Goal: Task Accomplishment & Management: Use online tool/utility

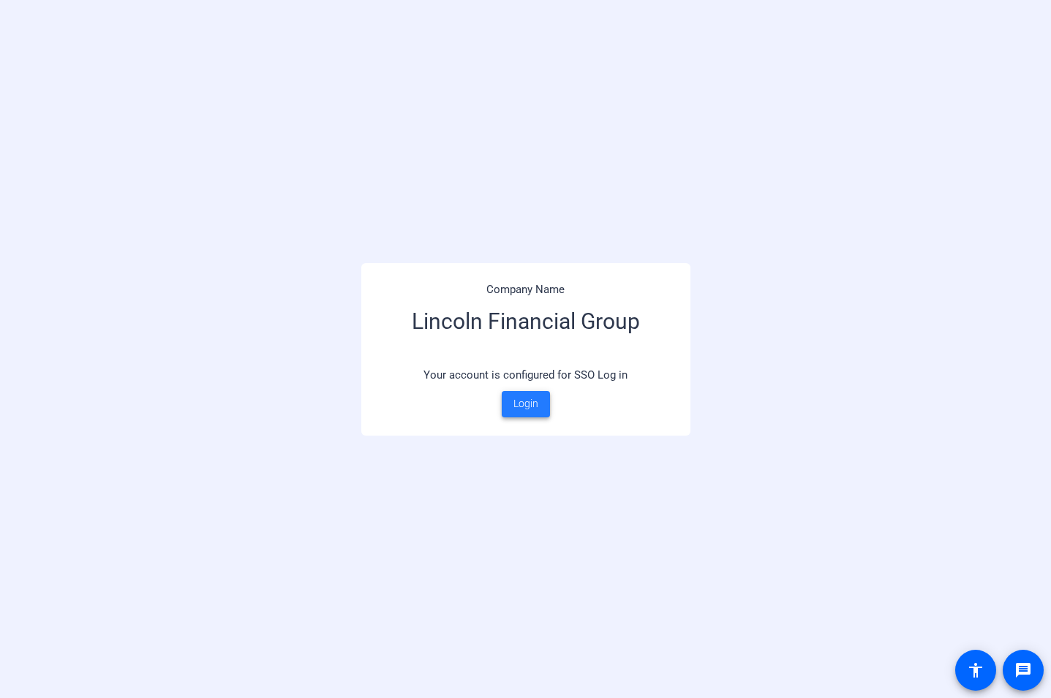
click at [524, 403] on span "Login" at bounding box center [525, 403] width 25 height 15
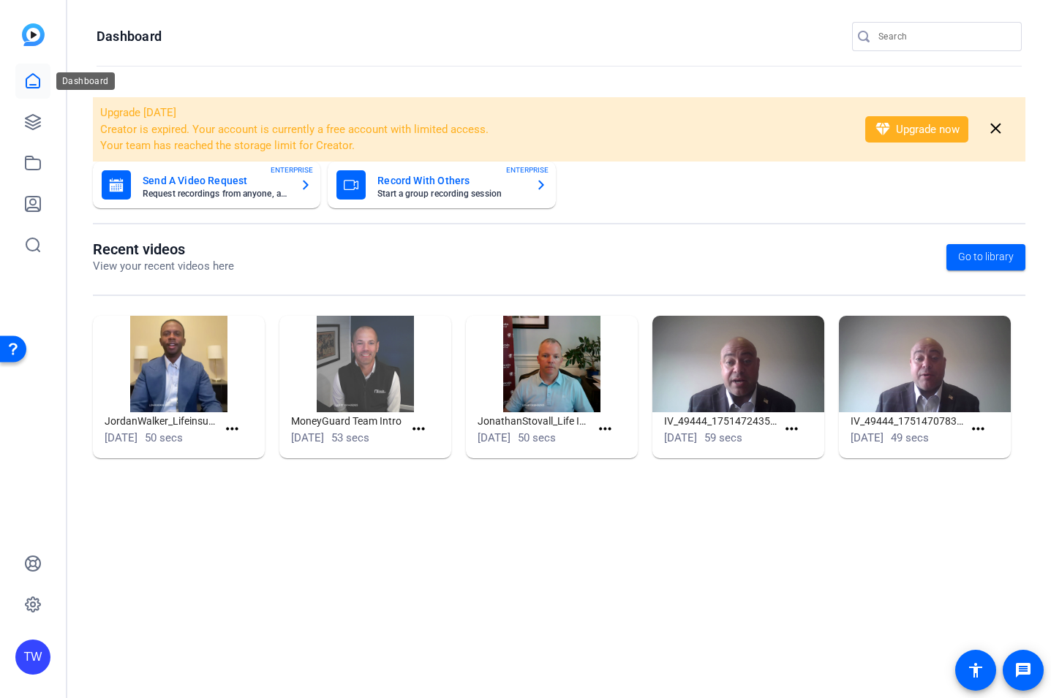
click at [33, 80] on icon at bounding box center [33, 81] width 18 height 18
click at [37, 83] on icon at bounding box center [33, 81] width 18 height 18
click at [37, 118] on icon at bounding box center [33, 122] width 18 height 18
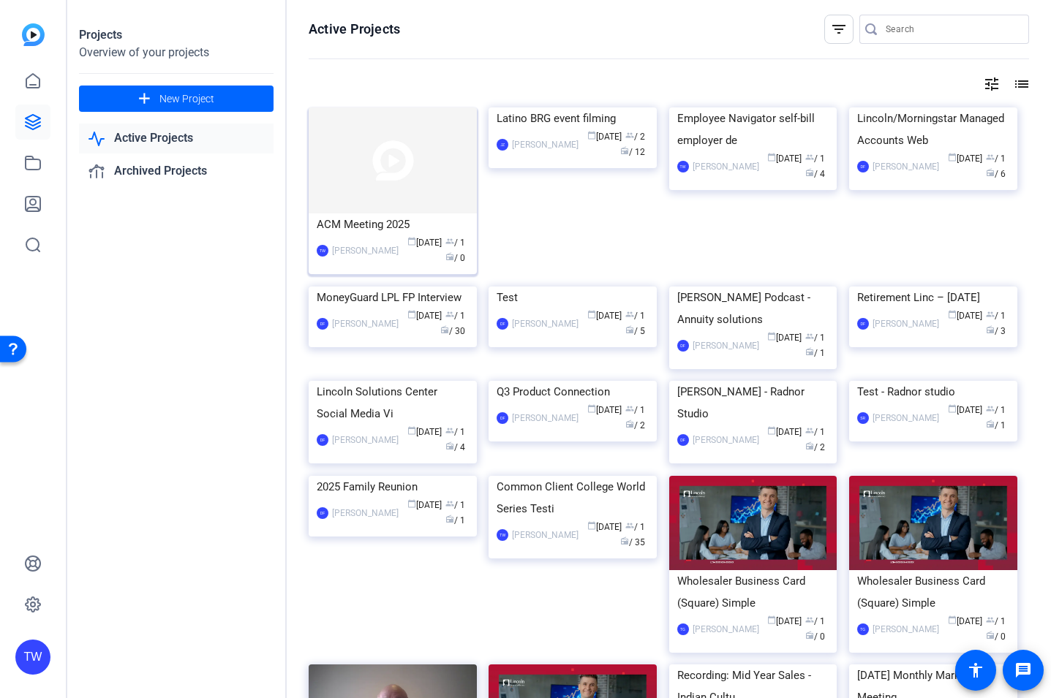
click at [432, 181] on img at bounding box center [393, 161] width 168 height 106
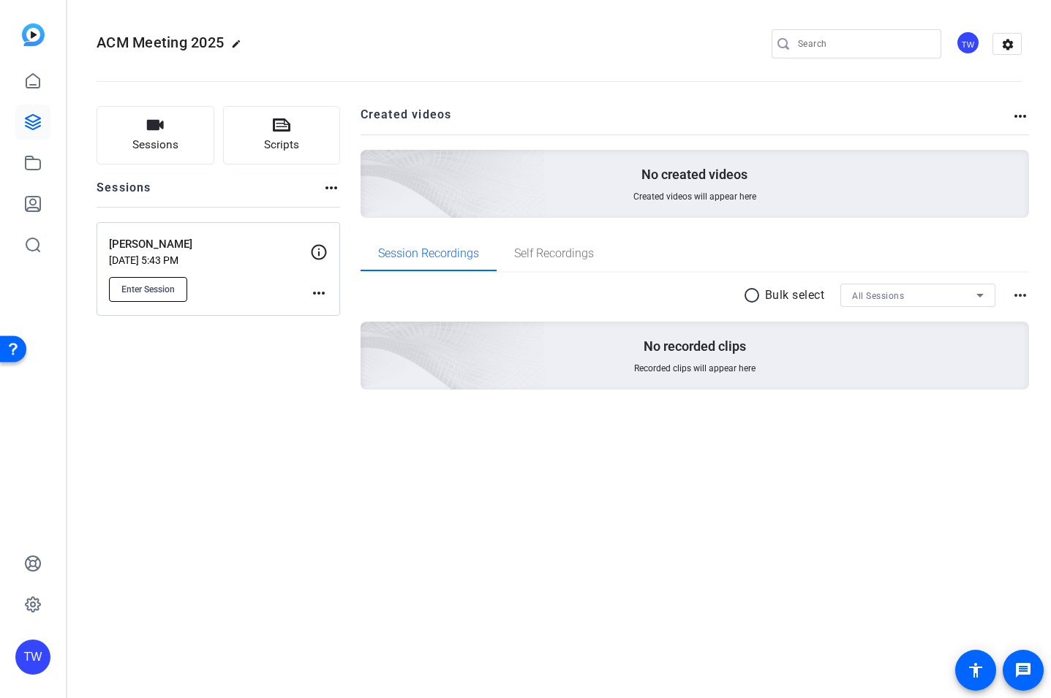
click at [146, 290] on span "Enter Session" at bounding box center [147, 290] width 53 height 12
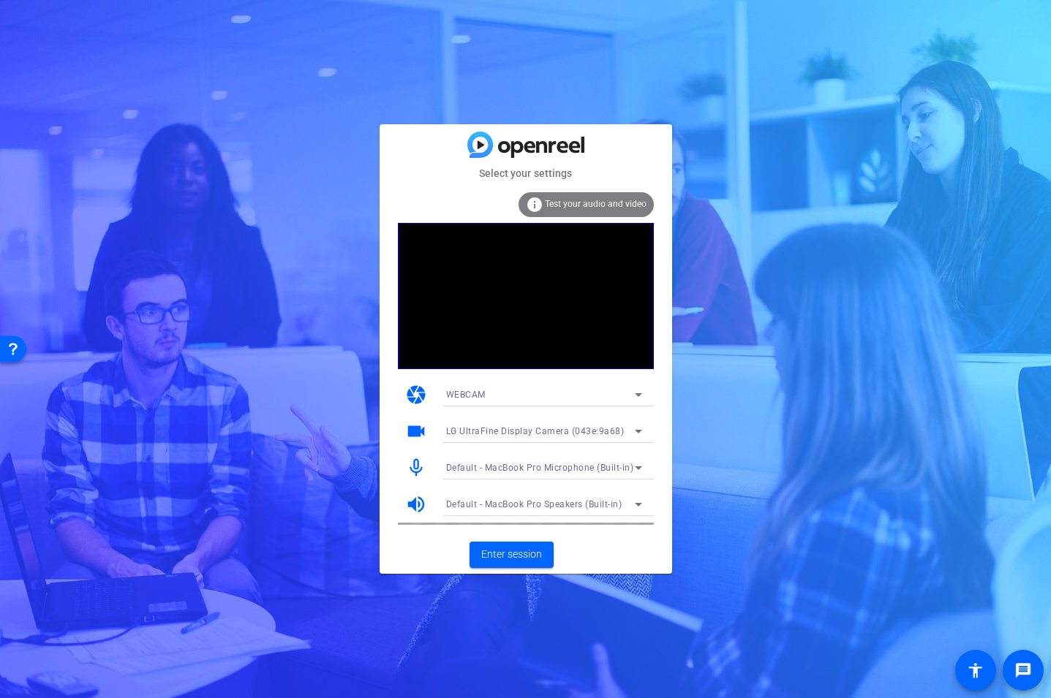
click at [530, 467] on span "Default - MacBook Pro Microphone (Built-in)" at bounding box center [540, 468] width 188 height 10
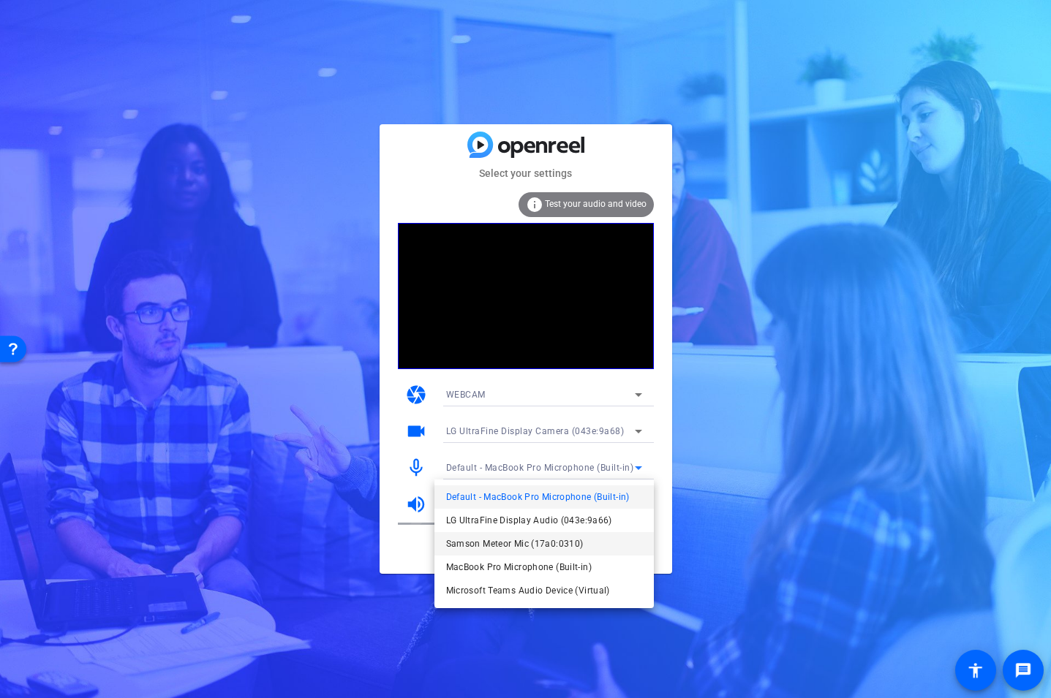
click at [505, 546] on span "Samson Meteor Mic (17a0:0310)" at bounding box center [514, 544] width 137 height 18
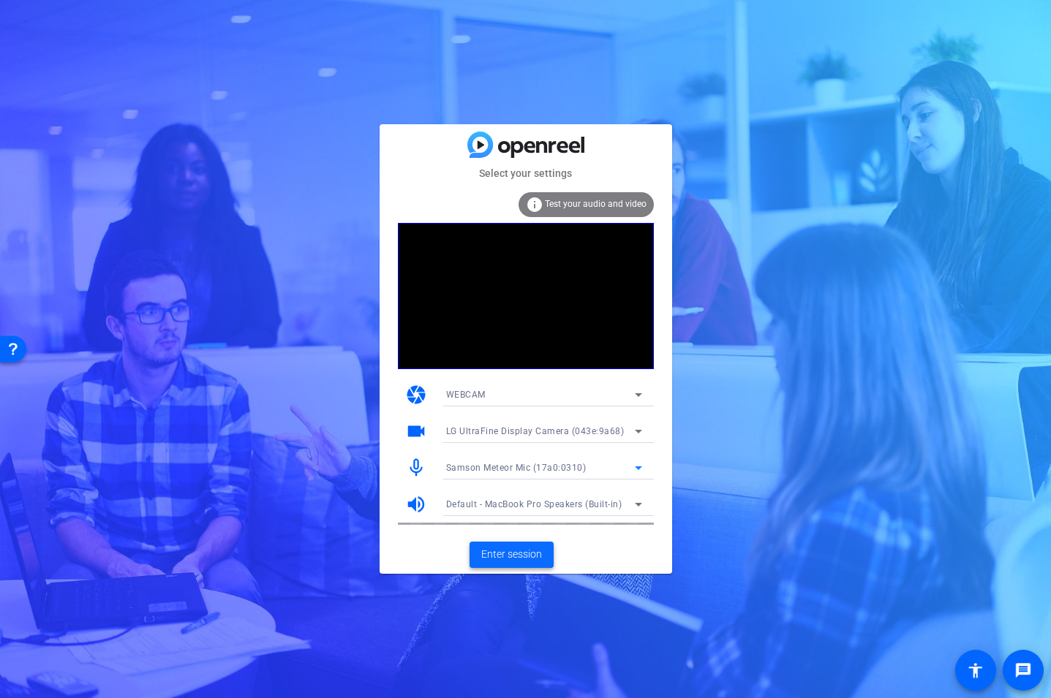
click at [511, 553] on span "Enter session" at bounding box center [511, 554] width 61 height 15
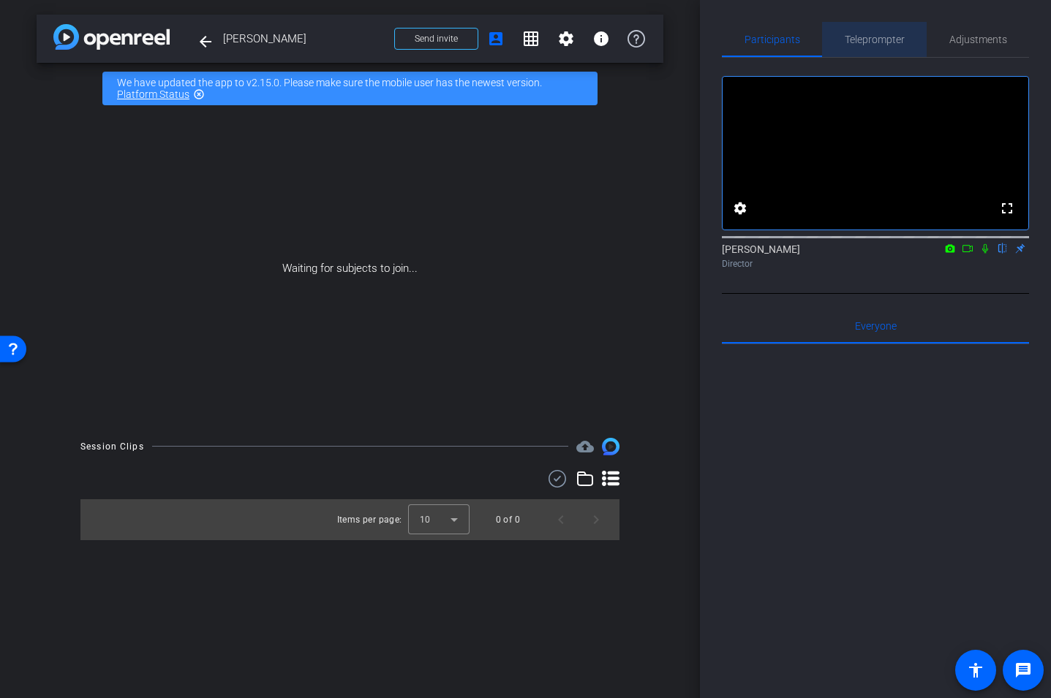
click at [862, 39] on span "Teleprompter" at bounding box center [875, 39] width 60 height 10
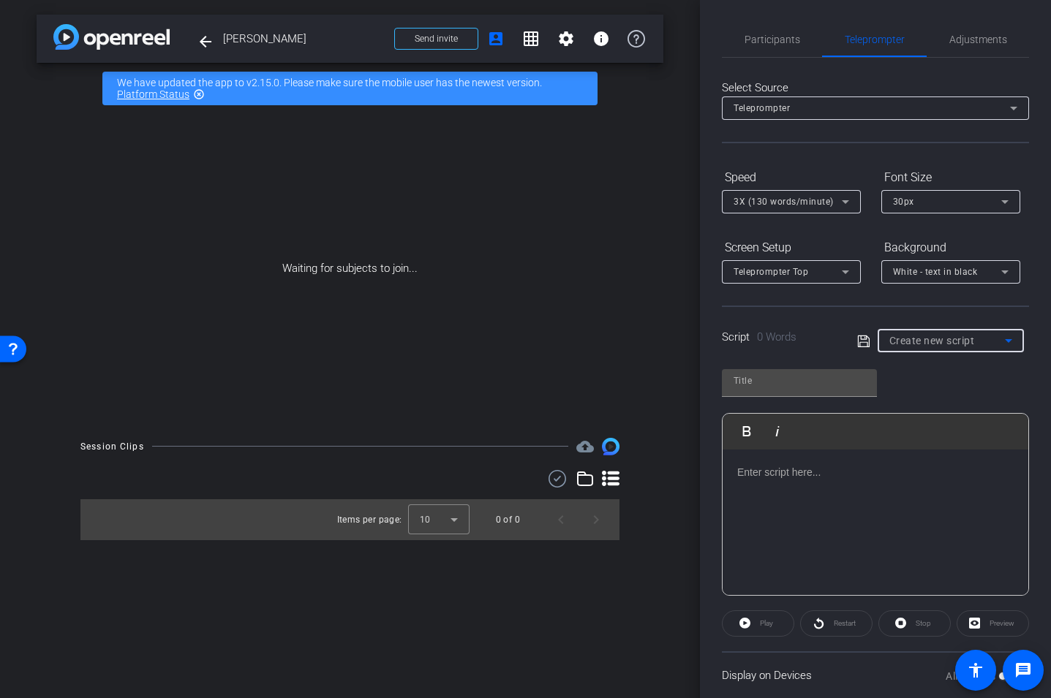
click at [1009, 341] on icon at bounding box center [1008, 341] width 7 height 4
click at [970, 394] on span "[PERSON_NAME] Script" at bounding box center [940, 394] width 102 height 18
type input "[PERSON_NAME] Script"
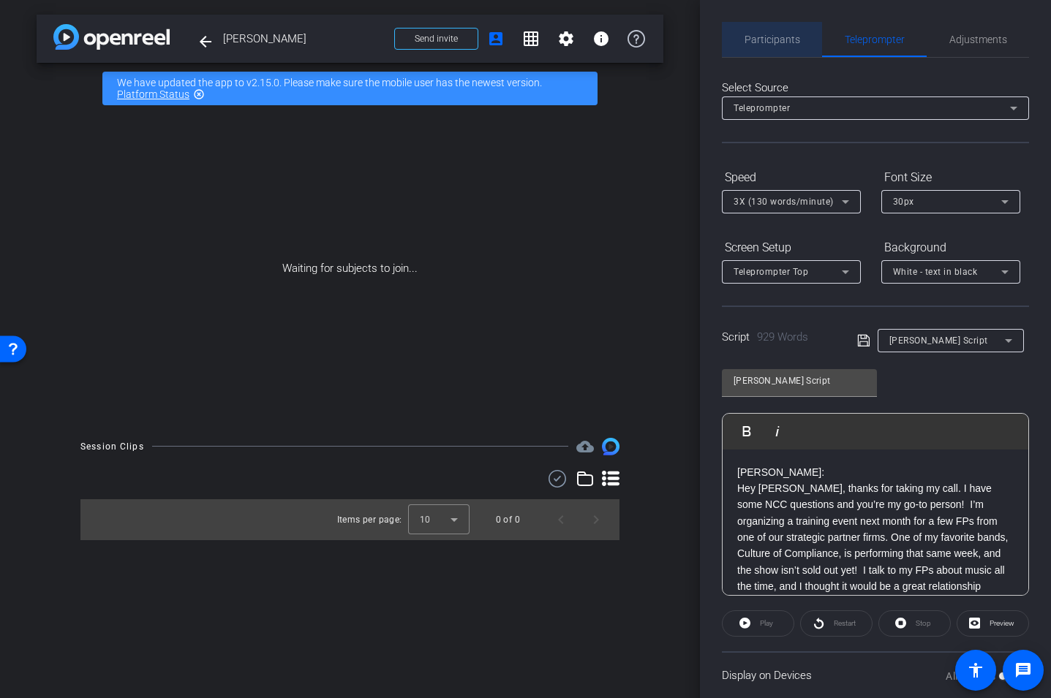
click at [763, 39] on span "Participants" at bounding box center [773, 39] width 56 height 10
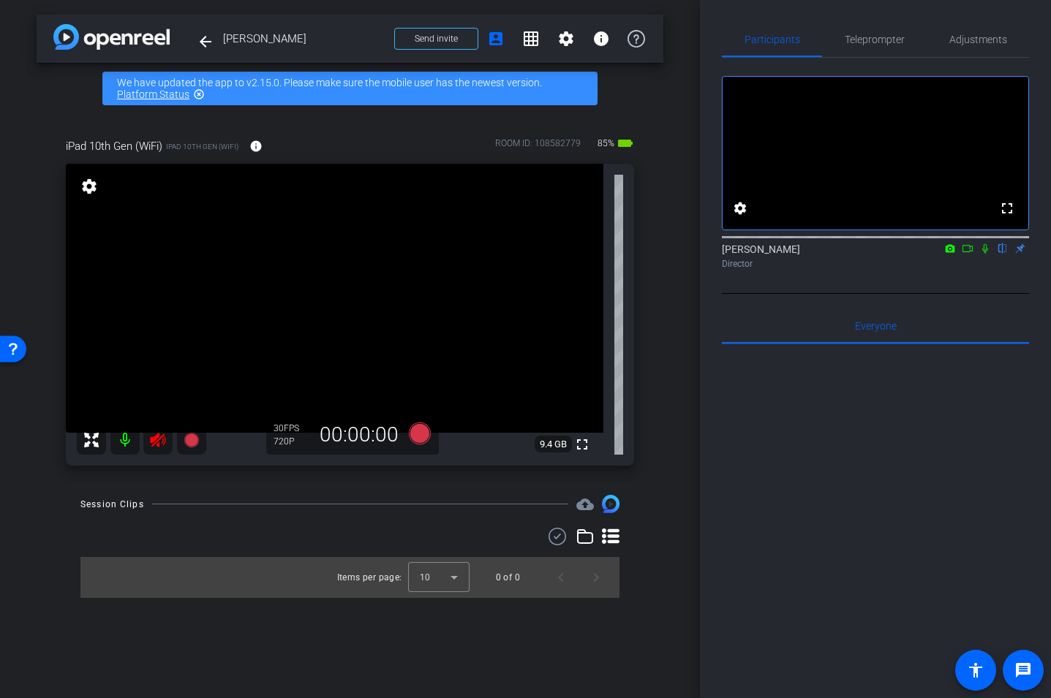
click at [154, 438] on icon at bounding box center [157, 440] width 15 height 15
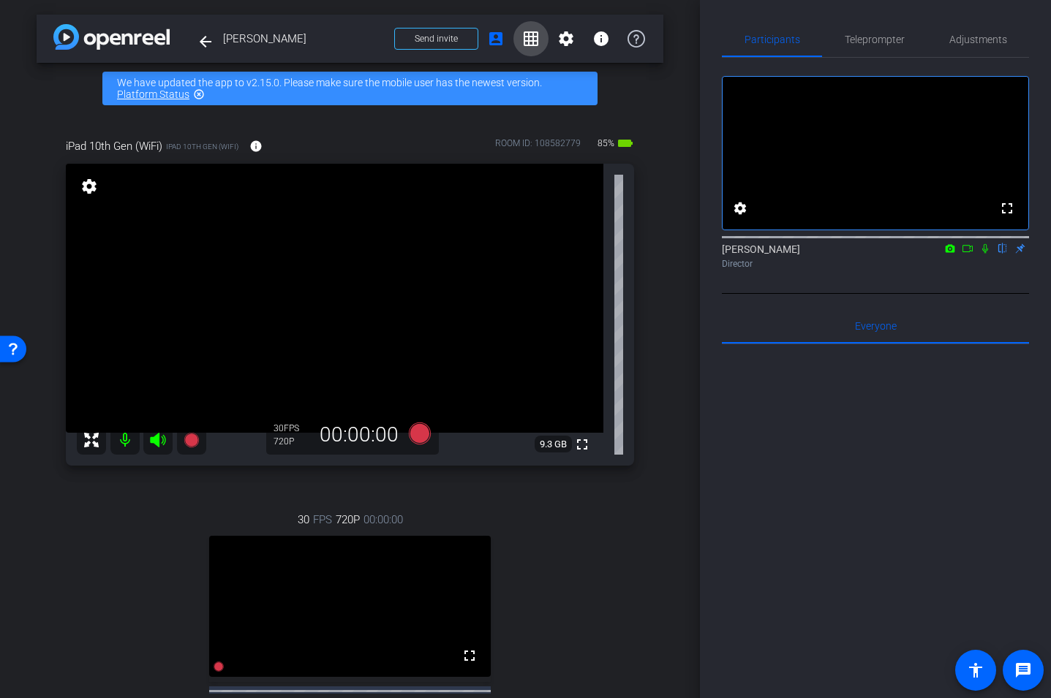
click at [530, 42] on mat-icon "grid_on" at bounding box center [531, 39] width 18 height 18
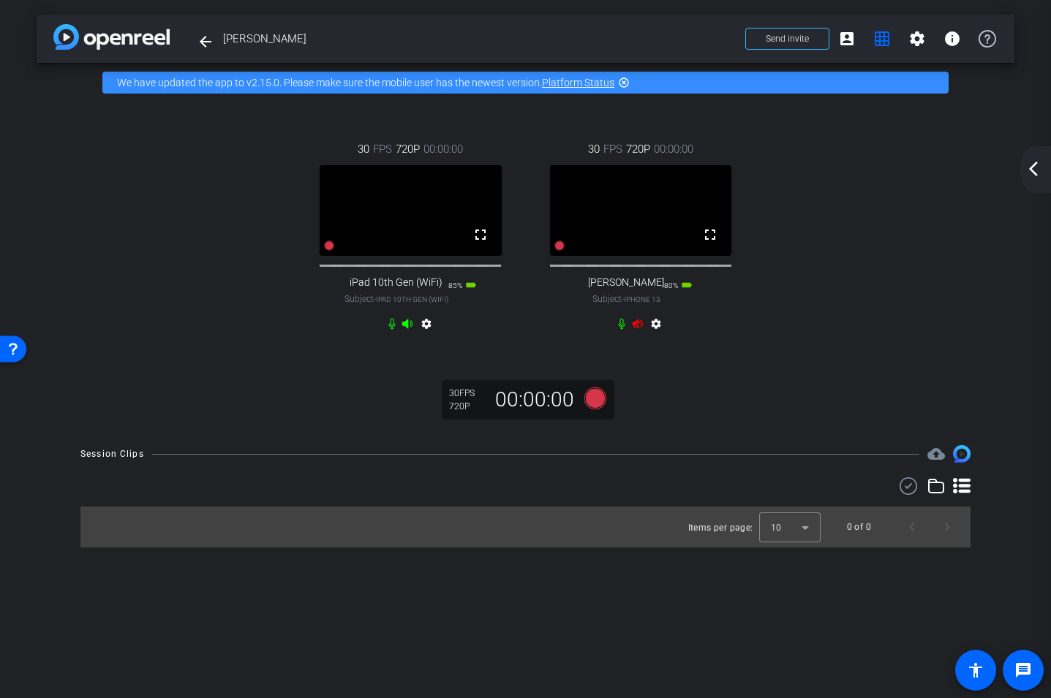
click at [1029, 167] on mat-icon "arrow_back_ios_new" at bounding box center [1034, 169] width 18 height 18
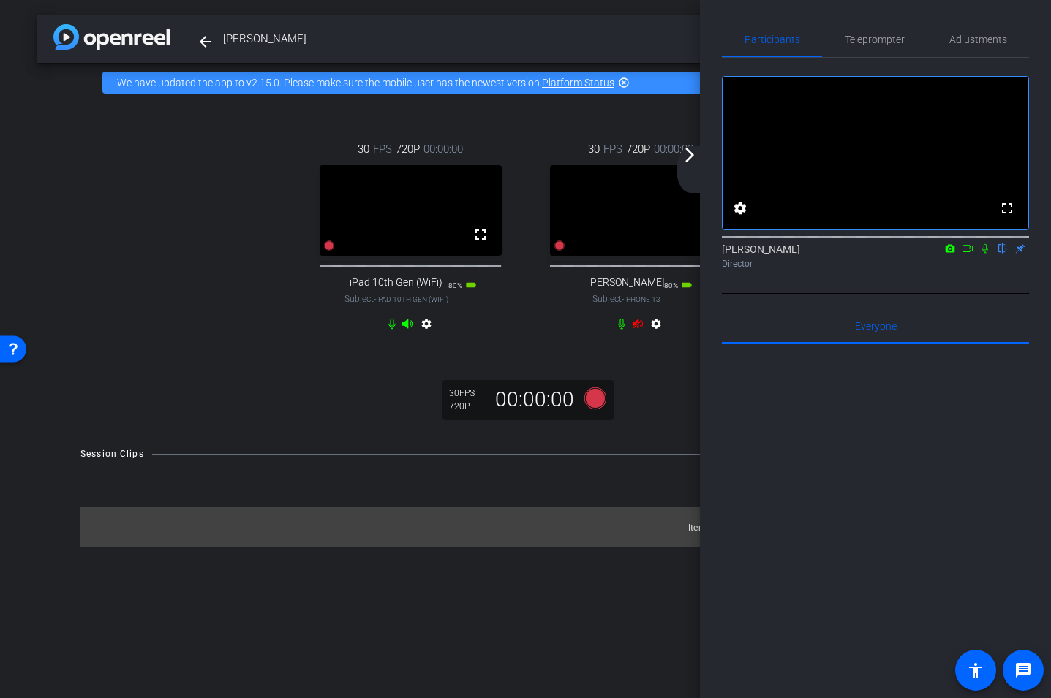
click at [641, 329] on icon at bounding box center [638, 325] width 10 height 10
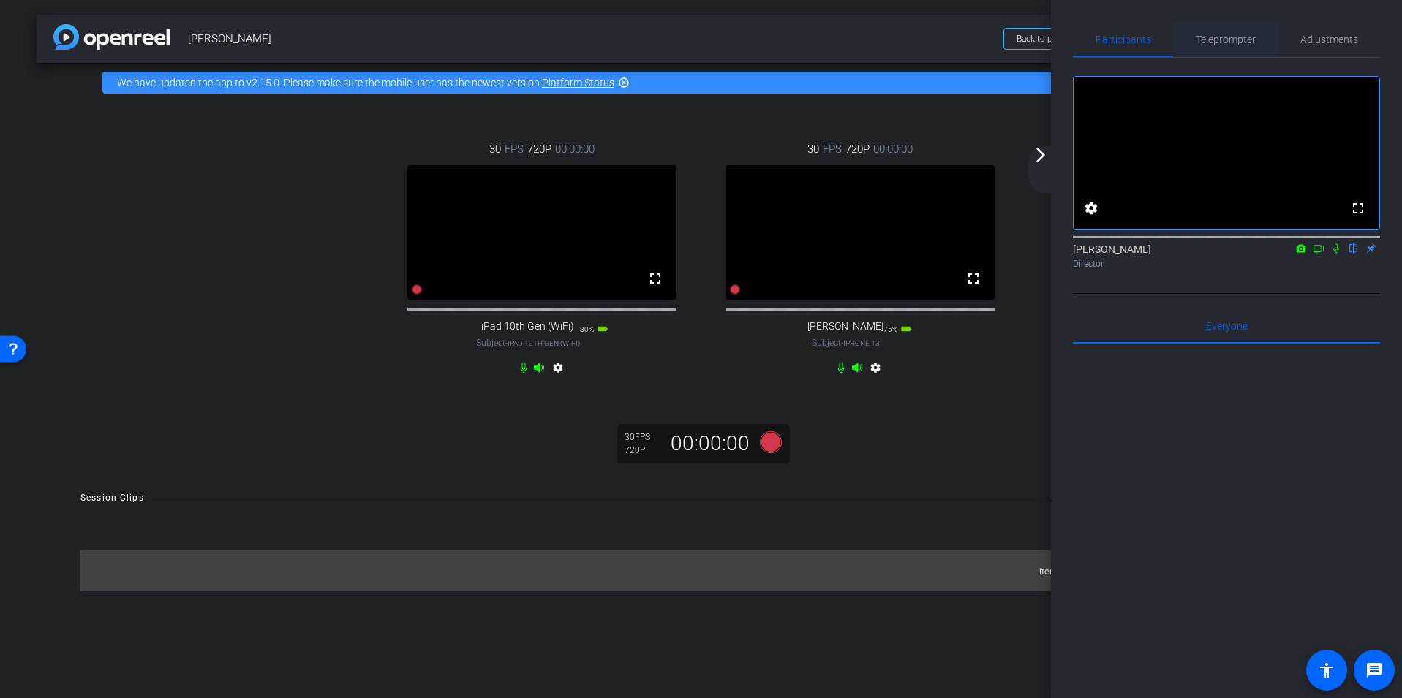
click at [1050, 40] on span "Teleprompter" at bounding box center [1226, 39] width 60 height 10
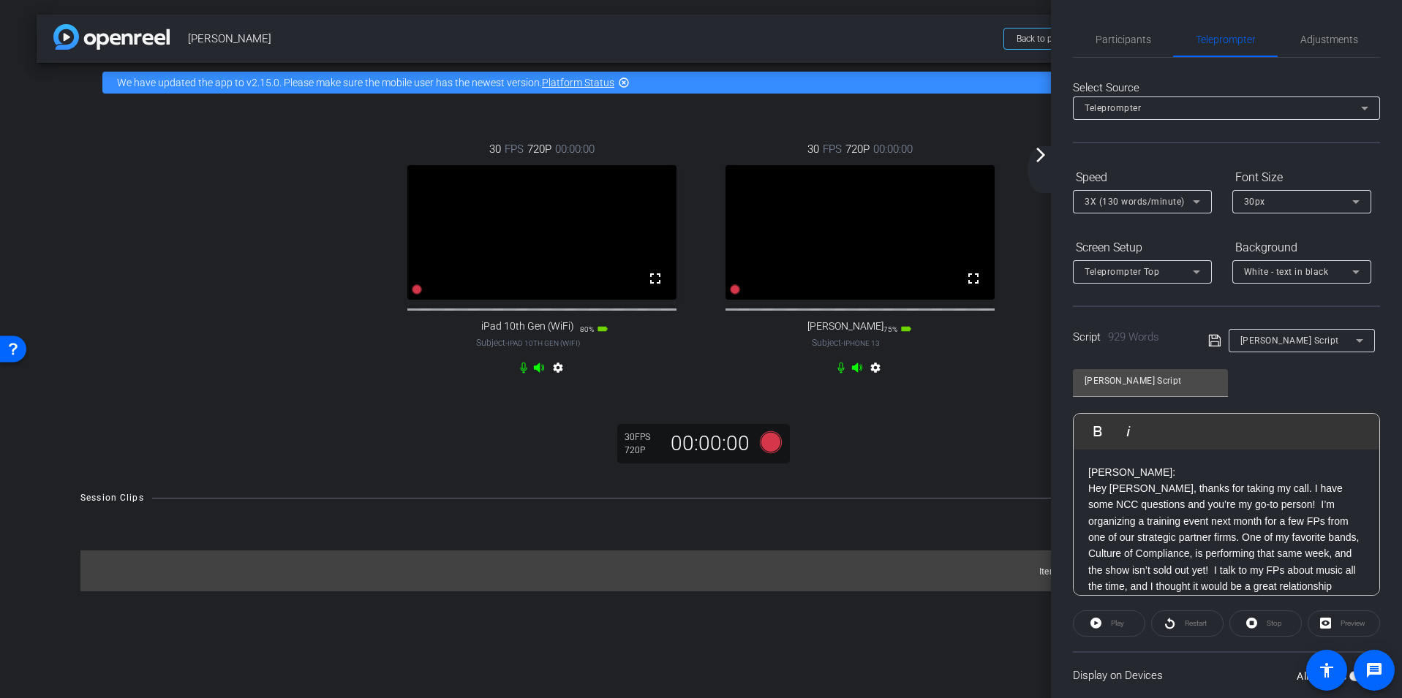
click at [1050, 626] on div "Preview" at bounding box center [1344, 624] width 72 height 26
click at [1050, 37] on span "Adjustments" at bounding box center [1329, 39] width 58 height 10
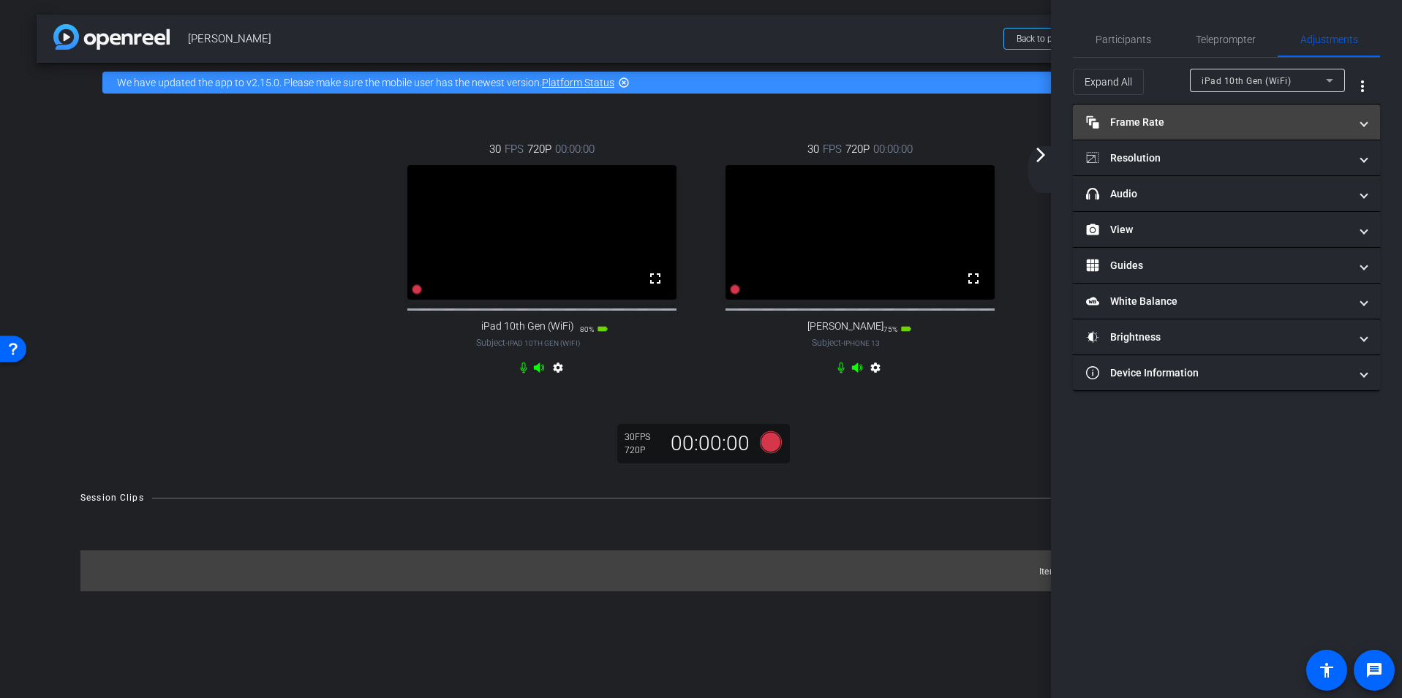
click at [1050, 121] on span at bounding box center [1364, 122] width 6 height 15
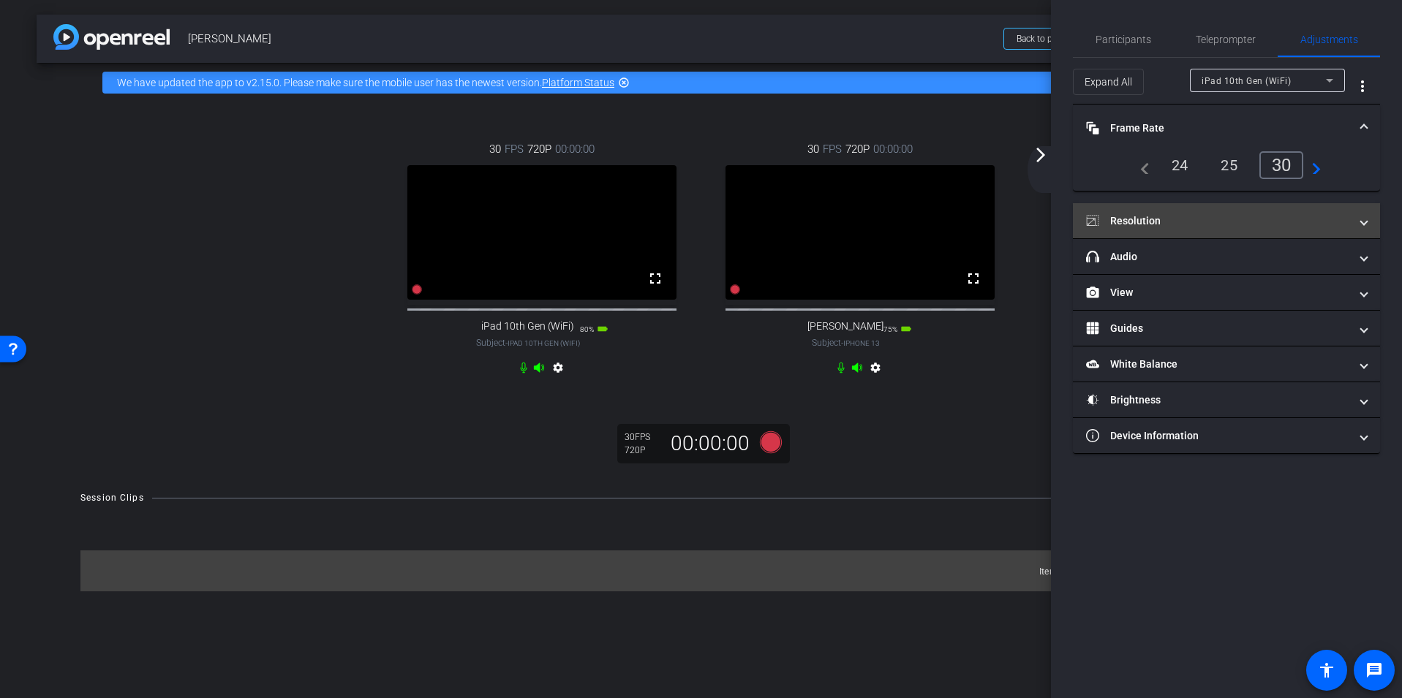
click at [1050, 222] on span at bounding box center [1364, 221] width 6 height 15
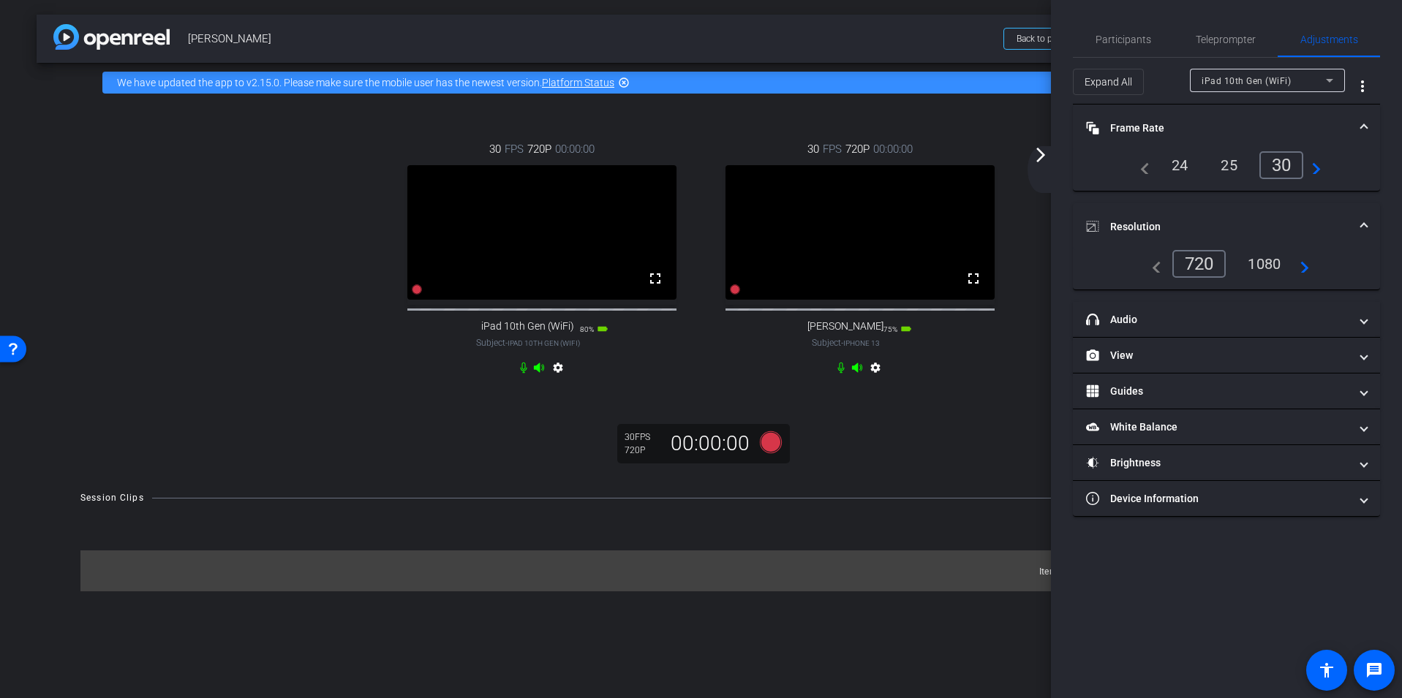
click at [1050, 265] on div "1080" at bounding box center [1264, 264] width 55 height 25
click at [1050, 124] on span at bounding box center [1364, 128] width 6 height 15
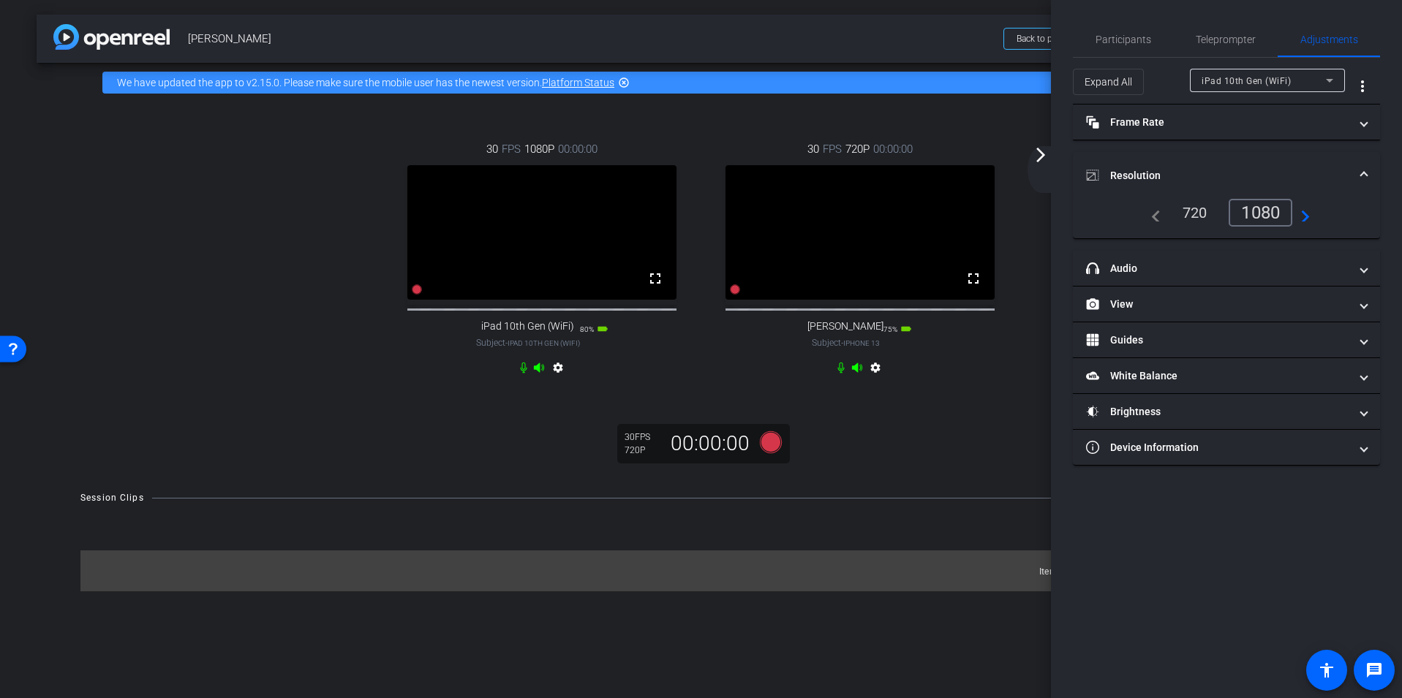
click at [1050, 173] on span at bounding box center [1364, 175] width 6 height 15
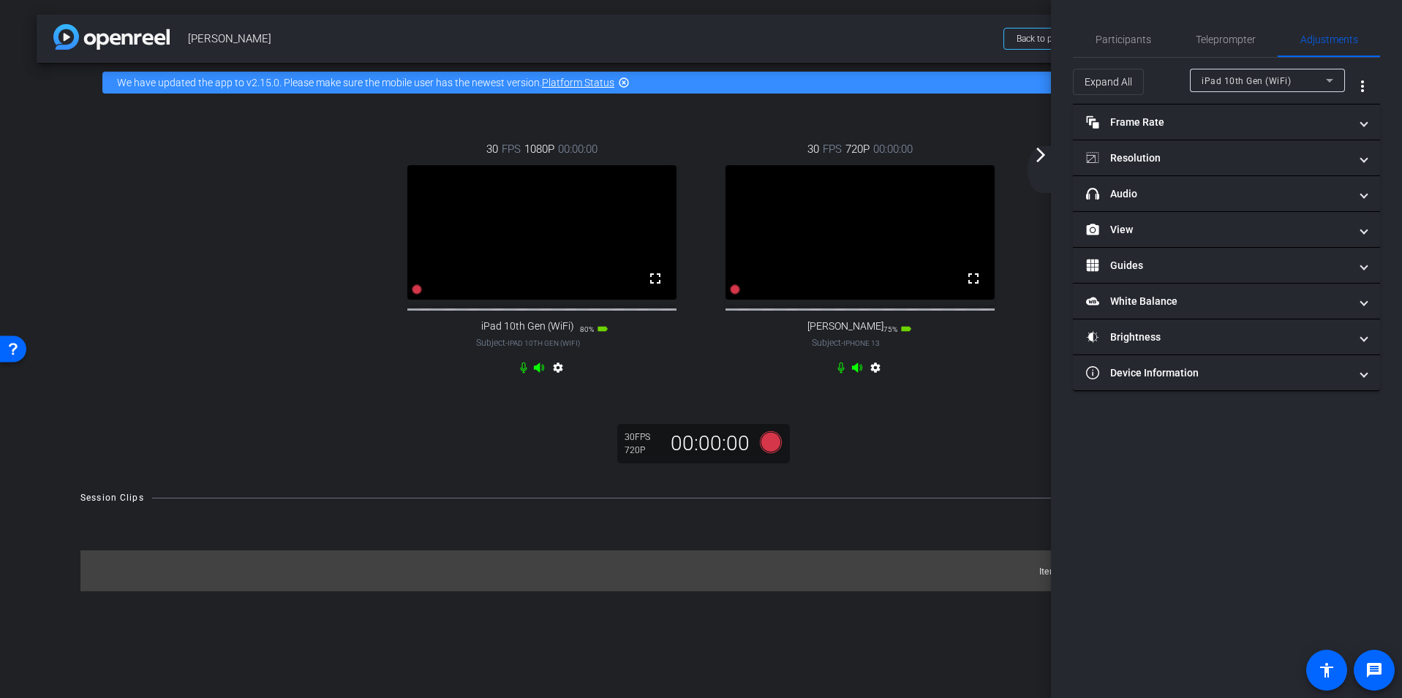
click at [1050, 80] on icon at bounding box center [1329, 81] width 7 height 4
click at [1050, 133] on span "[PERSON_NAME]" at bounding box center [1239, 133] width 74 height 18
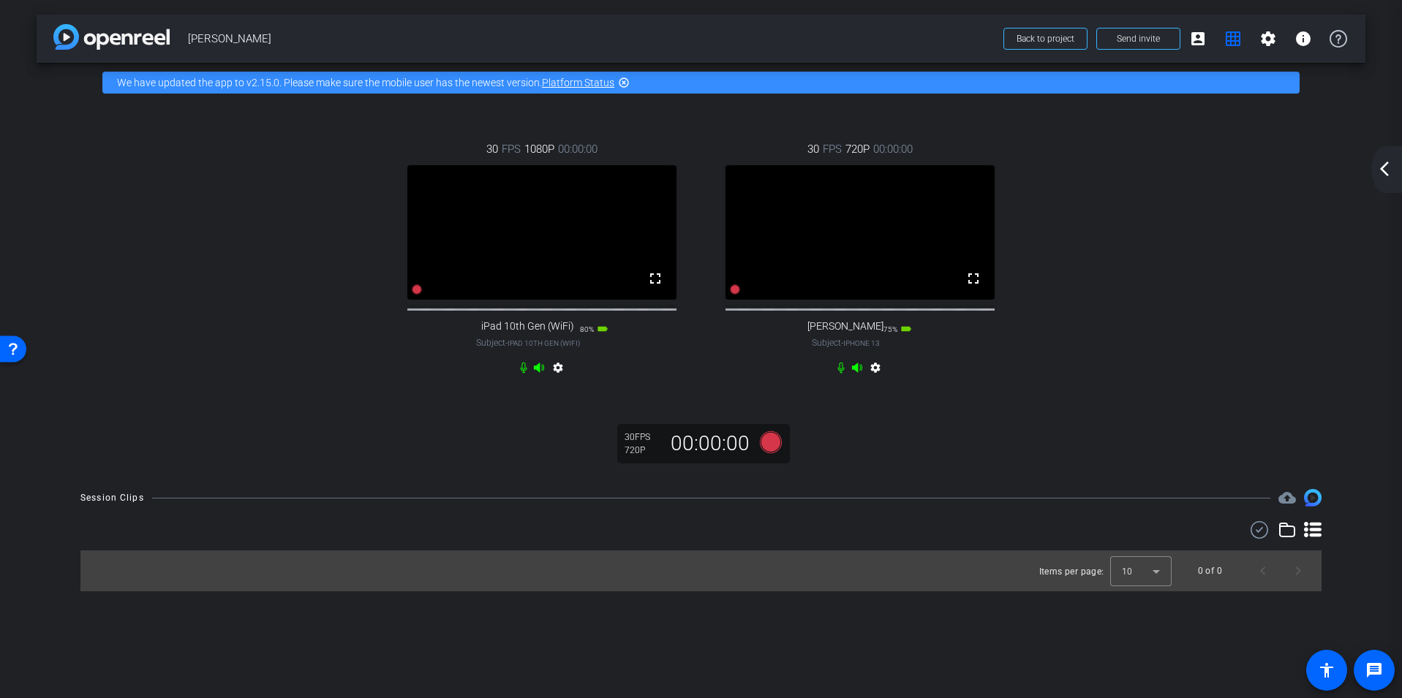
click at [1050, 164] on mat-icon "arrow_back_ios_new" at bounding box center [1385, 169] width 18 height 18
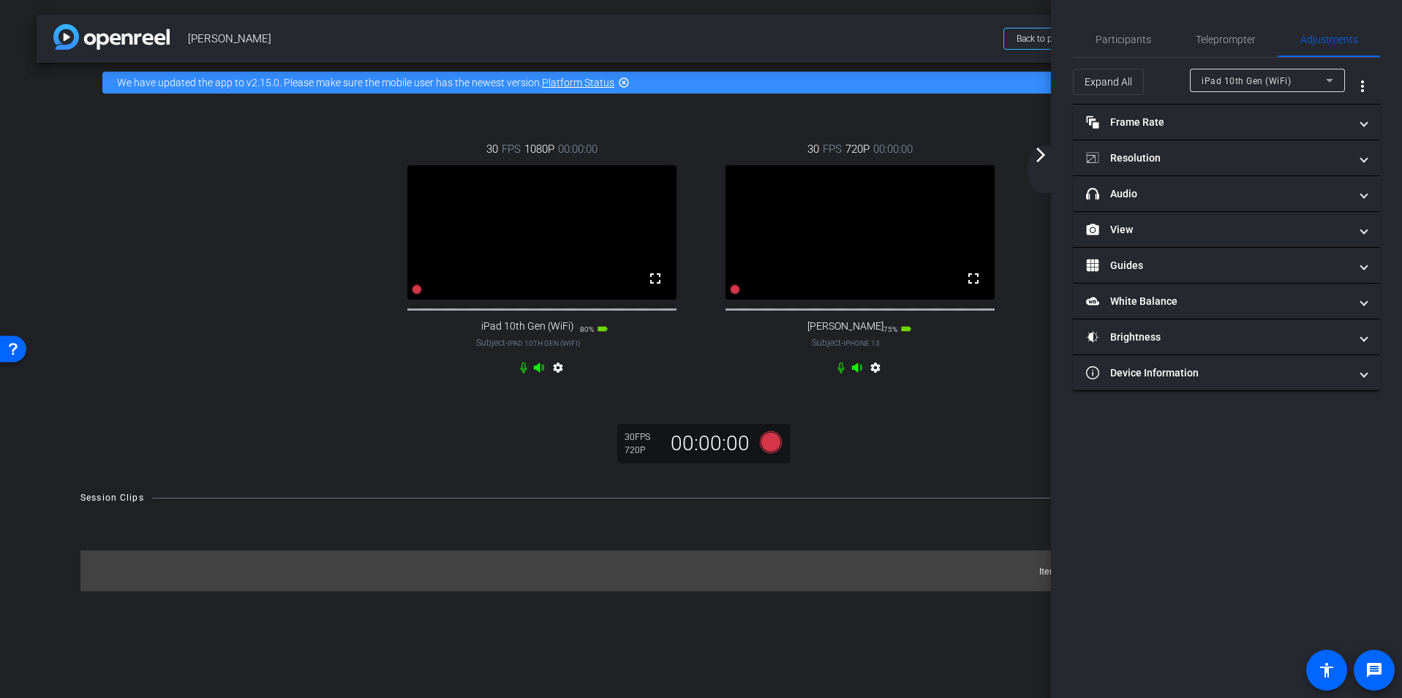
click at [1050, 82] on icon at bounding box center [1330, 81] width 18 height 18
click at [1050, 130] on span "[PERSON_NAME]" at bounding box center [1239, 133] width 74 height 18
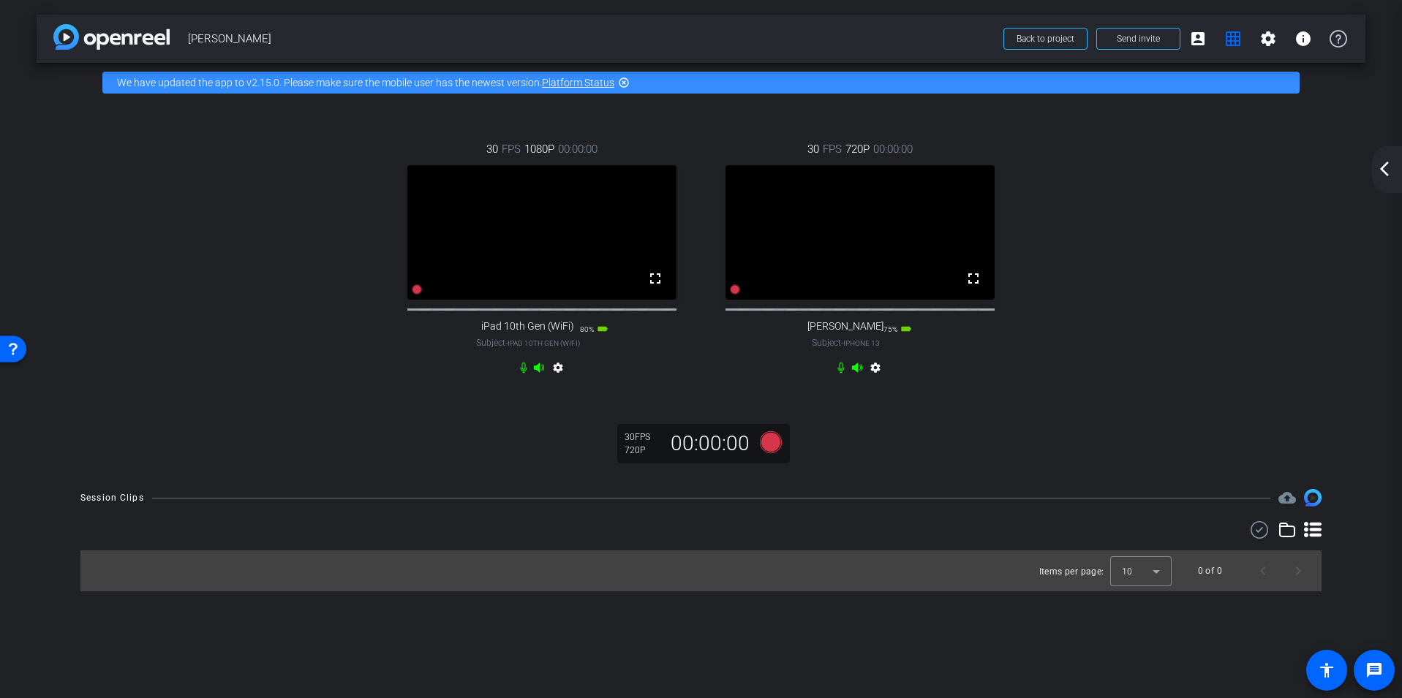
click at [1050, 167] on mat-icon "arrow_back_ios_new" at bounding box center [1385, 169] width 18 height 18
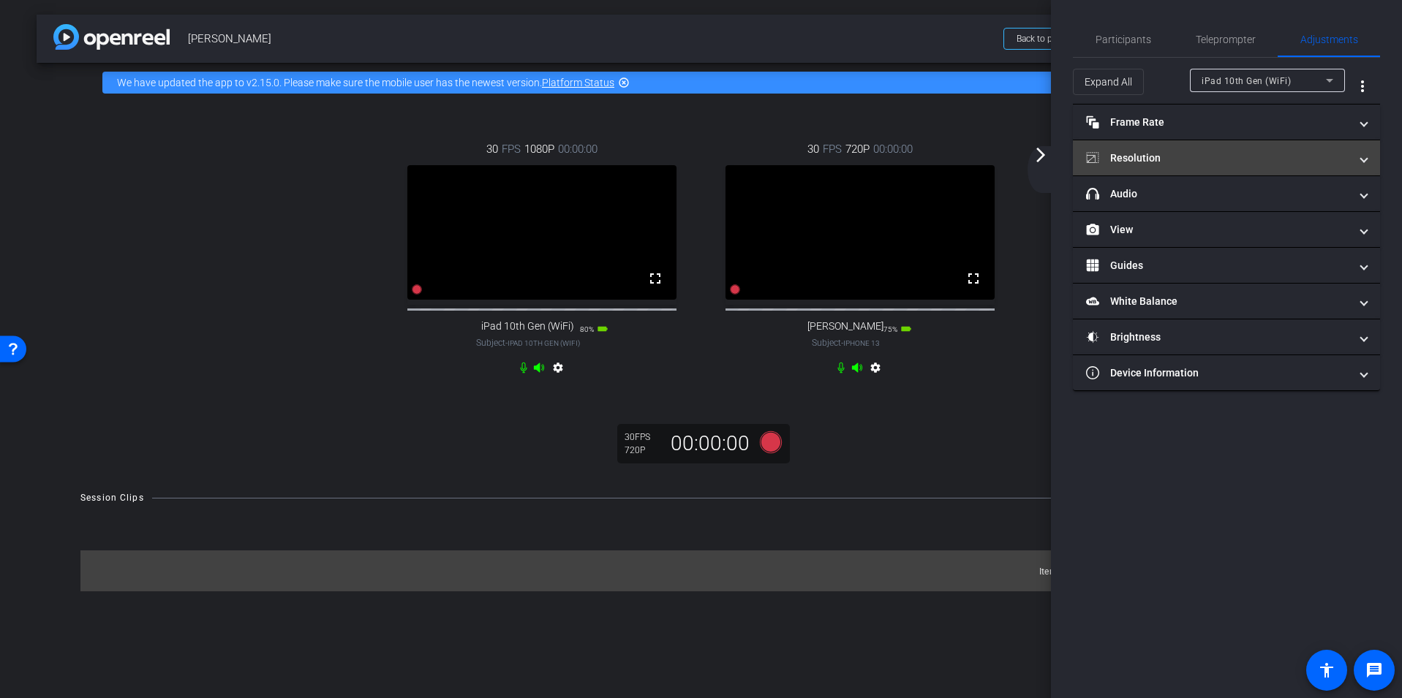
click at [1050, 156] on mat-panel-title "Resolution" at bounding box center [1217, 158] width 263 height 15
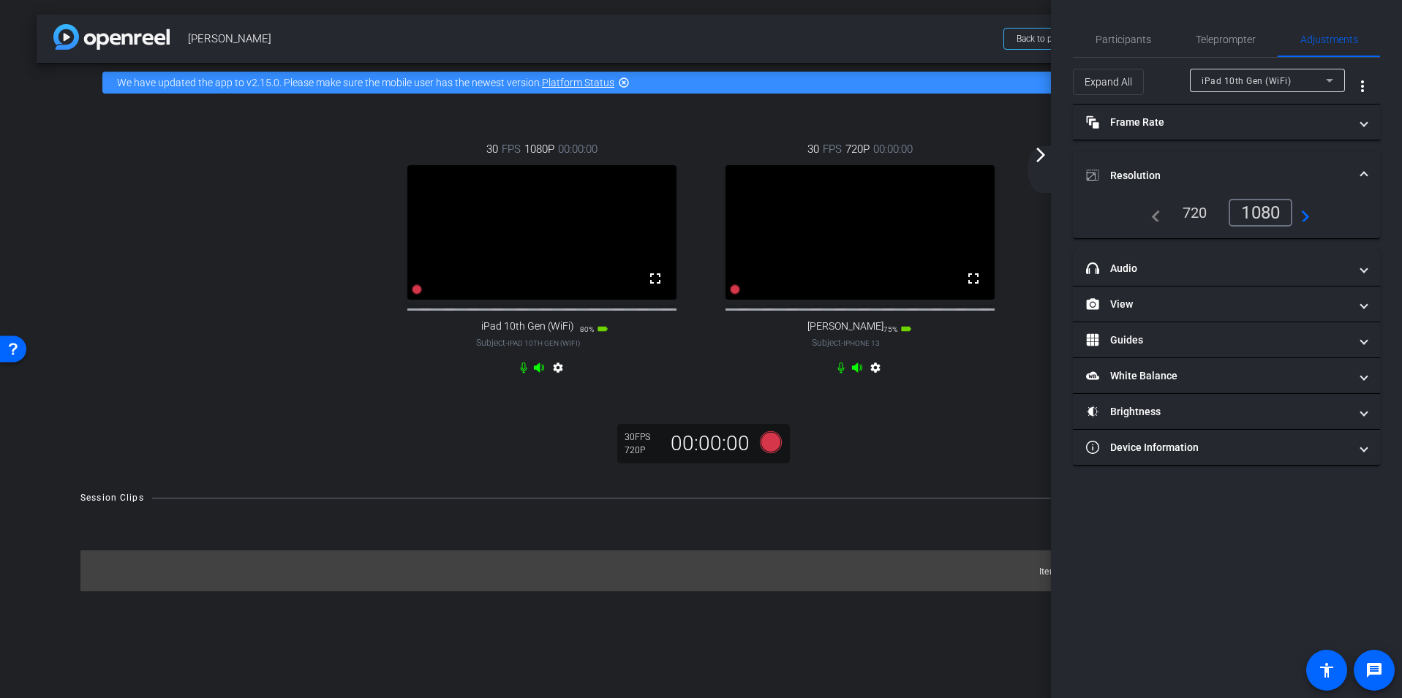
drag, startPoint x: 913, startPoint y: 447, endPoint x: 922, endPoint y: 445, distance: 8.3
click at [914, 447] on div "30 FPS 1080P 00:00:00 fullscreen iPad 10th Gen (WiFi) Subject - iPad 10th Gen (…" at bounding box center [701, 288] width 1329 height 372
click at [1050, 78] on mat-icon "more_vert" at bounding box center [1363, 87] width 18 height 18
click at [1050, 75] on div at bounding box center [701, 349] width 1402 height 698
click at [1050, 78] on icon at bounding box center [1330, 81] width 18 height 18
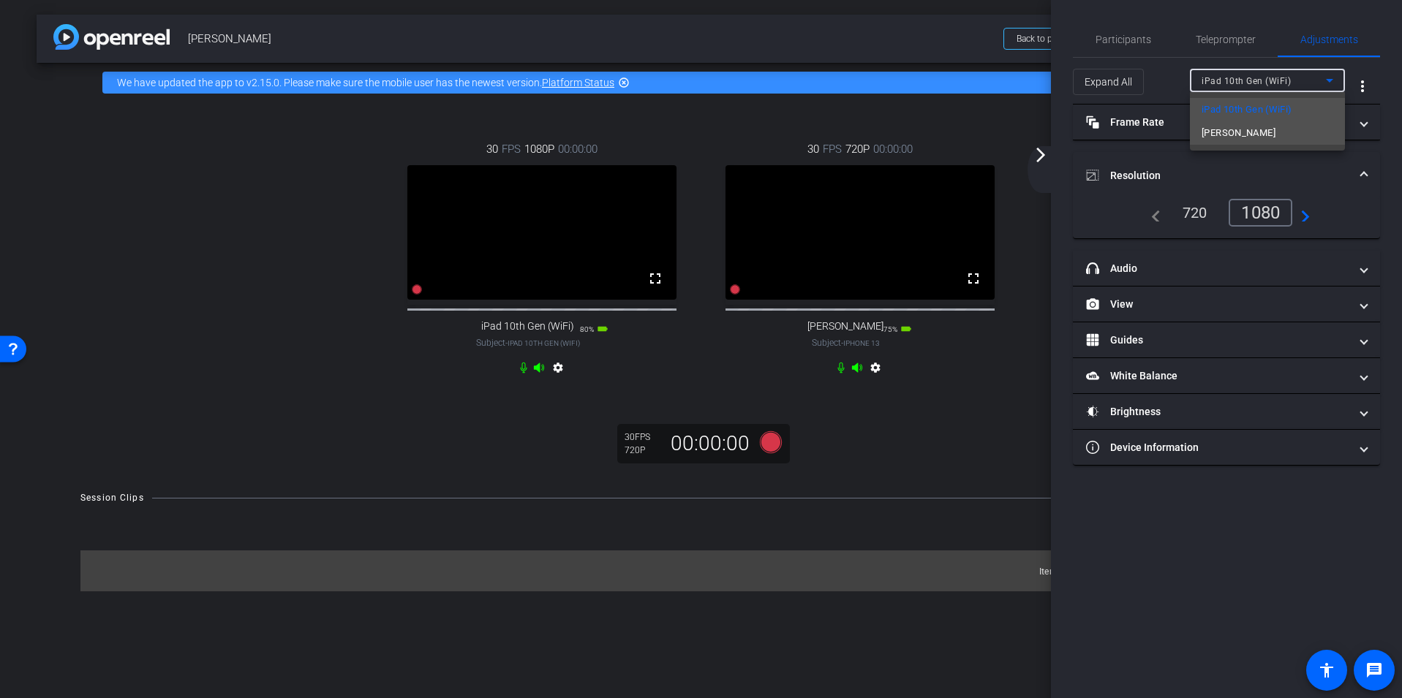
click at [1050, 133] on span "[PERSON_NAME]" at bounding box center [1239, 133] width 74 height 18
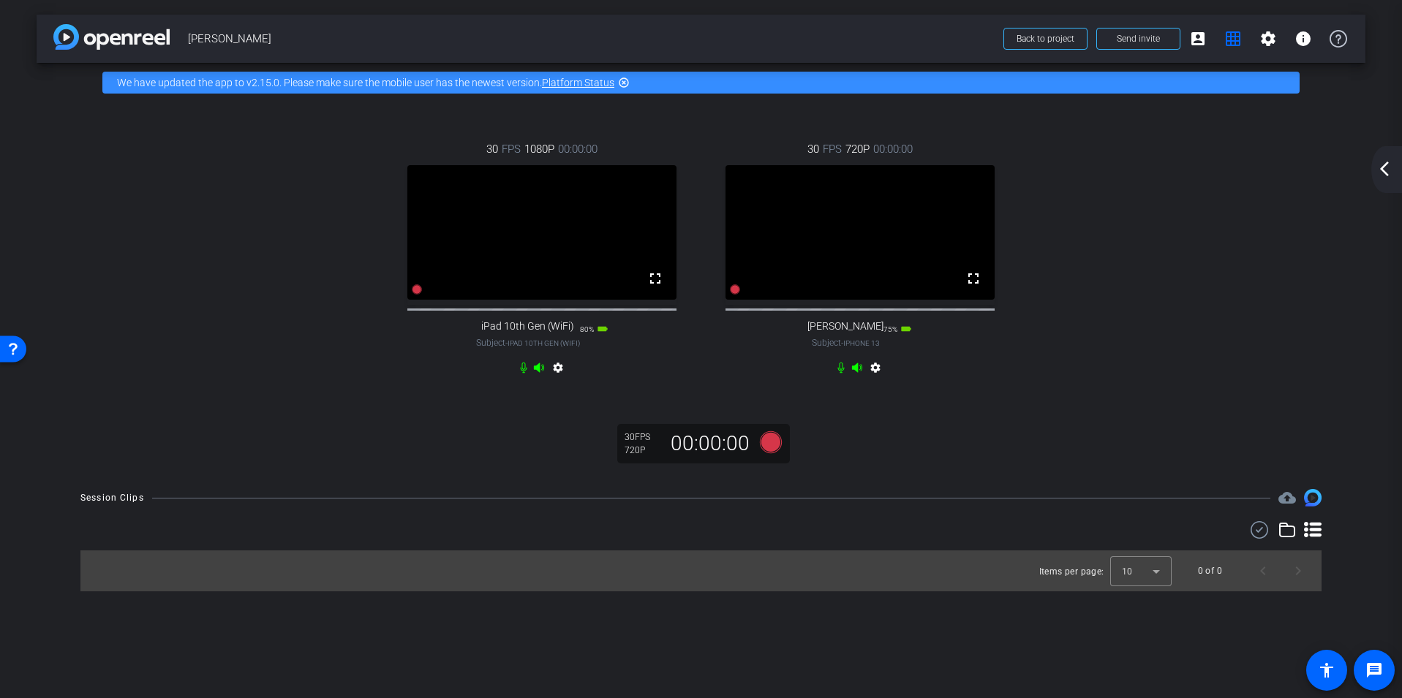
drag, startPoint x: 1384, startPoint y: 168, endPoint x: 1145, endPoint y: 192, distance: 239.6
click at [1050, 189] on div "arrow_back [PERSON_NAME] Back to project Send invite account_box grid_on settin…" at bounding box center [701, 349] width 1402 height 698
click at [890, 149] on span "00:00:00" at bounding box center [892, 149] width 39 height 16
click at [1050, 169] on mat-icon "arrow_back_ios_new" at bounding box center [1385, 169] width 18 height 18
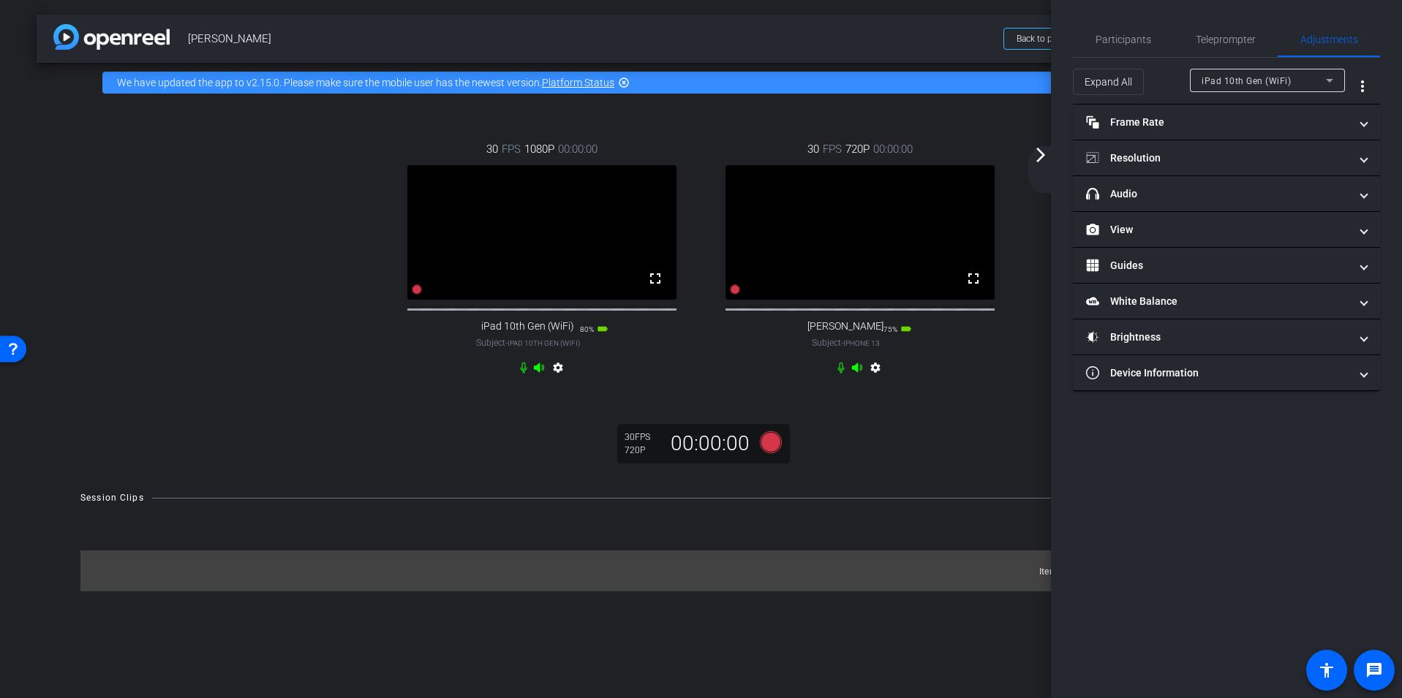
click at [1050, 80] on icon at bounding box center [1329, 81] width 7 height 4
click at [1050, 135] on span "[PERSON_NAME]" at bounding box center [1239, 133] width 74 height 18
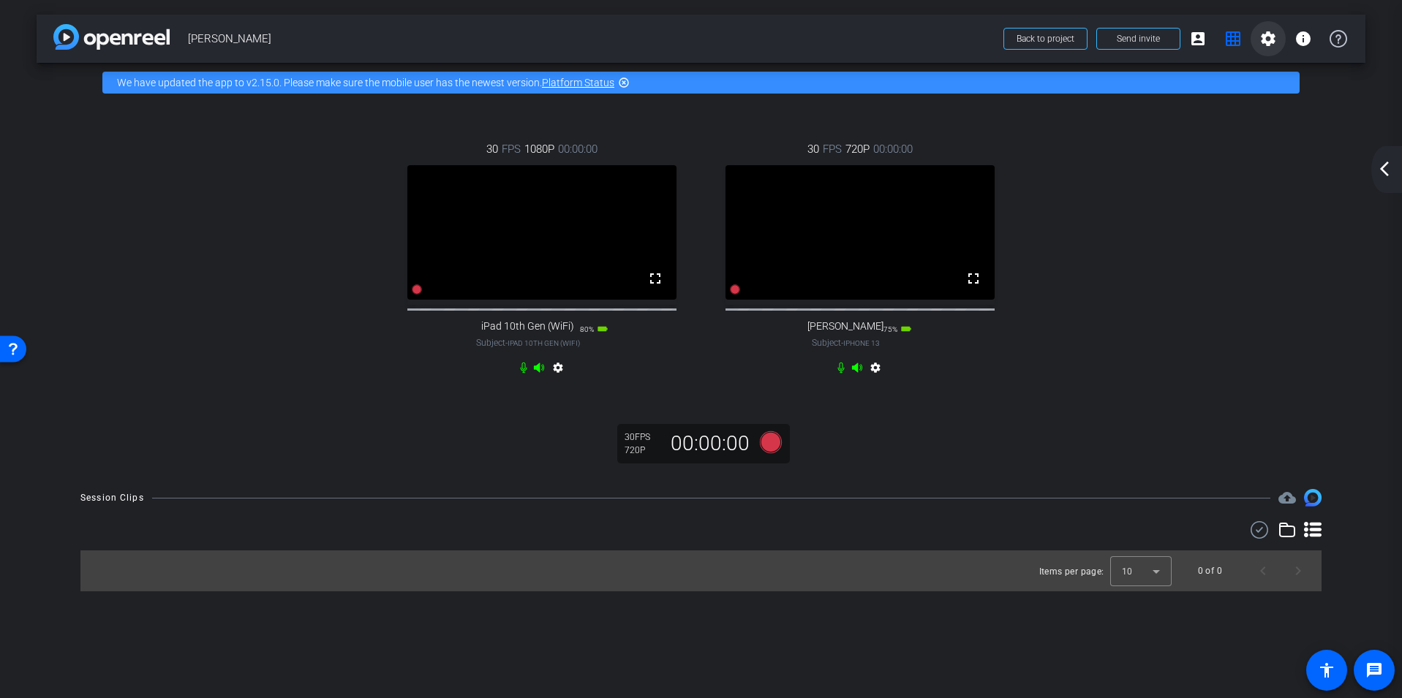
click at [1050, 40] on mat-icon "settings" at bounding box center [1268, 39] width 18 height 18
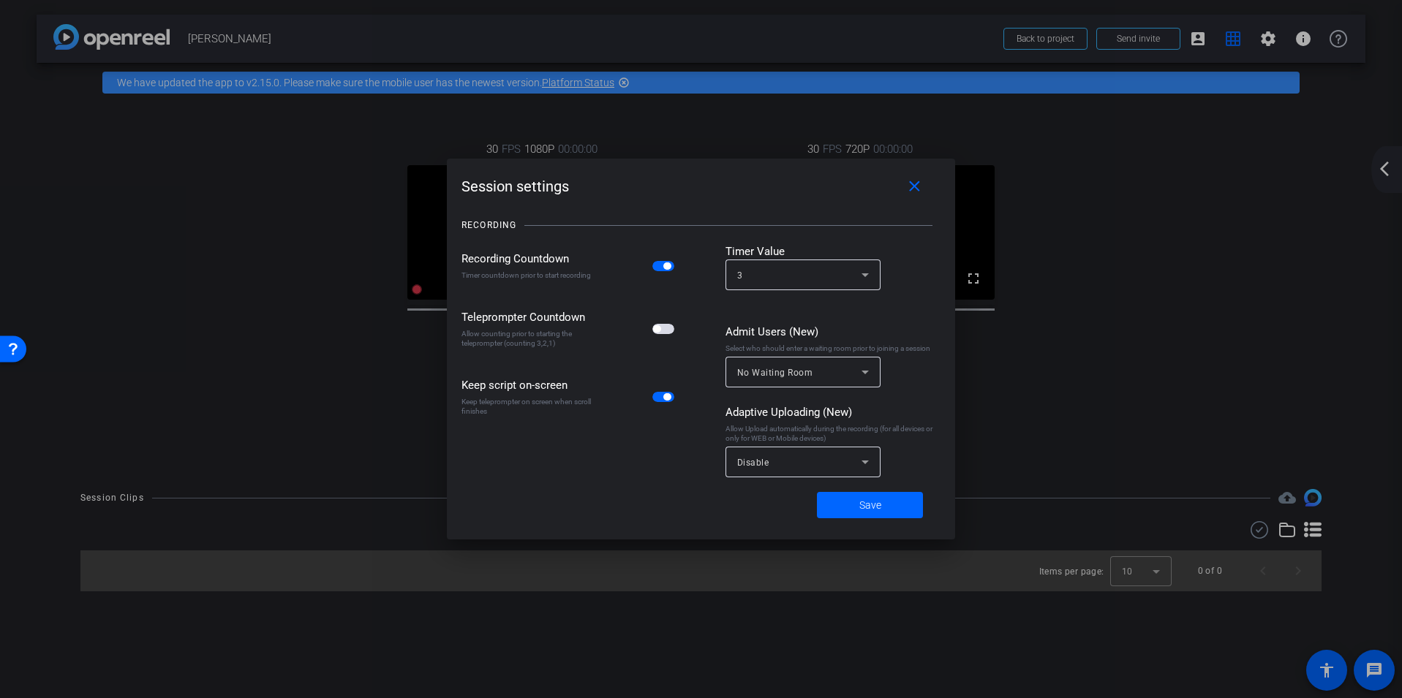
drag, startPoint x: 1090, startPoint y: 277, endPoint x: 1011, endPoint y: 204, distance: 108.2
click at [1050, 275] on div at bounding box center [701, 349] width 1402 height 698
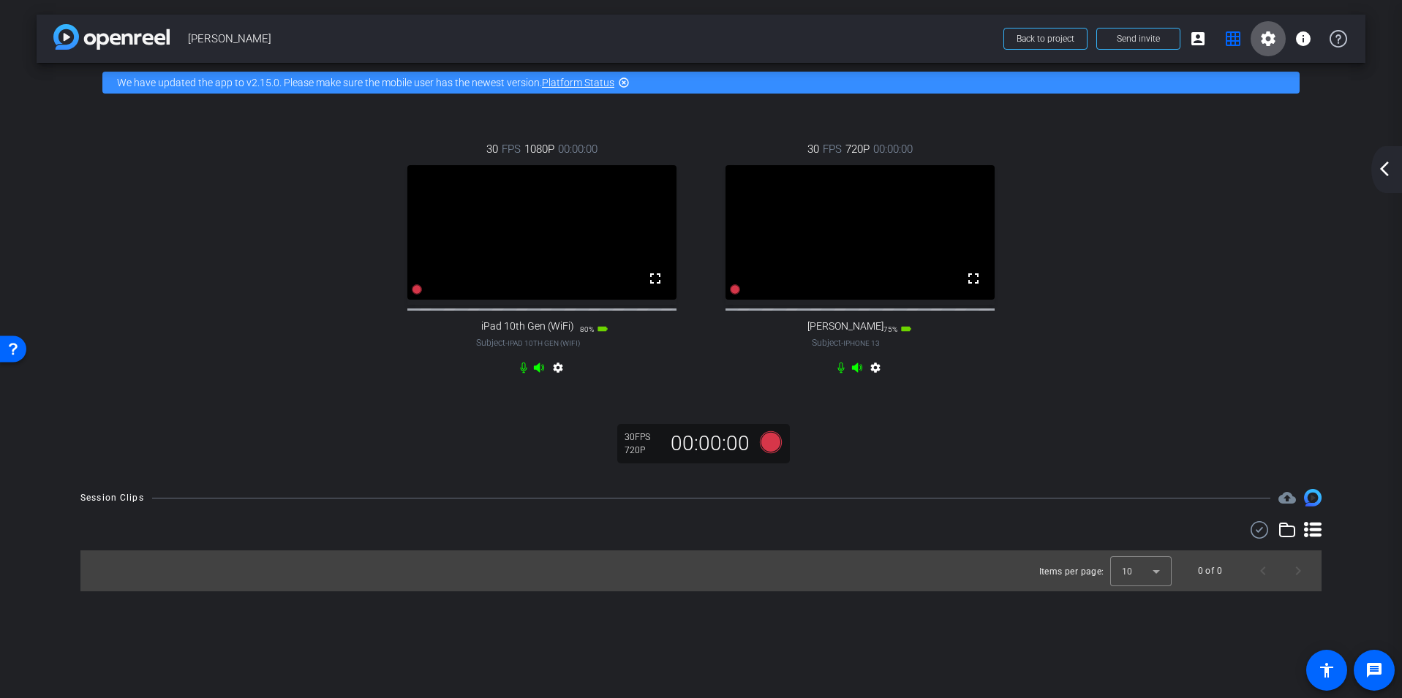
click at [1050, 38] on mat-icon "settings" at bounding box center [1268, 39] width 18 height 18
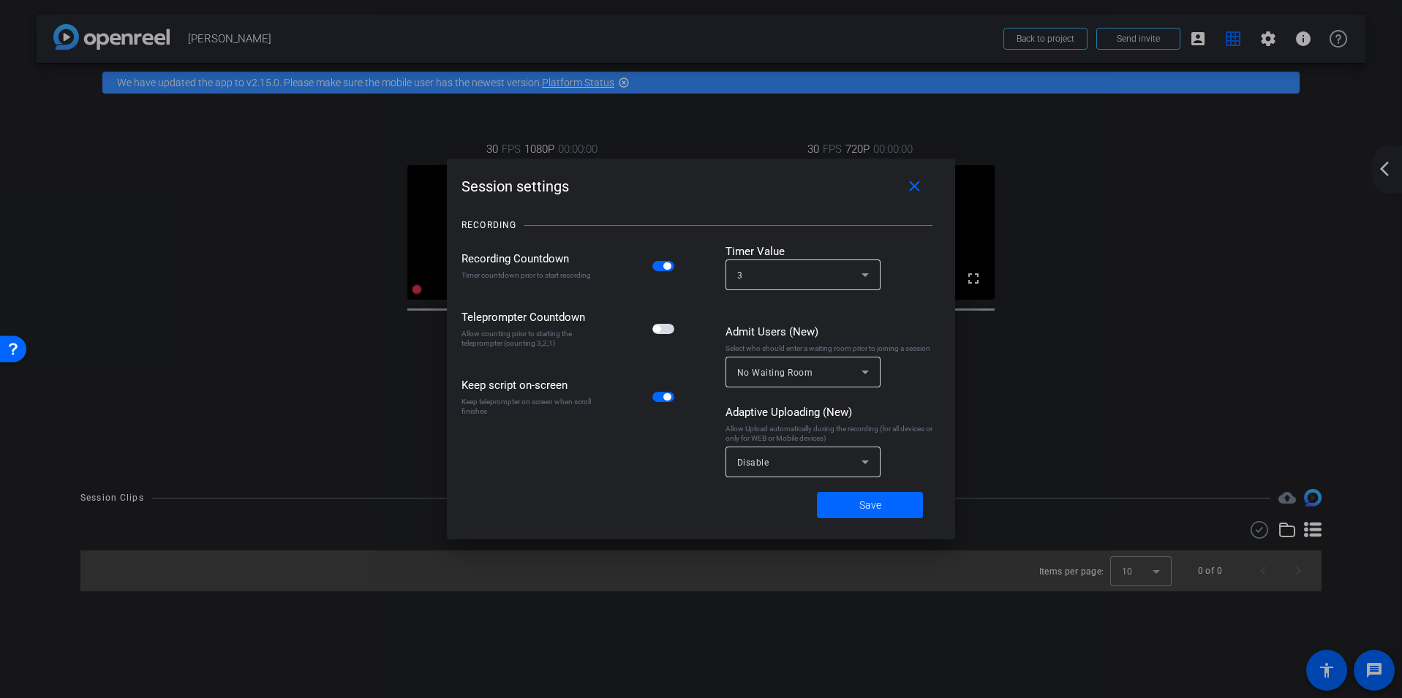
click at [1050, 38] on div at bounding box center [701, 349] width 1402 height 698
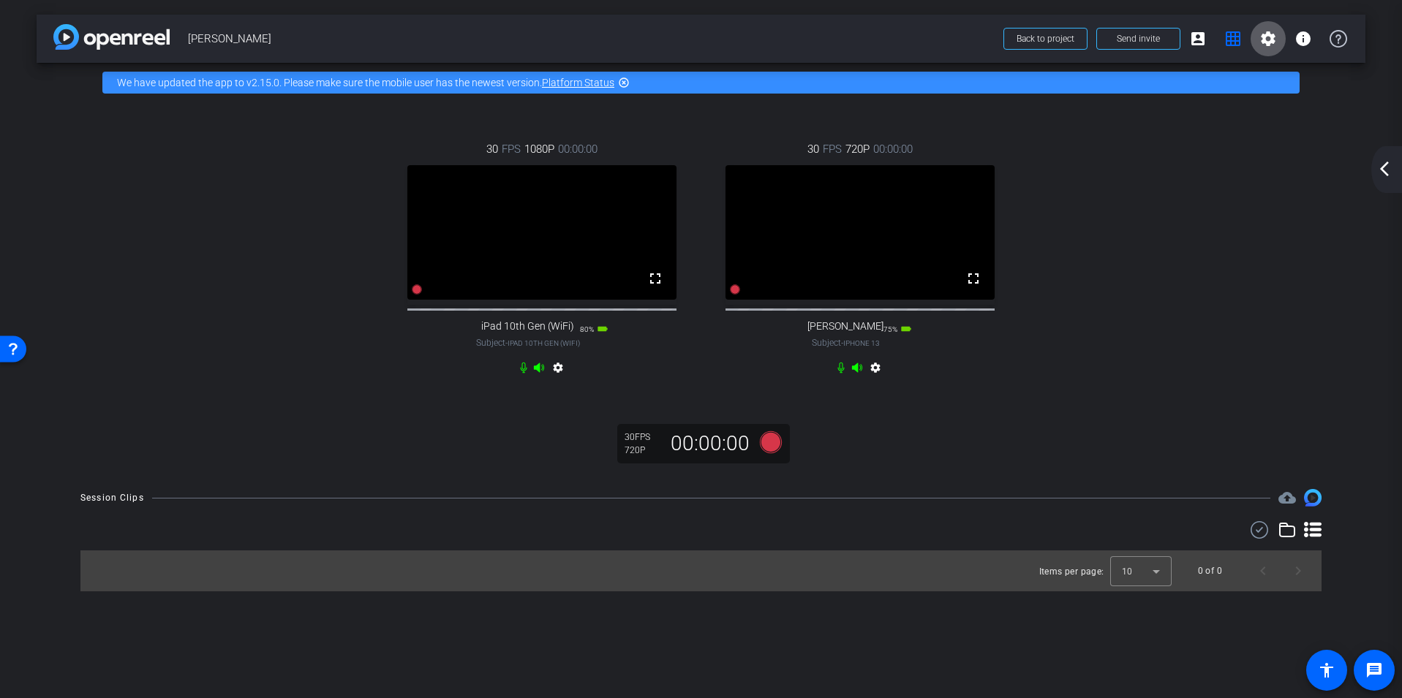
click at [1050, 38] on mat-icon "settings" at bounding box center [1268, 39] width 18 height 18
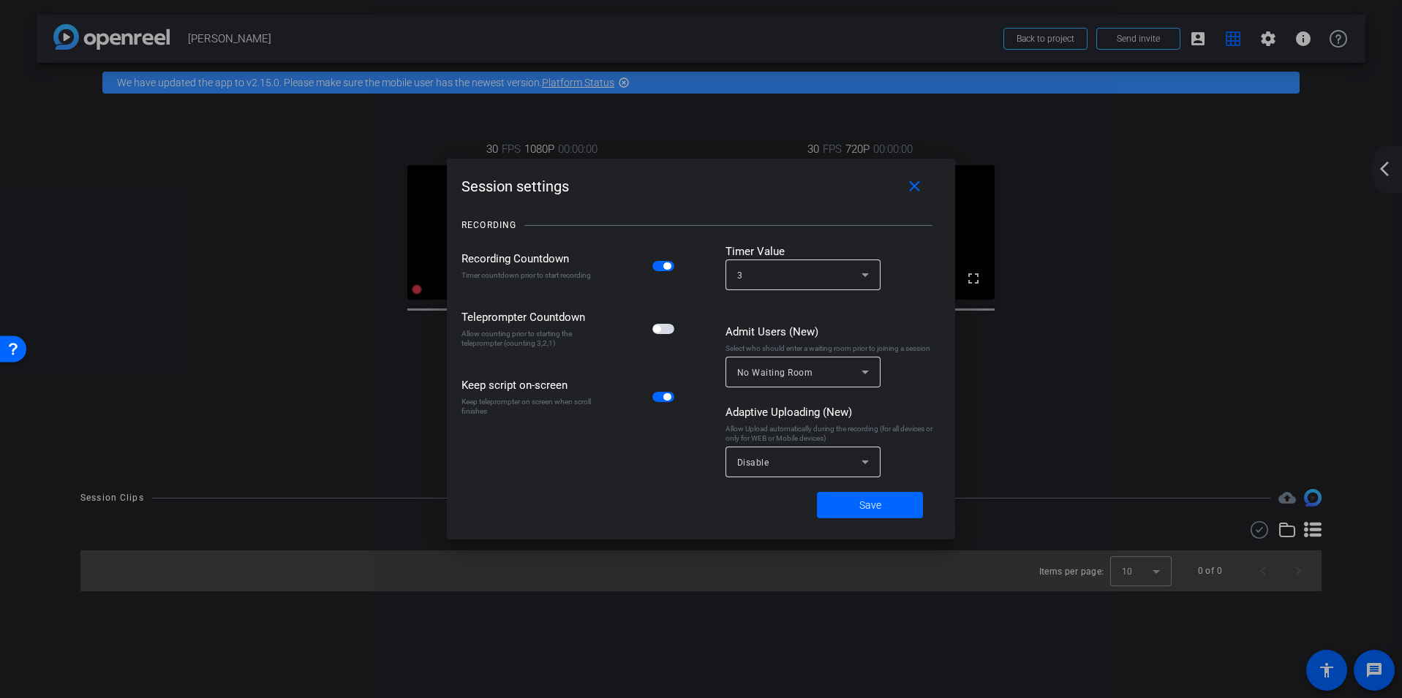
click at [664, 331] on span "button" at bounding box center [663, 329] width 22 height 10
click at [866, 500] on span "Save" at bounding box center [870, 505] width 22 height 15
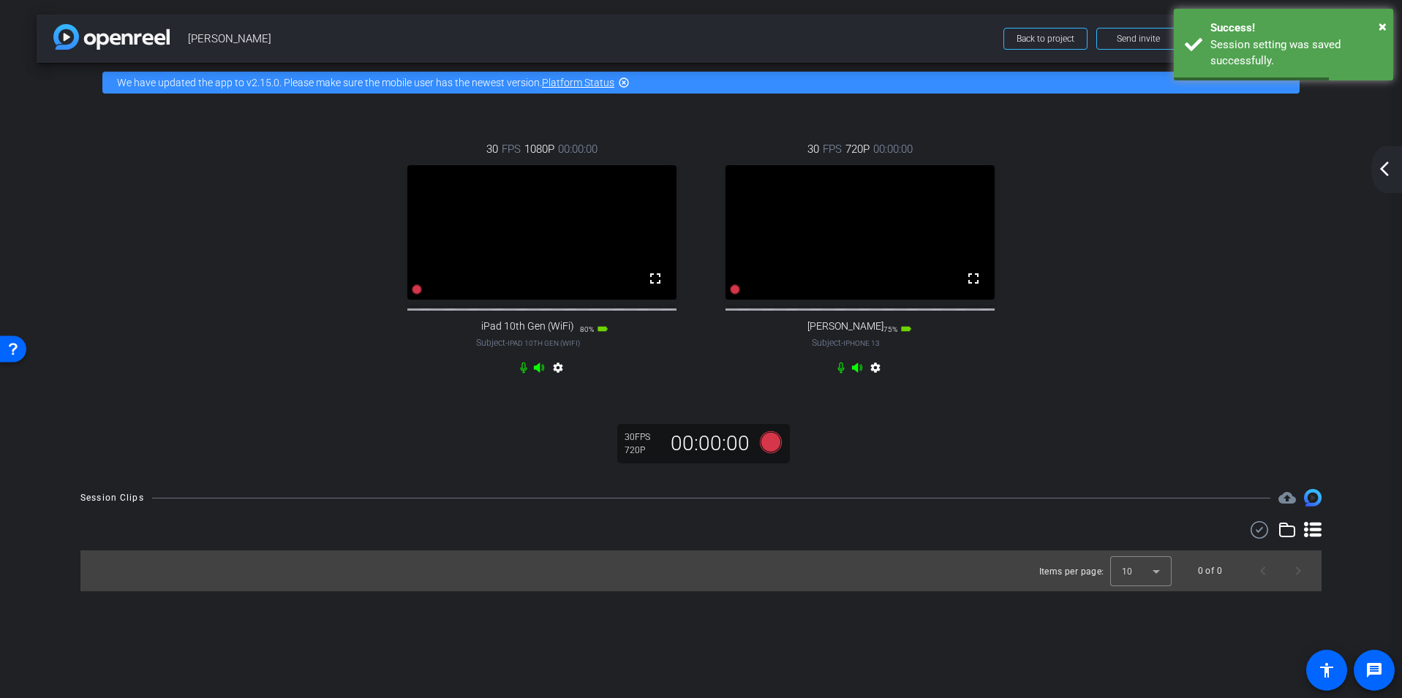
click at [1050, 171] on mat-icon "arrow_back_ios_new" at bounding box center [1385, 169] width 18 height 18
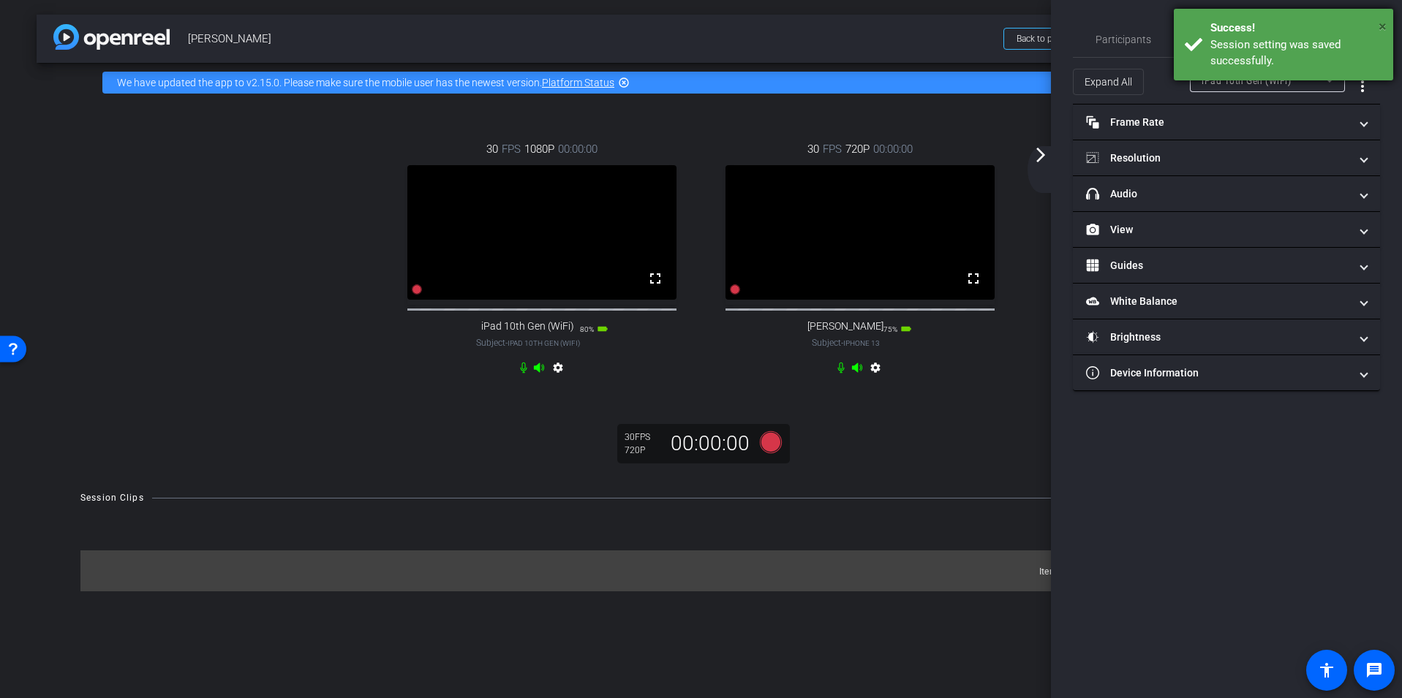
click at [1050, 23] on span "×" at bounding box center [1383, 27] width 8 height 18
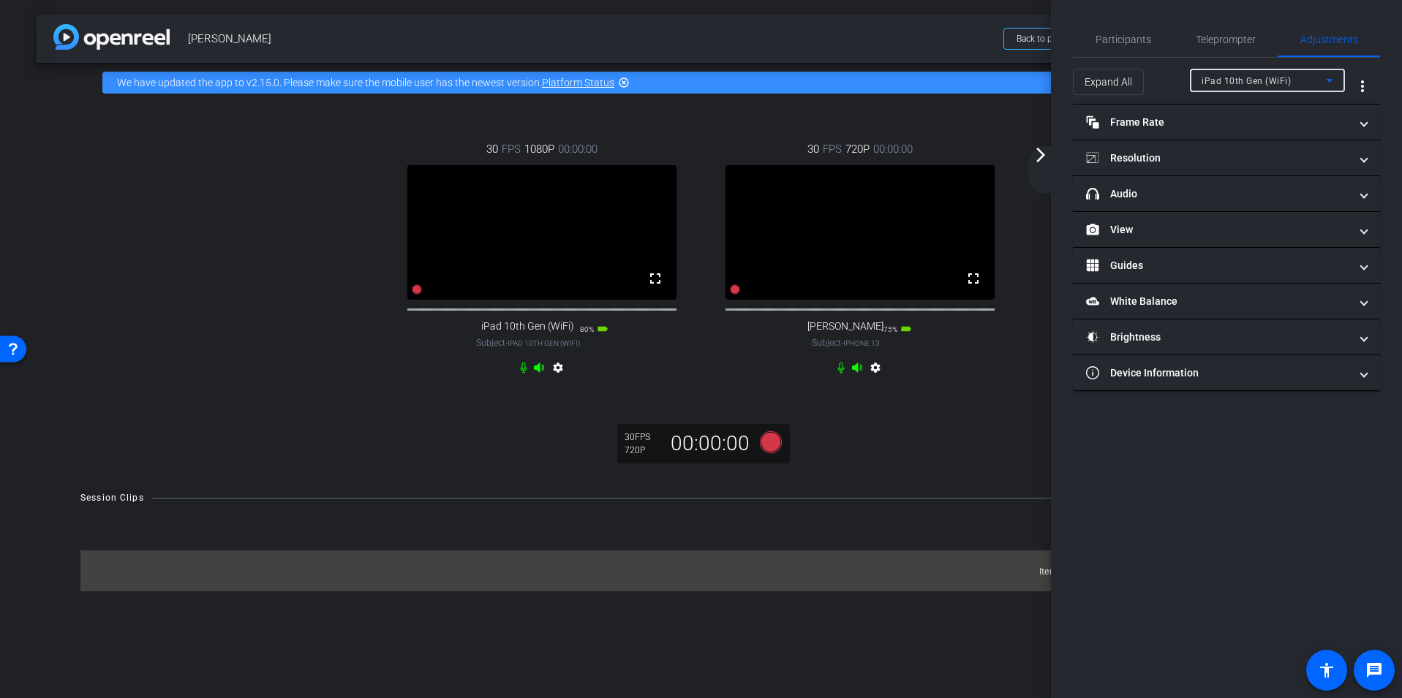
click at [1050, 80] on div "iPad 10th Gen (WiFi)" at bounding box center [1264, 81] width 124 height 18
click at [1050, 131] on span "[PERSON_NAME]" at bounding box center [1239, 133] width 74 height 18
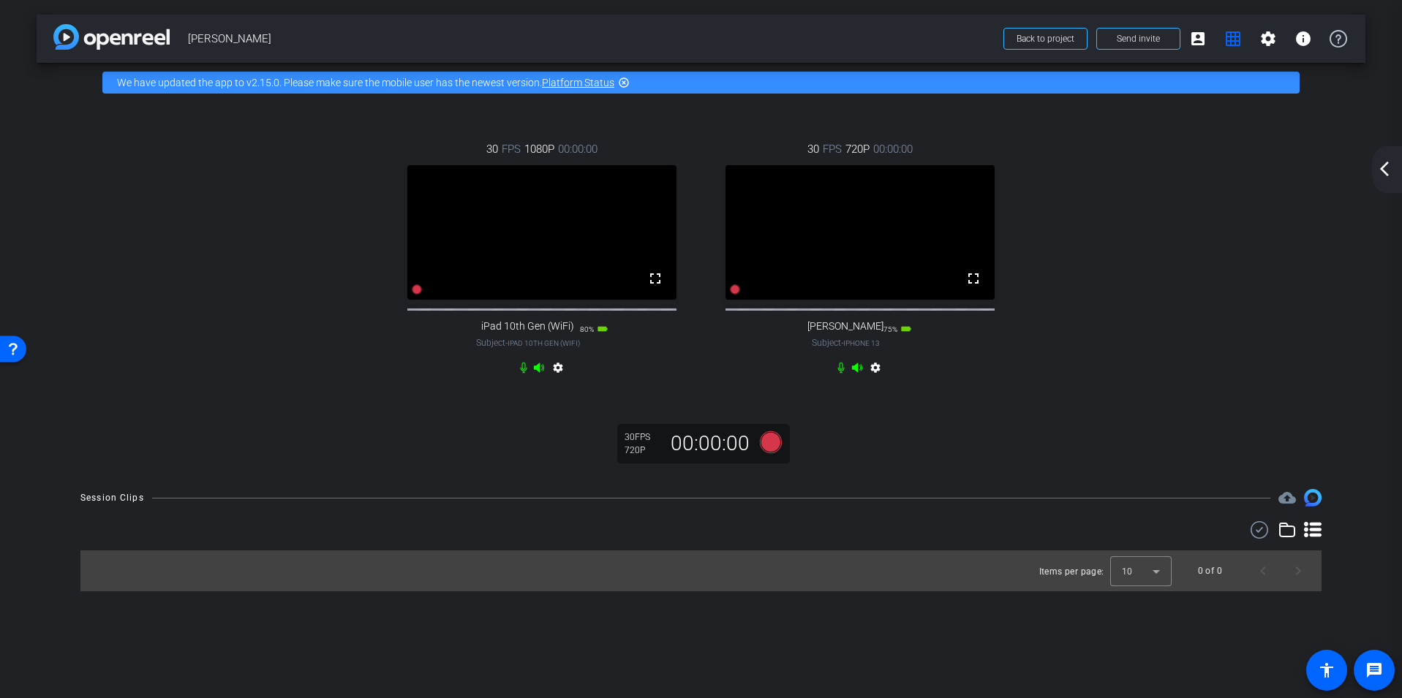
click at [909, 195] on video at bounding box center [860, 232] width 269 height 135
click at [892, 151] on span "00:00:00" at bounding box center [892, 149] width 39 height 16
click at [1050, 167] on mat-icon "arrow_back_ios_new" at bounding box center [1385, 169] width 18 height 18
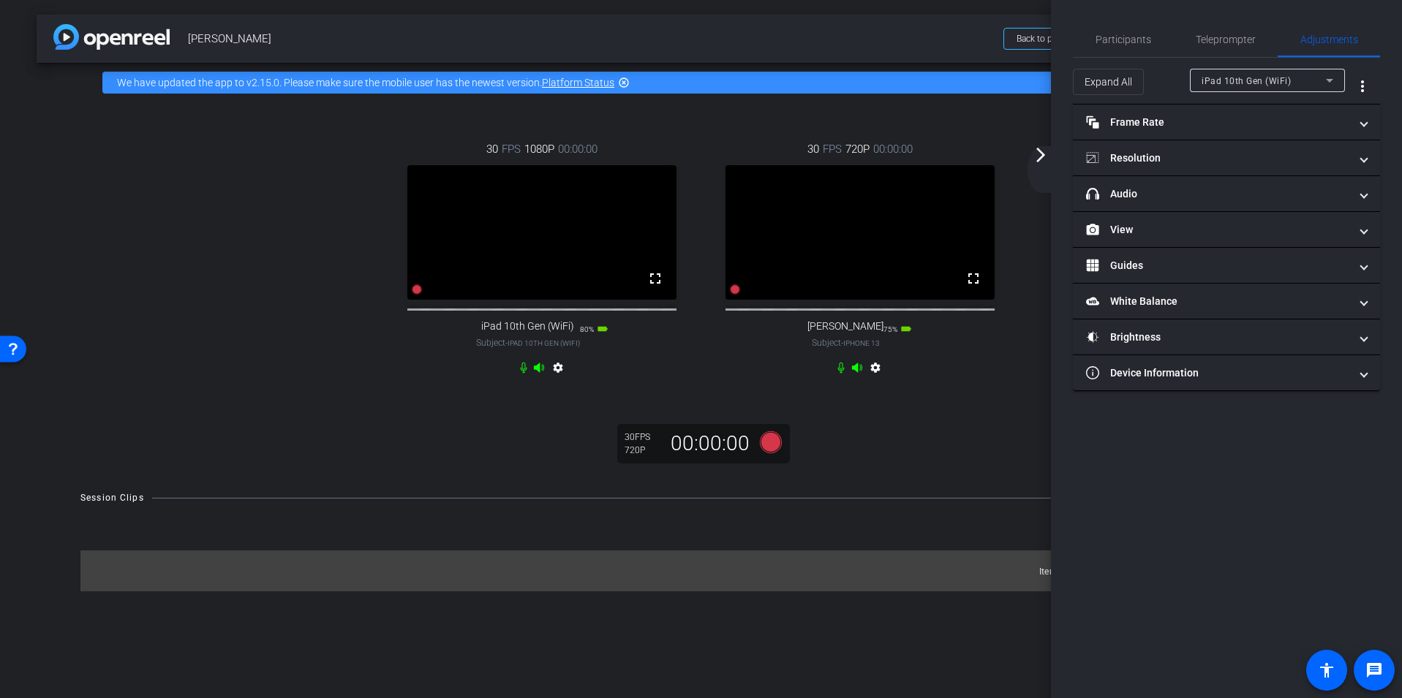
click at [1050, 78] on icon at bounding box center [1330, 81] width 18 height 18
drag, startPoint x: 1235, startPoint y: 129, endPoint x: 1220, endPoint y: 134, distance: 15.3
click at [1050, 134] on span "[PERSON_NAME]" at bounding box center [1239, 133] width 74 height 18
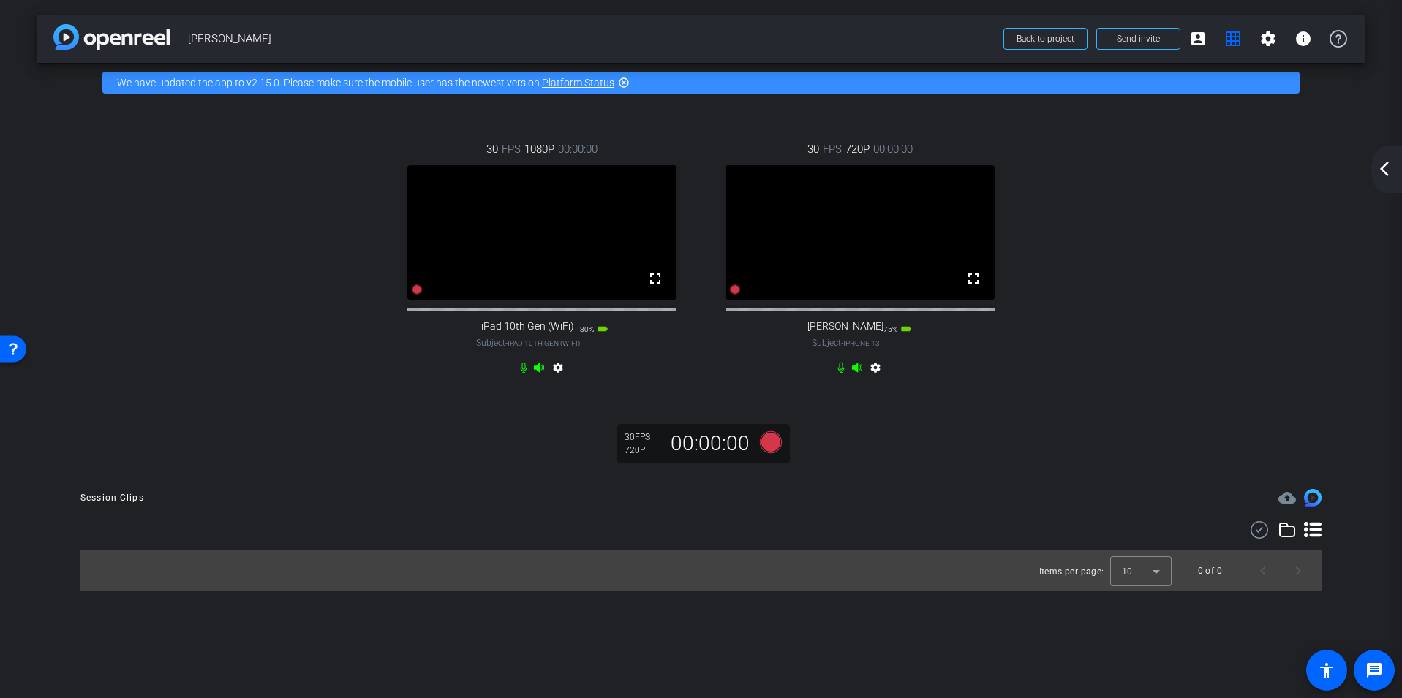
click at [1050, 166] on mat-icon "arrow_back_ios_new" at bounding box center [1385, 169] width 18 height 18
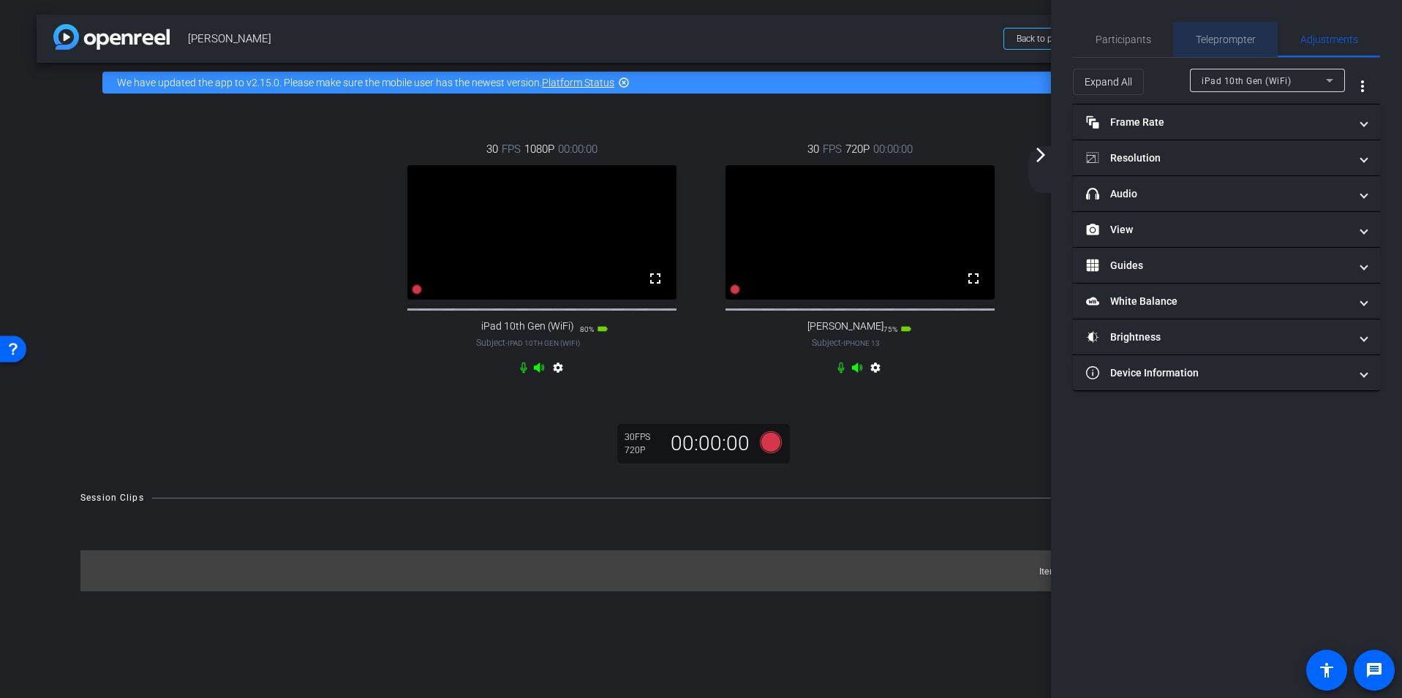
click at [1050, 34] on span "Teleprompter" at bounding box center [1226, 39] width 60 height 10
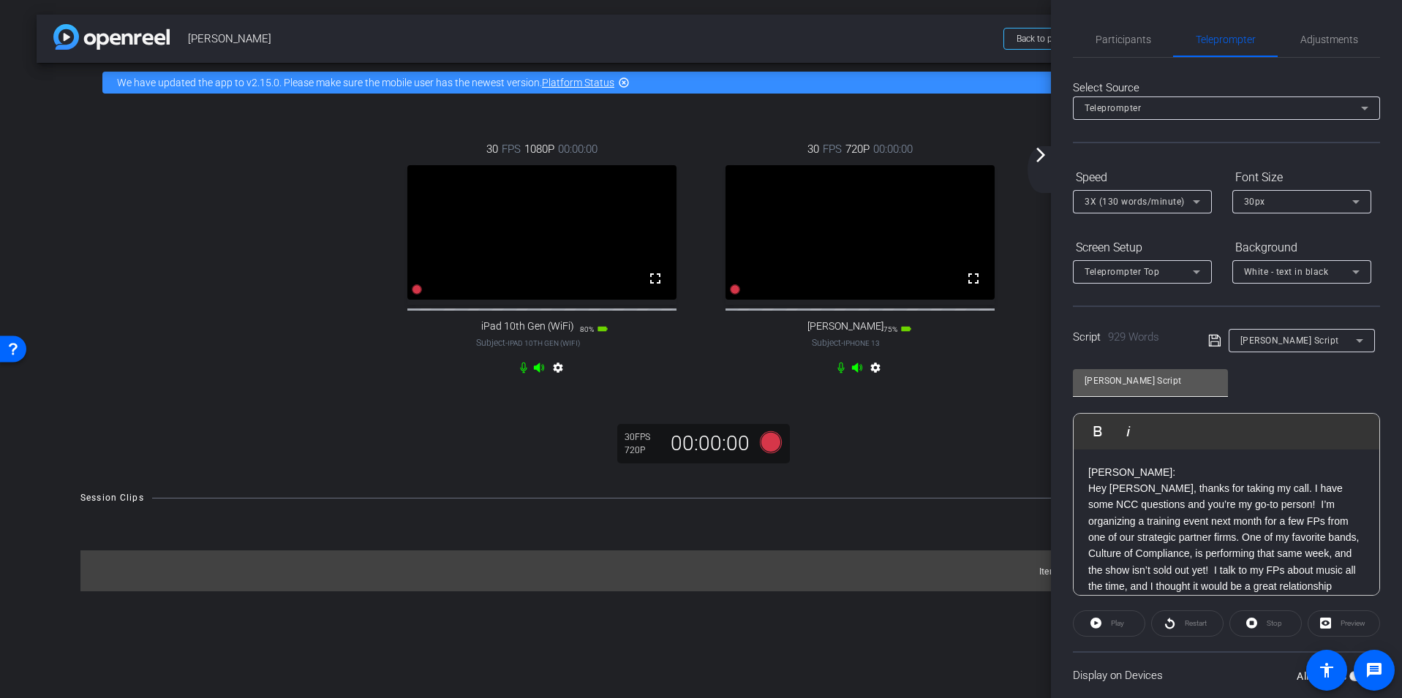
click at [1050, 385] on input "[PERSON_NAME] Script" at bounding box center [1151, 381] width 132 height 18
click at [1050, 387] on input "[PERSON_NAME] Script" at bounding box center [1151, 381] width 132 height 18
drag, startPoint x: 1347, startPoint y: 691, endPoint x: 1406, endPoint y: 764, distance: 93.7
click at [1050, 698] on html "Accessibility Screen-Reader Guide, Feedback, and Issue Reporting | New window m…" at bounding box center [701, 349] width 1402 height 698
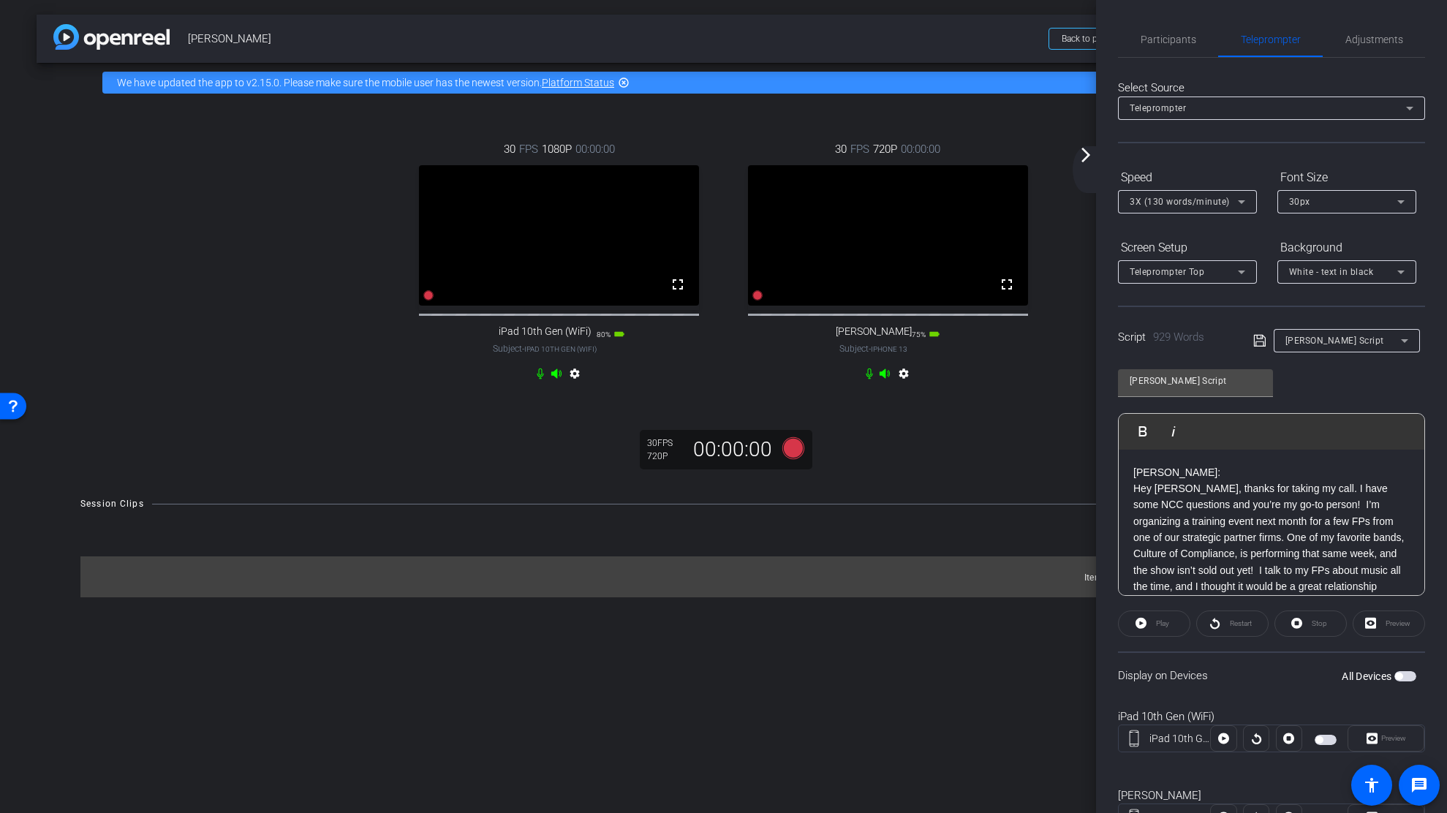
click at [1050, 693] on div "Display on Devices All Devices" at bounding box center [1271, 676] width 307 height 48
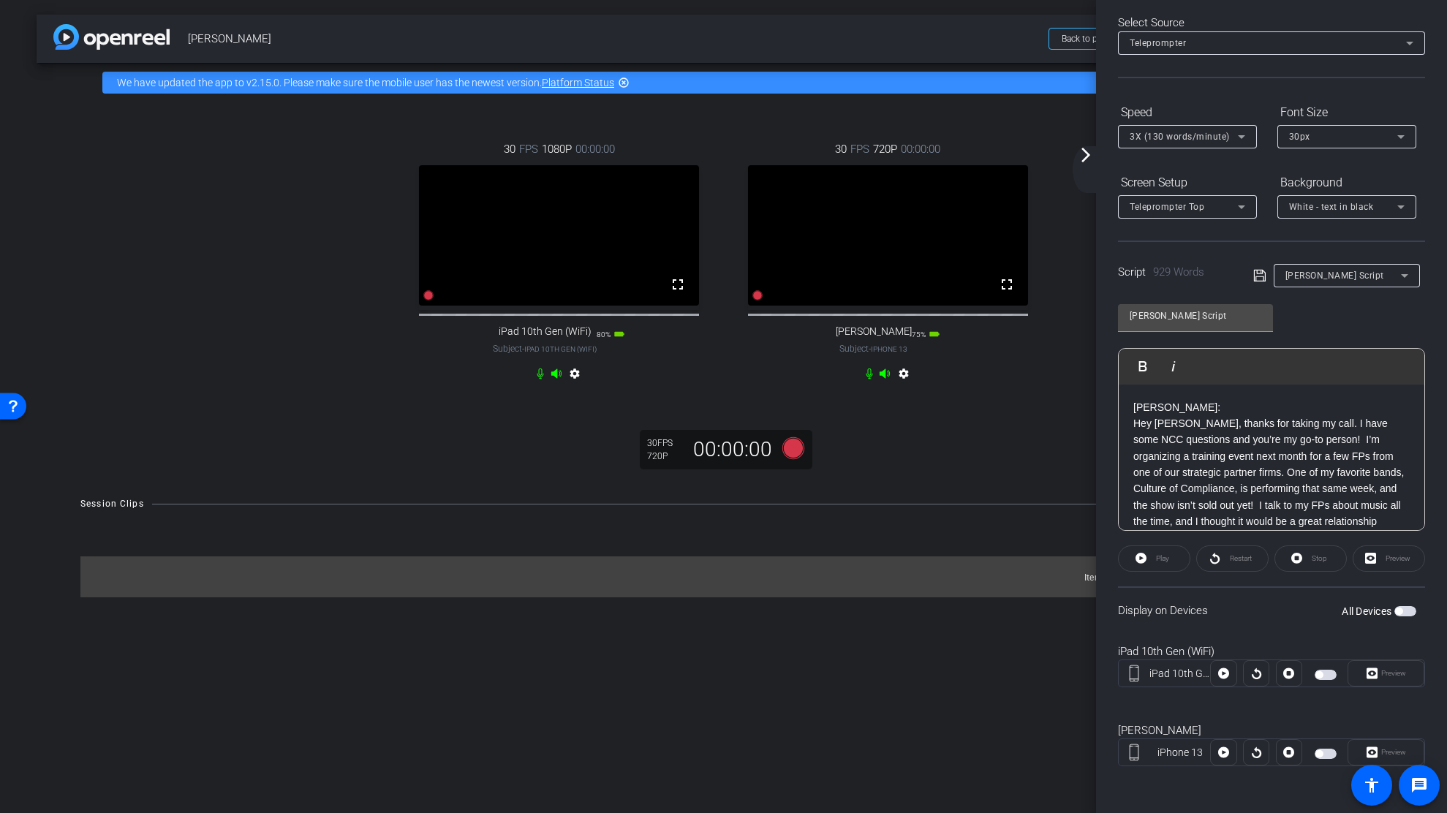
drag, startPoint x: 1386, startPoint y: 675, endPoint x: 1400, endPoint y: 679, distance: 14.4
click at [1050, 675] on div "Preview" at bounding box center [1386, 673] width 77 height 26
click at [1050, 674] on div "iPad 10th Gen (WiFi)" at bounding box center [1180, 673] width 61 height 15
click at [1050, 611] on span "button" at bounding box center [1406, 611] width 22 height 10
click at [1050, 98] on div "Select Source Teleprompter Speed 3X (130 words/minute) Font Size 30px Screen Se…" at bounding box center [1271, 392] width 307 height 799
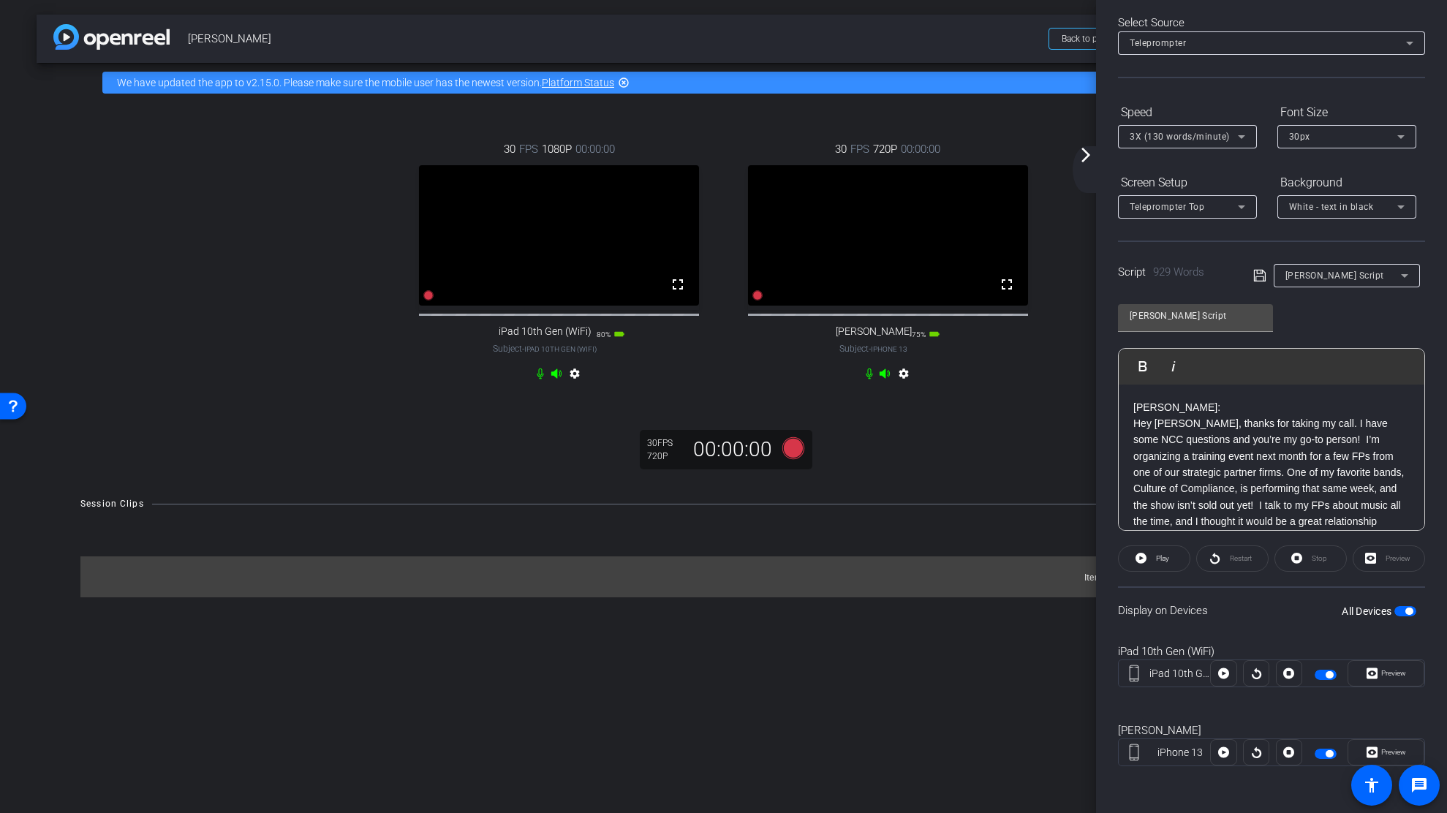
click at [1050, 155] on mat-icon "arrow_forward_ios" at bounding box center [1086, 155] width 18 height 18
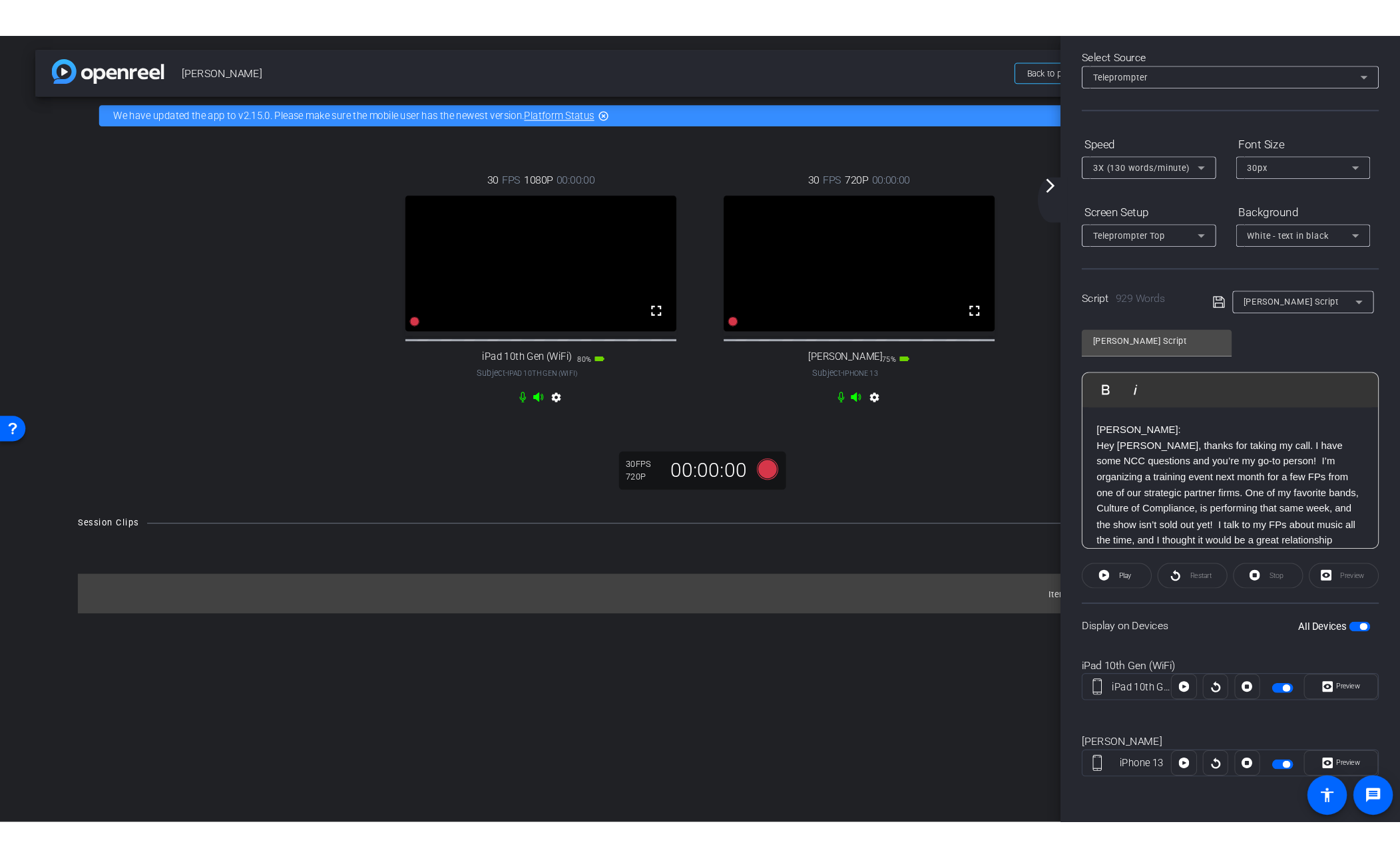
scroll to position [0, 0]
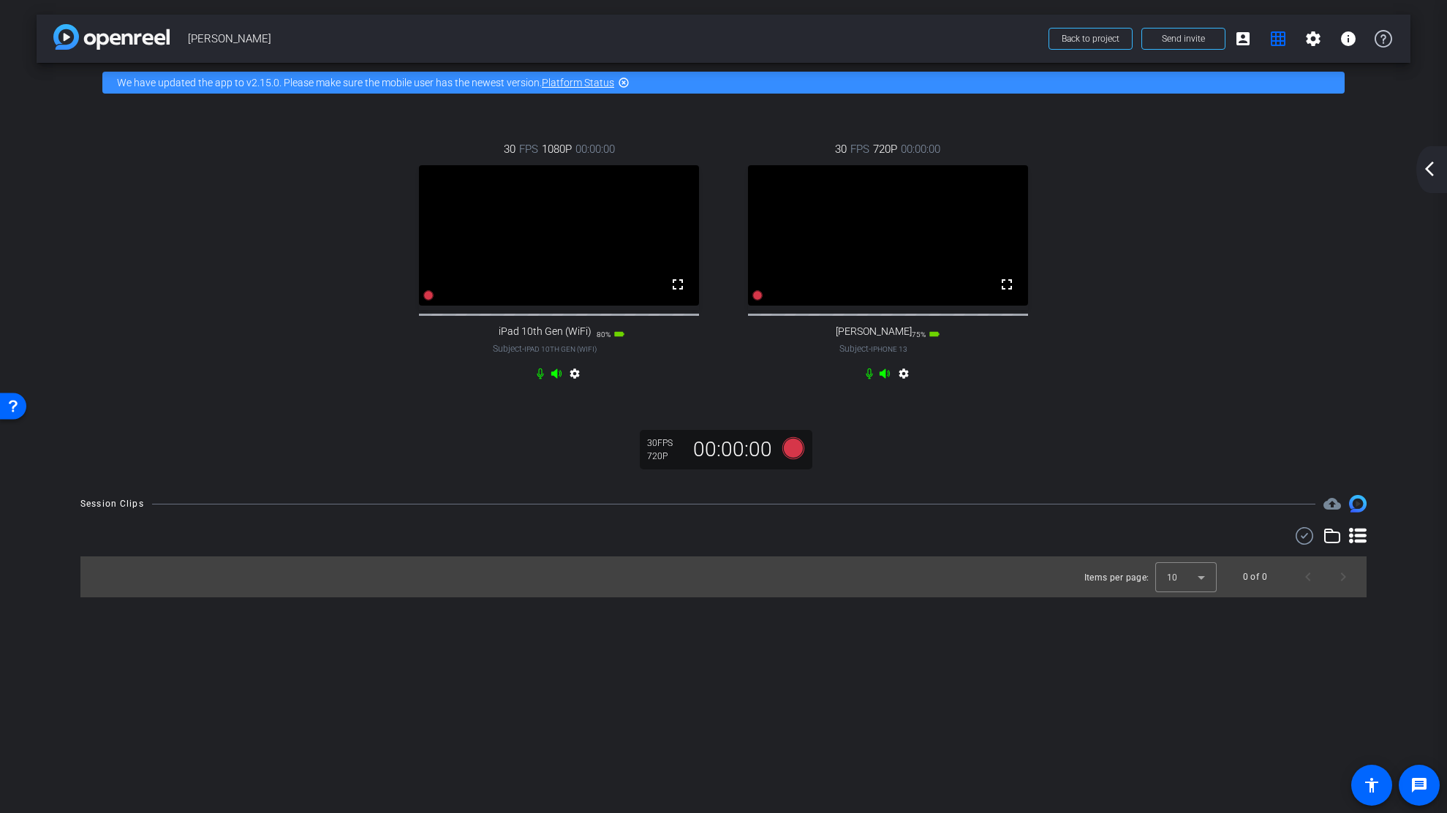
click at [1050, 168] on mat-icon "arrow_back_ios_new" at bounding box center [1430, 169] width 18 height 18
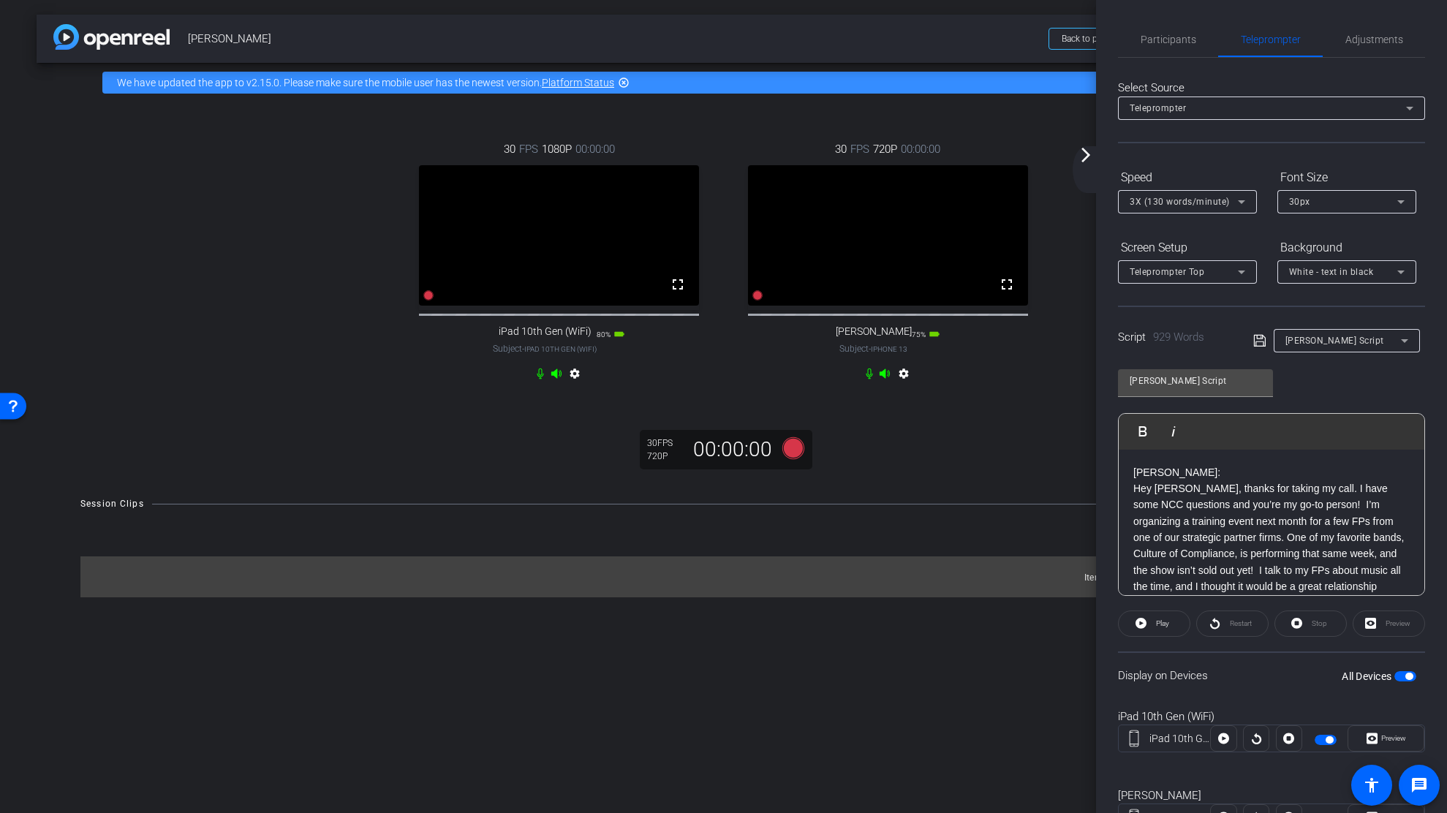
drag, startPoint x: 1049, startPoint y: 808, endPoint x: 1053, endPoint y: 862, distance: 53.6
click at [1050, 698] on html "Accessibility Screen-Reader Guide, Feedback, and Issue Reporting | New window m…" at bounding box center [723, 406] width 1447 height 813
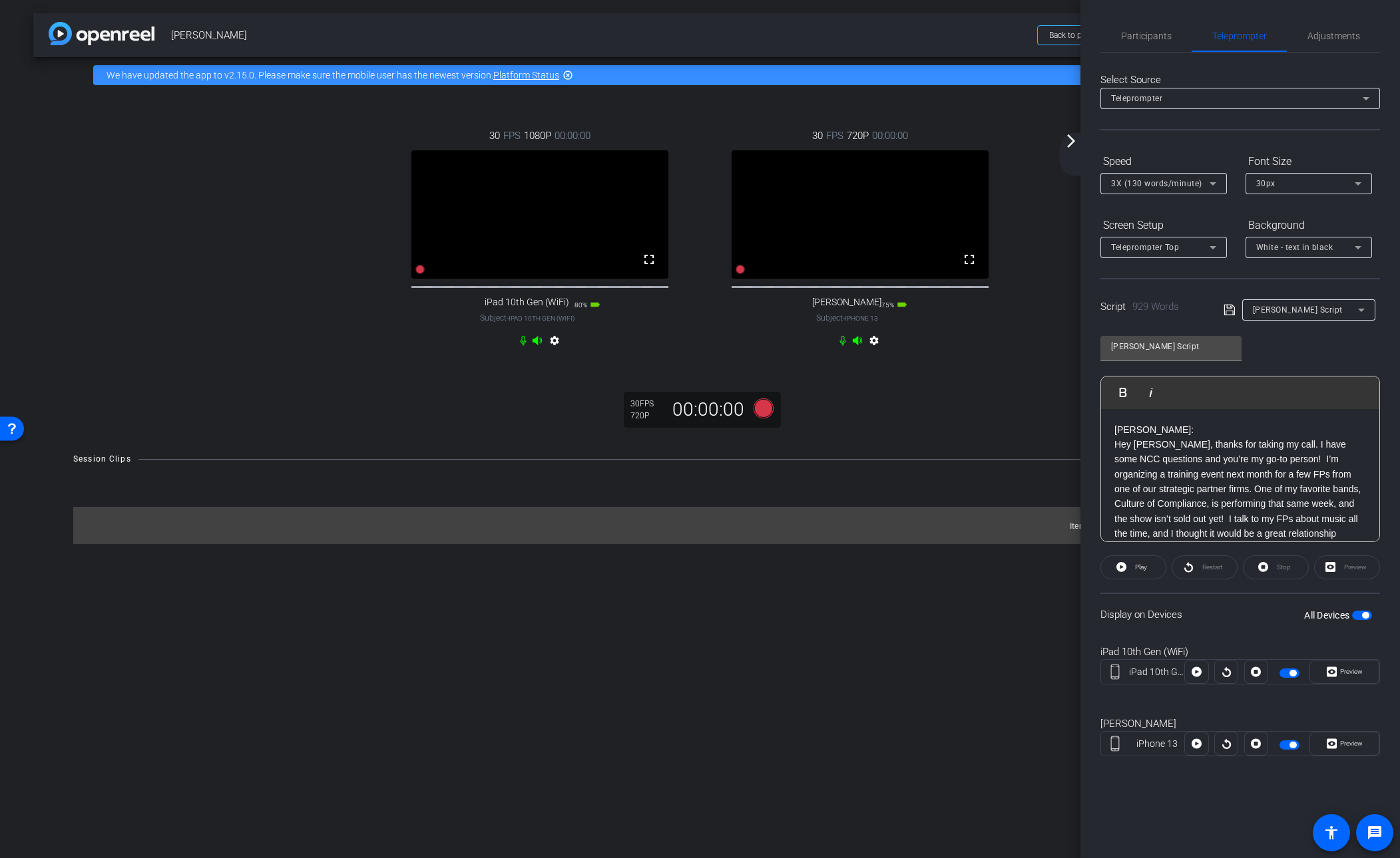
click at [956, 635] on div "Participants Teleprompter Adjustments settings [PERSON_NAME] flip Director Ever…" at bounding box center [1240, 429] width 320 height 858
click at [956, 31] on span "Adjustments" at bounding box center [1334, 35] width 53 height 9
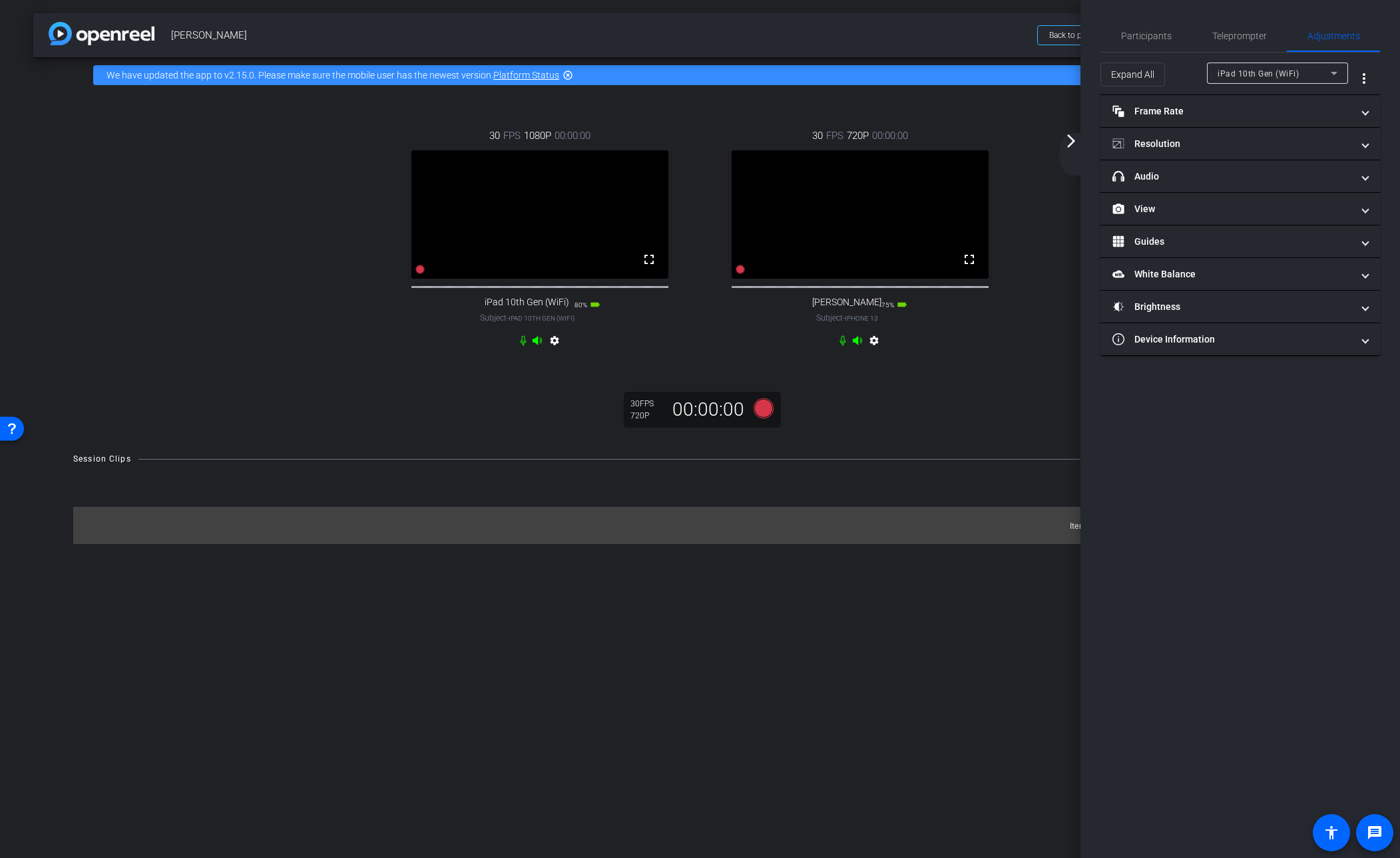
click at [956, 73] on icon at bounding box center [1334, 74] width 6 height 4
drag, startPoint x: 1234, startPoint y: 120, endPoint x: 1223, endPoint y: 120, distance: 11.0
click at [956, 120] on span "[PERSON_NAME]" at bounding box center [1252, 121] width 67 height 16
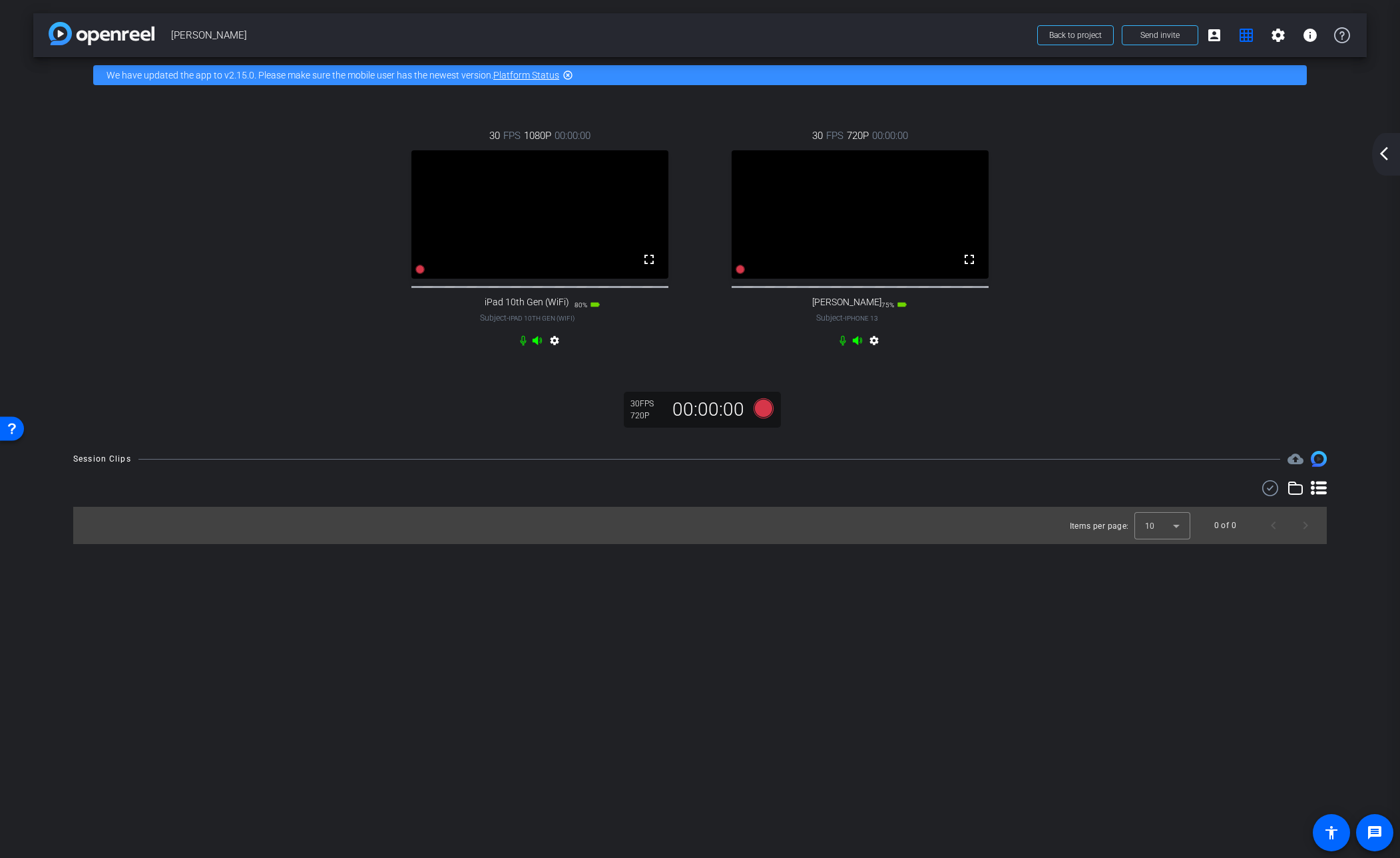
click at [864, 262] on video at bounding box center [860, 214] width 257 height 128
click at [956, 37] on mat-icon "grid_on" at bounding box center [1246, 35] width 16 height 16
click at [956, 35] on mat-icon "account_box" at bounding box center [1214, 35] width 16 height 16
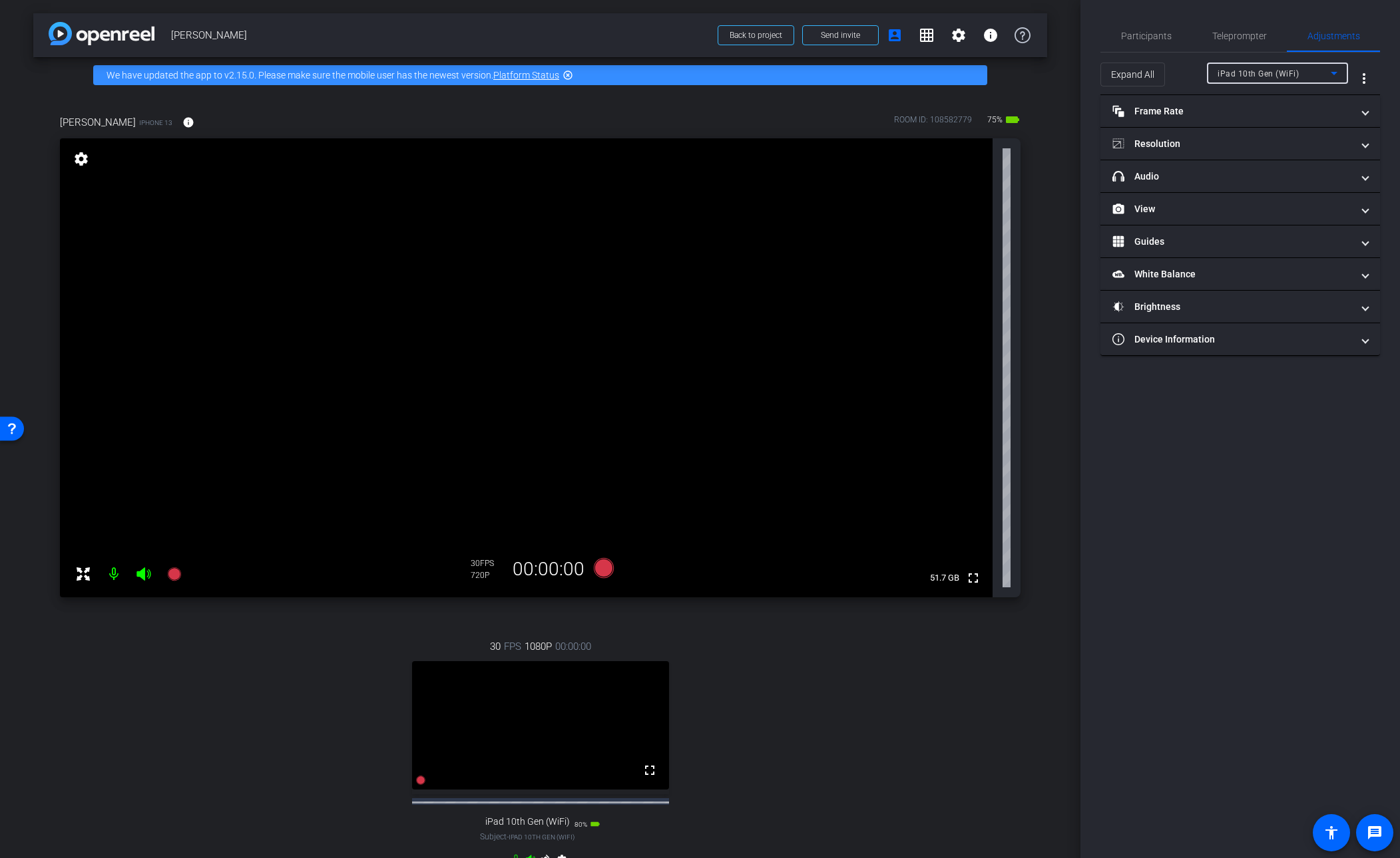
click at [956, 71] on icon at bounding box center [1334, 74] width 16 height 16
click at [956, 121] on span "[PERSON_NAME]" at bounding box center [1252, 121] width 67 height 16
click at [956, 111] on span at bounding box center [1365, 111] width 5 height 14
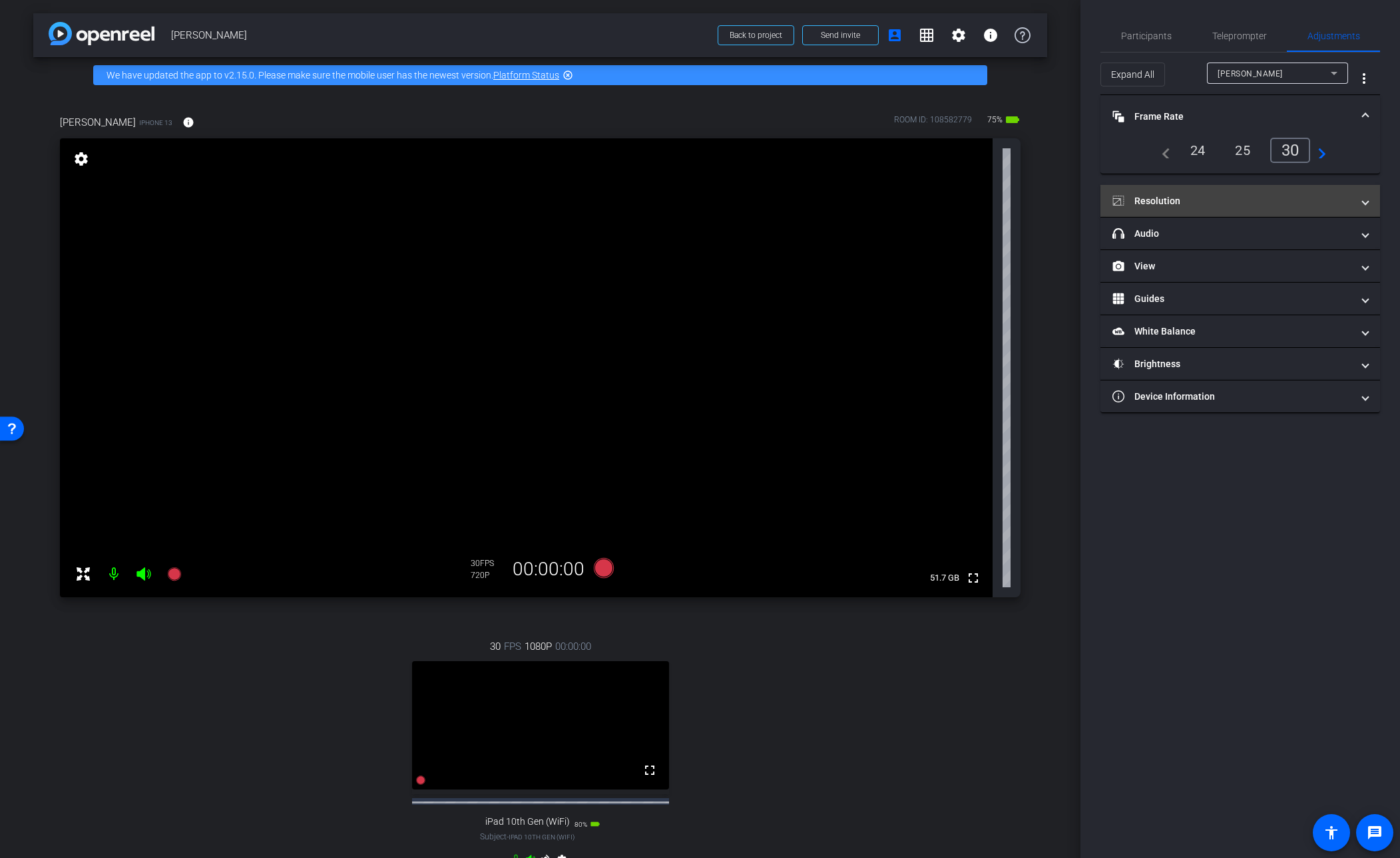
click at [956, 205] on span at bounding box center [1365, 201] width 5 height 14
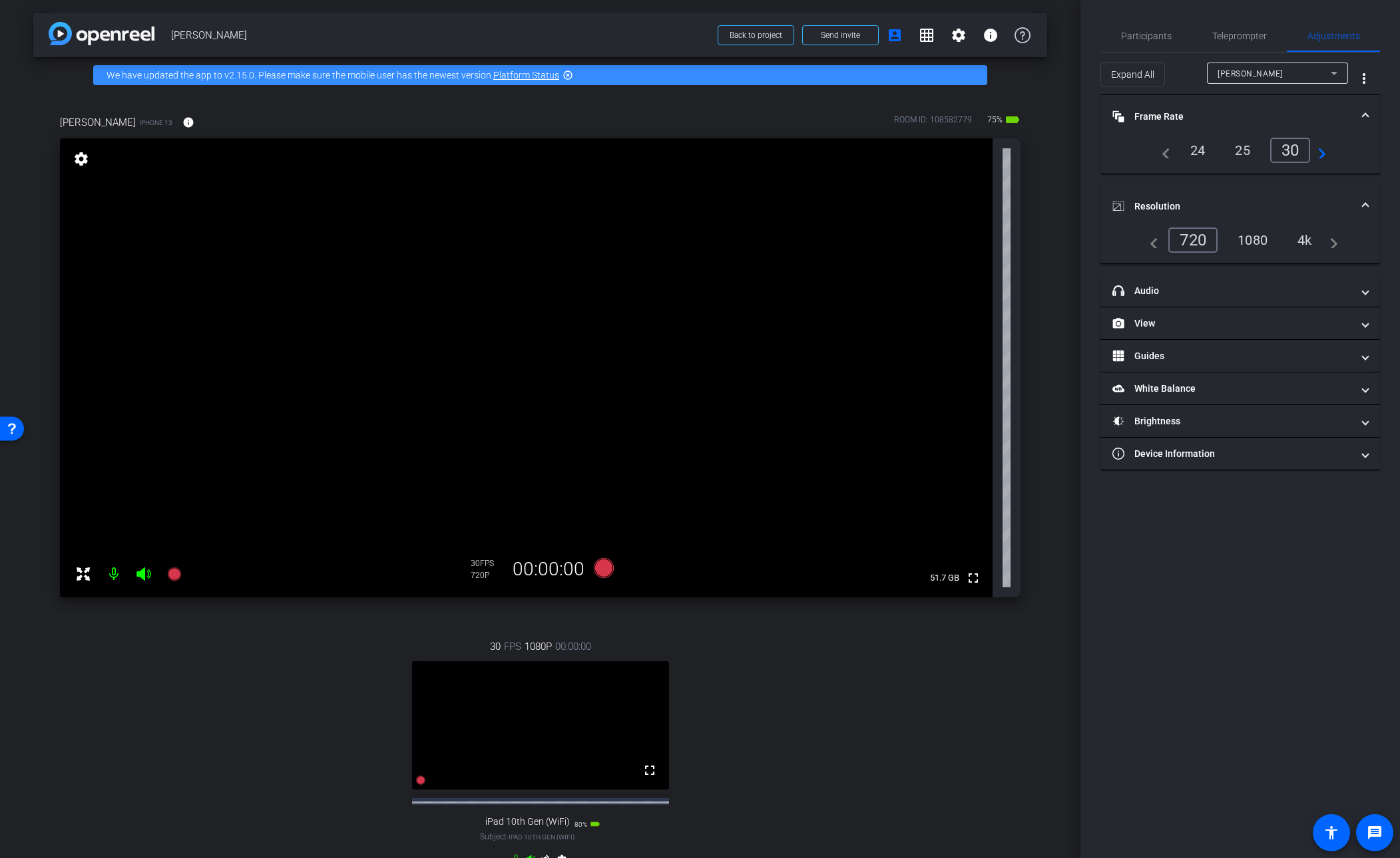
click at [956, 237] on div "1080" at bounding box center [1253, 240] width 50 height 23
click at [956, 35] on span "Teleprompter" at bounding box center [1240, 35] width 55 height 9
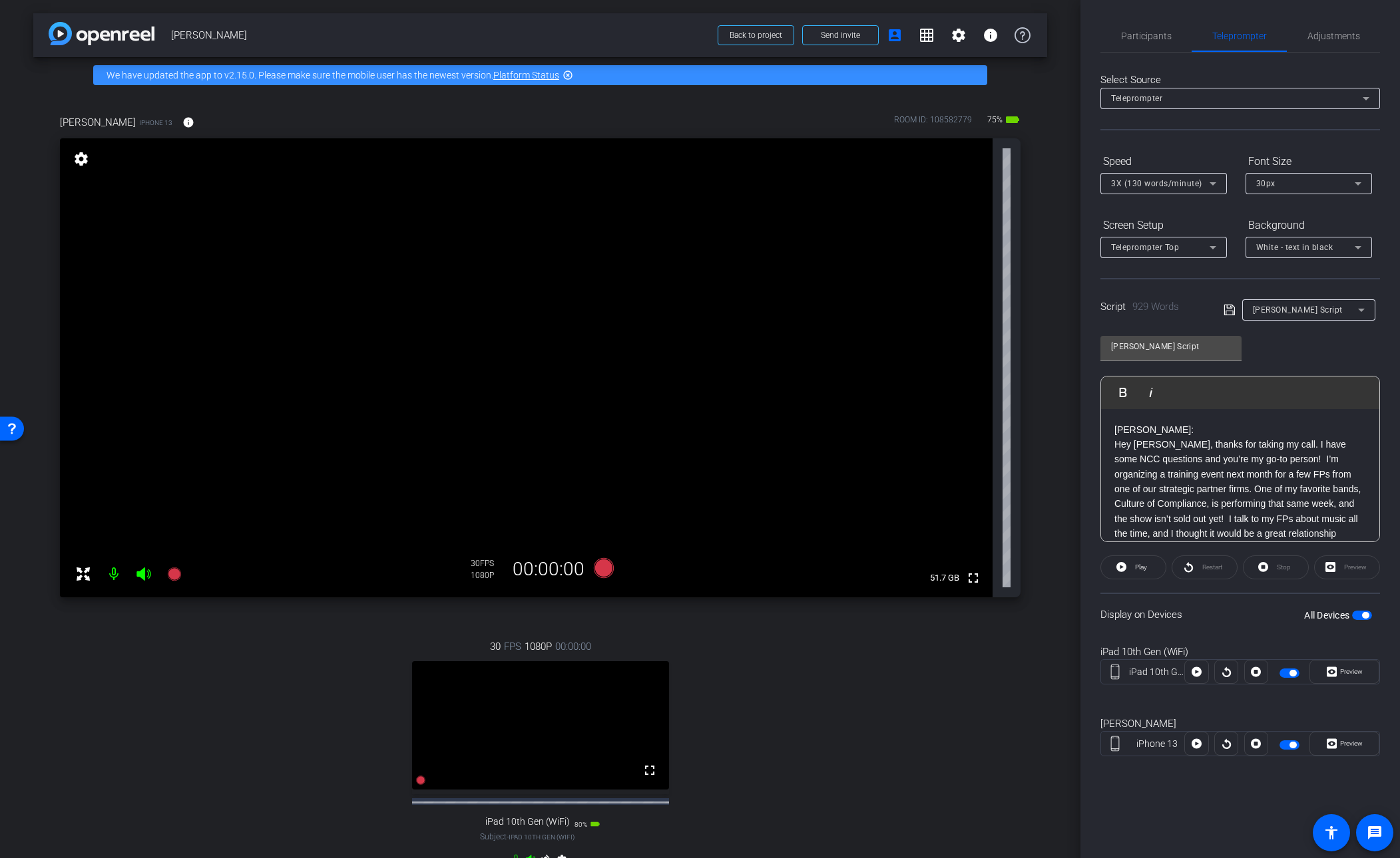
drag, startPoint x: 703, startPoint y: 556, endPoint x: 776, endPoint y: 695, distance: 157.0
click at [747, 635] on div "[PERSON_NAME] iPhone 13 info ROOM ID: 108582779 75% battery_std fullscreen sett…" at bounding box center [541, 499] width 1014 height 813
drag, startPoint x: 790, startPoint y: 316, endPoint x: 516, endPoint y: 476, distance: 317.3
click at [545, 500] on video at bounding box center [526, 368] width 933 height 459
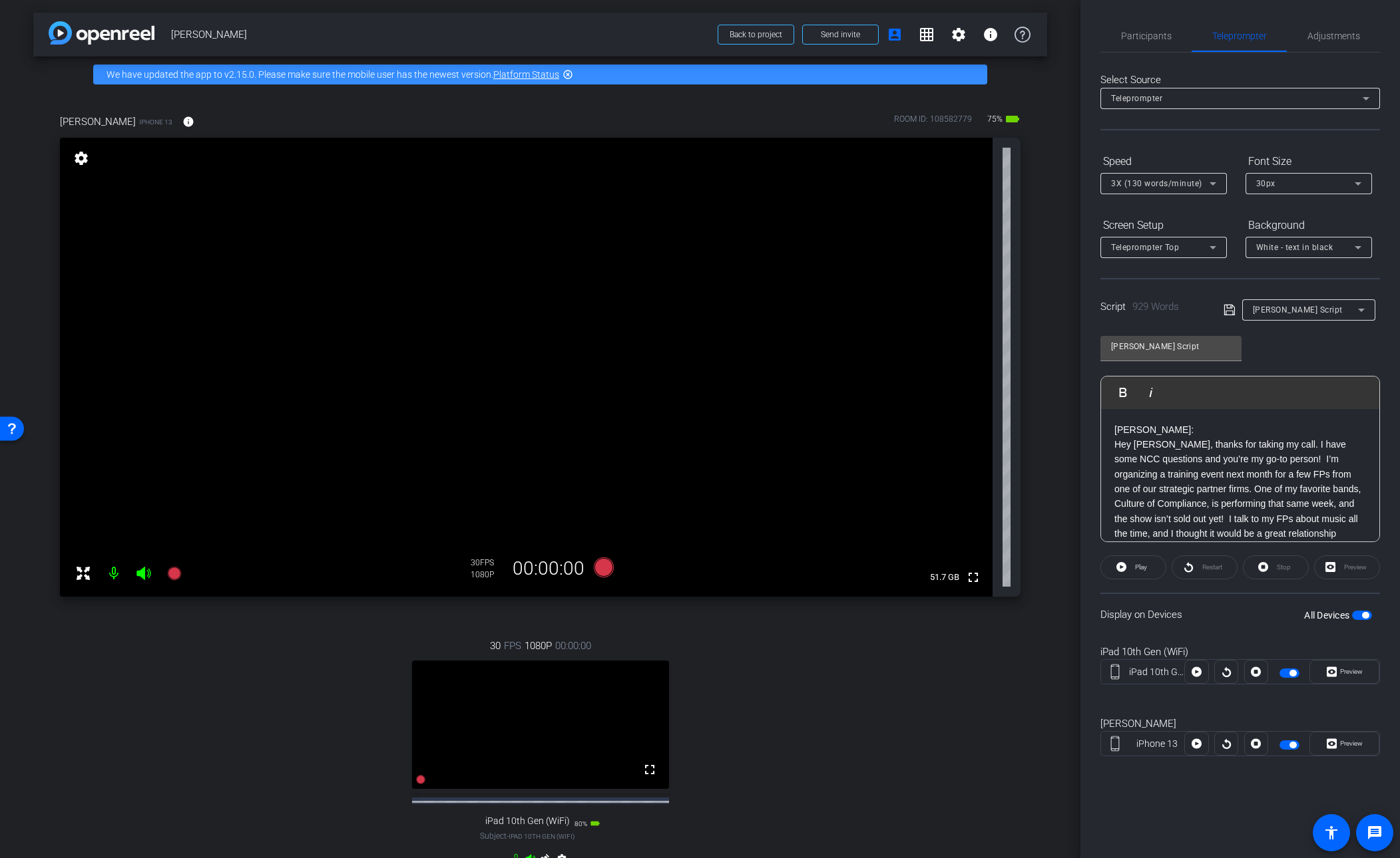
drag, startPoint x: 437, startPoint y: 403, endPoint x: 285, endPoint y: 510, distance: 185.9
click at [281, 511] on video at bounding box center [526, 367] width 933 height 459
drag, startPoint x: 725, startPoint y: 414, endPoint x: 797, endPoint y: 710, distance: 304.6
click at [796, 635] on div "[PERSON_NAME] iPhone 13 info ROOM ID: 108582779 75% battery_std fullscreen sett…" at bounding box center [541, 499] width 1014 height 813
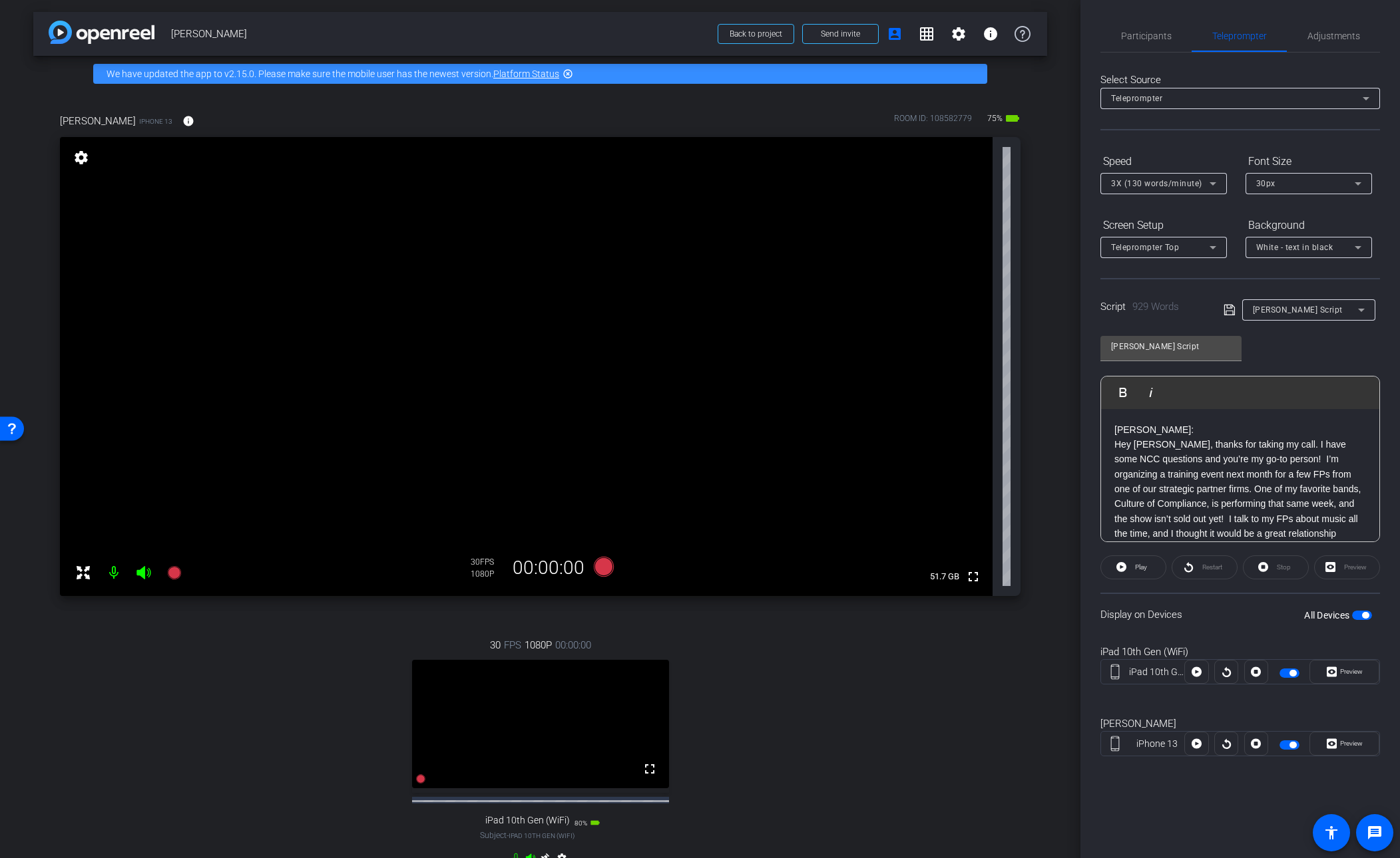
drag, startPoint x: 665, startPoint y: 358, endPoint x: 801, endPoint y: 697, distance: 365.3
click at [800, 635] on div "[PERSON_NAME] iPhone 13 info ROOM ID: 108582779 75% battery_std fullscreen sett…" at bounding box center [541, 498] width 1014 height 813
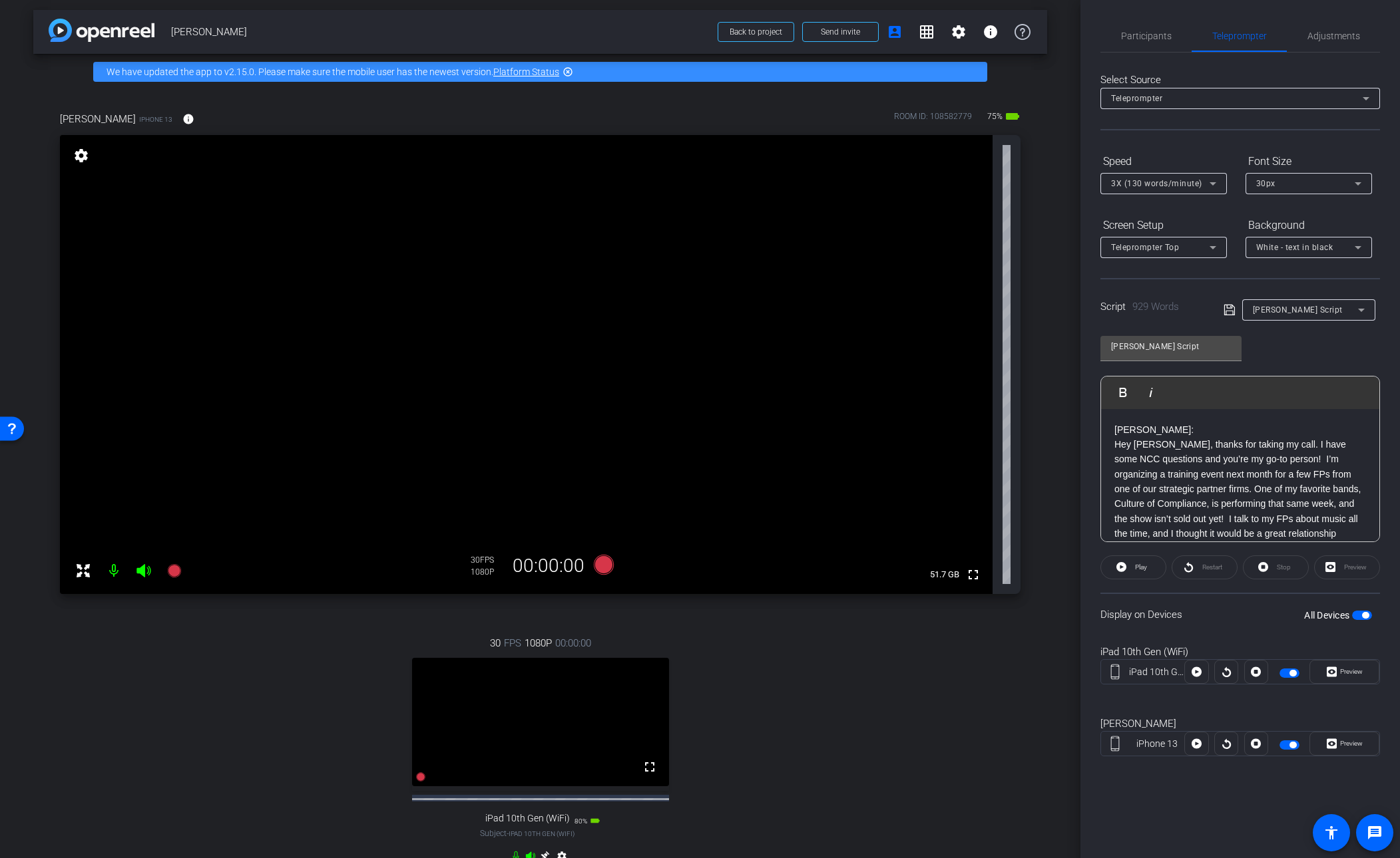
scroll to position [21, 0]
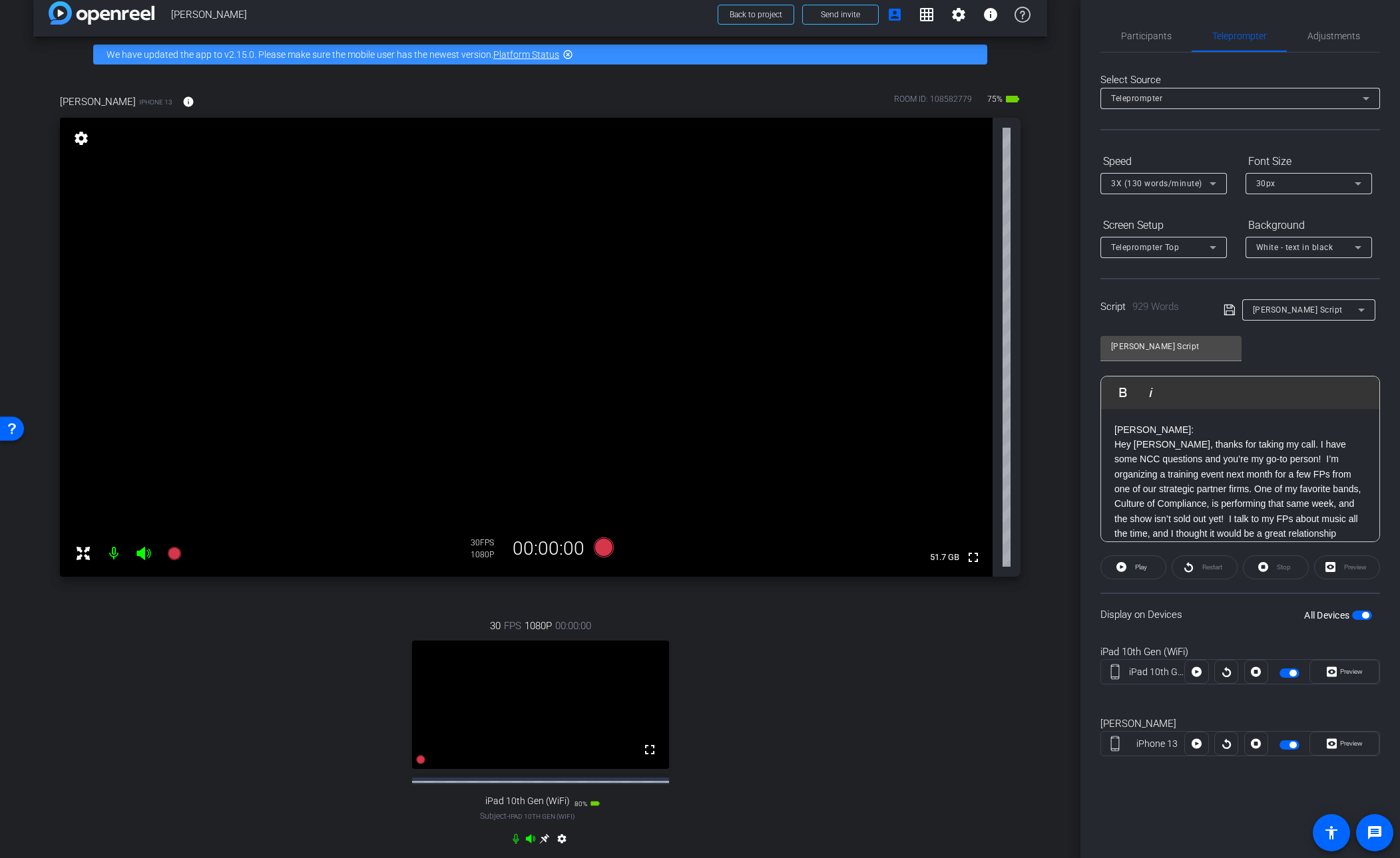
drag, startPoint x: 751, startPoint y: 450, endPoint x: 766, endPoint y: 601, distance: 151.7
click at [767, 602] on div "[PERSON_NAME] iPhone 13 info ROOM ID: 108582779 75% battery_std fullscreen sett…" at bounding box center [541, 479] width 1014 height 813
click at [956, 35] on span "Adjustments" at bounding box center [1334, 35] width 53 height 9
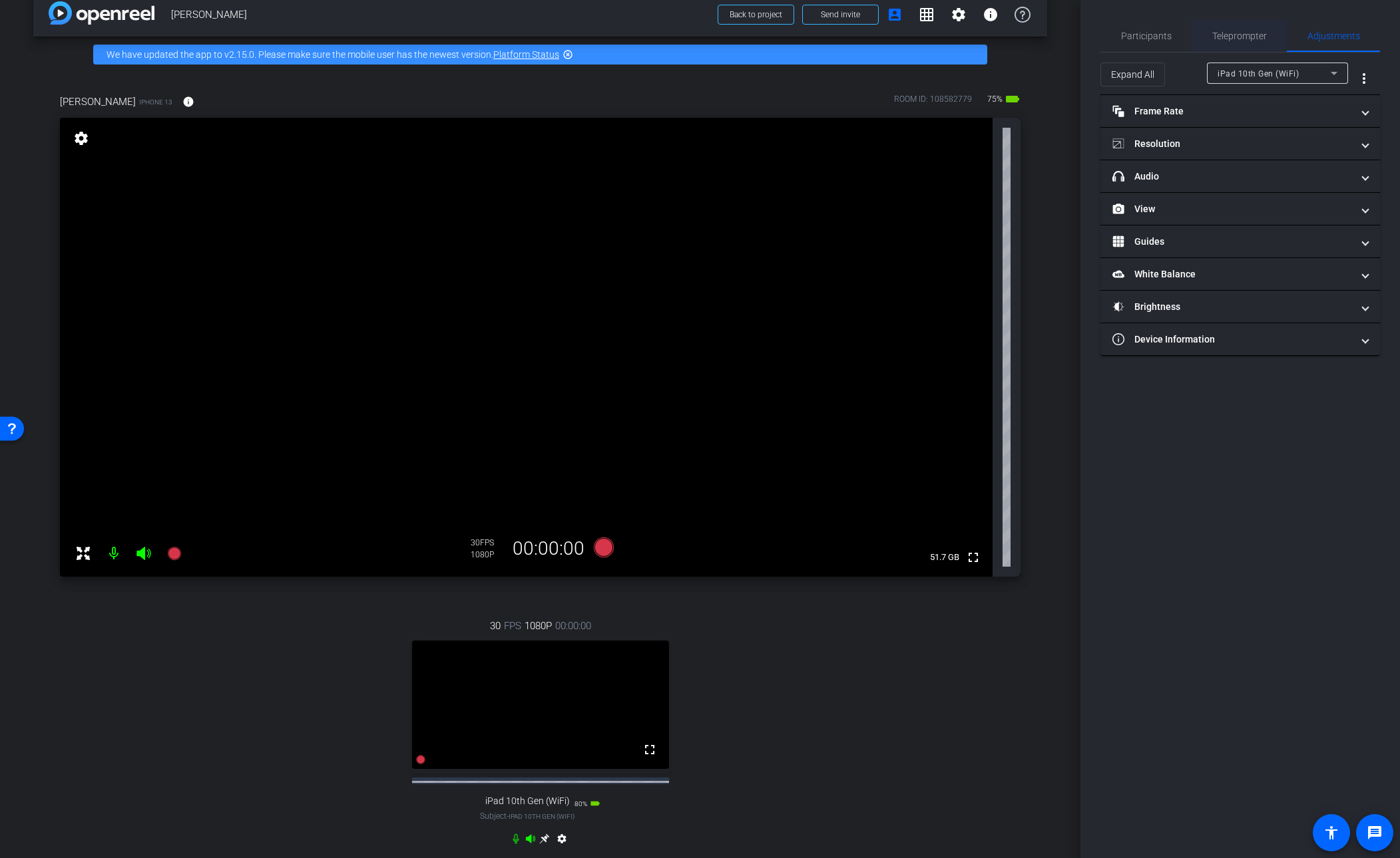
click at [956, 38] on span "Teleprompter" at bounding box center [1240, 35] width 55 height 9
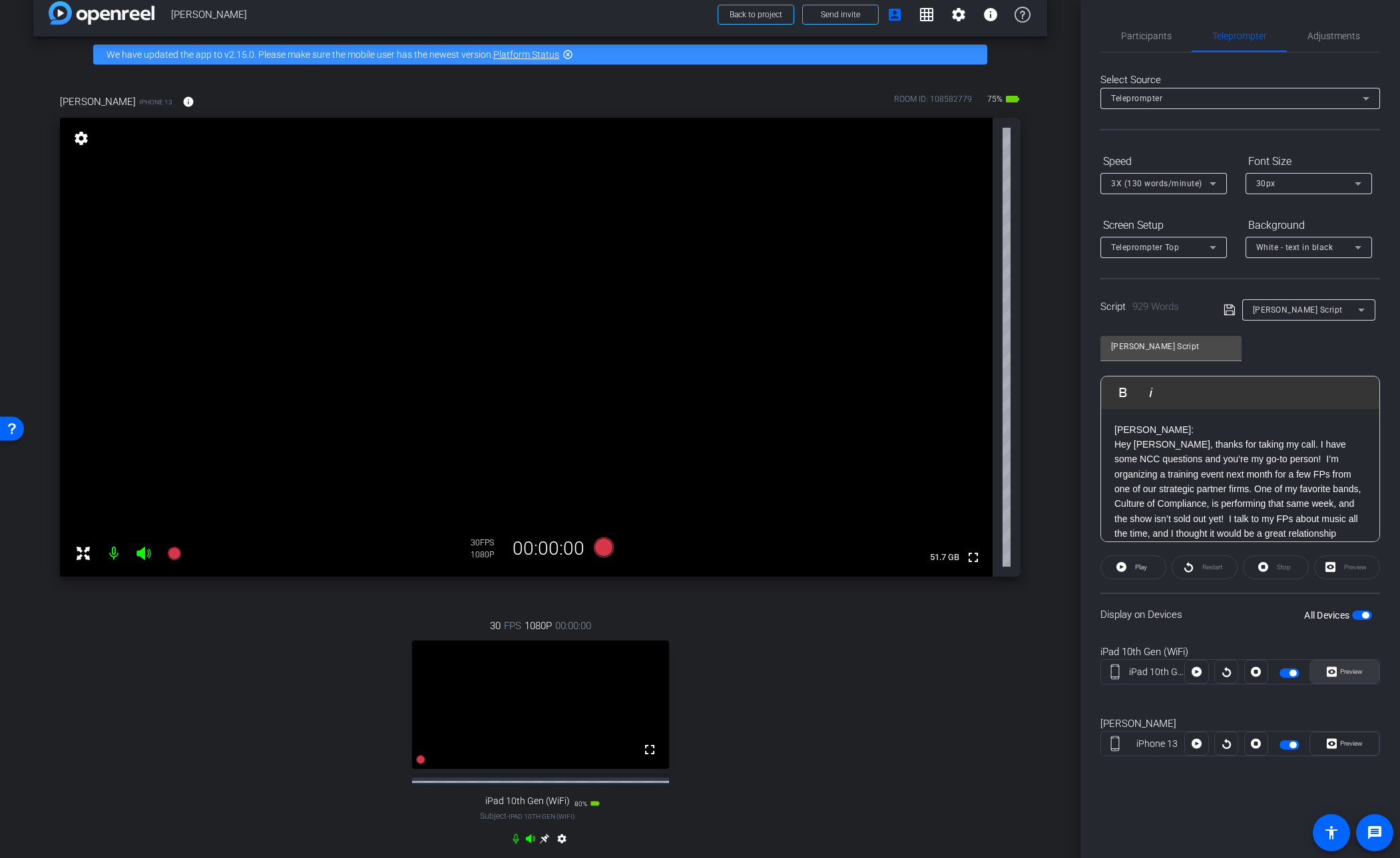
click at [956, 635] on span "Preview" at bounding box center [1351, 671] width 23 height 7
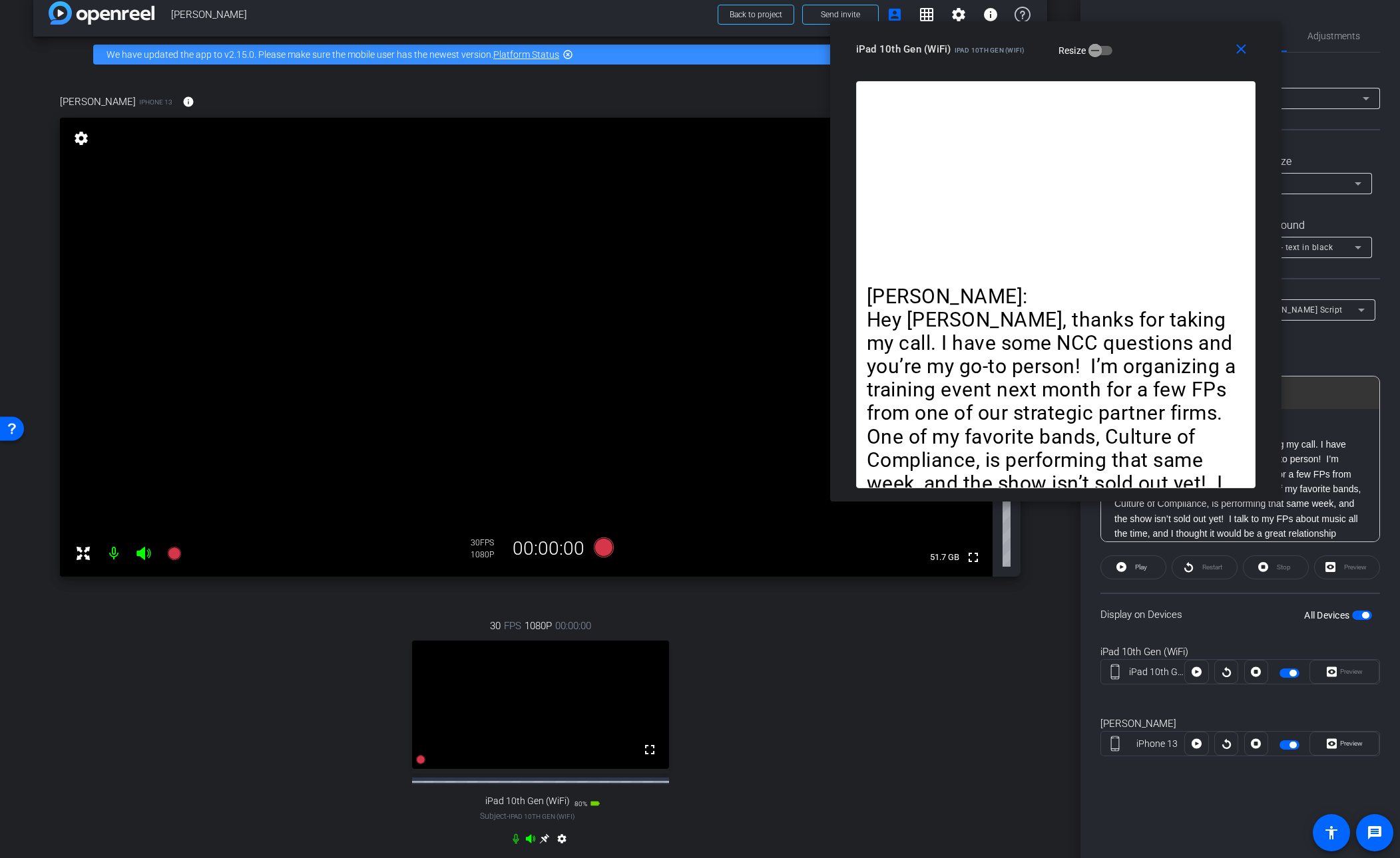
drag, startPoint x: 775, startPoint y: 226, endPoint x: 1154, endPoint y: 54, distance: 416.2
click at [956, 50] on div "iPad 10th Gen (WiFi) iPad 10th Gen (WiFi) Resize" at bounding box center [1061, 49] width 410 height 24
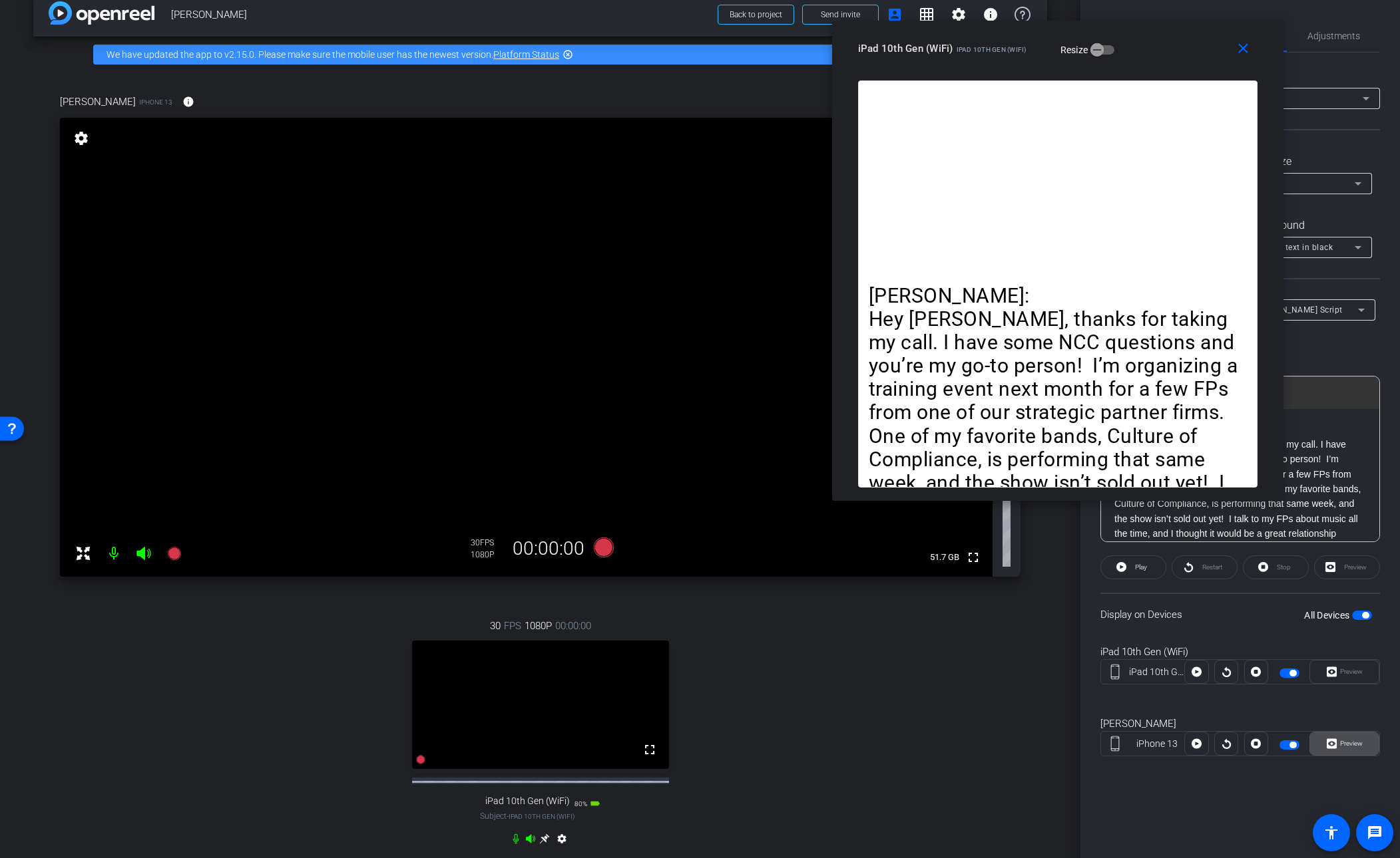
click at [956, 635] on span "Preview" at bounding box center [1351, 743] width 23 height 7
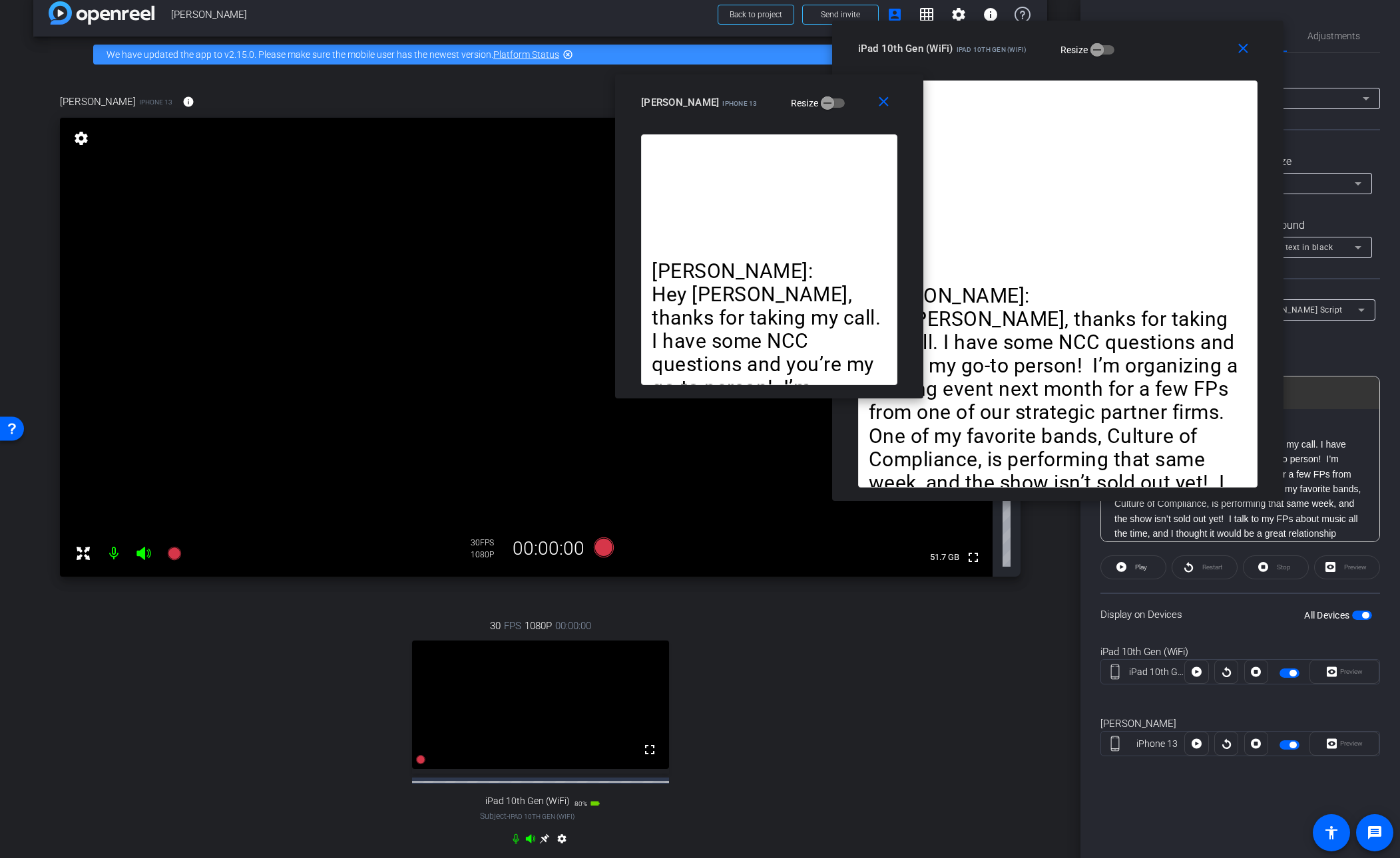
drag, startPoint x: 772, startPoint y: 286, endPoint x: 841, endPoint y: 96, distance: 202.1
click at [841, 93] on div "[PERSON_NAME] iPhone 13 Resize" at bounding box center [774, 102] width 267 height 24
drag, startPoint x: 876, startPoint y: 89, endPoint x: 969, endPoint y: 96, distance: 93.3
click at [908, 92] on span at bounding box center [887, 101] width 43 height 32
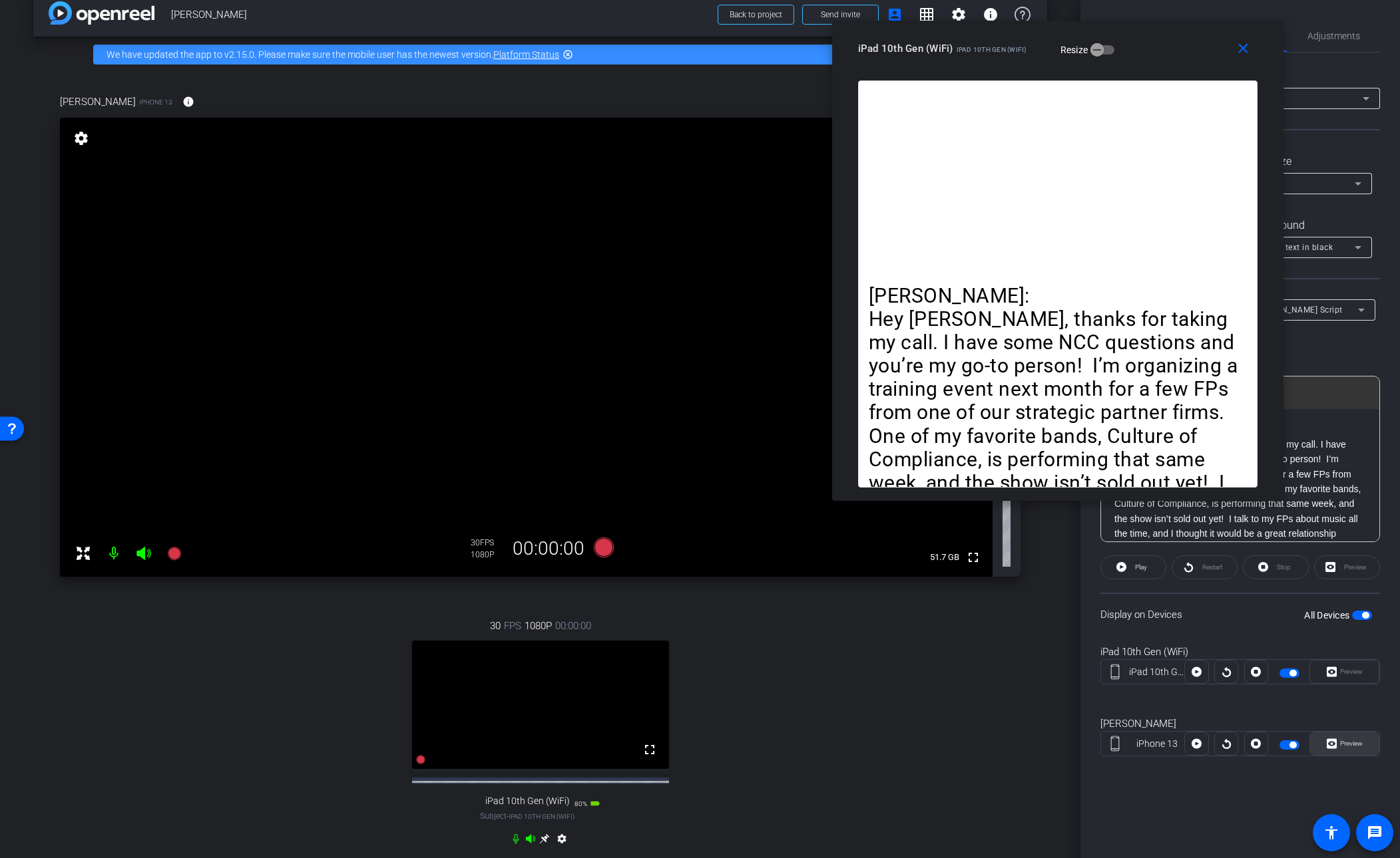
click at [956, 635] on span "Preview" at bounding box center [1351, 743] width 23 height 7
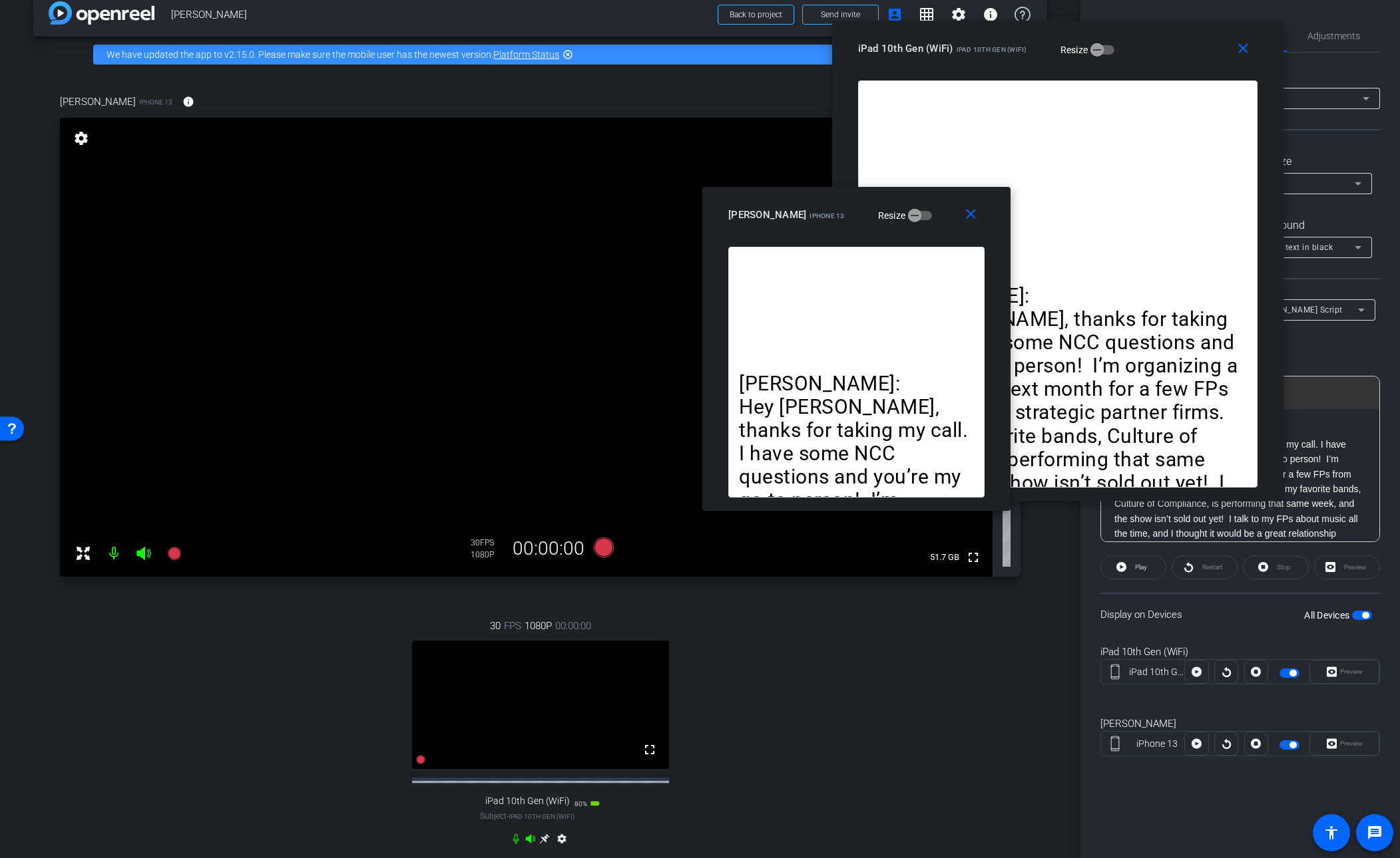
drag, startPoint x: 765, startPoint y: 286, endPoint x: 953, endPoint y: 186, distance: 212.9
click at [921, 205] on div "[PERSON_NAME] iPhone 13 Resize" at bounding box center [861, 215] width 267 height 24
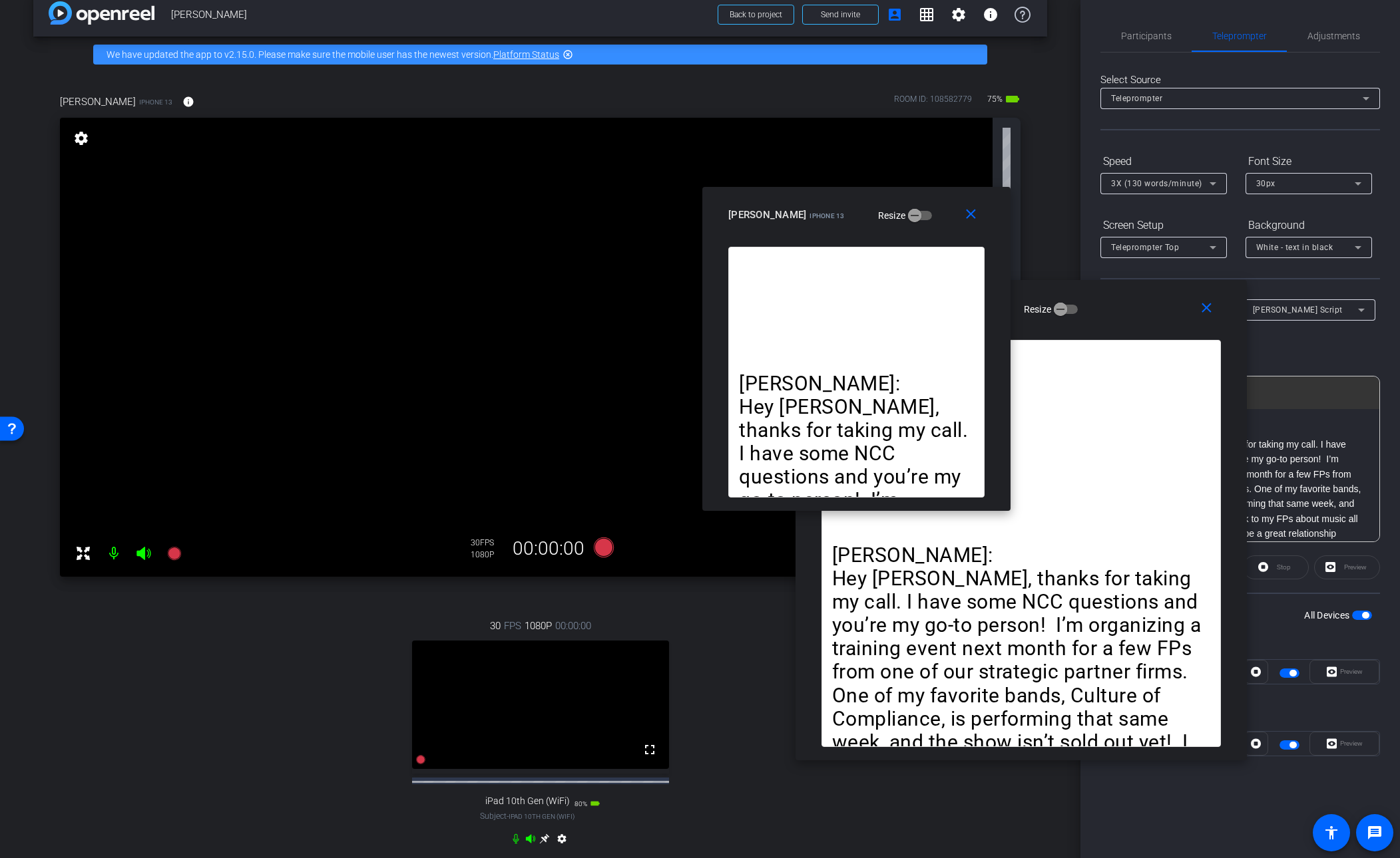
drag, startPoint x: 1155, startPoint y: 64, endPoint x: 1119, endPoint y: 323, distance: 261.5
click at [956, 323] on div "close iPad 10th Gen (WiFi) iPad 10th Gen (WiFi) Resize" at bounding box center [1021, 310] width 451 height 60
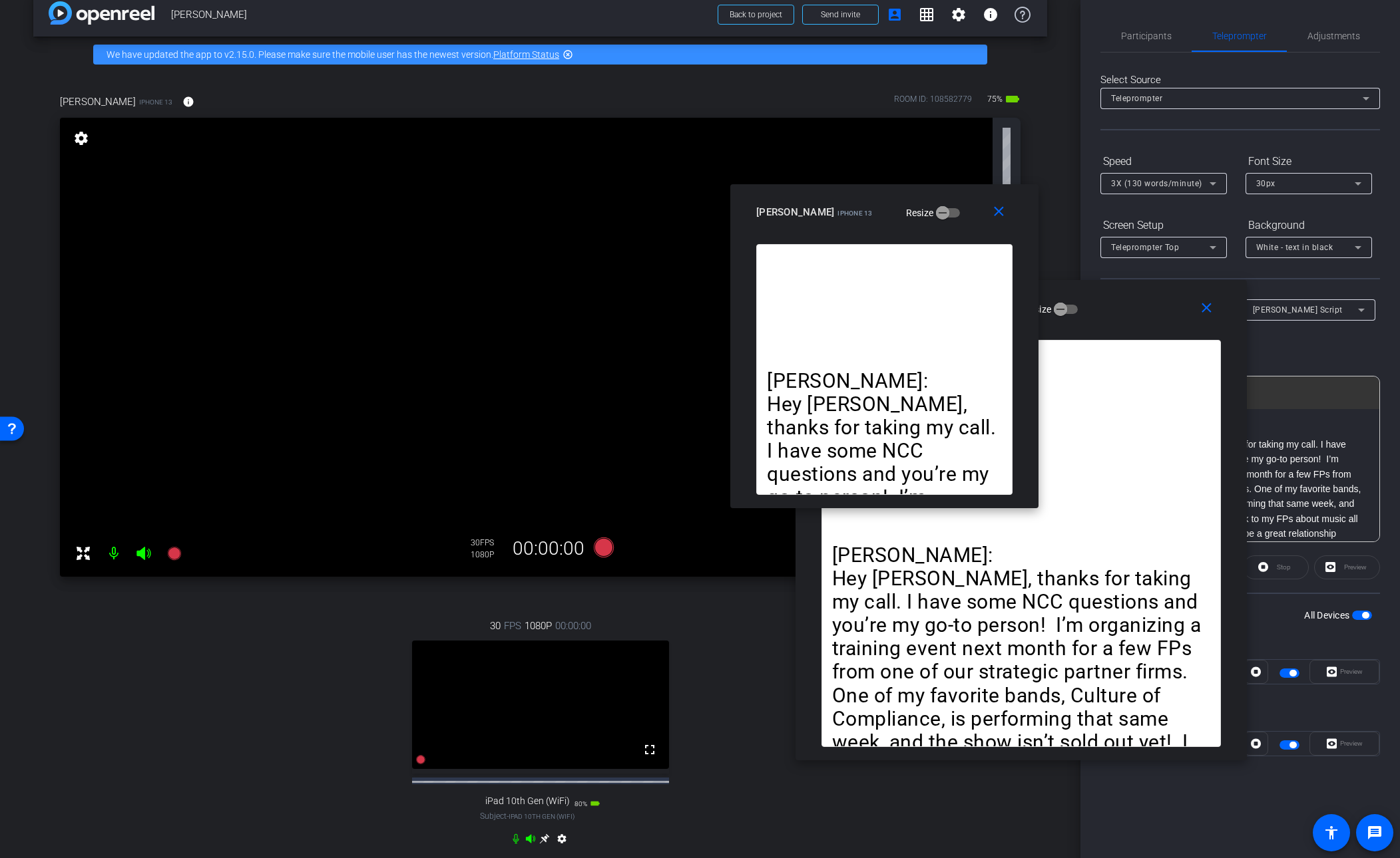
drag, startPoint x: 920, startPoint y: 202, endPoint x: 949, endPoint y: 199, distance: 29.2
click at [949, 200] on div "[PERSON_NAME] iPhone 13 Resize" at bounding box center [889, 212] width 267 height 24
click at [956, 361] on div "[PERSON_NAME] Script Play Play from this location Play Selected Play and displa…" at bounding box center [1240, 434] width 279 height 217
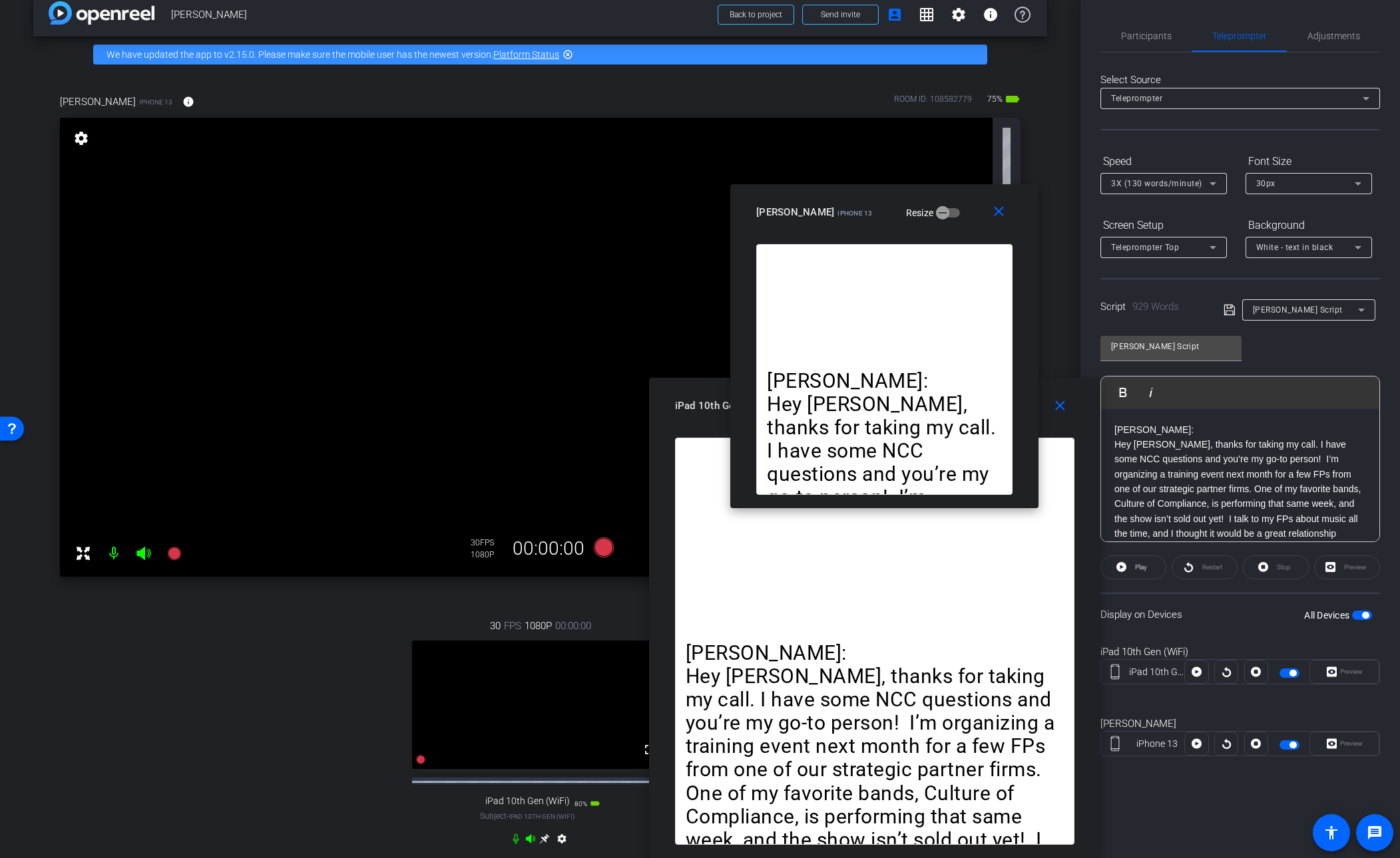
drag, startPoint x: 1131, startPoint y: 360, endPoint x: 989, endPoint y: 483, distance: 187.9
click at [956, 482] on div "close iPad 10th Gen (WiFi) iPad 10th Gen (WiFi) Resize [PERSON_NAME]: Hey [PERS…" at bounding box center [700, 429] width 1400 height 858
click at [172, 554] on icon at bounding box center [174, 553] width 14 height 14
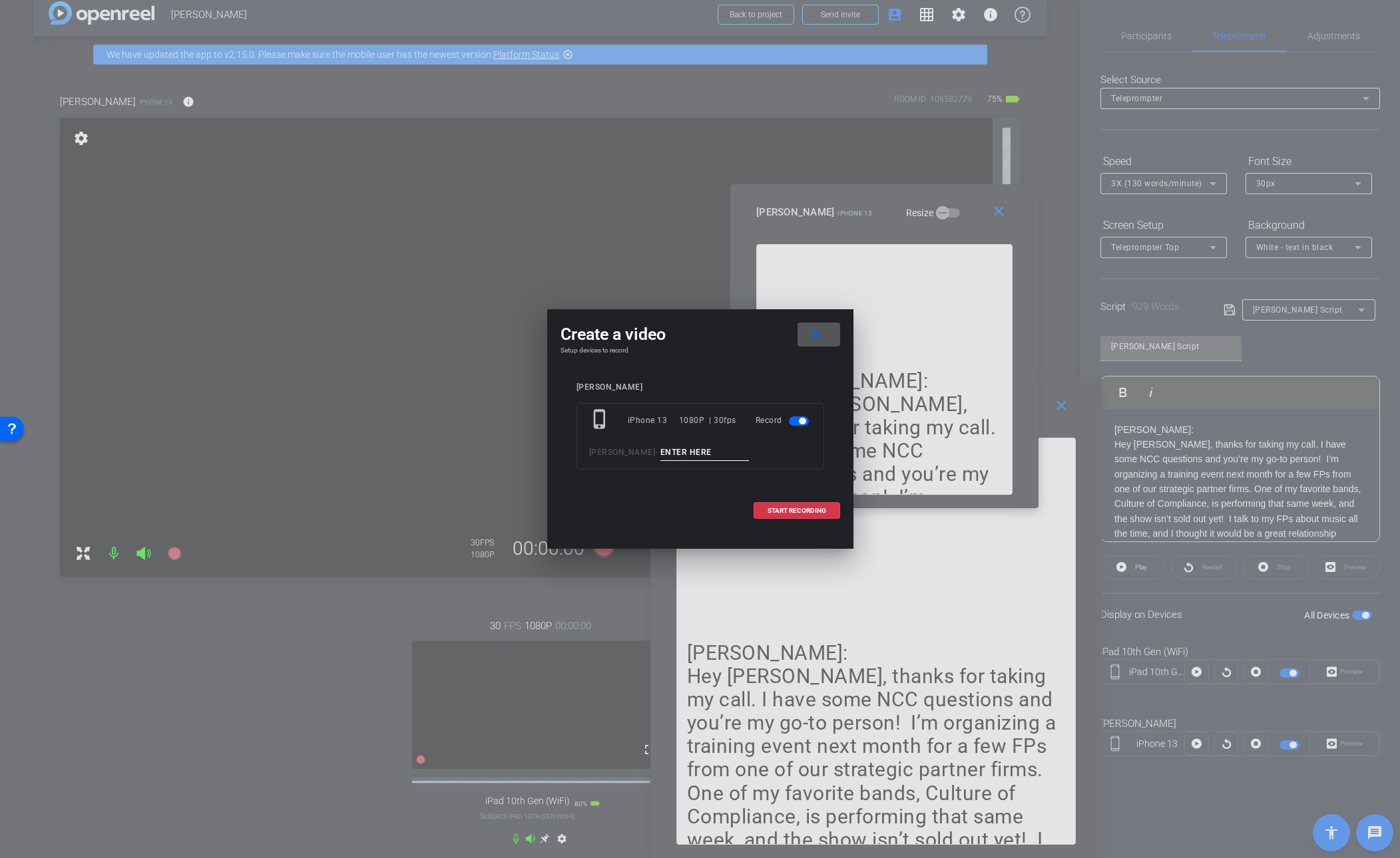
click at [719, 454] on input at bounding box center [705, 453] width 89 height 16
click at [815, 335] on mat-icon "close" at bounding box center [816, 335] width 16 height 16
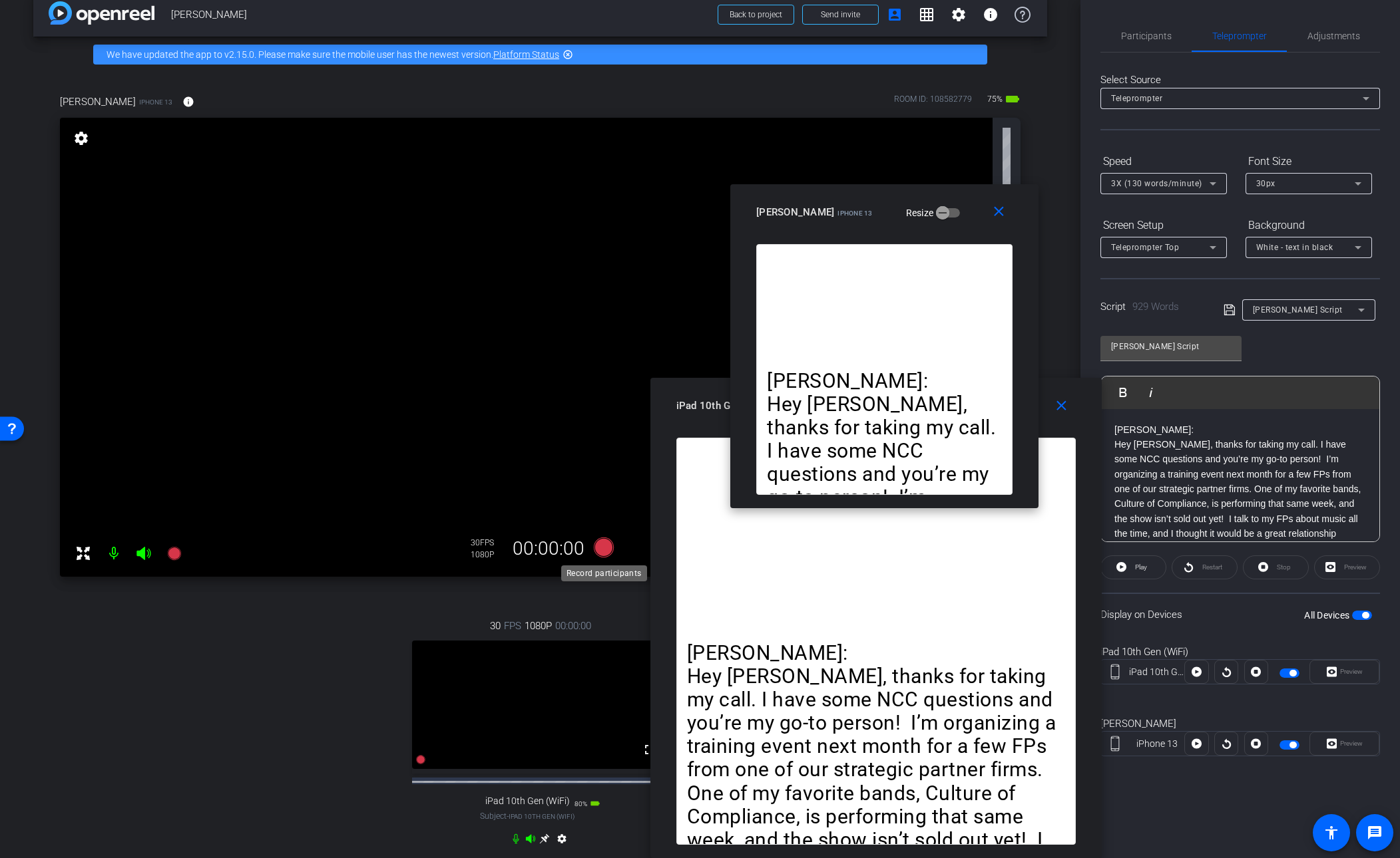
click at [612, 549] on icon at bounding box center [604, 548] width 20 height 20
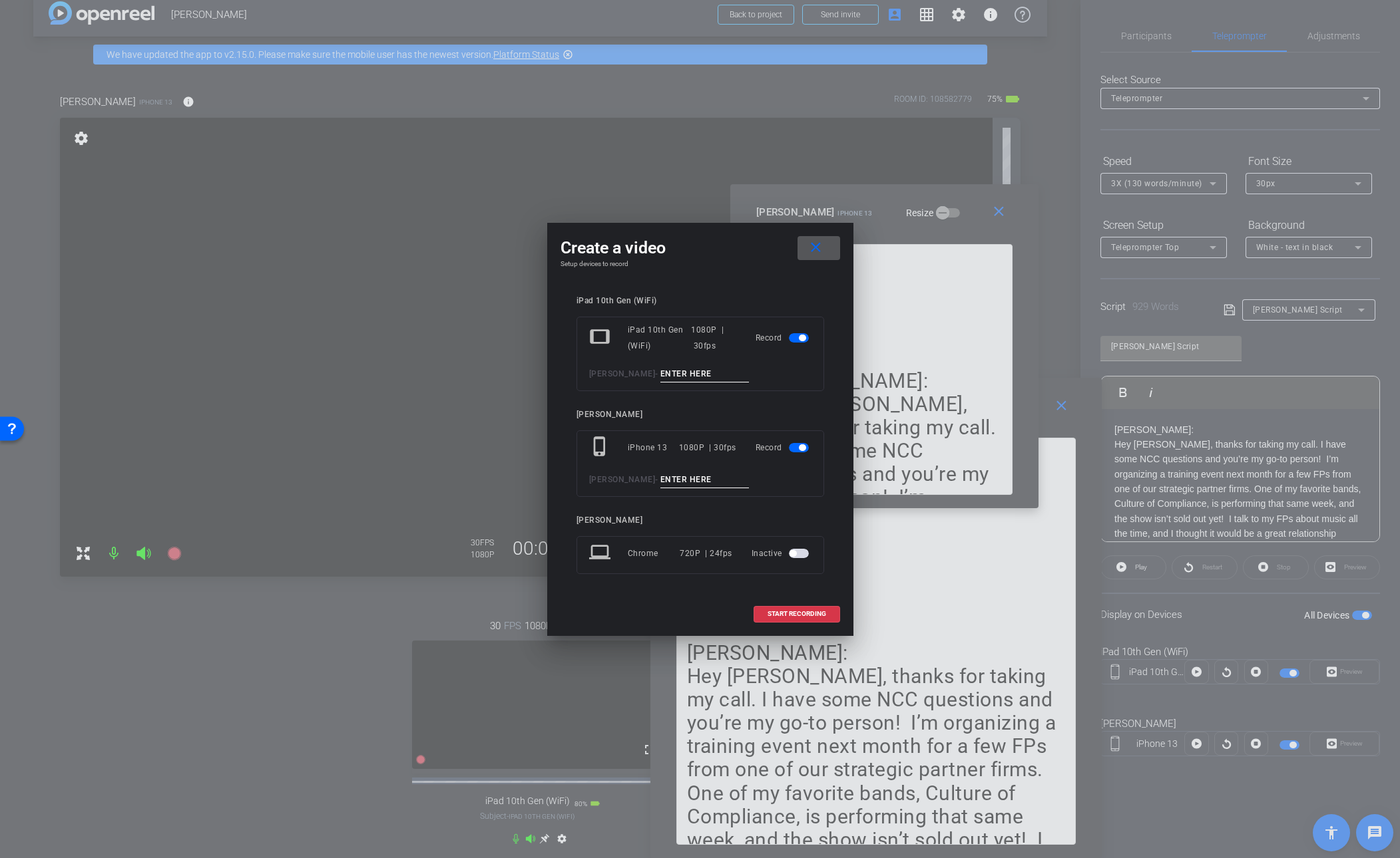
click at [720, 370] on input at bounding box center [705, 374] width 89 height 16
drag, startPoint x: 724, startPoint y: 374, endPoint x: 658, endPoint y: 371, distance: 66.1
click at [658, 371] on div "[PERSON_NAME] -" at bounding box center [700, 374] width 222 height 16
type input "[PERSON_NAME] 1"
click at [685, 479] on input at bounding box center [705, 480] width 89 height 16
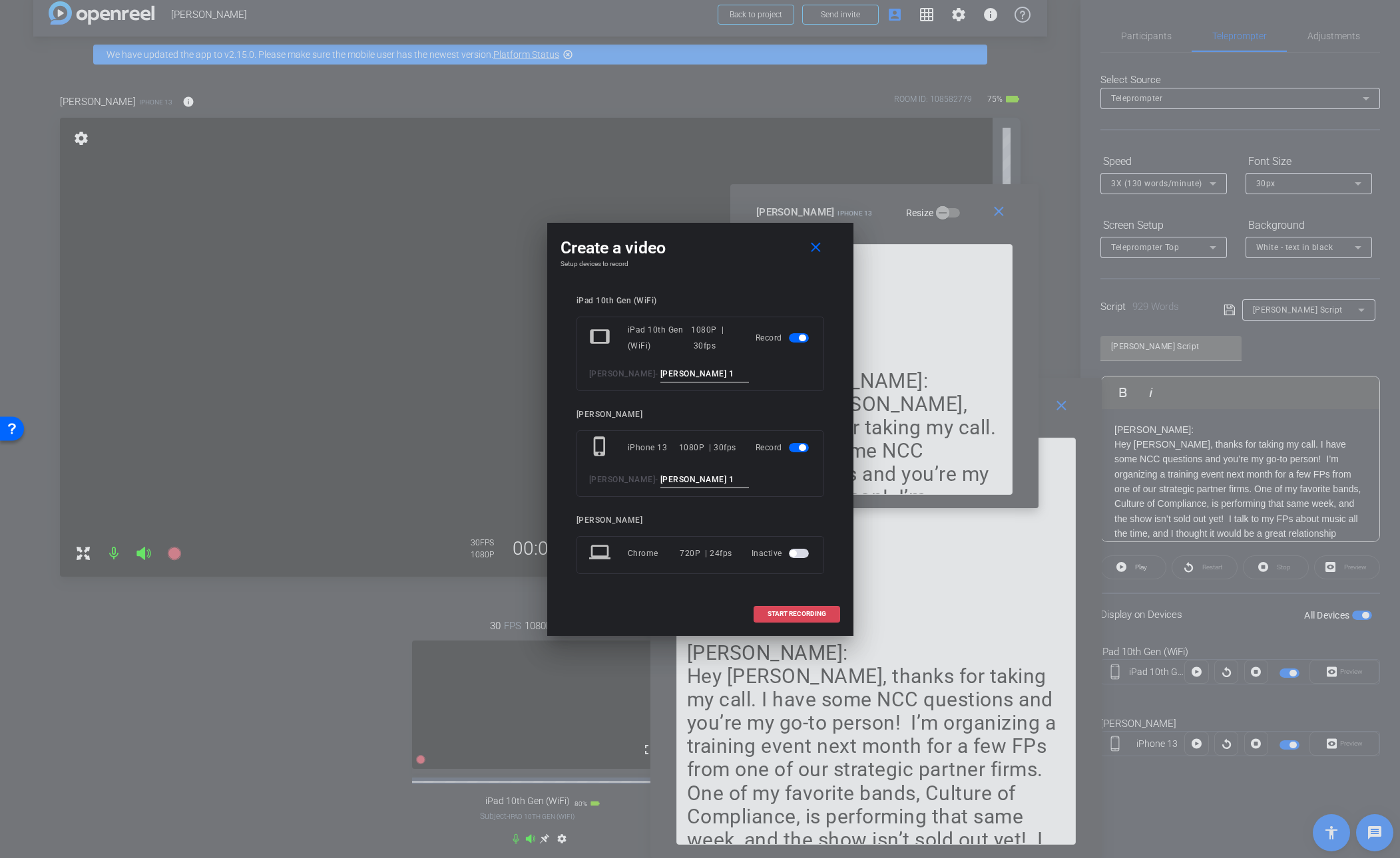
type input "[PERSON_NAME] 1"
click at [784, 613] on span "START RECORDING" at bounding box center [796, 613] width 58 height 6
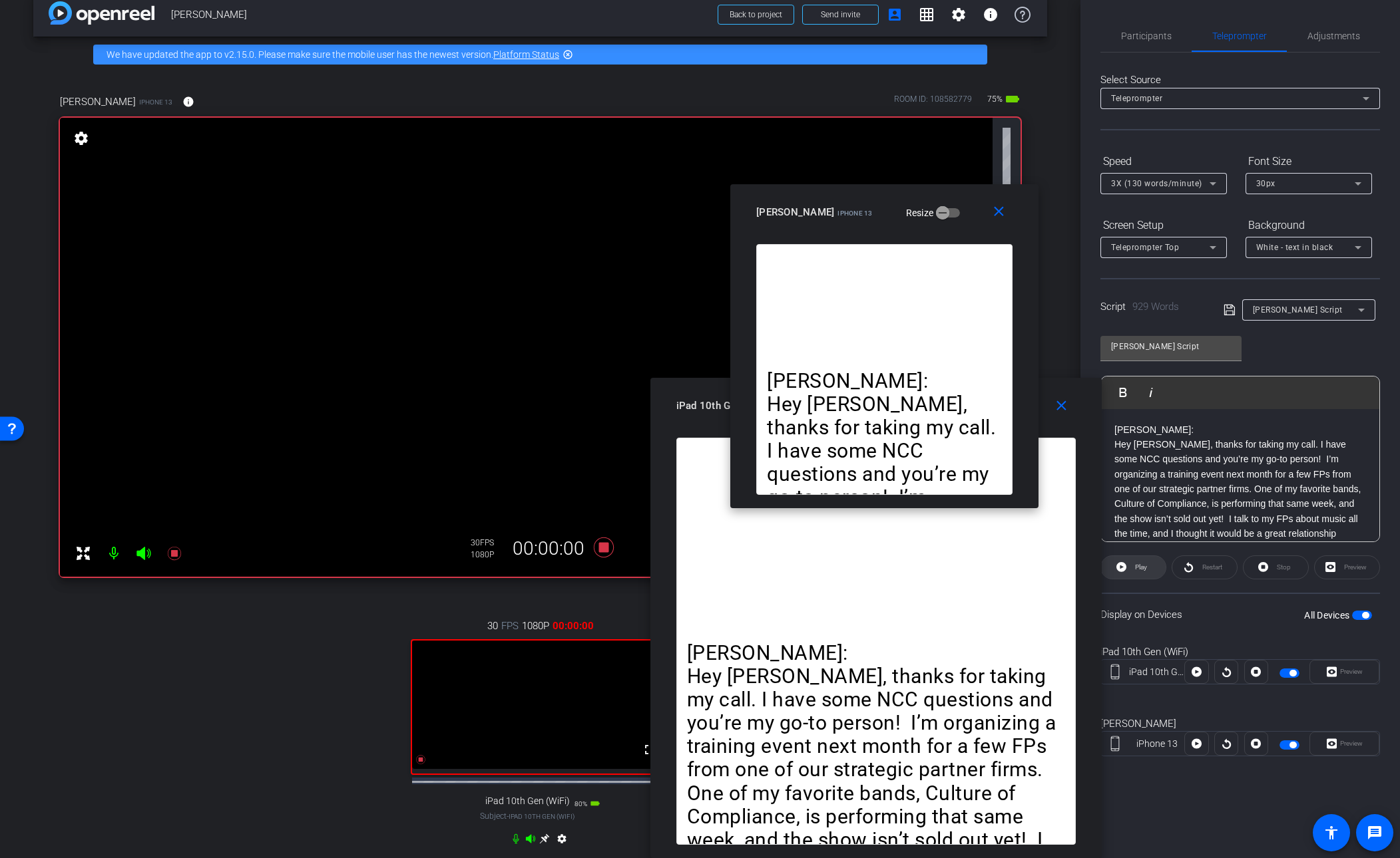
click at [956, 566] on span "Play" at bounding box center [1139, 568] width 15 height 18
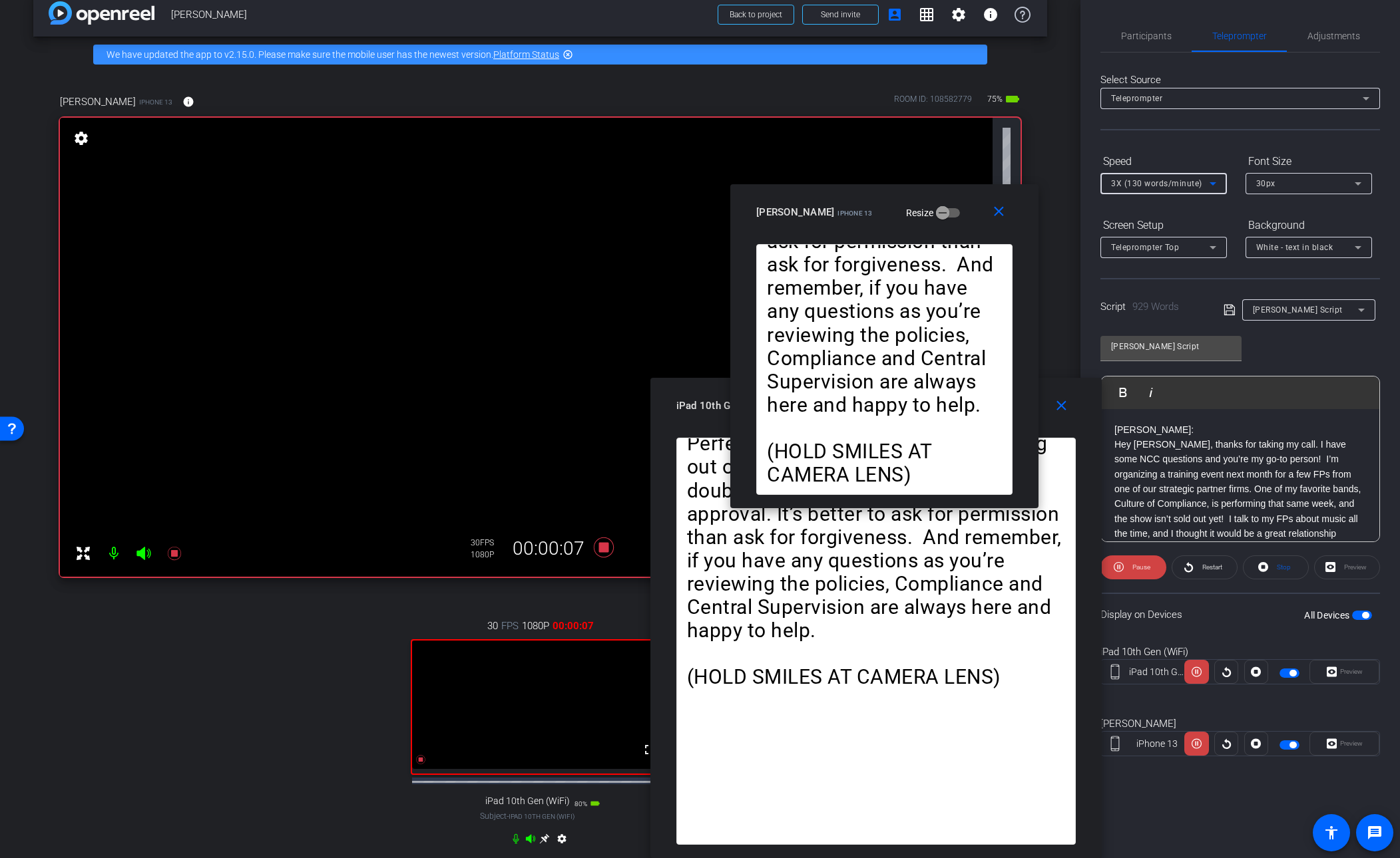
click at [956, 183] on icon at bounding box center [1212, 184] width 6 height 4
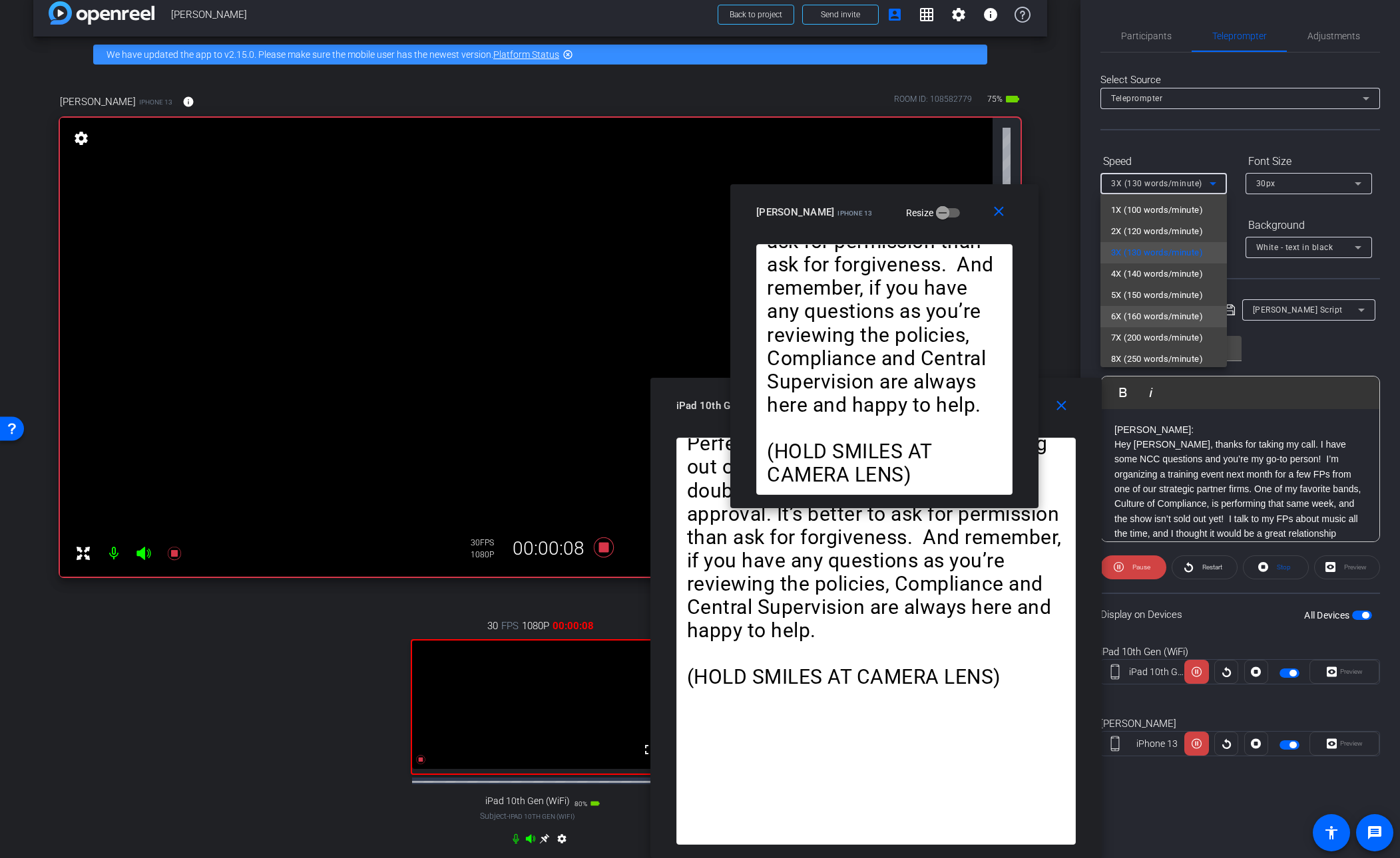
click at [956, 311] on span "6X (160 words/minute)" at bounding box center [1157, 317] width 92 height 16
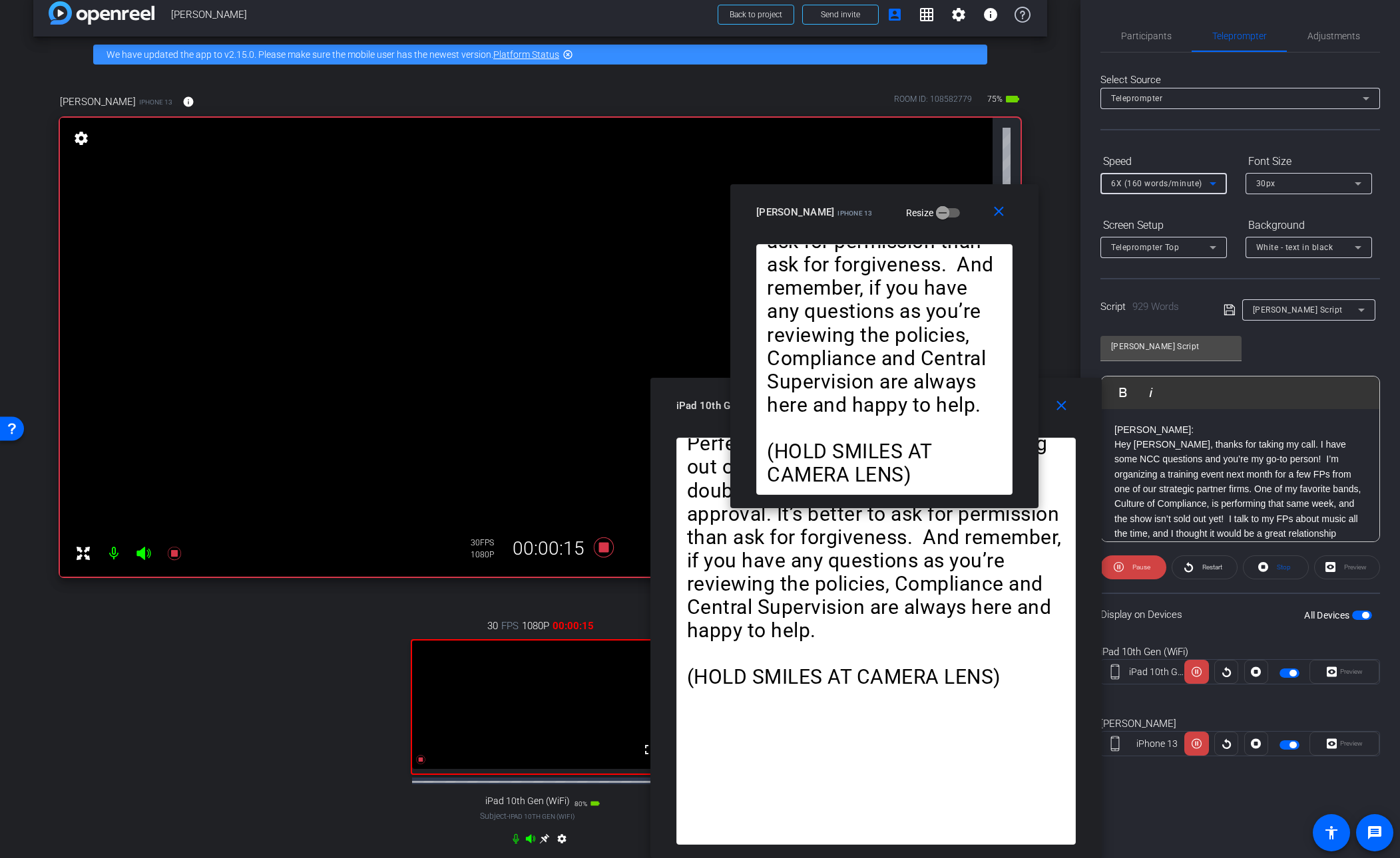
click at [956, 182] on icon at bounding box center [1213, 184] width 16 height 16
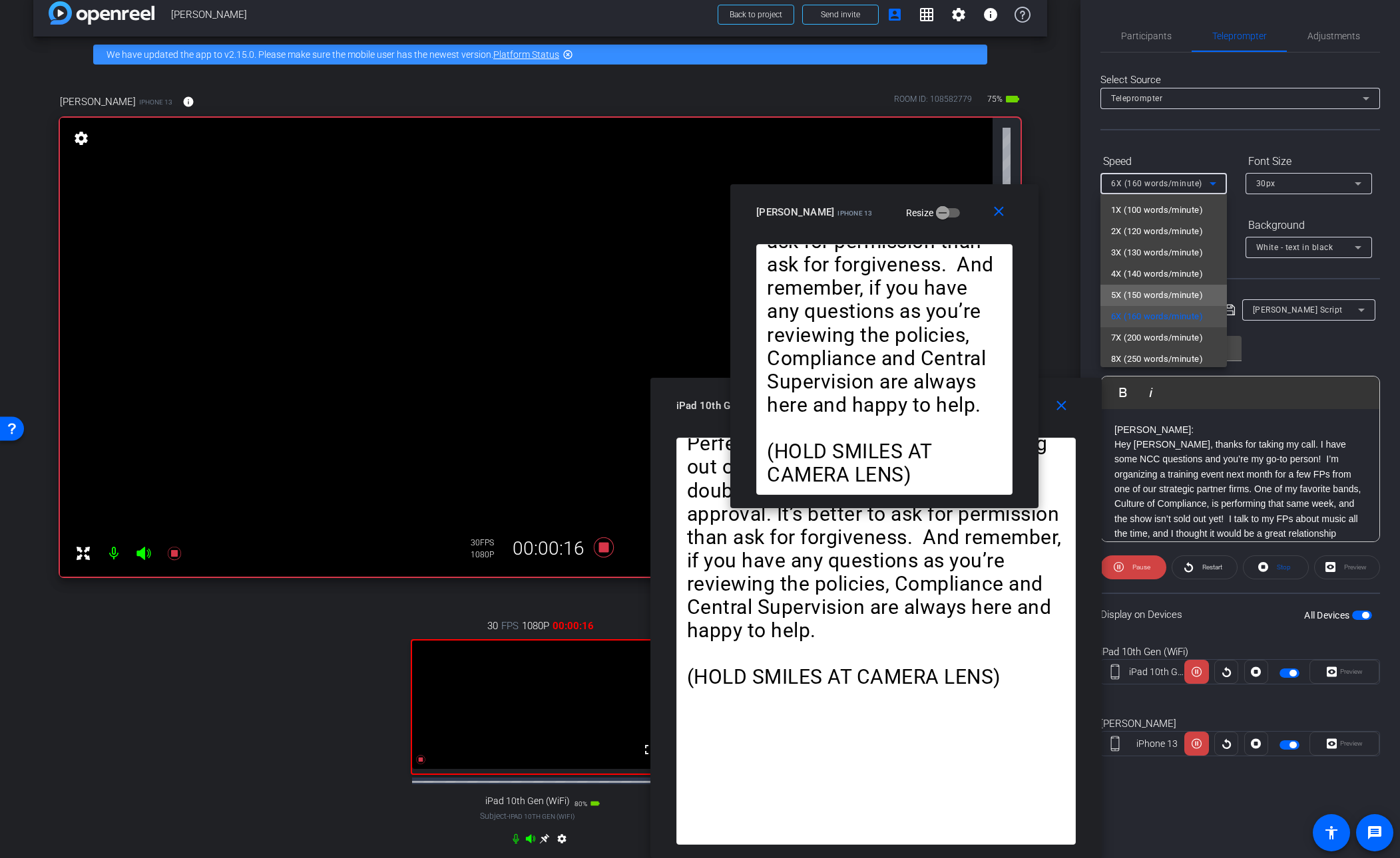
click at [956, 294] on span "5X (150 words/minute)" at bounding box center [1157, 296] width 92 height 16
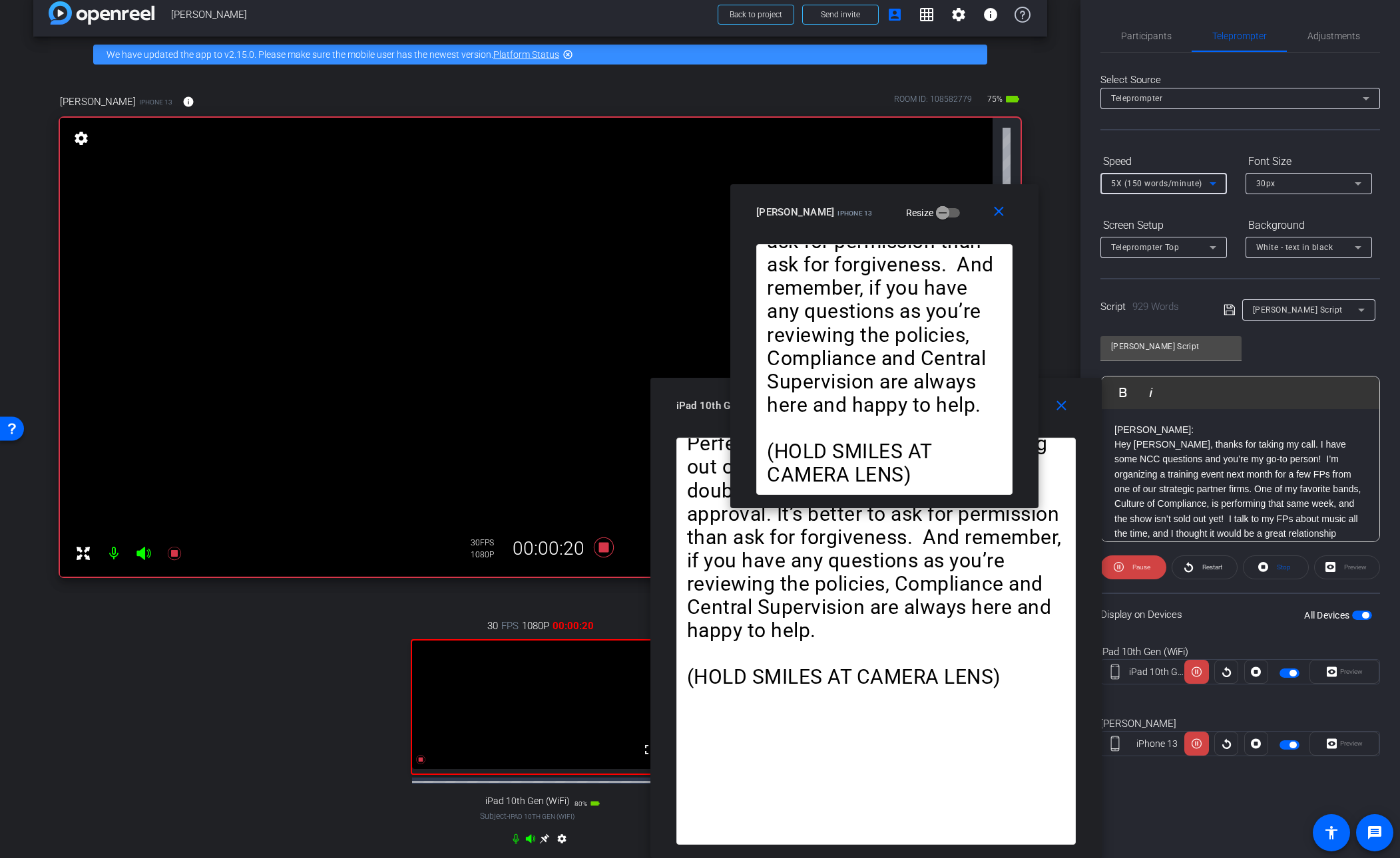
click at [956, 181] on span "5X (150 words/minute)" at bounding box center [1157, 184] width 91 height 9
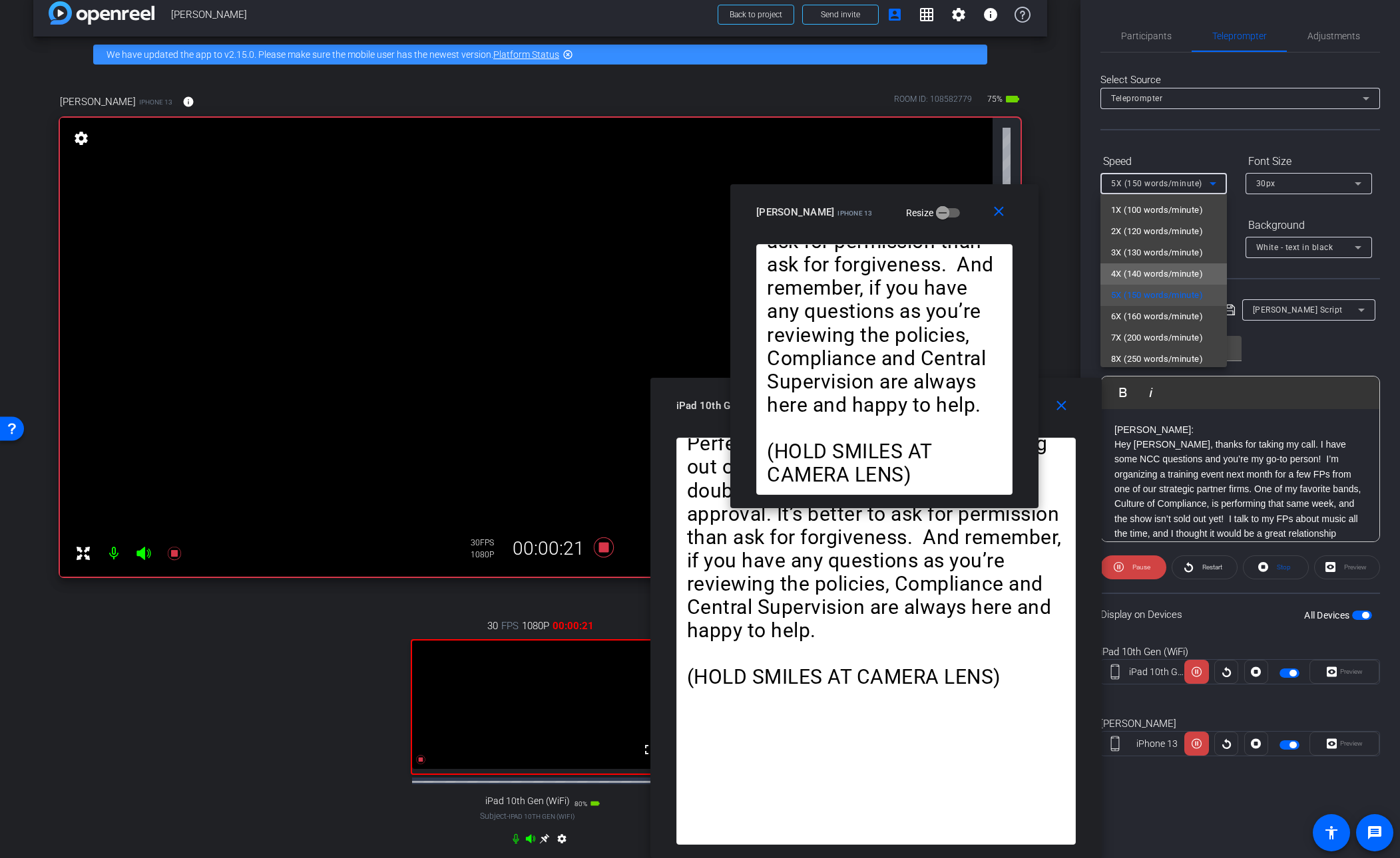
click at [956, 271] on span "4X (140 words/minute)" at bounding box center [1157, 275] width 92 height 16
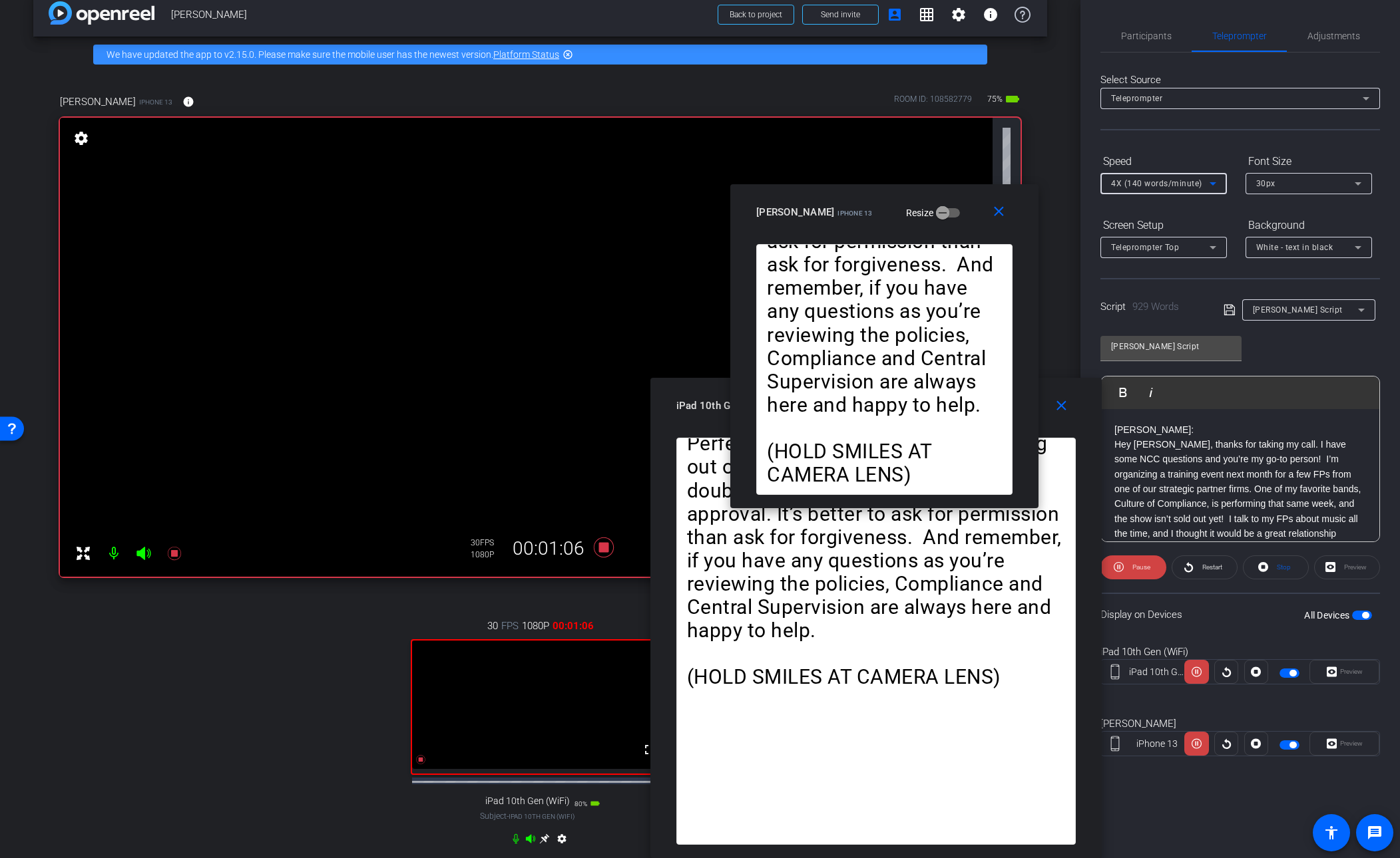
click at [956, 179] on icon at bounding box center [1213, 184] width 16 height 16
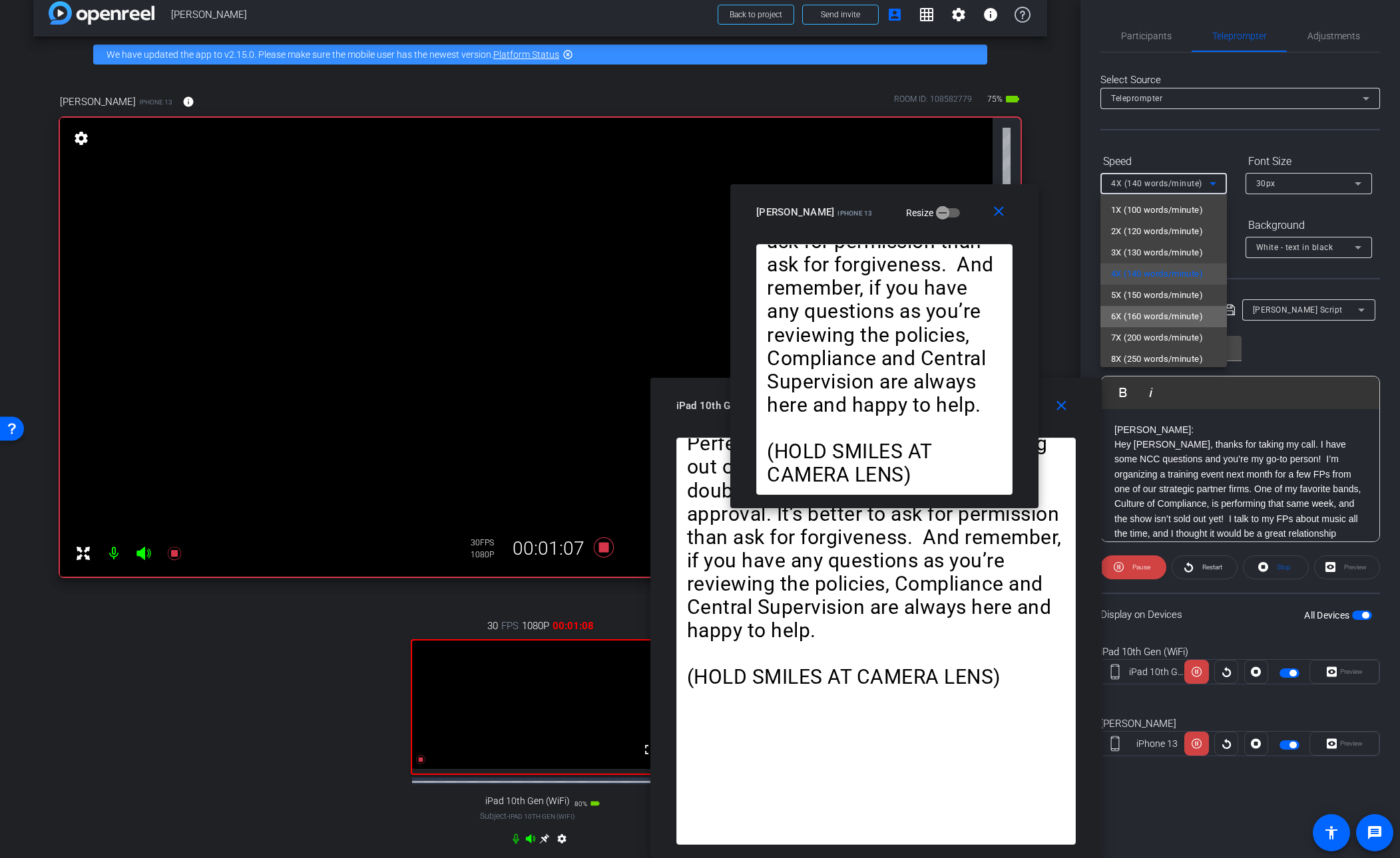
click at [956, 314] on span "6X (160 words/minute)" at bounding box center [1157, 317] width 92 height 16
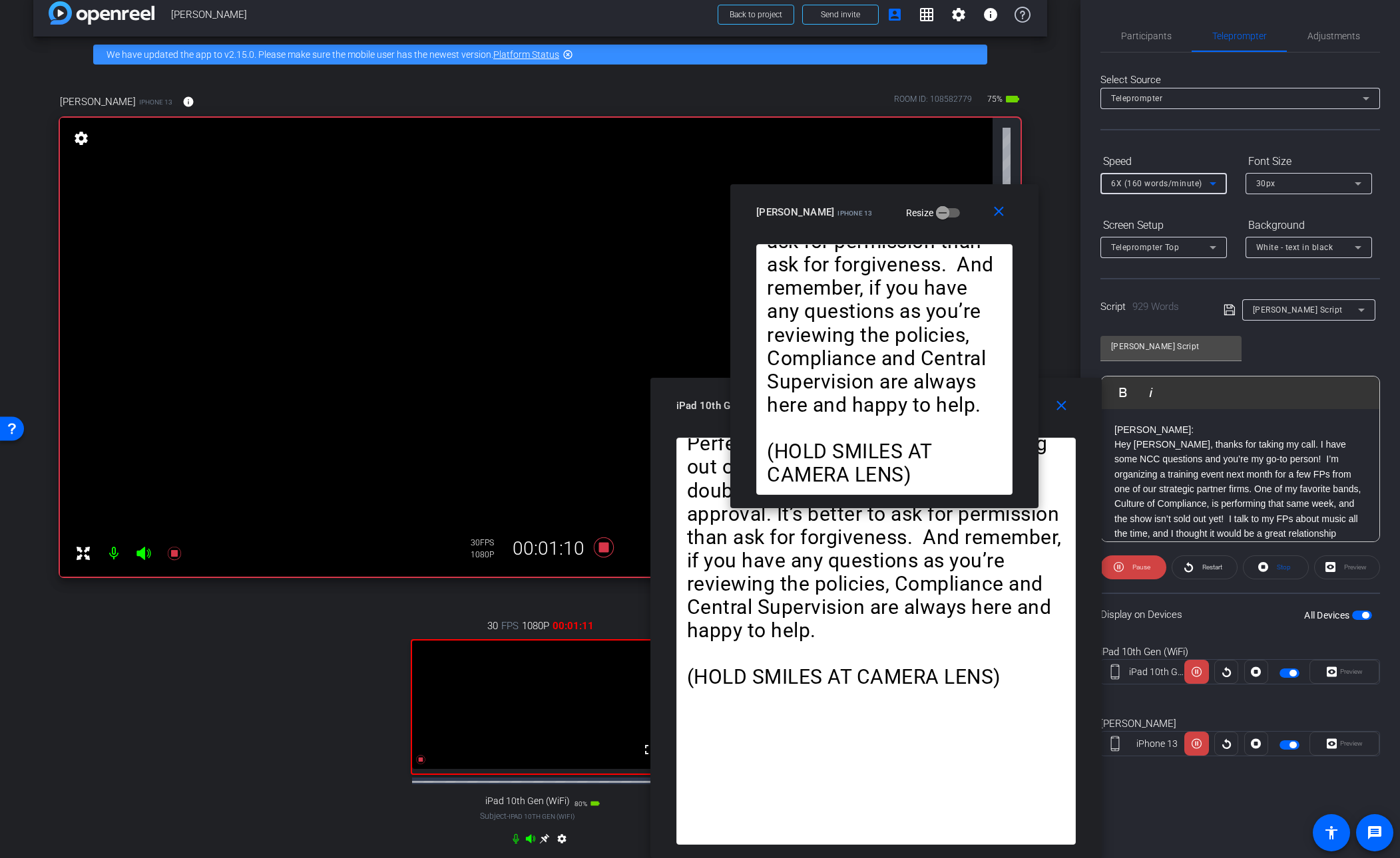
click at [956, 182] on icon at bounding box center [1213, 184] width 16 height 16
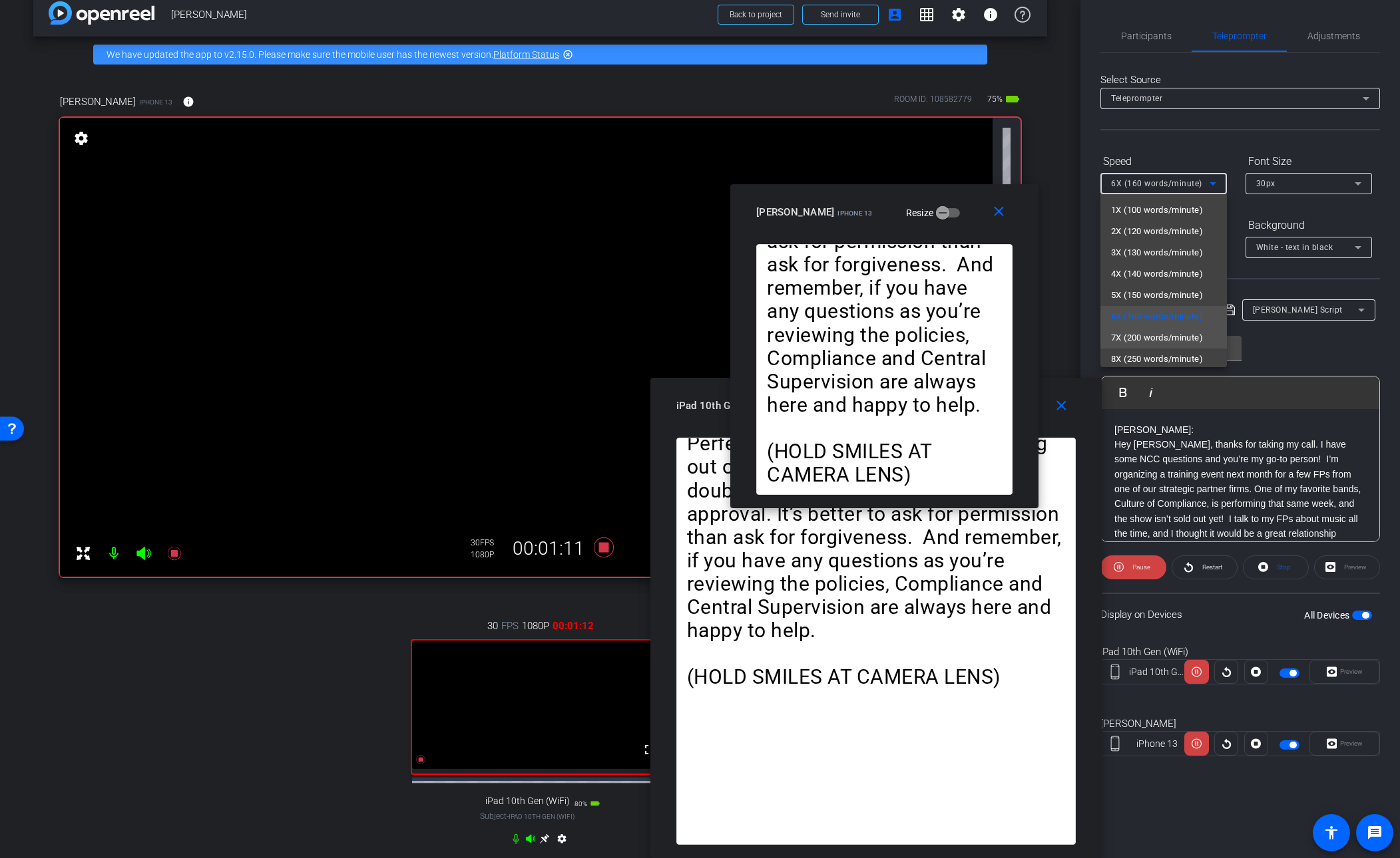
click at [956, 334] on span "7X (200 words/minute)" at bounding box center [1157, 338] width 92 height 16
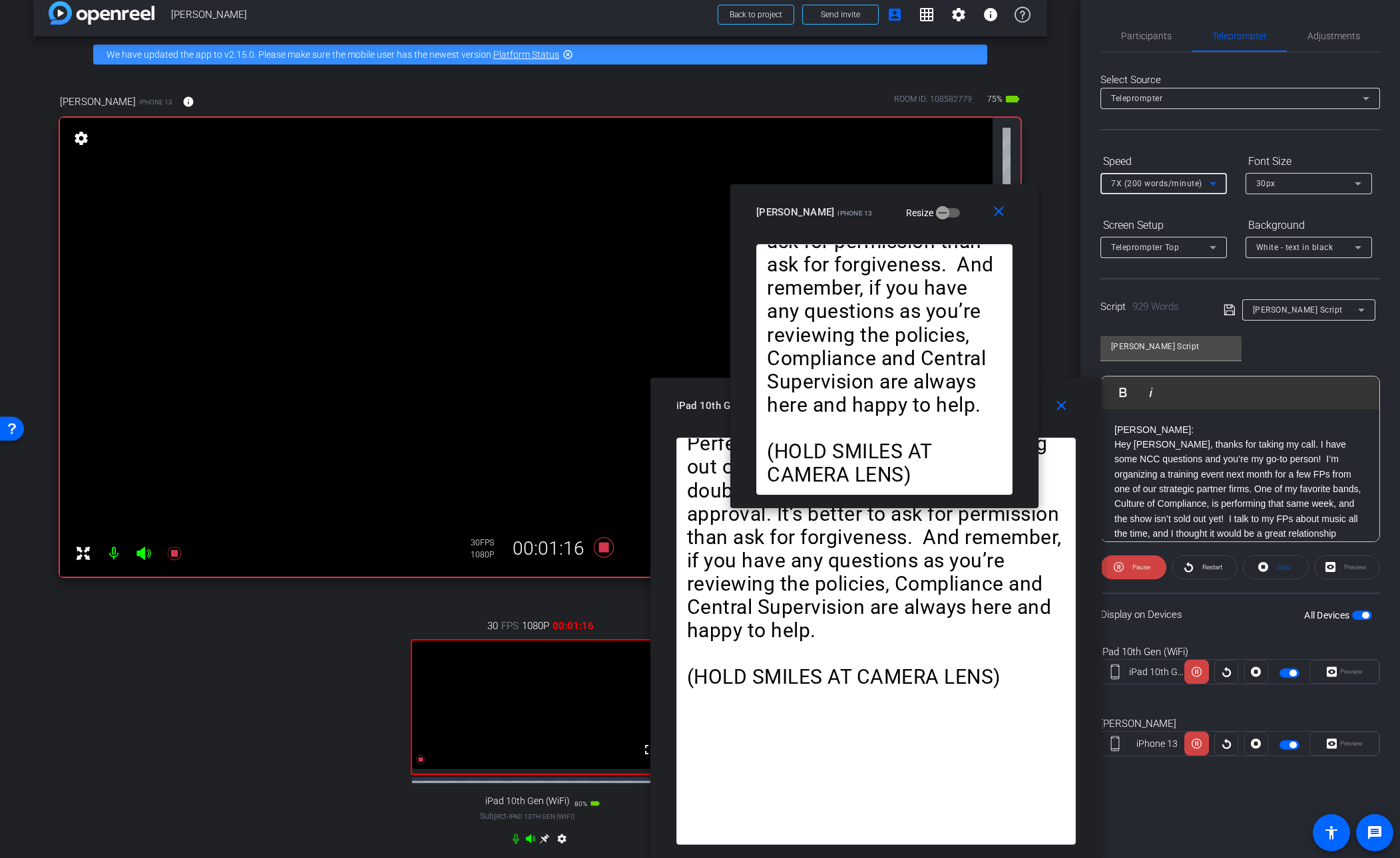
click at [956, 183] on icon at bounding box center [1212, 184] width 6 height 4
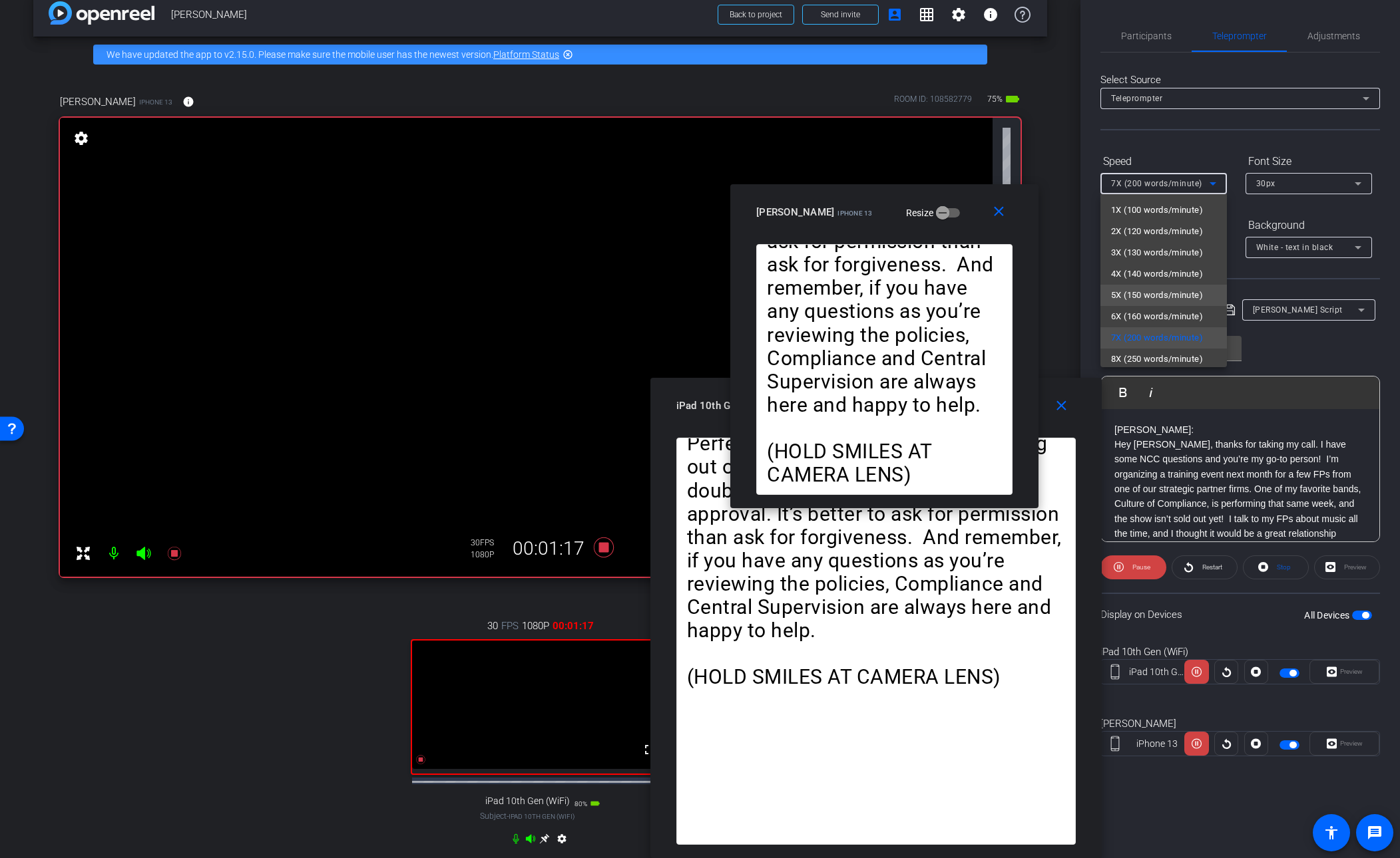
click at [956, 293] on span "5X (150 words/minute)" at bounding box center [1157, 296] width 92 height 16
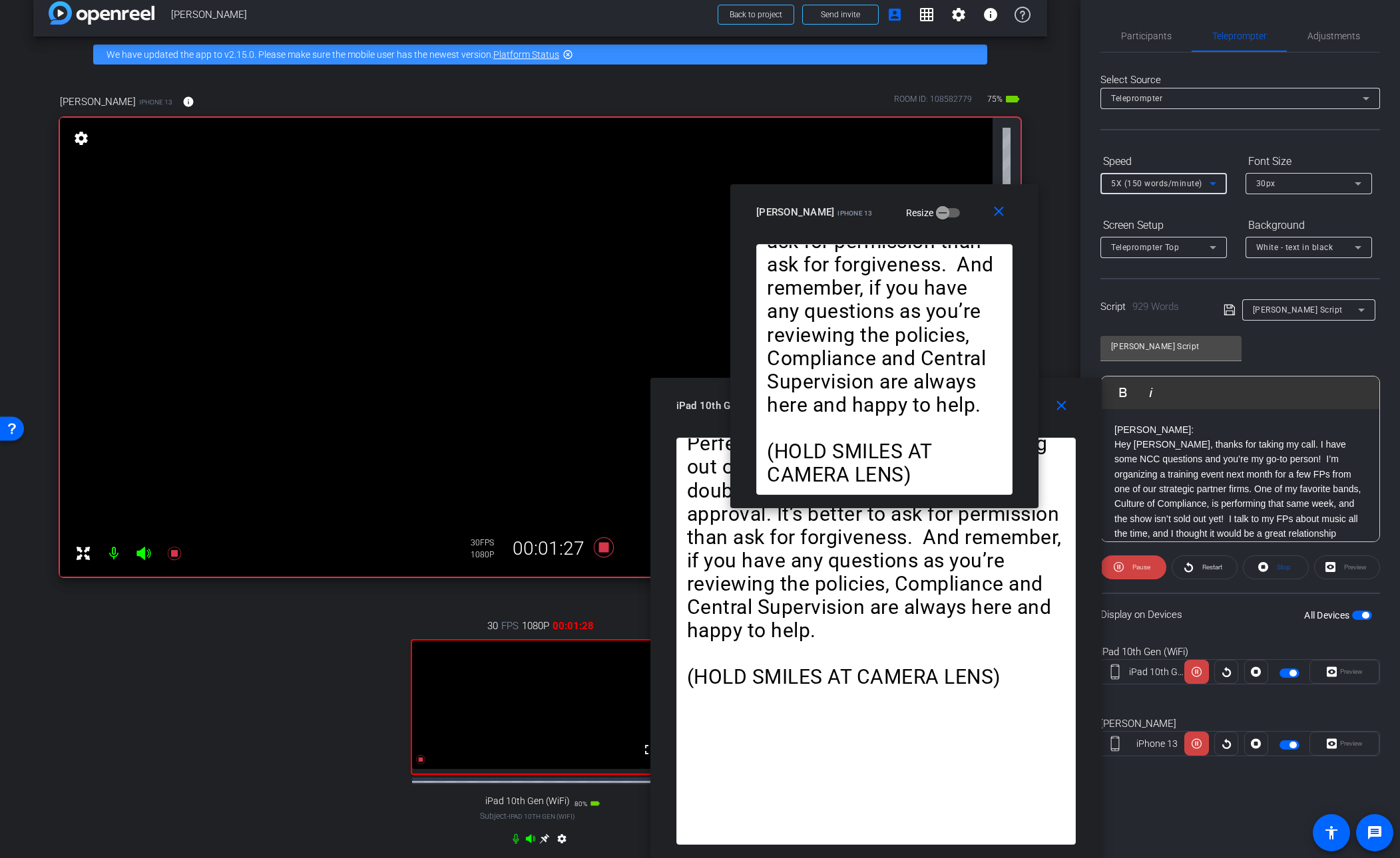
click at [956, 182] on icon at bounding box center [1213, 184] width 16 height 16
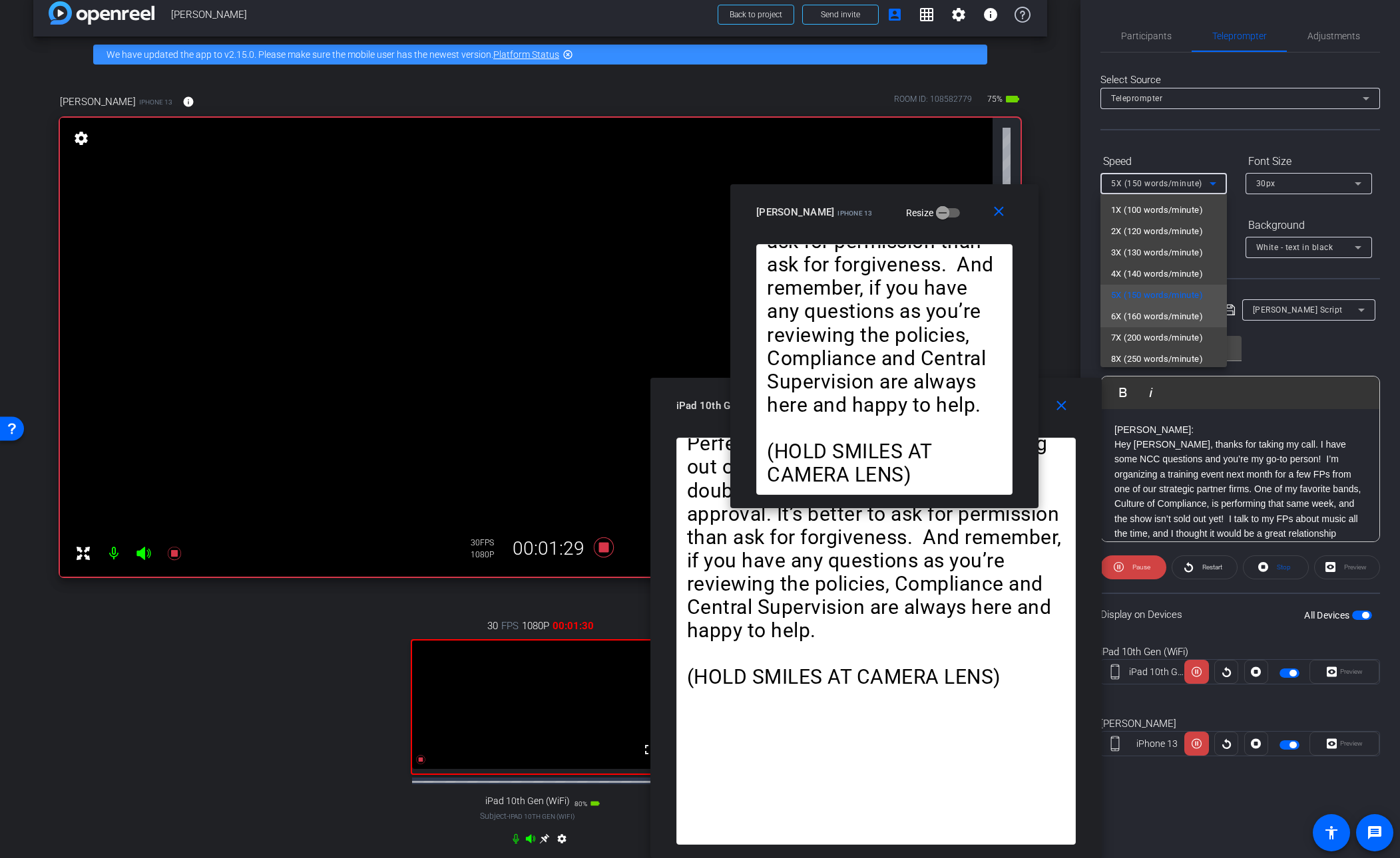
click at [956, 316] on span "6X (160 words/minute)" at bounding box center [1157, 317] width 92 height 16
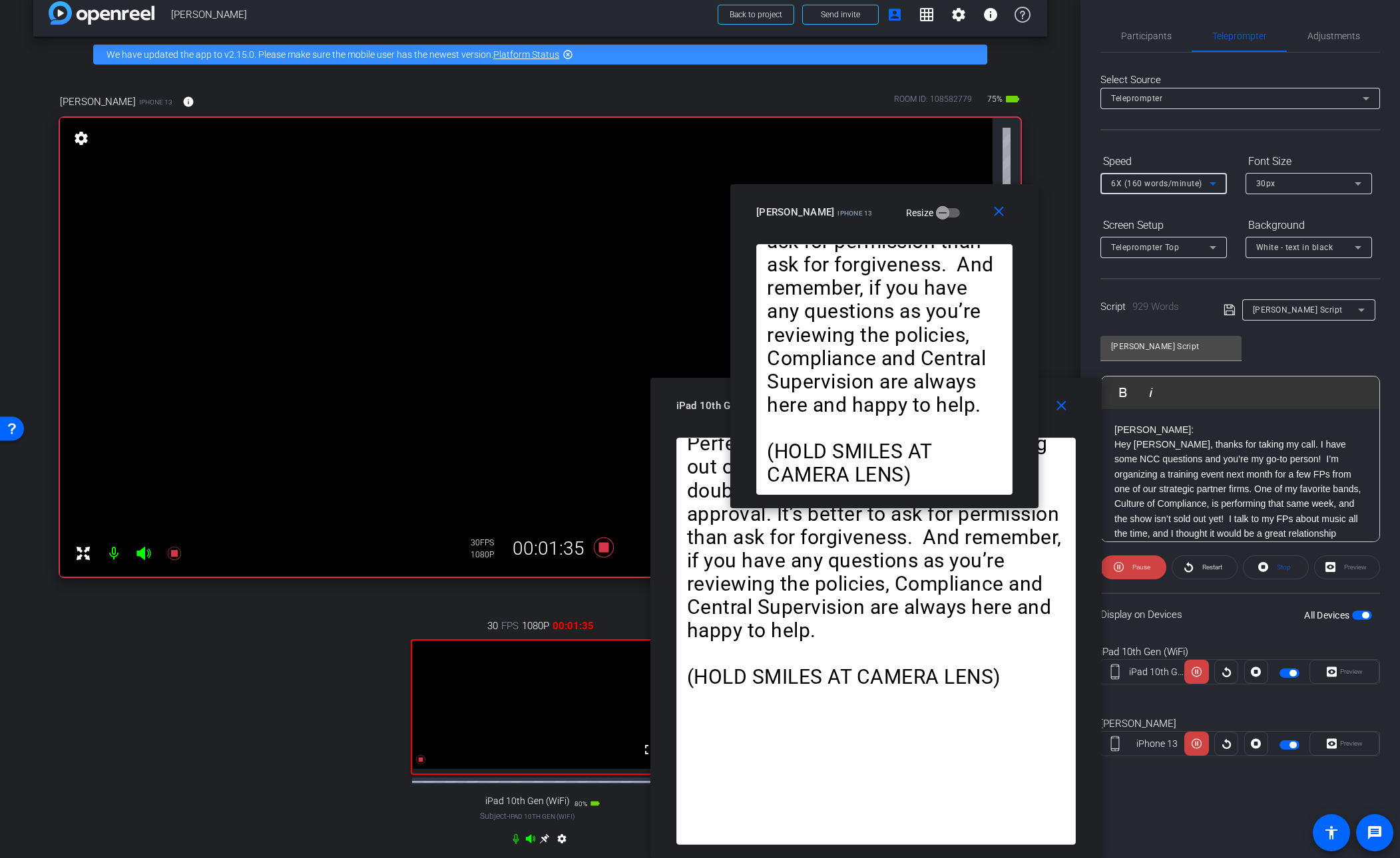
click at [956, 185] on icon at bounding box center [1213, 184] width 16 height 16
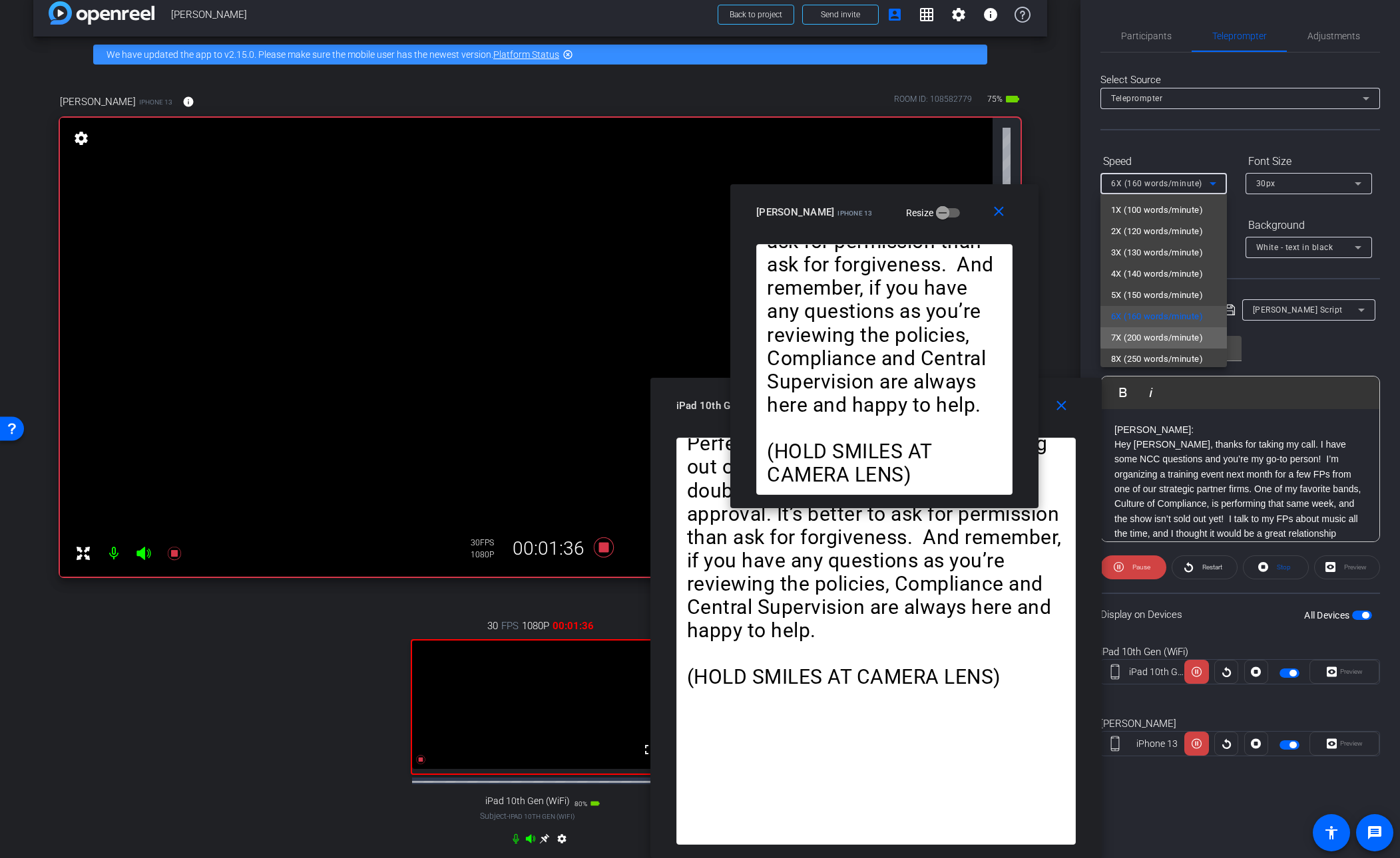
click at [956, 336] on span "7X (200 words/minute)" at bounding box center [1157, 338] width 92 height 16
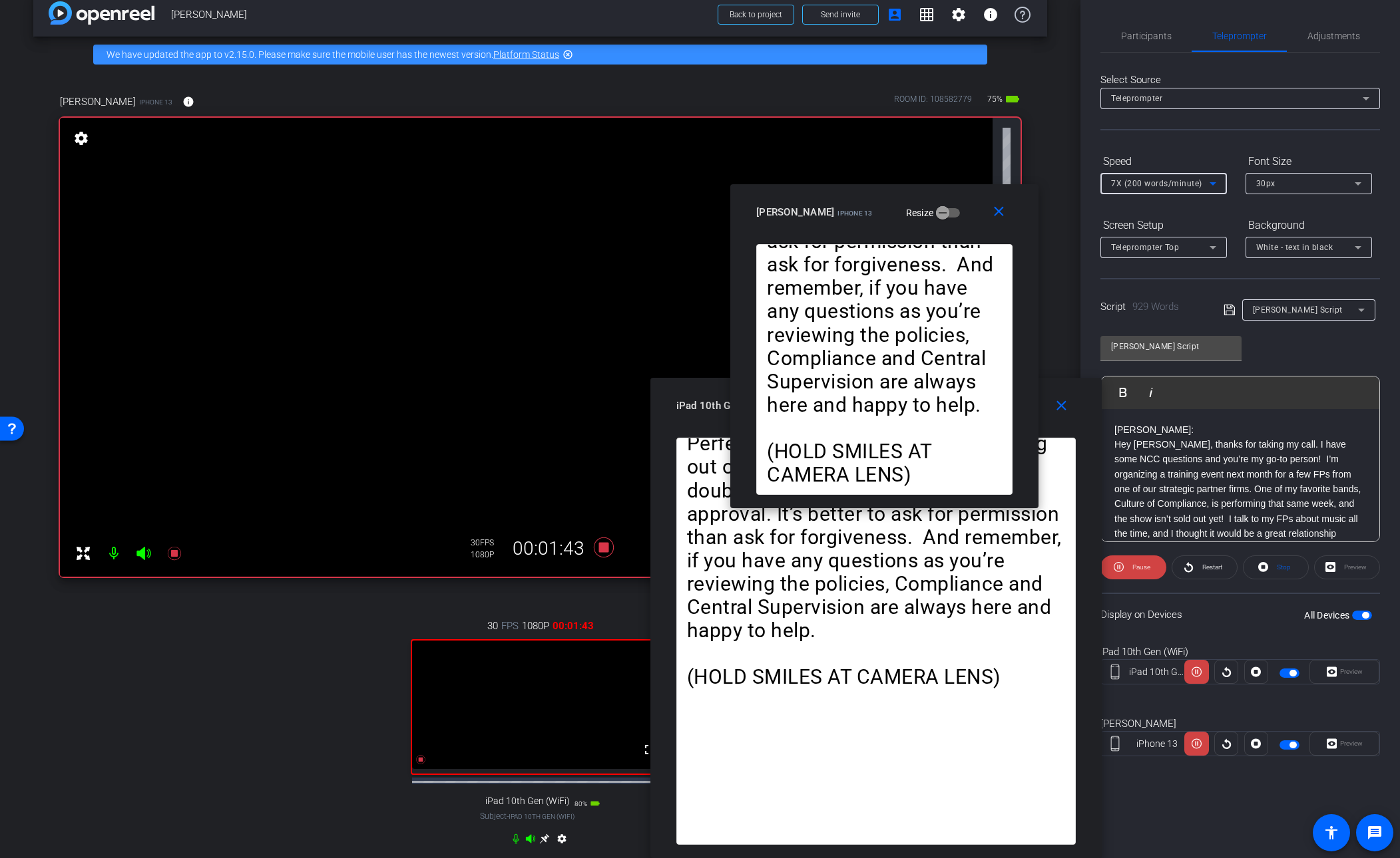
click at [956, 180] on icon at bounding box center [1213, 184] width 16 height 16
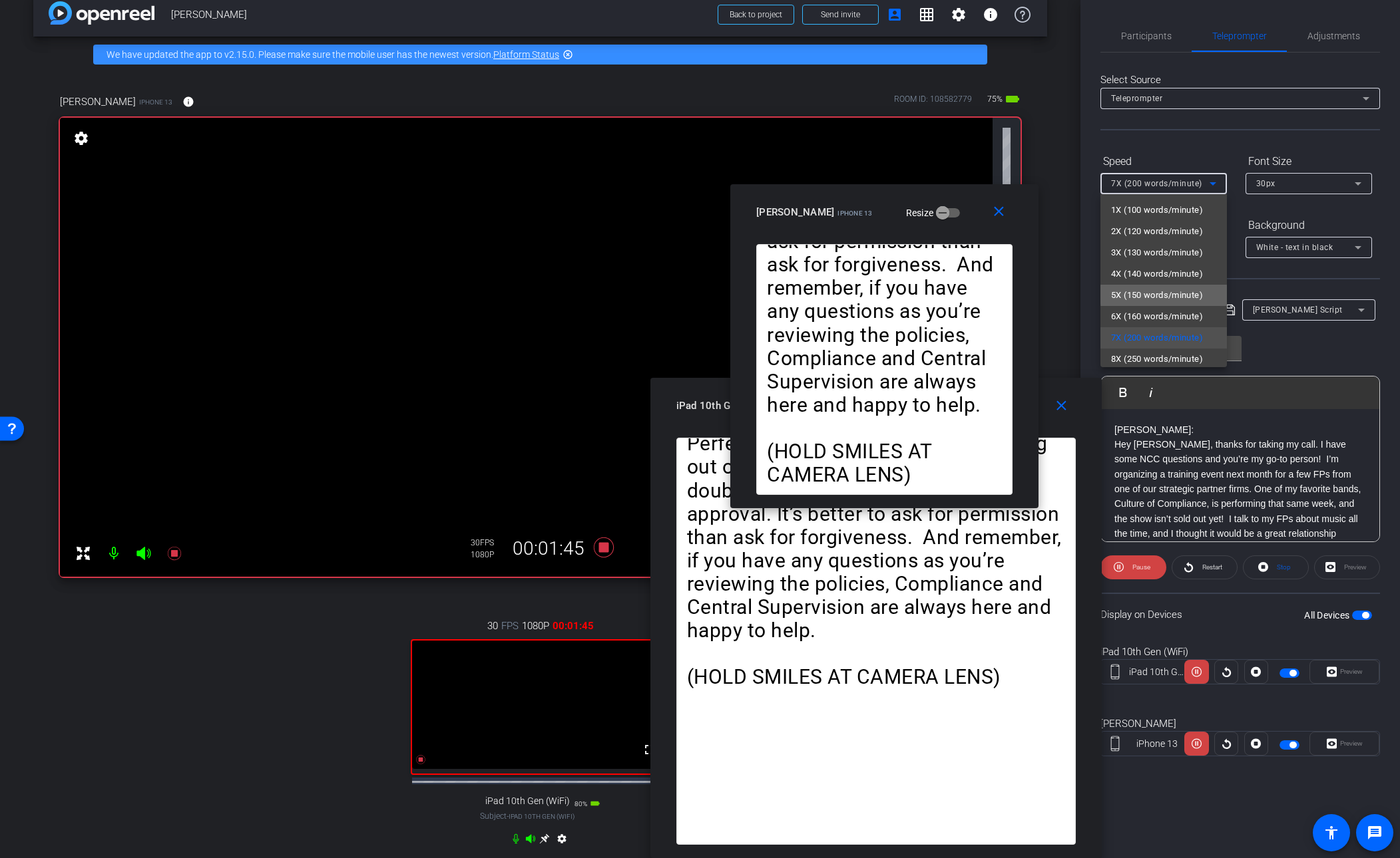
click at [956, 295] on span "5X (150 words/minute)" at bounding box center [1157, 296] width 92 height 16
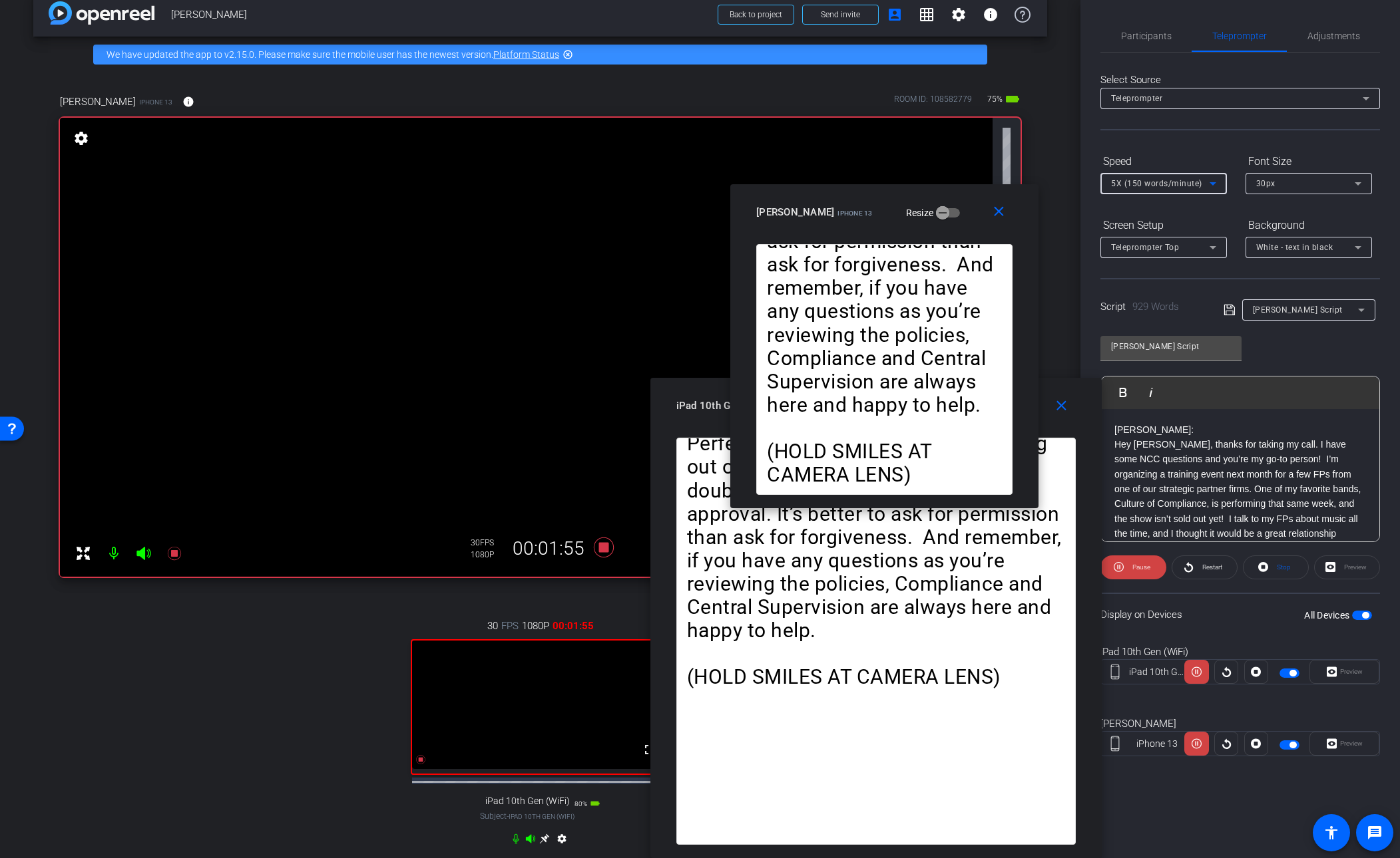
click at [956, 182] on icon at bounding box center [1213, 184] width 16 height 16
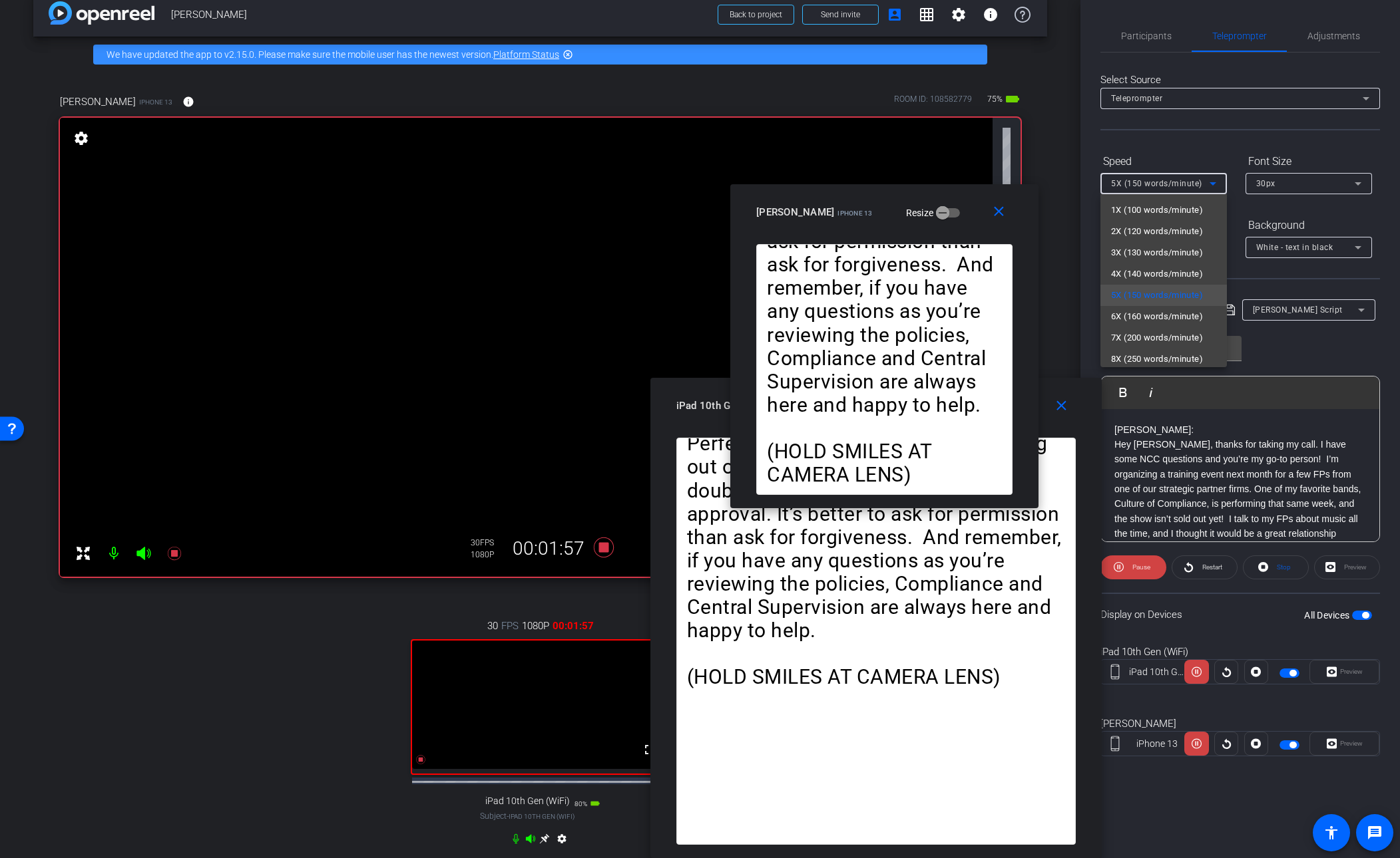
click at [956, 184] on div at bounding box center [700, 429] width 1400 height 858
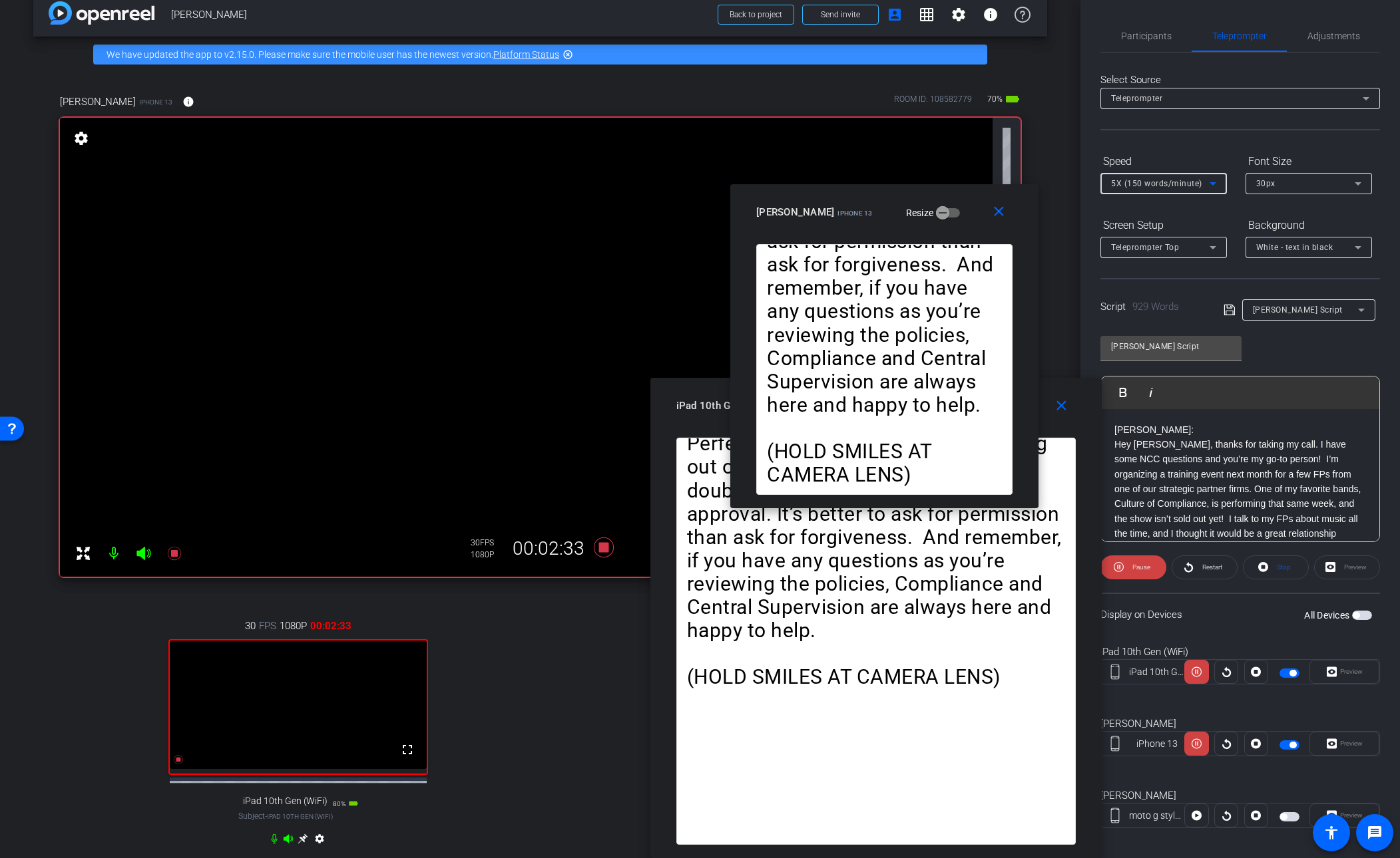
click at [956, 183] on icon at bounding box center [1213, 184] width 16 height 16
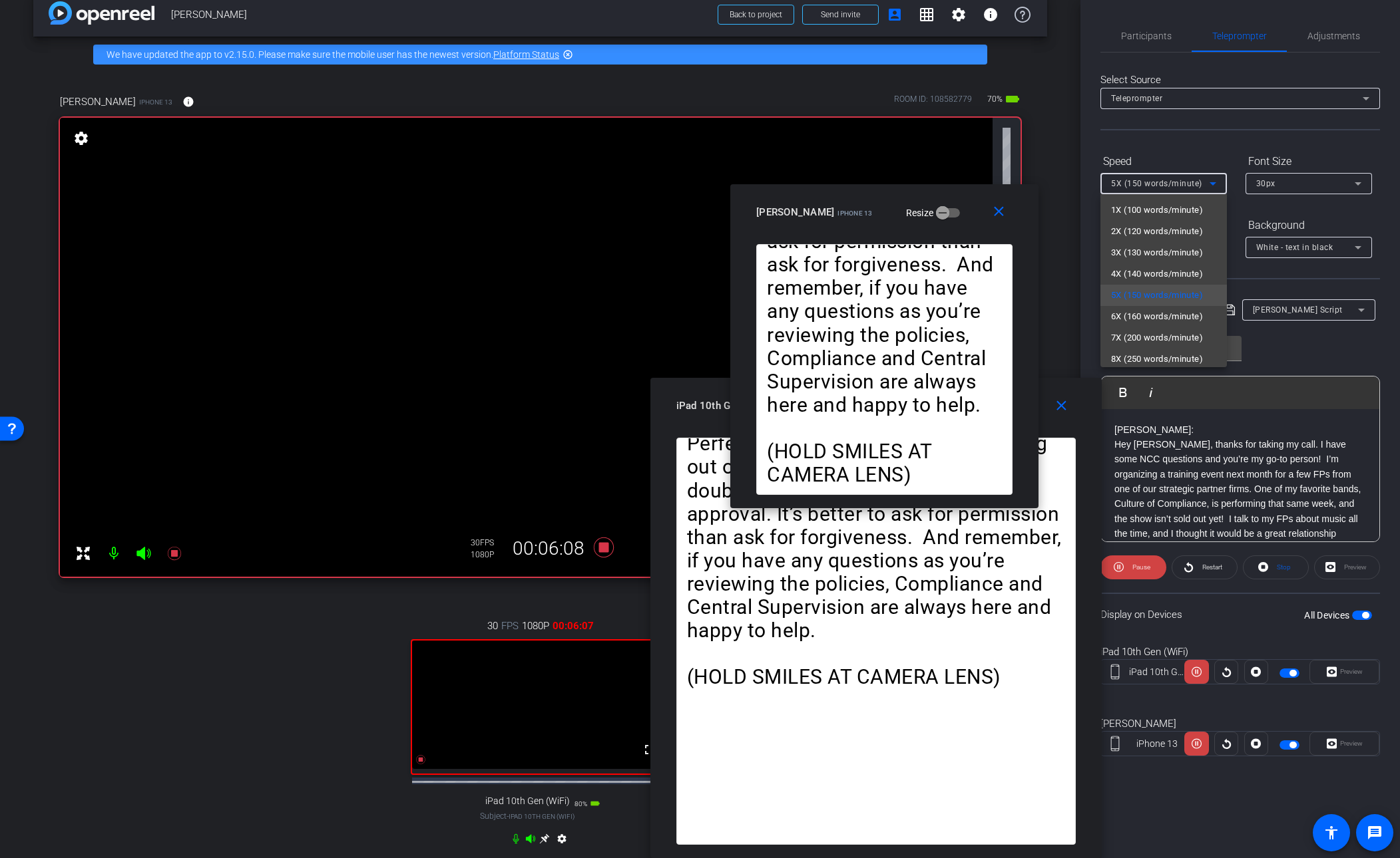
drag, startPoint x: 274, startPoint y: 636, endPoint x: 186, endPoint y: 596, distance: 96.7
click at [263, 633] on div at bounding box center [700, 429] width 1400 height 858
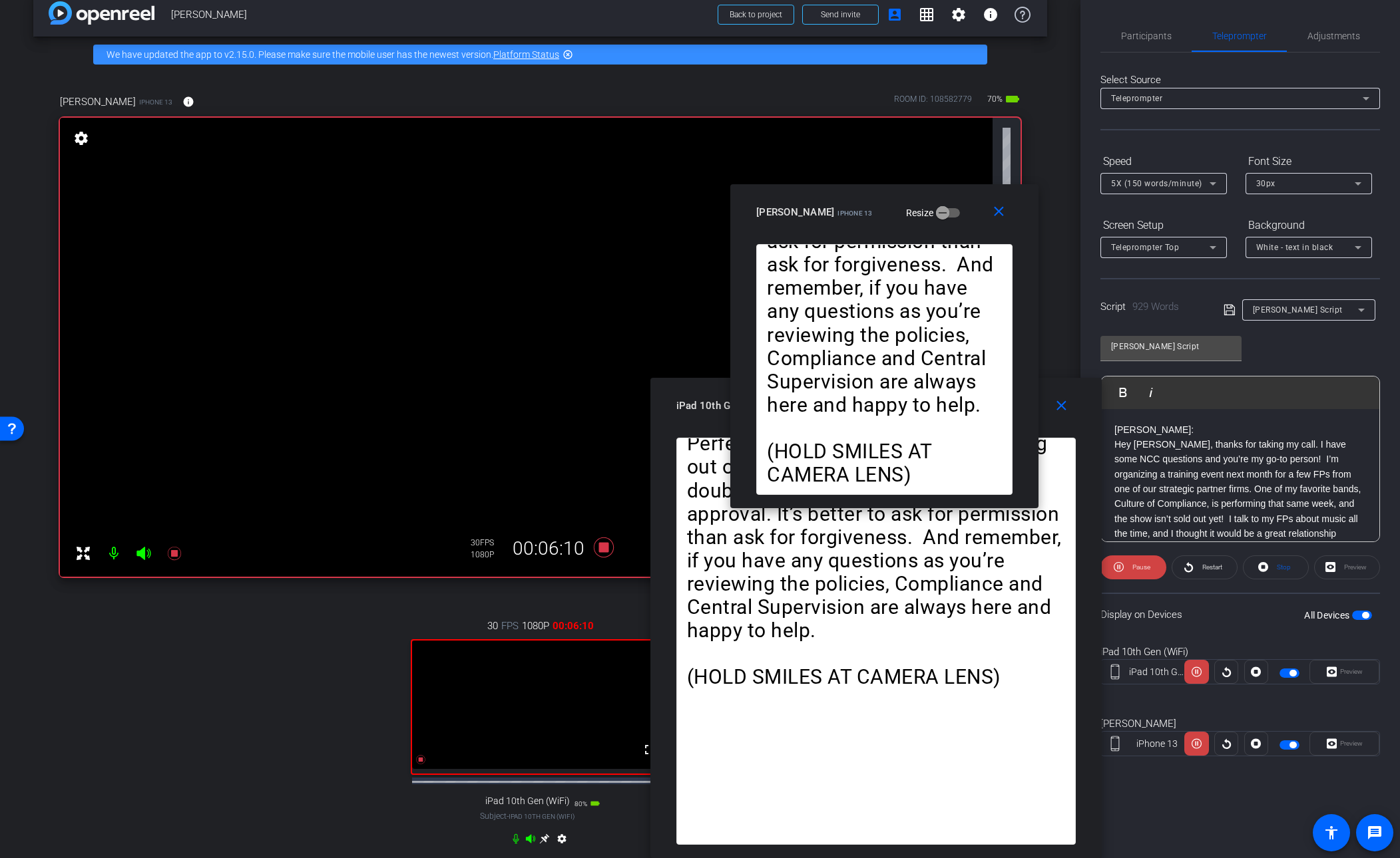
drag, startPoint x: 307, startPoint y: 533, endPoint x: 427, endPoint y: 558, distance: 122.6
click at [309, 534] on video at bounding box center [526, 347] width 933 height 459
click at [604, 550] on icon at bounding box center [604, 548] width 20 height 20
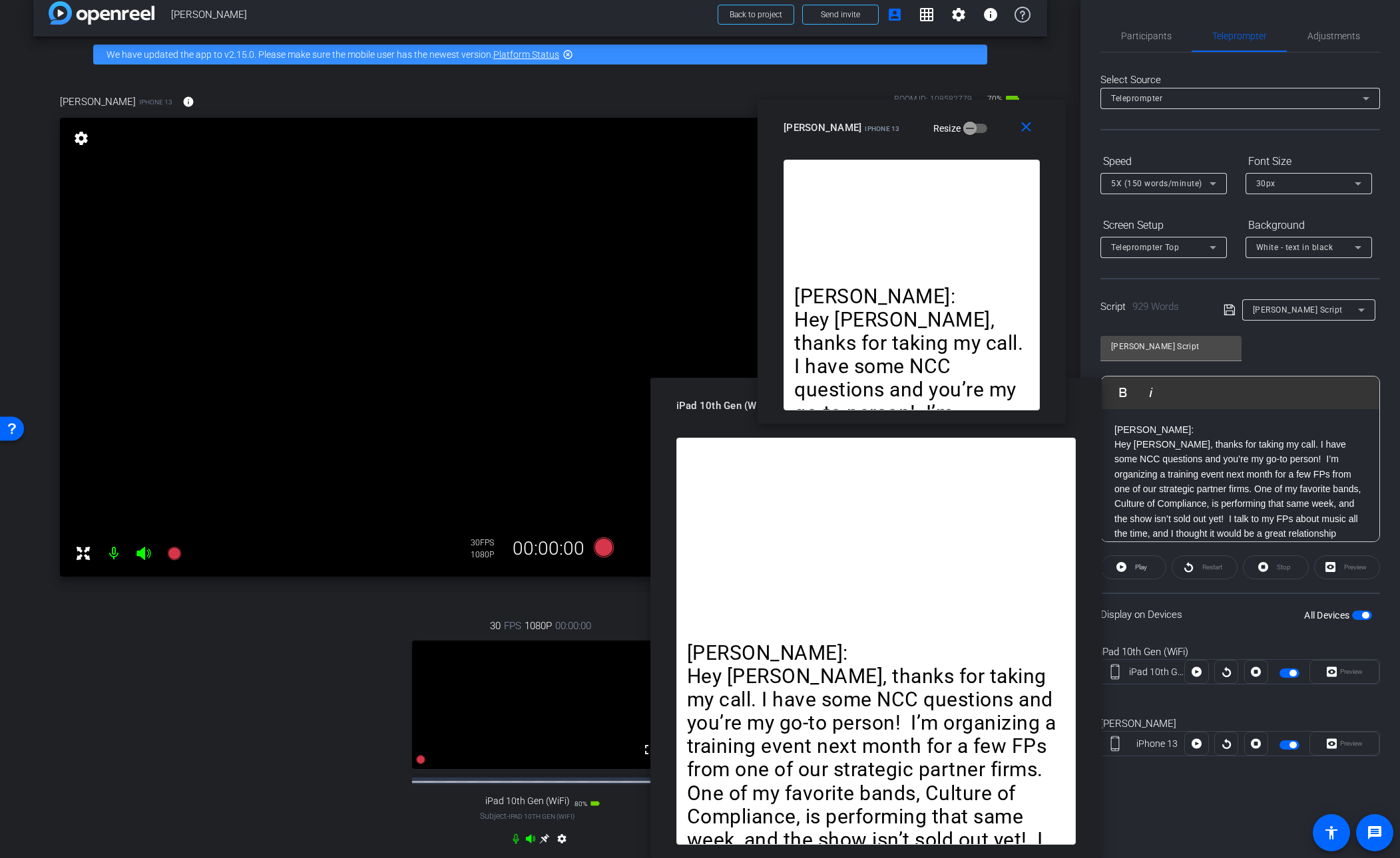
drag, startPoint x: 961, startPoint y: 207, endPoint x: 1040, endPoint y: 336, distance: 151.3
click at [956, 124] on div "[PERSON_NAME] iPhone 13 Resize" at bounding box center [917, 127] width 267 height 24
drag, startPoint x: 987, startPoint y: 504, endPoint x: 1083, endPoint y: 439, distance: 115.9
click at [956, 504] on div "[PERSON_NAME]: Hey [PERSON_NAME], thanks for taking my call. I have some NCC qu…" at bounding box center [876, 641] width 400 height 408
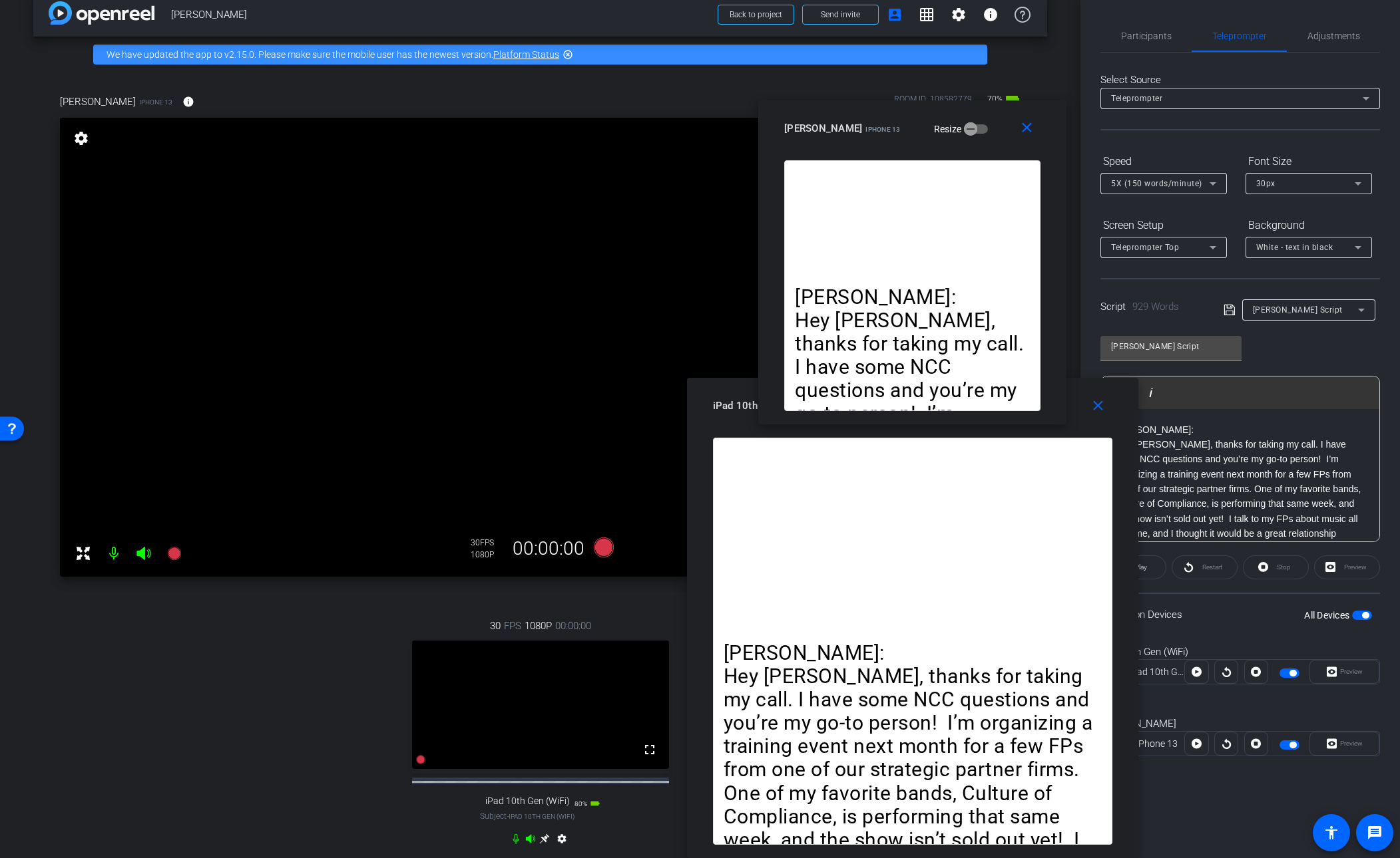
drag, startPoint x: 807, startPoint y: 429, endPoint x: 844, endPoint y: 449, distance: 42.1
click at [844, 449] on div "close iPad 10th Gen (WiFi) iPad 10th Gen (WiFi) Resize [PERSON_NAME]: Hey [PERS…" at bounding box center [913, 618] width 451 height 480
click at [251, 635] on div "30 FPS 1080P 00:00:00 fullscreen iPad 10th Gen (WiFi) Subject - iPad 10th Gen (…" at bounding box center [540, 734] width 960 height 275
click at [956, 130] on mat-icon "close" at bounding box center [1027, 128] width 16 height 16
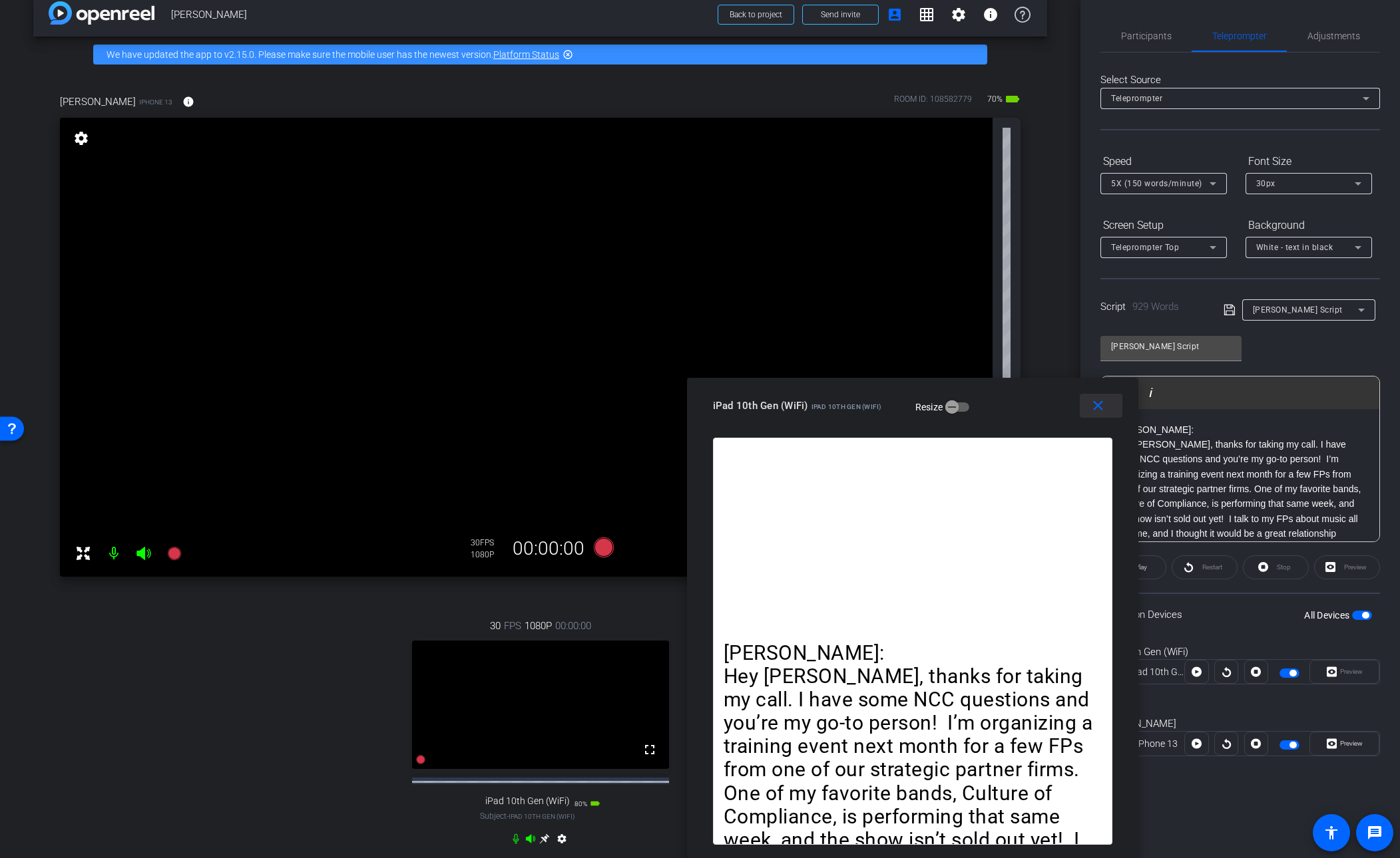
click at [956, 407] on mat-icon "close" at bounding box center [1098, 406] width 16 height 16
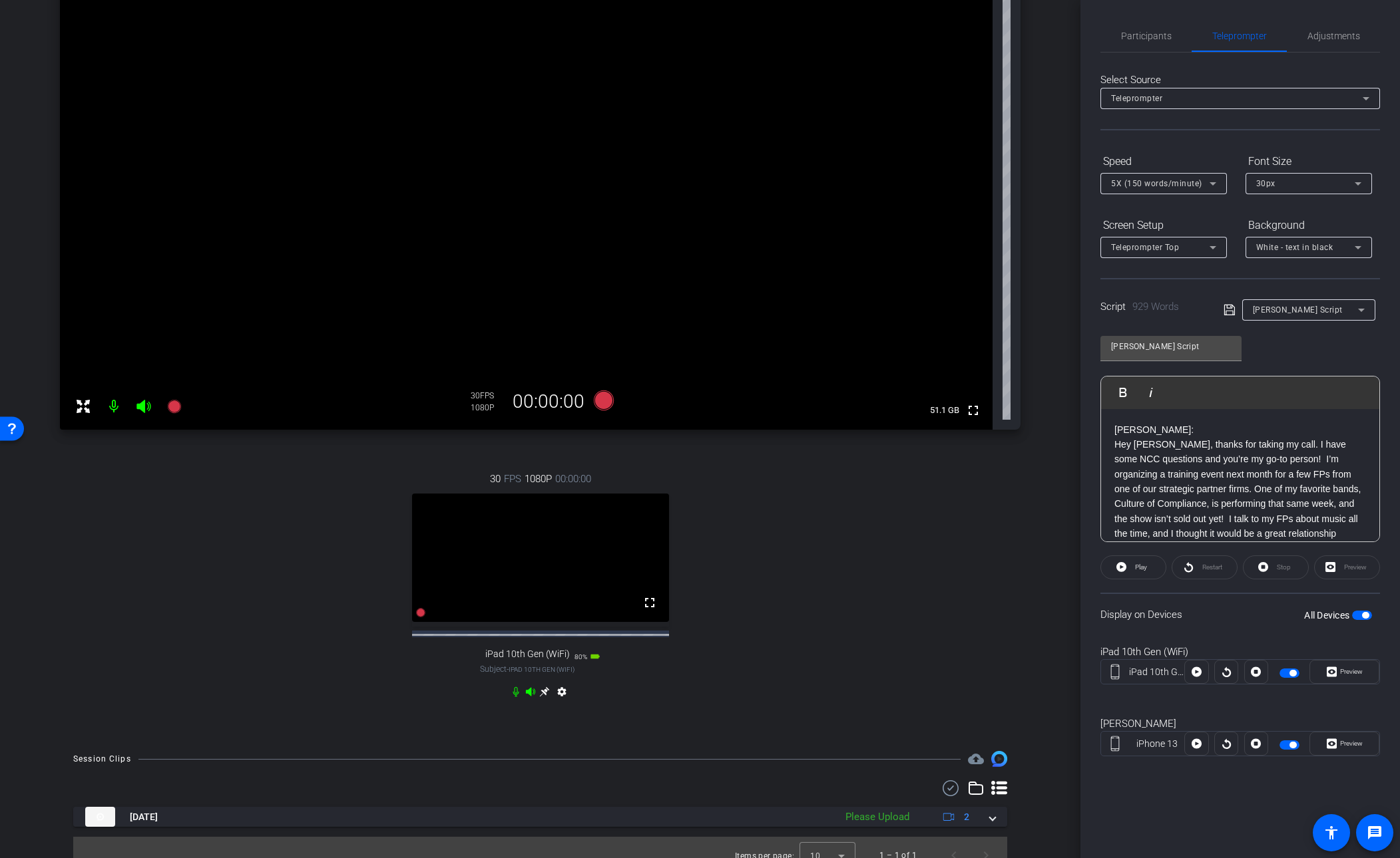
scroll to position [196, 0]
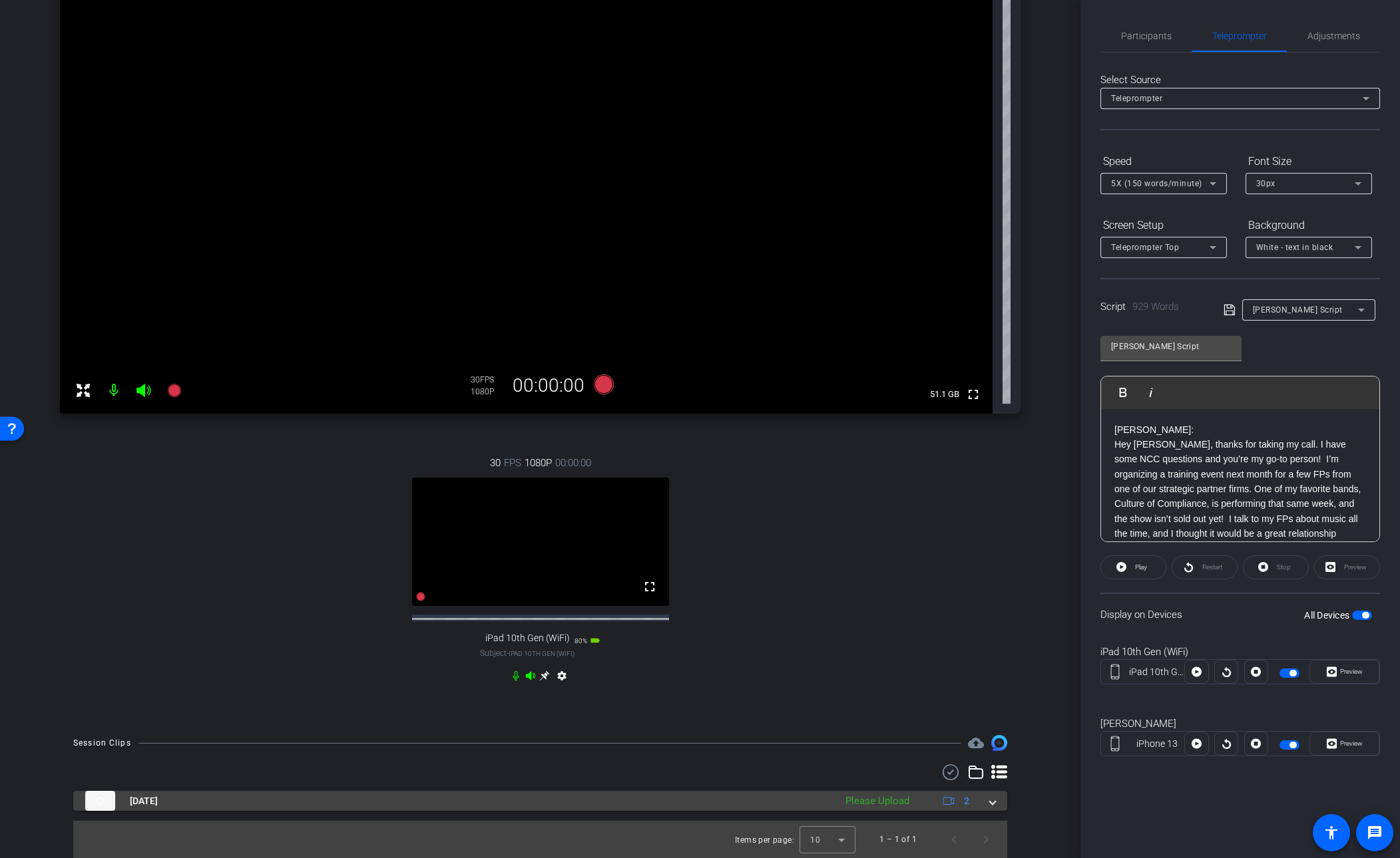
click at [956, 635] on span at bounding box center [993, 801] width 5 height 14
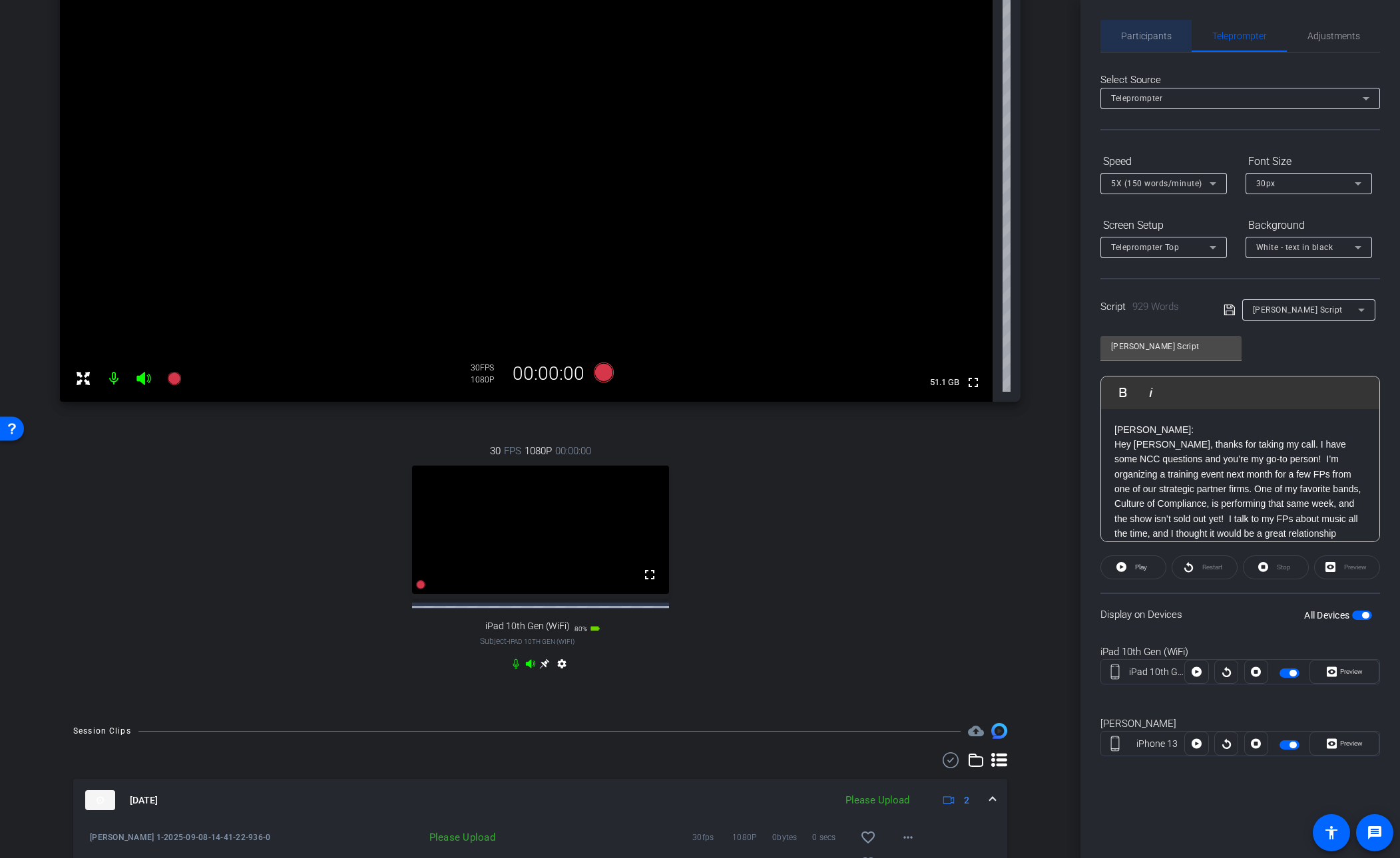
click at [956, 37] on span "Participants" at bounding box center [1147, 35] width 51 height 9
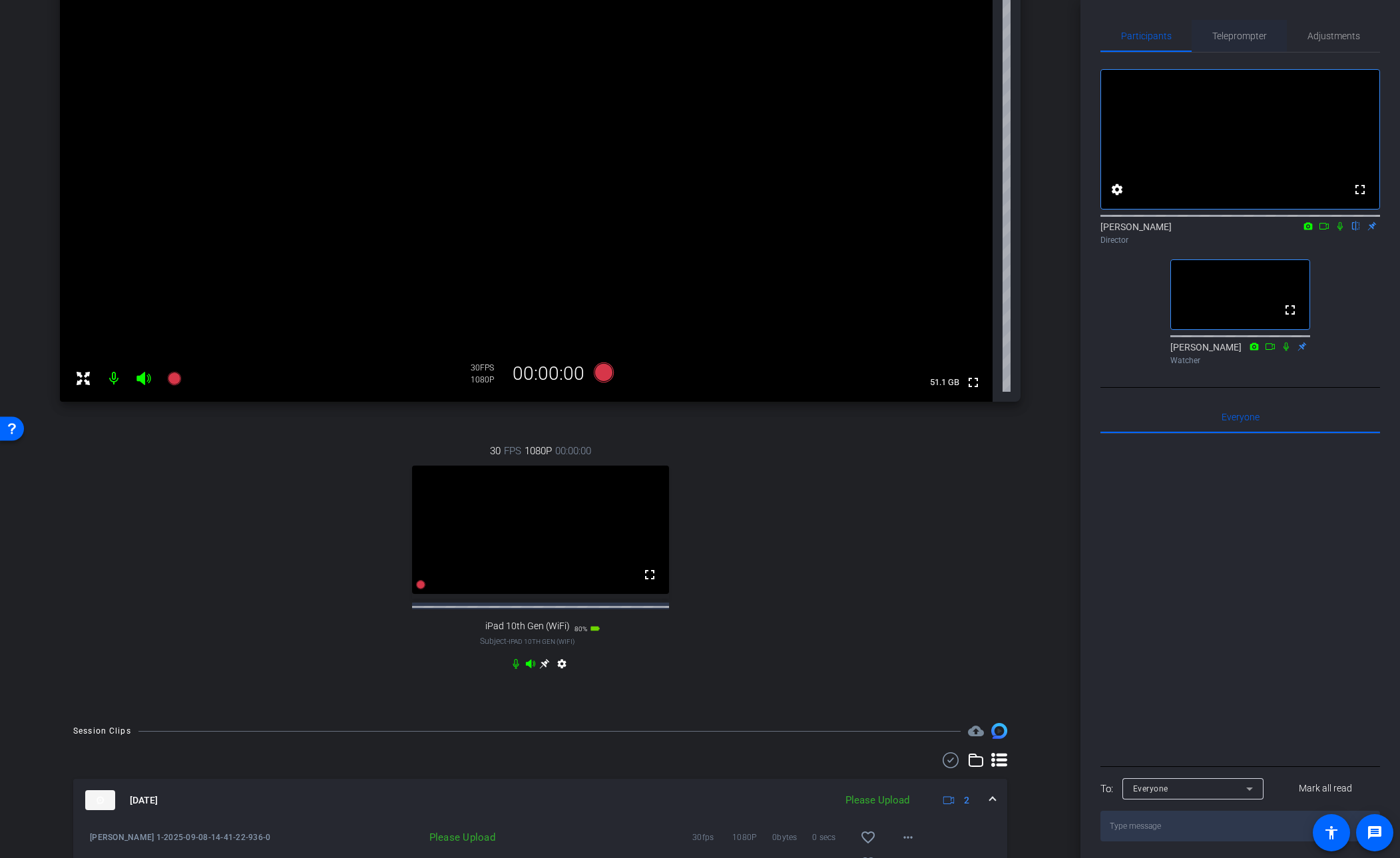
click at [956, 31] on span "Teleprompter" at bounding box center [1240, 35] width 55 height 9
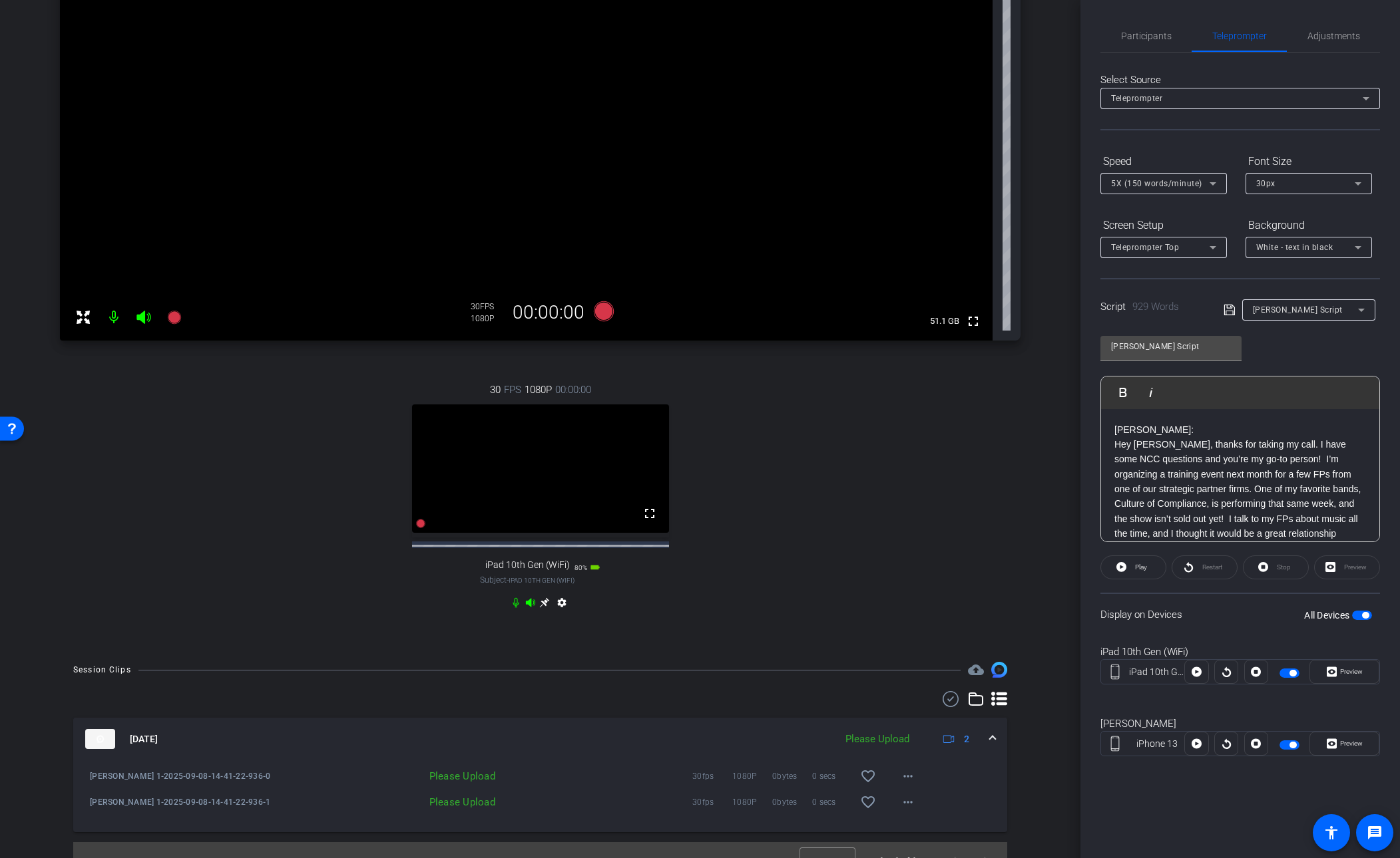
scroll to position [262, 0]
click at [908, 635] on mat-icon "more_horiz" at bounding box center [908, 773] width 16 height 16
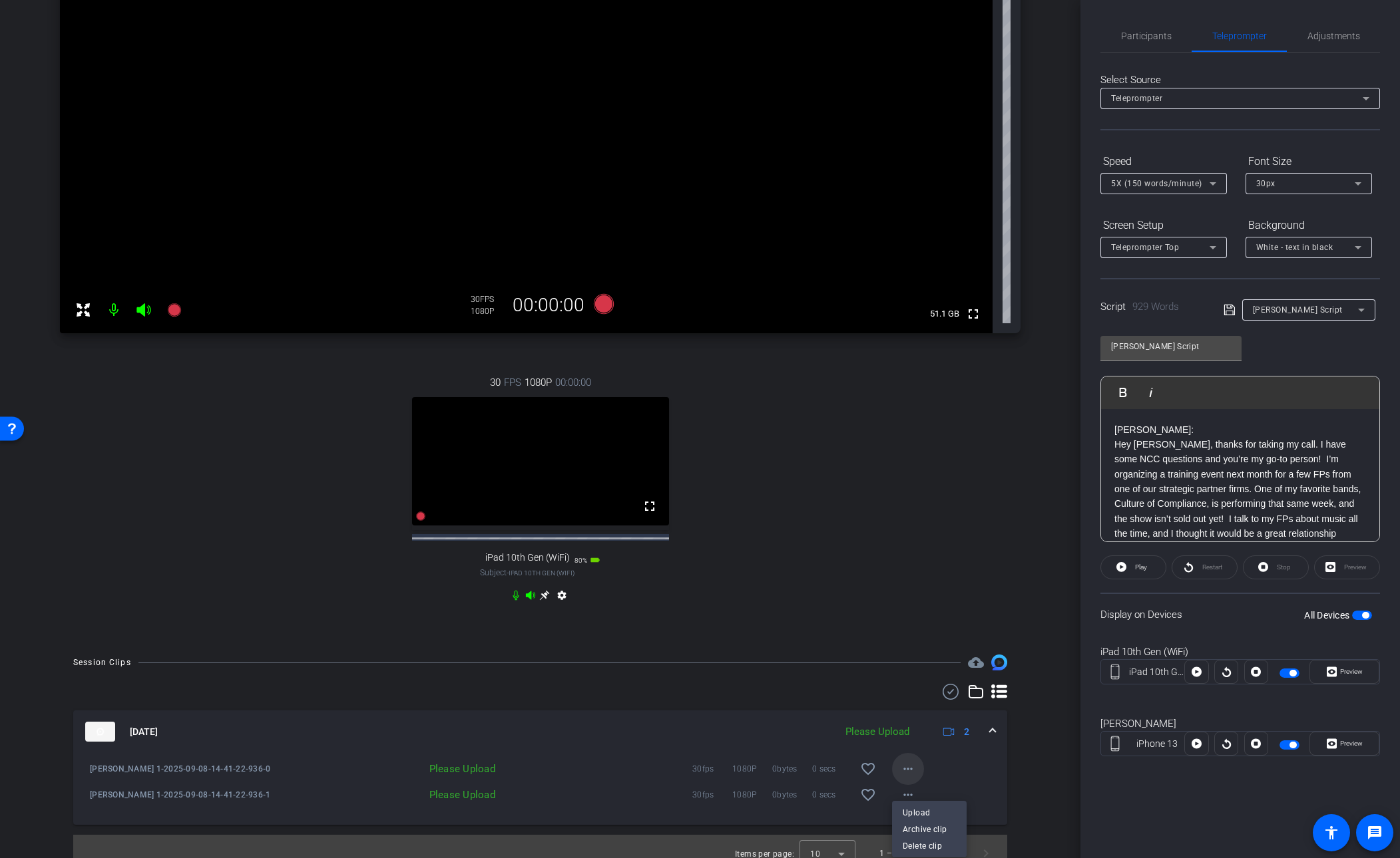
scroll to position [268, 0]
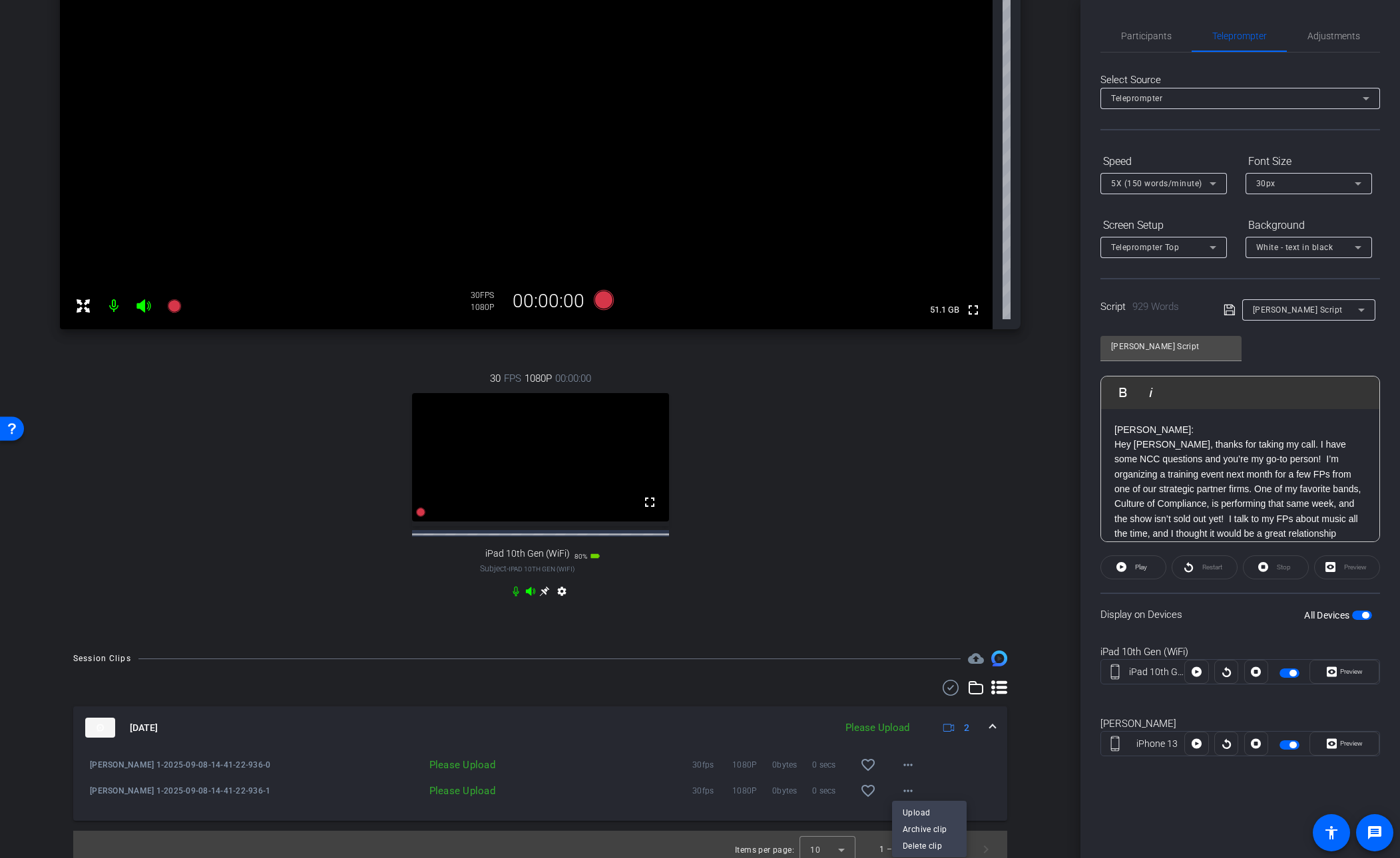
click at [956, 37] on div at bounding box center [700, 429] width 1400 height 858
click at [956, 35] on span "Participants" at bounding box center [1147, 35] width 51 height 9
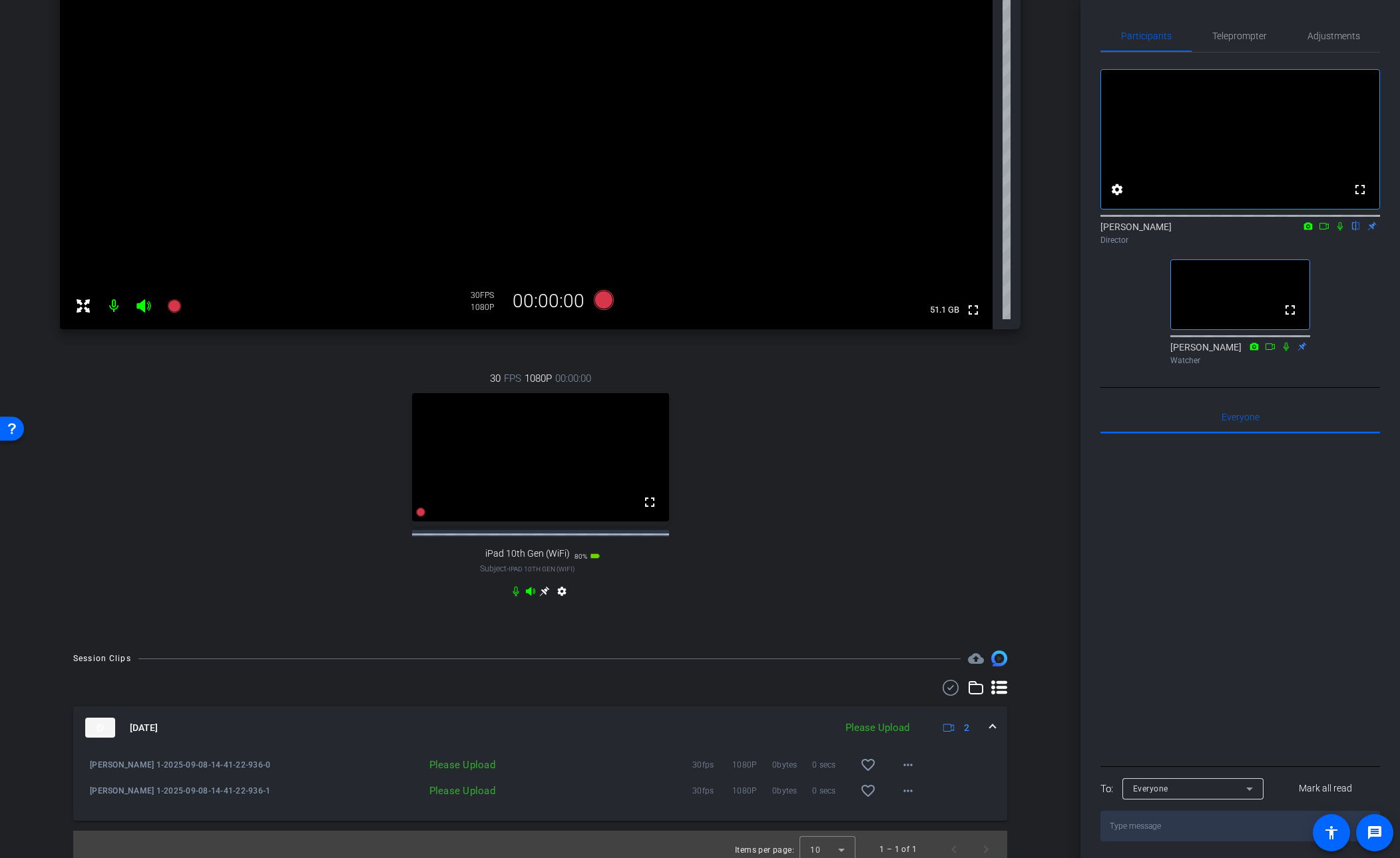
drag, startPoint x: 35, startPoint y: 46, endPoint x: 33, endPoint y: 39, distance: 7.3
click at [35, 46] on div "[PERSON_NAME] iPhone 13 info ROOM ID: 108582779 70% battery_std fullscreen sett…" at bounding box center [541, 231] width 1014 height 813
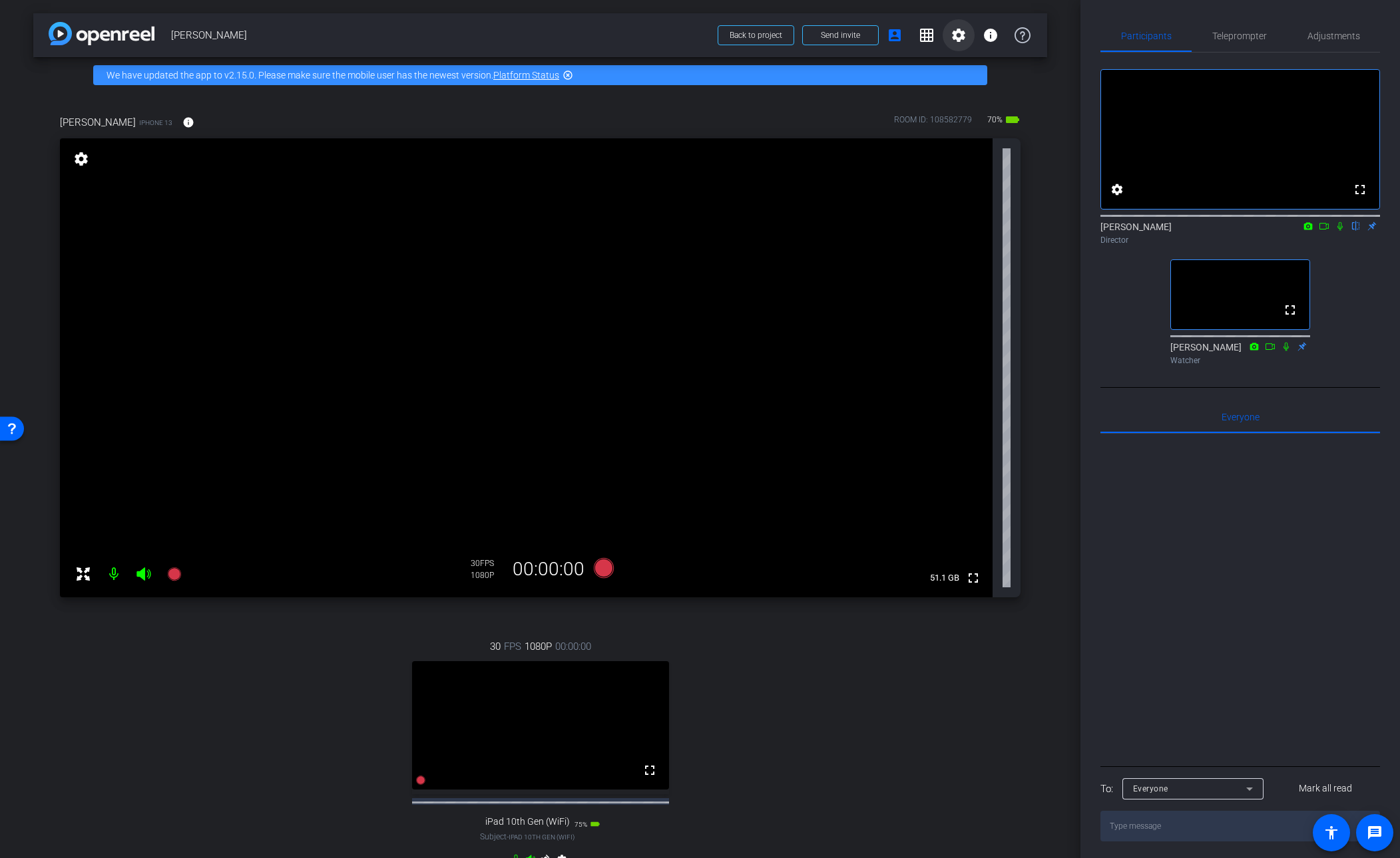
click at [956, 34] on mat-icon "settings" at bounding box center [959, 35] width 16 height 16
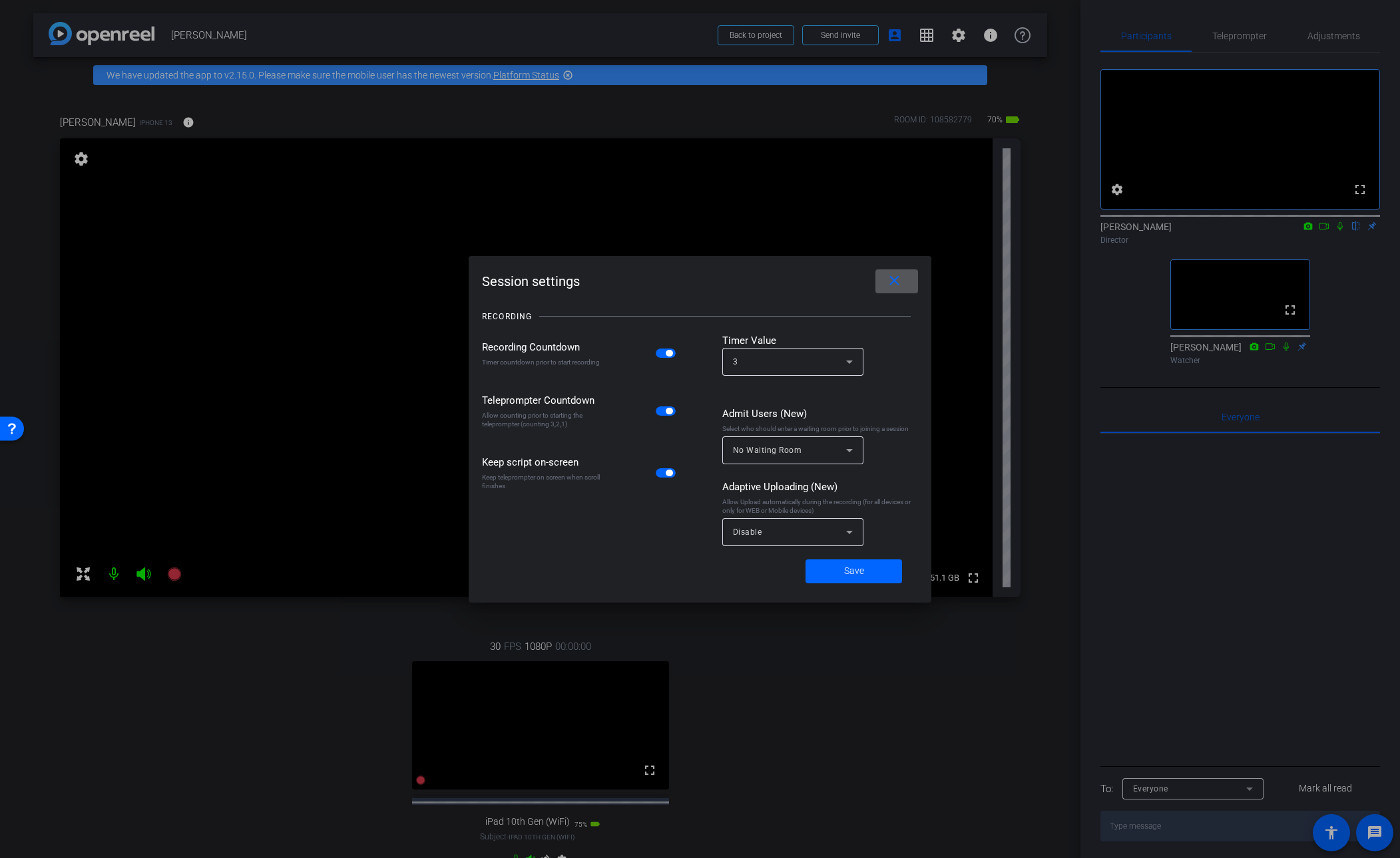
click at [895, 277] on mat-icon "close" at bounding box center [894, 281] width 16 height 16
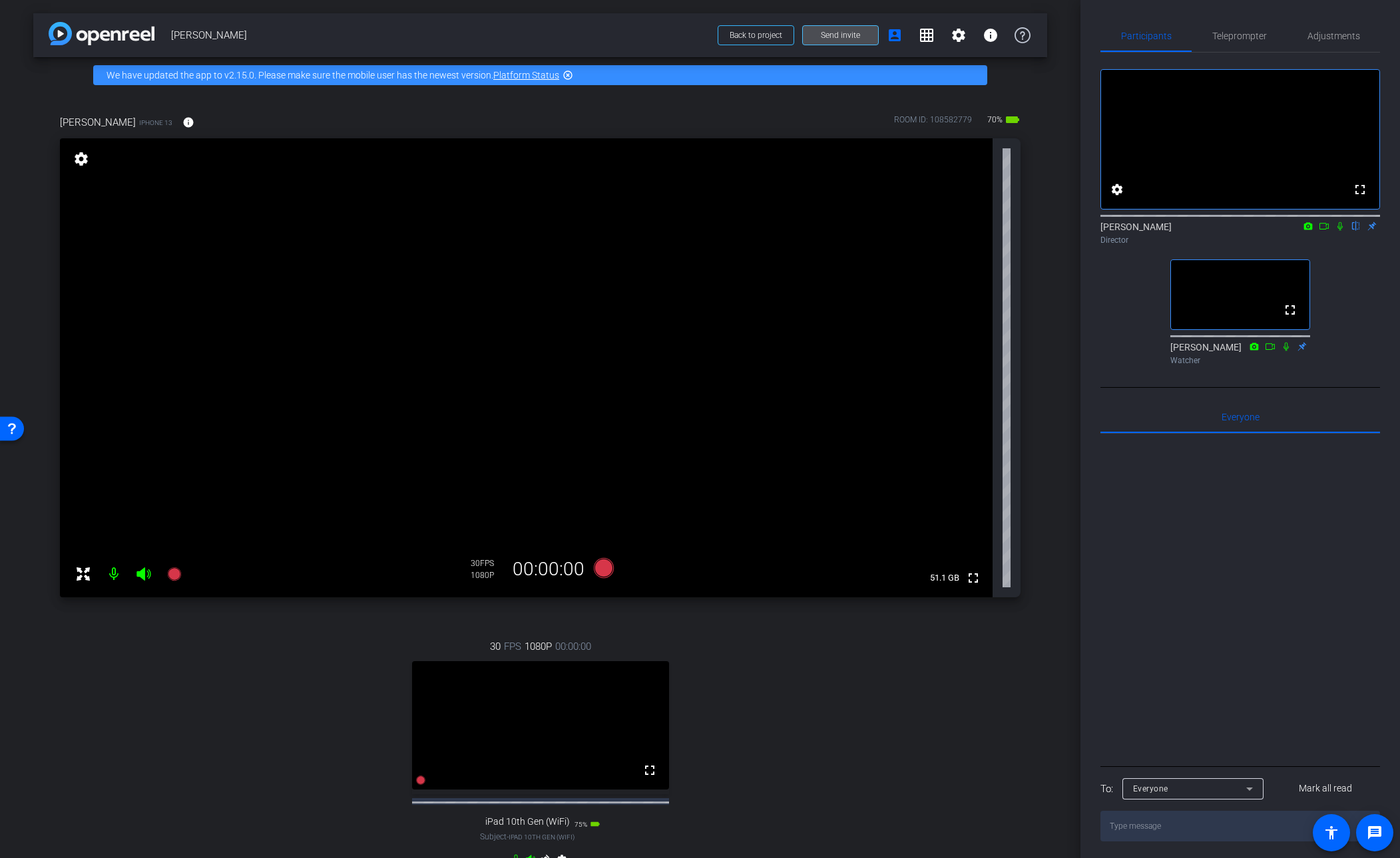
click at [829, 33] on span "Send invite" at bounding box center [840, 35] width 39 height 11
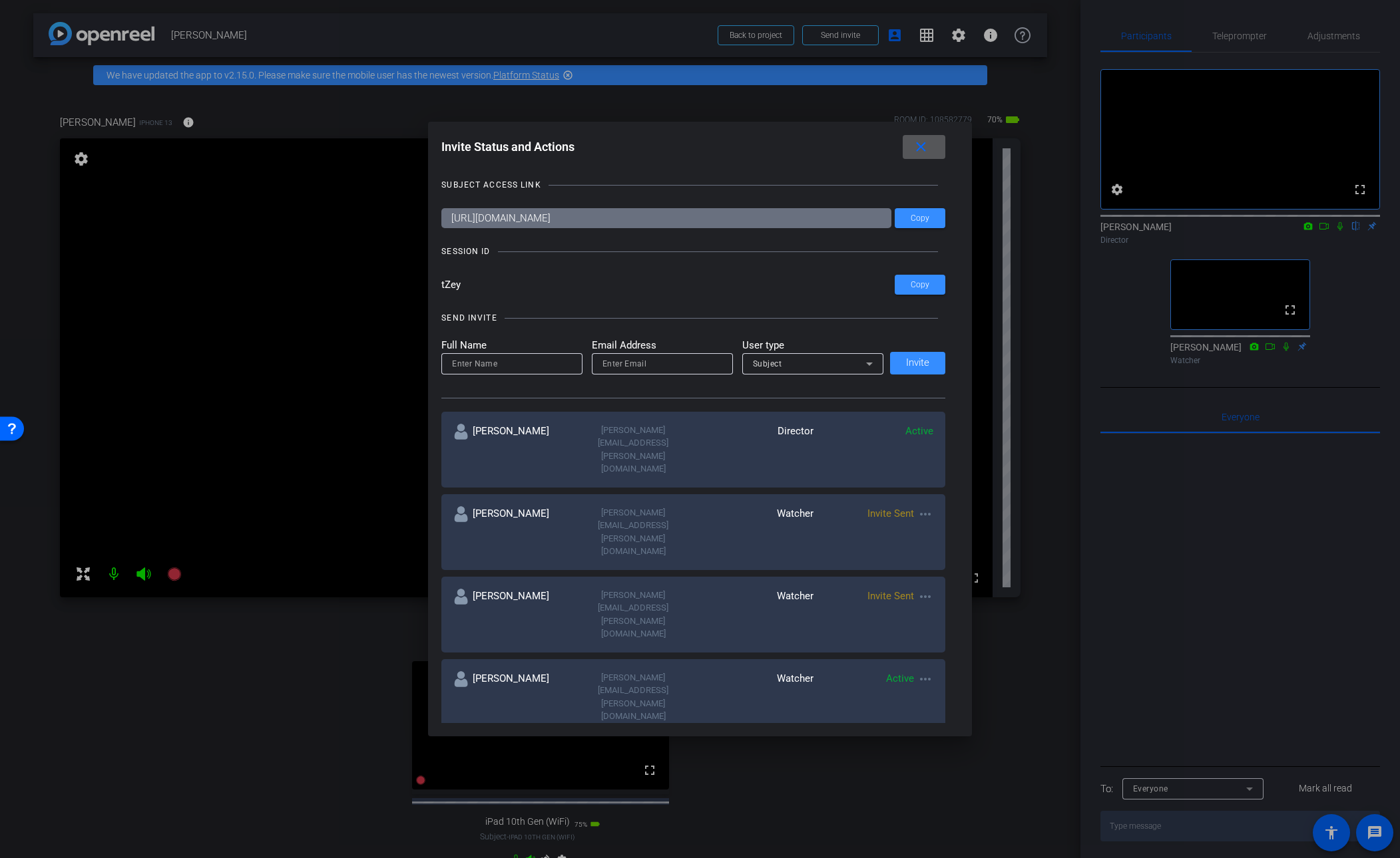
click at [923, 147] on mat-icon "close" at bounding box center [921, 147] width 16 height 16
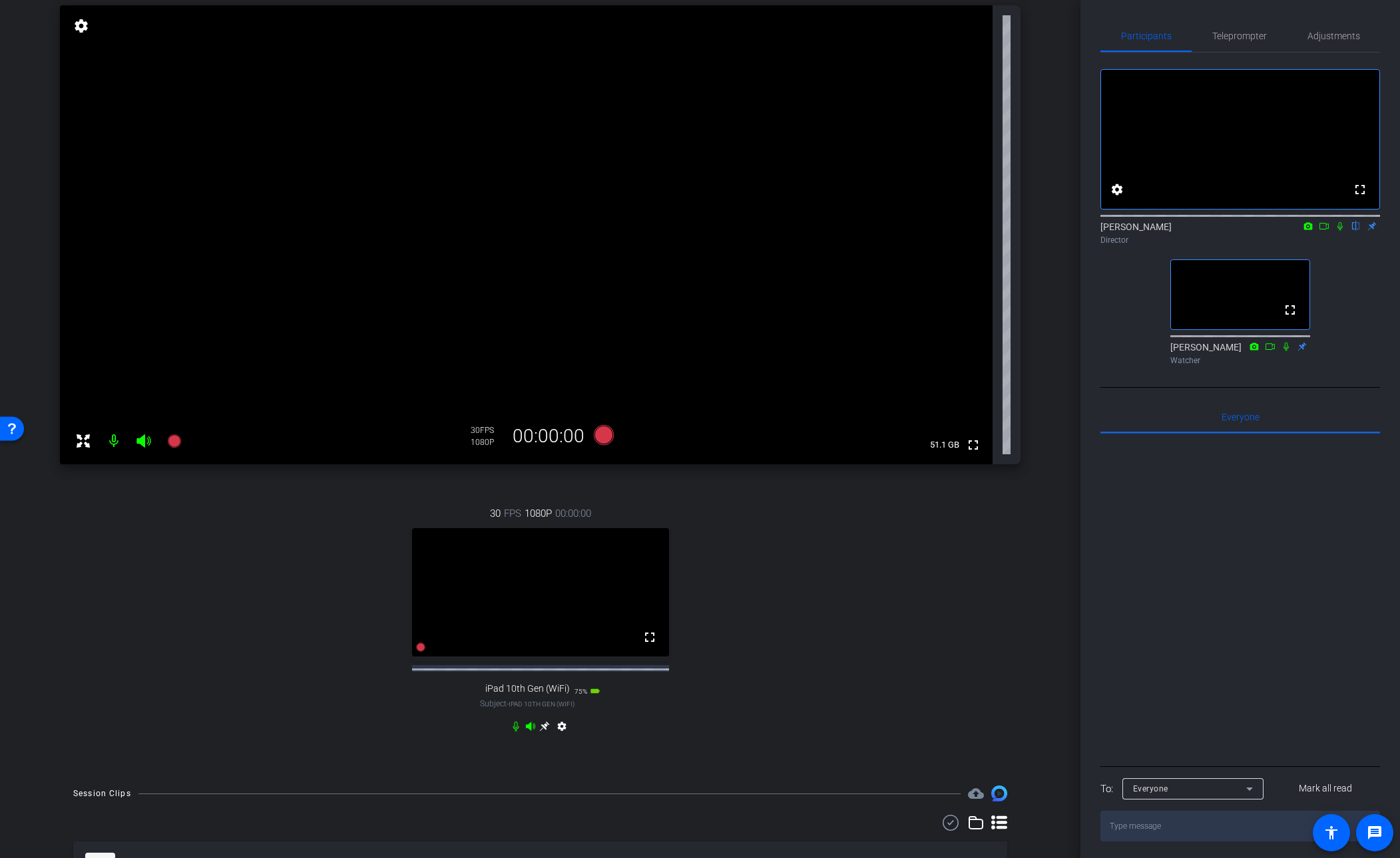
scroll to position [290, 0]
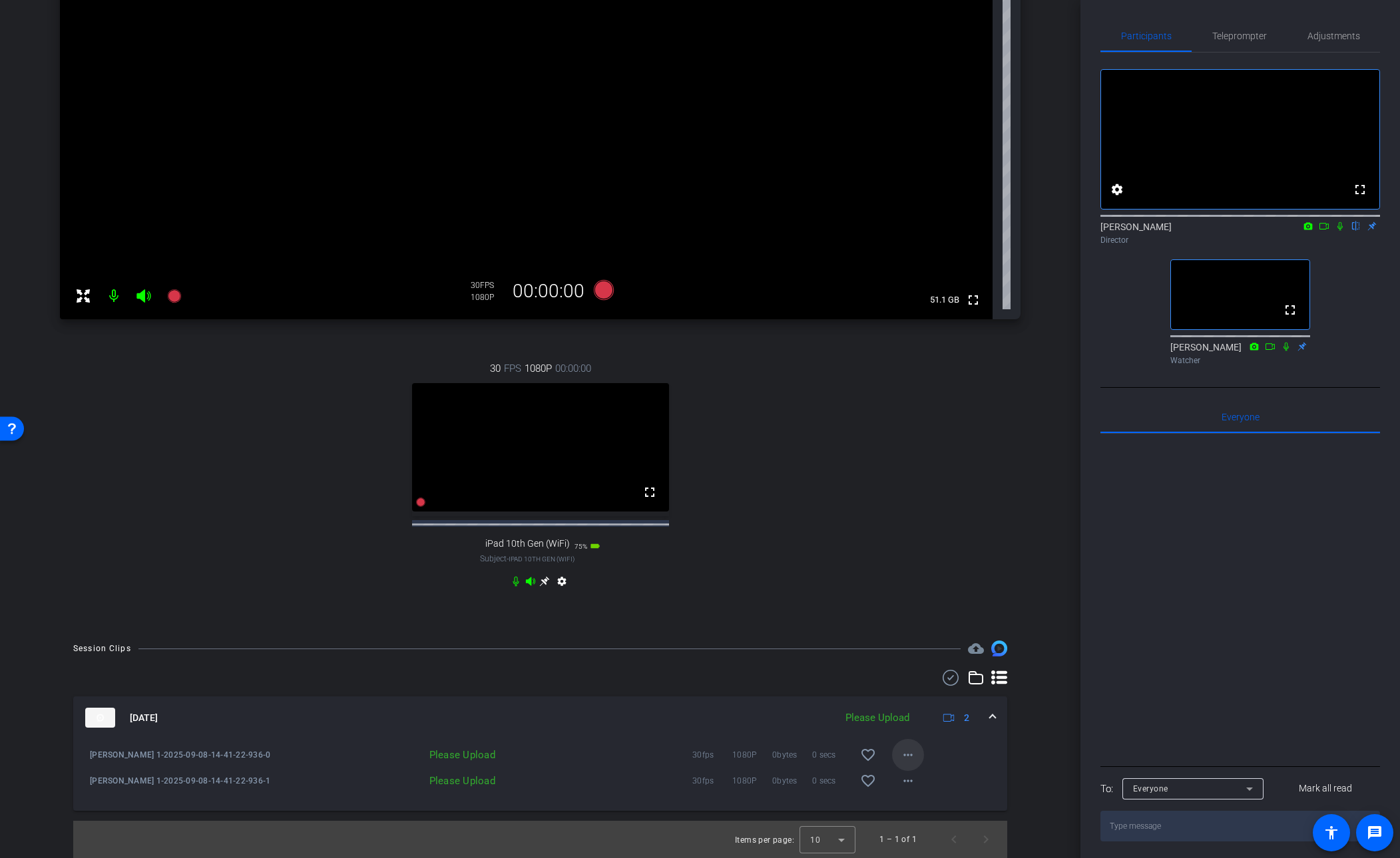
click at [907, 635] on mat-icon "more_horiz" at bounding box center [908, 755] width 16 height 16
click at [910, 635] on span "Upload" at bounding box center [929, 783] width 54 height 16
click at [904, 635] on mat-icon "more_horiz" at bounding box center [908, 782] width 16 height 16
click at [917, 635] on span "Upload" at bounding box center [929, 810] width 54 height 16
click at [956, 36] on span "Teleprompter" at bounding box center [1240, 35] width 55 height 9
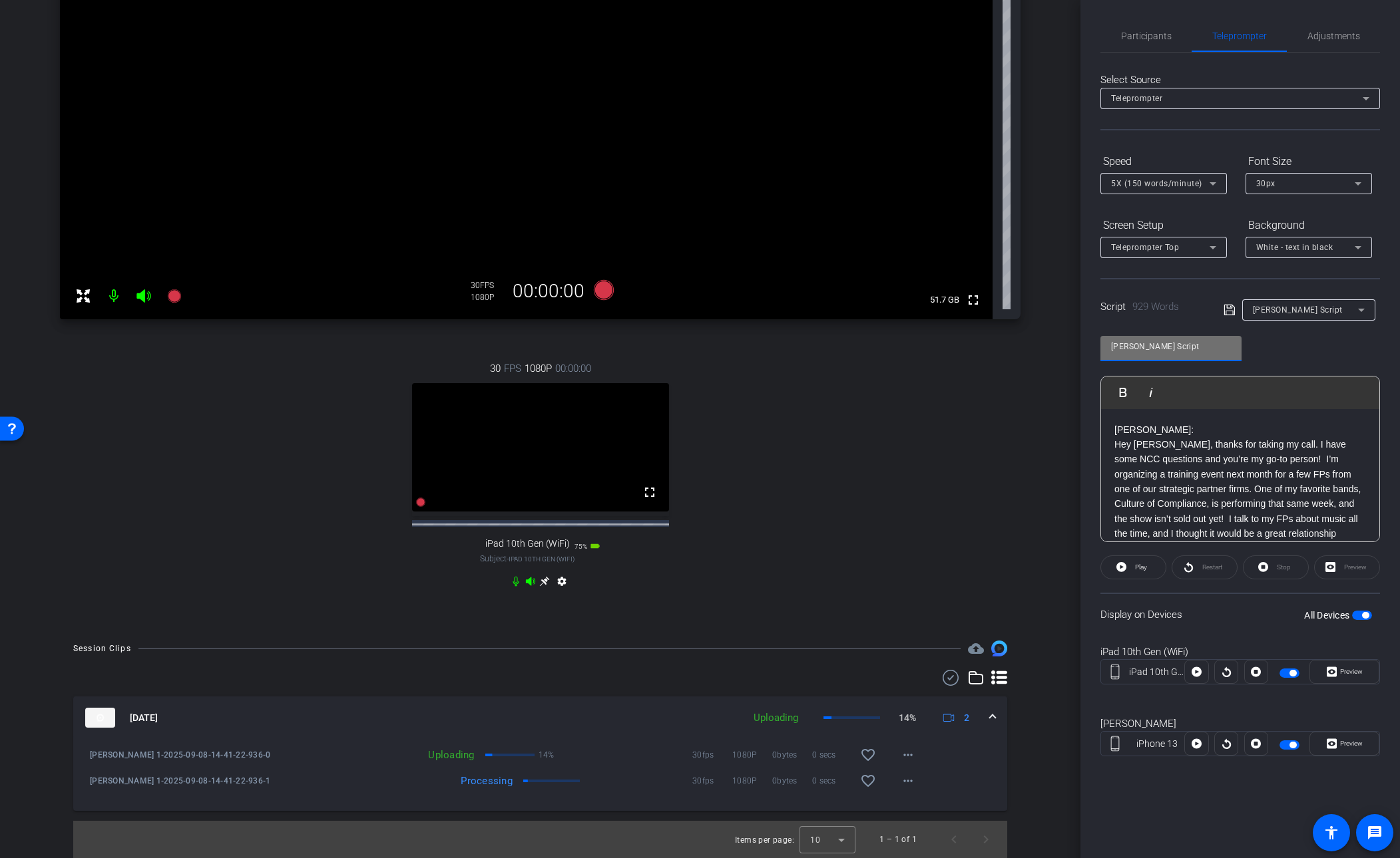
click at [956, 348] on input "[PERSON_NAME] Script" at bounding box center [1172, 347] width 120 height 16
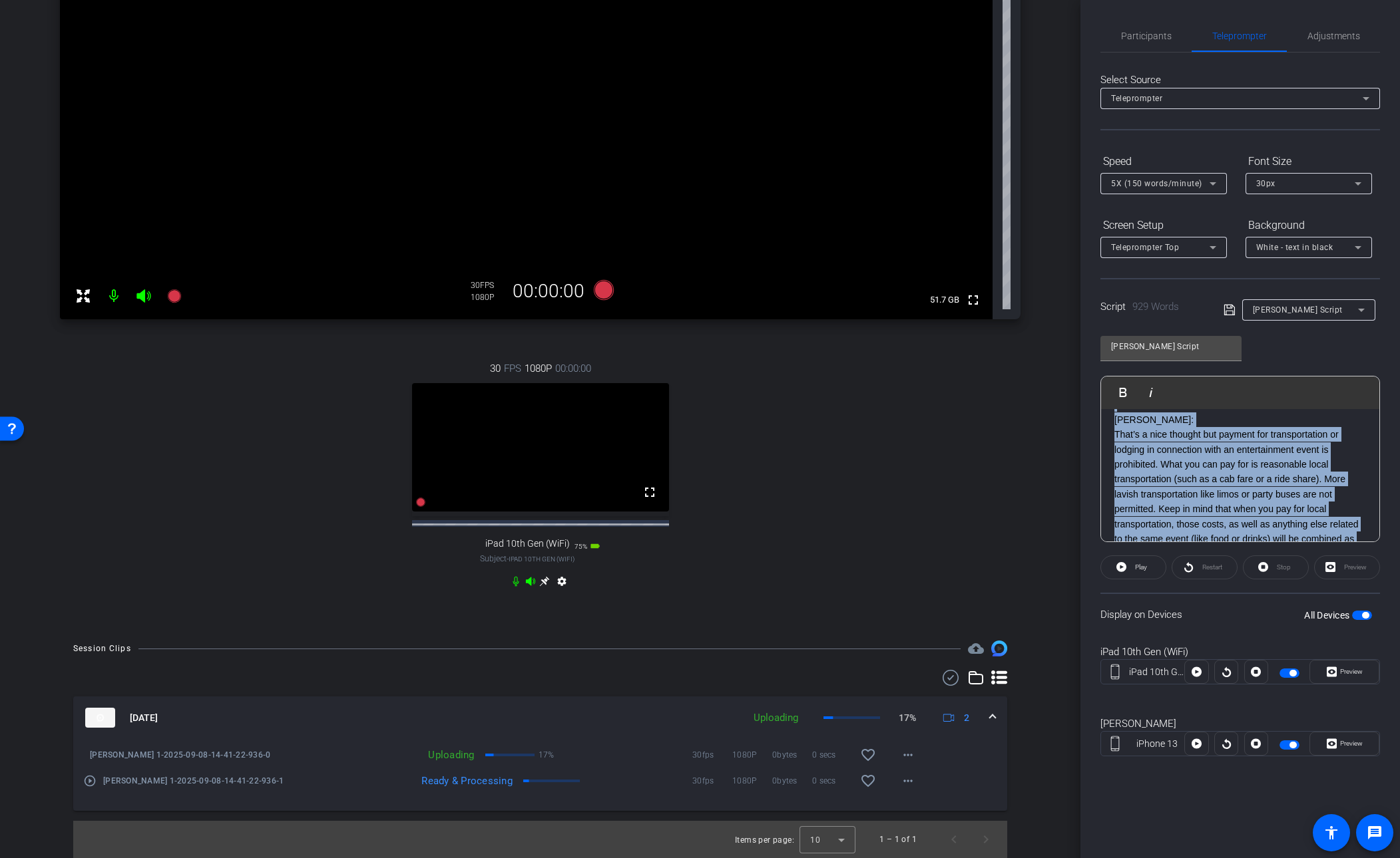
scroll to position [1832, 0]
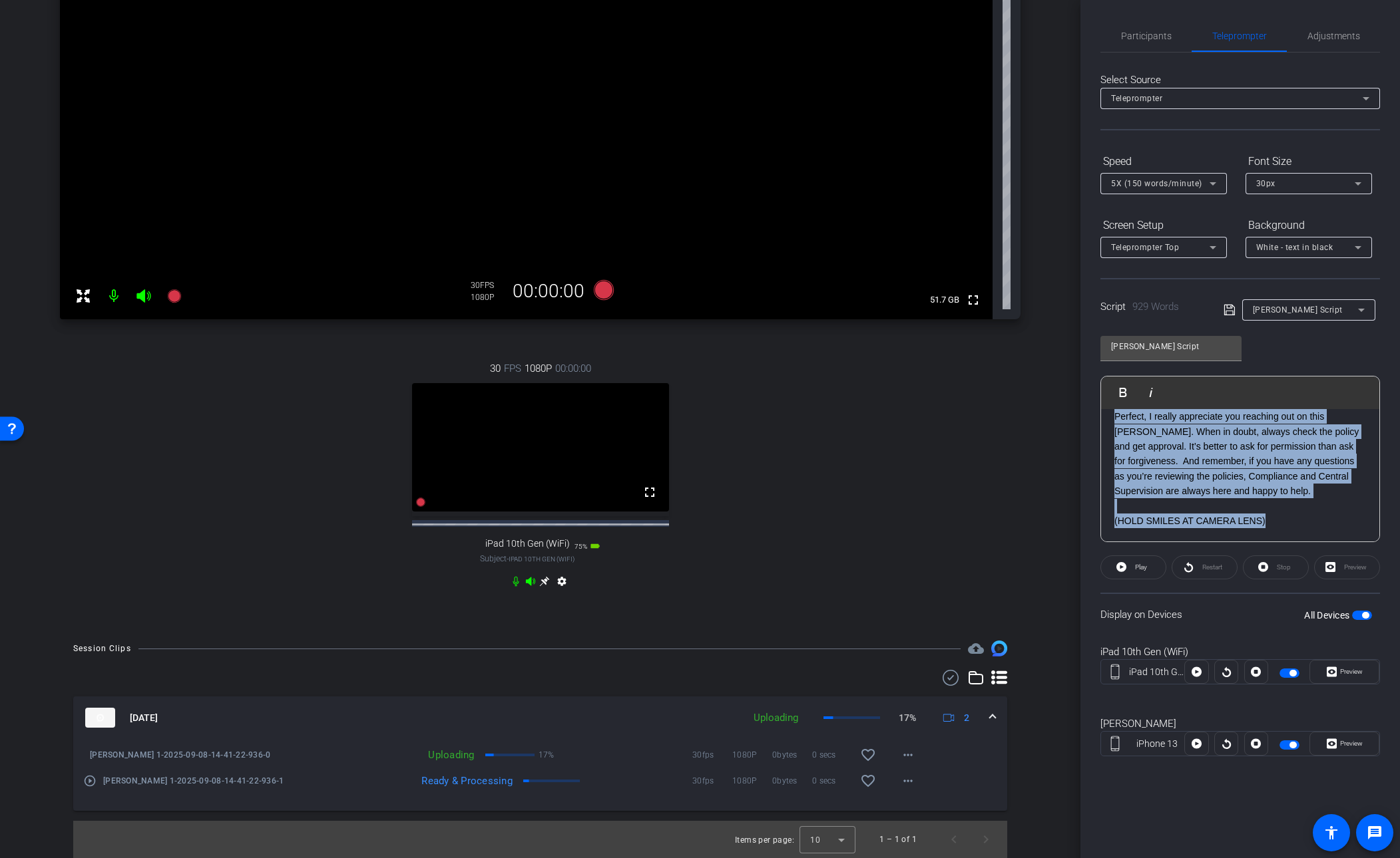
drag, startPoint x: 1111, startPoint y: 501, endPoint x: 1179, endPoint y: 623, distance: 139.7
click at [956, 623] on openreel-capture-teleprompter "Speed 5X (150 words/minute) Font Size 30px Screen Setup Teleprompter Top Backgr…" at bounding box center [1240, 465] width 279 height 630
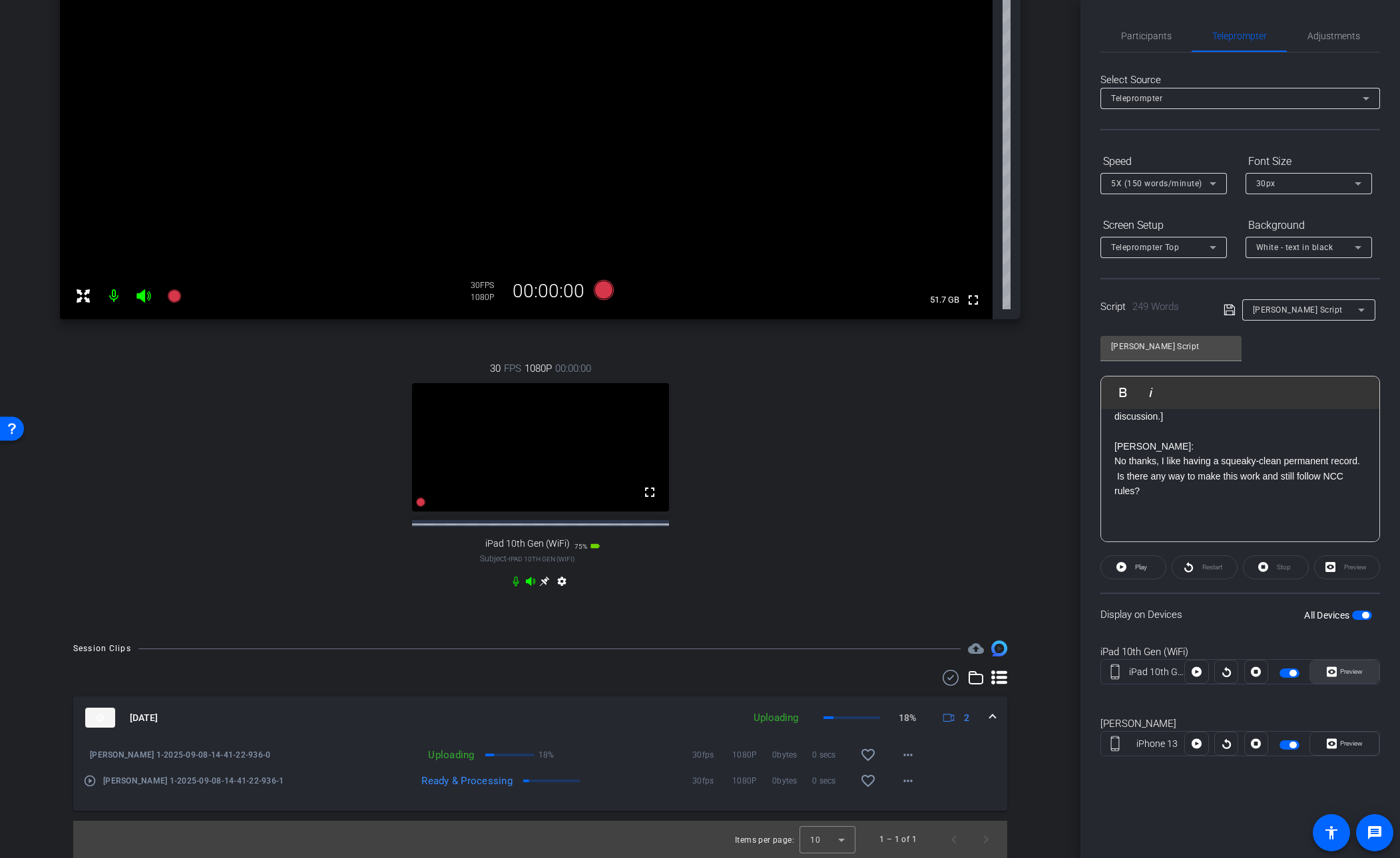
scroll to position [474, 0]
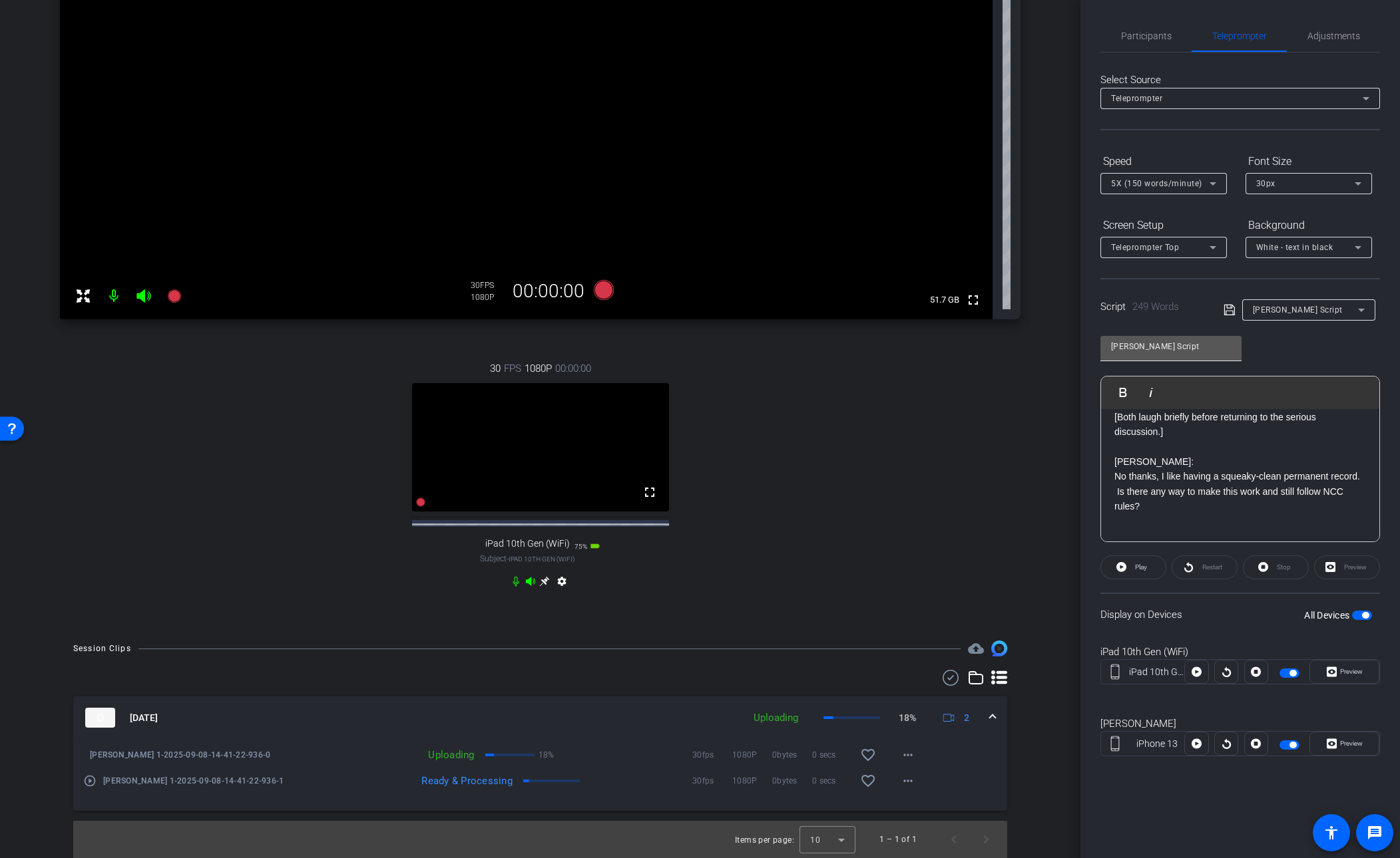
click at [956, 346] on input "[PERSON_NAME] Script" at bounding box center [1172, 347] width 120 height 16
click at [956, 347] on input "[PERSON_NAME] Script" at bounding box center [1172, 347] width 120 height 16
click at [956, 346] on input "[PERSON_NAME] Script" at bounding box center [1172, 347] width 120 height 16
drag, startPoint x: 1196, startPoint y: 347, endPoint x: 1208, endPoint y: 348, distance: 12.0
click at [956, 347] on input "[PERSON_NAME] Script" at bounding box center [1172, 347] width 120 height 16
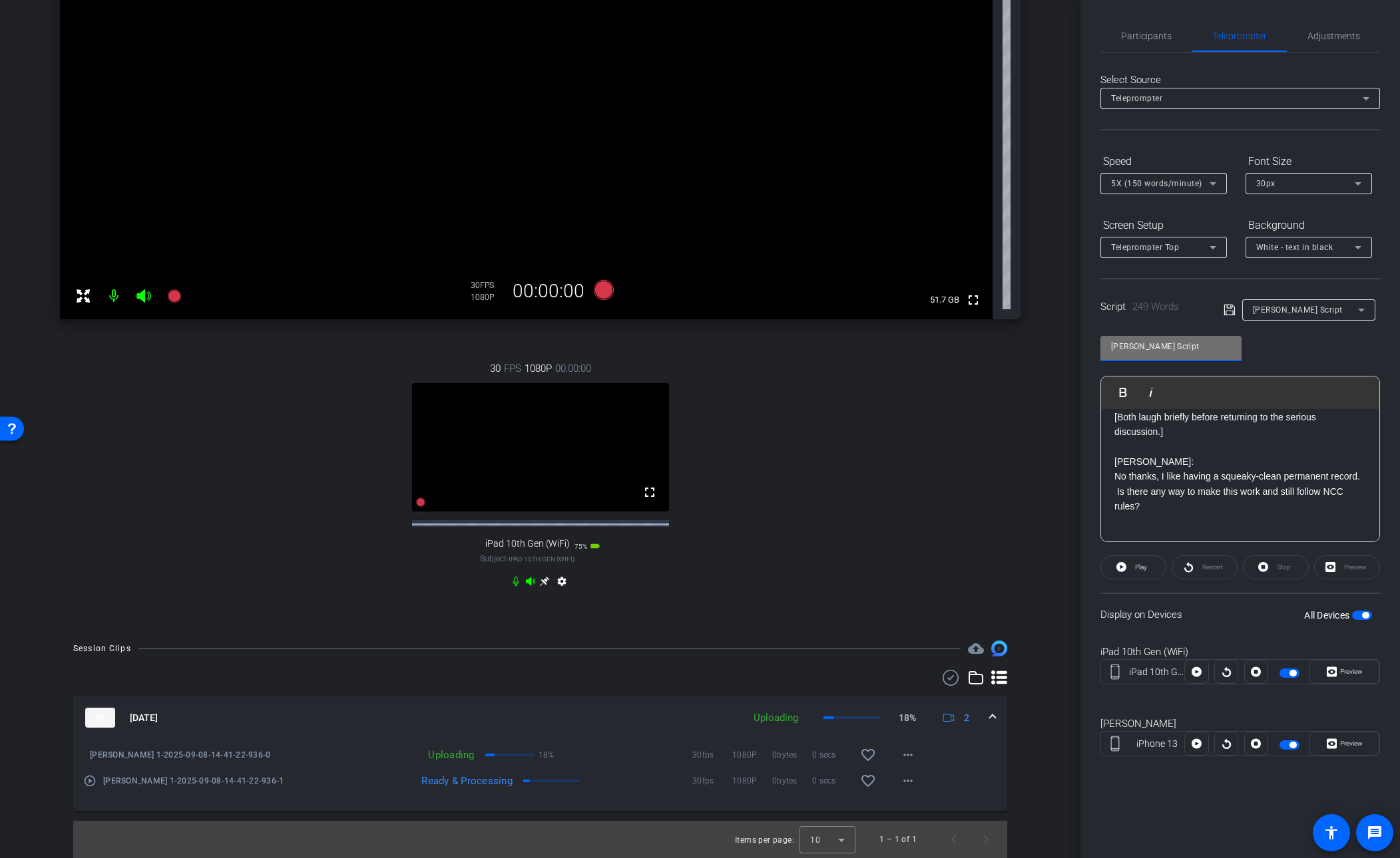
click at [956, 345] on input "[PERSON_NAME] Script" at bounding box center [1172, 347] width 120 height 16
drag, startPoint x: 1202, startPoint y: 348, endPoint x: 1265, endPoint y: 350, distance: 63.0
click at [956, 348] on input "[PERSON_NAME] Script" at bounding box center [1172, 347] width 120 height 16
type input "[PERSON_NAME] Script Pt1"
click at [956, 309] on icon at bounding box center [1229, 310] width 12 height 16
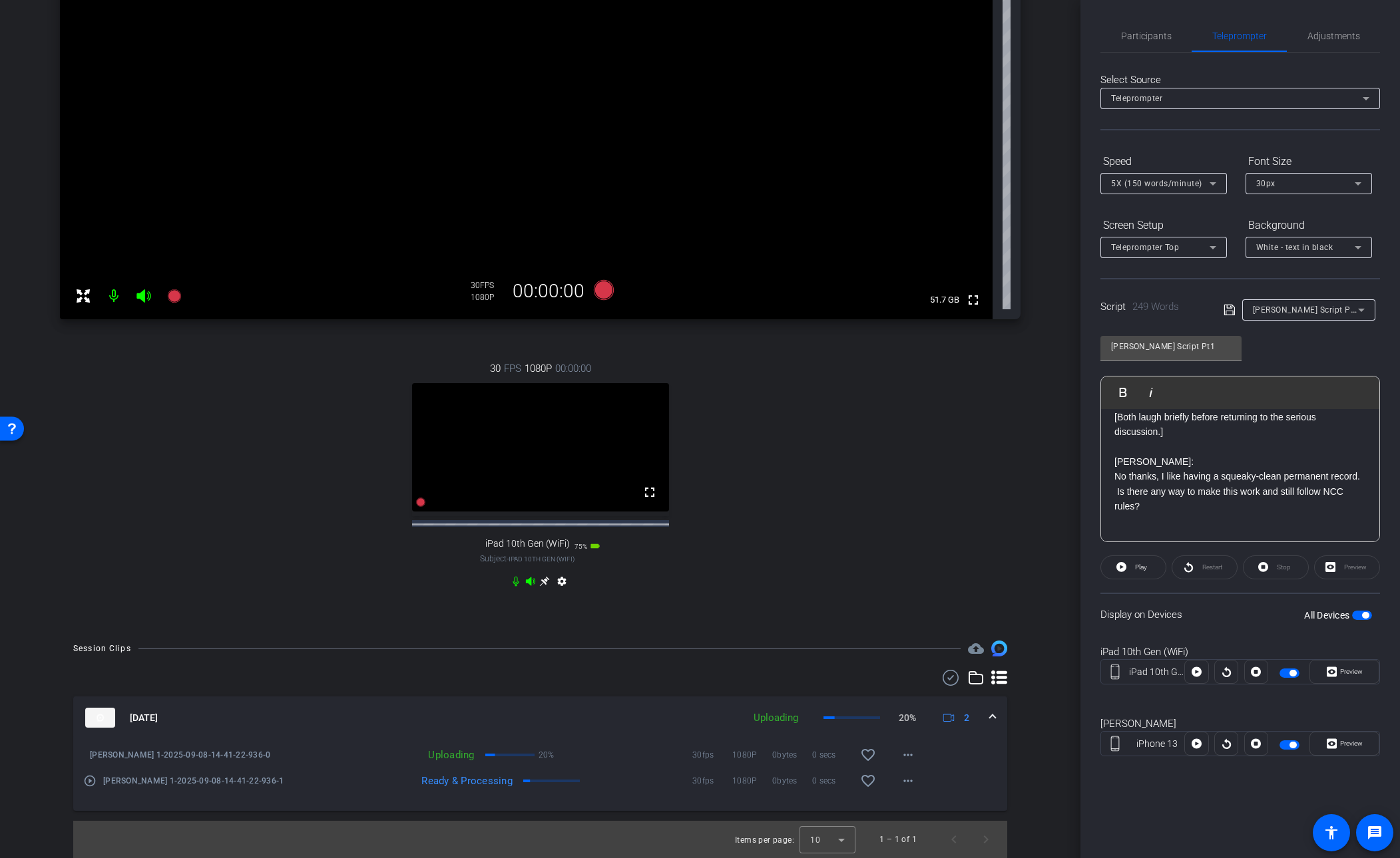
click at [956, 14] on div "Participants Teleprompter Adjustments settings [PERSON_NAME] flip Director [PER…" at bounding box center [1240, 429] width 320 height 858
click at [956, 348] on input "[PERSON_NAME] Script Pt1" at bounding box center [1172, 347] width 120 height 16
click at [956, 310] on icon at bounding box center [1362, 310] width 16 height 16
click span "[PERSON_NAME] Script Pt1"
click div "[PERSON_NAME] Script Pt1 Play Play from this location Play Selected Play and di…"
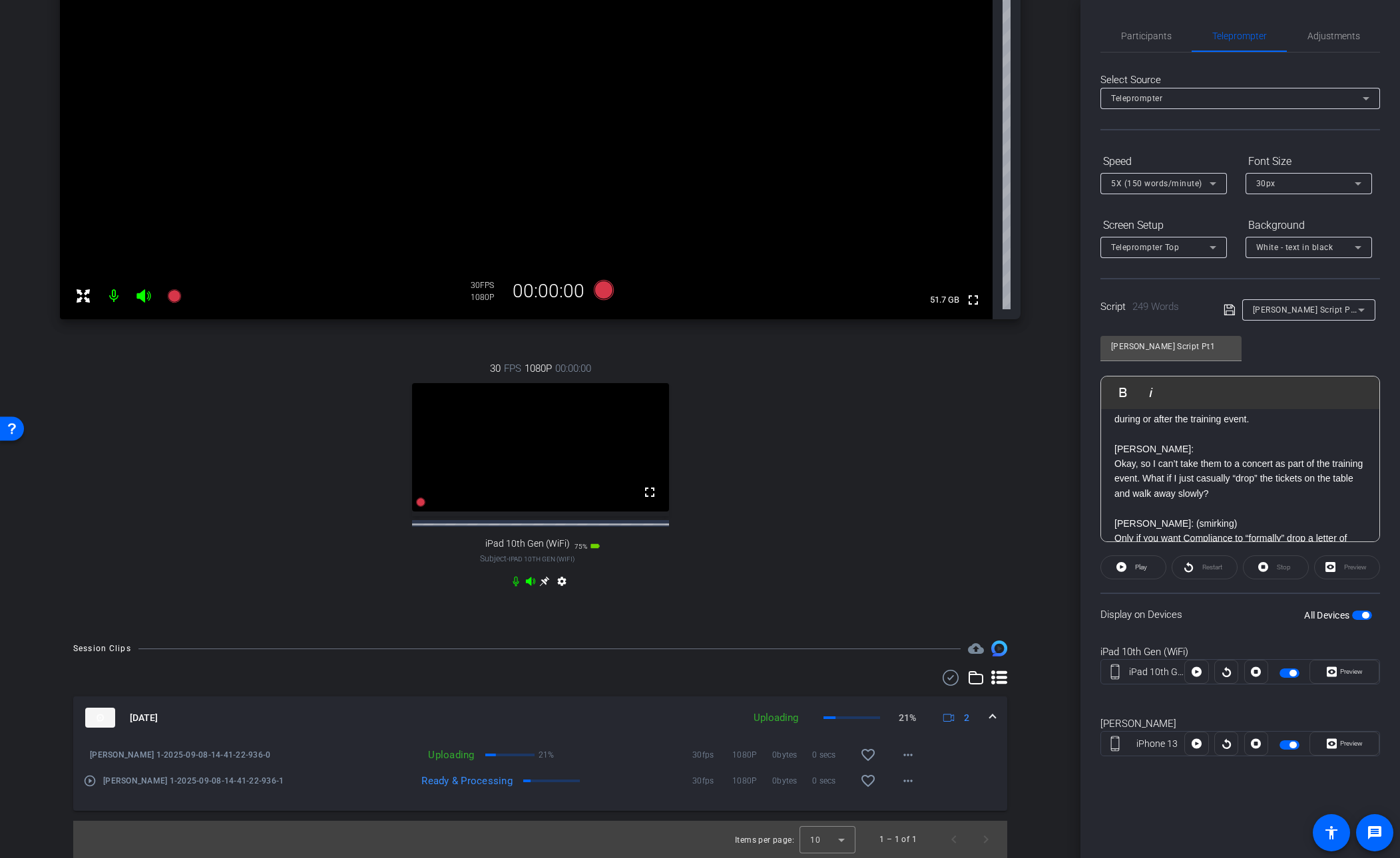
scroll to position [297, 0]
click icon
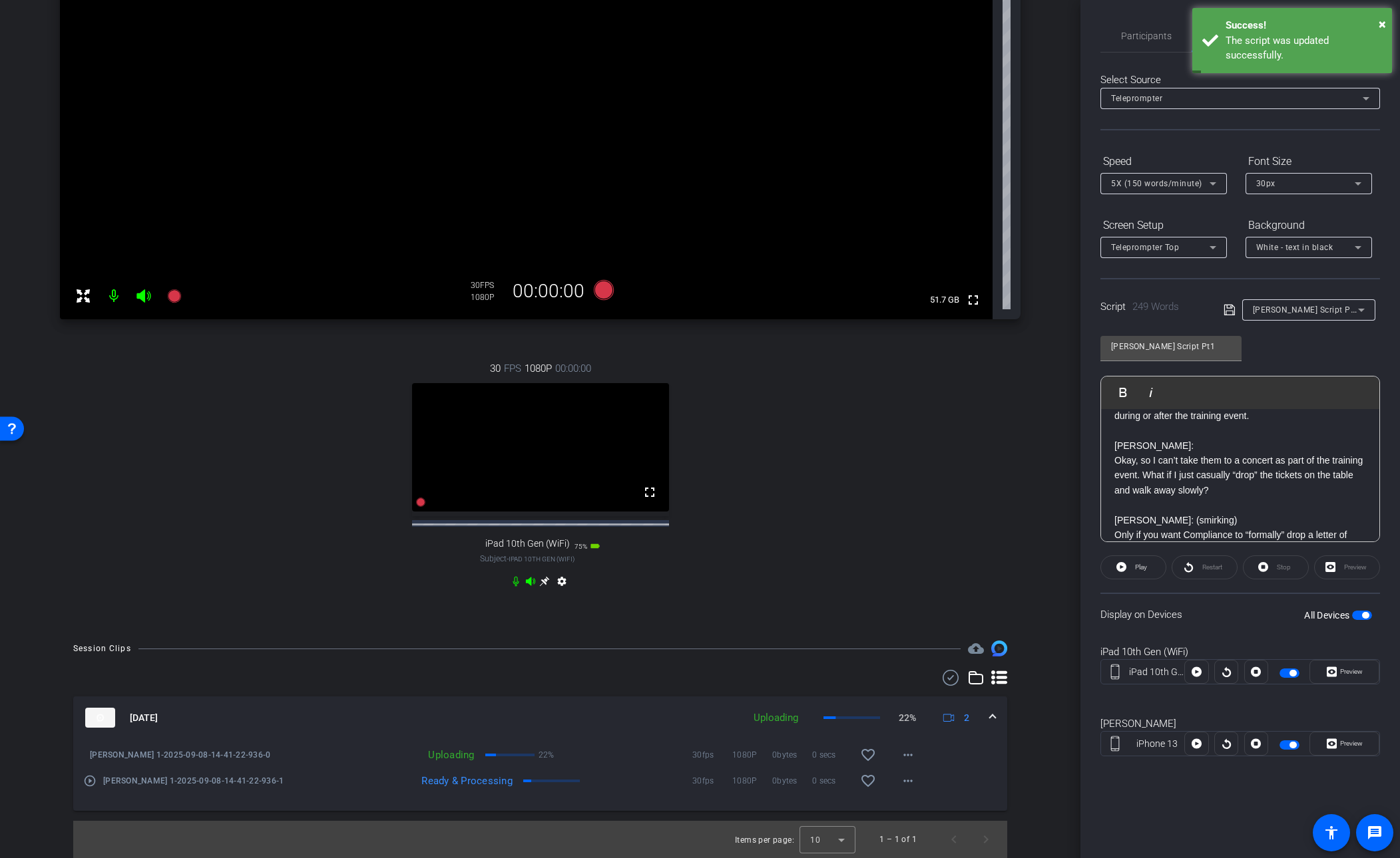
click div "30 FPS 1080P 00:00:00 fullscreen iPad 10th Gen (WiFi) Subject - iPad 10th Gen (…"
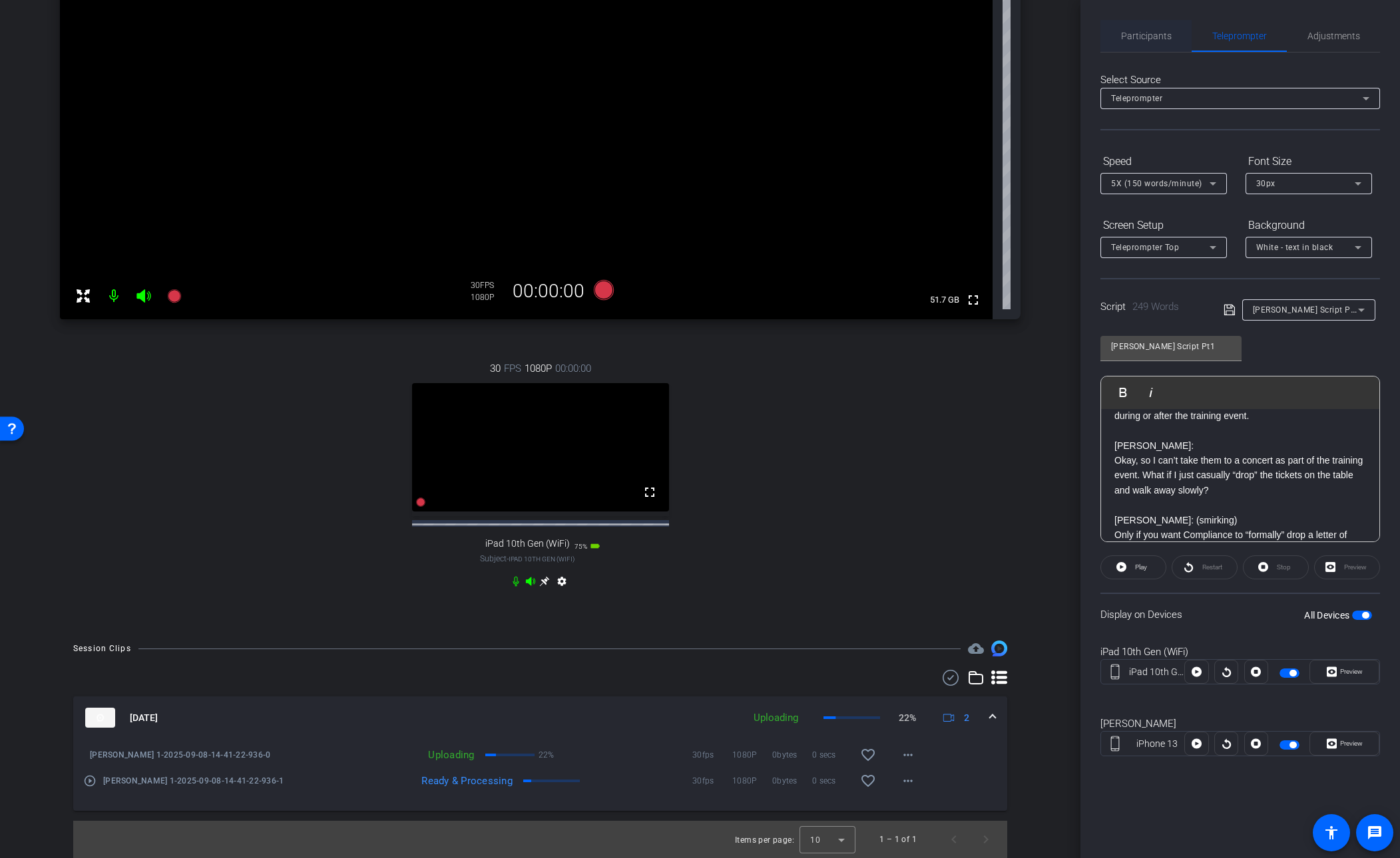
click span "Participants"
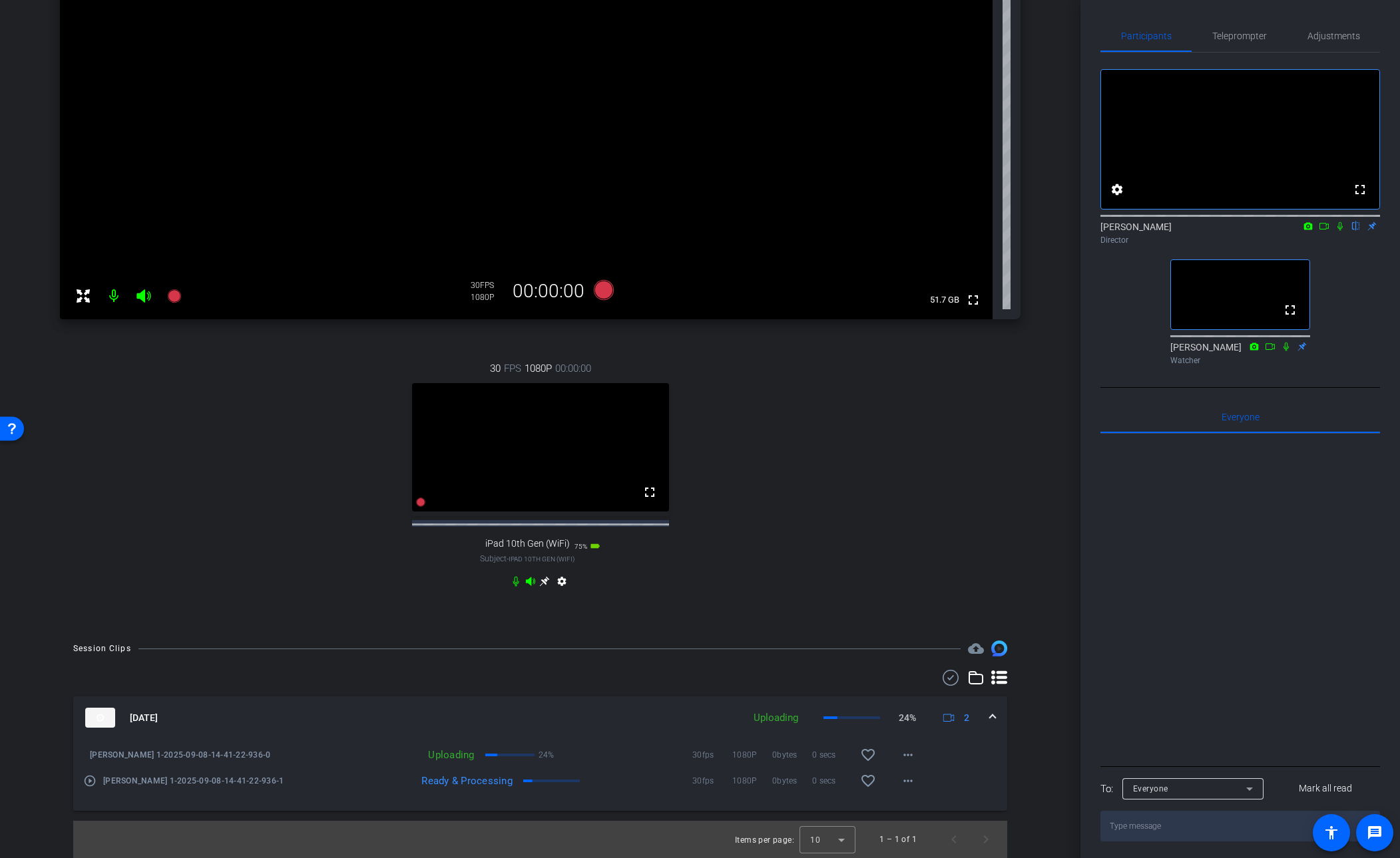
click icon
click span "Teleprompter"
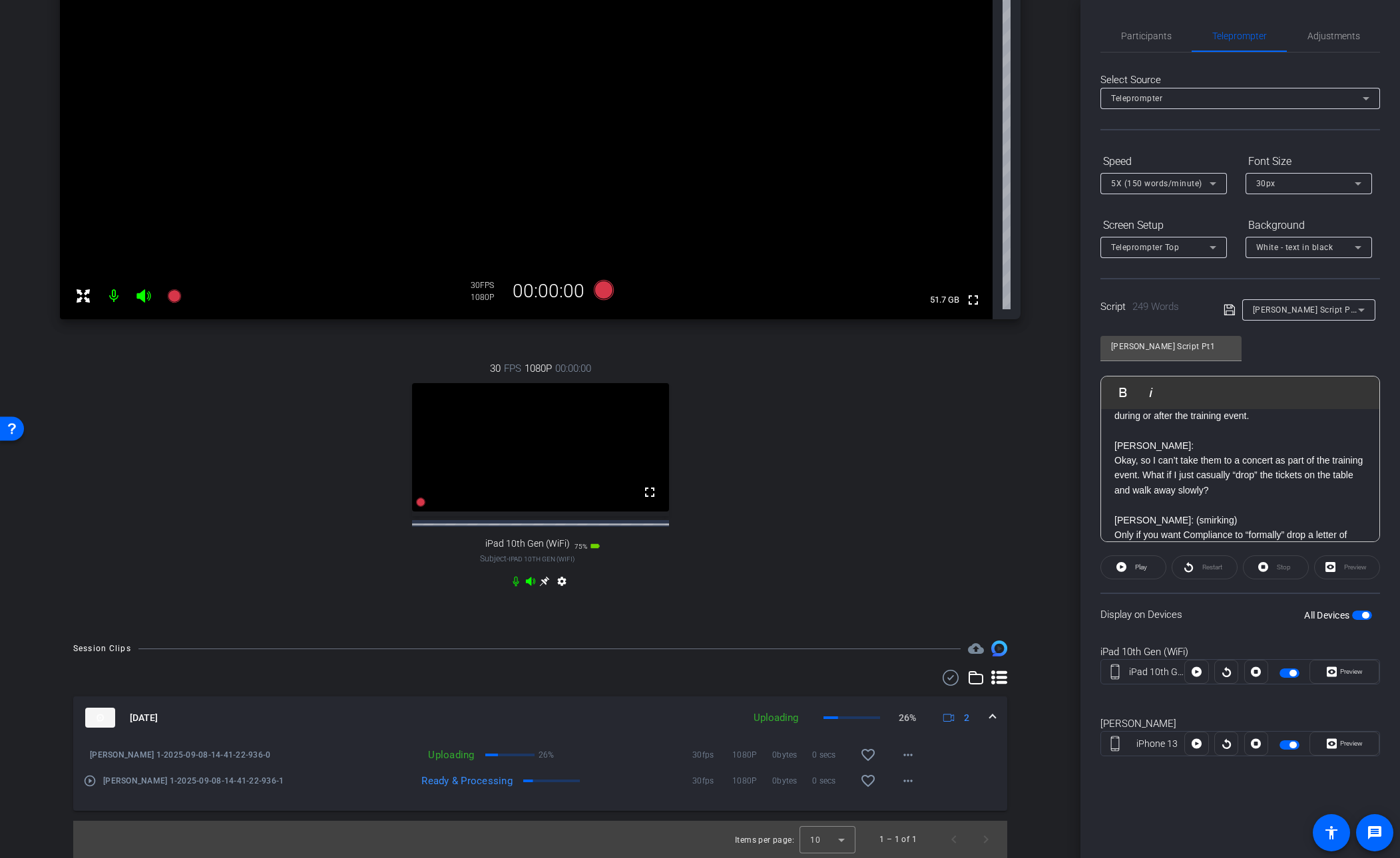
click span "button"
click span "Preview"
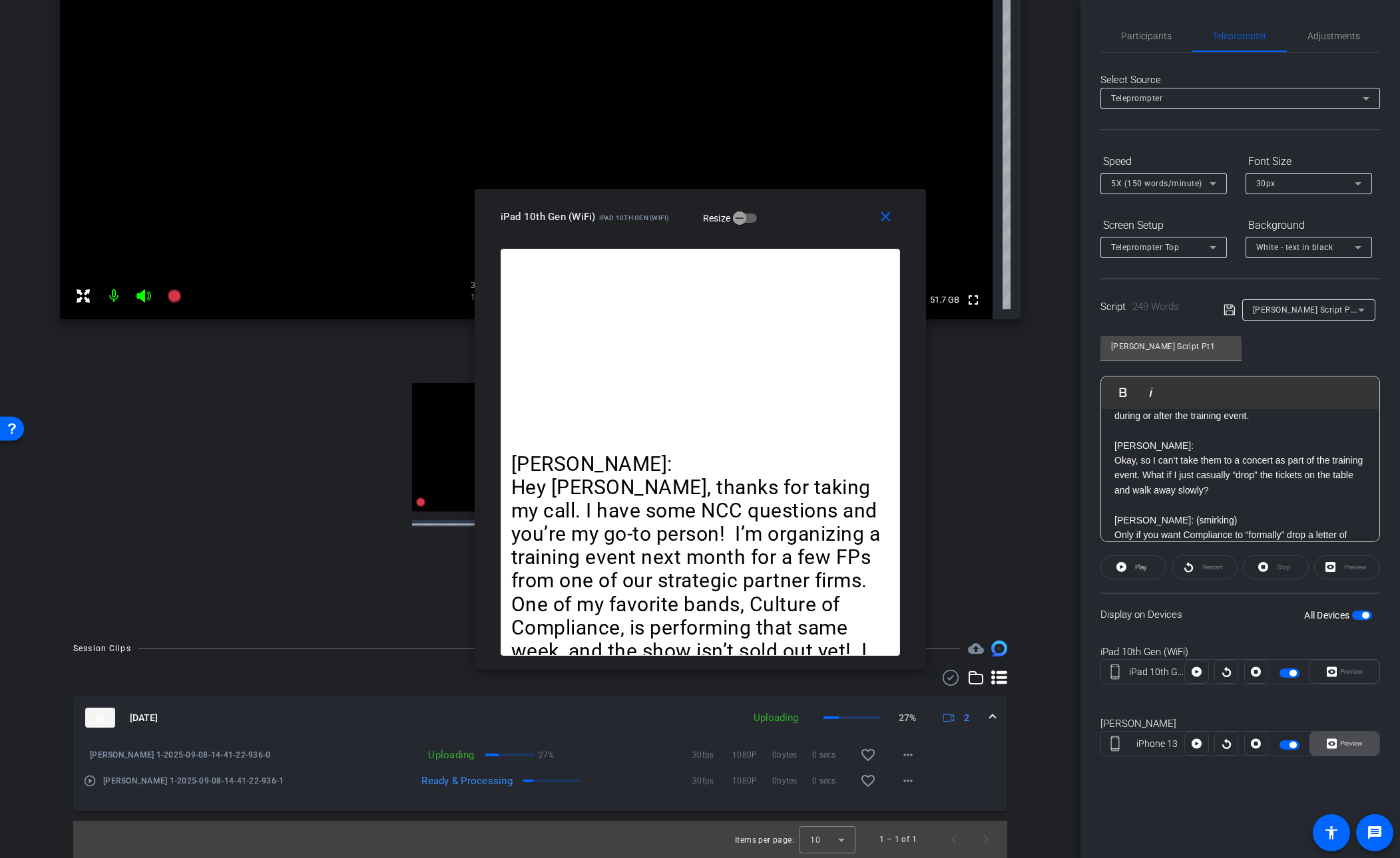
click span "Preview"
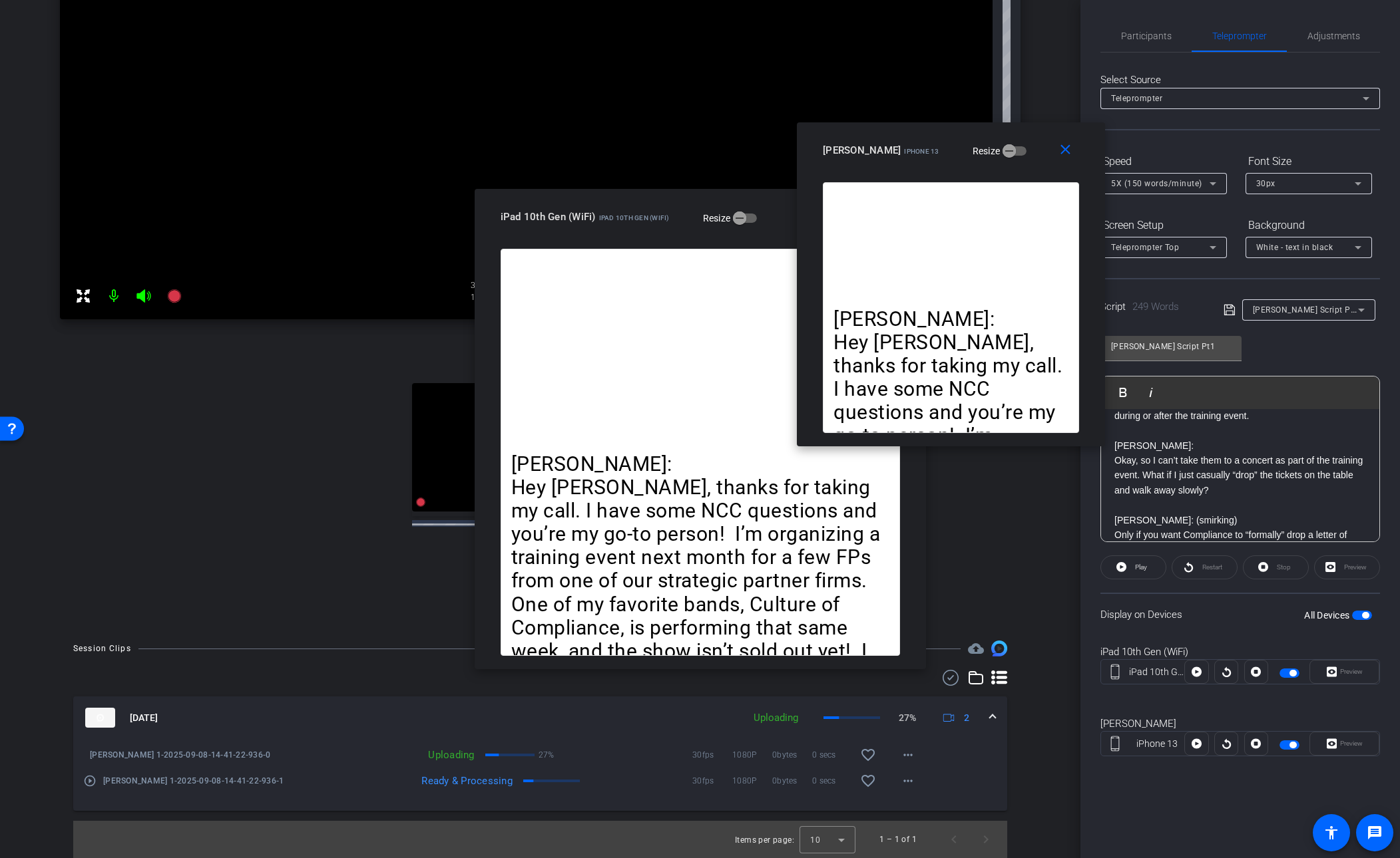
drag, startPoint x: 766, startPoint y: 285, endPoint x: 982, endPoint y: 168, distance: 245.7
click div "[PERSON_NAME] iPhone 13 Resize"
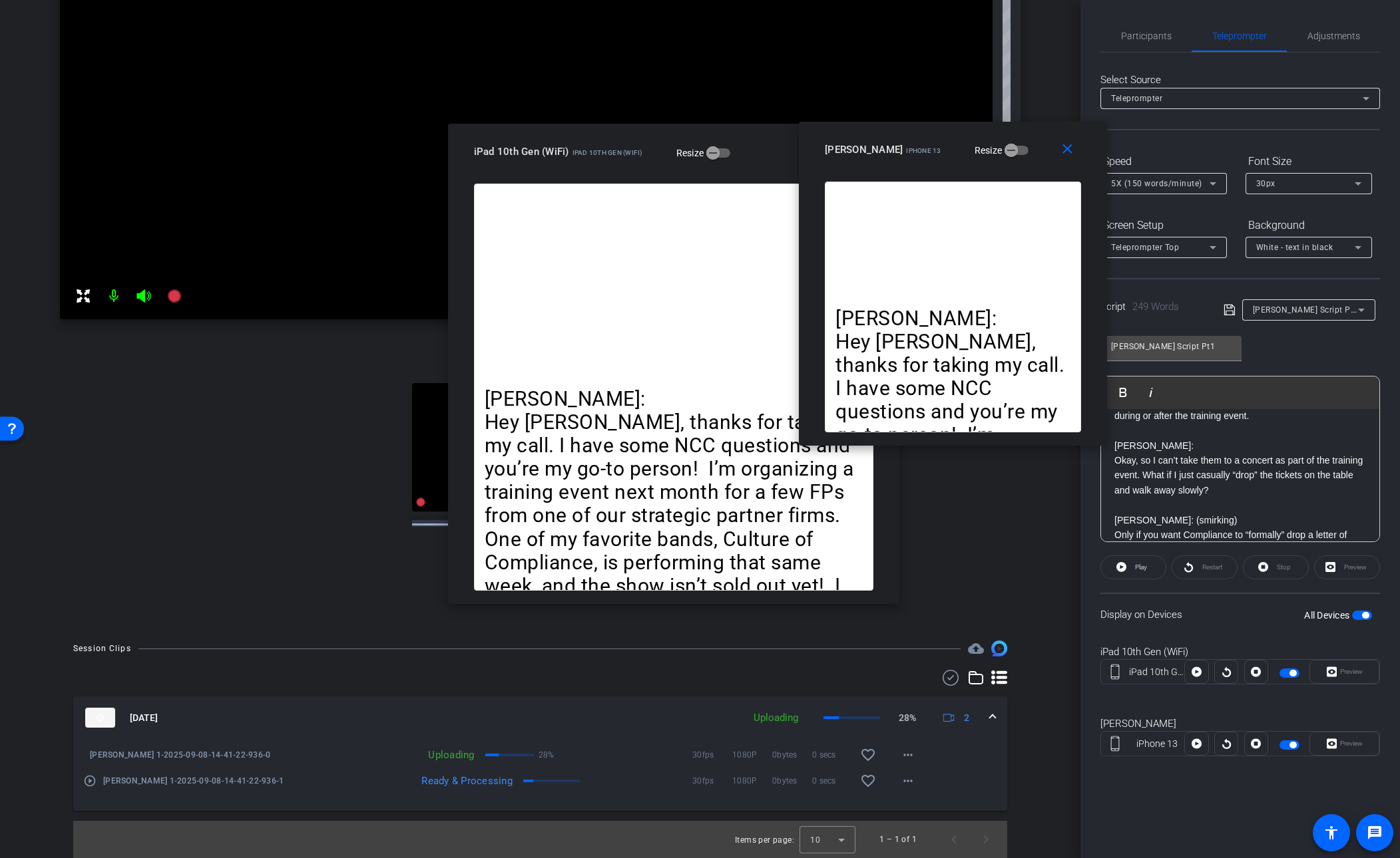
drag, startPoint x: 641, startPoint y: 213, endPoint x: 746, endPoint y: 167, distance: 114.6
click div "iPad 10th Gen (WiFi) iPad 10th Gen (WiFi)"
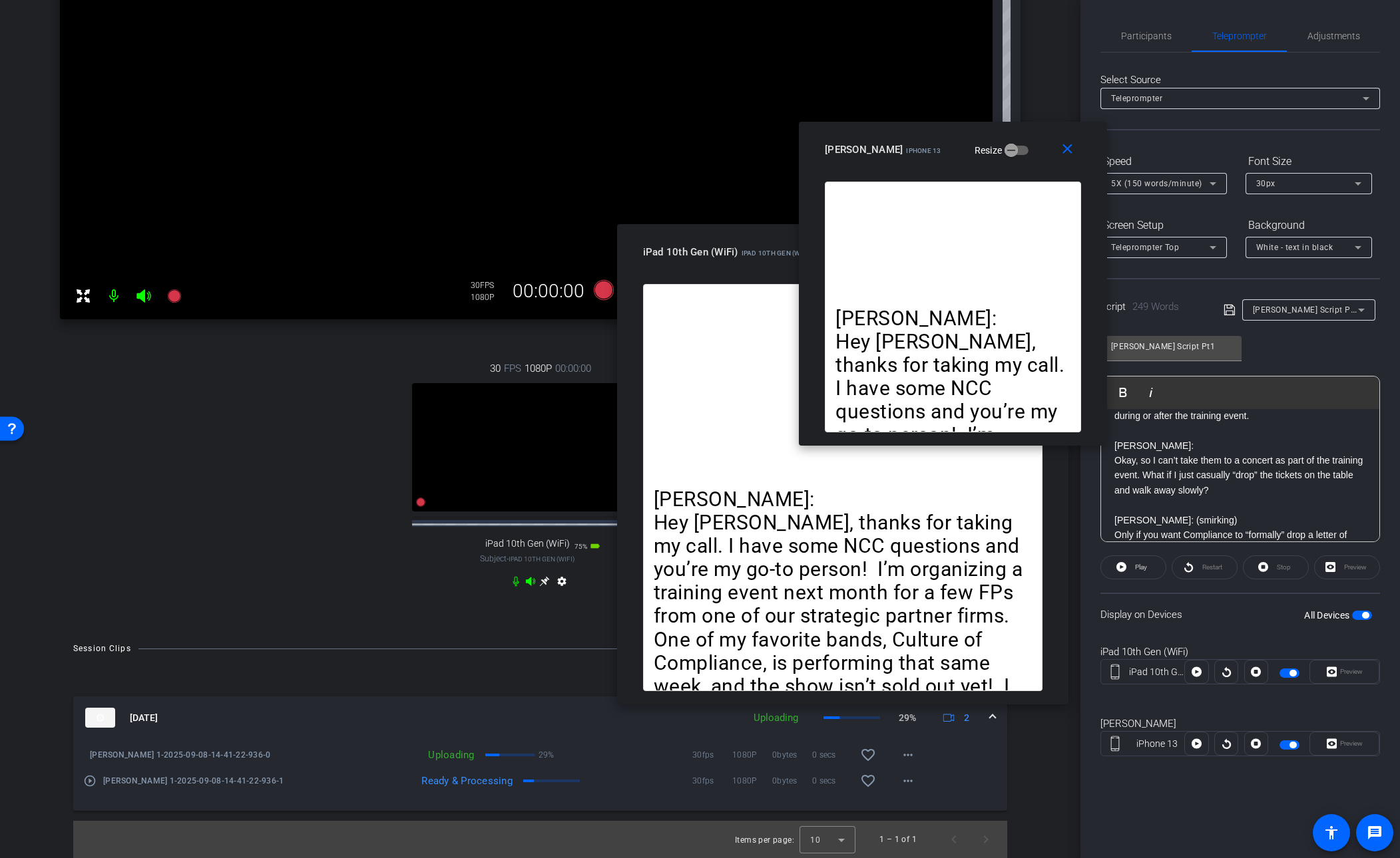
drag, startPoint x: 594, startPoint y: 157, endPoint x: 758, endPoint y: 257, distance: 192.1
click div "iPad 10th Gen (WiFi) iPad 10th Gen (WiFi)"
click div "30 FPS 1080P 00:00:00 fullscreen iPad 10th Gen (WiFi) Subject - iPad 10th Gen (…"
drag, startPoint x: 176, startPoint y: 284, endPoint x: 167, endPoint y: 330, distance: 46.9
click div "[PERSON_NAME] iPhone 13 info ROOM ID: 108582779 70% battery_std fullscreen sett…"
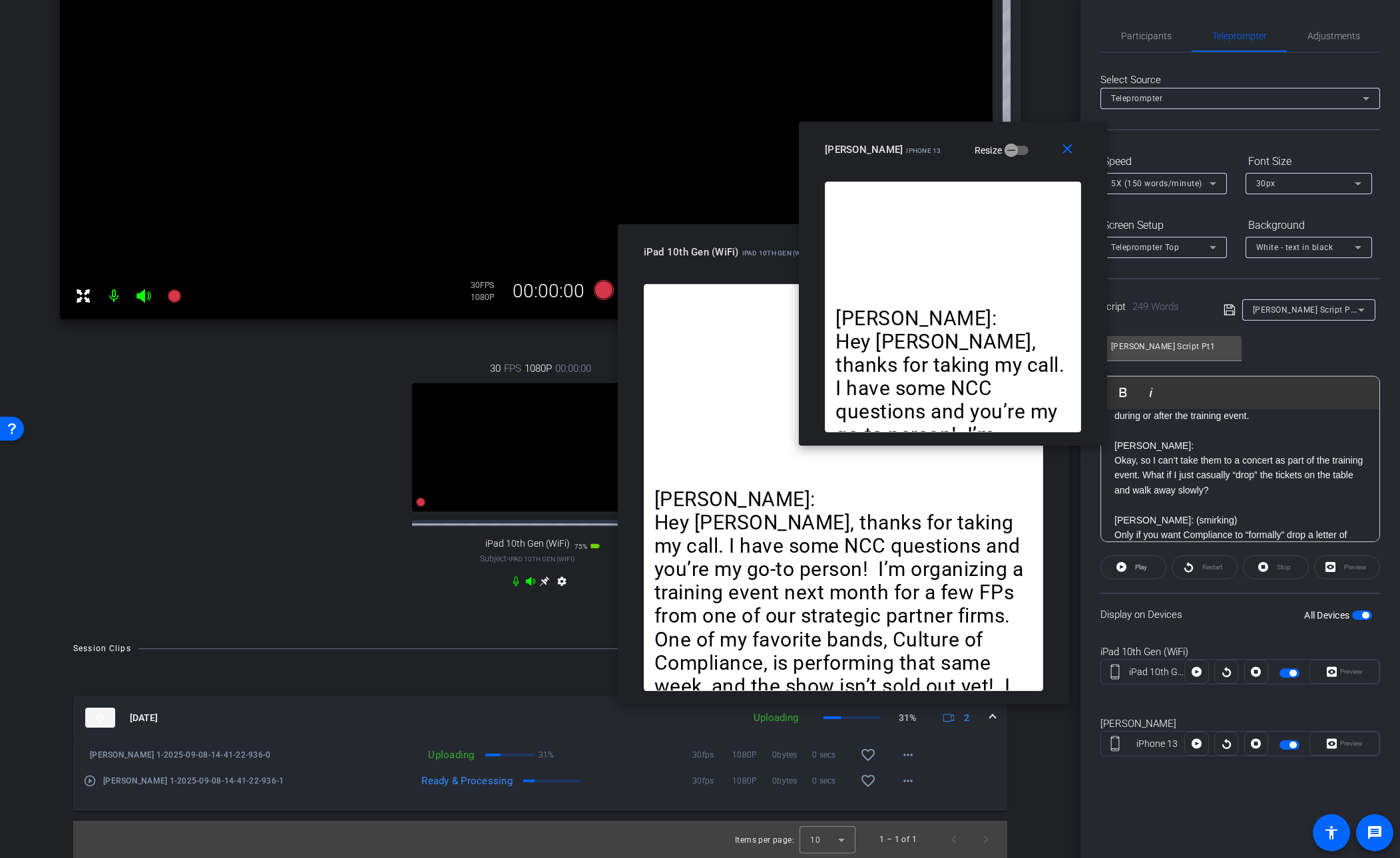
click div "30 FPS 1080P 00:00:00 fullscreen iPad 10th Gen (WiFi) Subject - iPad 10th Gen (…"
click icon
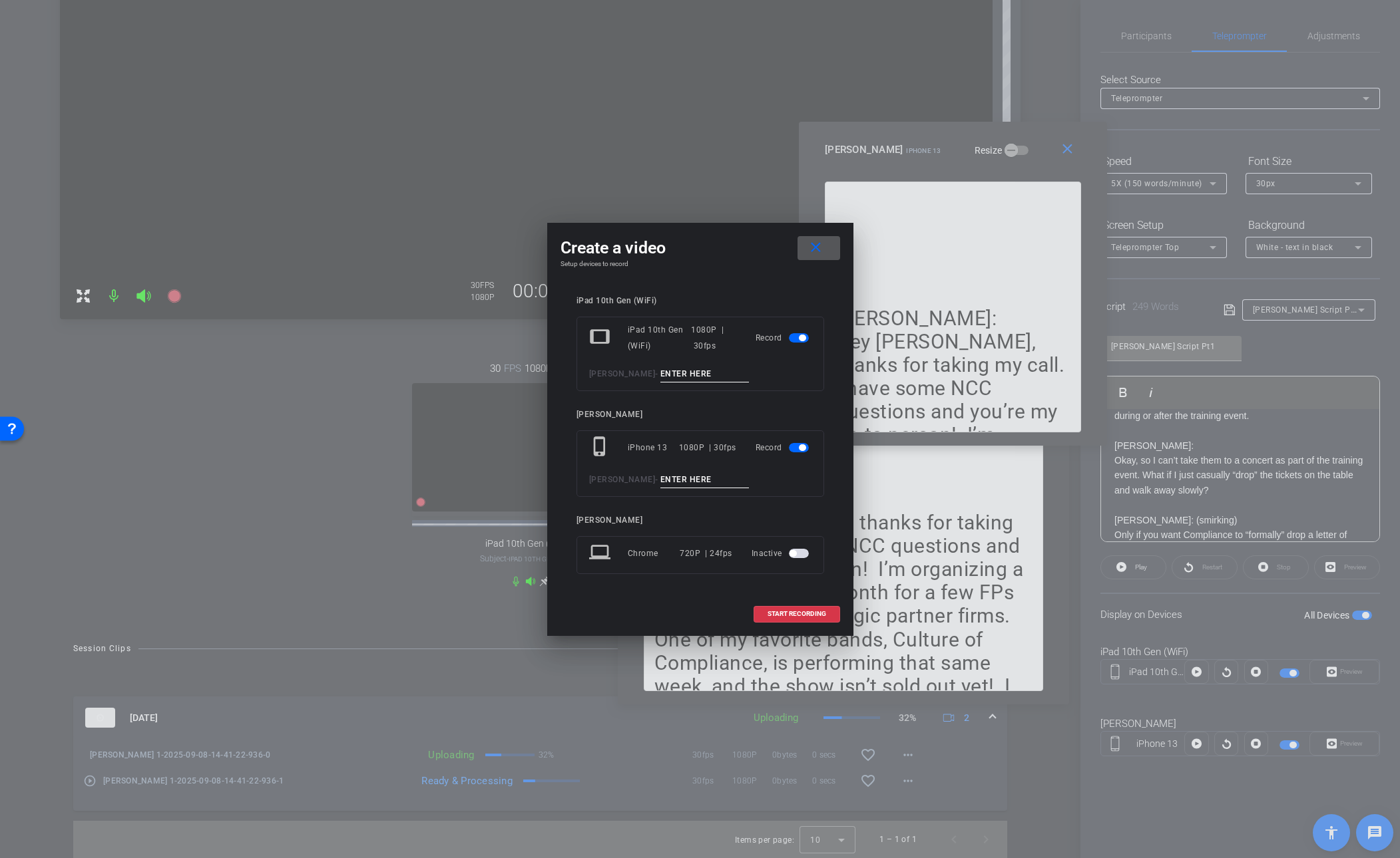
click input
type input "[PERSON_NAME] Pt 1"
click input
type input "[PERSON_NAME] Pt 1"
click span "START RECORDING"
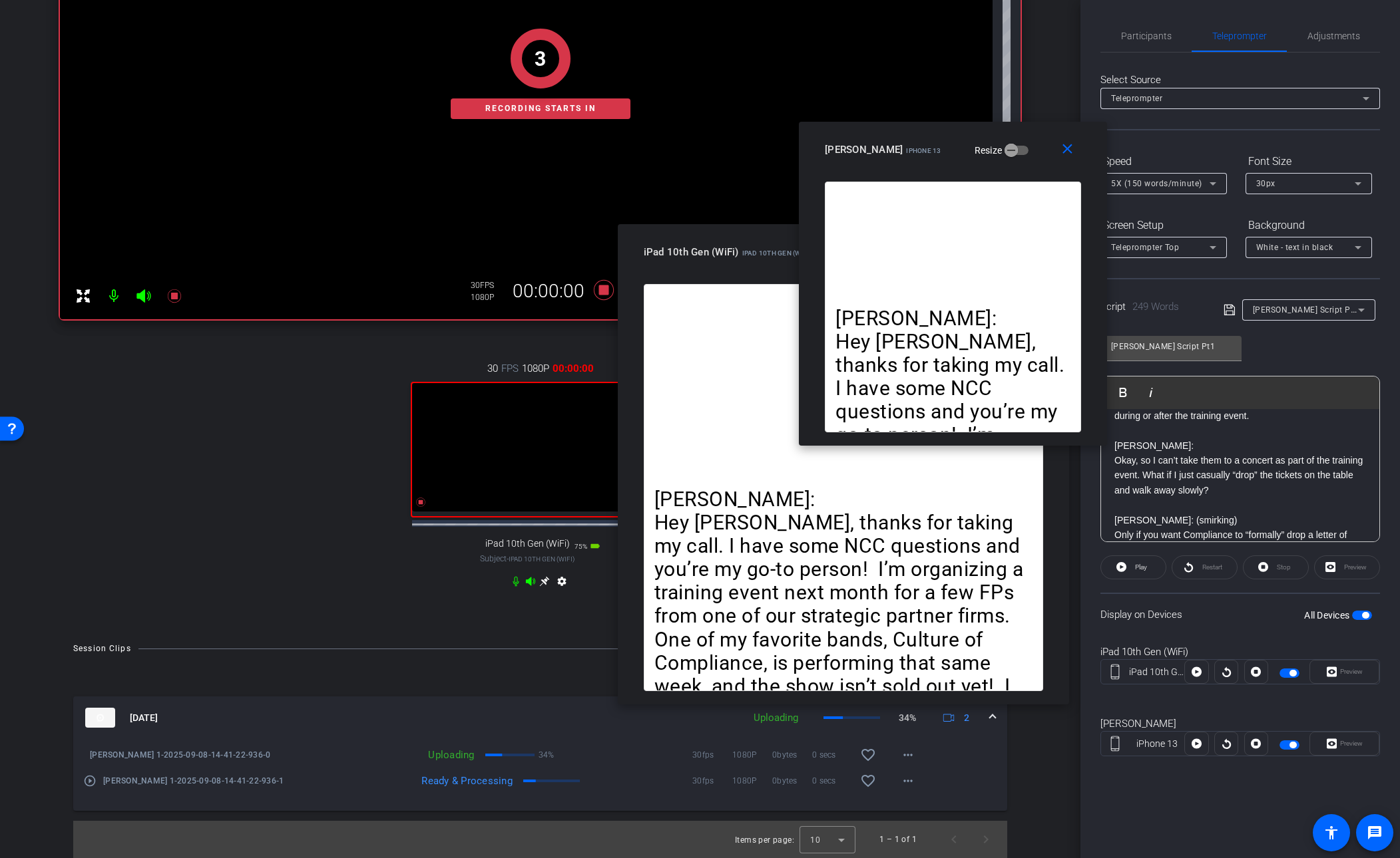
scroll to position [288, 0]
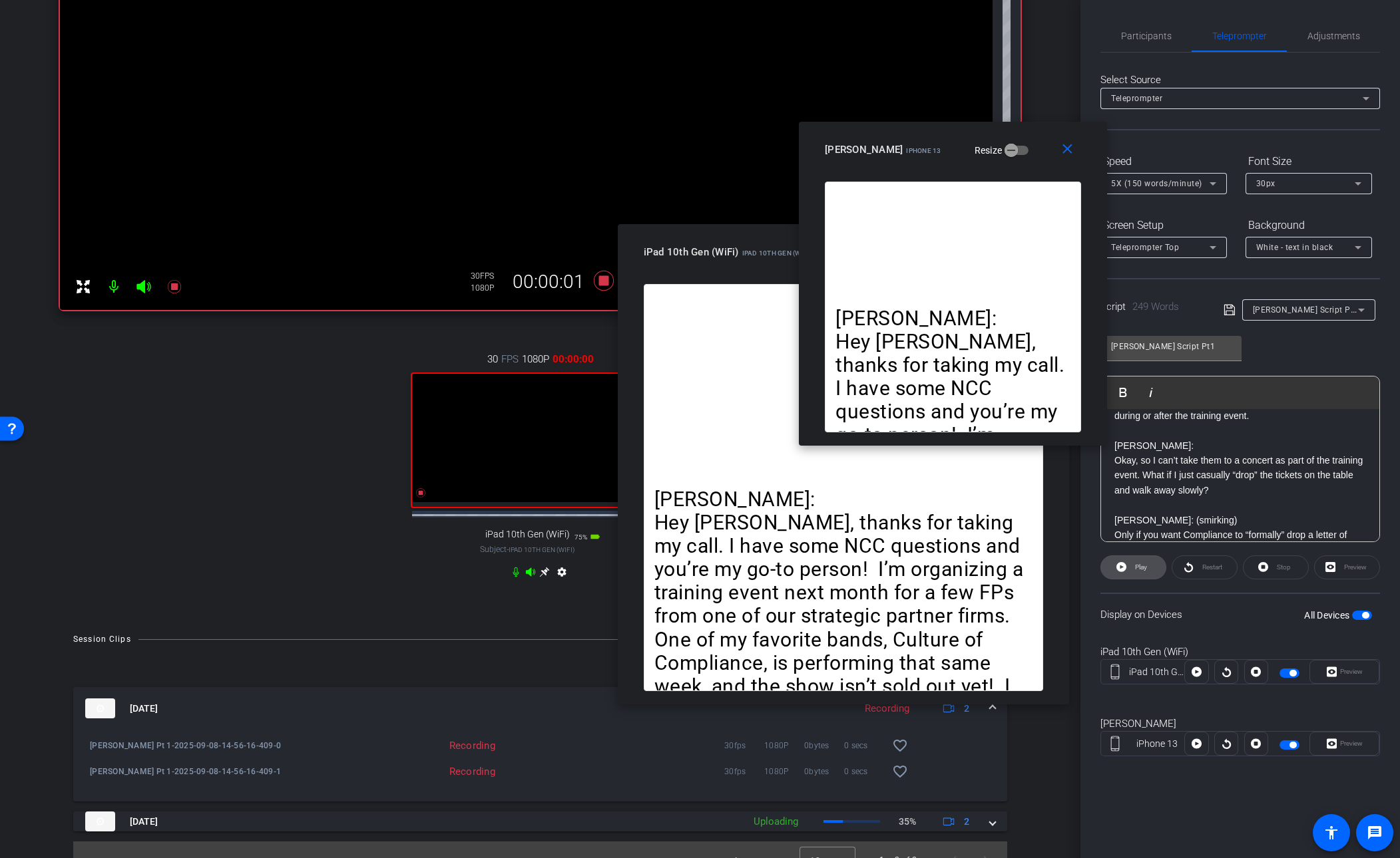
click span "Play"
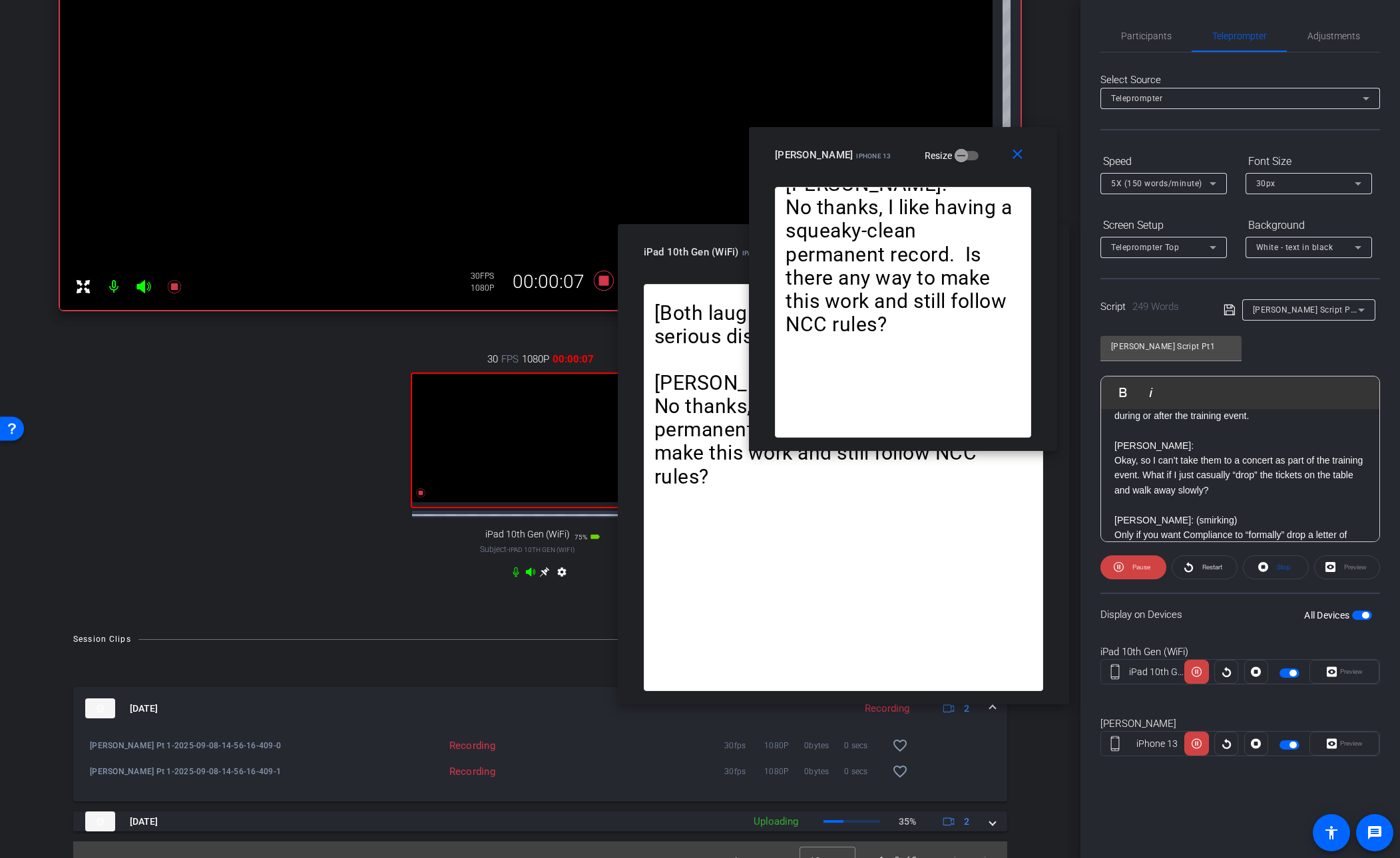
drag, startPoint x: 1028, startPoint y: 149, endPoint x: 982, endPoint y: 155, distance: 46.4
click div "[PERSON_NAME] iPhone 13 Resize"
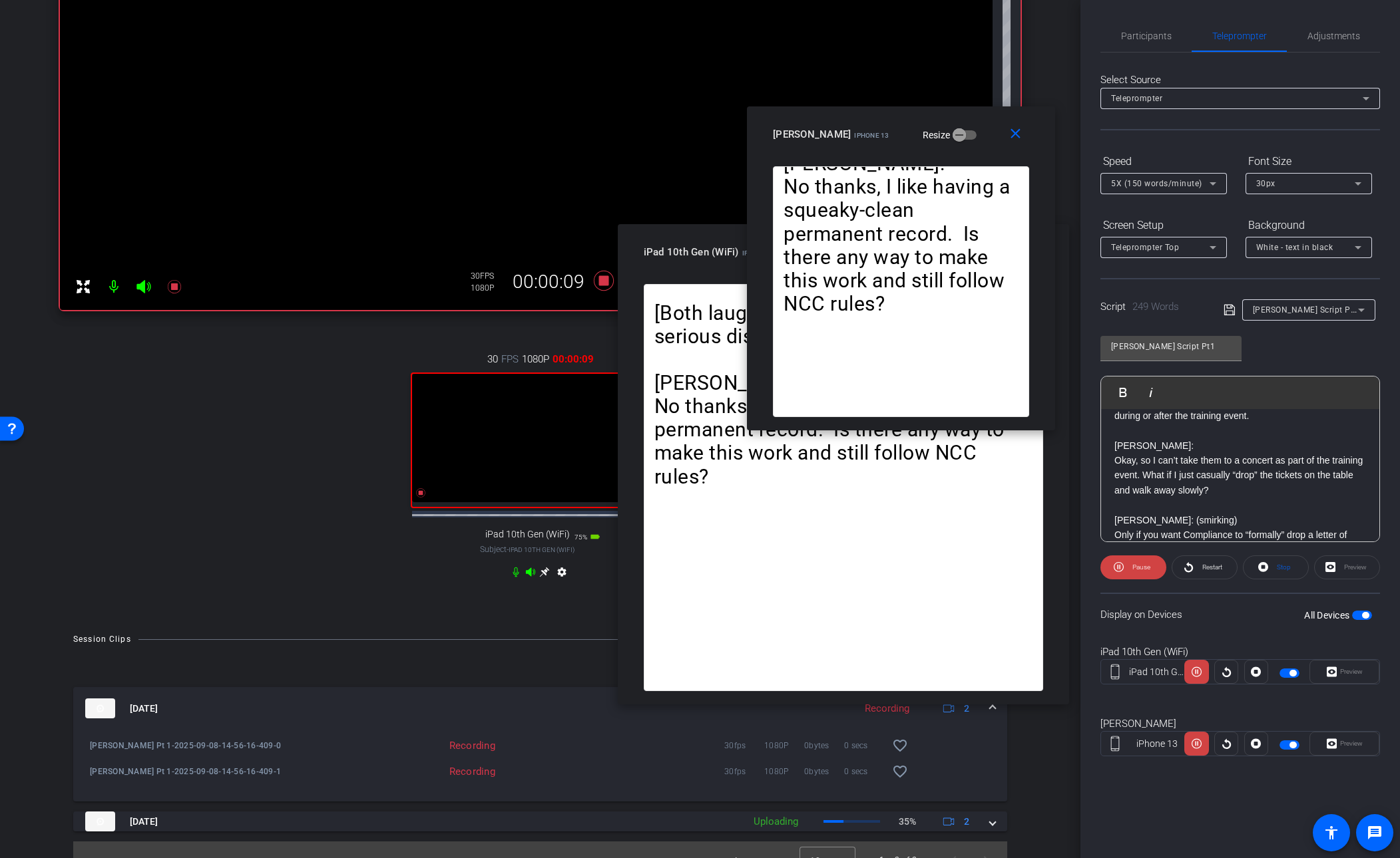
drag, startPoint x: 956, startPoint y: 148, endPoint x: 954, endPoint y: 127, distance: 21.1
click div "[PERSON_NAME] iPhone 13 Resize"
click icon
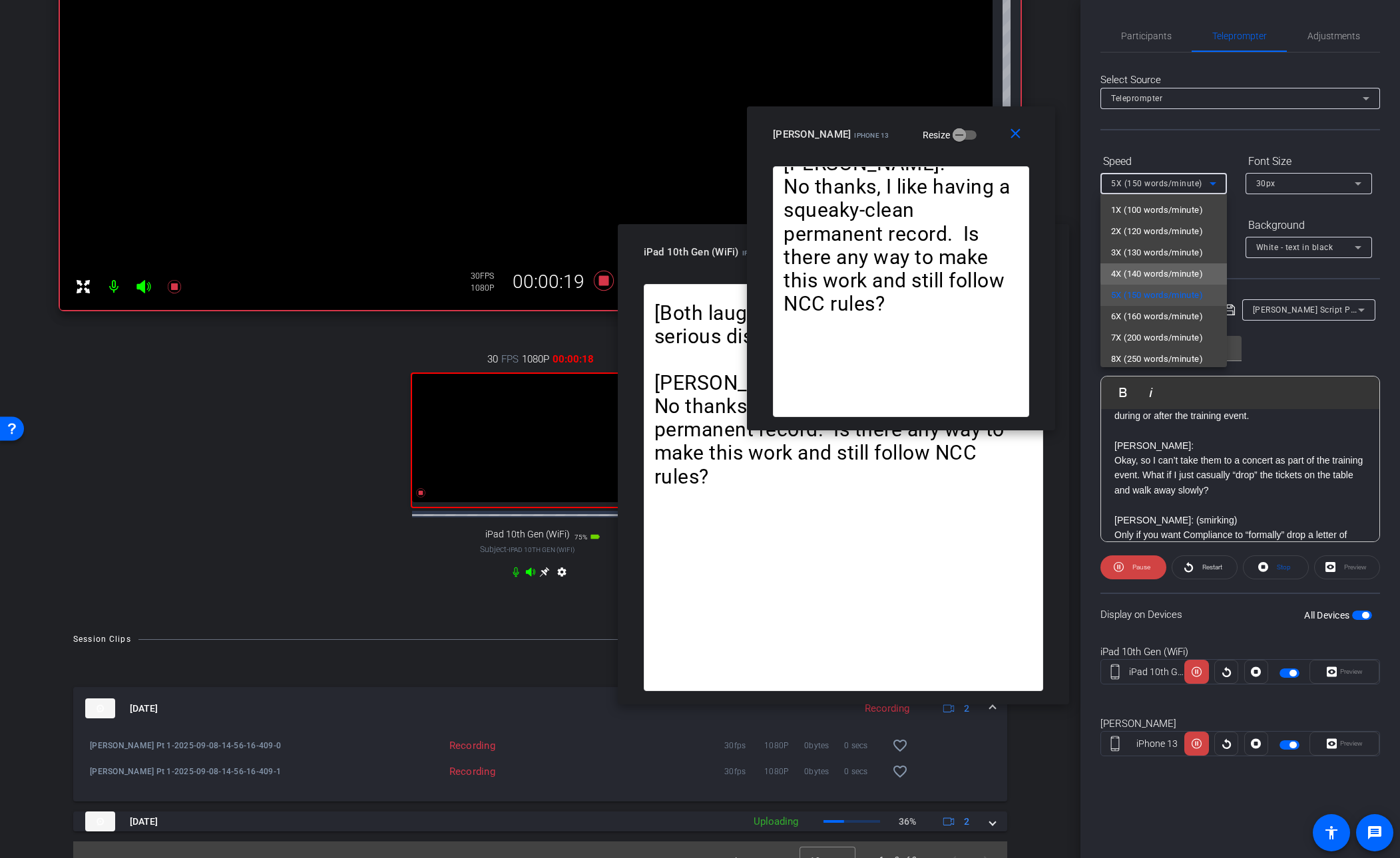
click span "4X (140 words/minute)"
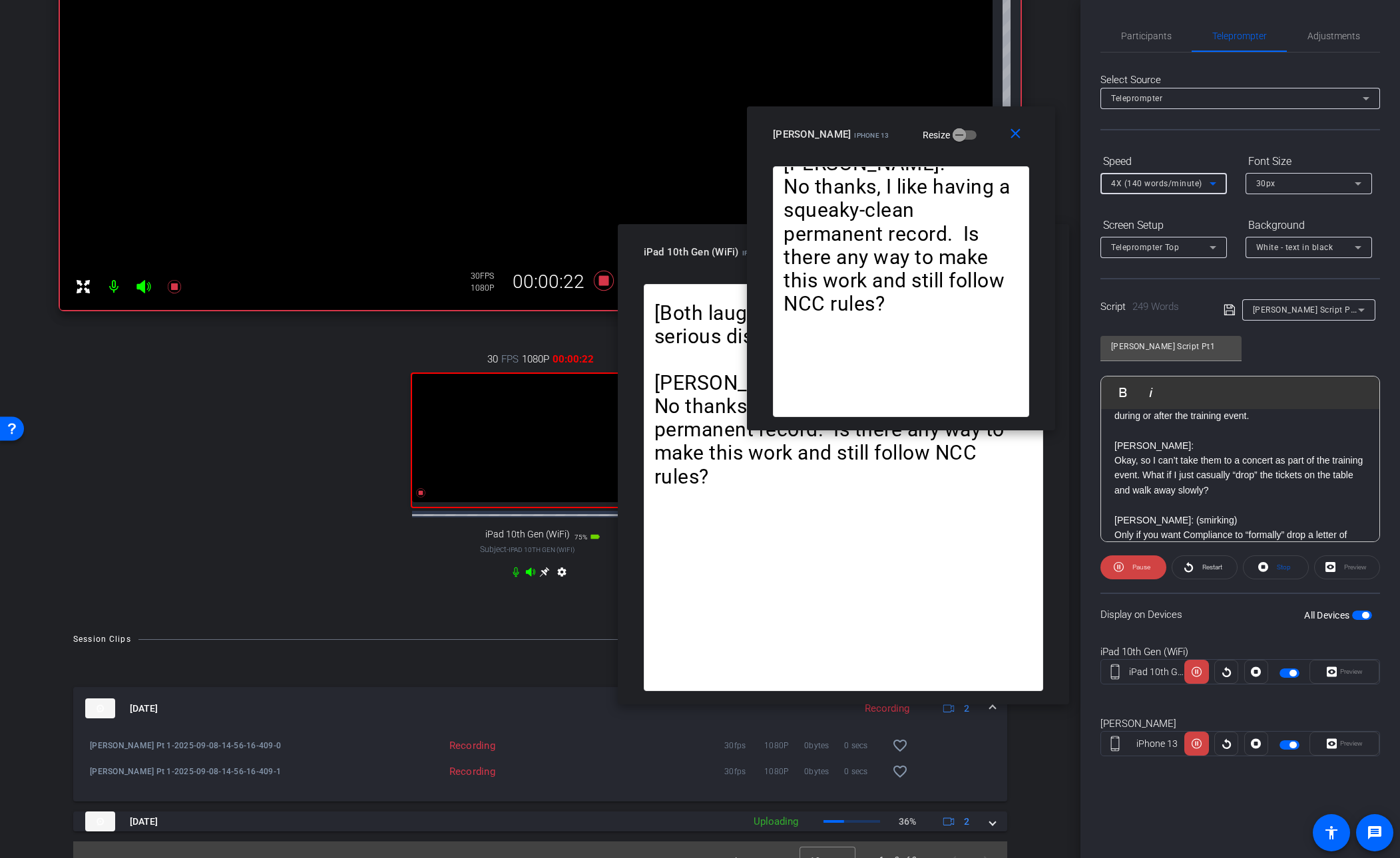
click icon
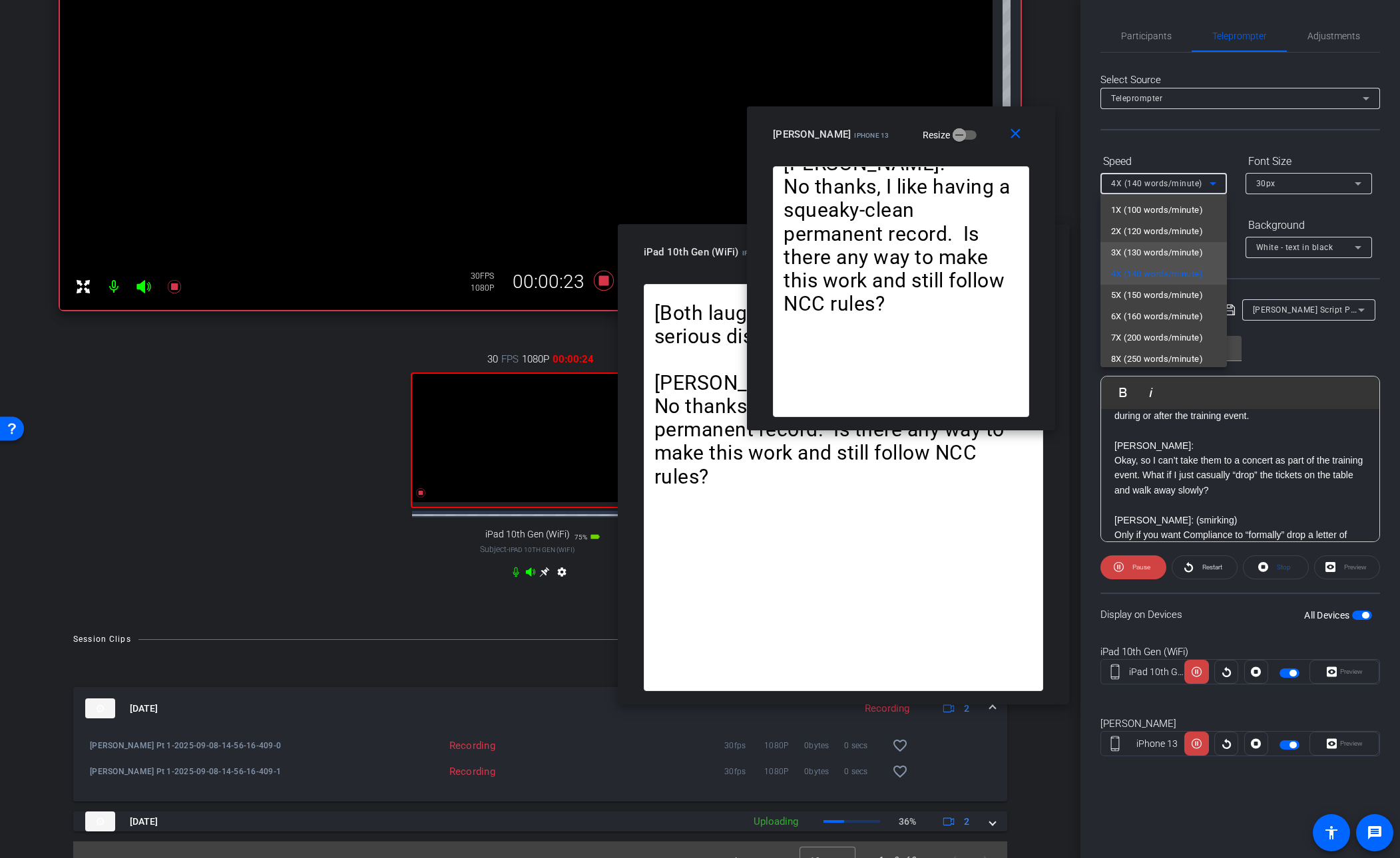
click span "3X (130 words/minute)"
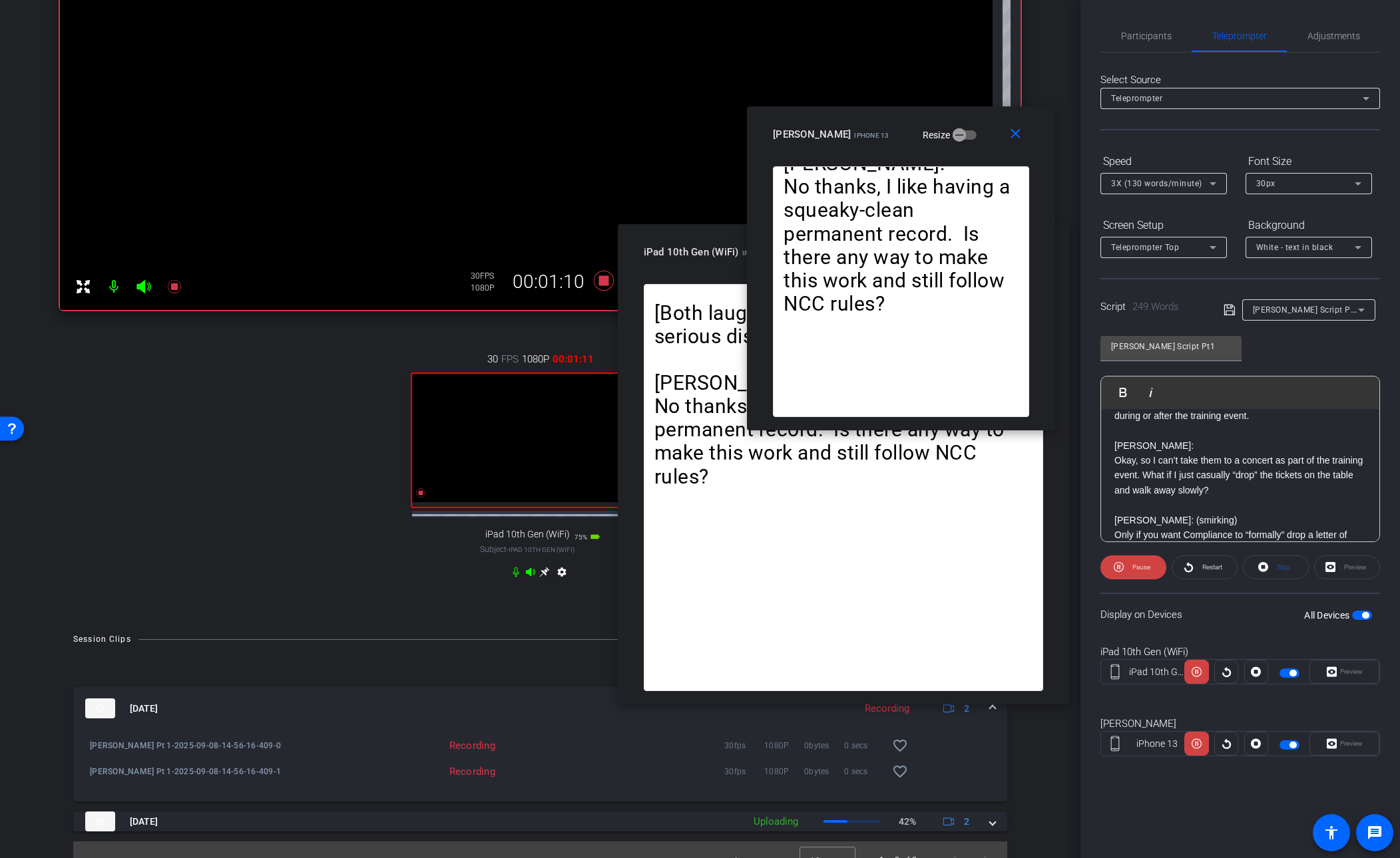
click div "3X (130 words/minute)"
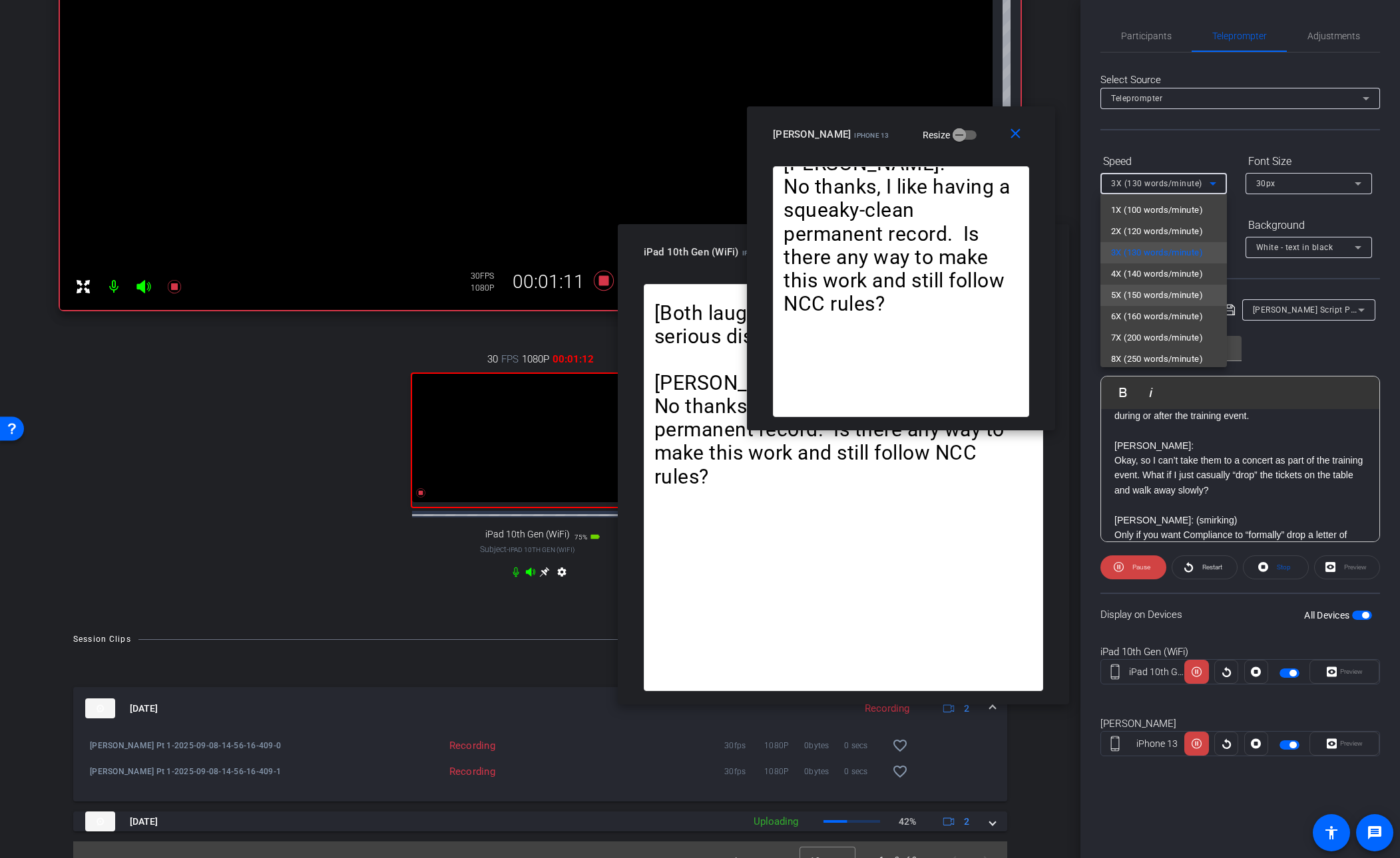
click span "5X (150 words/minute)"
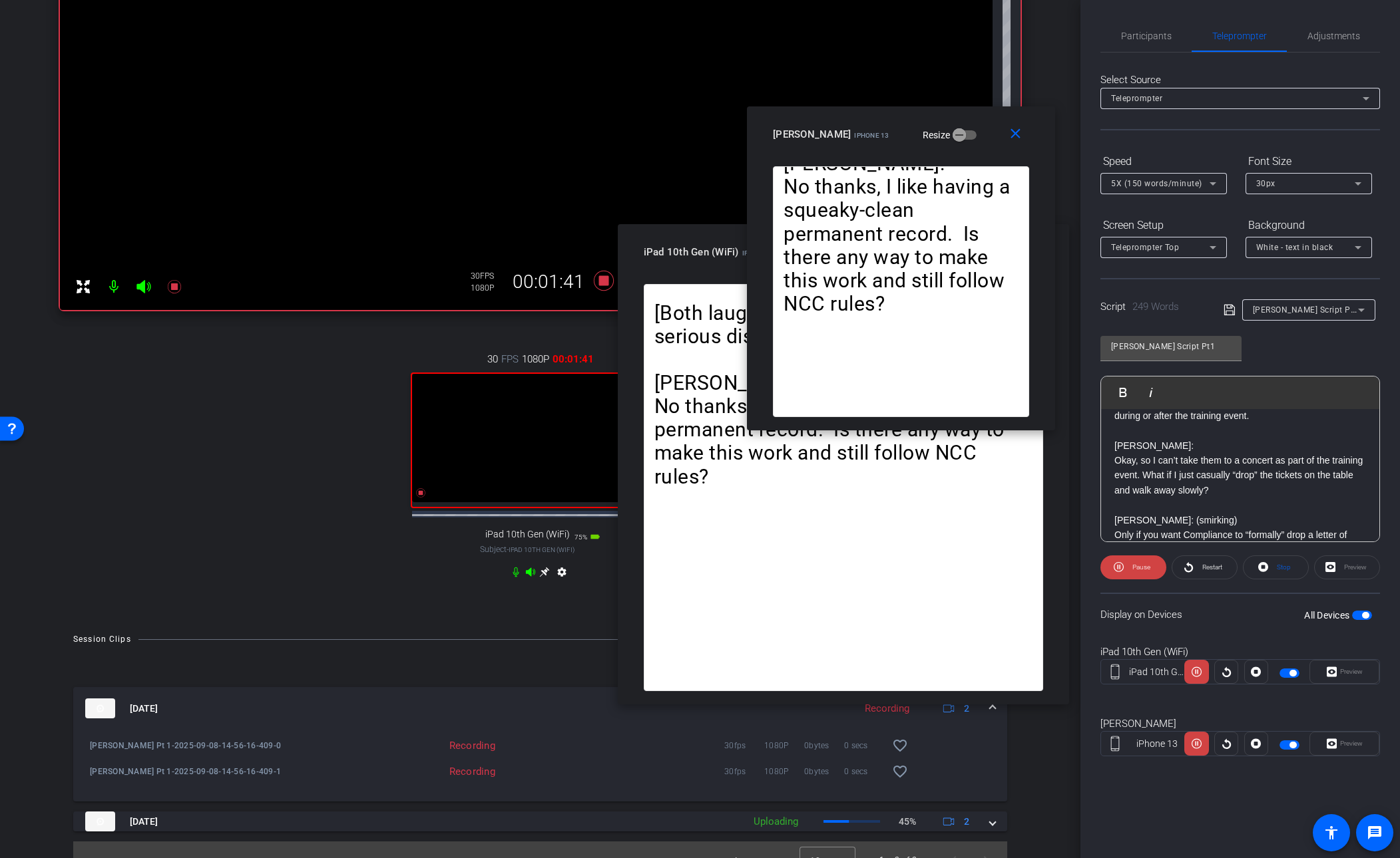
click div "30 FPS 1080P 00:01:41 fullscreen iPad 10th Gen (WiFi) Subject - iPad 10th Gen (…"
click video
click icon
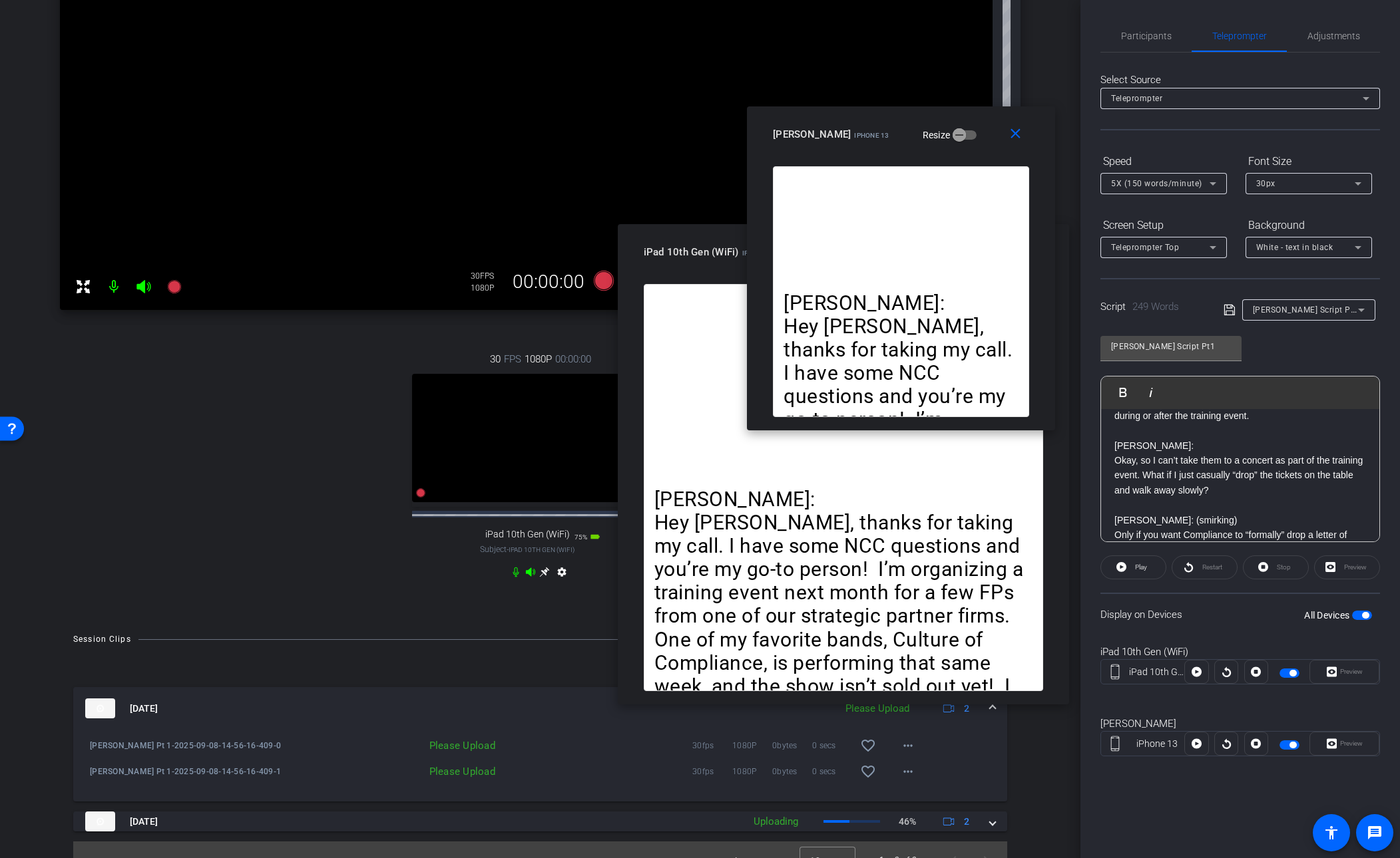
click div "30 FPS 1080P 00:00:00 fullscreen iPad 10th Gen (WiFi) Subject - iPad 10th Gen (…"
click p "[PERSON_NAME]:"
click div "[PERSON_NAME]: Hey [PERSON_NAME], thanks for taking my call. I have some NCC qu…"
click span "Participants"
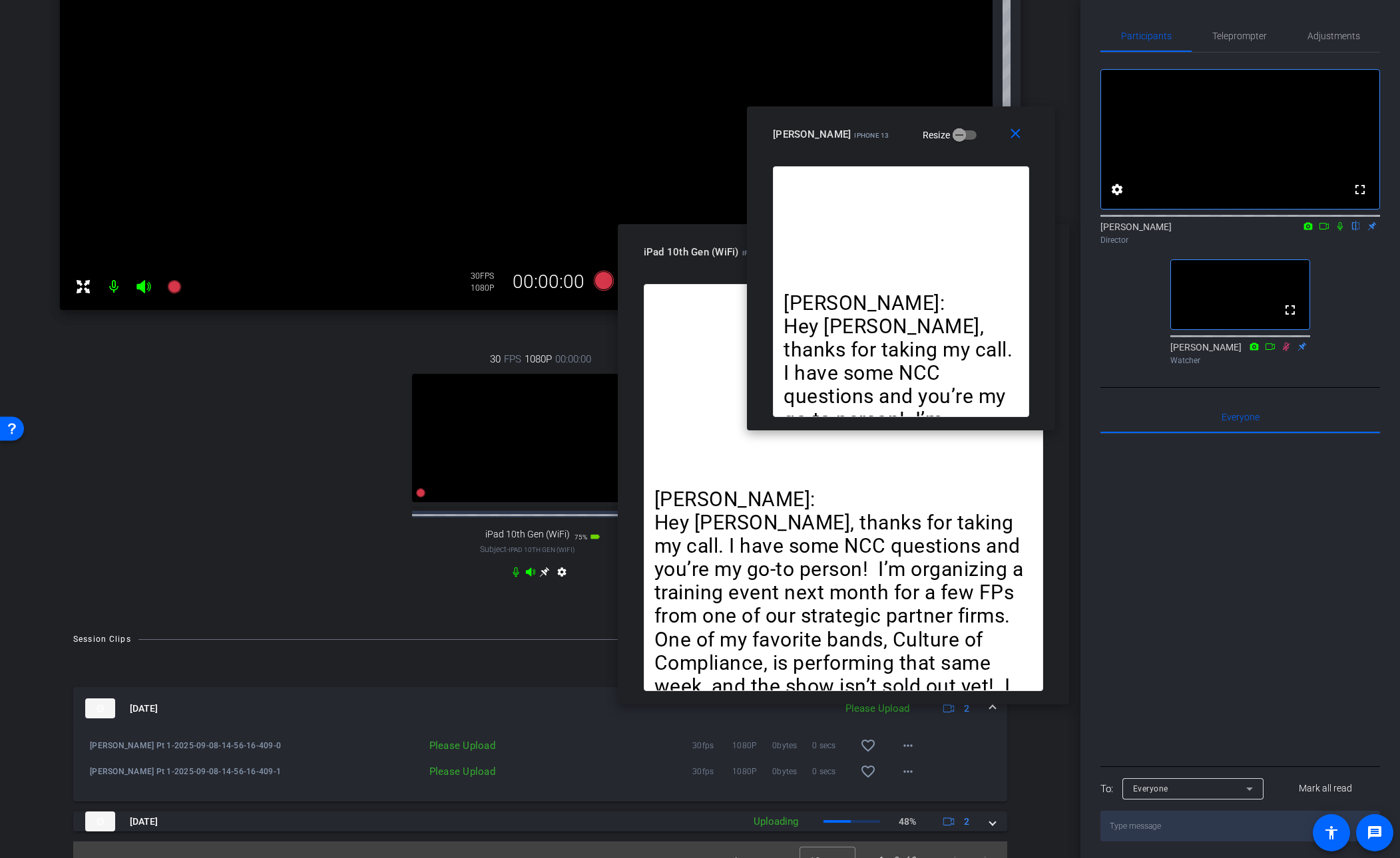
click icon
drag, startPoint x: 1337, startPoint y: 540, endPoint x: 1282, endPoint y: 563, distance: 59.6
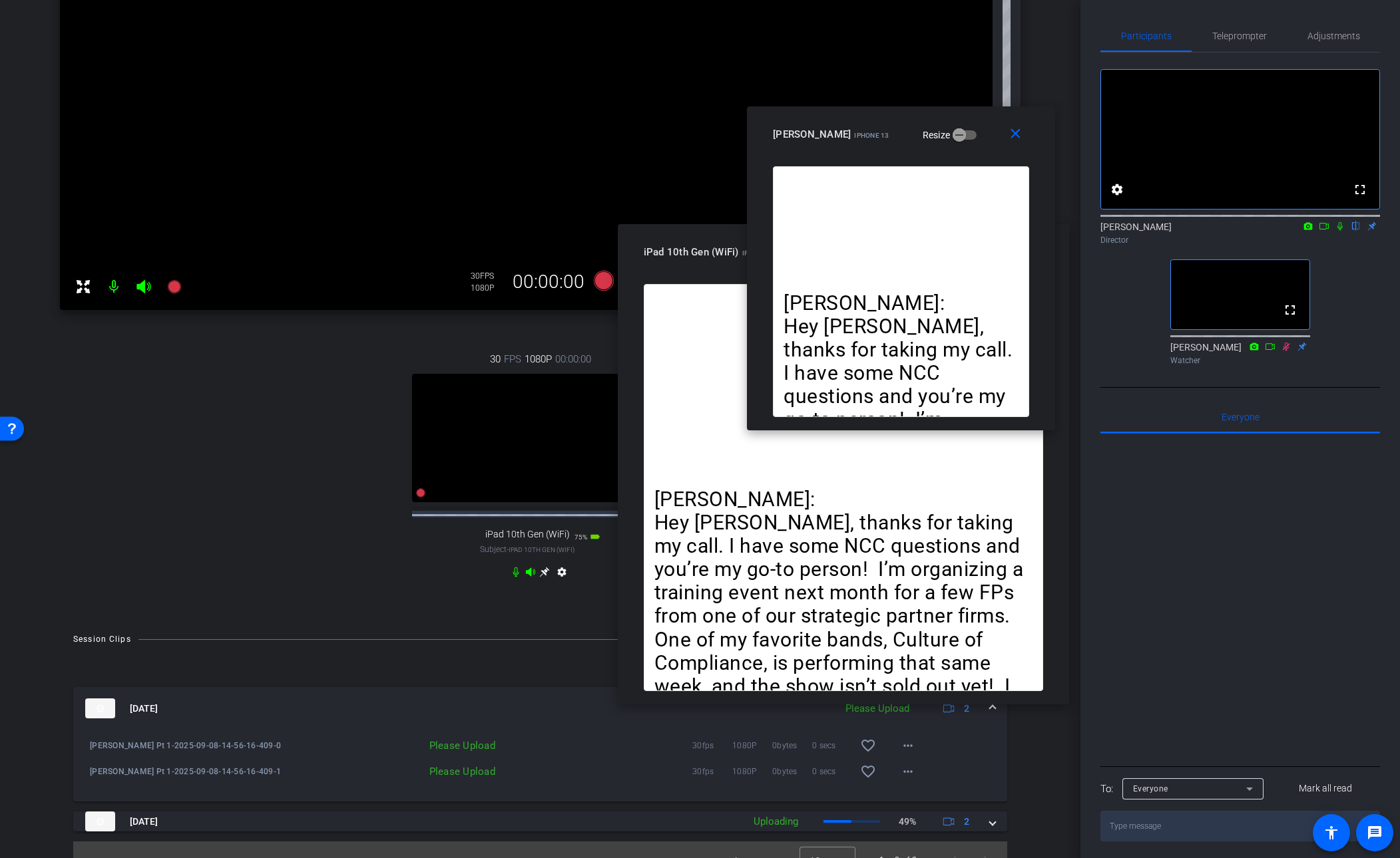
click div "fullscreen settings [PERSON_NAME] flip Director fullscreen [PERSON_NAME] Watcher"
drag, startPoint x: 1285, startPoint y: 539, endPoint x: 1290, endPoint y: 547, distance: 9.4
click icon
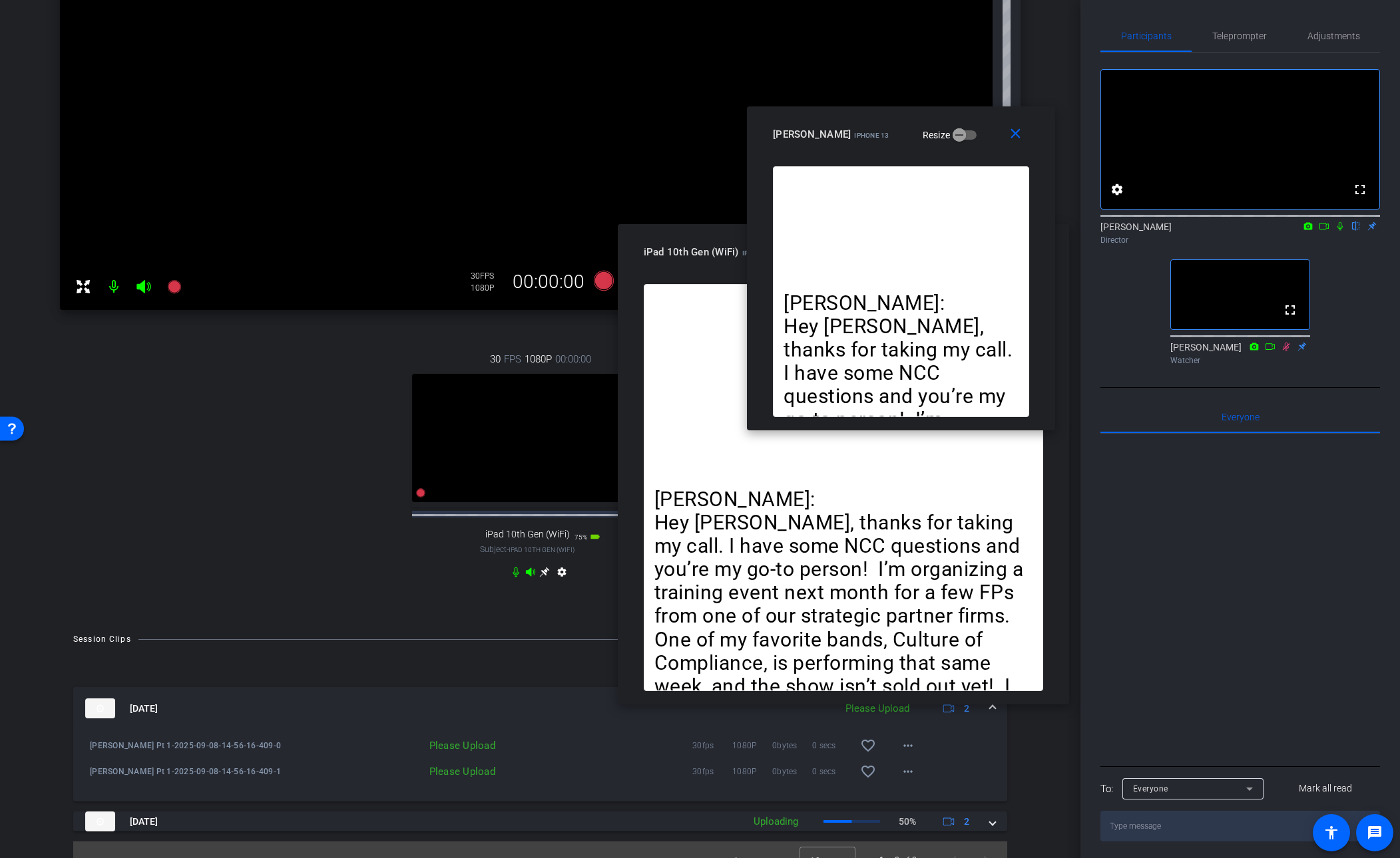
click div "fullscreen settings [PERSON_NAME] flip Director fullscreen [PERSON_NAME] Watcher"
click icon
click mat-icon "close"
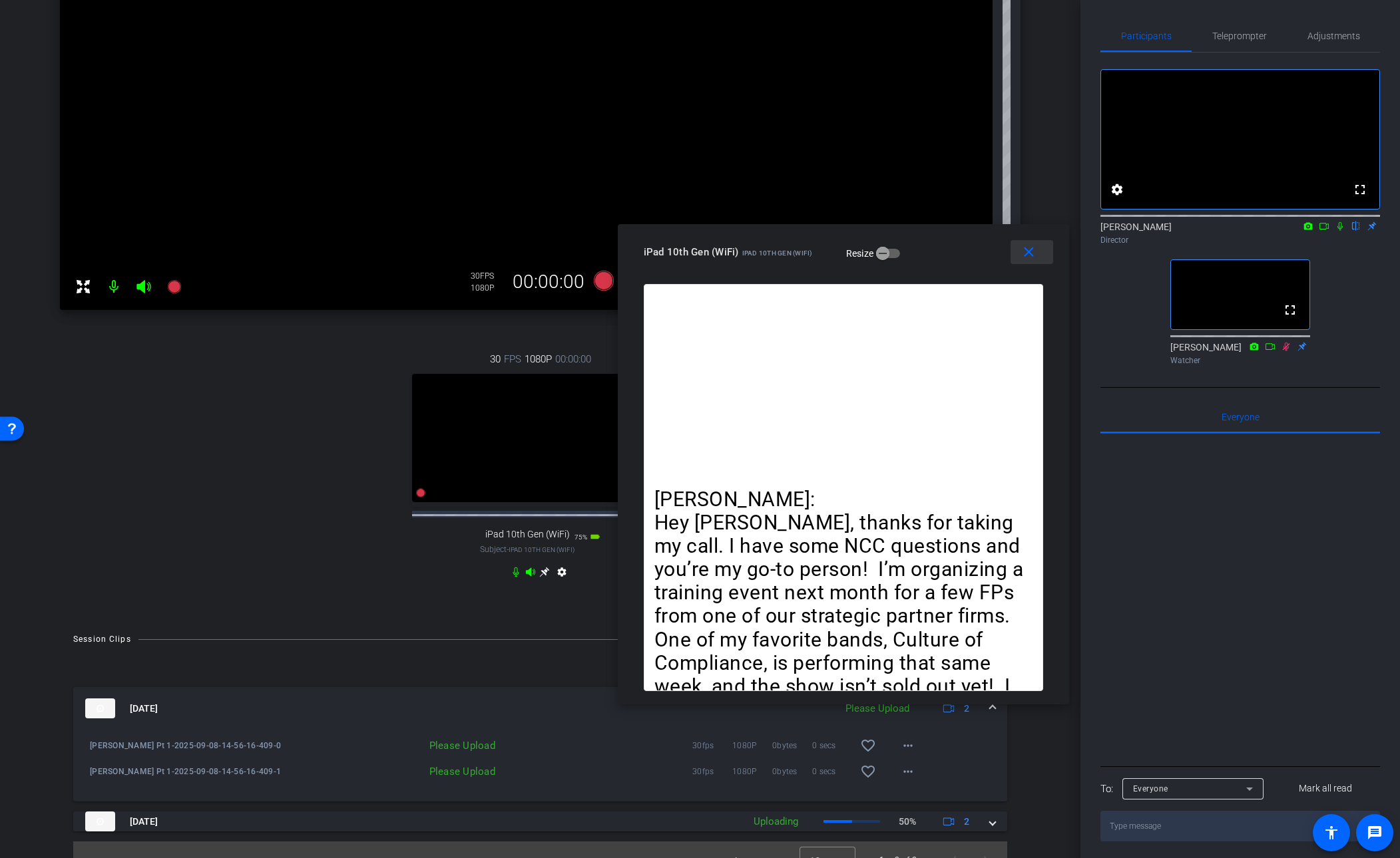
drag, startPoint x: 1027, startPoint y: 250, endPoint x: 1119, endPoint y: 393, distance: 170.0
click mat-icon "close"
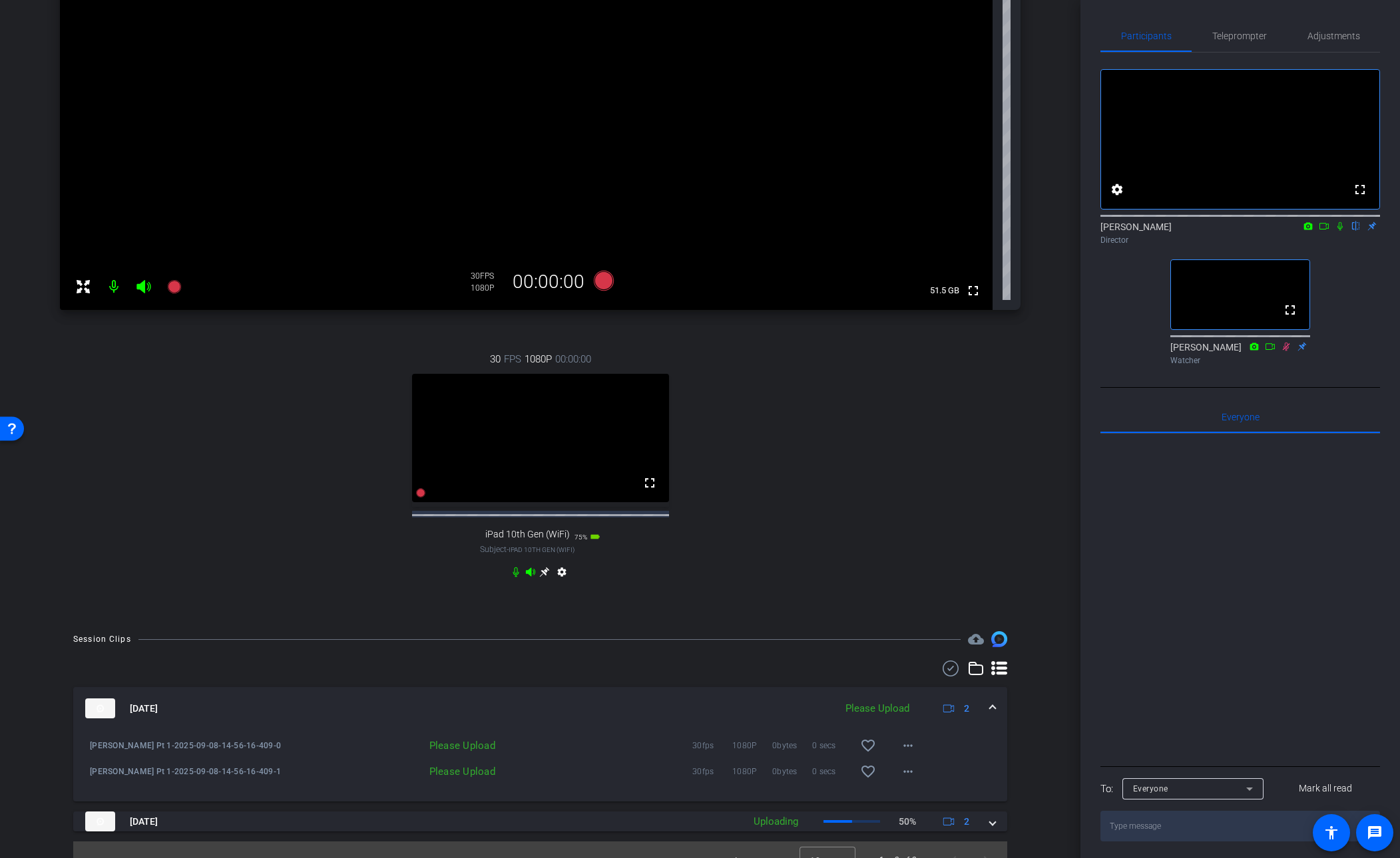
drag, startPoint x: 1320, startPoint y: 549, endPoint x: 1282, endPoint y: 553, distance: 38.2
click div "fullscreen settings [PERSON_NAME] flip Director fullscreen [PERSON_NAME] Watcher"
click icon
click div "30 FPS 1080P 00:00:00 fullscreen iPad 10th Gen (WiFi) Subject - iPad 10th Gen (…"
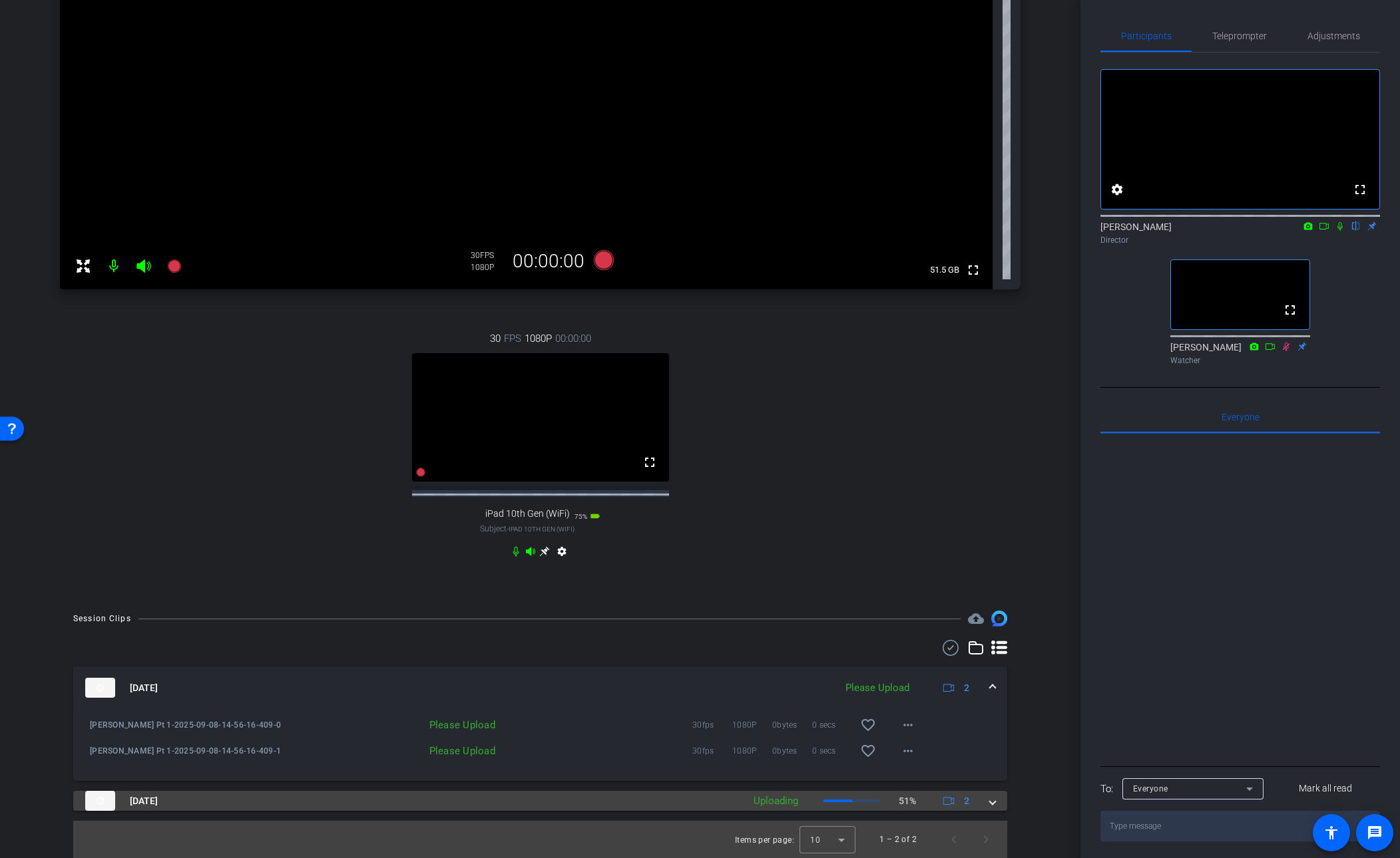
click span
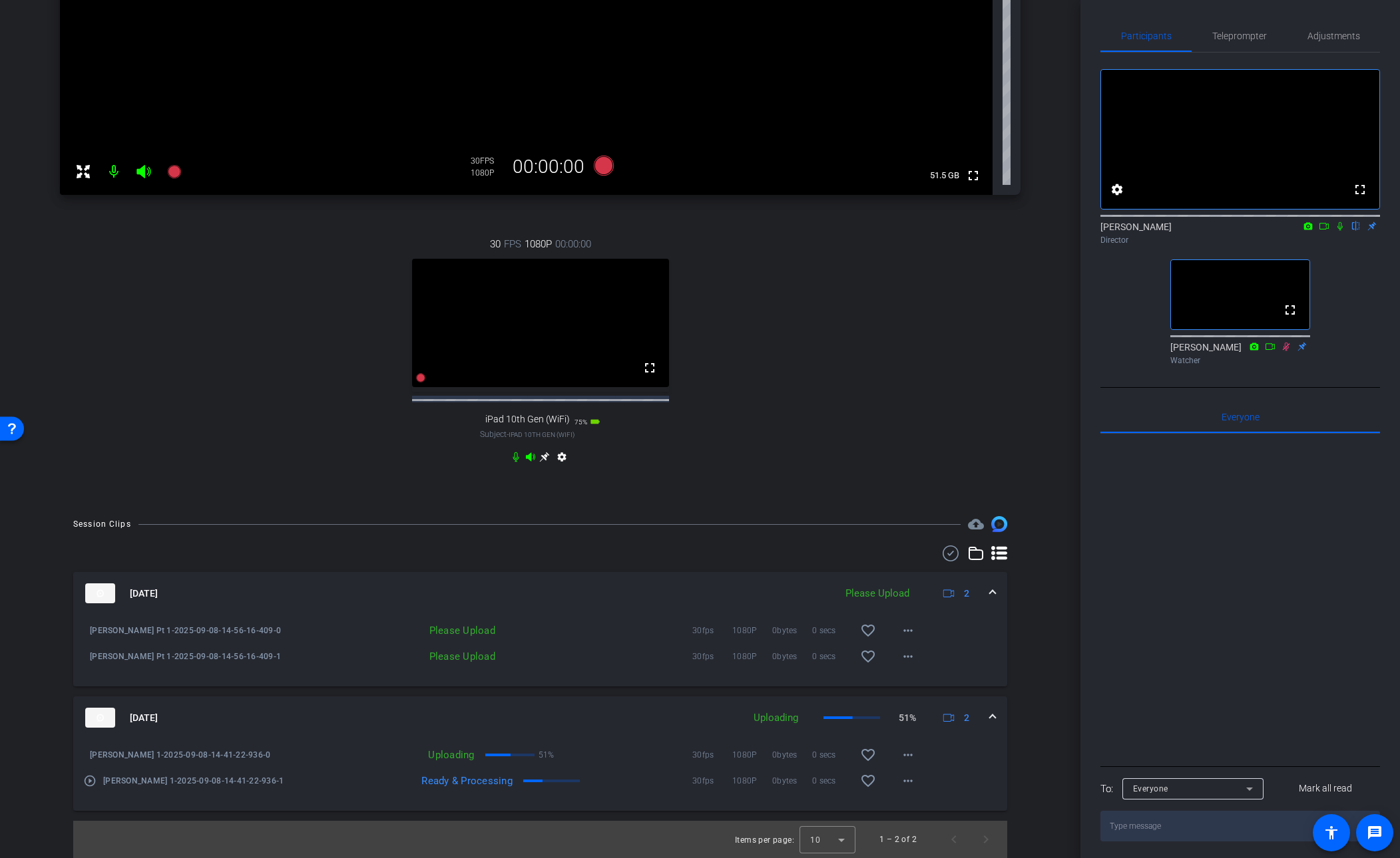
scroll to position [415, 0]
click mat-icon "more_horiz"
click div
click mat-icon "more_horiz"
click span "Upload"
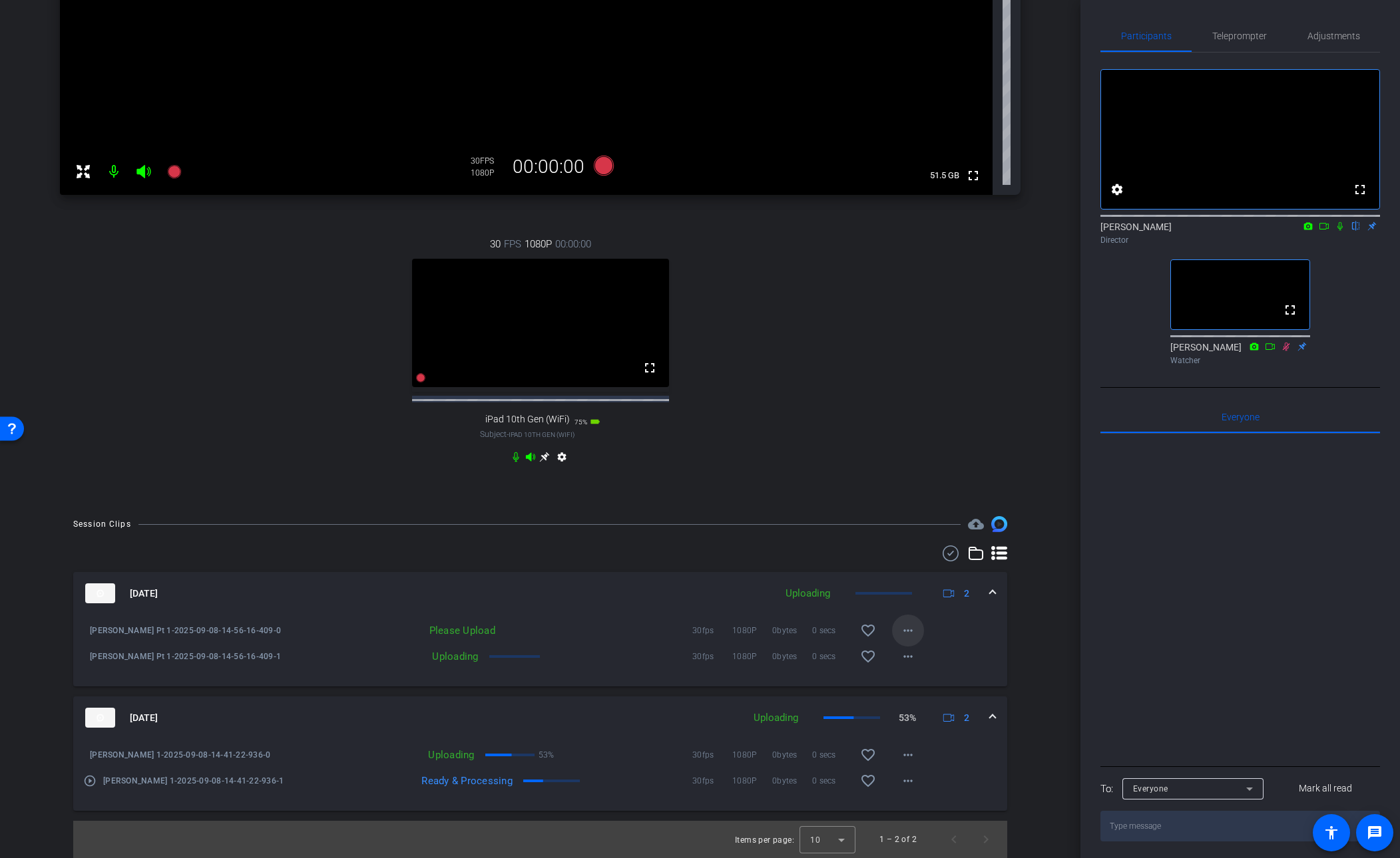
click mat-icon "more_horiz"
click span "Upload"
click icon
click span "Teleprompter"
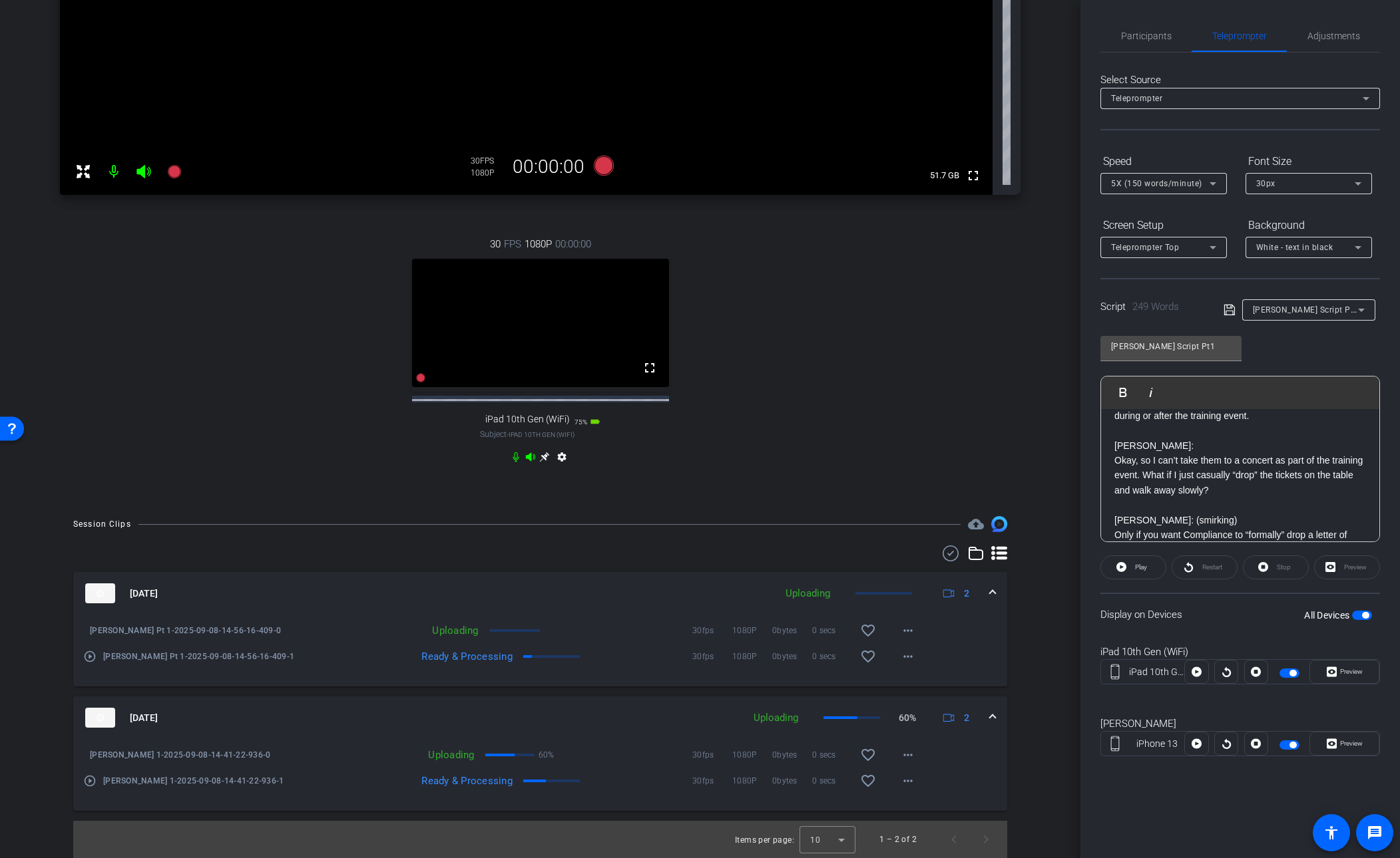
click p "Thank you for reaching out, [PERSON_NAME]. I appreciate the intent, but we do n…"
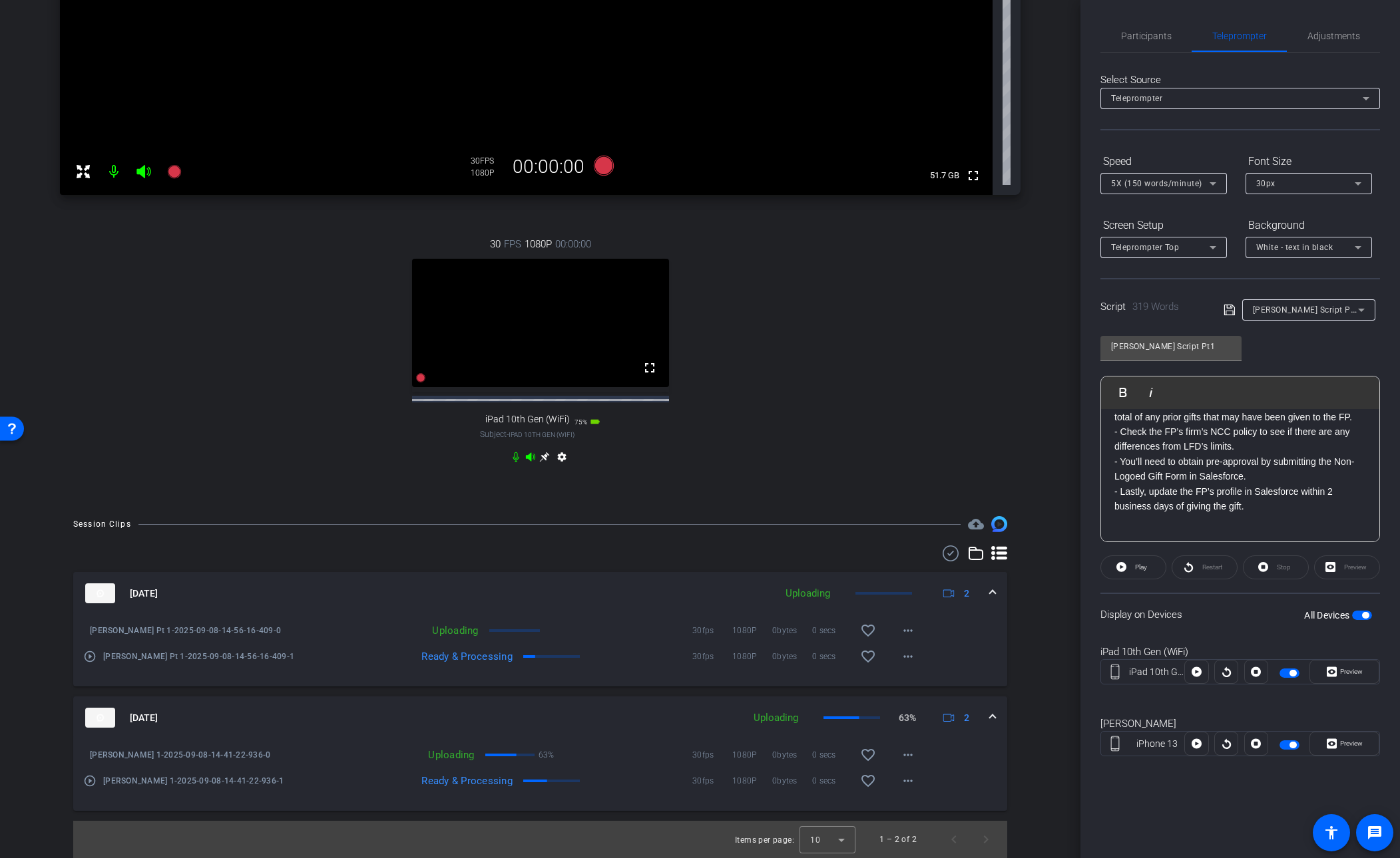
click p
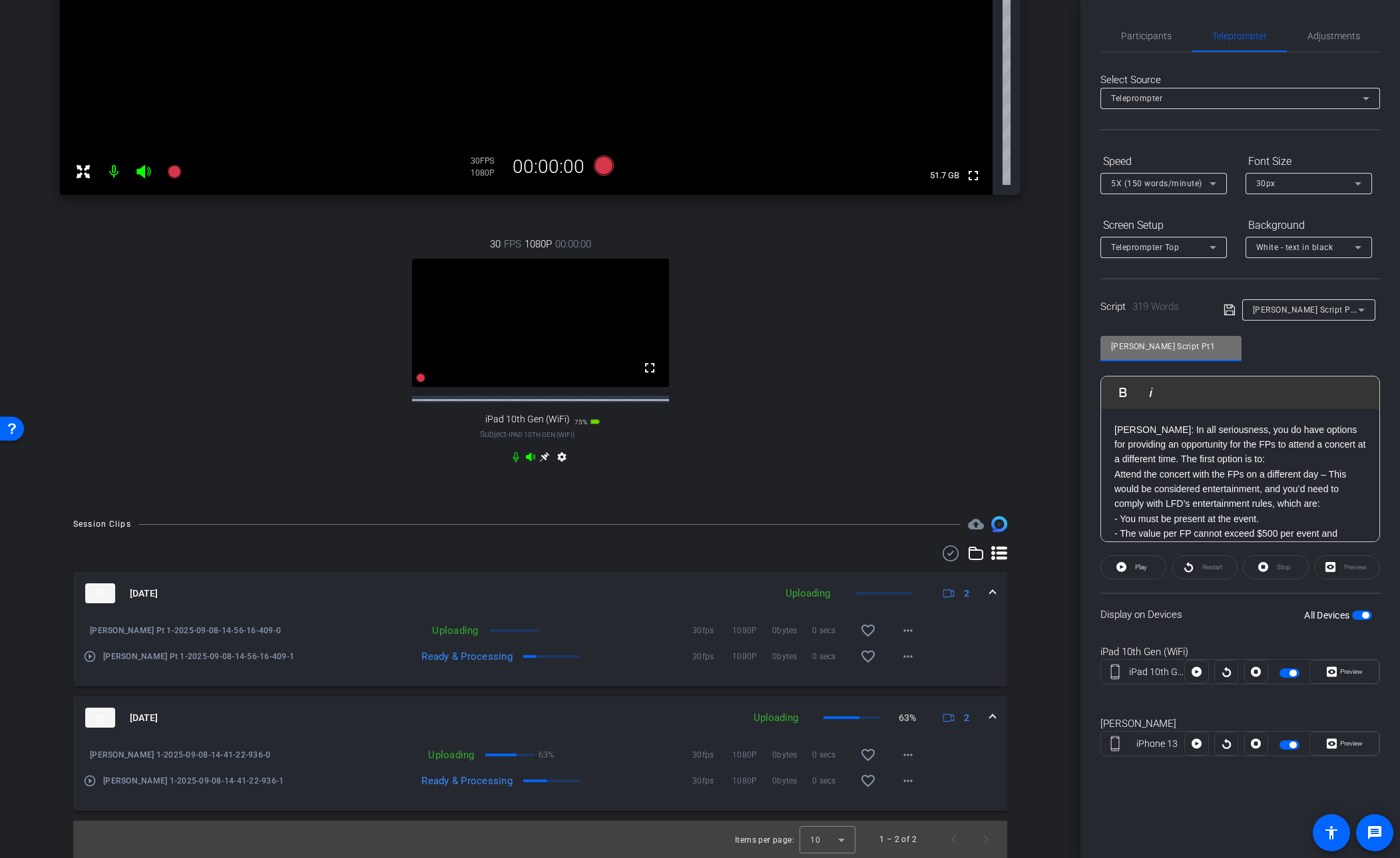
drag, startPoint x: 1215, startPoint y: 348, endPoint x: 1224, endPoint y: 347, distance: 9.1
click input "[PERSON_NAME] Script Pt1"
type input "[PERSON_NAME] Script Pt2"
click icon
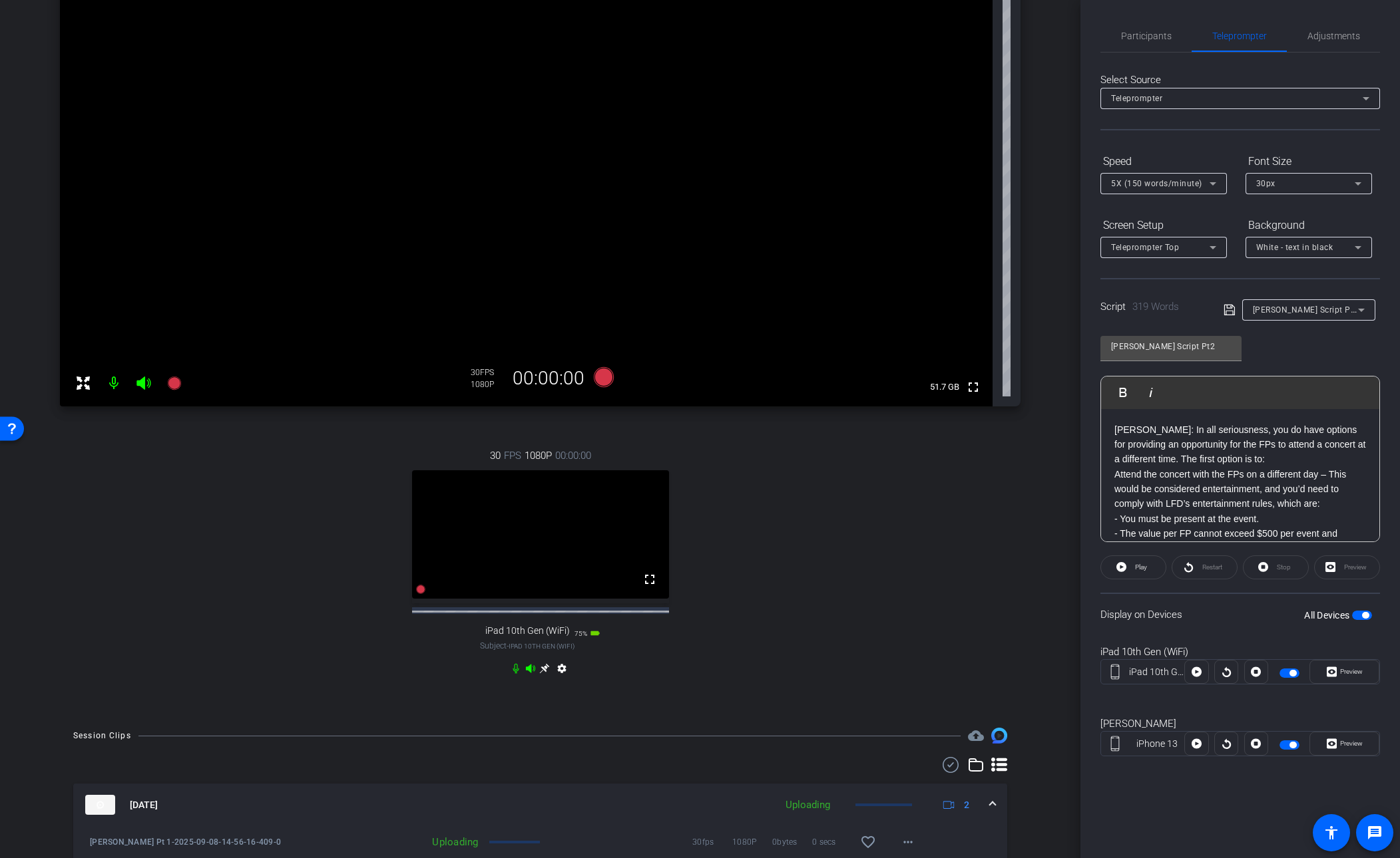
scroll to position [152, 0]
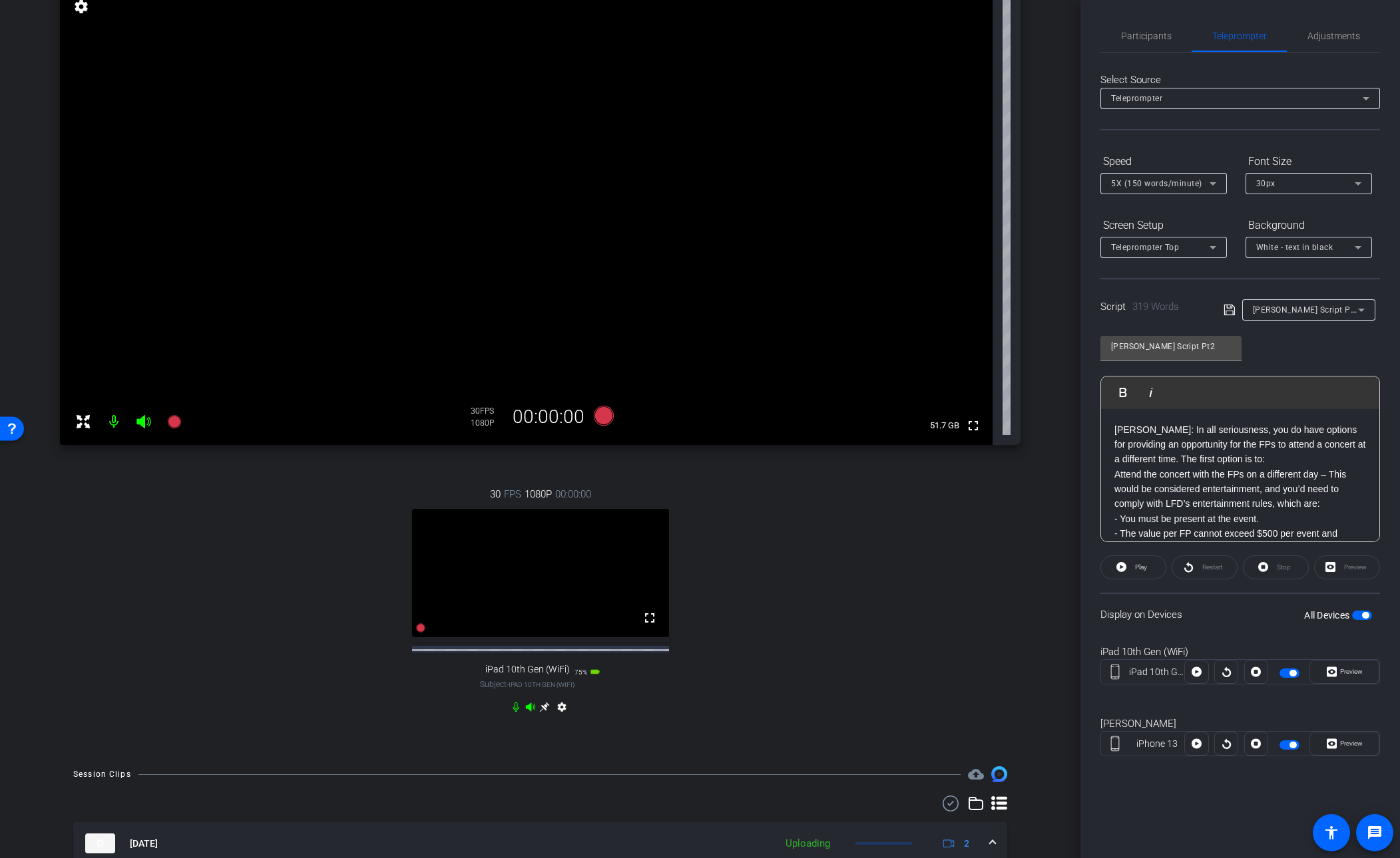
click span "button"
click span "Preview"
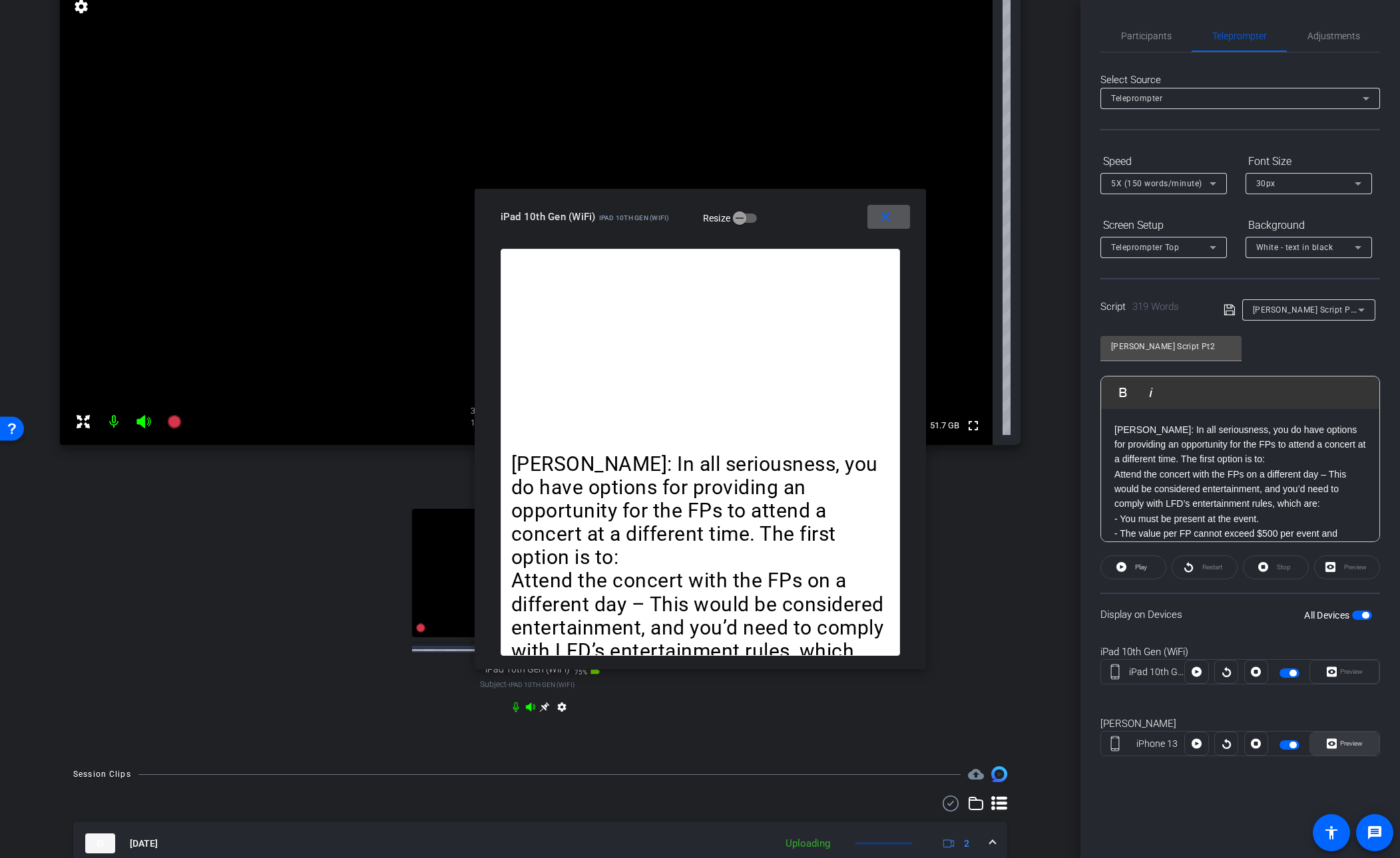
click span "Preview"
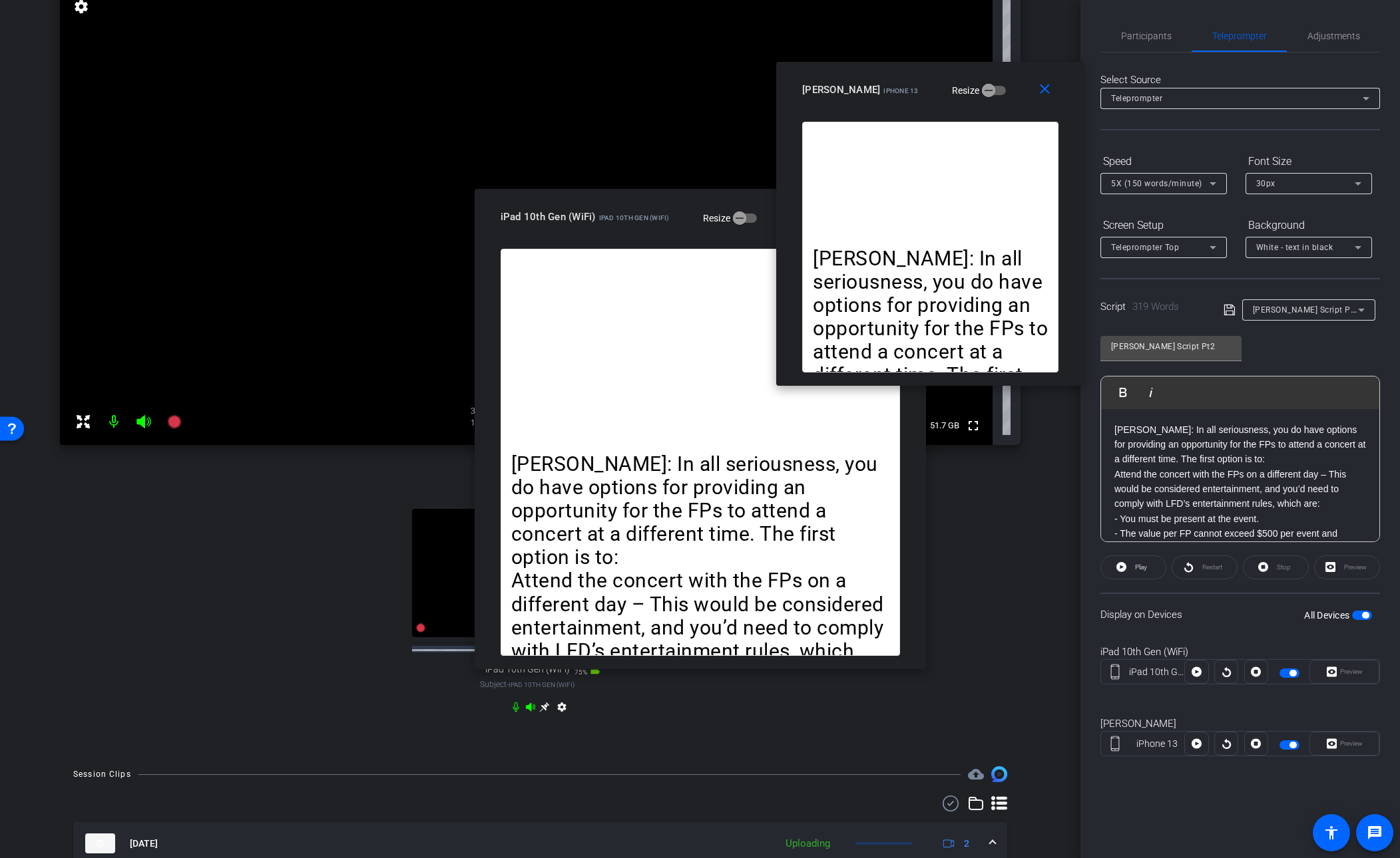
drag, startPoint x: 766, startPoint y: 294, endPoint x: 988, endPoint y: 96, distance: 297.5
click div "[PERSON_NAME] iPhone 13 Resize"
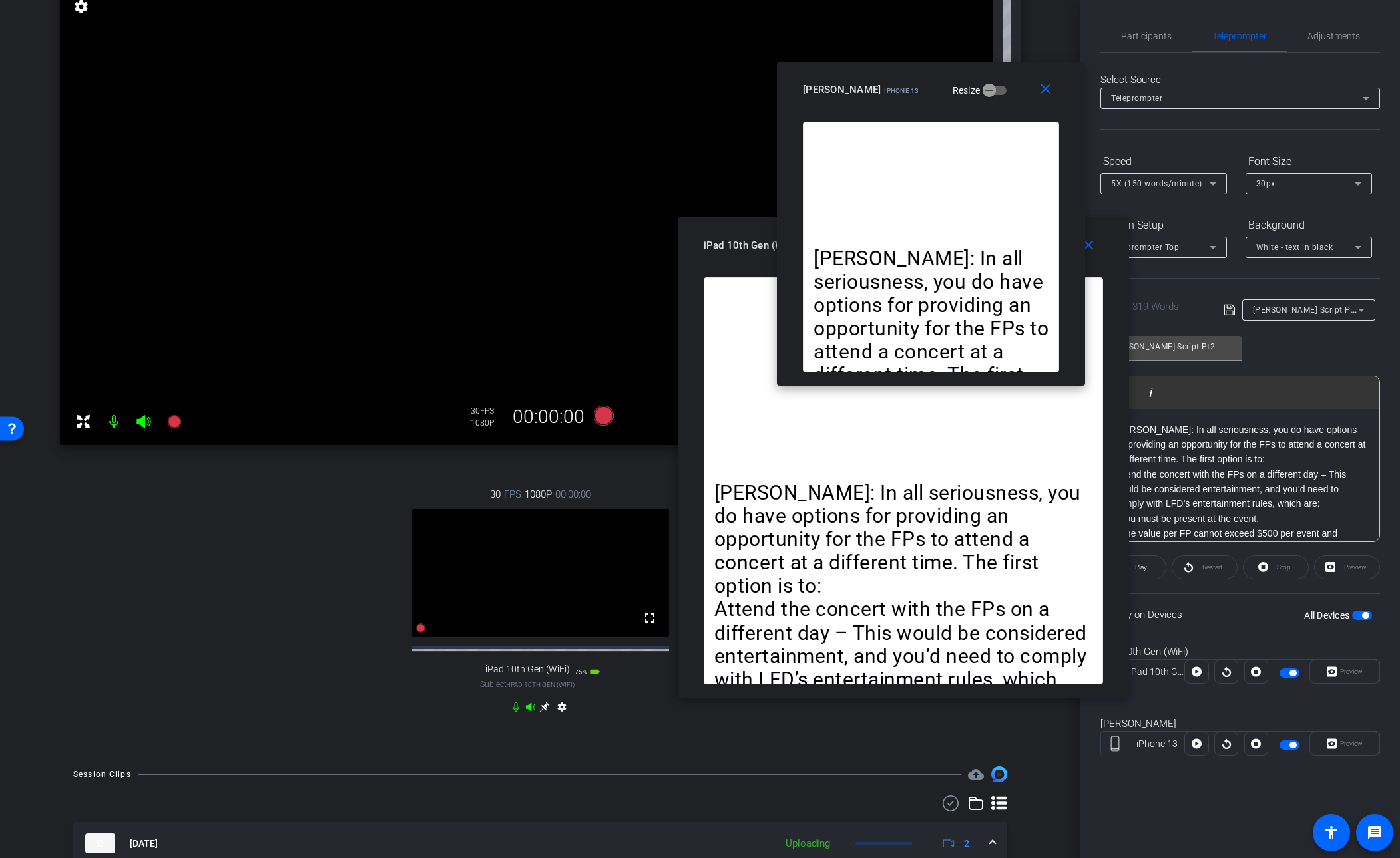
drag, startPoint x: 807, startPoint y: 219, endPoint x: 896, endPoint y: 233, distance: 90.1
click div "close iPad 10th Gen (WiFi) iPad 10th Gen (WiFi) Resize [PERSON_NAME]: In all se…"
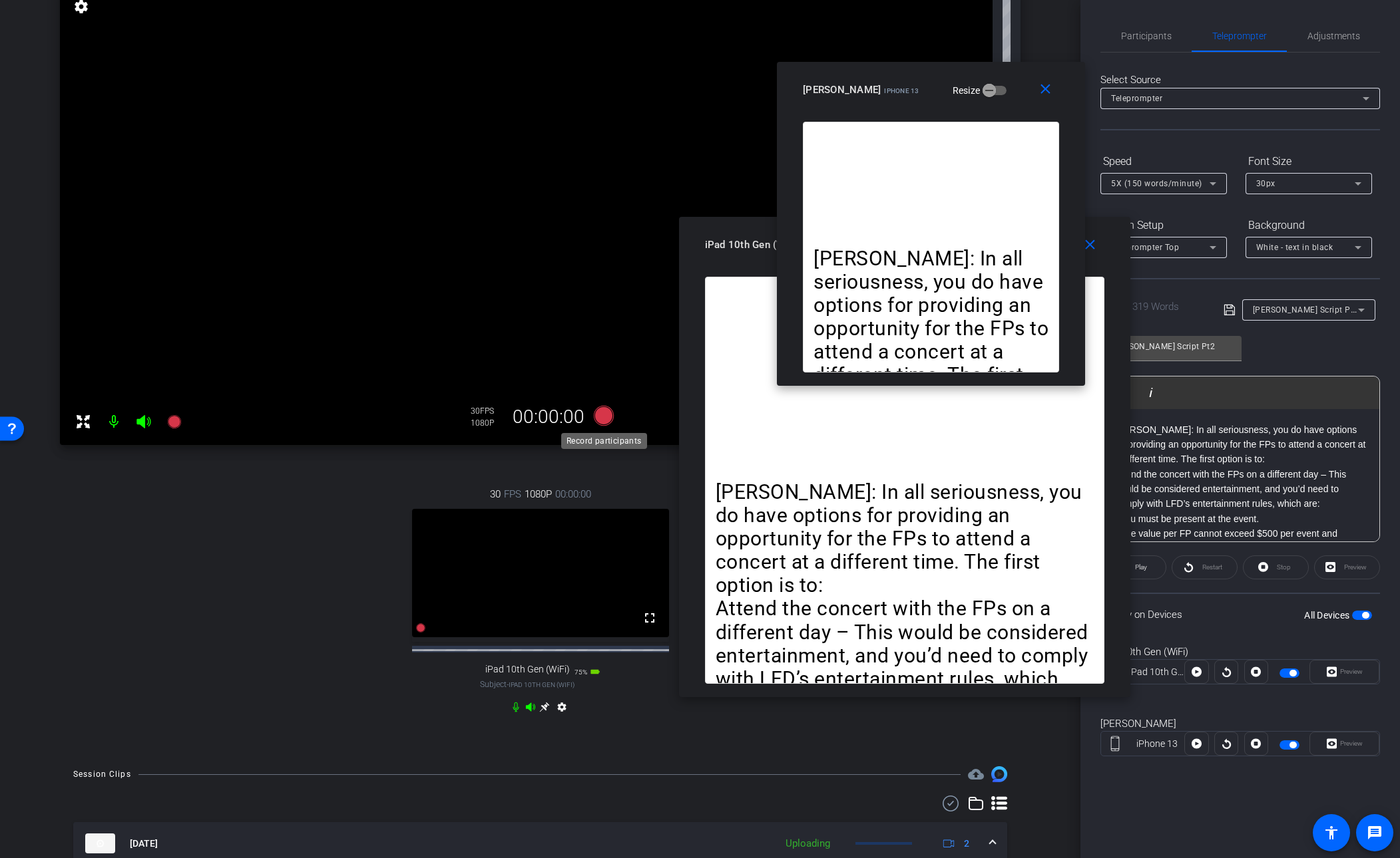
click icon
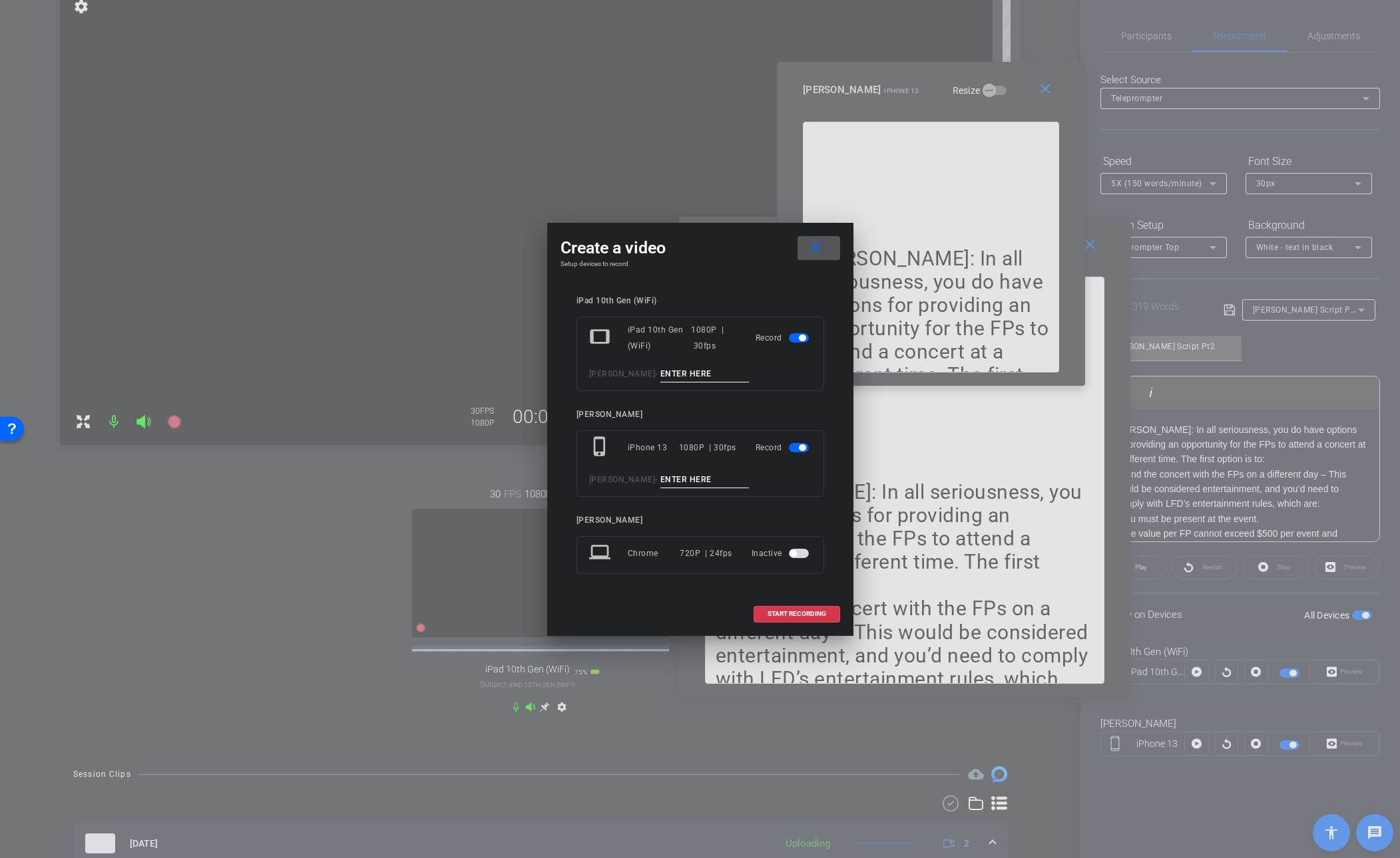
click input
drag, startPoint x: 736, startPoint y: 375, endPoint x: 573, endPoint y: 378, distance: 163.0
click div "iPad 10th Gen (WiFi) tablet iPad 10th Gen (WiFi) 1080P | 30fps Record [PERSON_N…"
type input "[PERSON_NAME] Pt 2"
click input
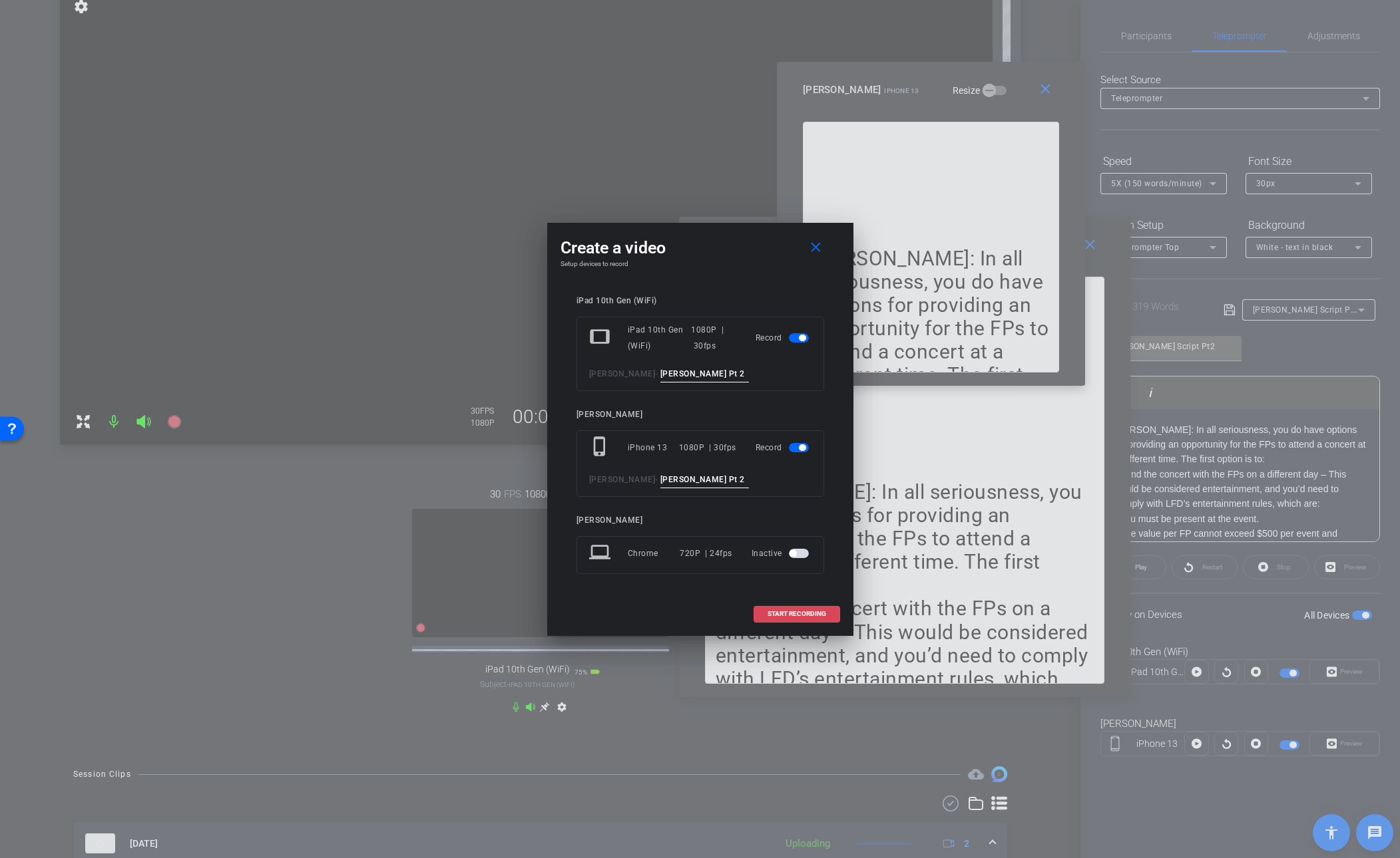
type input "[PERSON_NAME] Pt 2"
click span "START RECORDING"
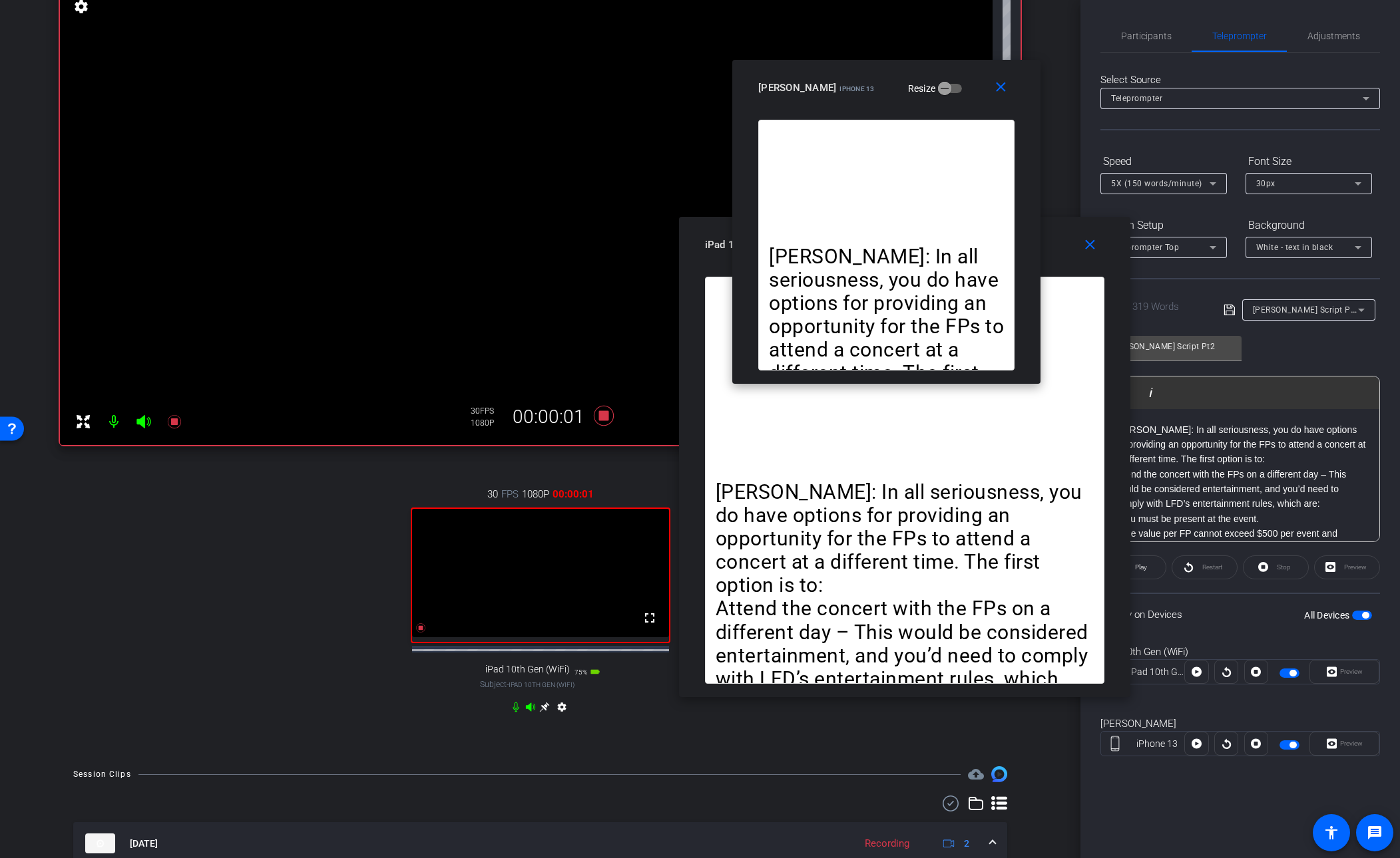
drag, startPoint x: 999, startPoint y: 75, endPoint x: 955, endPoint y: 74, distance: 44.0
click div "close [PERSON_NAME] iPhone 13 Resize"
click span "Play"
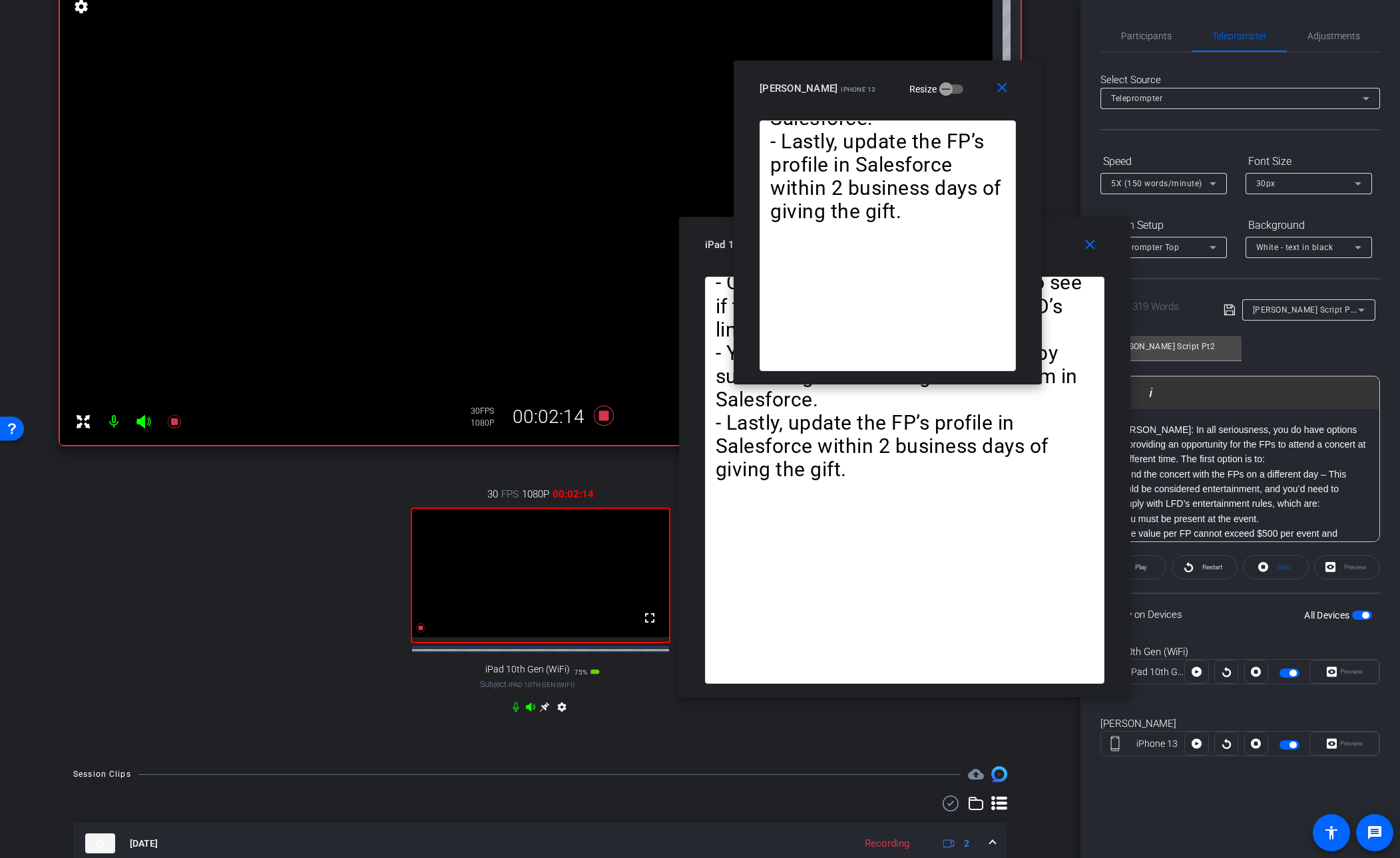
drag, startPoint x: 356, startPoint y: 486, endPoint x: 549, endPoint y: 429, distance: 201.2
click div "30 FPS 1080P 00:02:14 fullscreen iPad 10th Gen (WiFi) Subject - iPad 10th Gen (…"
click icon
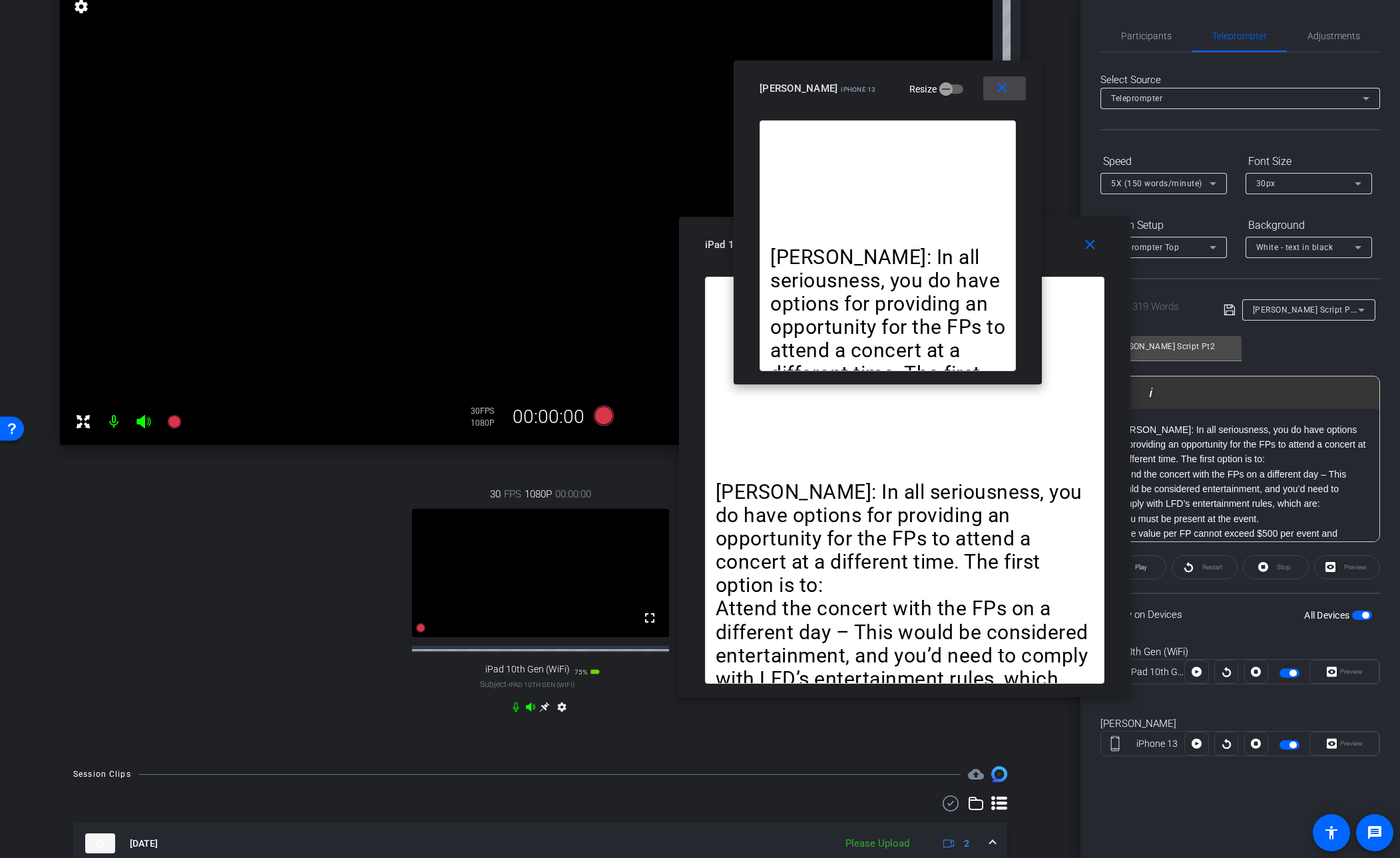
click mat-icon "close"
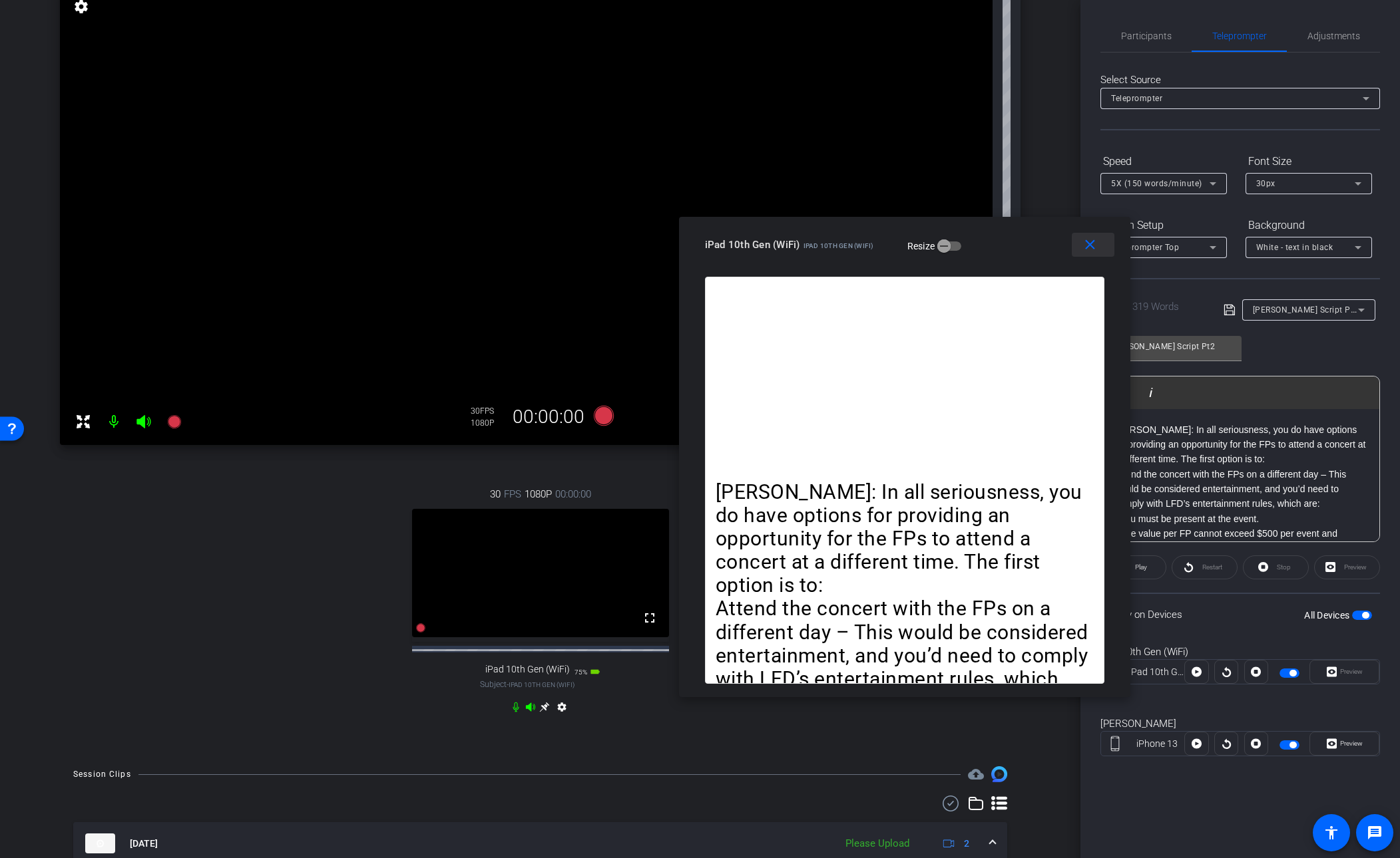
click mat-icon "close"
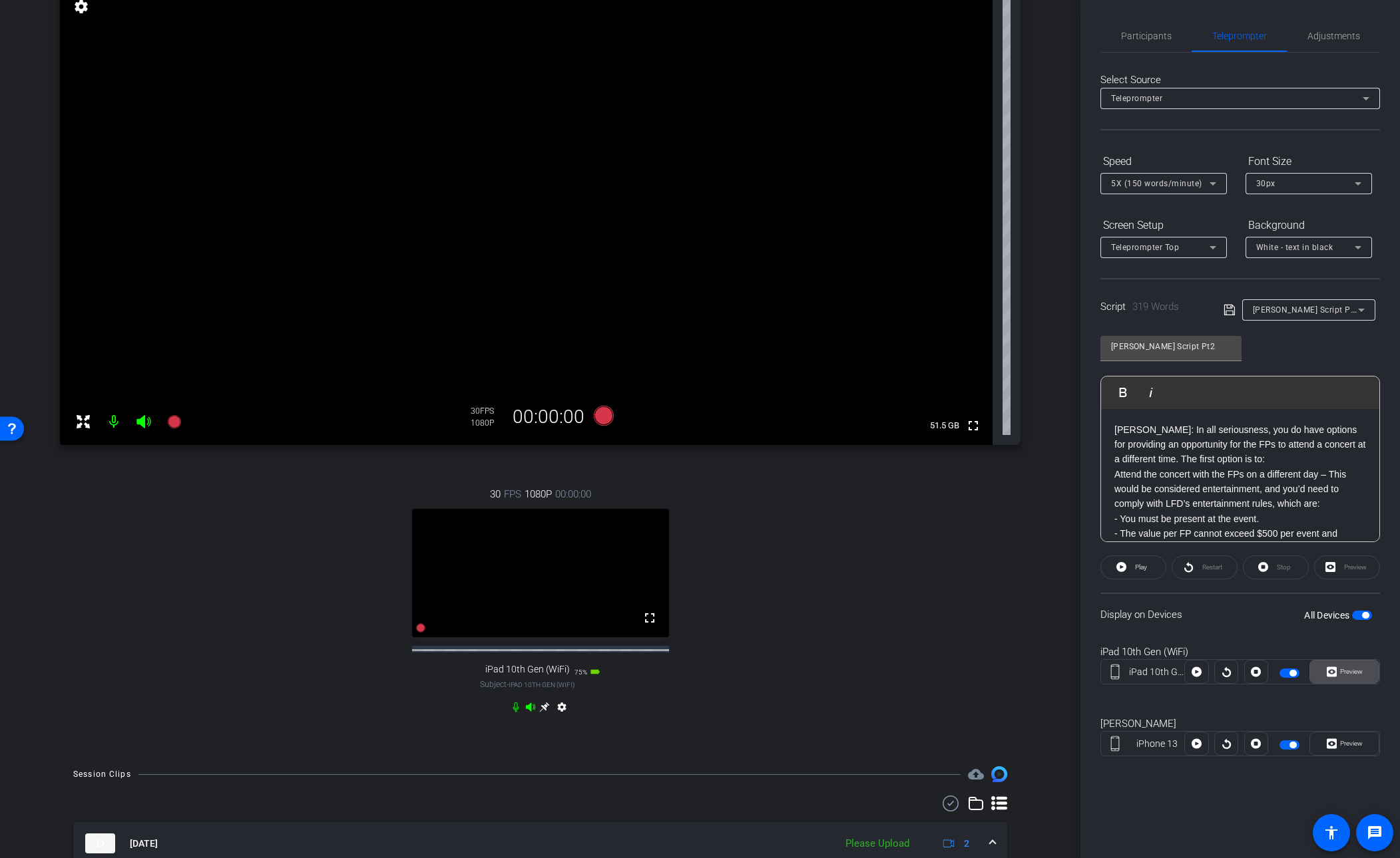
click span "Preview"
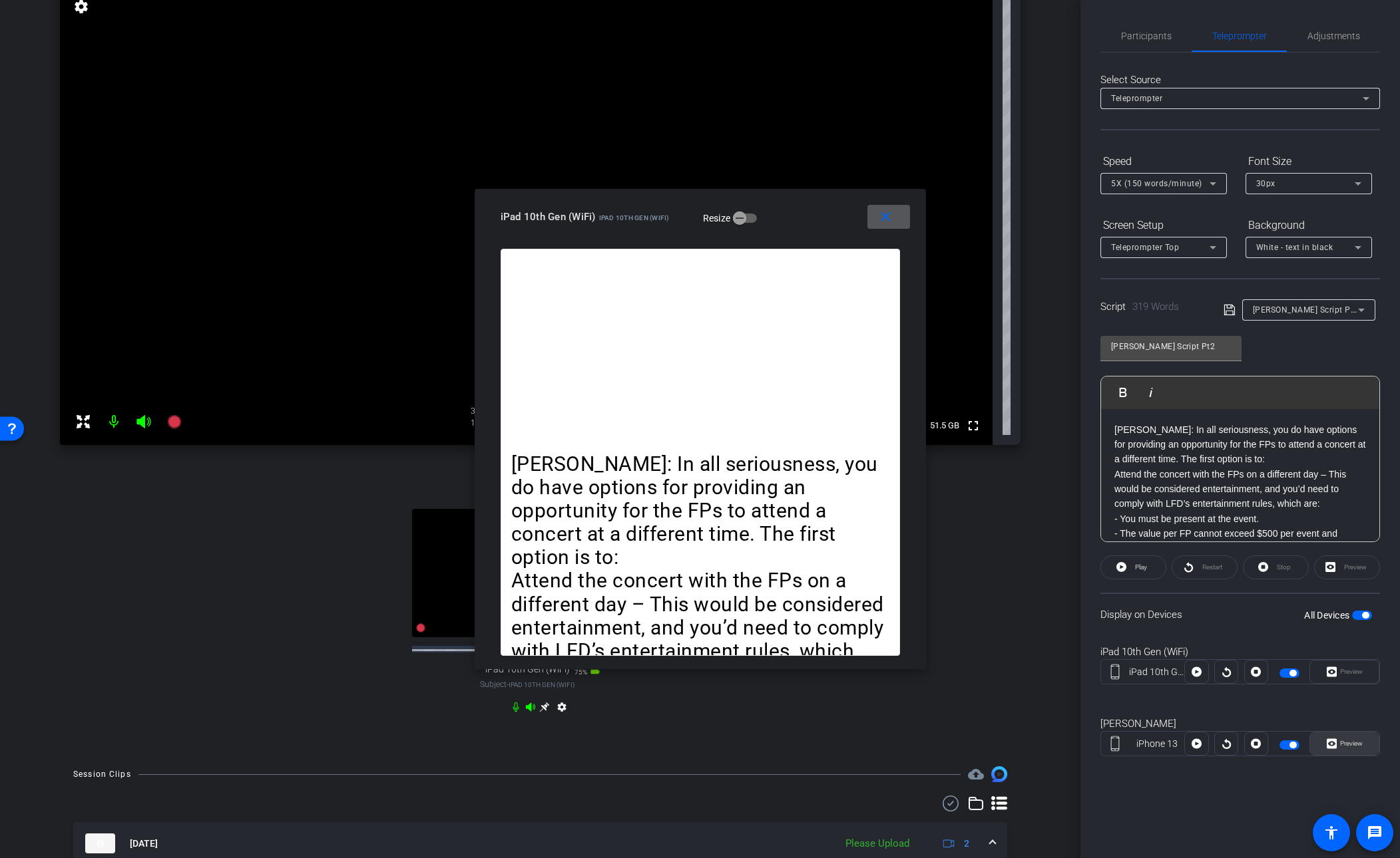
click span "Preview"
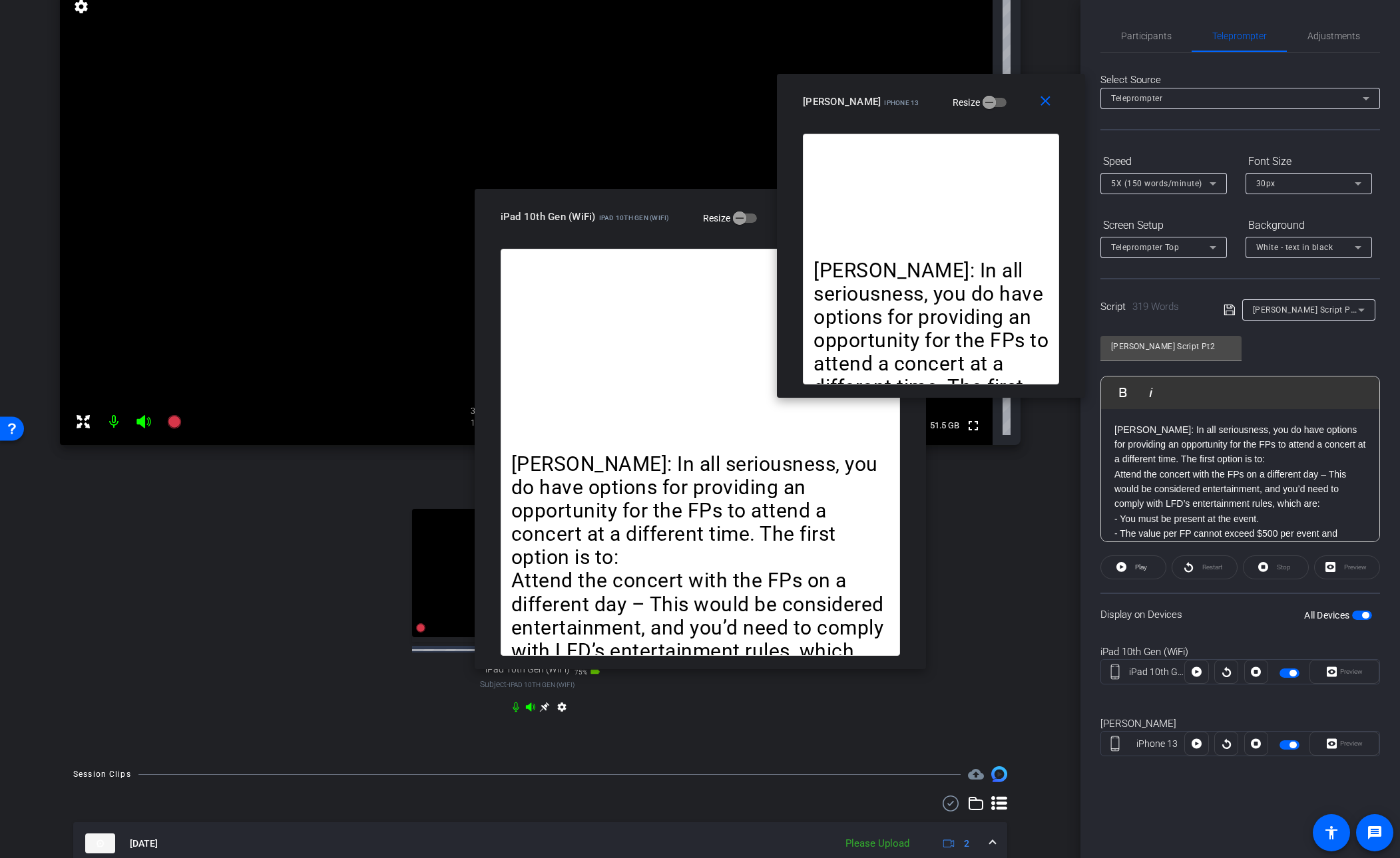
drag, startPoint x: 764, startPoint y: 291, endPoint x: 995, endPoint y: 98, distance: 301.0
click div "[PERSON_NAME] iPhone 13 Resize"
click div "[PERSON_NAME]: In all seriousness, you do have options for providing an opportu…"
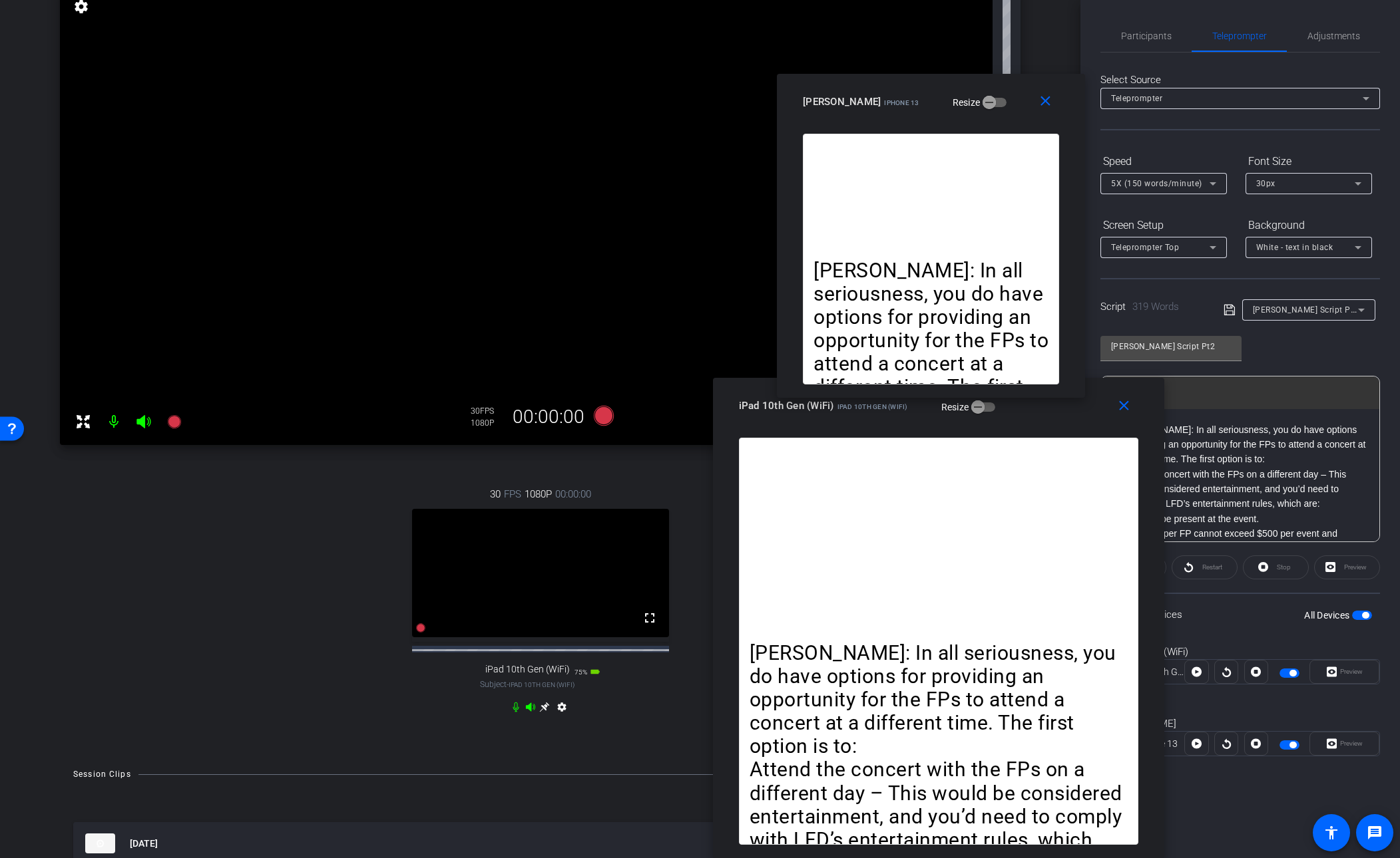
drag, startPoint x: 665, startPoint y: 205, endPoint x: 905, endPoint y: 493, distance: 374.9
click div "close iPad 10th Gen (WiFi) iPad 10th Gen (WiFi) Resize [PERSON_NAME]: In all se…"
click mat-icon "close"
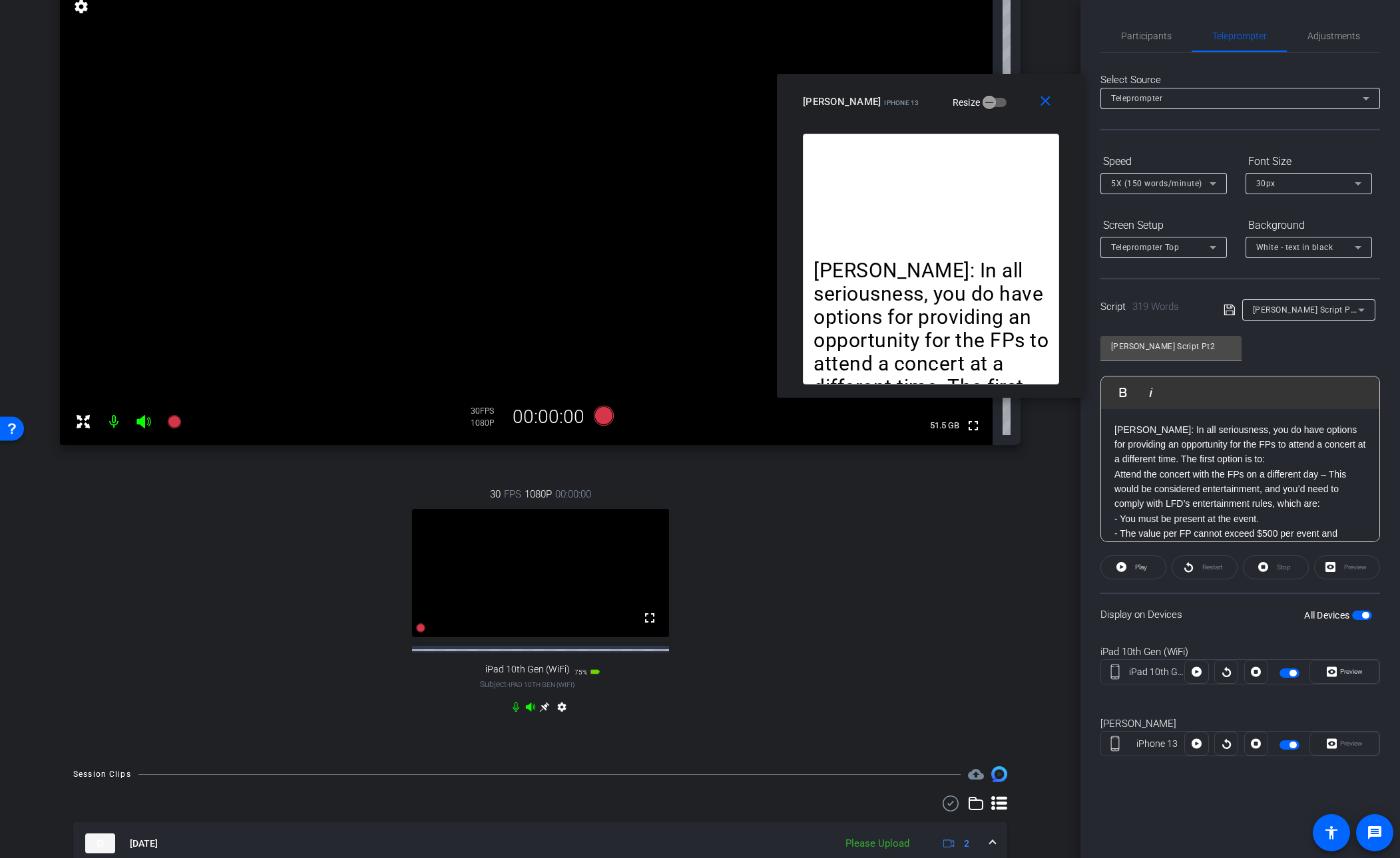
click div "[PERSON_NAME] iPhone 13 Resize"
click mat-icon "close"
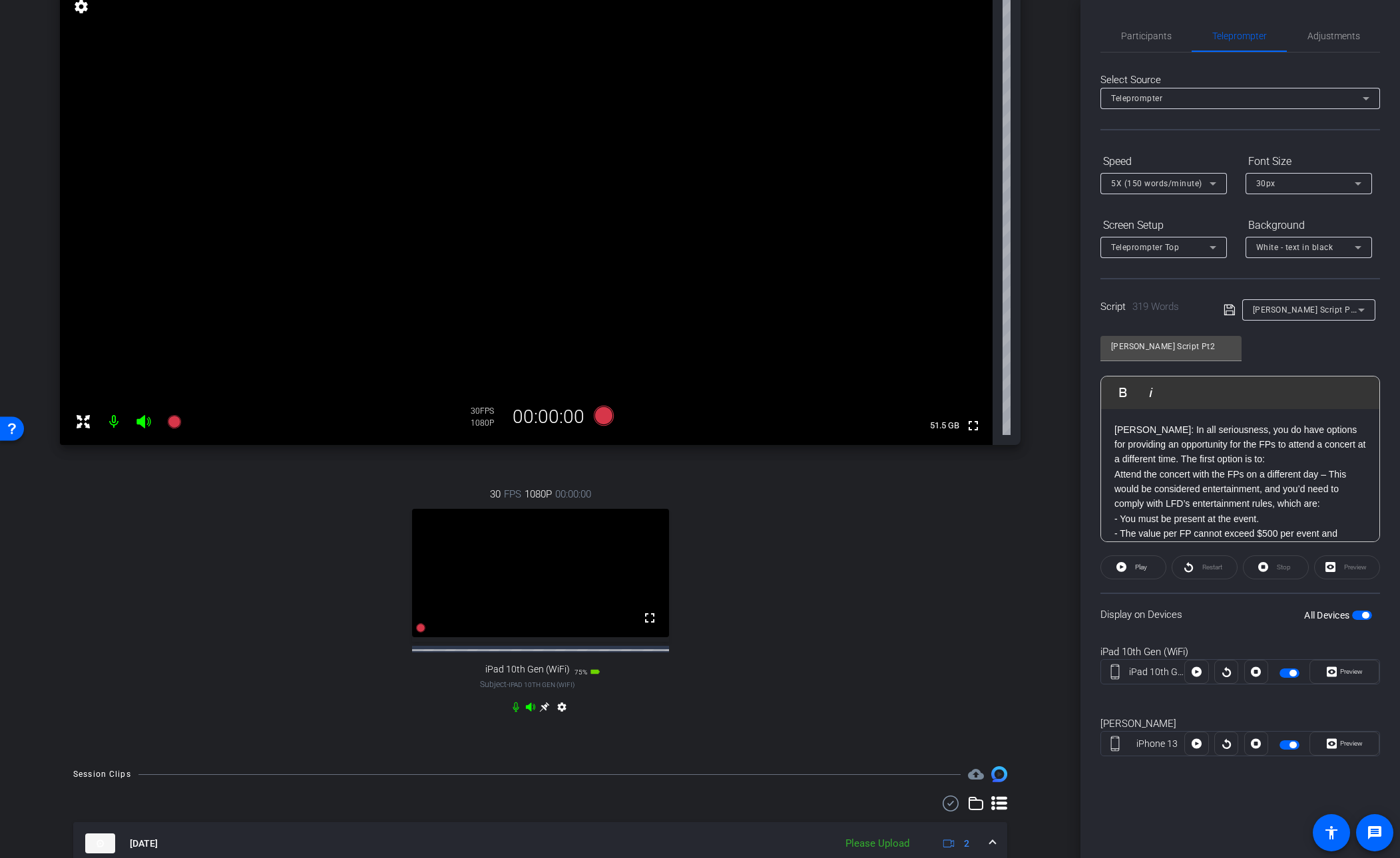
click div "30 FPS 1080P 00:00:00 fullscreen iPad 10th Gen (WiFi) Subject - iPad 10th Gen (…"
click span "Participants"
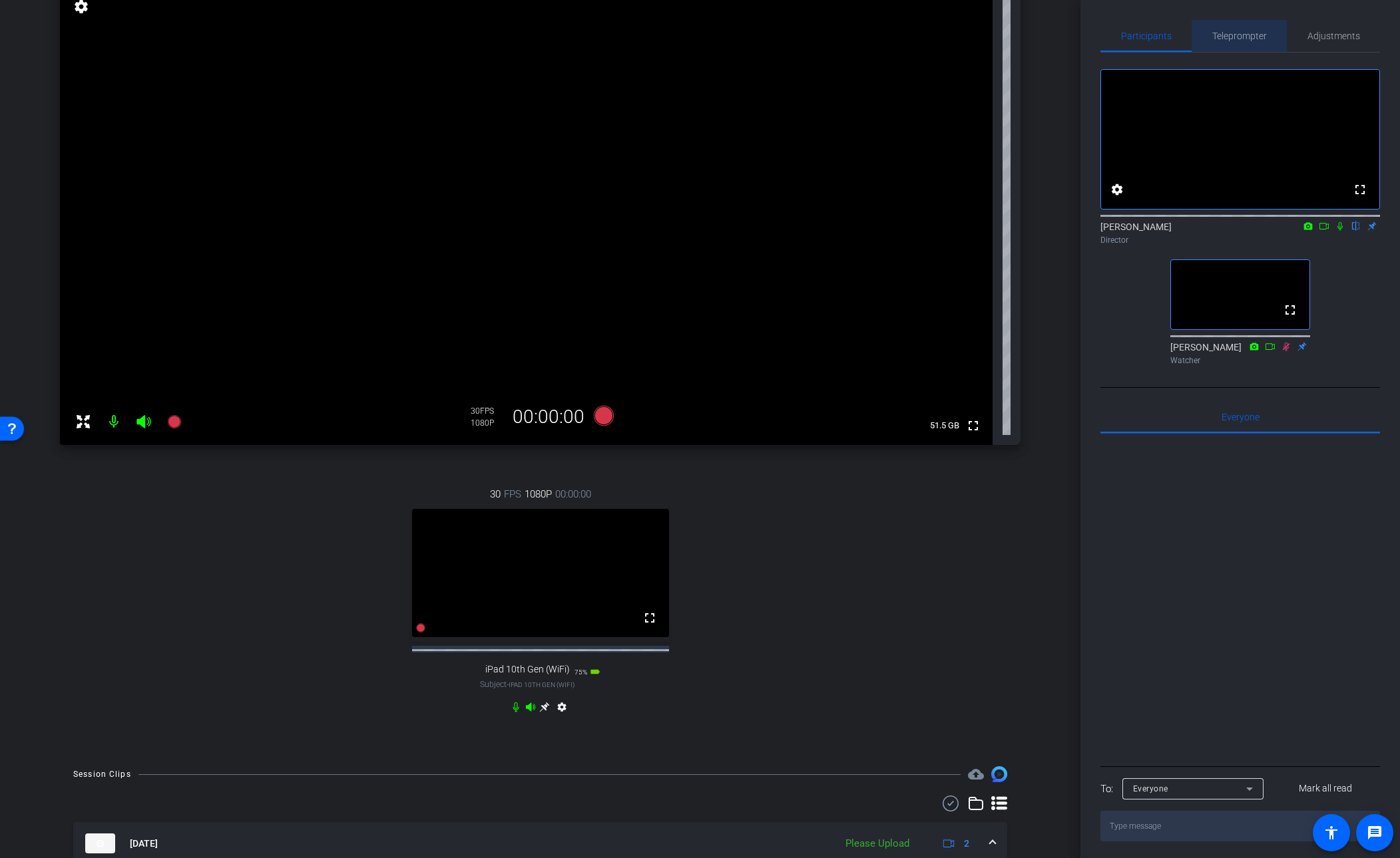
click span "Teleprompter"
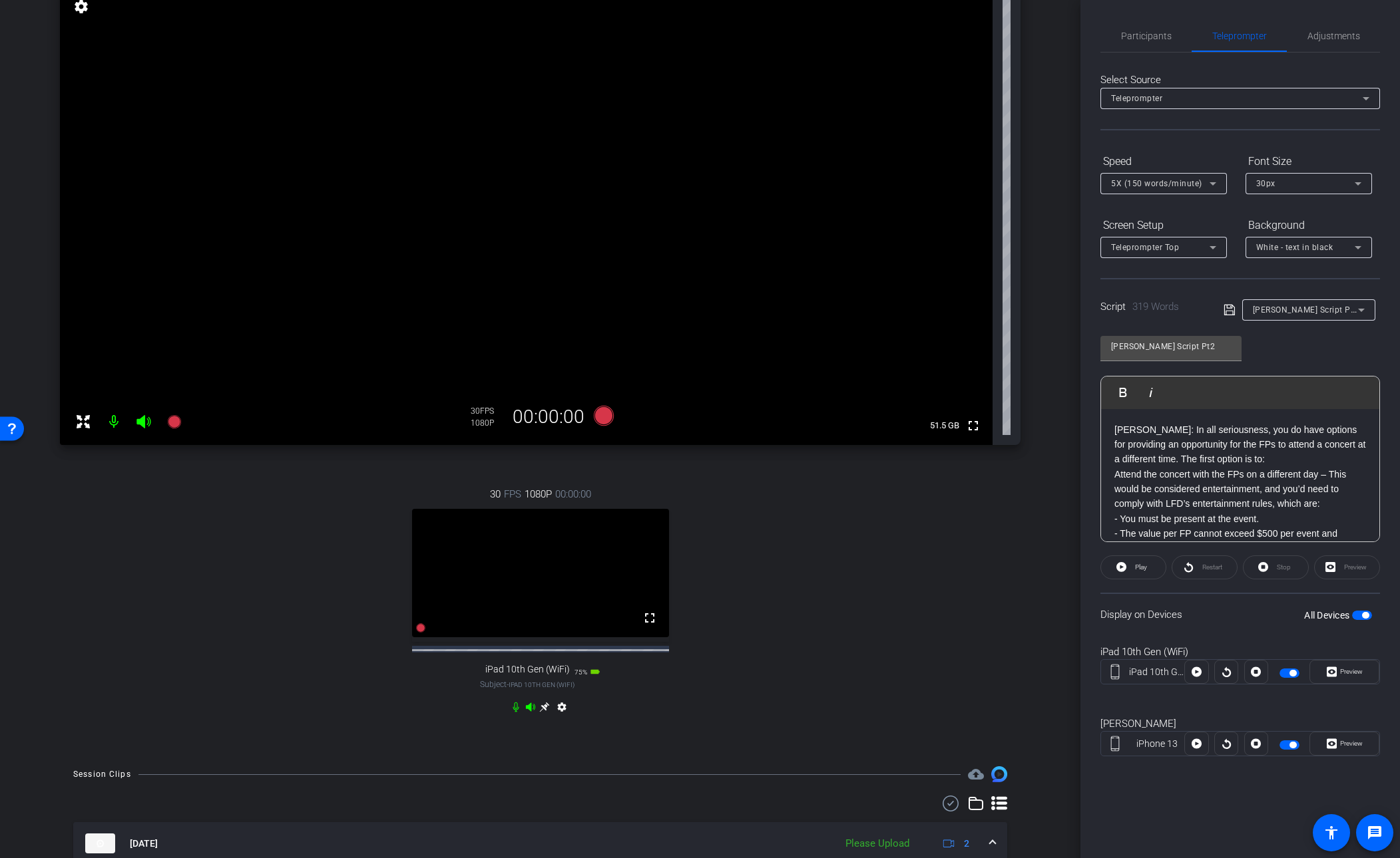
click span "button"
click span "Preview"
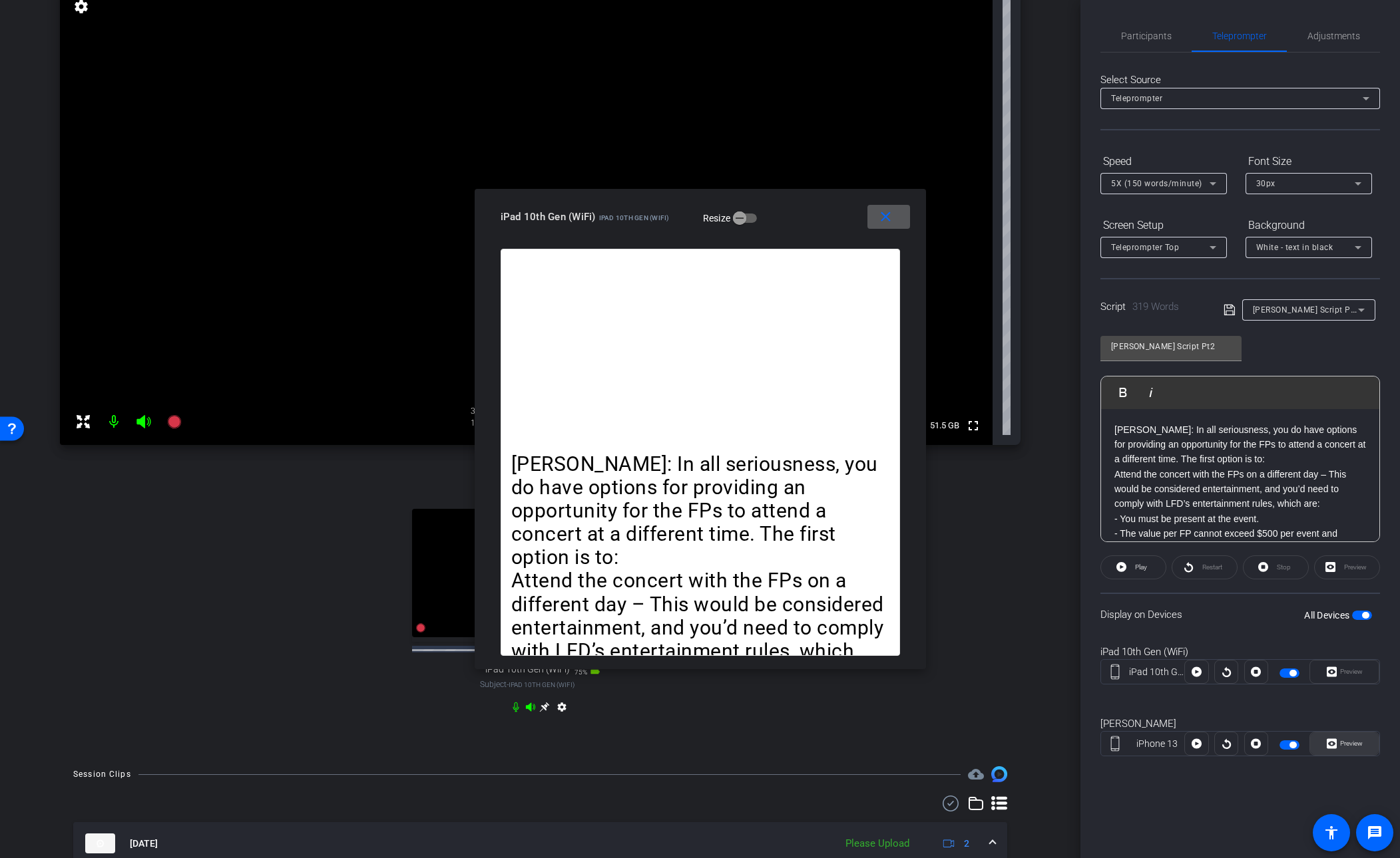
click span "Preview"
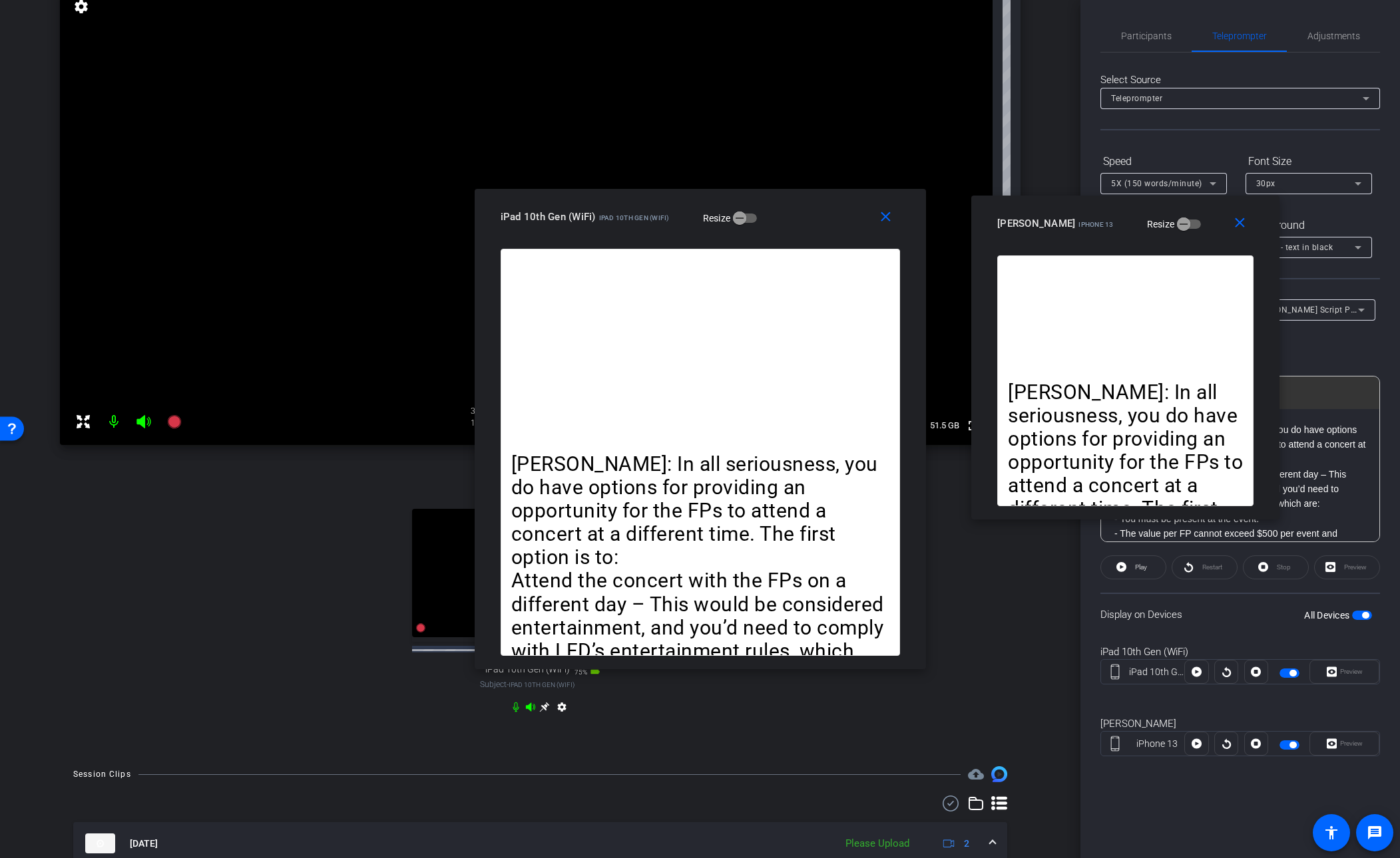
drag, startPoint x: 646, startPoint y: 281, endPoint x: 897, endPoint y: 199, distance: 264.1
click div "close [PERSON_NAME] iPhone 13 Resize"
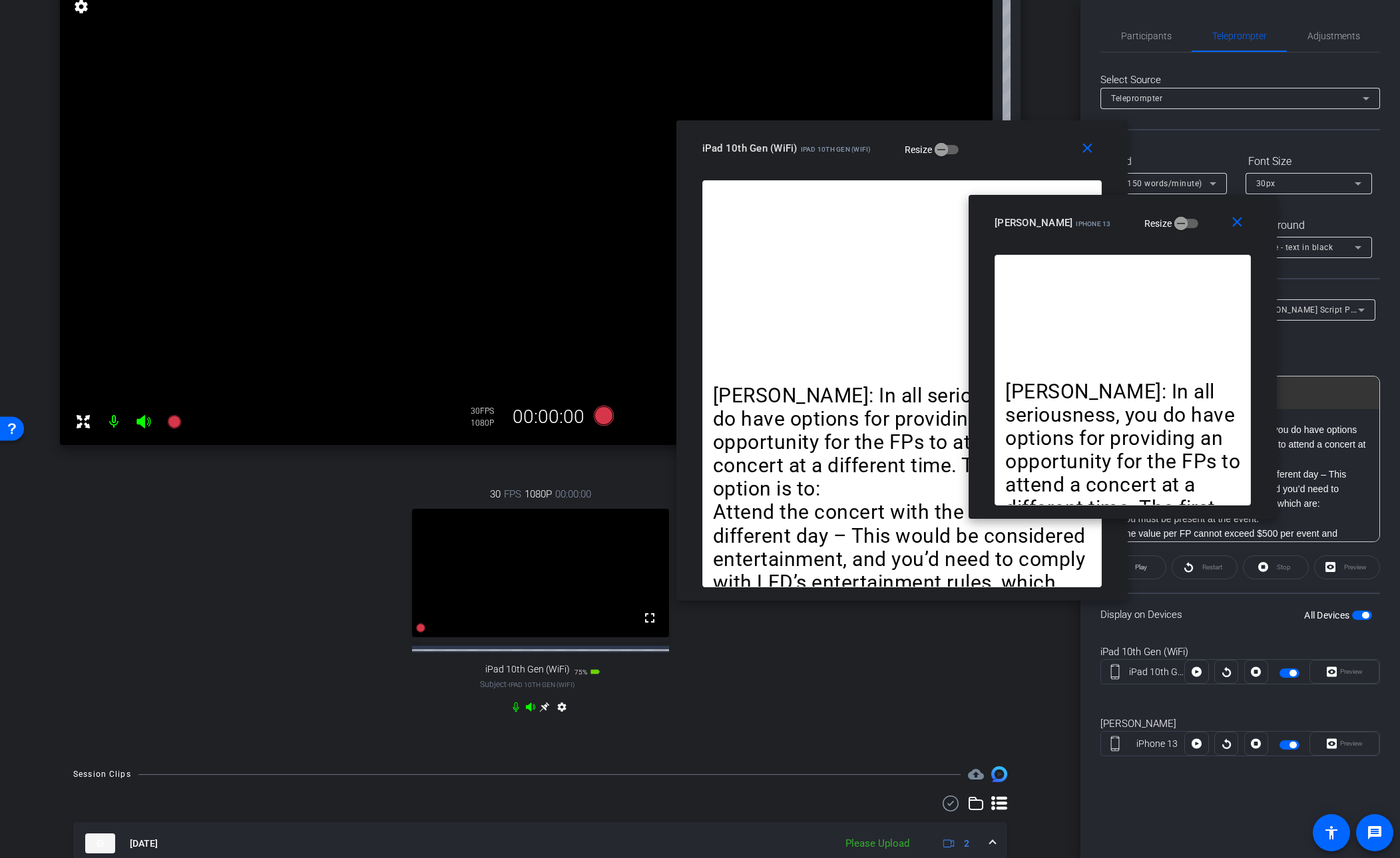
drag, startPoint x: 815, startPoint y: 211, endPoint x: 1087, endPoint y: 222, distance: 272.2
click div "iPad 10th Gen (WiFi) iPad 10th Gen (WiFi) Resize"
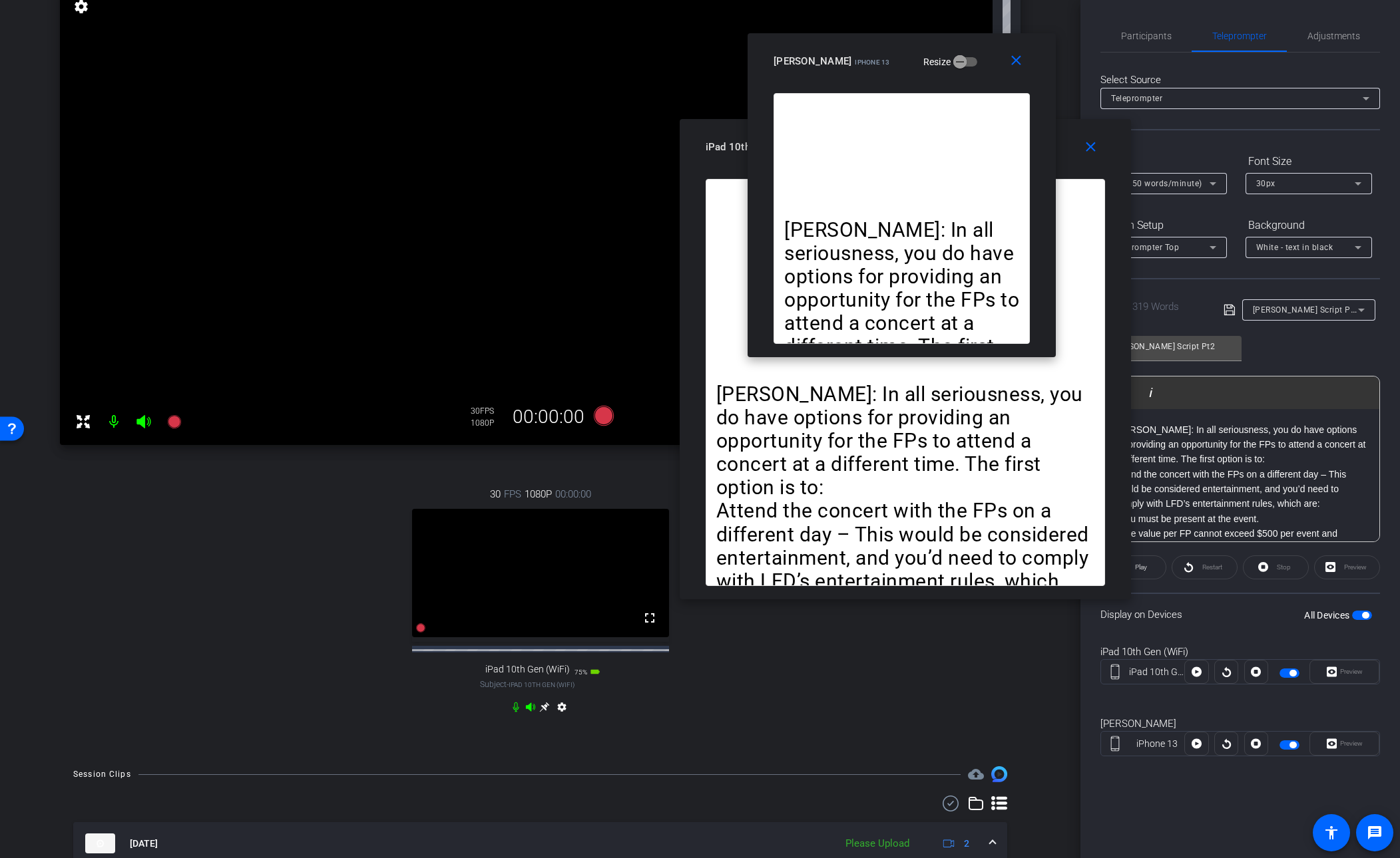
drag, startPoint x: 1097, startPoint y: 210, endPoint x: 882, endPoint y: 68, distance: 257.7
click div "[PERSON_NAME] iPhone 13 Resize"
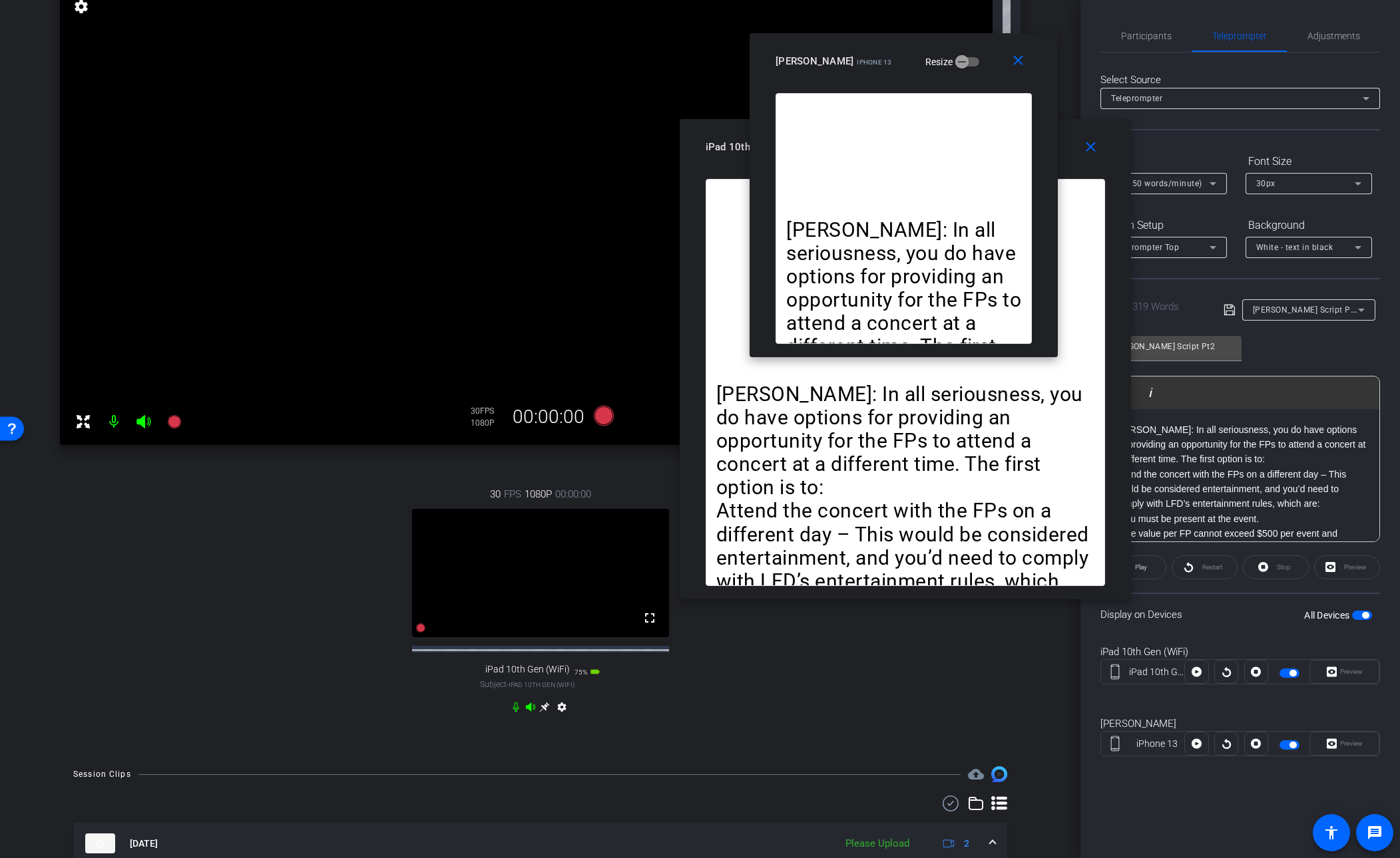
drag, startPoint x: 707, startPoint y: 710, endPoint x: 780, endPoint y: 574, distance: 154.4
click div "30 FPS 1080P 00:00:00 fullscreen iPad 10th Gen (WiFi) Subject - iPad 10th Gen (…"
click icon
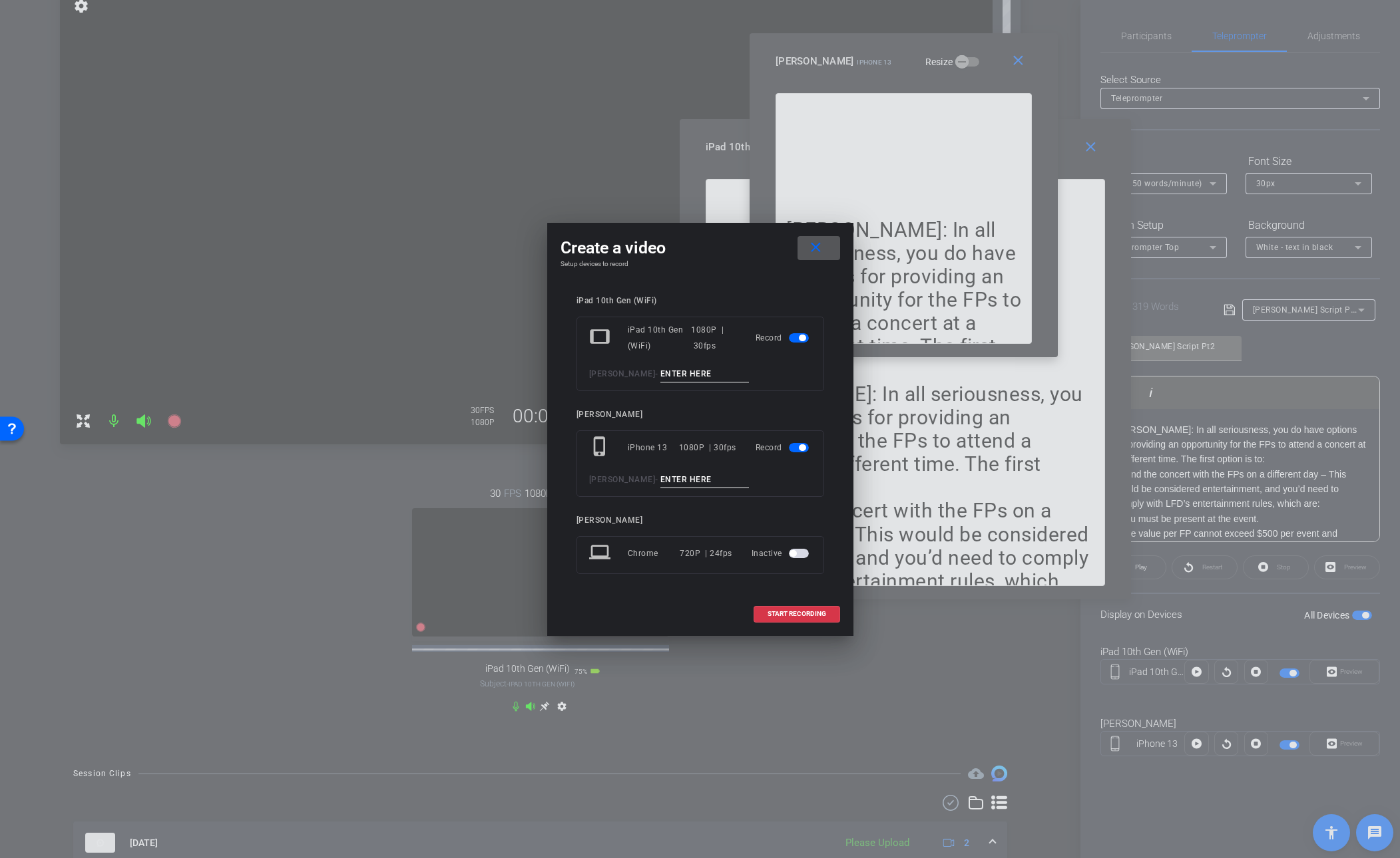
click input
type input "[PERSON_NAME] Pt2b"
click input
type input "[PERSON_NAME] Pt2b"
click span "START RECORDING"
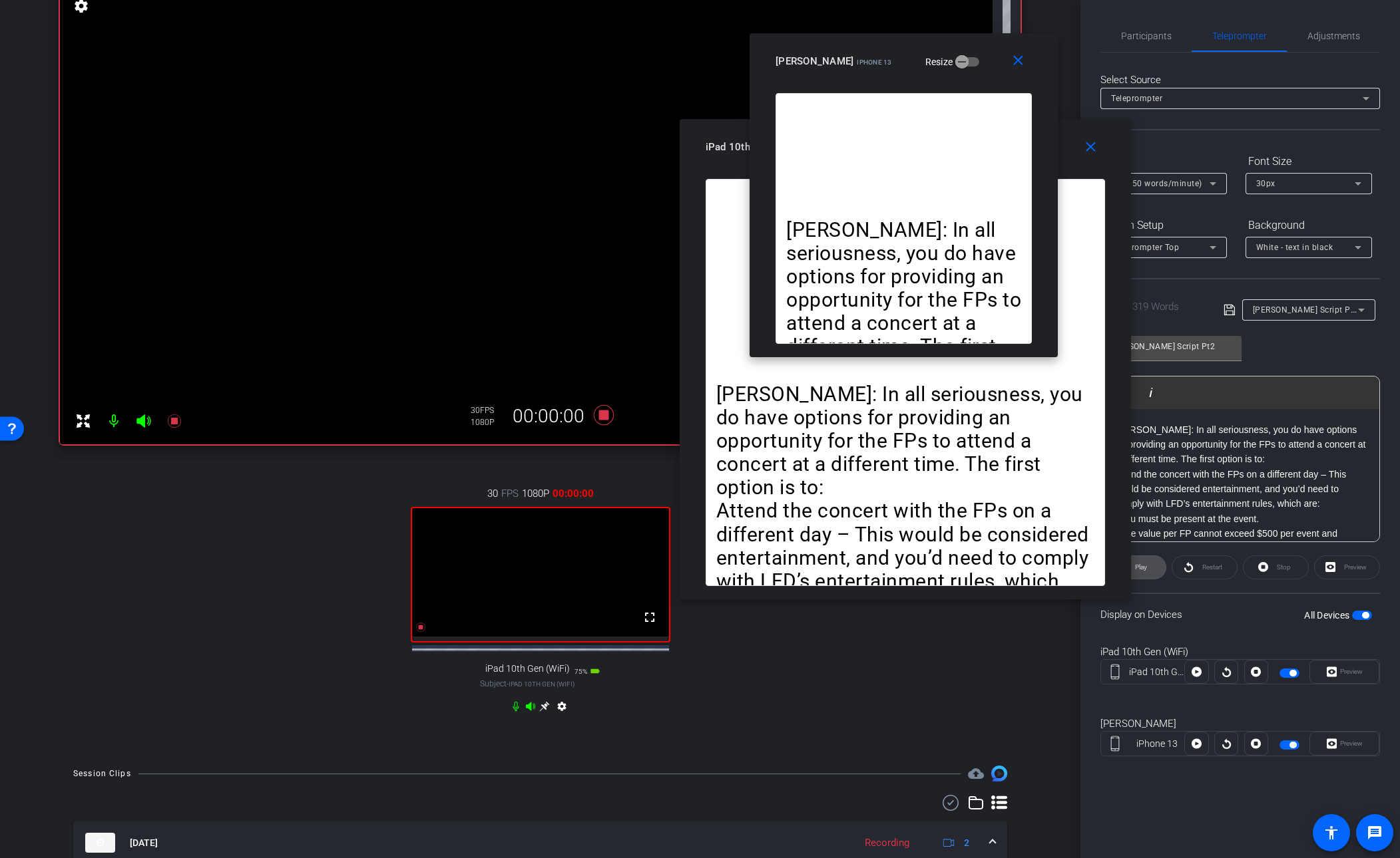
click span "Play"
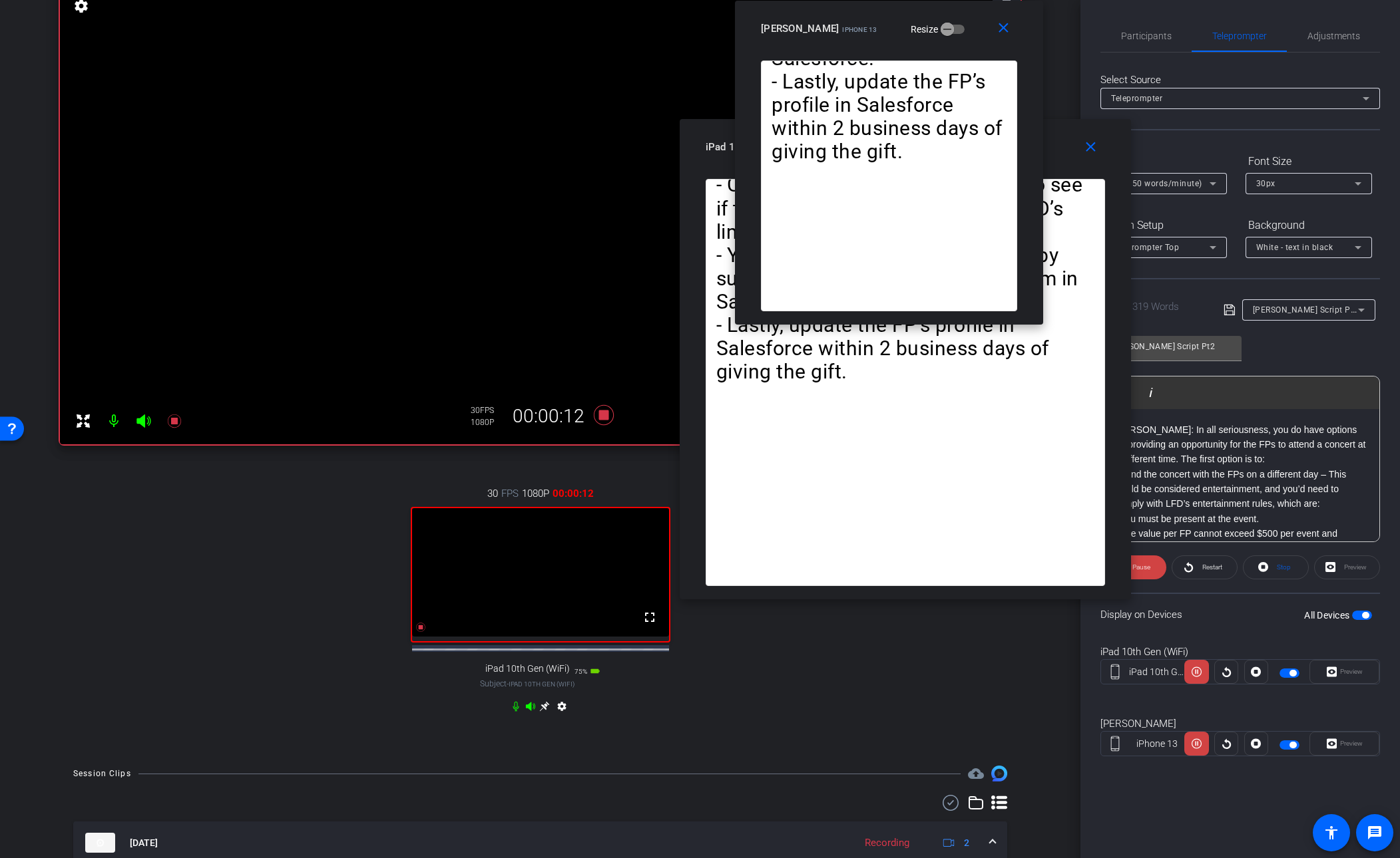
drag, startPoint x: 975, startPoint y: 56, endPoint x: 960, endPoint y: 18, distance: 40.9
click div "[PERSON_NAME] iPhone 13 Resize"
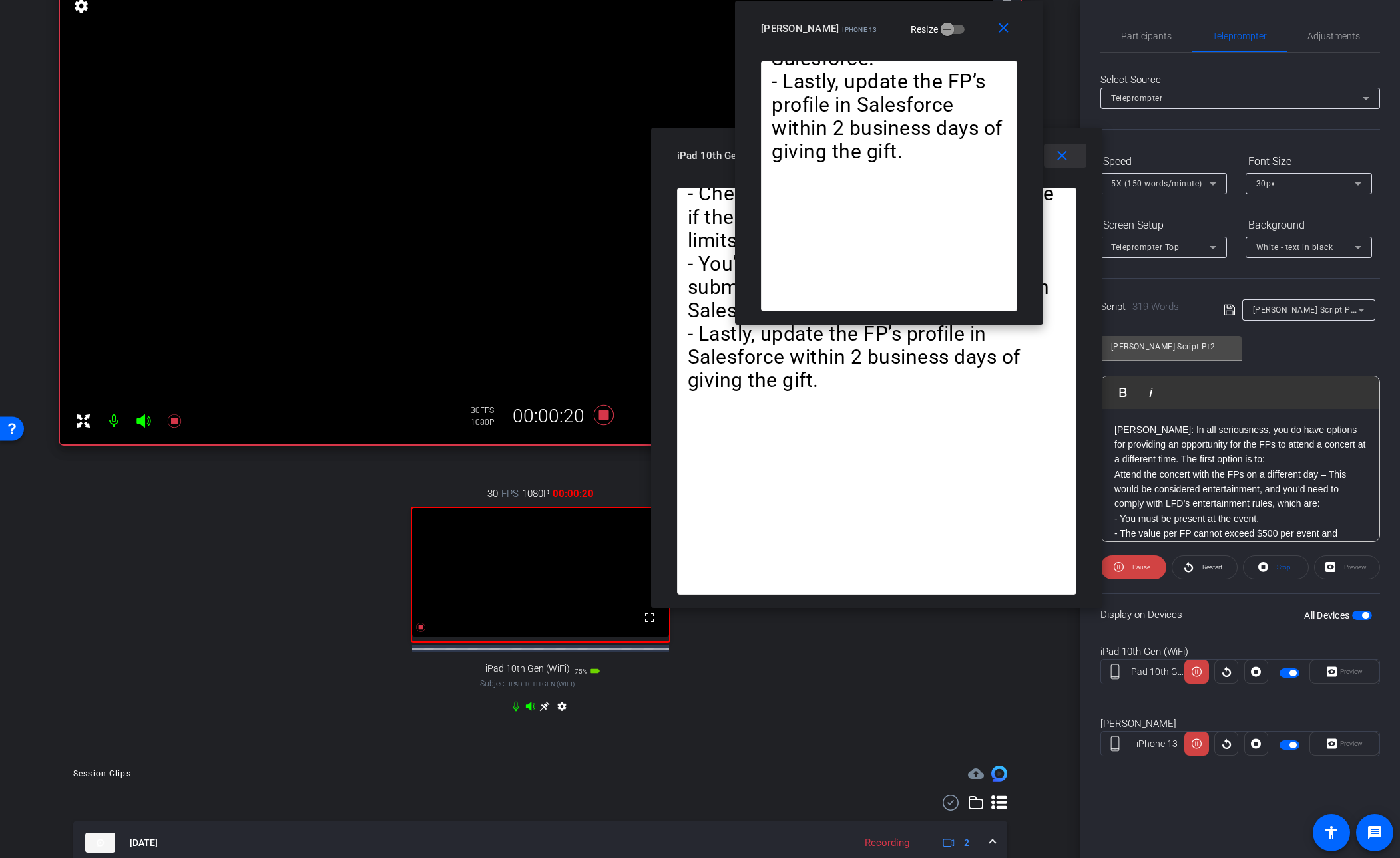
drag, startPoint x: 1065, startPoint y: 152, endPoint x: 1045, endPoint y: 147, distance: 20.6
click div "close iPad 10th Gen (WiFi) iPad 10th Gen (WiFi) Resize [PERSON_NAME]: In all se…"
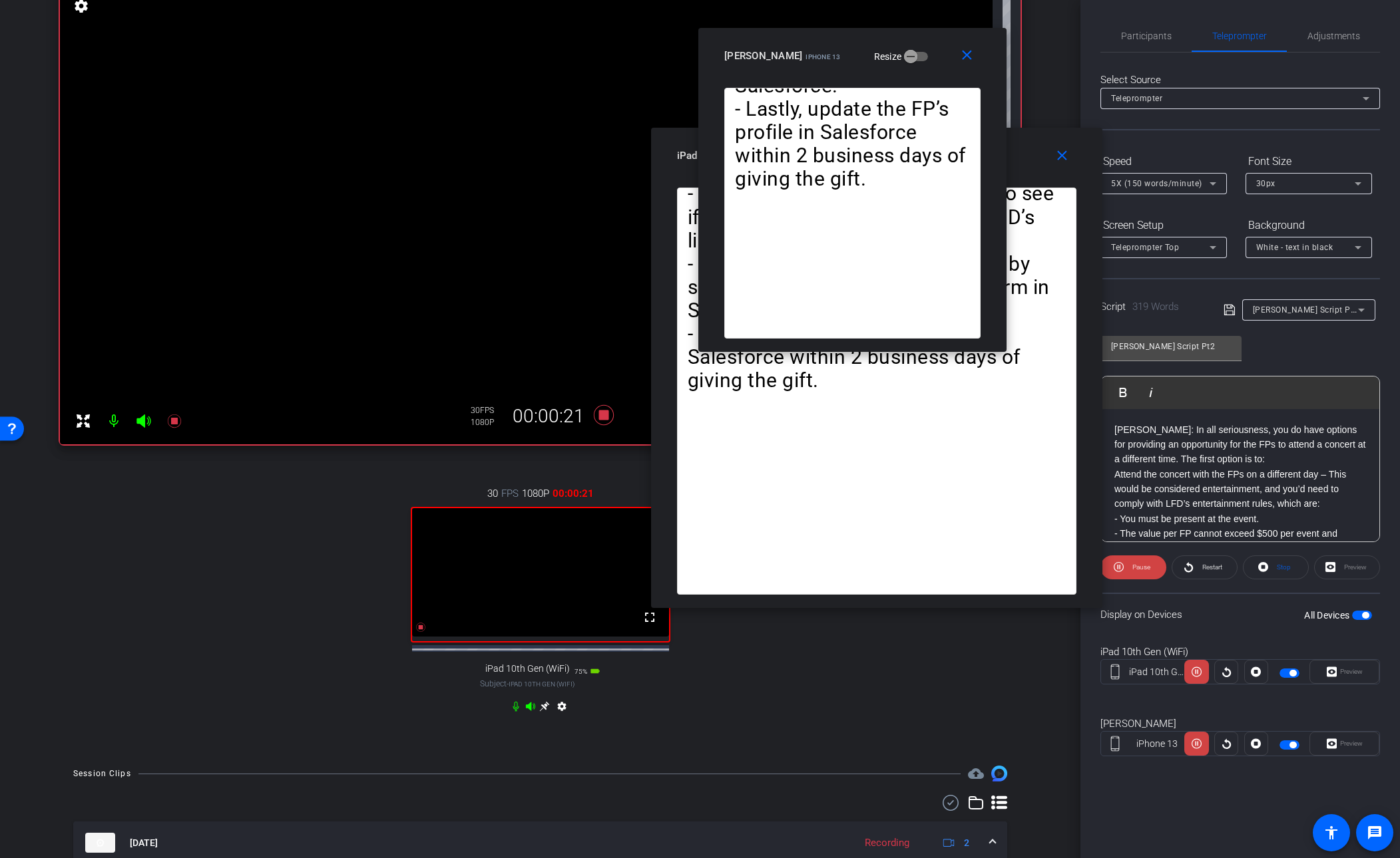
drag, startPoint x: 964, startPoint y: 34, endPoint x: 932, endPoint y: 56, distance: 38.8
click div "[PERSON_NAME] iPhone 13 Resize"
click icon
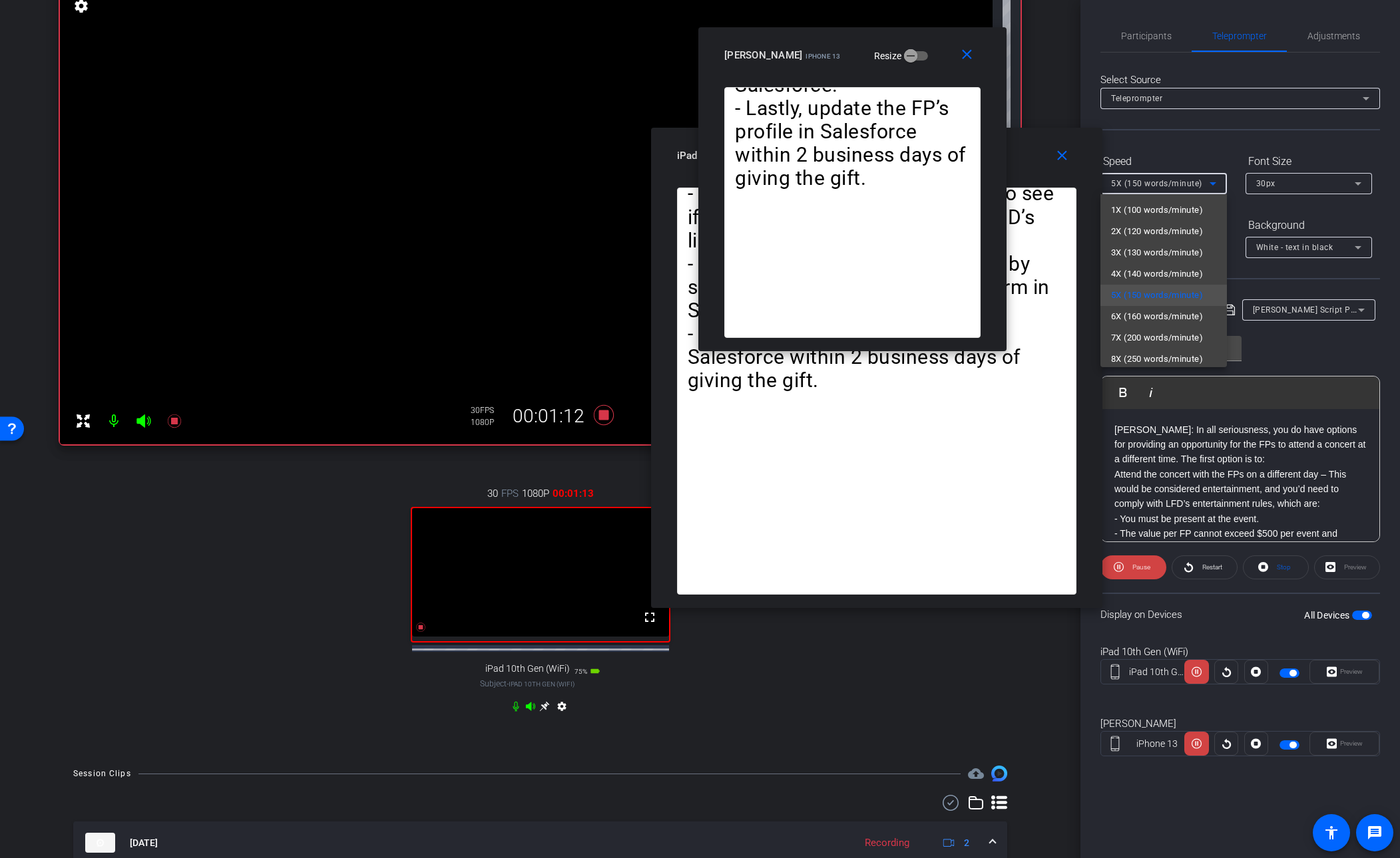
click span "6X (160 words/minute)"
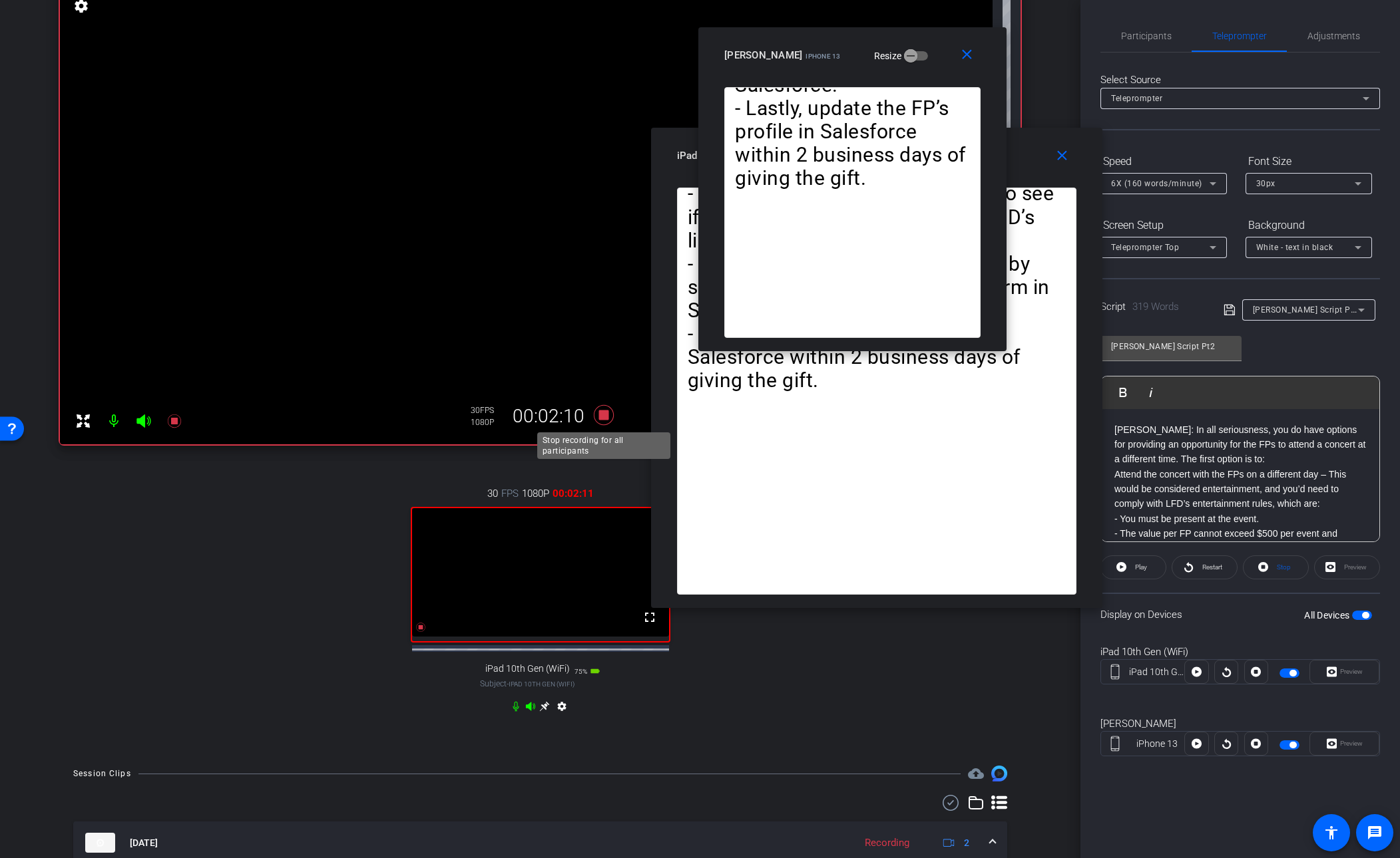
click icon
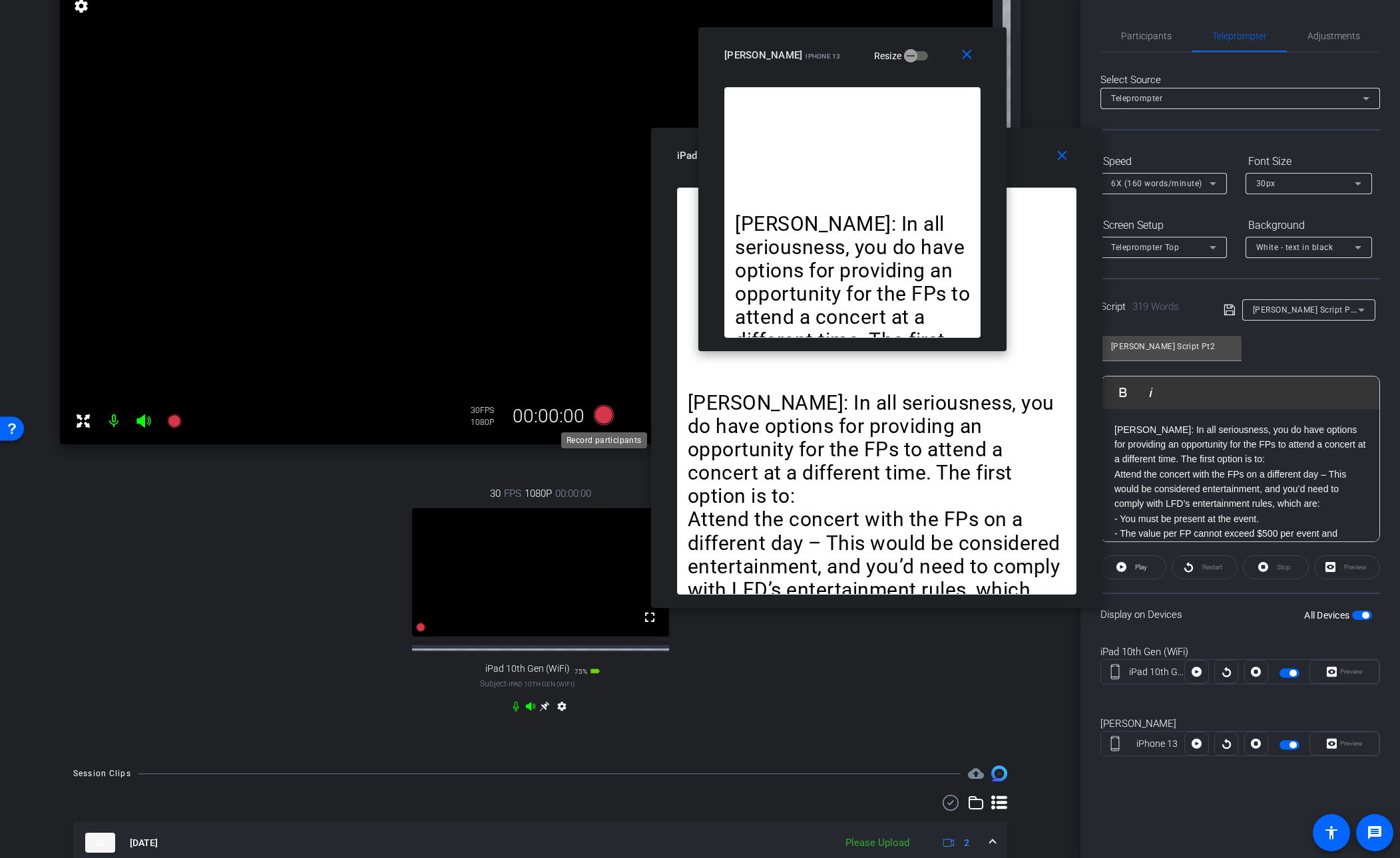
click icon
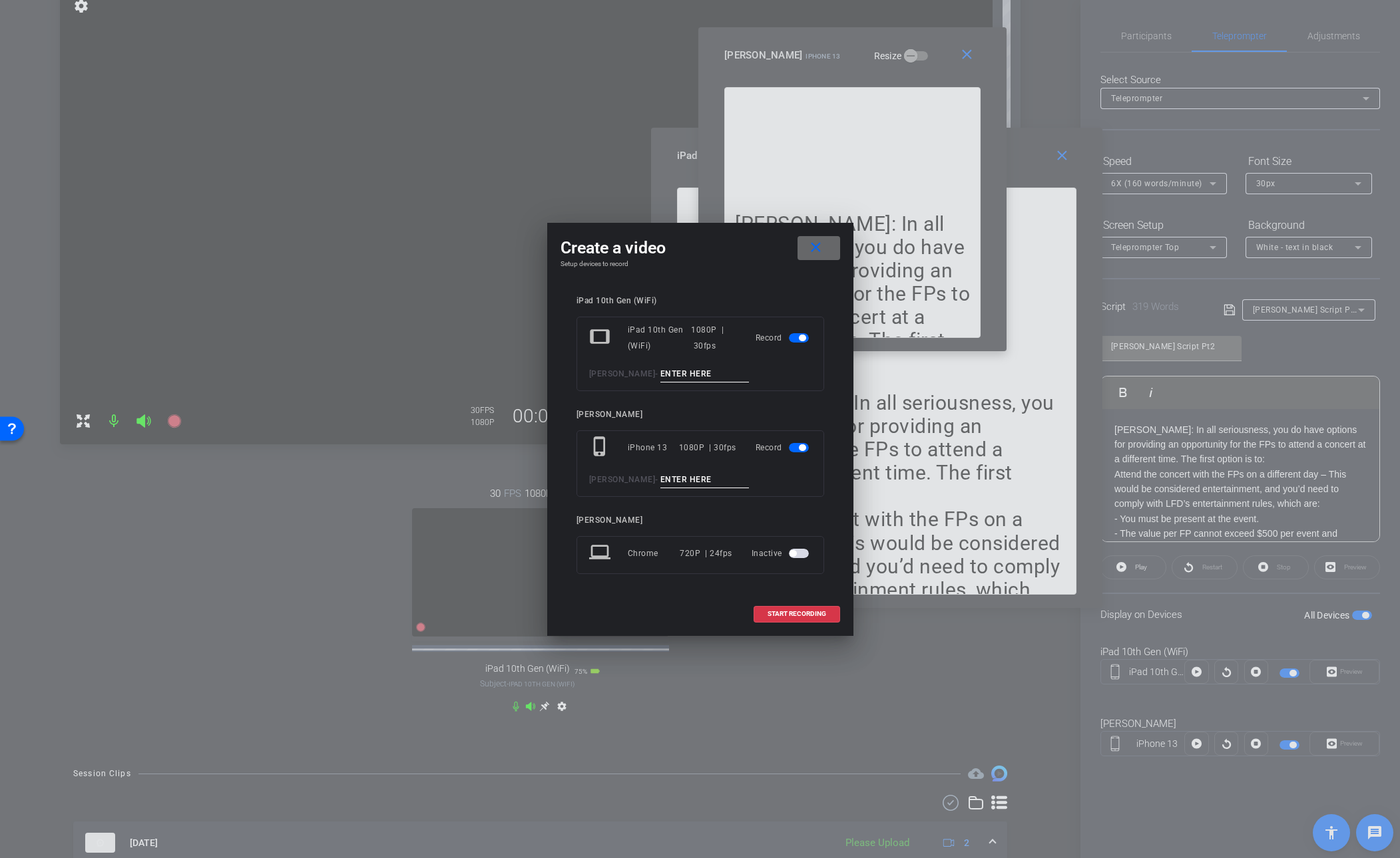
click mat-icon "close"
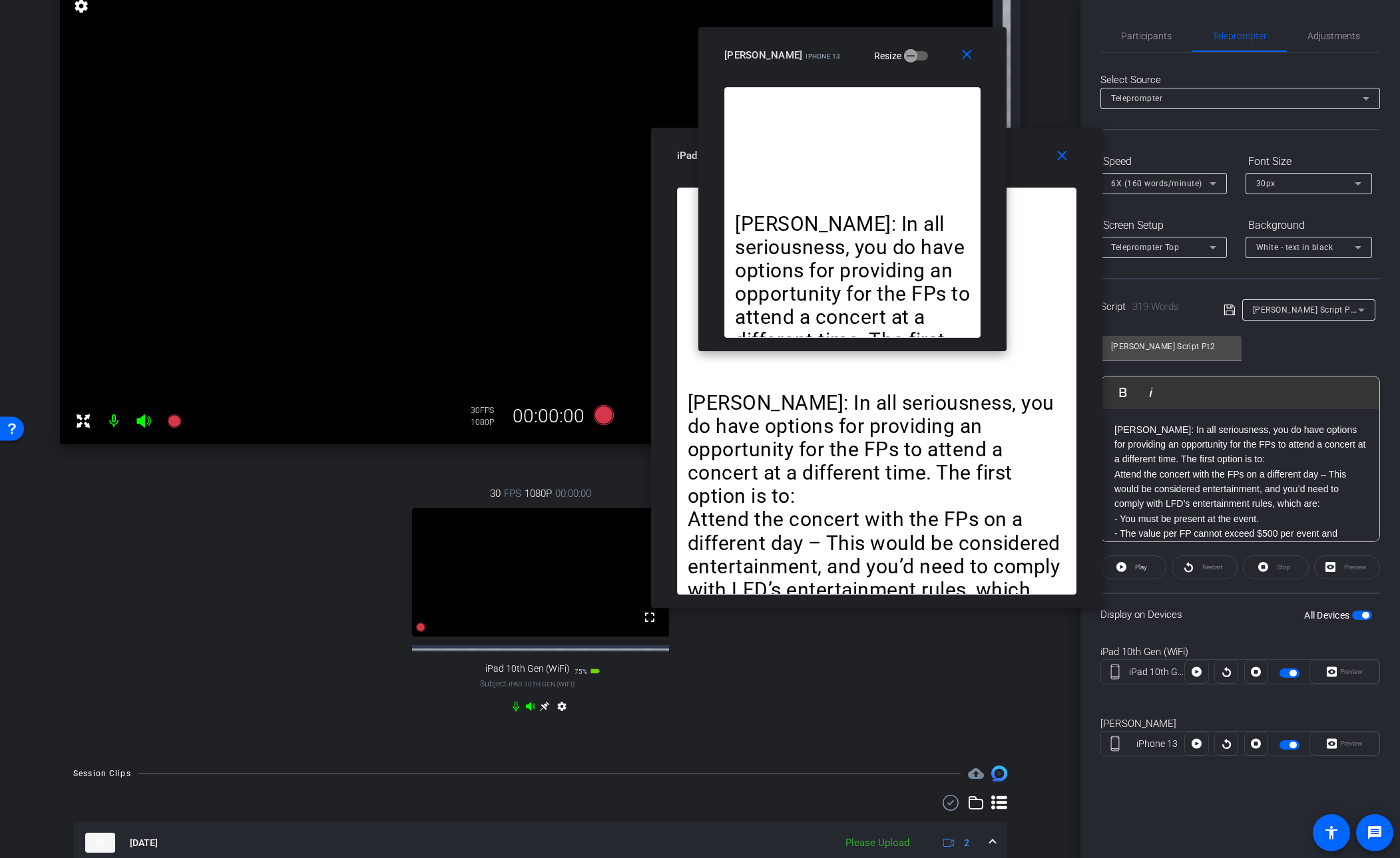
click div "30 FPS 1080P 00:00:00 fullscreen iPad 10th Gen (WiFi) Subject - iPad 10th Gen (…"
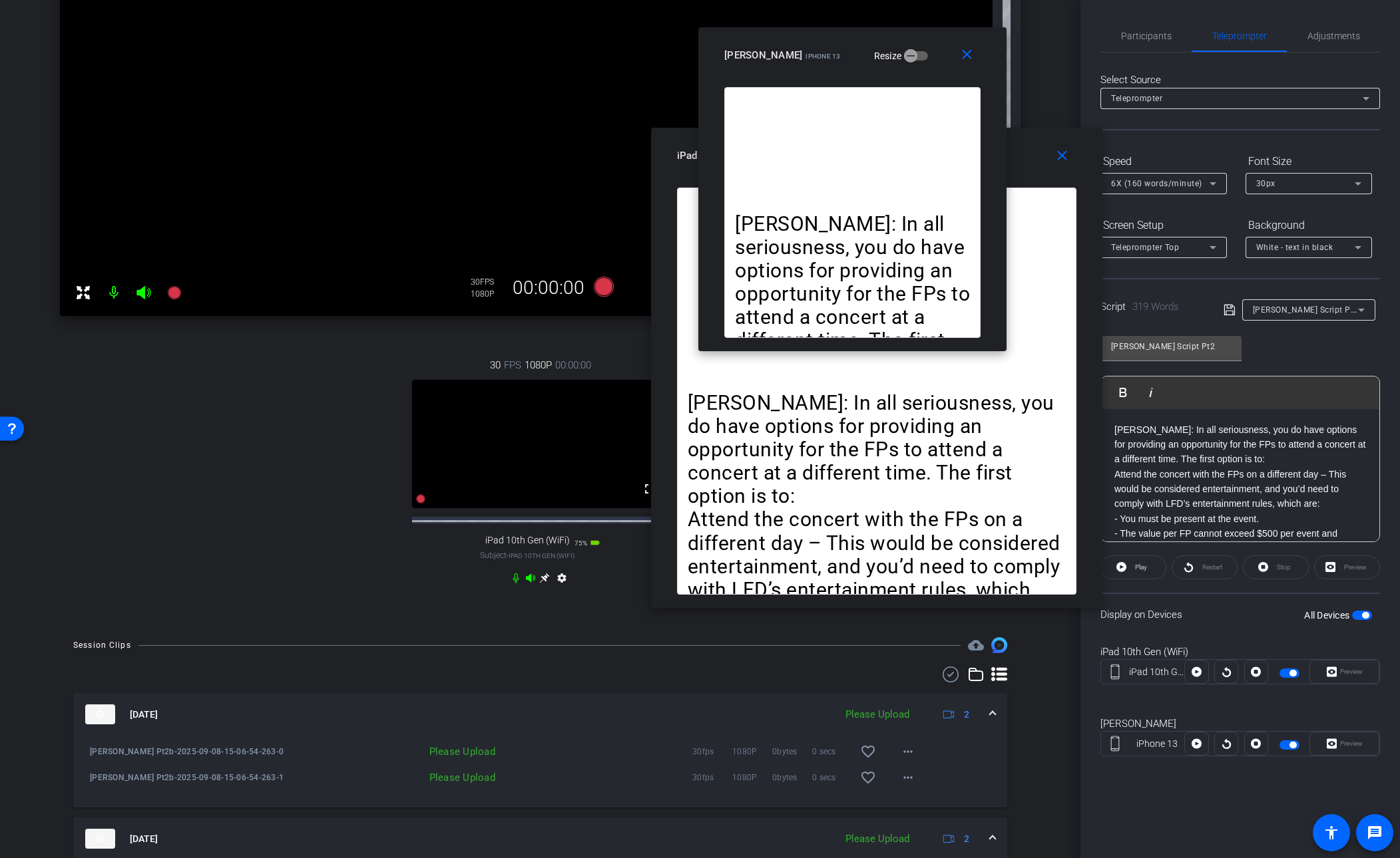
scroll to position [338, 0]
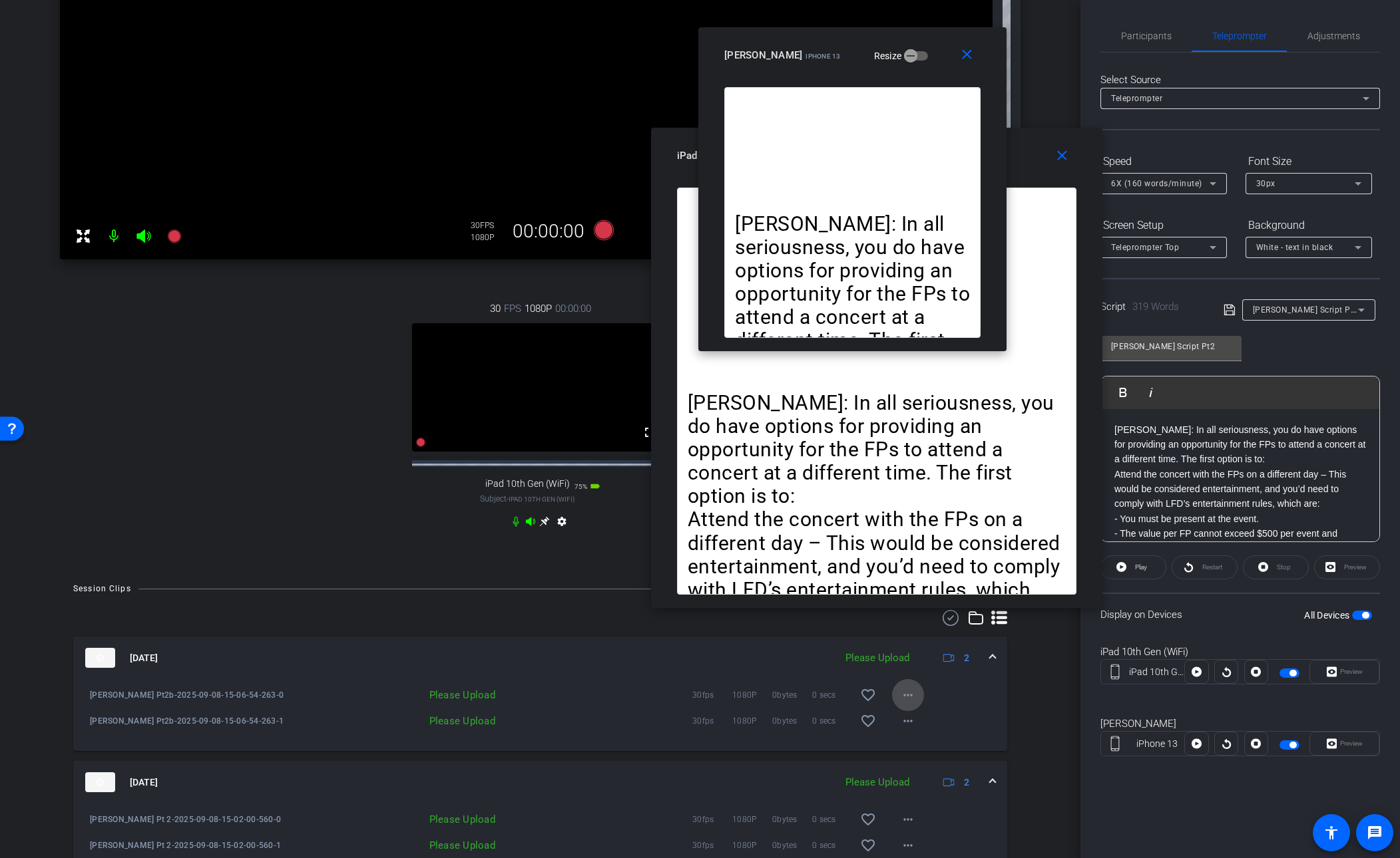
click mat-icon "more_horiz"
click span "Upload"
click mat-icon "more_horiz"
click span "Upload"
click span "Participants"
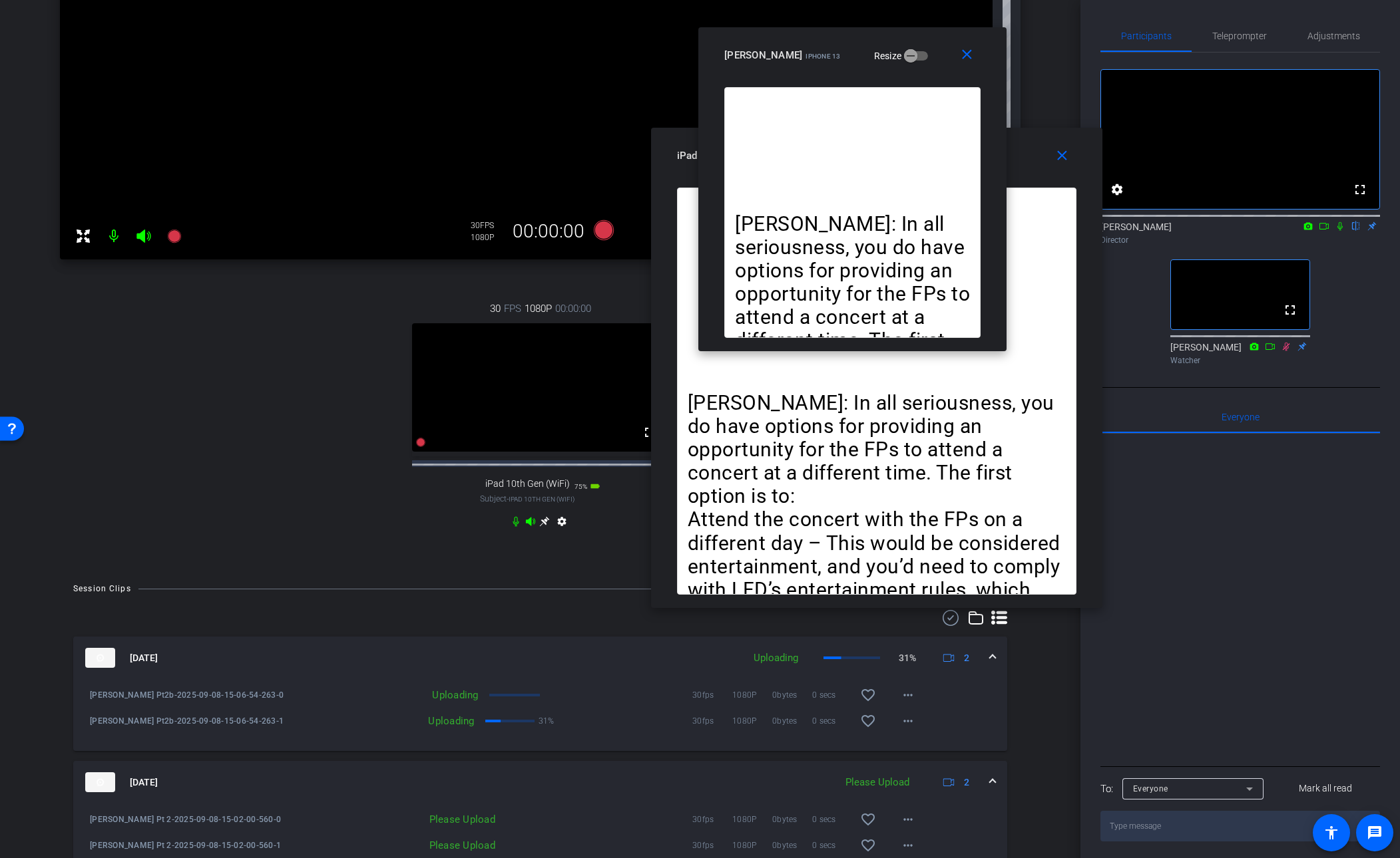
click icon
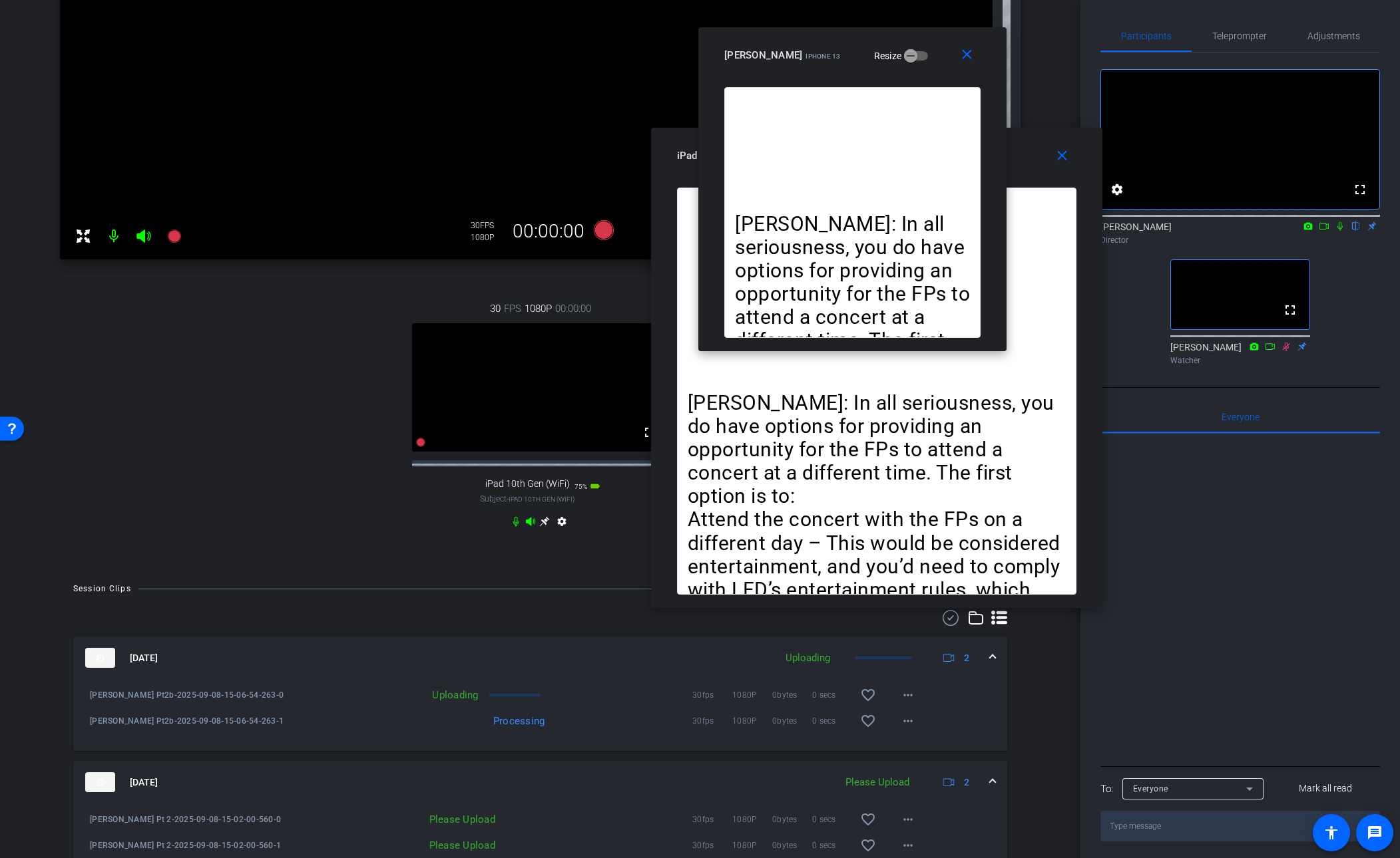
drag, startPoint x: 937, startPoint y: 45, endPoint x: 937, endPoint y: 35, distance: 10.0
click div "[PERSON_NAME] iPhone 13 Resize"
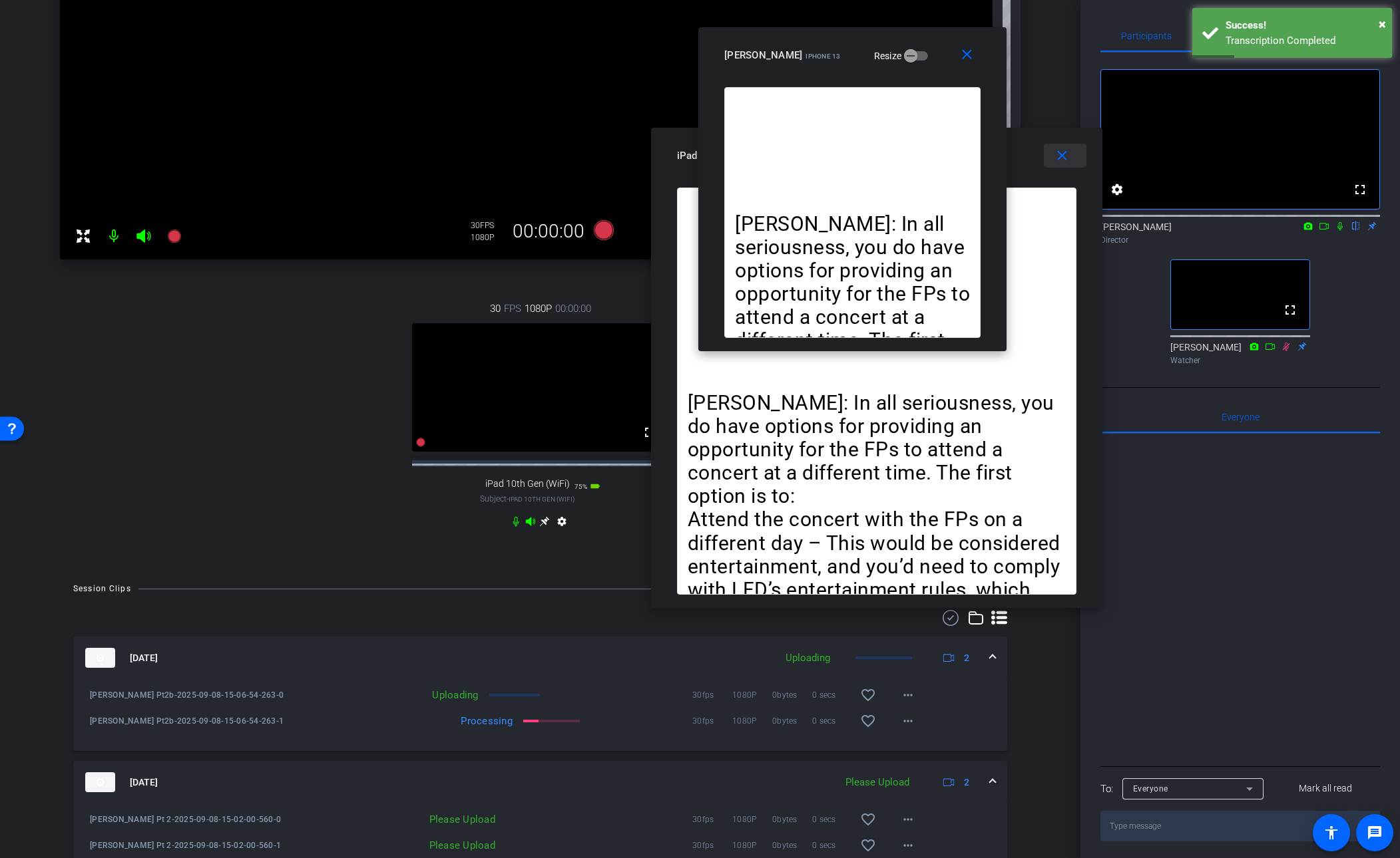
click mat-icon "close"
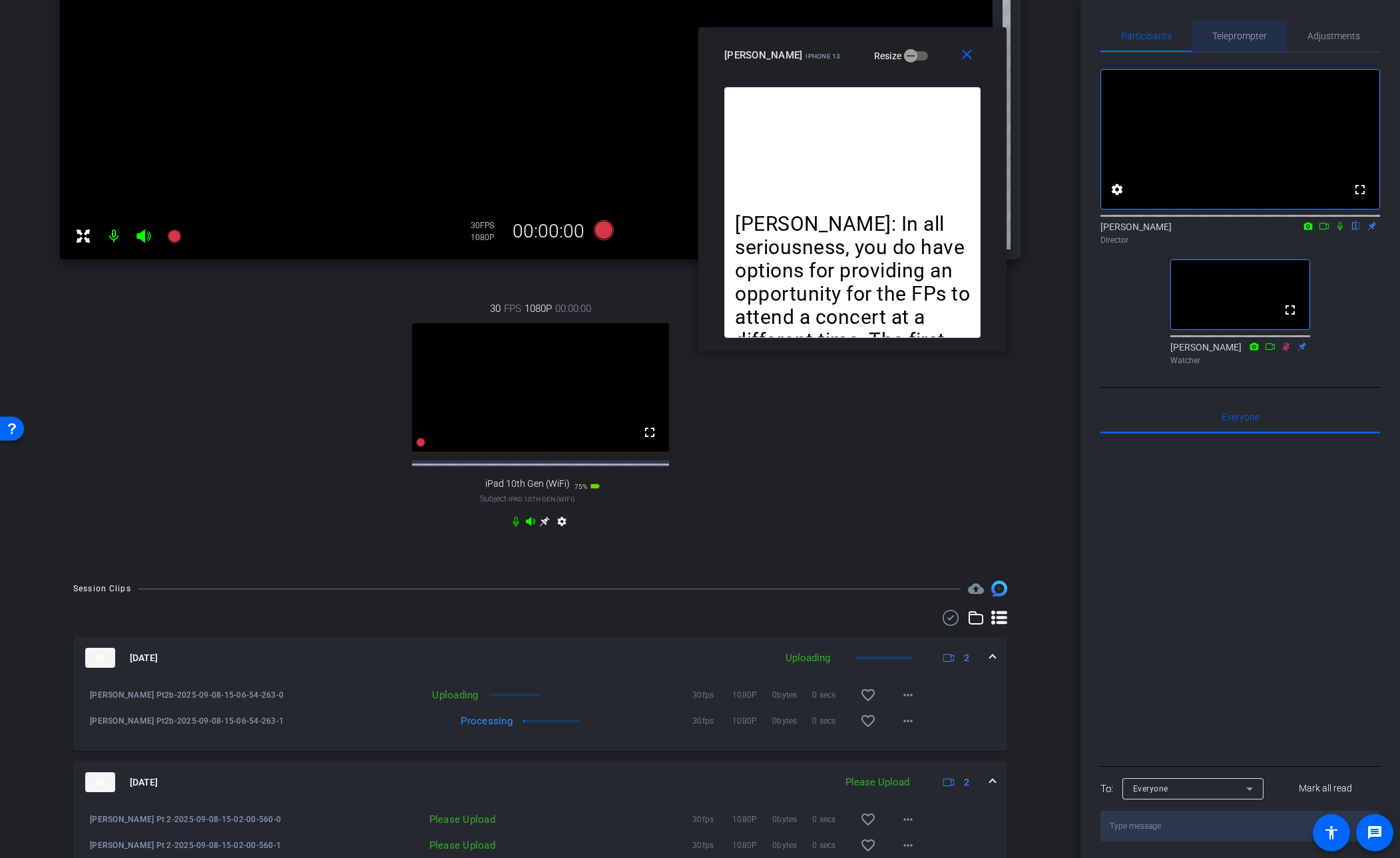
drag, startPoint x: 1229, startPoint y: 41, endPoint x: 1310, endPoint y: 344, distance: 313.6
click span "Teleprompter"
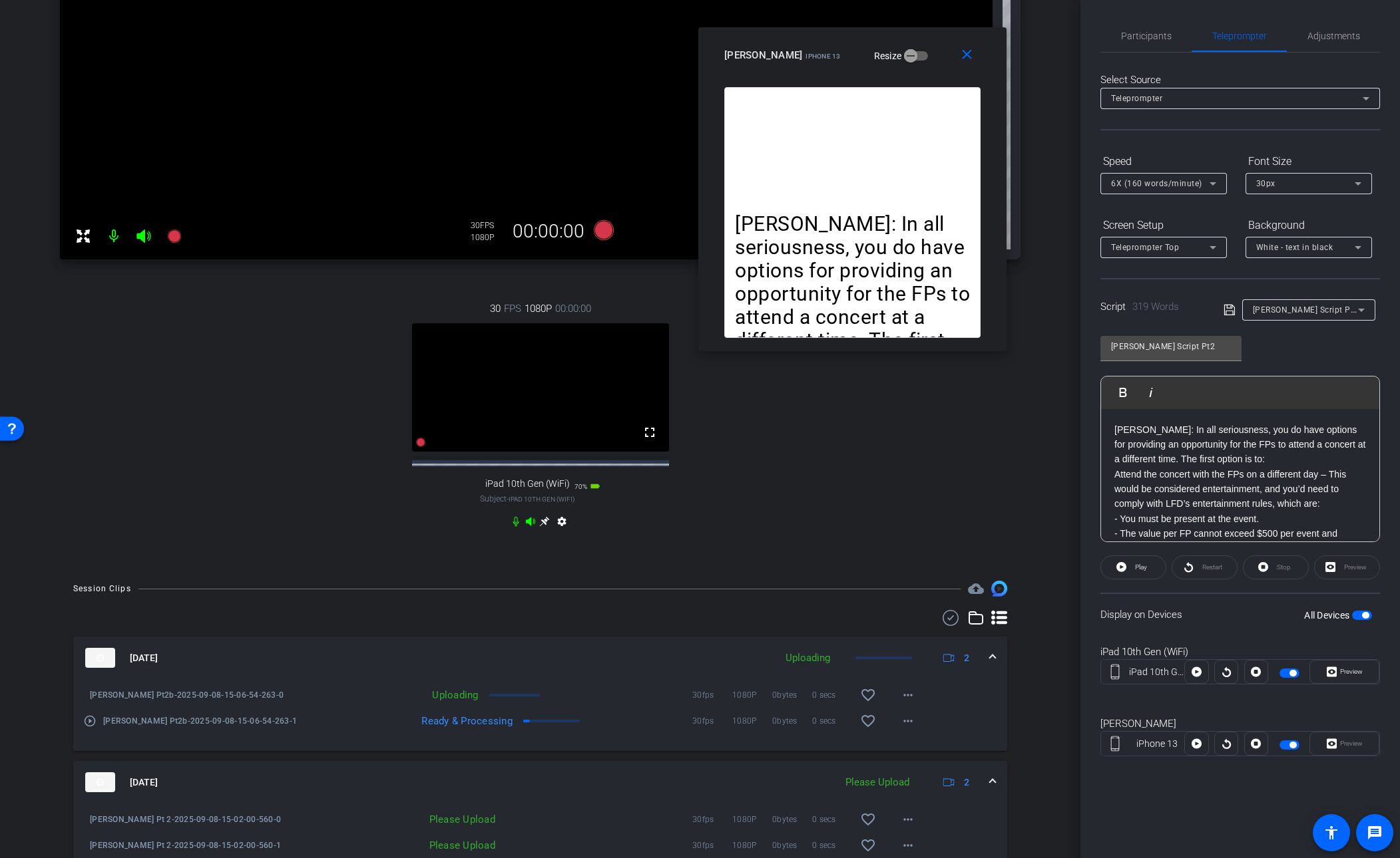
click p "[PERSON_NAME]: In all seriousness, you do have options for providing an opportu…"
drag, startPoint x: 1218, startPoint y: 349, endPoint x: 1231, endPoint y: 347, distance: 13.2
click input "[PERSON_NAME] Script Pt2"
type input "[PERSON_NAME] Script Pt3"
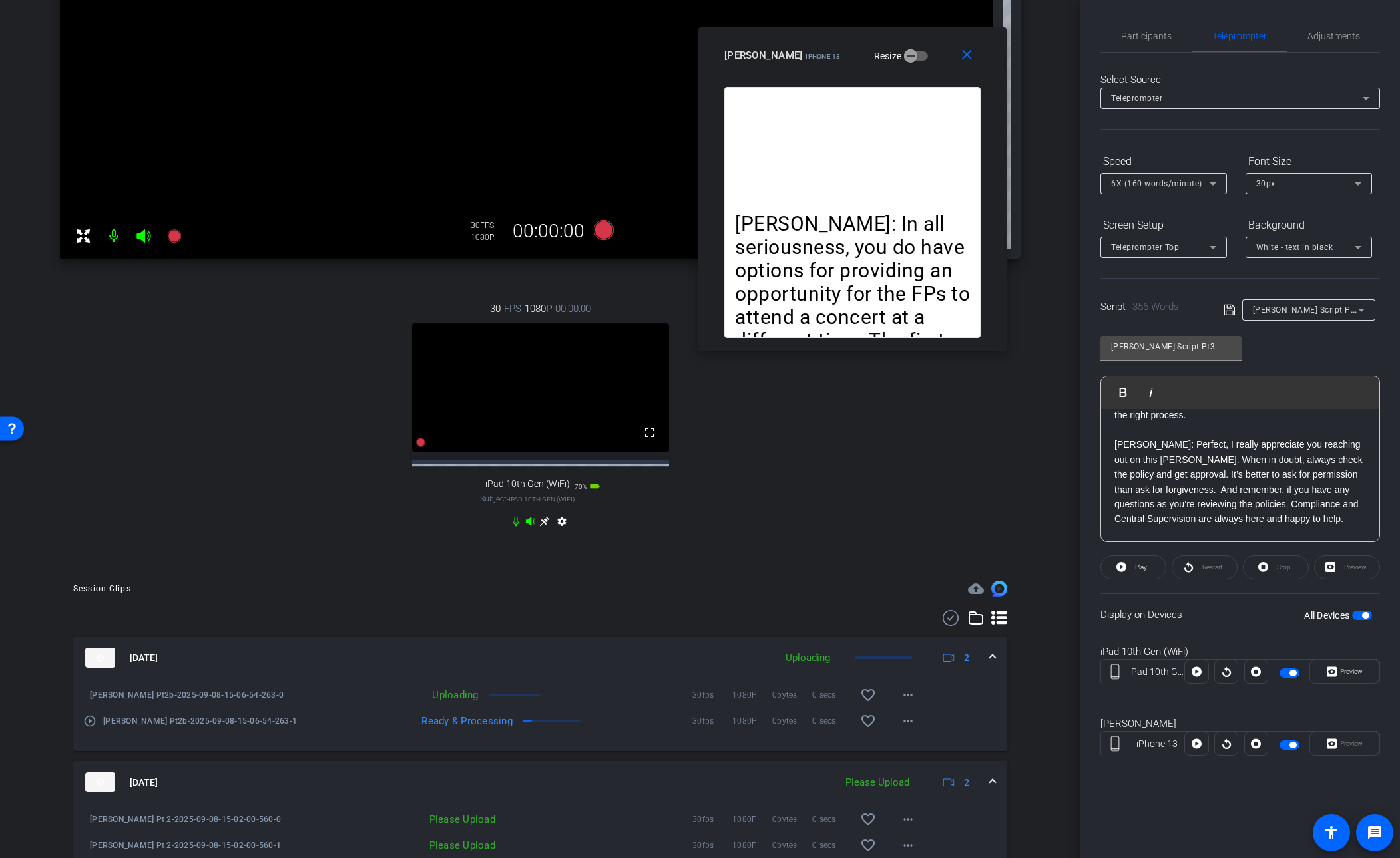
click icon
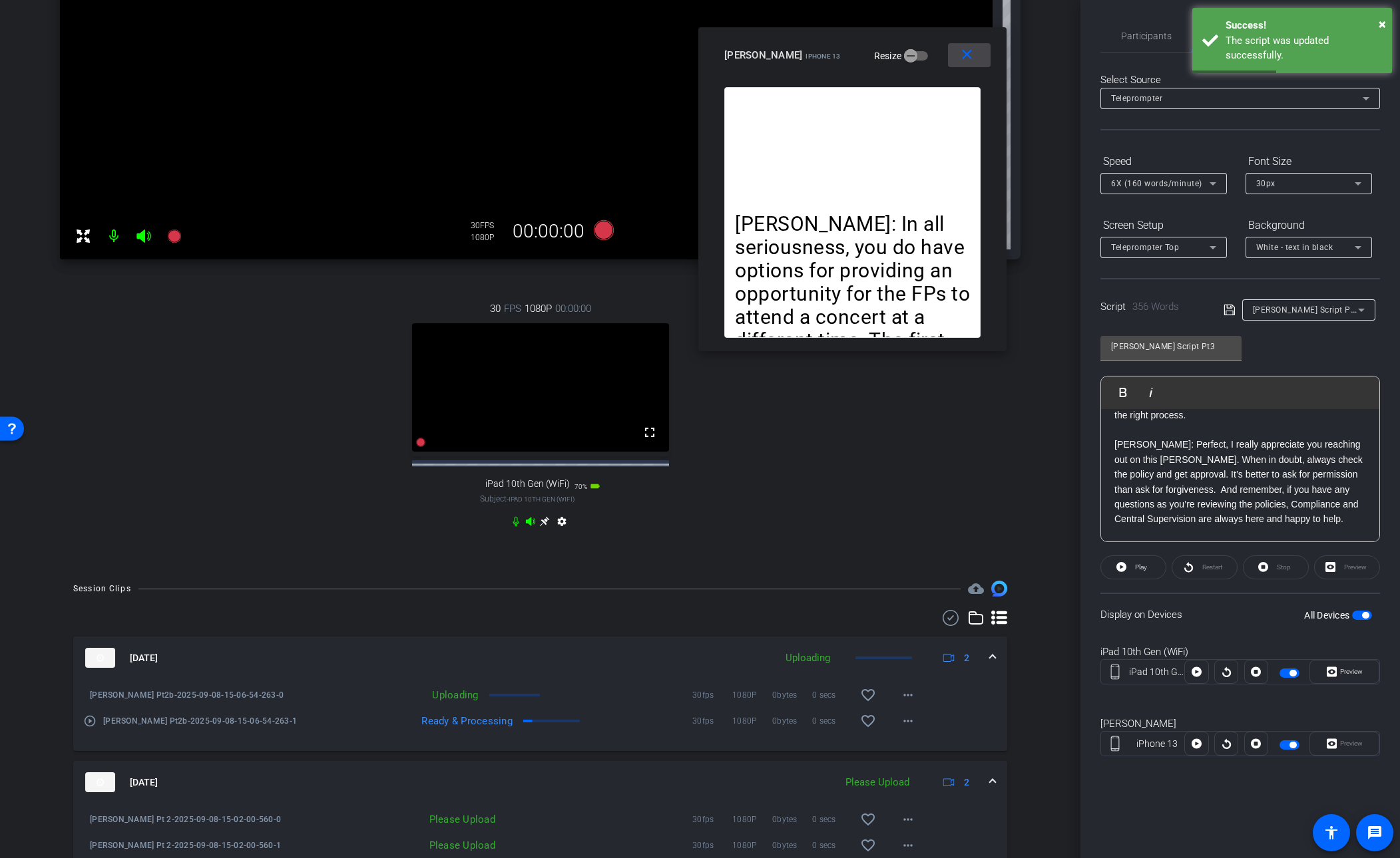
click mat-icon "close"
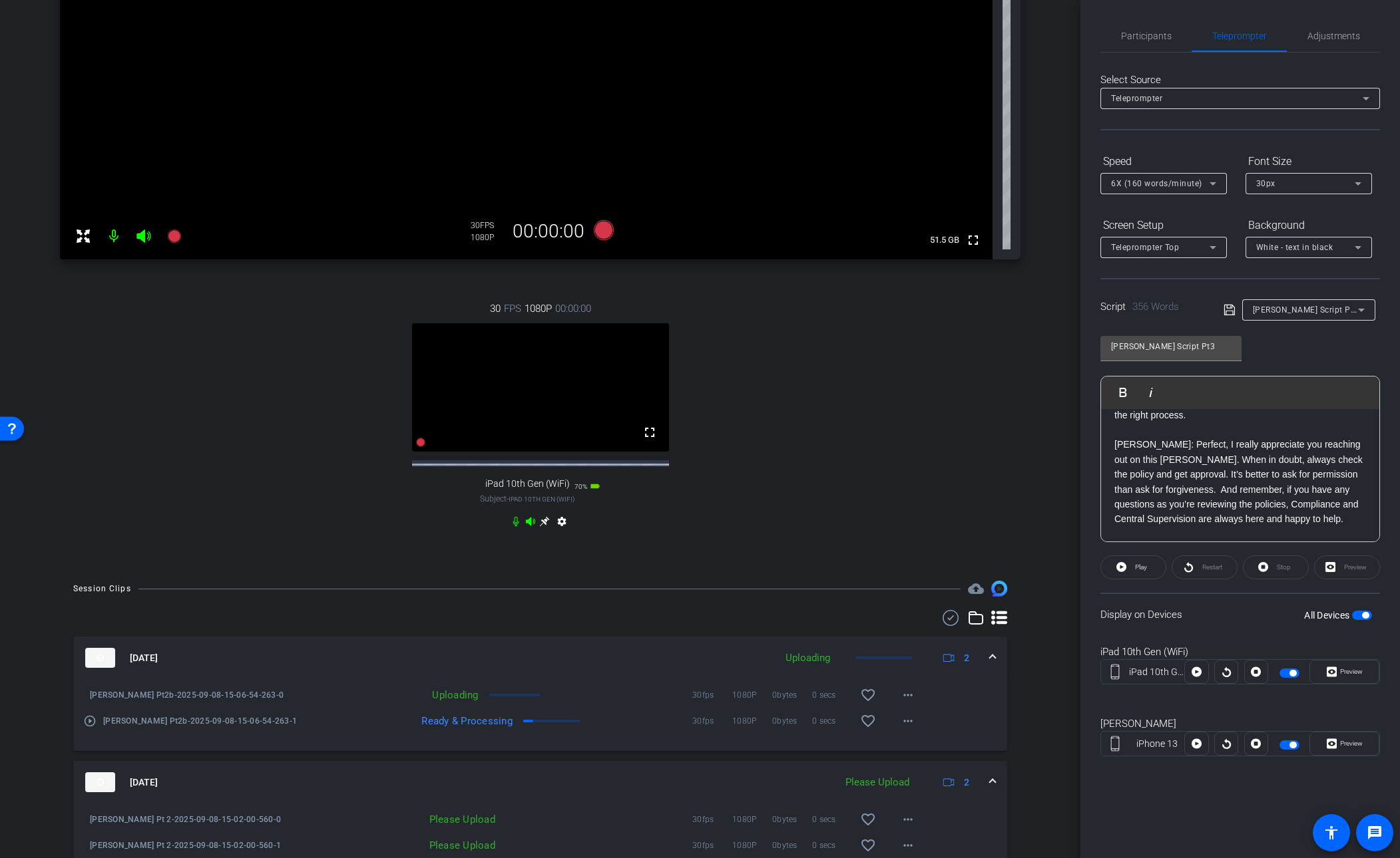
click span "button"
drag, startPoint x: 1353, startPoint y: 669, endPoint x: 1358, endPoint y: 747, distance: 78.2
click span "Preview"
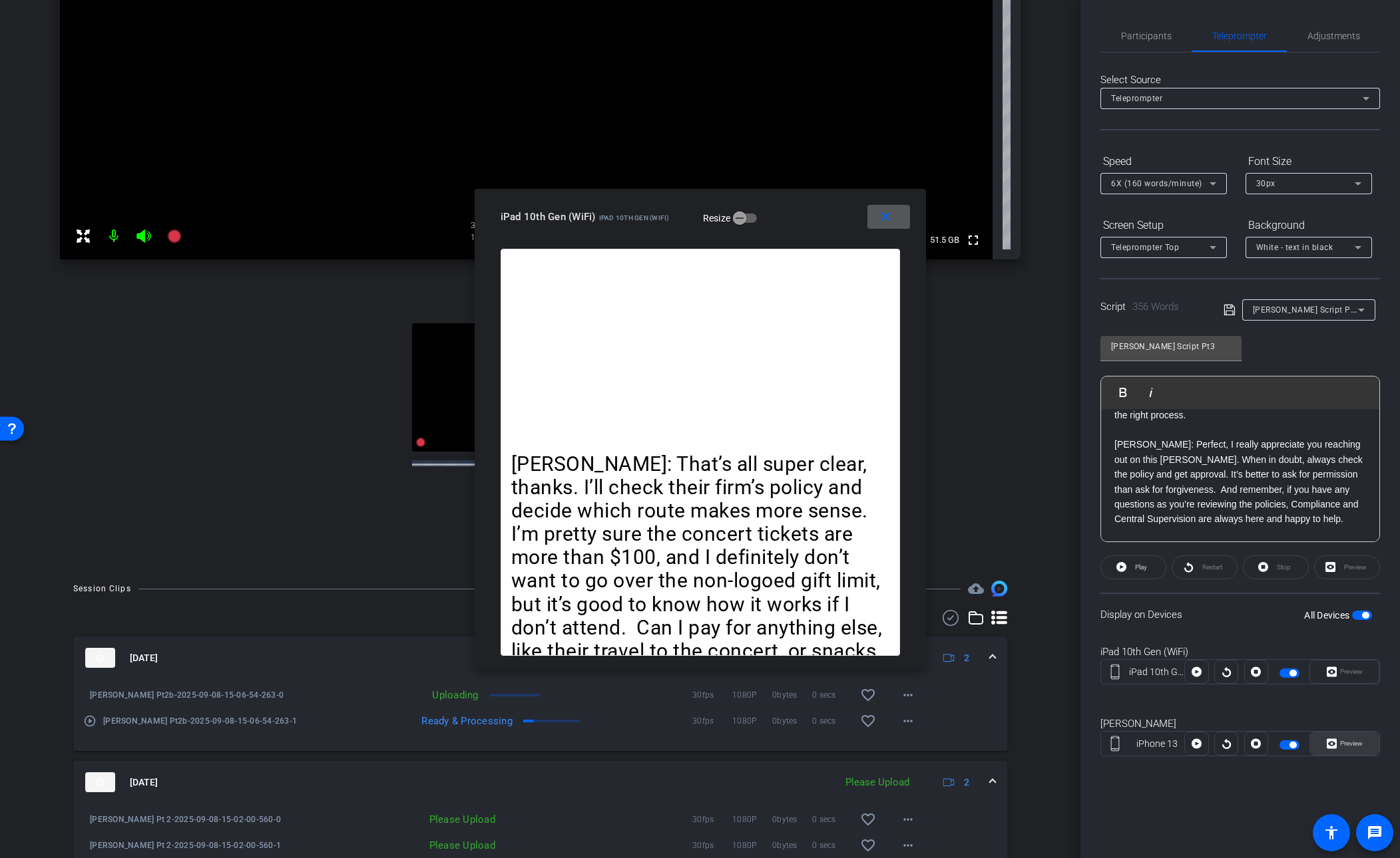
click span "Preview"
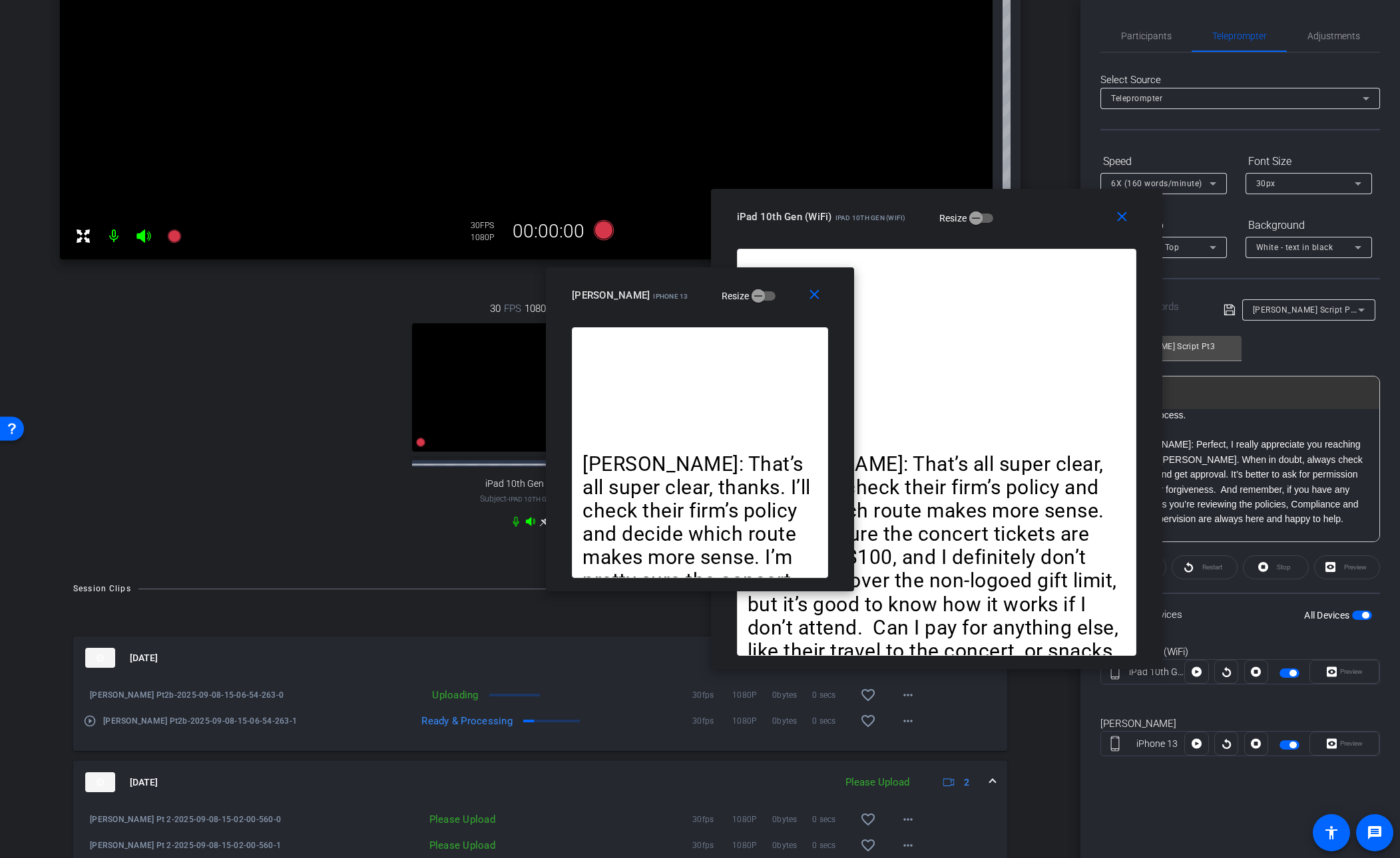
drag, startPoint x: 790, startPoint y: 220, endPoint x: 994, endPoint y: 241, distance: 205.1
click div "iPad 10th Gen (WiFi) iPad 10th Gen (WiFi) Resize"
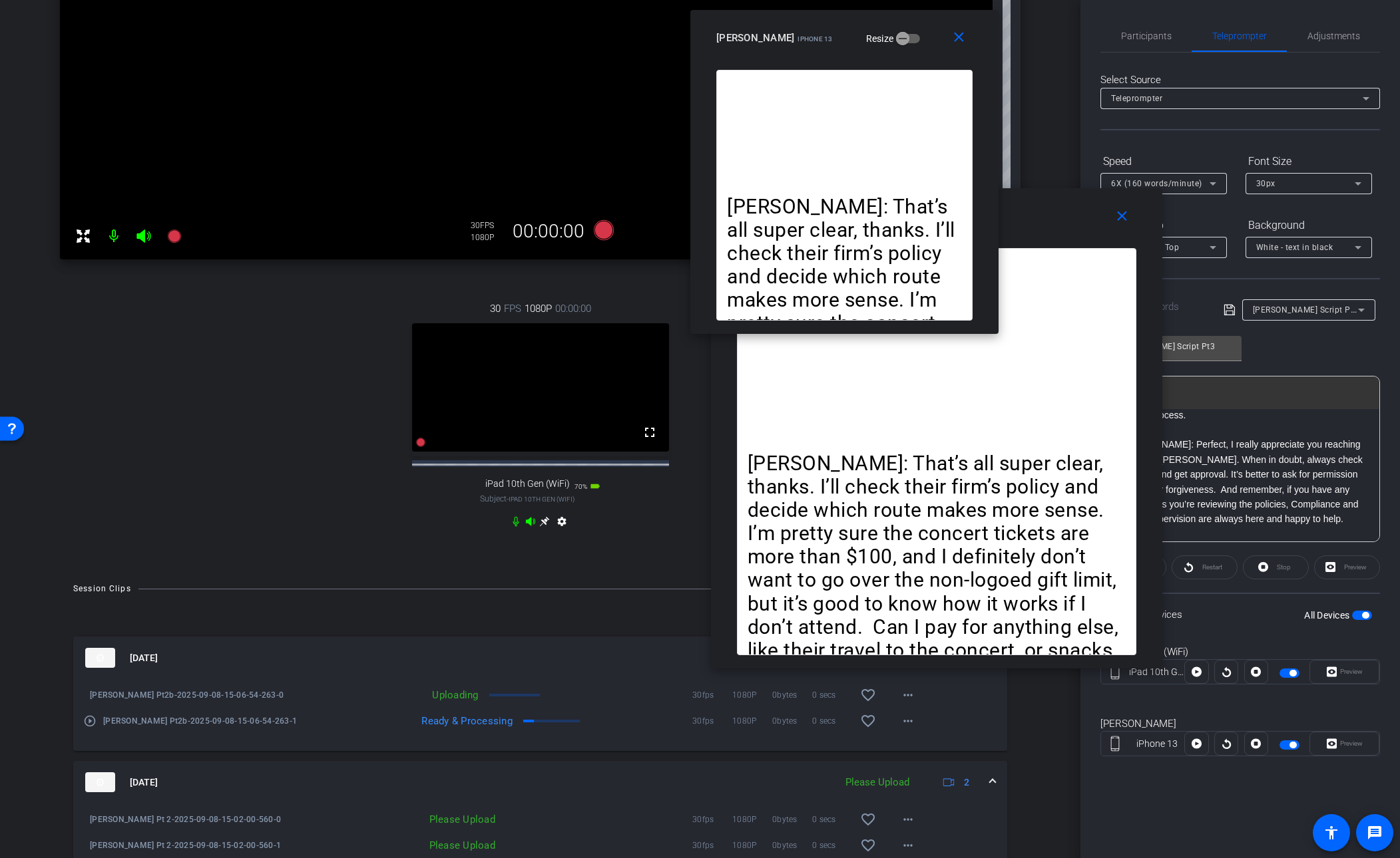
drag, startPoint x: 759, startPoint y: 291, endPoint x: 911, endPoint y: 50, distance: 284.9
click div "[PERSON_NAME] iPhone 13 Resize"
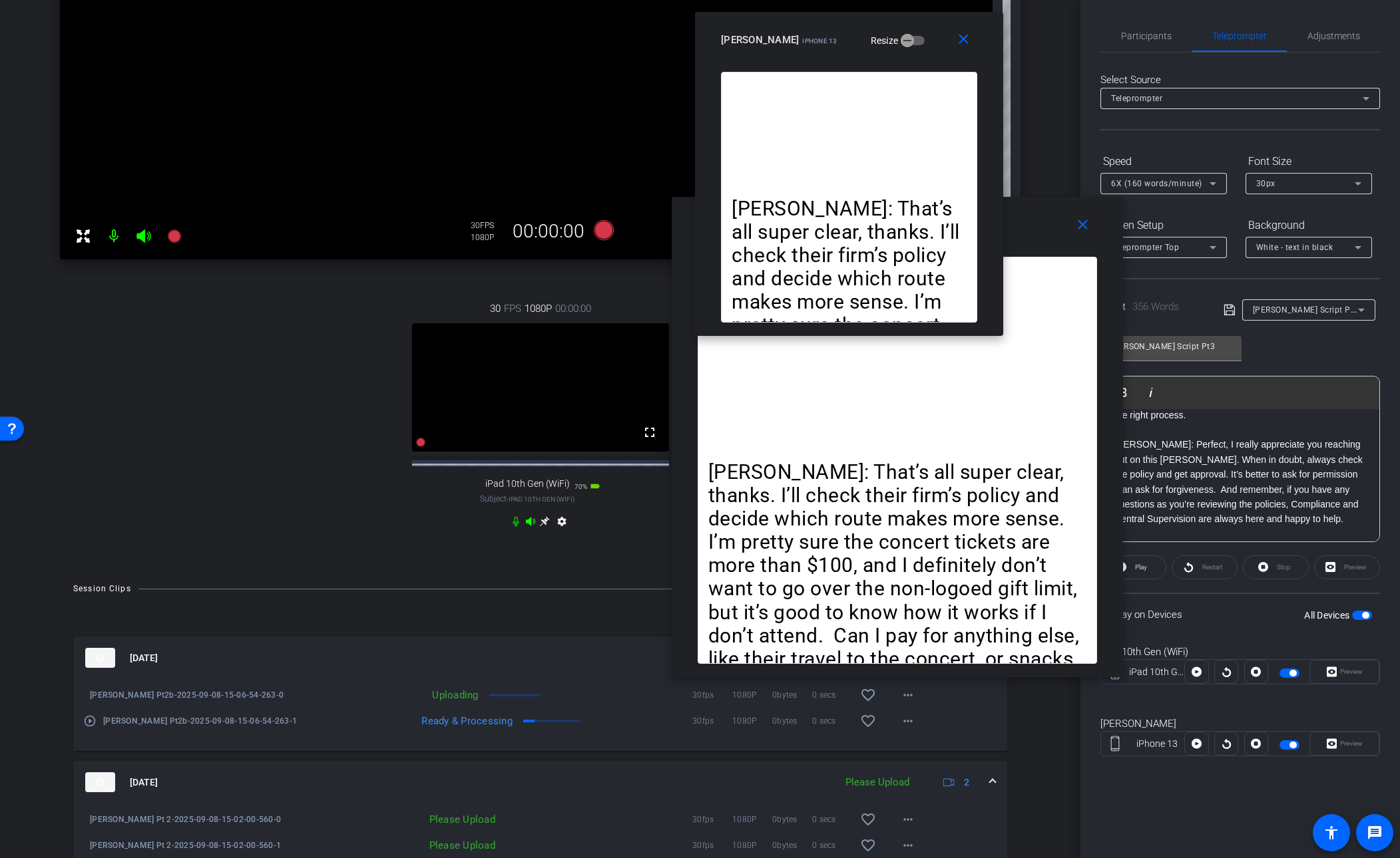
drag, startPoint x: 1047, startPoint y: 221, endPoint x: 1213, endPoint y: 574, distance: 390.1
click div "iPad 10th Gen (WiFi) iPad 10th Gen (WiFi) Resize"
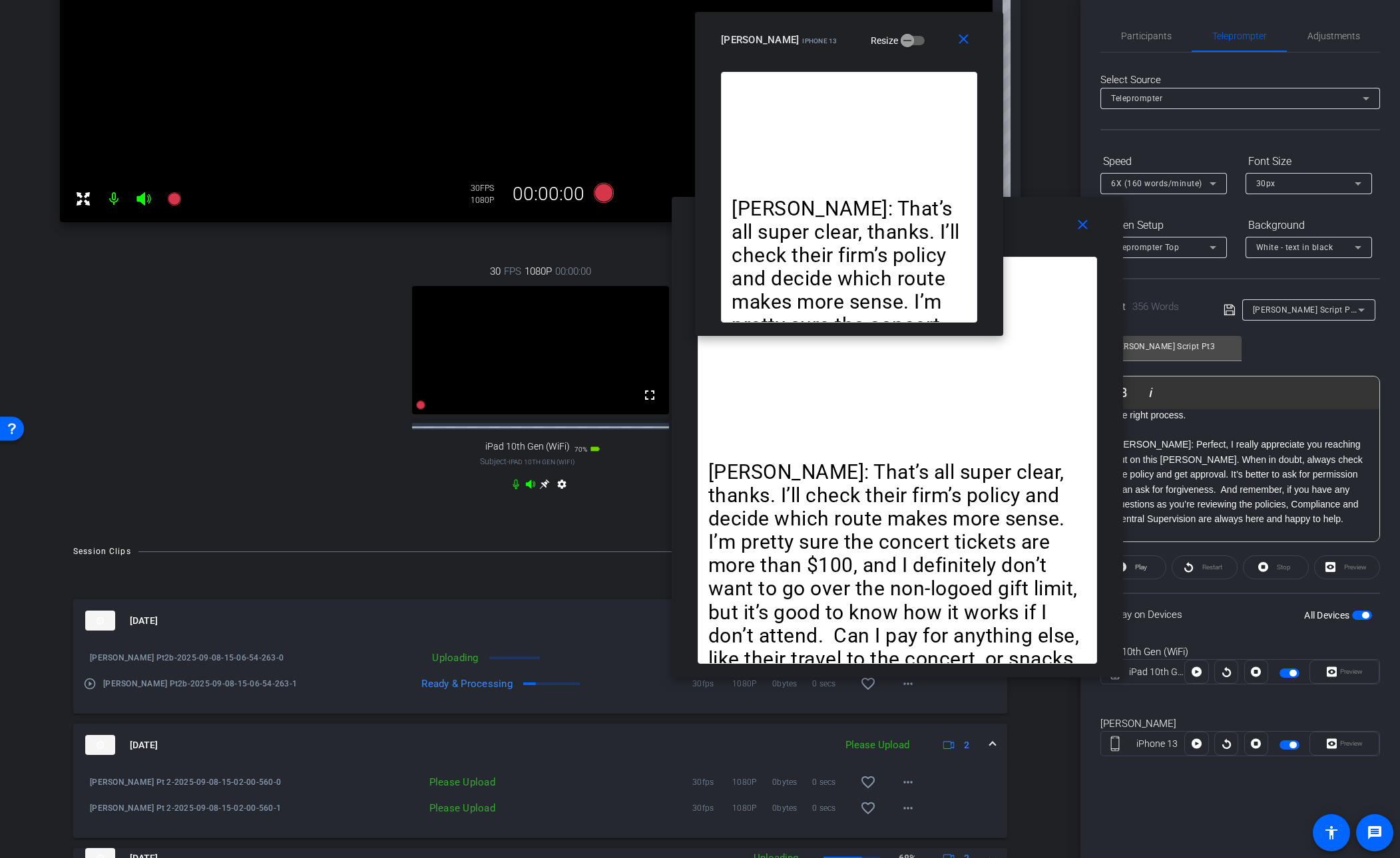
scroll to position [390, 0]
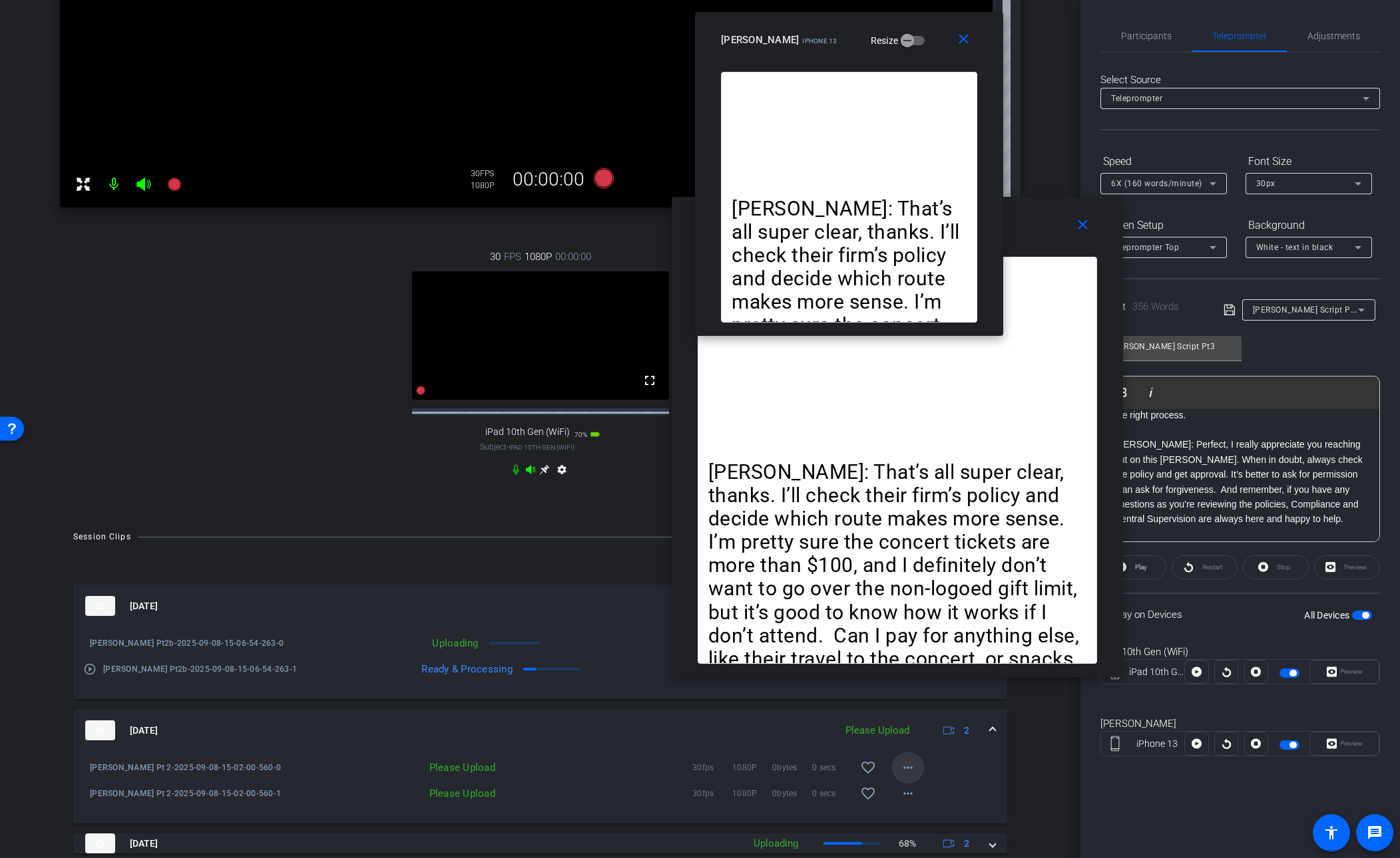
click mat-icon "more_horiz"
click span "Upload"
click mat-icon "more_horiz"
click span "Upload"
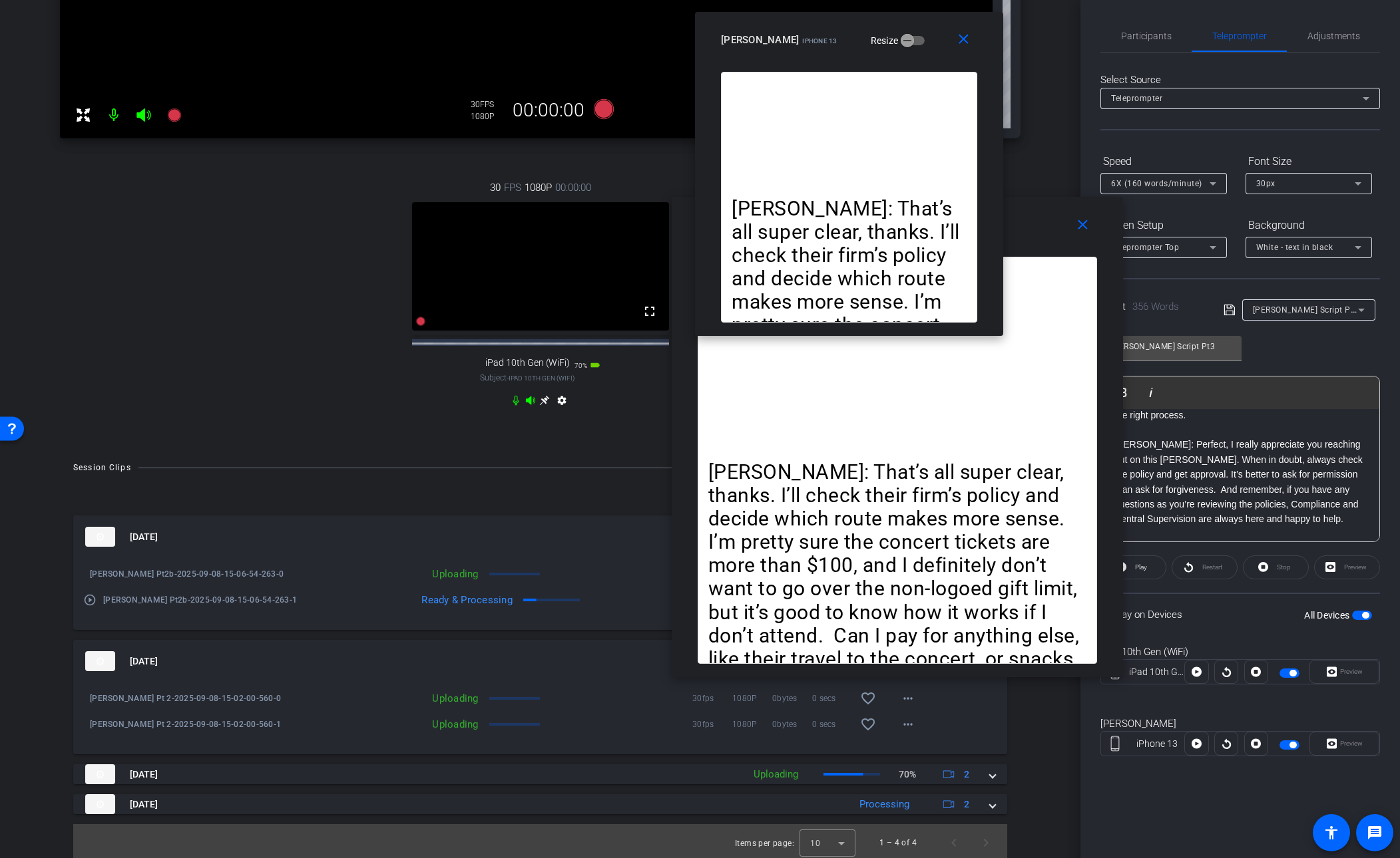
scroll to position [474, 0]
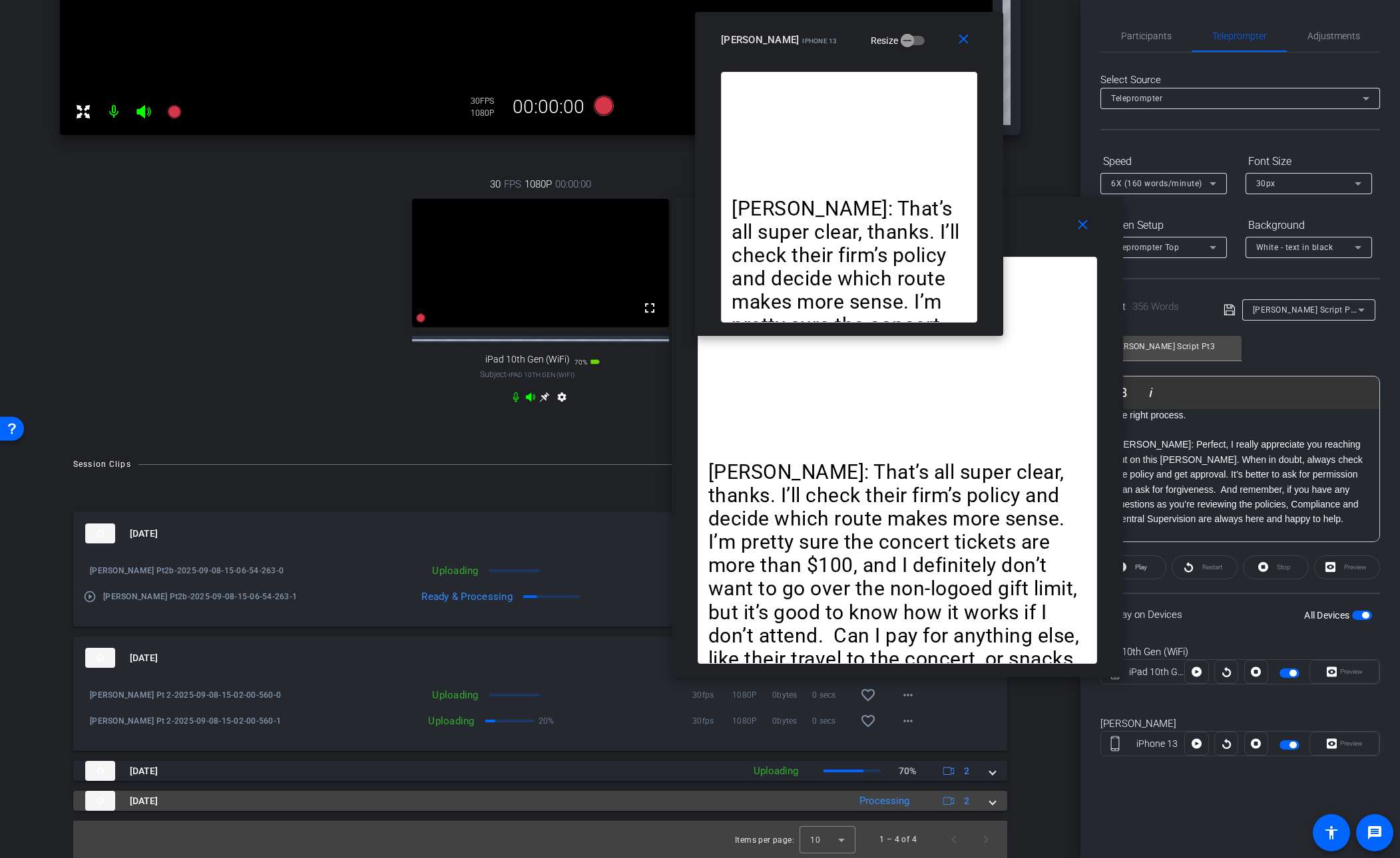
click span
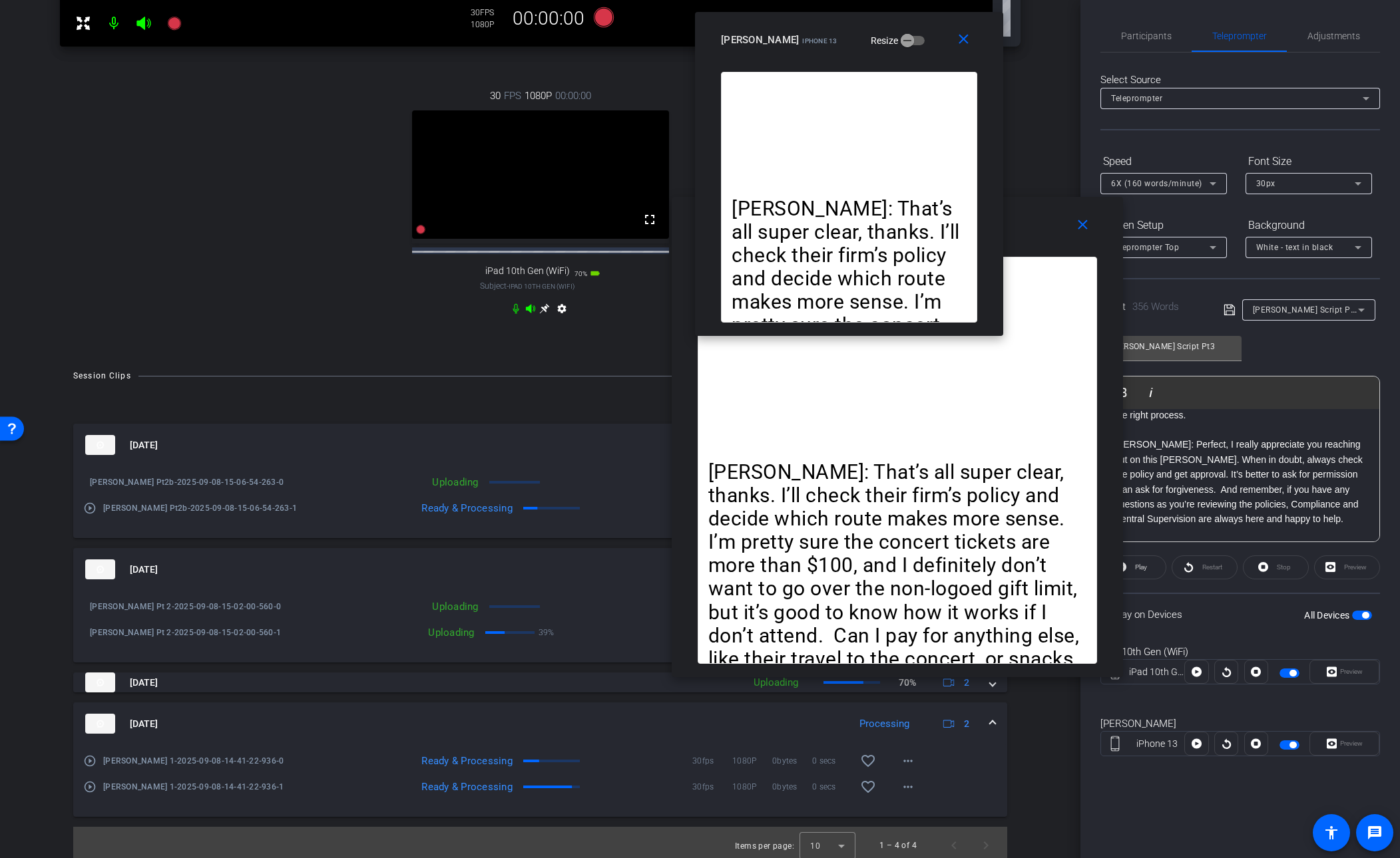
scroll to position [569, 0]
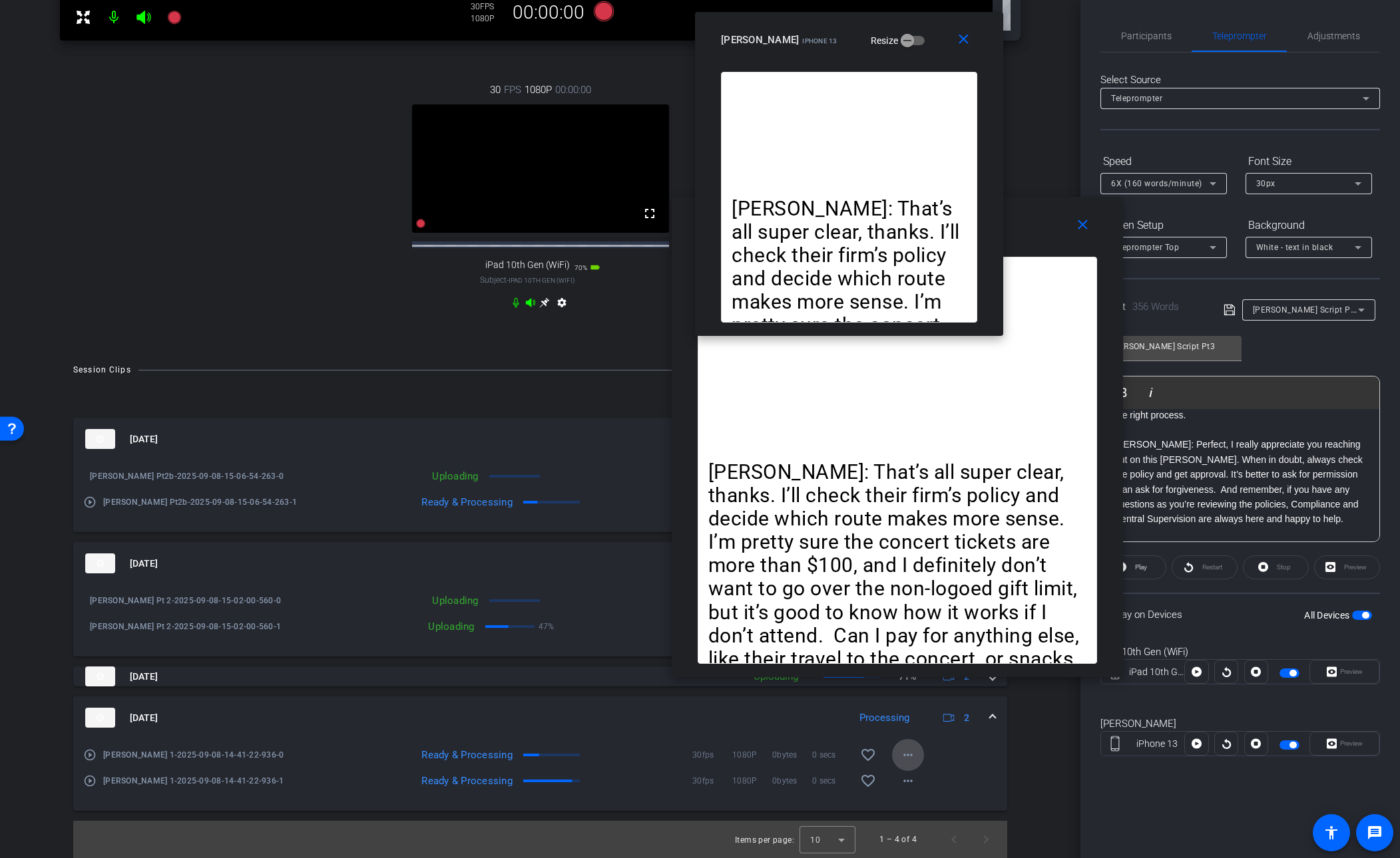
click mat-icon "more_horiz"
click div
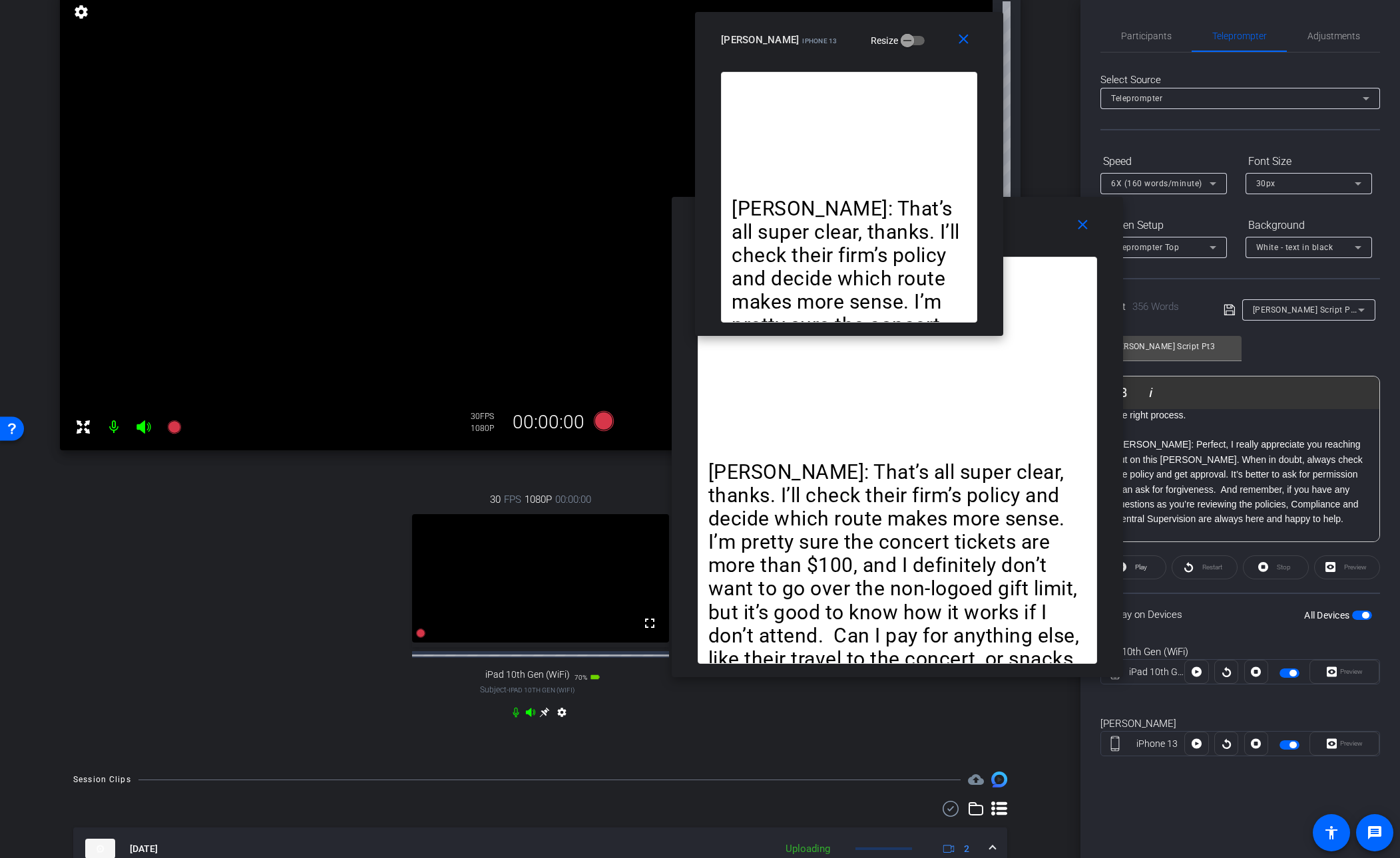
scroll to position [140, 0]
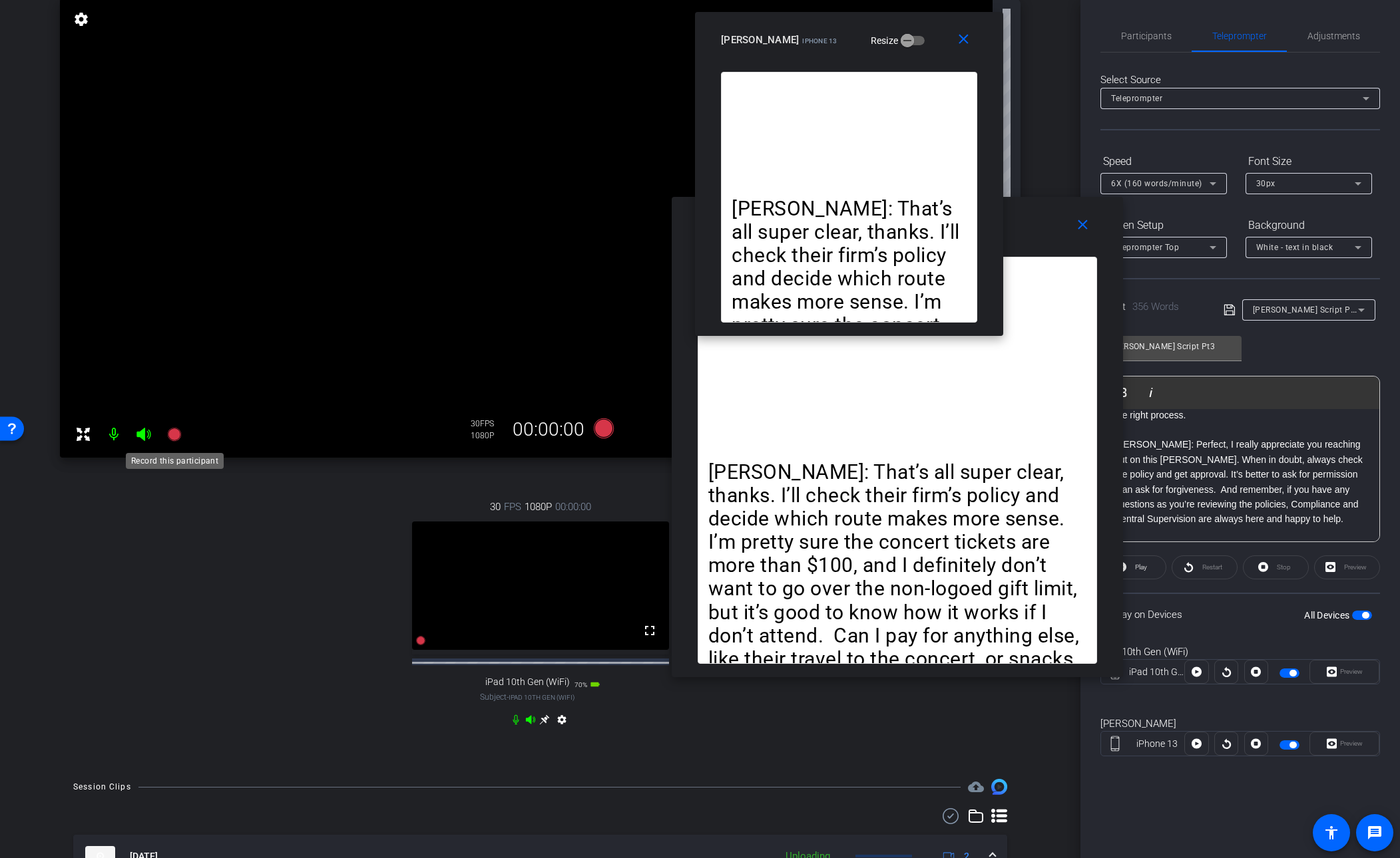
click icon
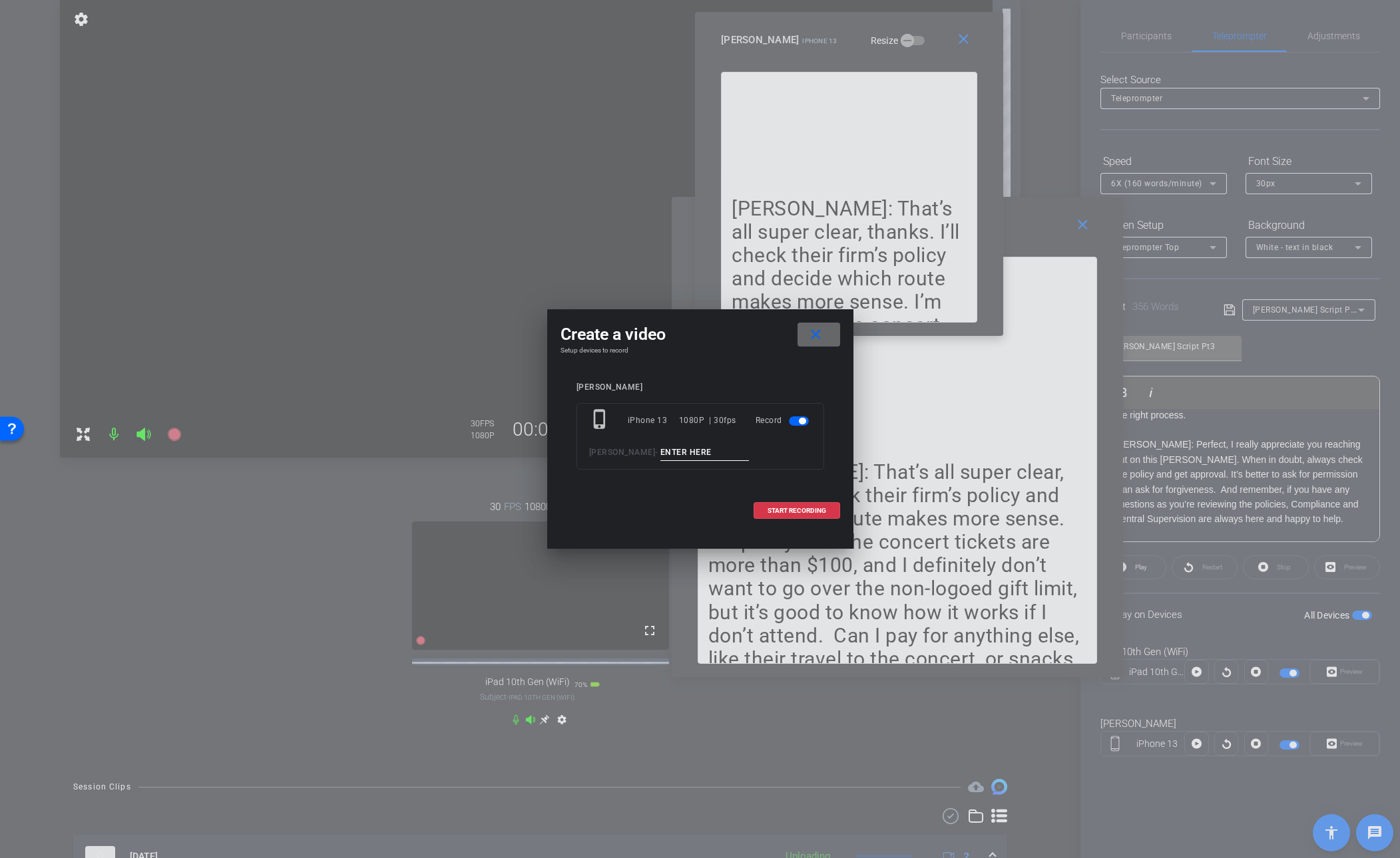
click span
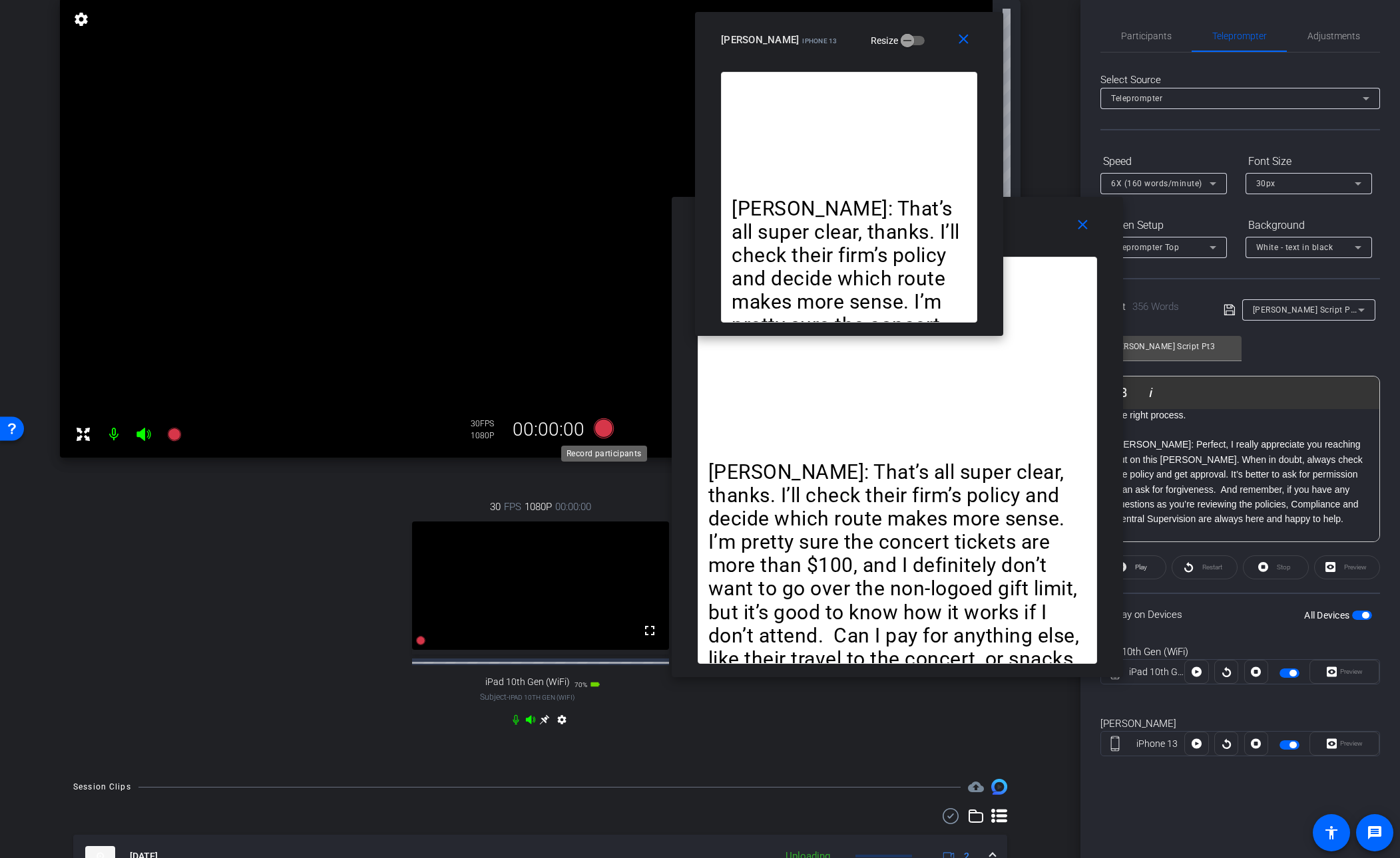
click icon
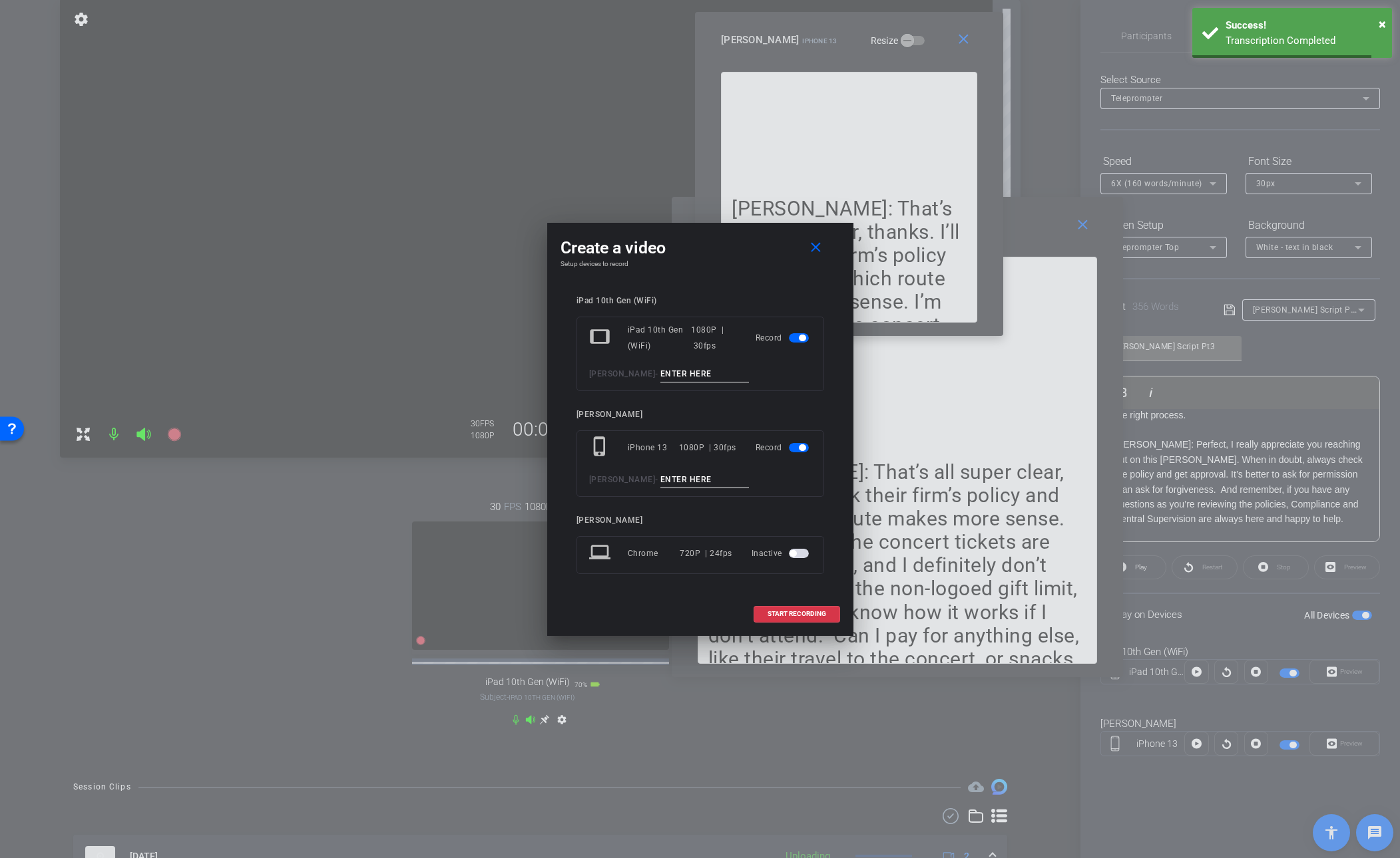
click input
type input "[PERSON_NAME] Pt 3"
click input
drag, startPoint x: 785, startPoint y: 613, endPoint x: 638, endPoint y: 487, distance: 193.6
click div "Create a video close Setup devices to record iPad 10th Gen (WiFi) tablet iPad 1…"
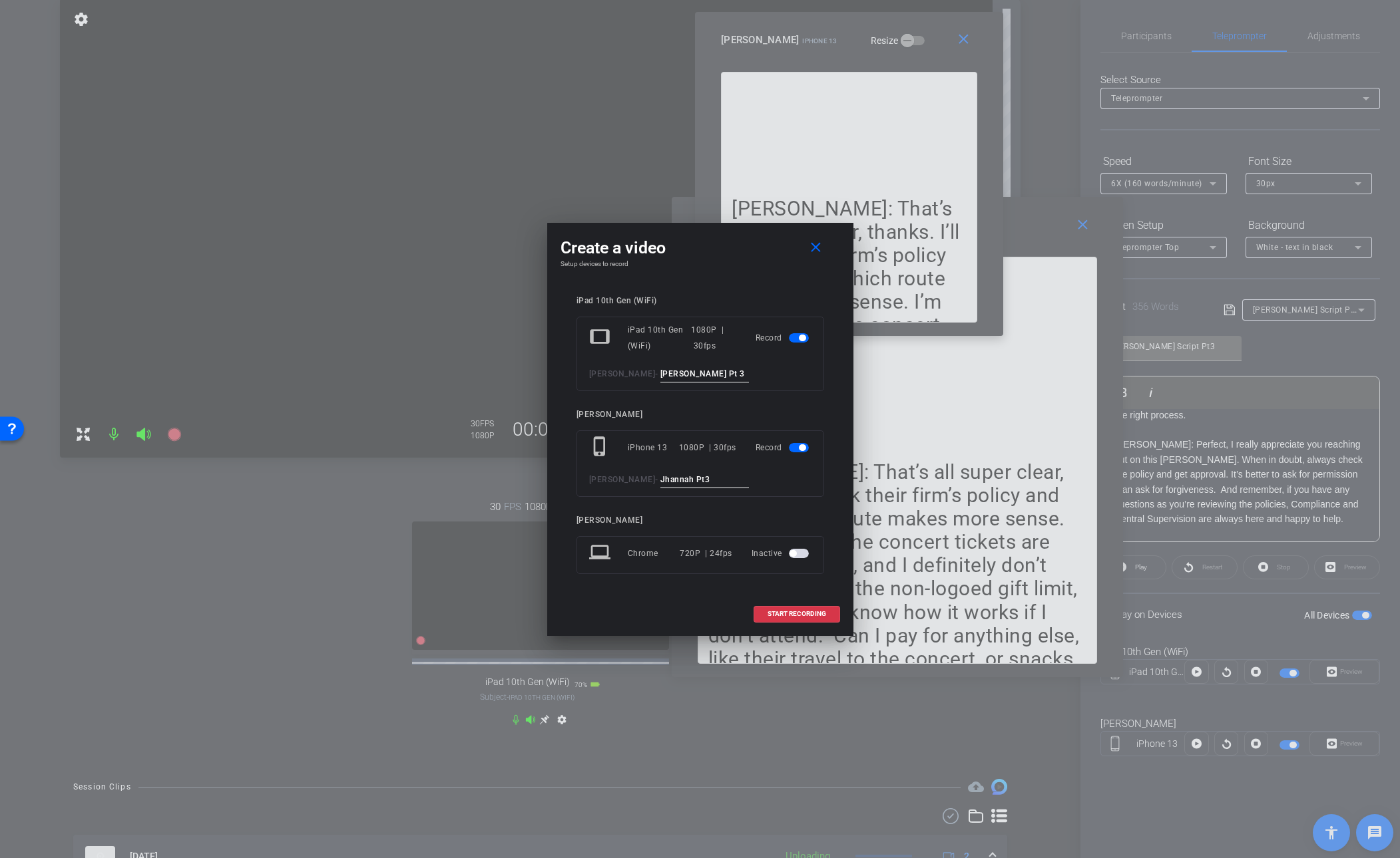
drag, startPoint x: 665, startPoint y: 482, endPoint x: 678, endPoint y: 479, distance: 13.3
click input "Jhannah Pt3"
type input "[PERSON_NAME] Pt3"
click span "START RECORDING"
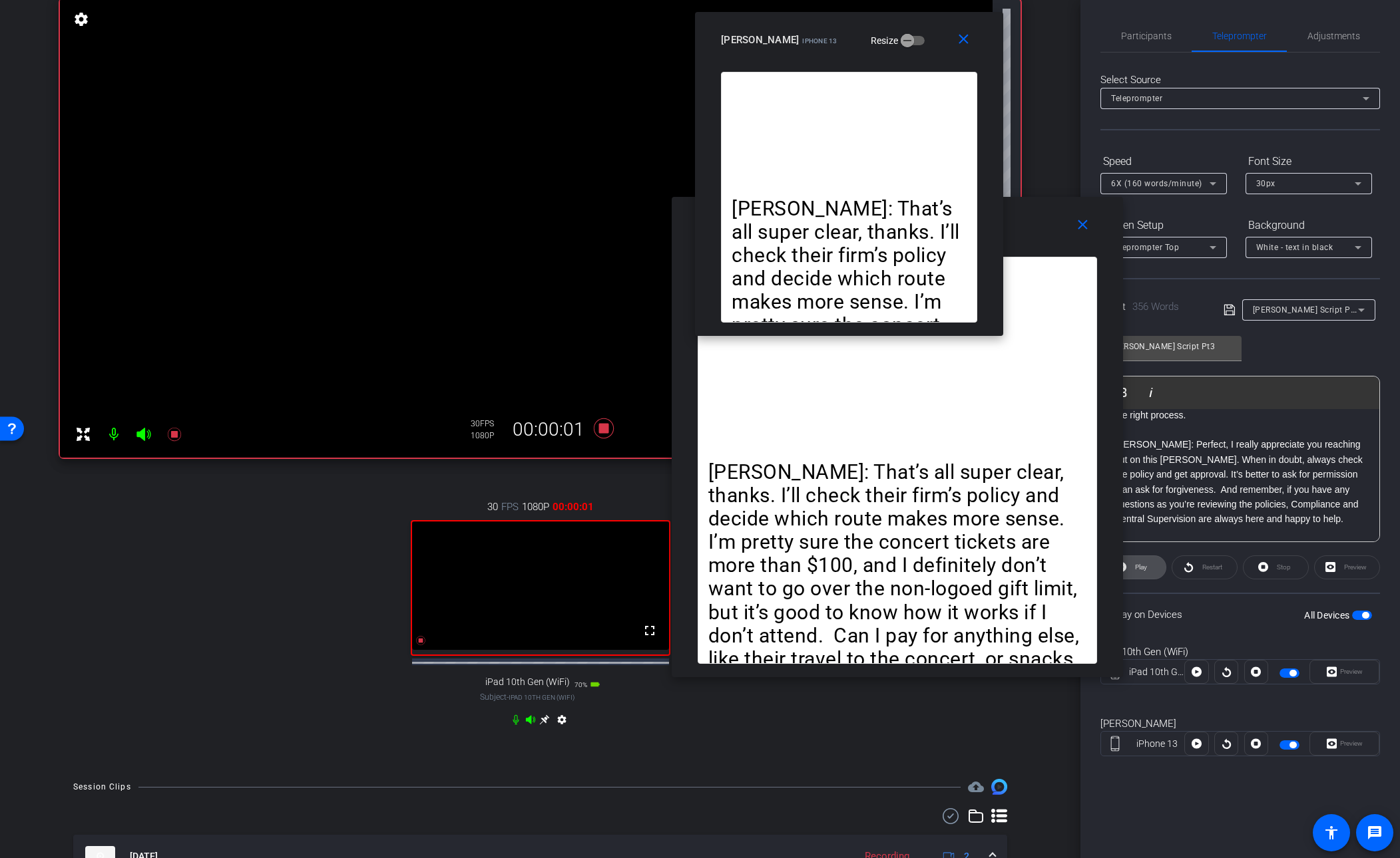
click span "Play"
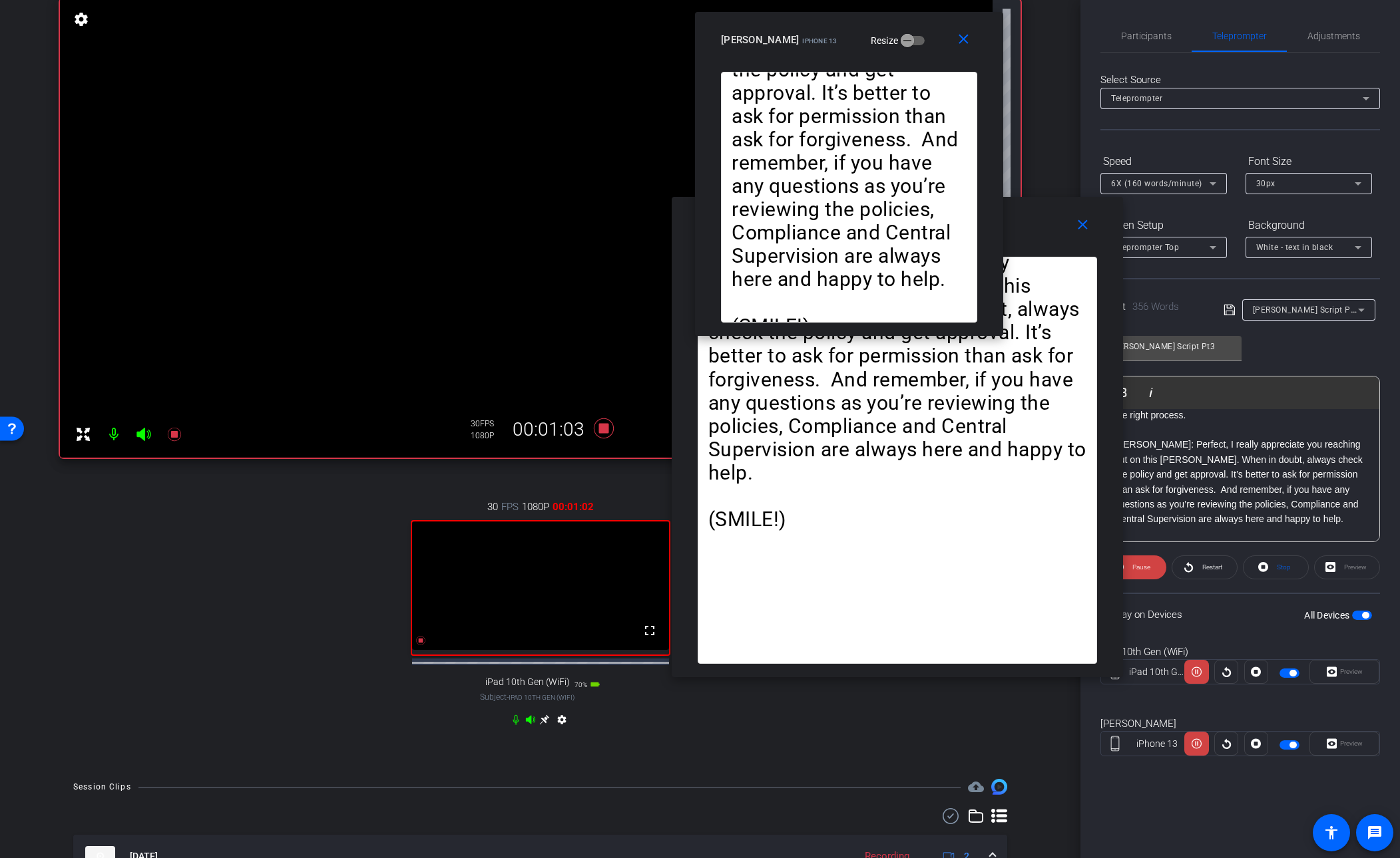
click icon
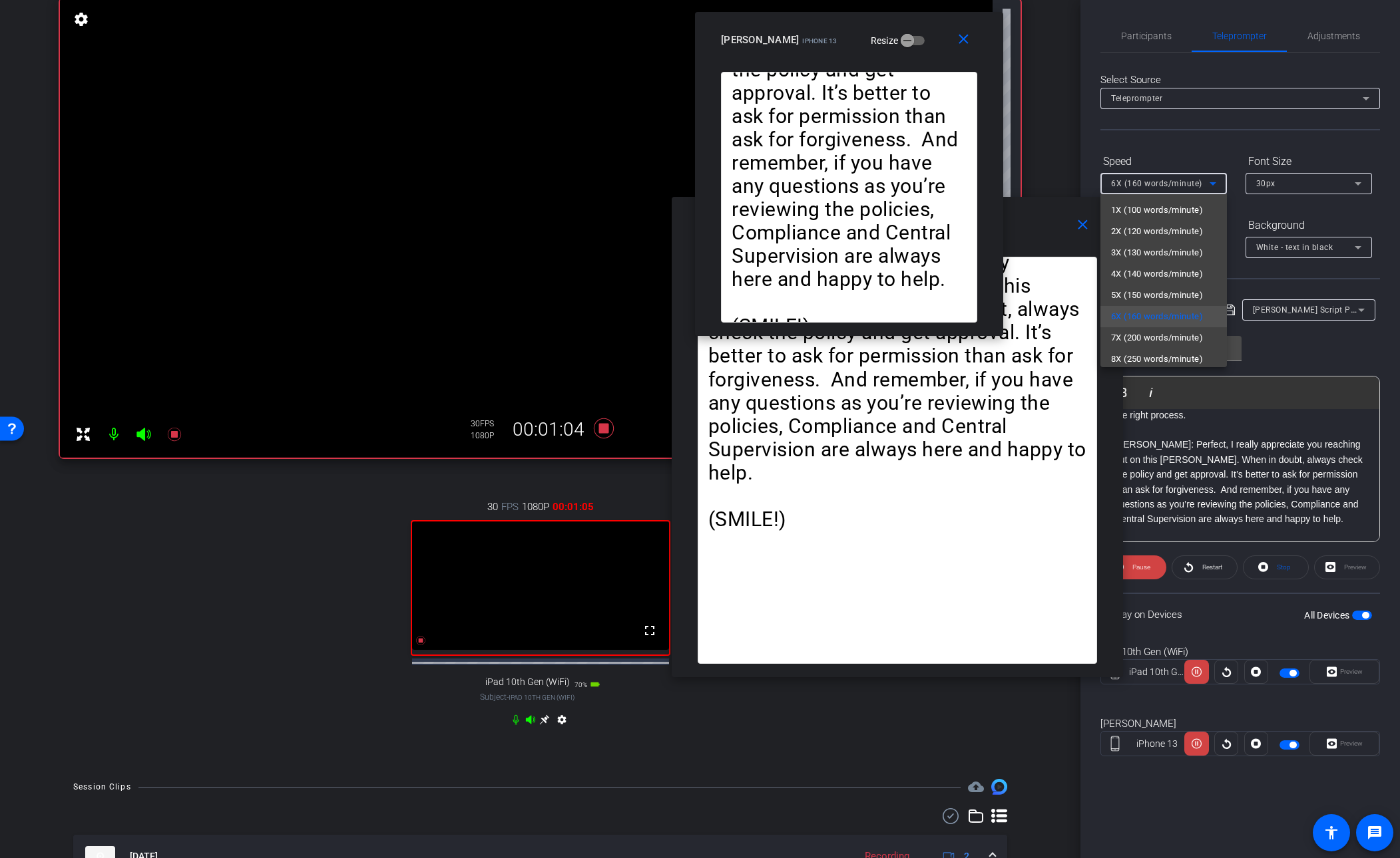
click span "5X (150 words/minute)"
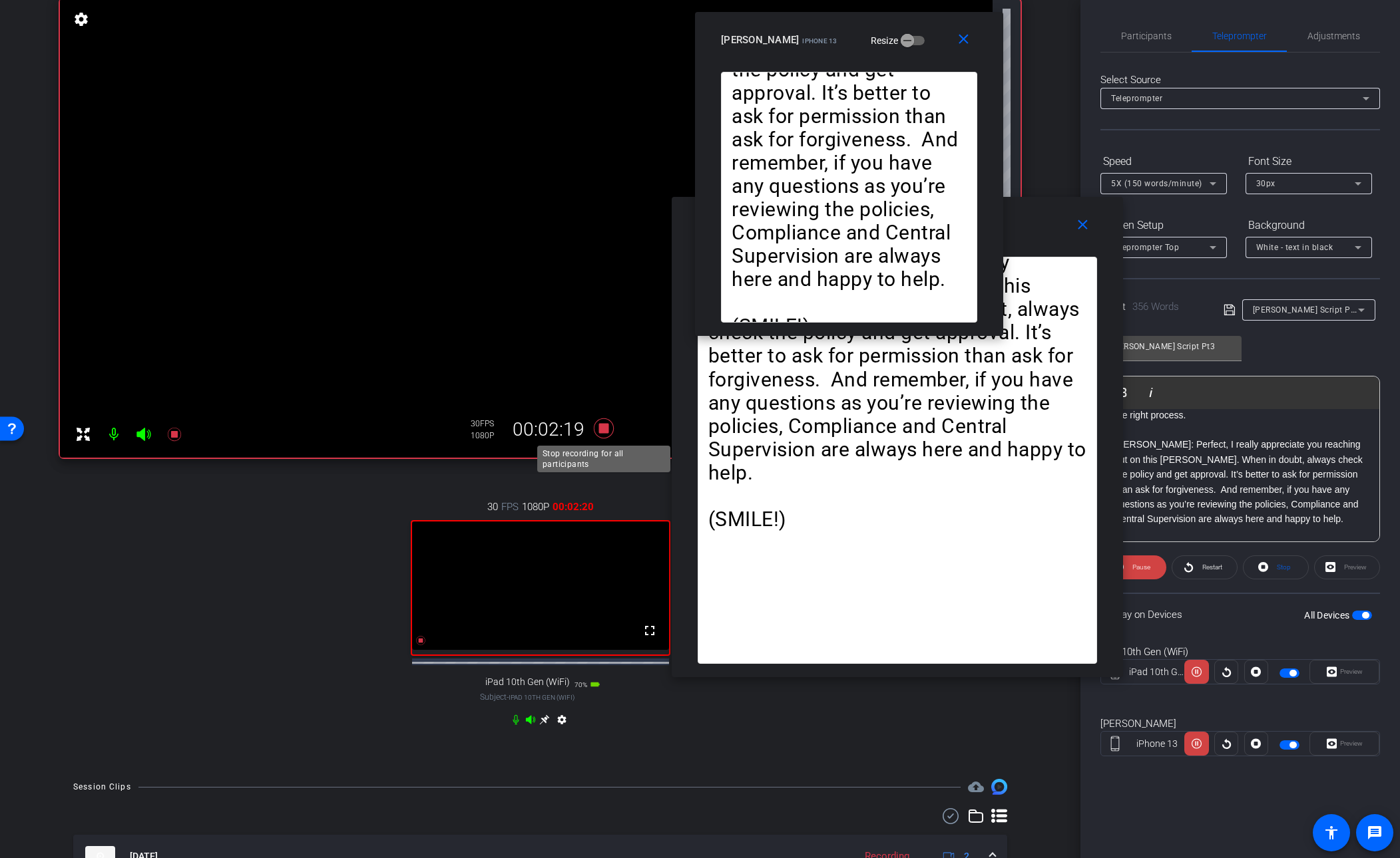
click icon
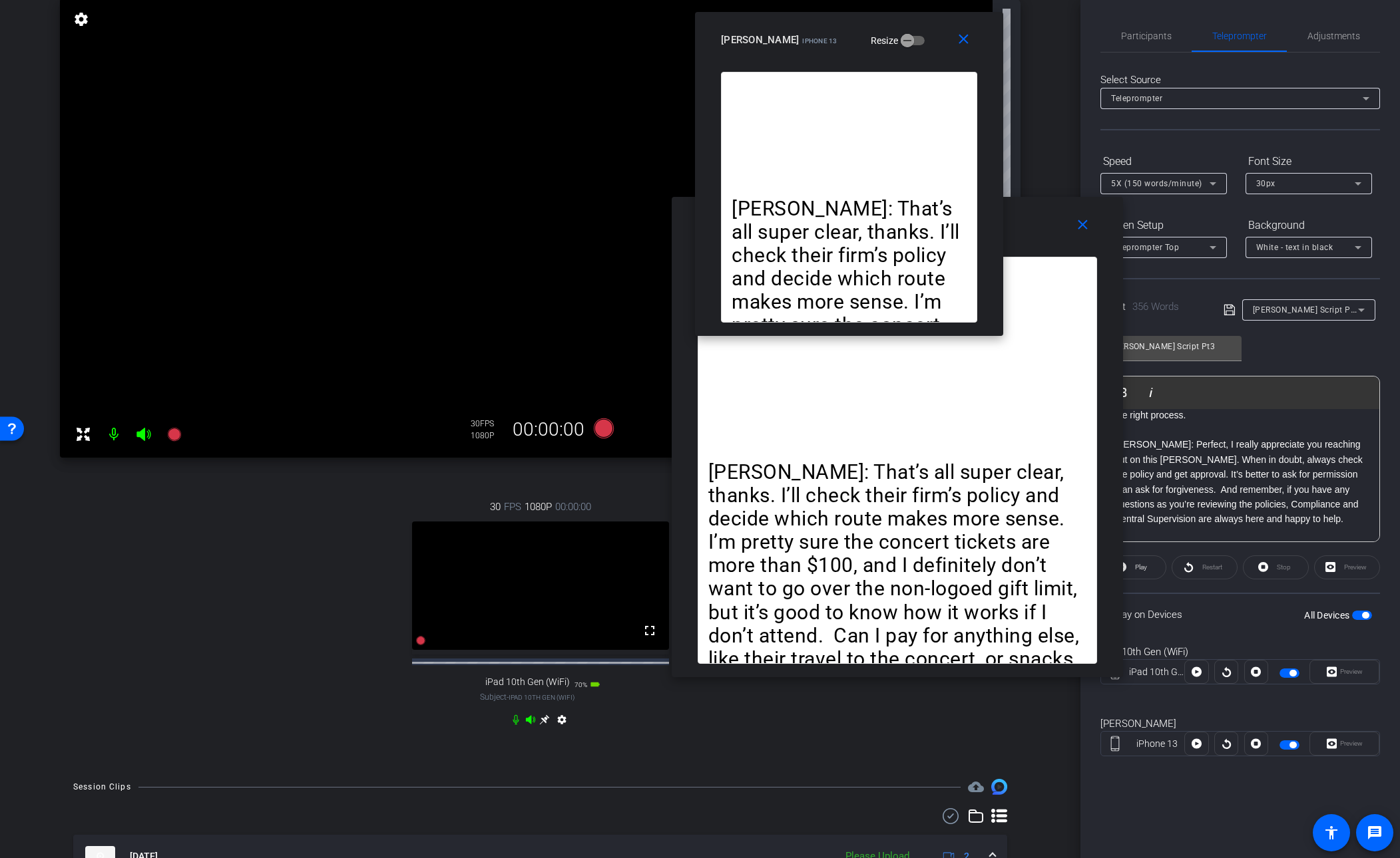
click div "30 FPS 1080P 00:00:00 fullscreen iPad 10th Gen (WiFi) Subject - iPad 10th Gen (…"
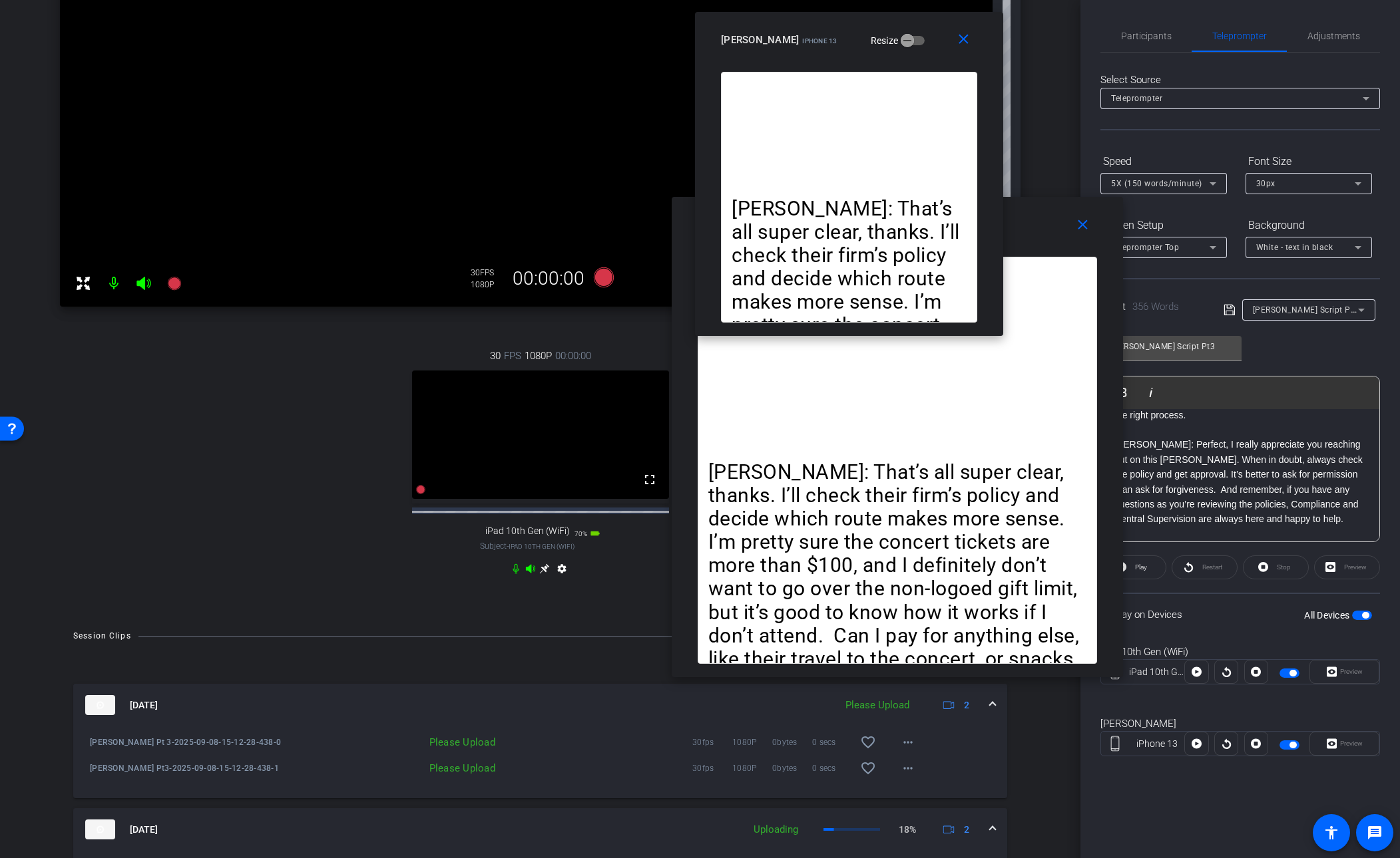
scroll to position [306, 0]
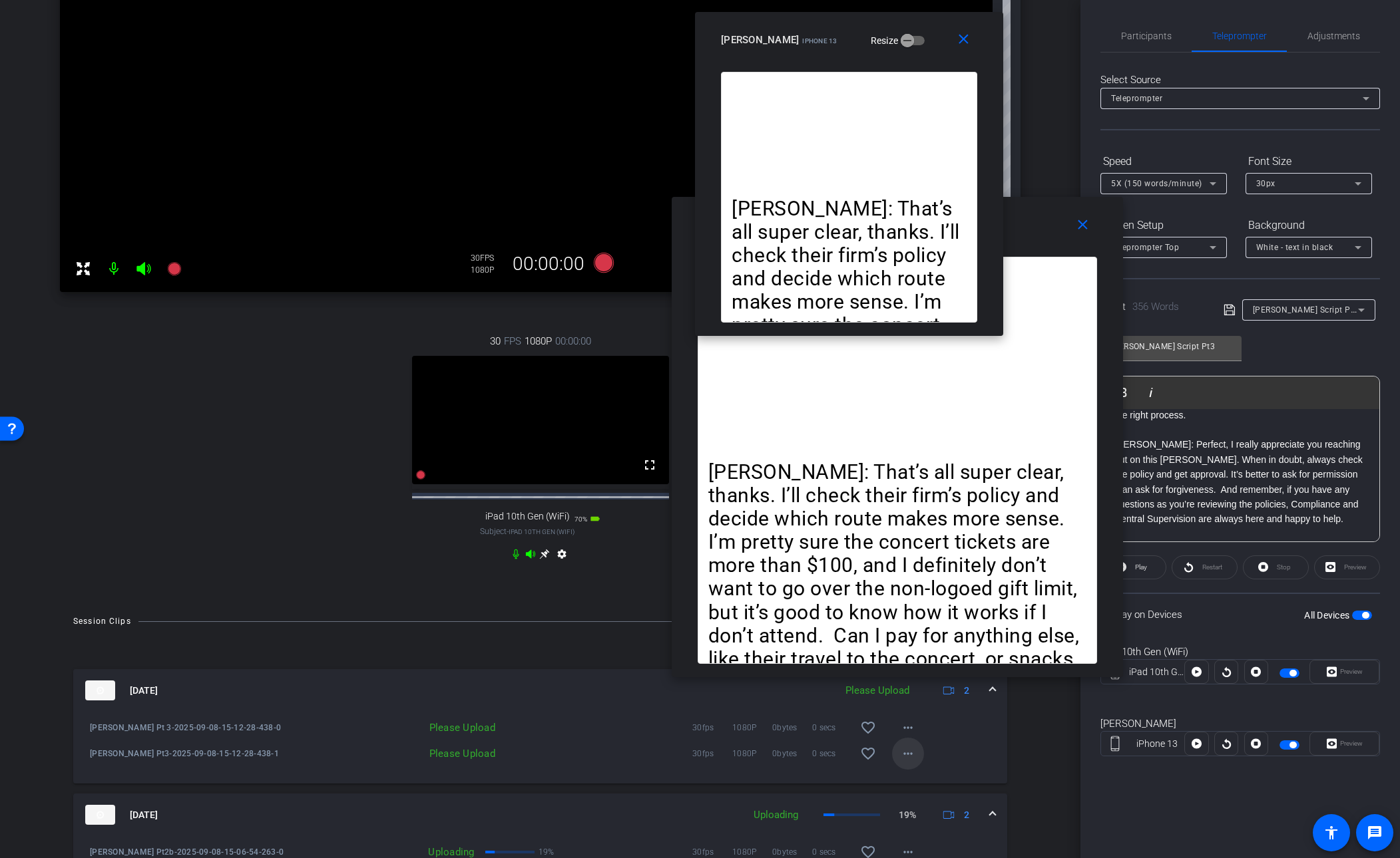
click mat-icon "more_horiz"
click span "Upload"
click mat-icon "more_horiz"
click span "Upload"
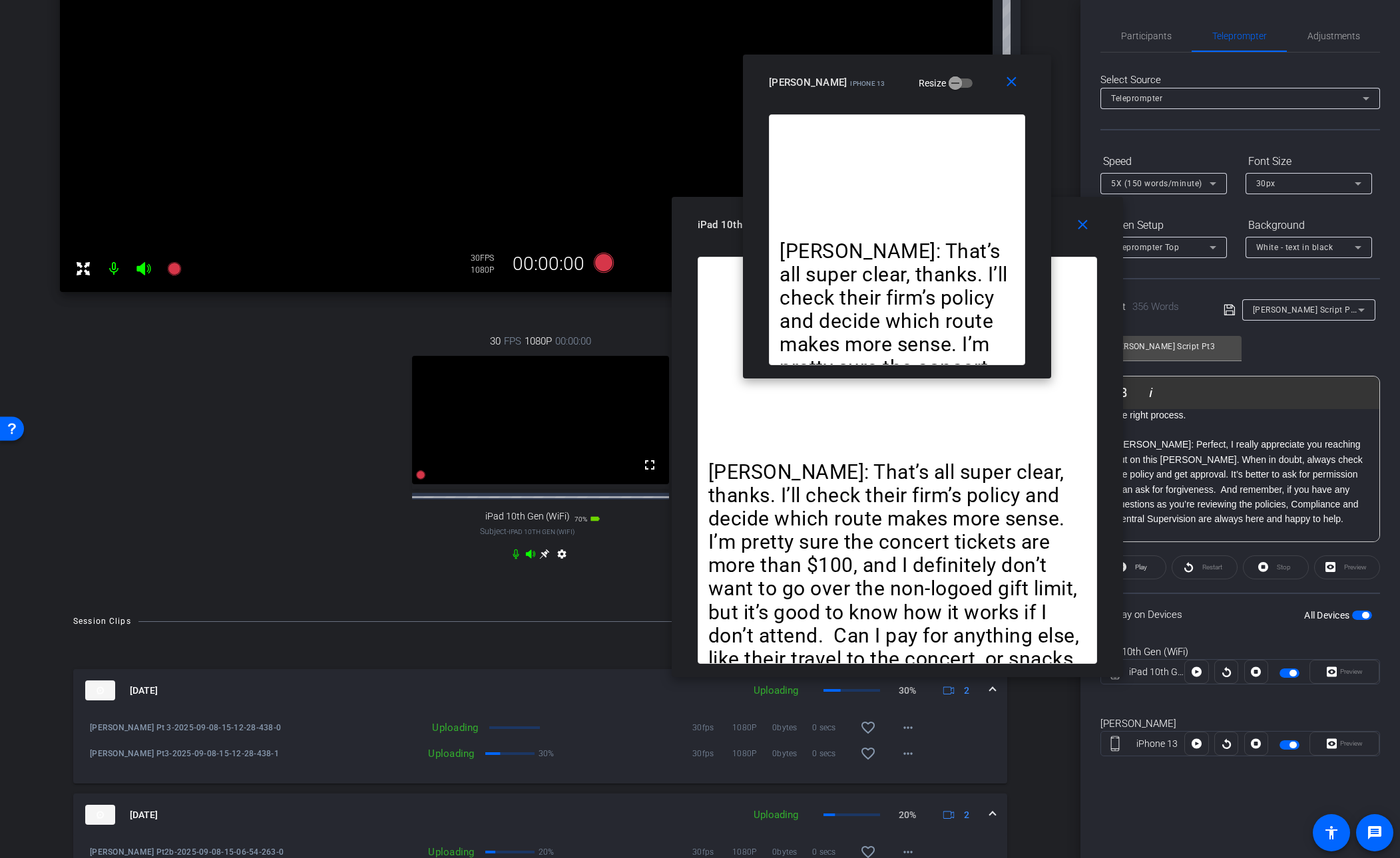
drag, startPoint x: 916, startPoint y: 35, endPoint x: 964, endPoint y: 78, distance: 64.4
click div "[PERSON_NAME] iPhone 13 Resize"
click span "Participants"
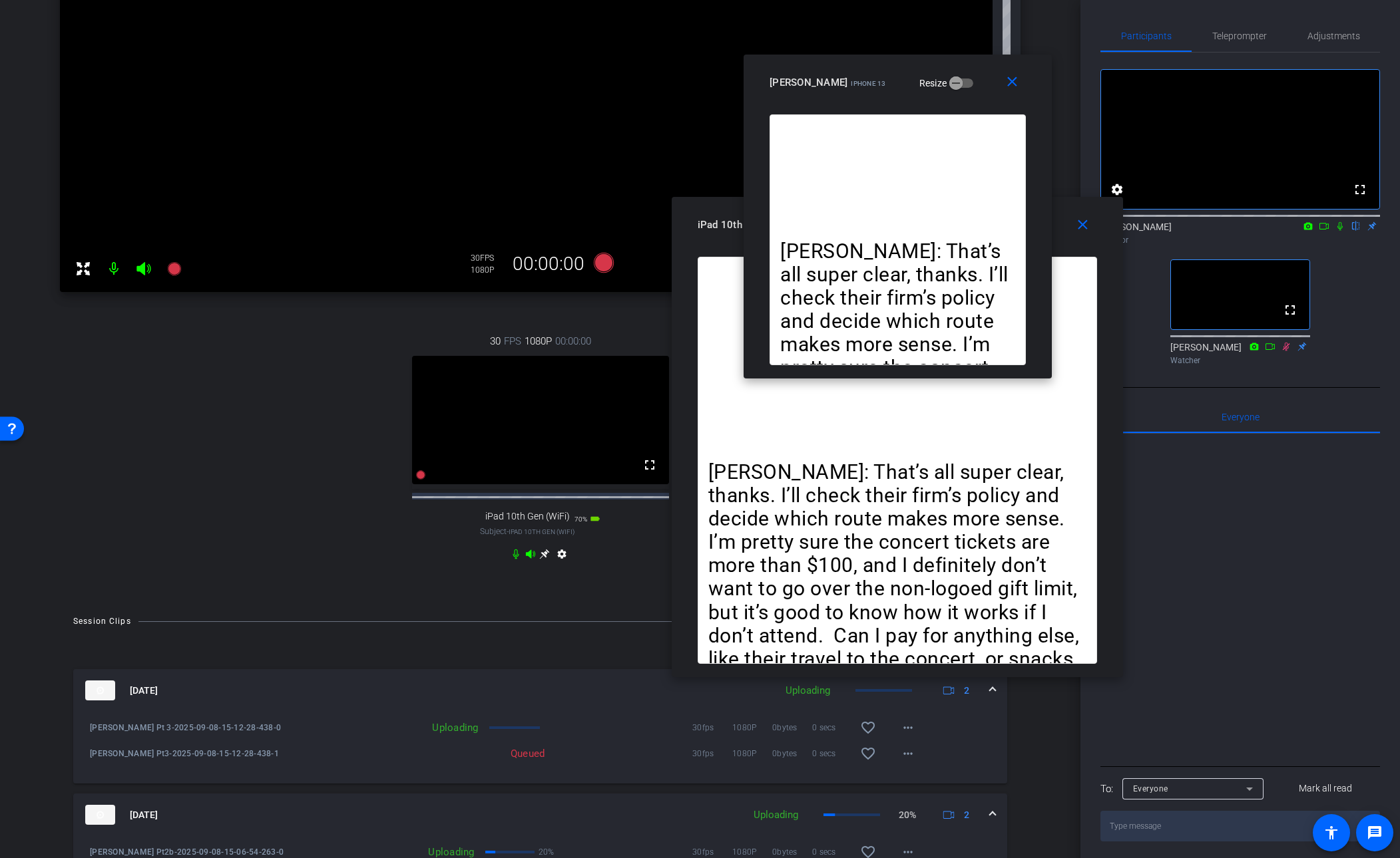
click icon
drag, startPoint x: 277, startPoint y: 538, endPoint x: 334, endPoint y: 546, distance: 57.6
click div "30 FPS 1080P 00:00:00 fullscreen iPad 10th Gen (WiFi) Subject - iPad 10th Gen (…"
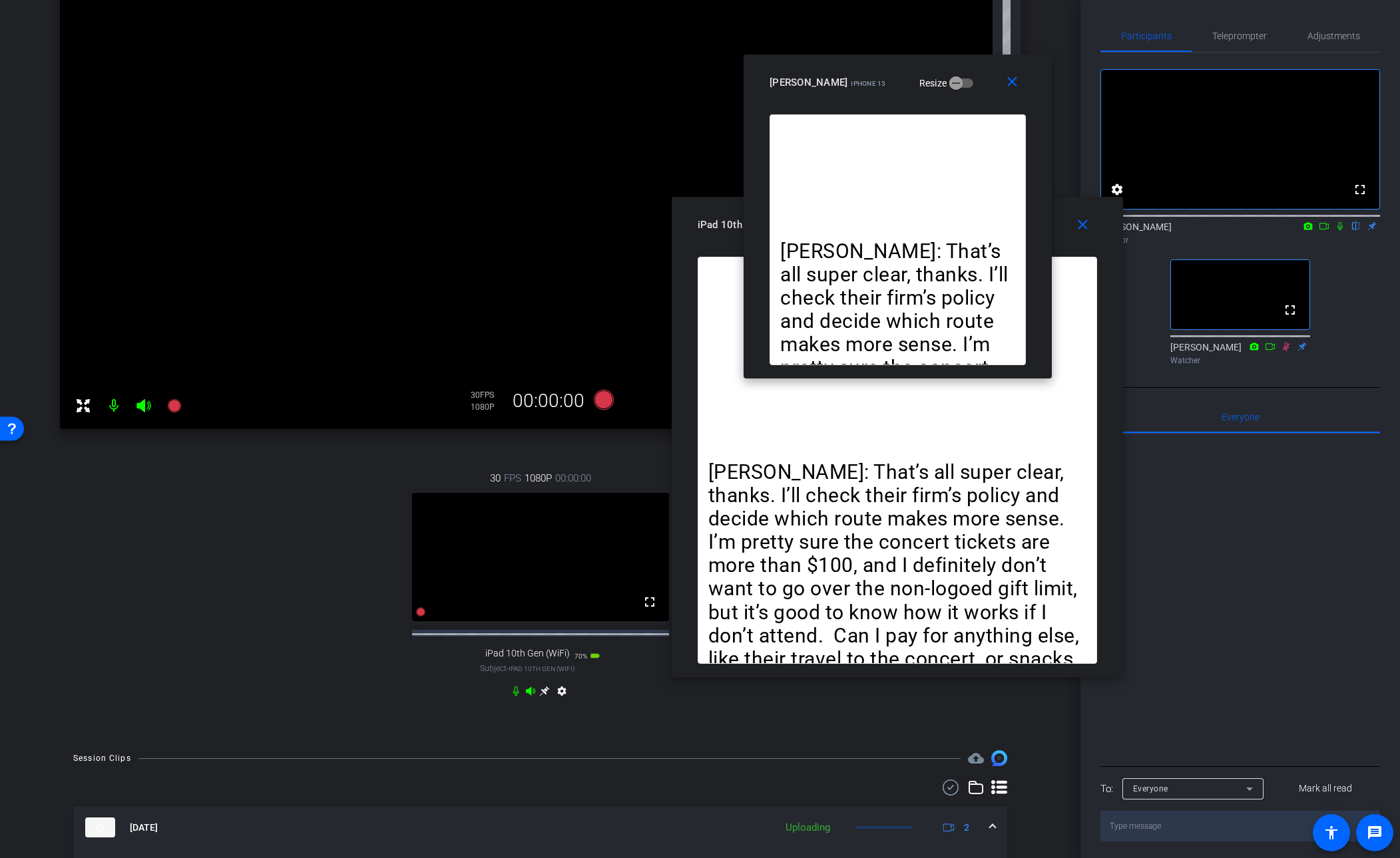
scroll to position [0, 0]
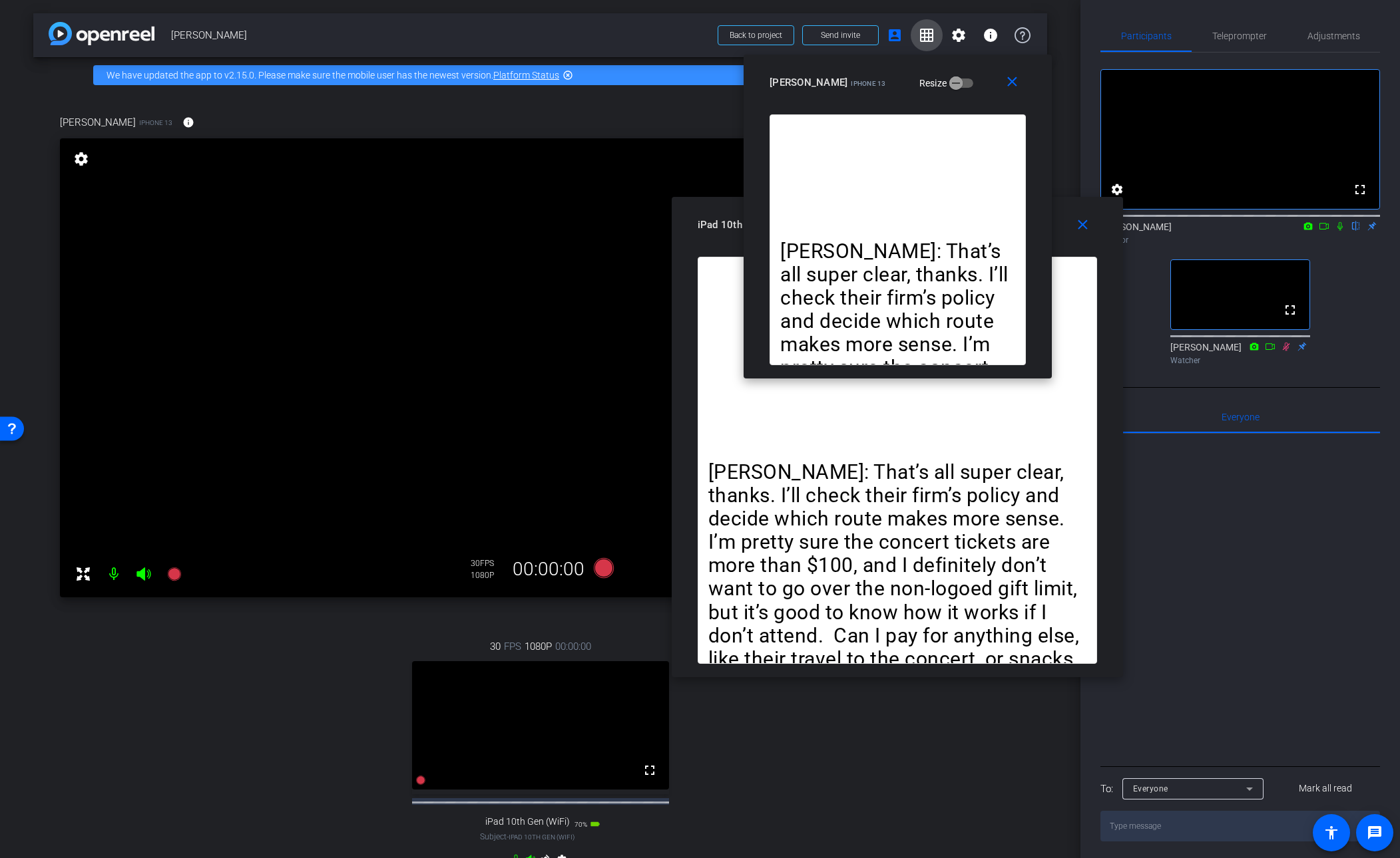
click mat-icon "grid_on"
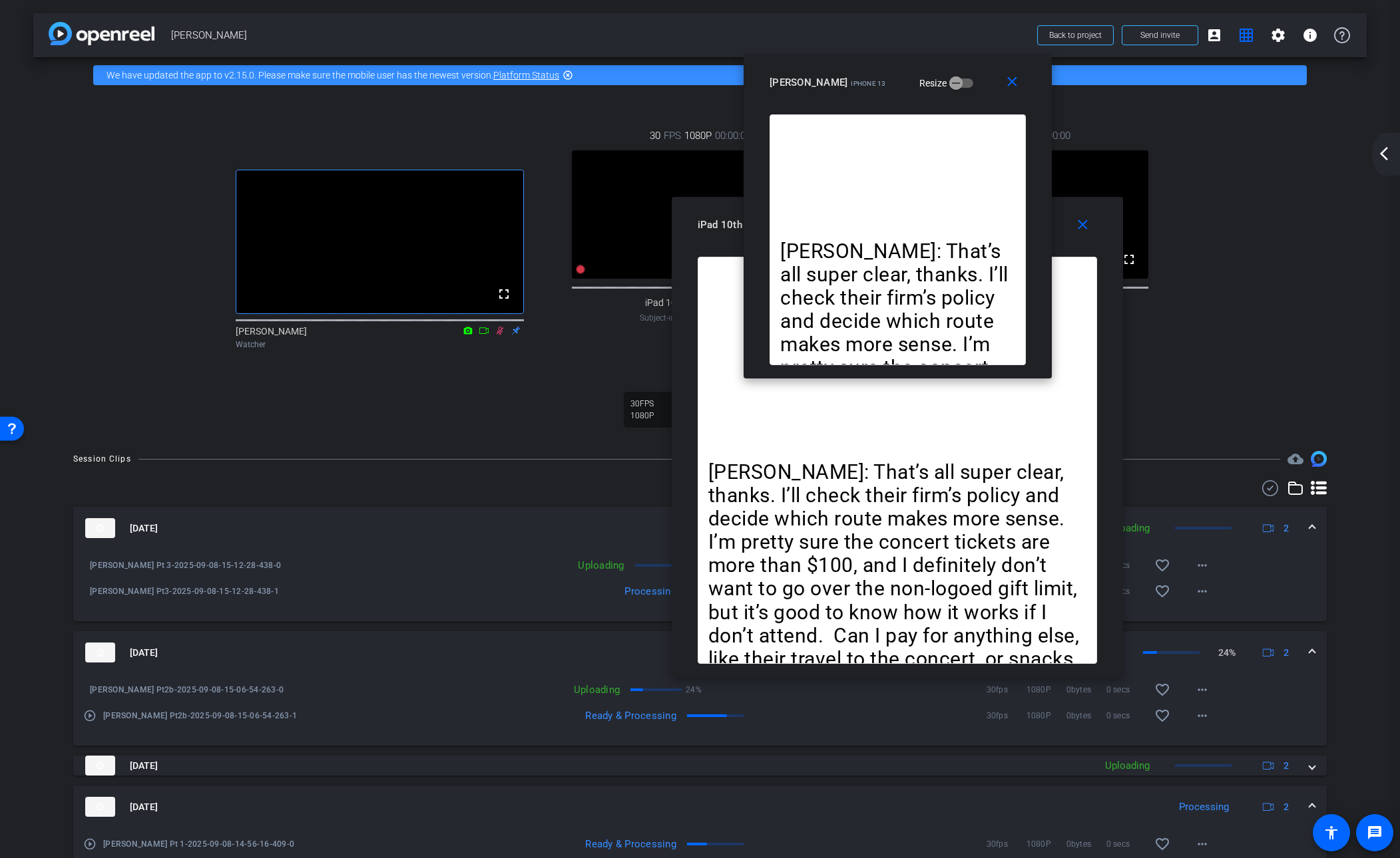
drag, startPoint x: 498, startPoint y: 671, endPoint x: 505, endPoint y: 681, distance: 12.2
click icon
click mat-icon "close"
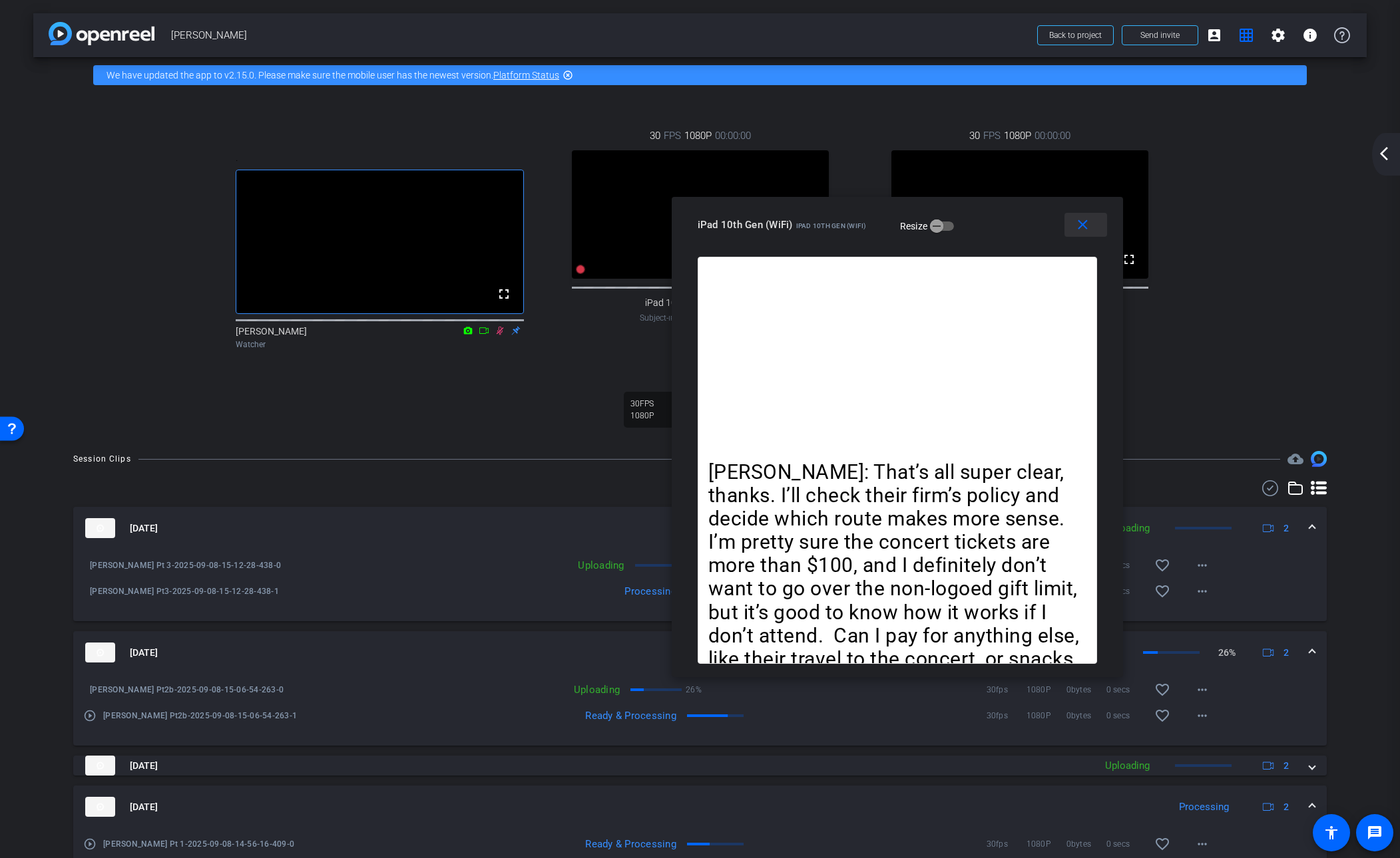
click mat-icon "close"
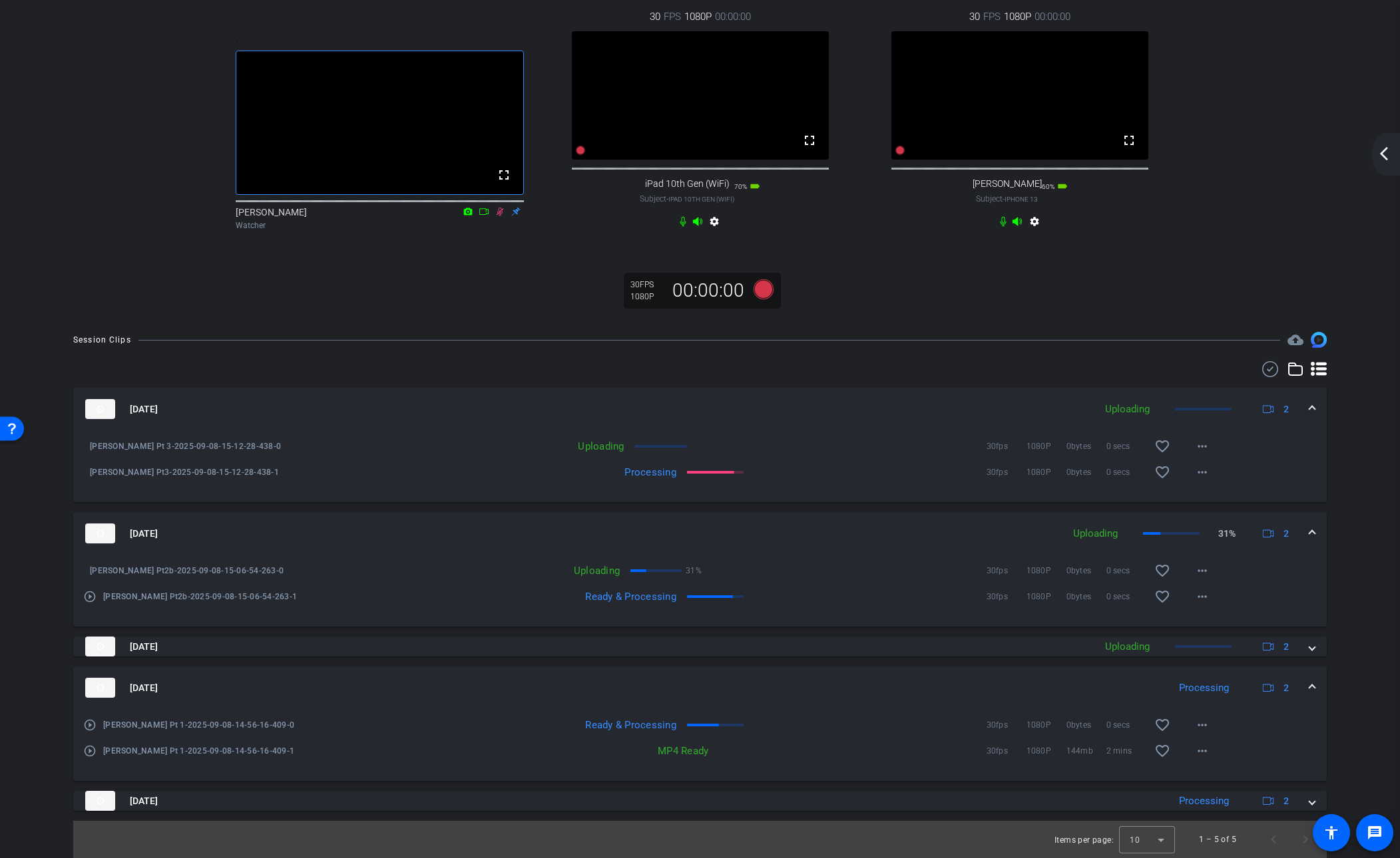
scroll to position [291, 0]
click icon
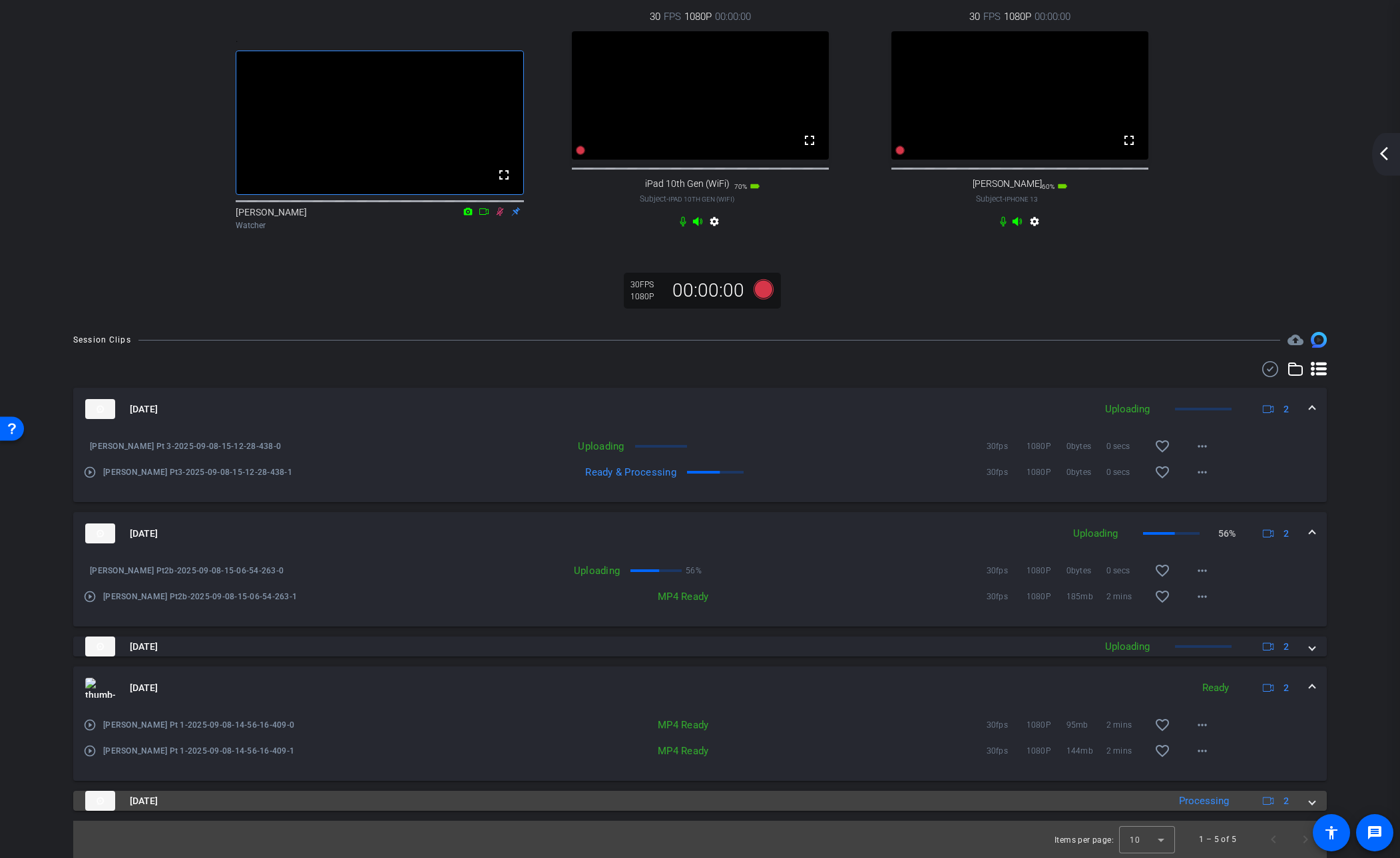
click span
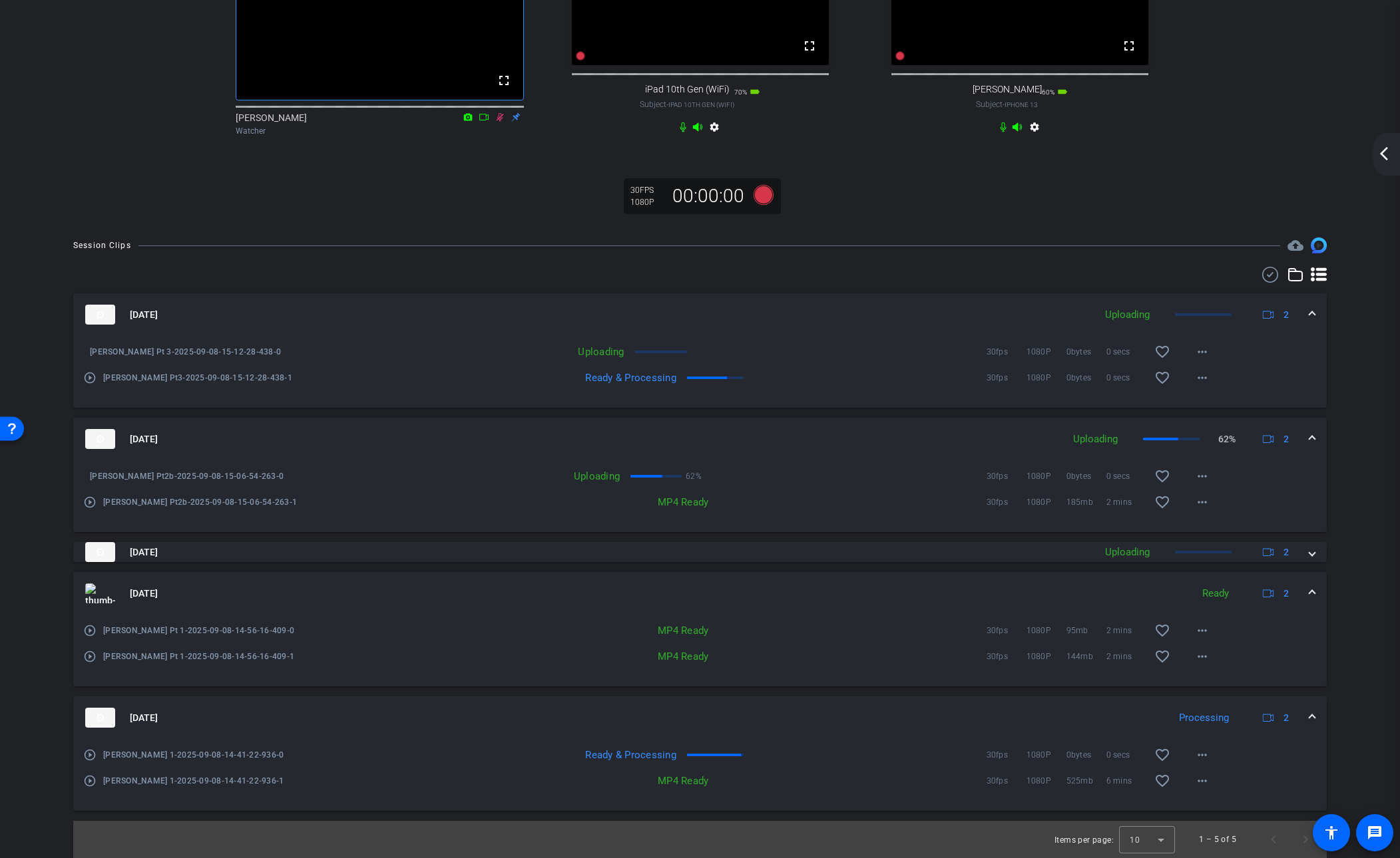
scroll to position [556, 0]
click mat-icon "more_horiz"
click div
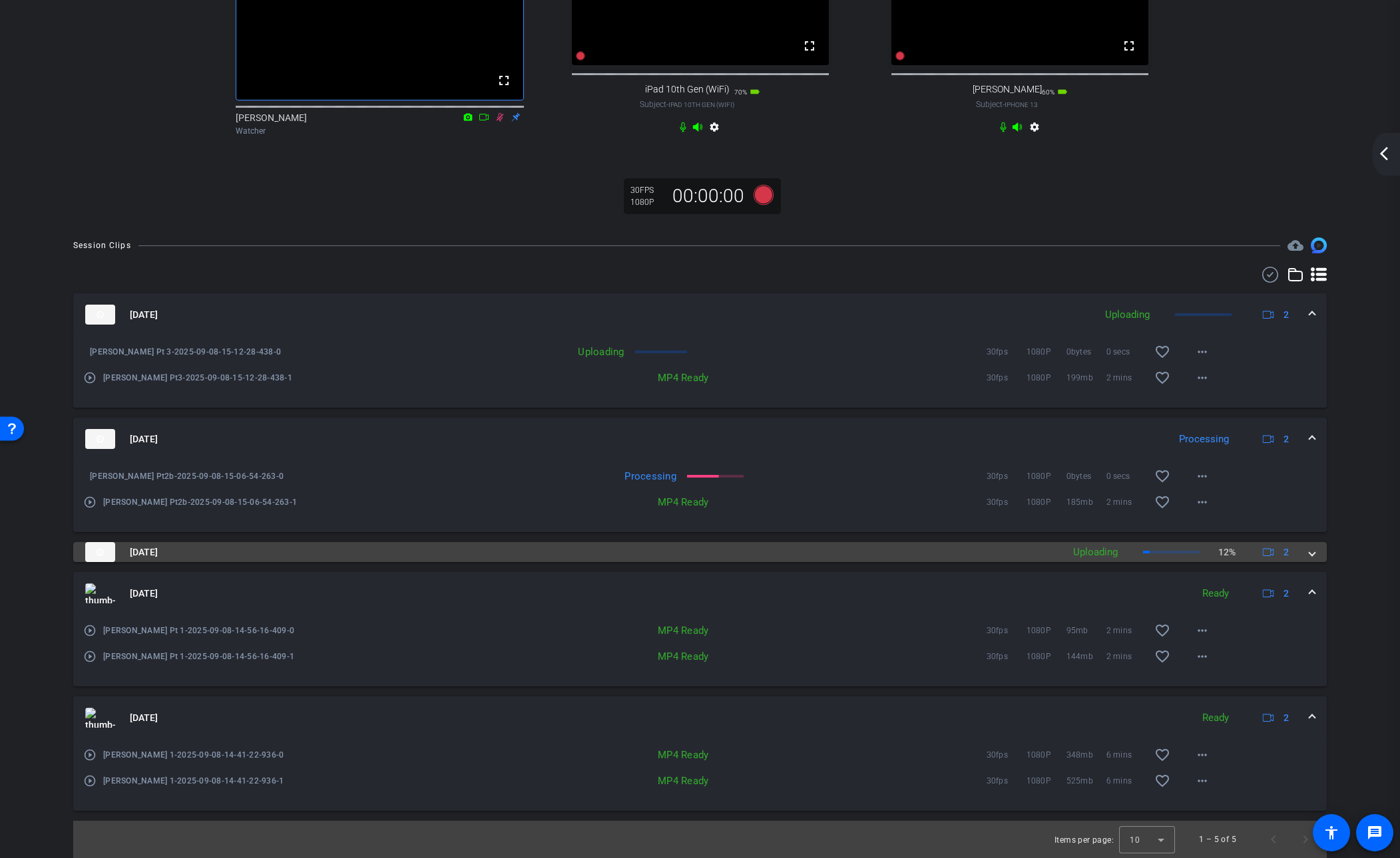
click span
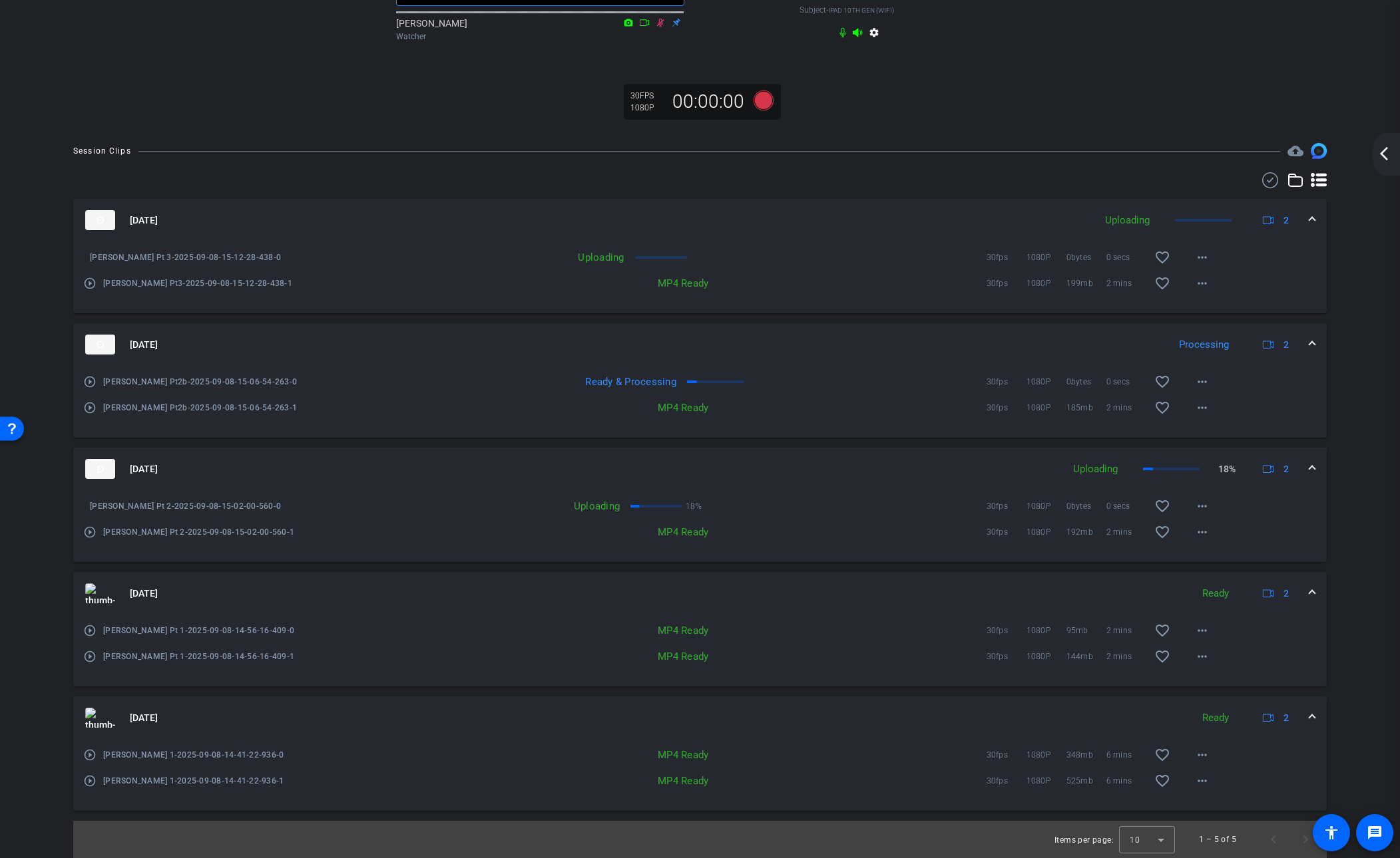
scroll to position [467, 0]
click mat-icon "settings"
click icon
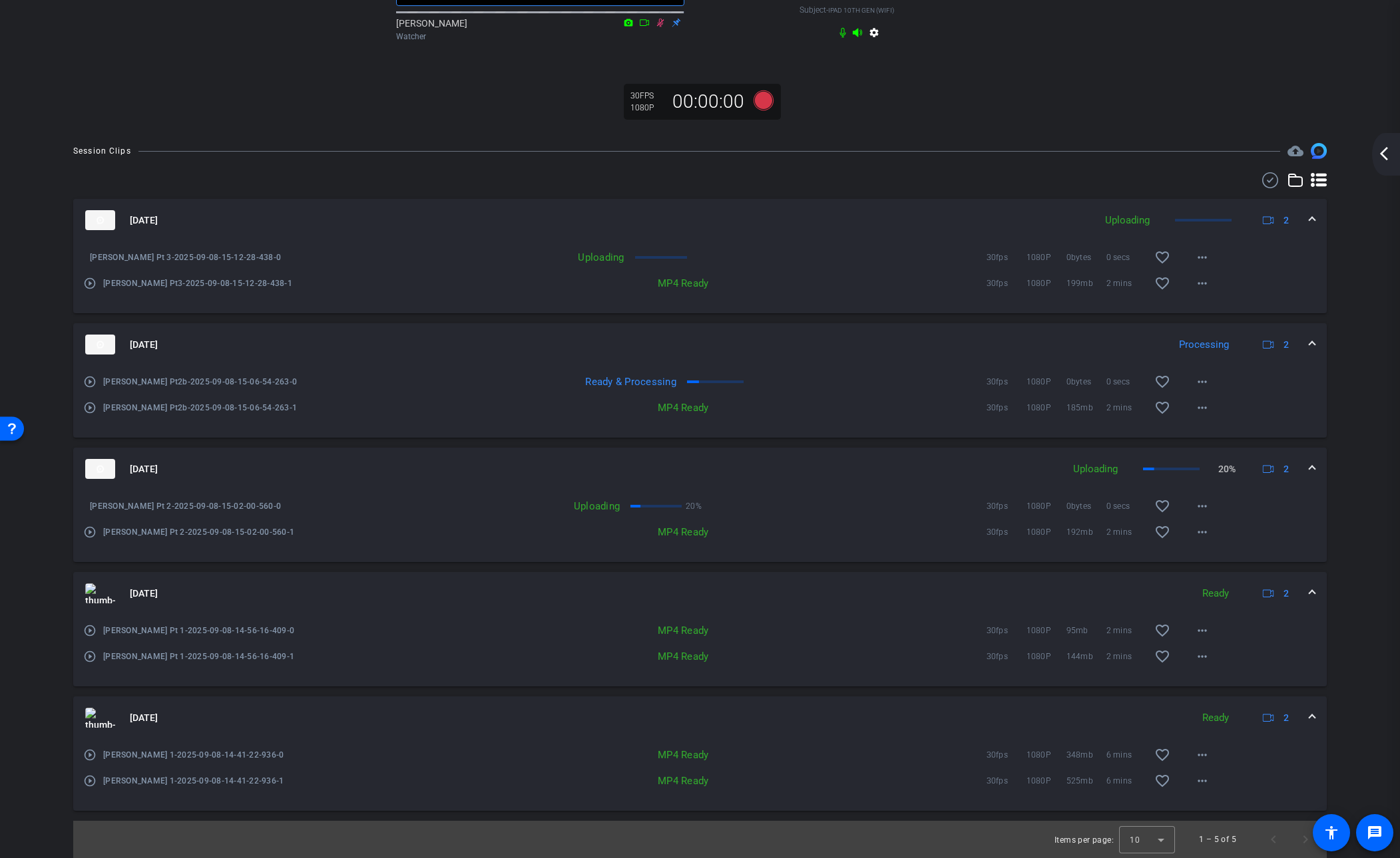
click div ". fullscreen [PERSON_NAME] Watcher"
click icon
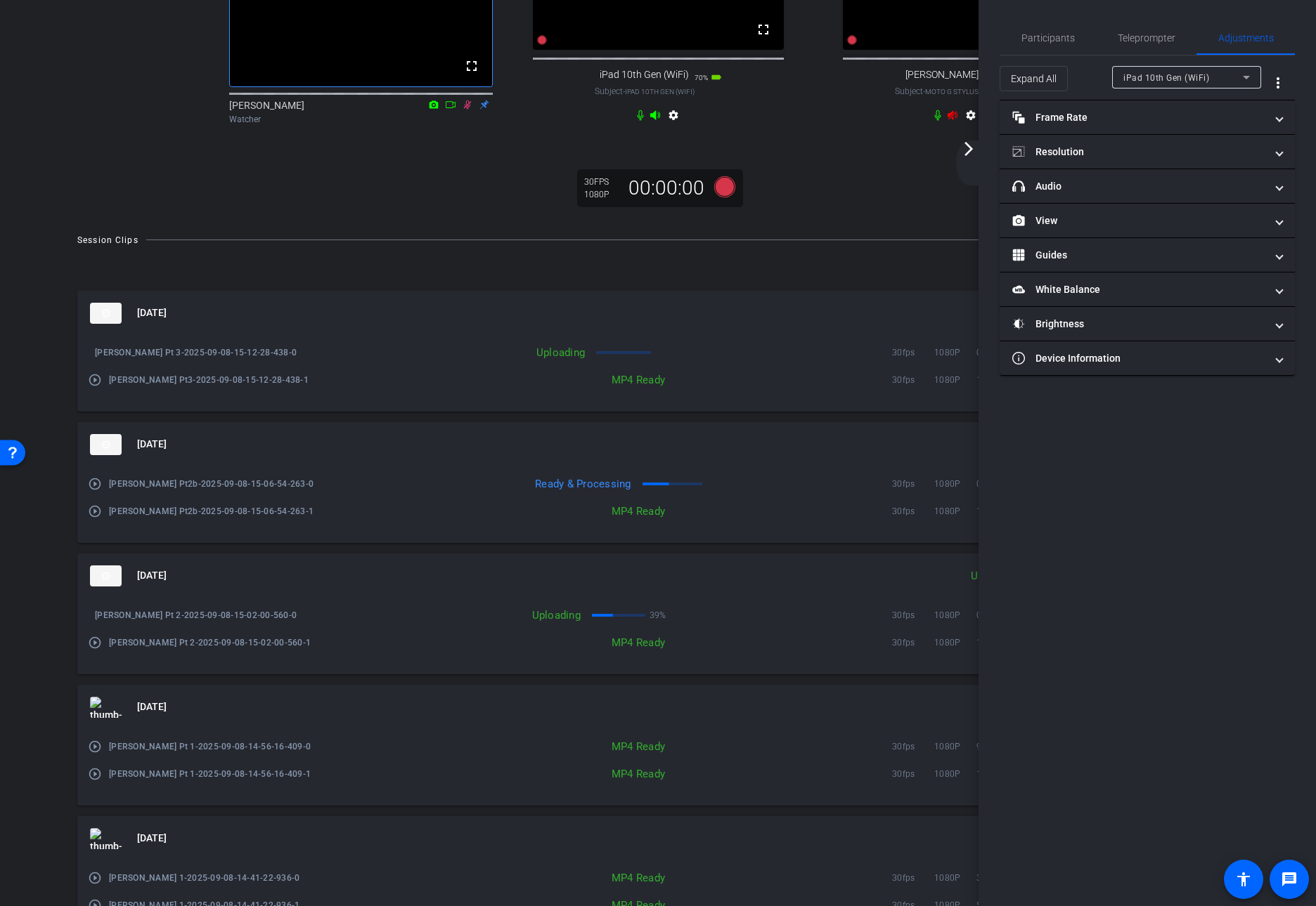
scroll to position [233, 0]
click icon
drag, startPoint x: 1069, startPoint y: 470, endPoint x: 1140, endPoint y: 404, distance: 96.9
click div "Participants Teleprompter Adjustments settings [PERSON_NAME] flip Director Ever…"
click mat-icon "arrow_forward_ios"
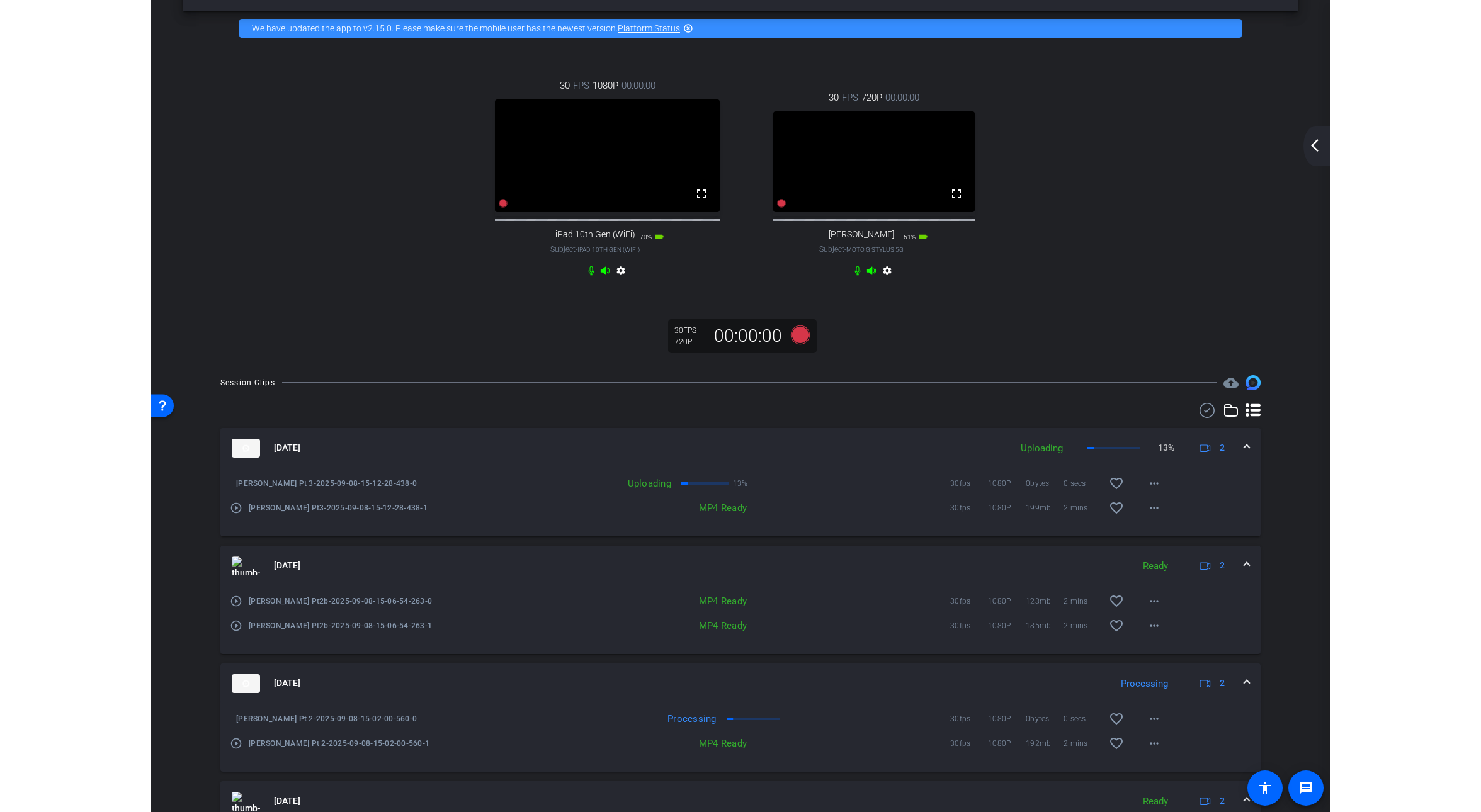
scroll to position [41, 0]
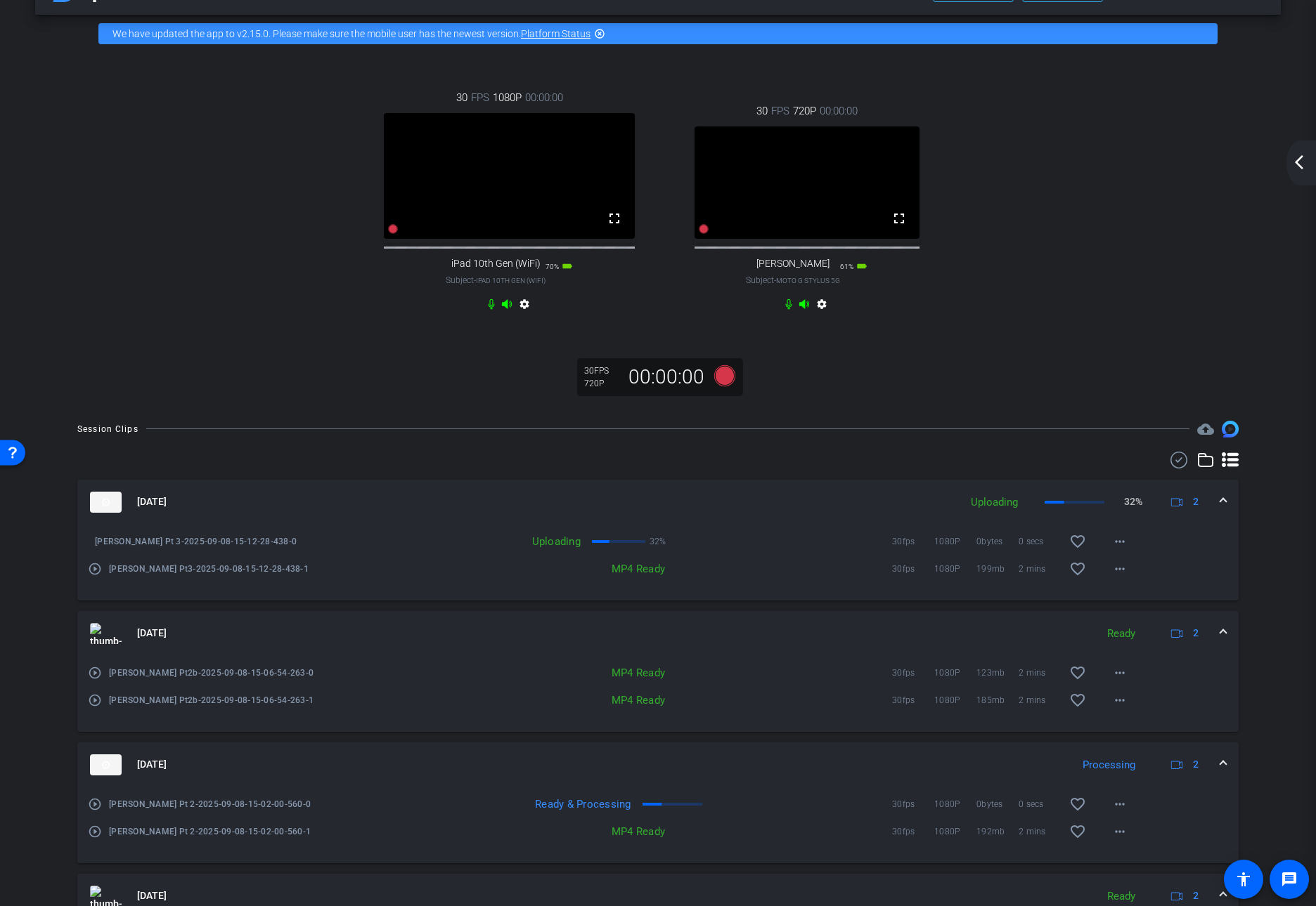
click mat-icon "arrow_back_ios_new"
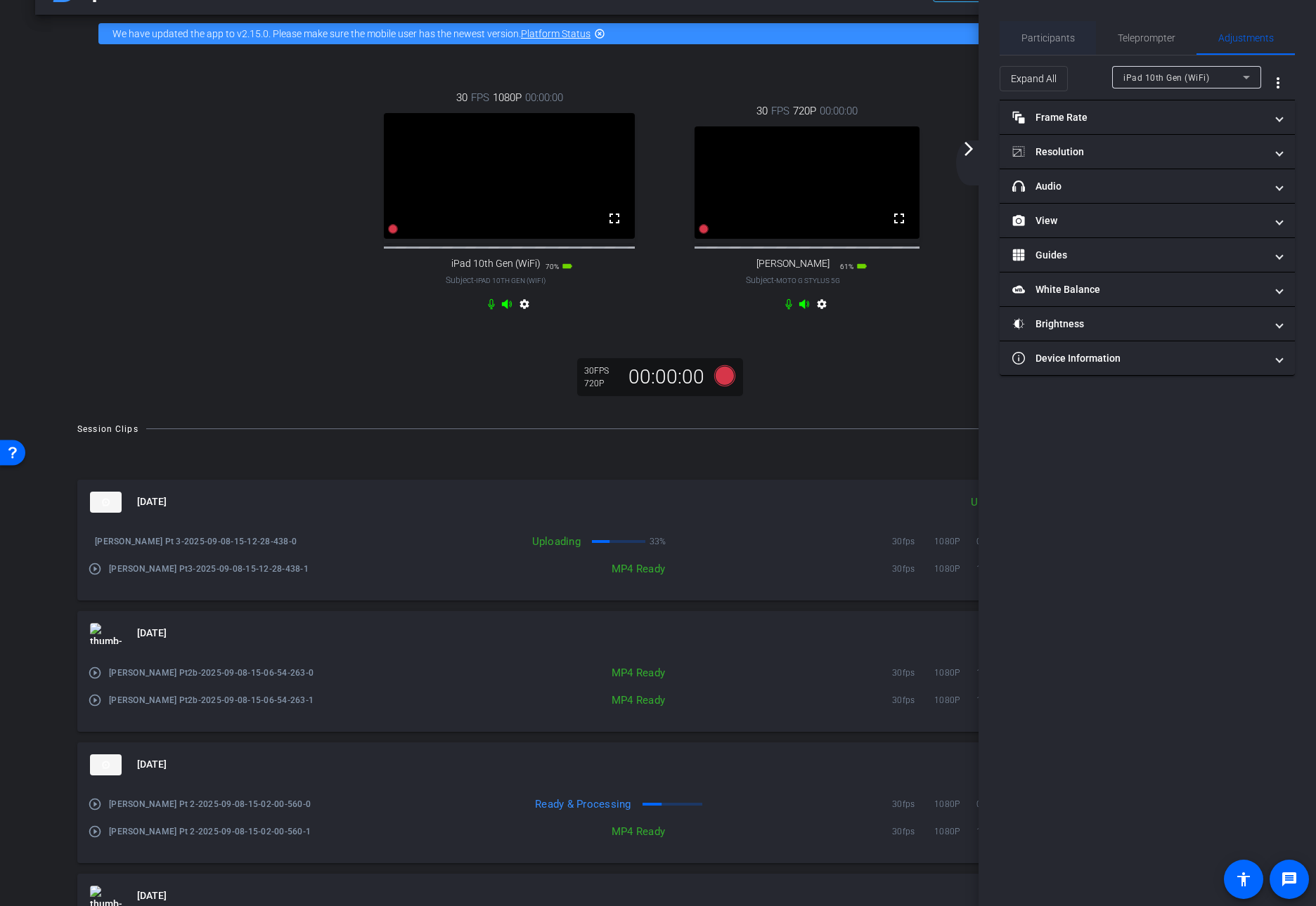
click span "Participants"
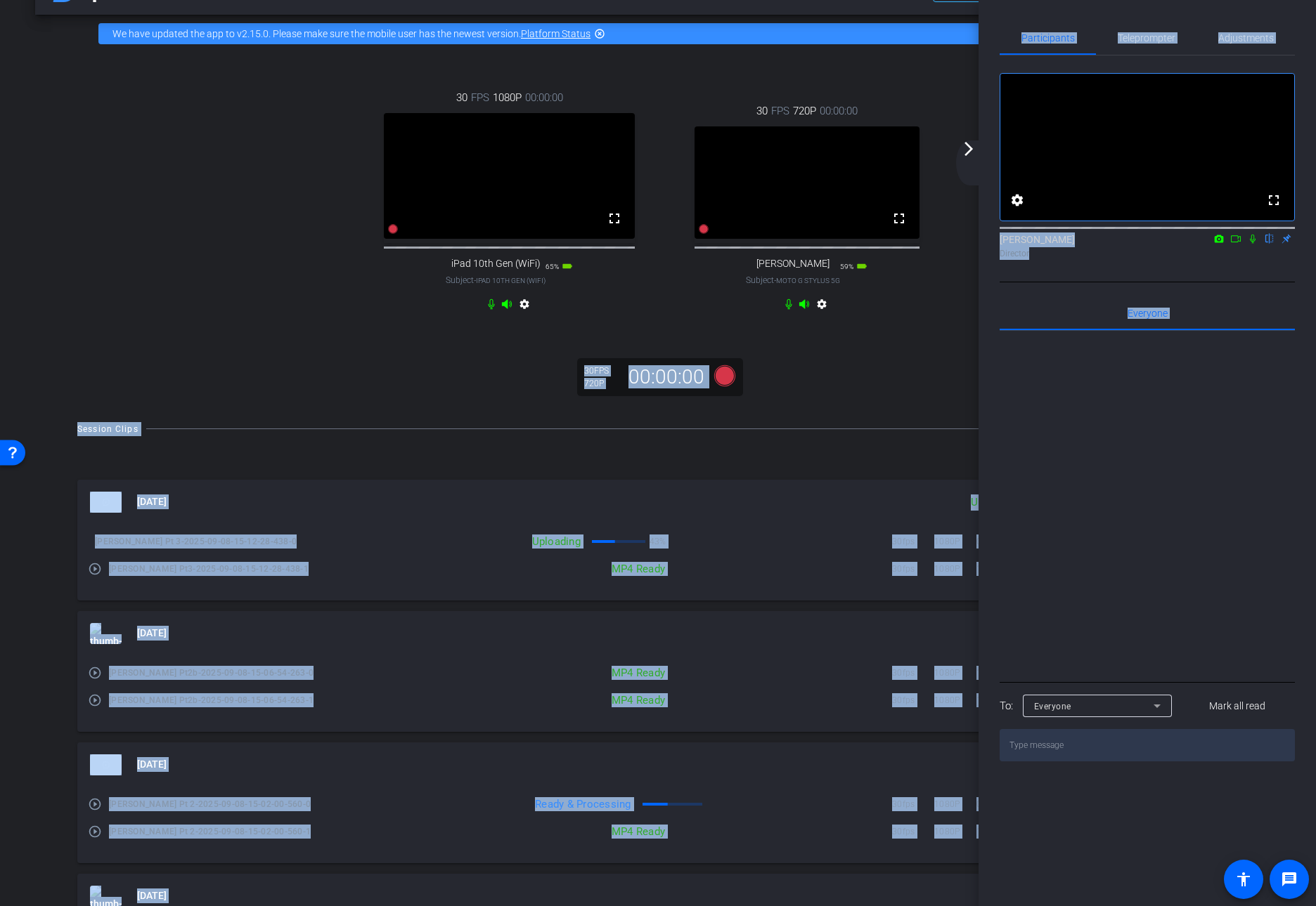
drag, startPoint x: 1311, startPoint y: 380, endPoint x: 1326, endPoint y: 382, distance: 15.1
click html "Accessibility Screen-Reader Guide, Feedback, and Issue Reporting | New window m…"
click div
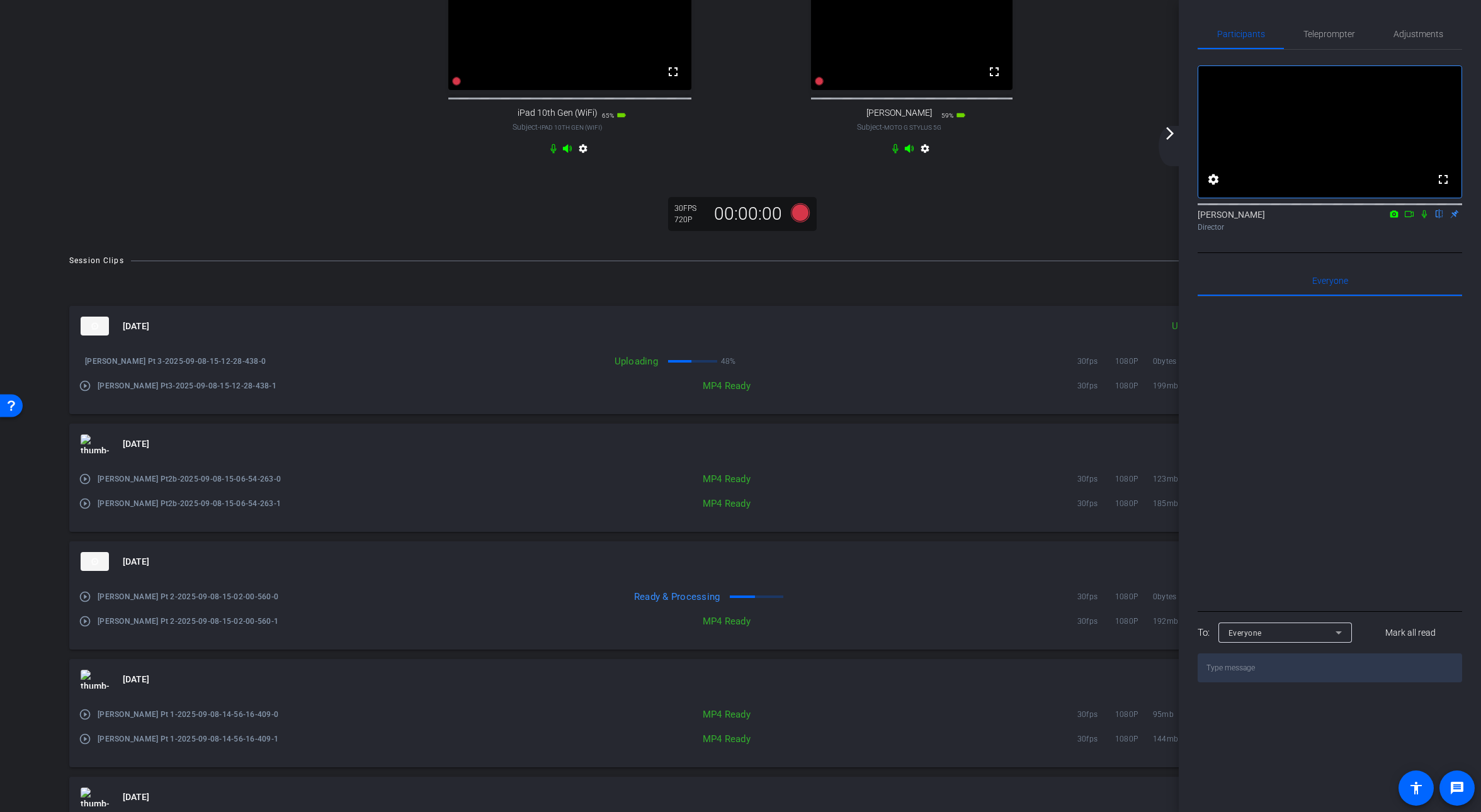
scroll to position [303, 0]
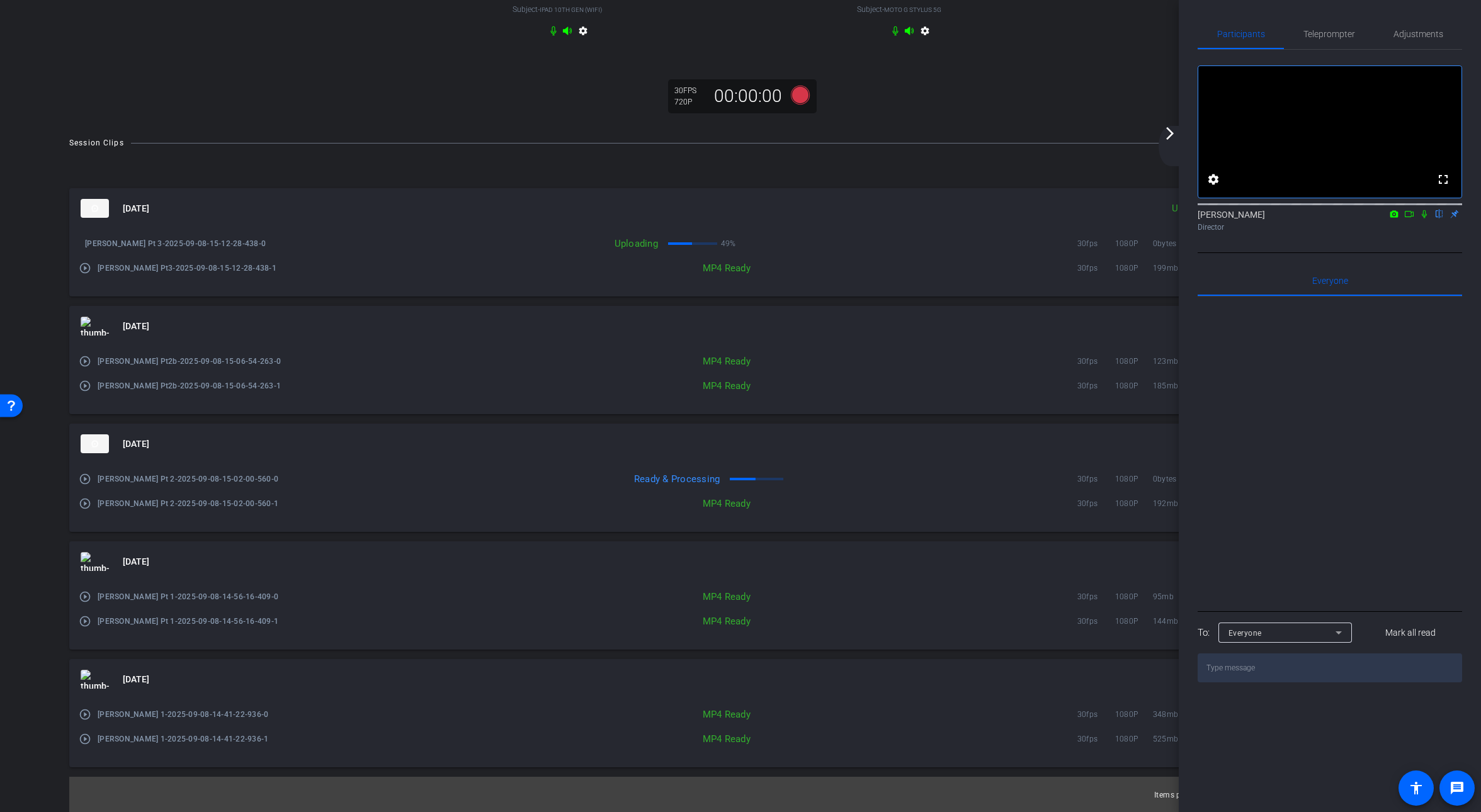
drag, startPoint x: 988, startPoint y: 12, endPoint x: 1021, endPoint y: 8, distance: 33.2
click mat-icon "arrow_forward_ios"
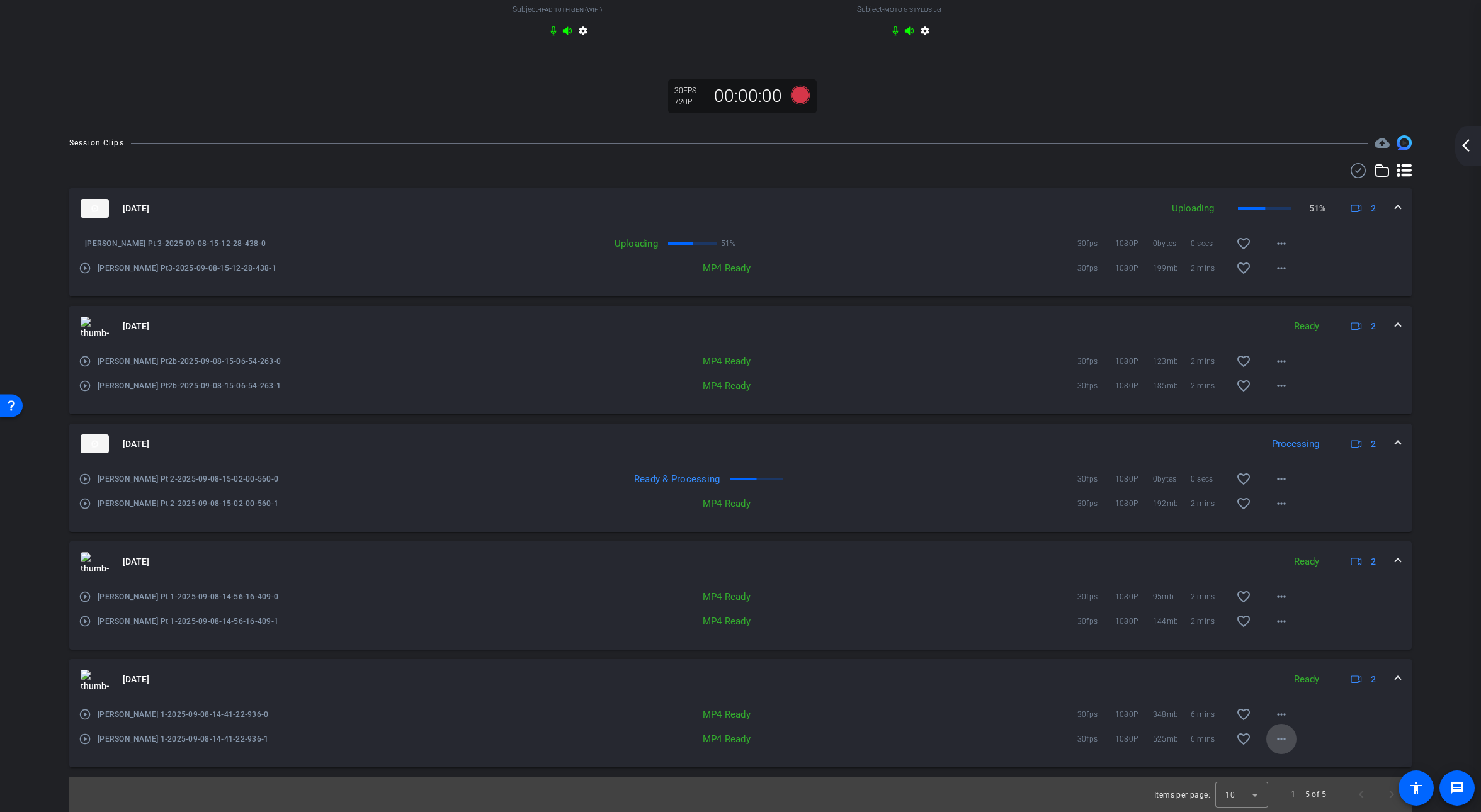
click mat-icon "more_horiz"
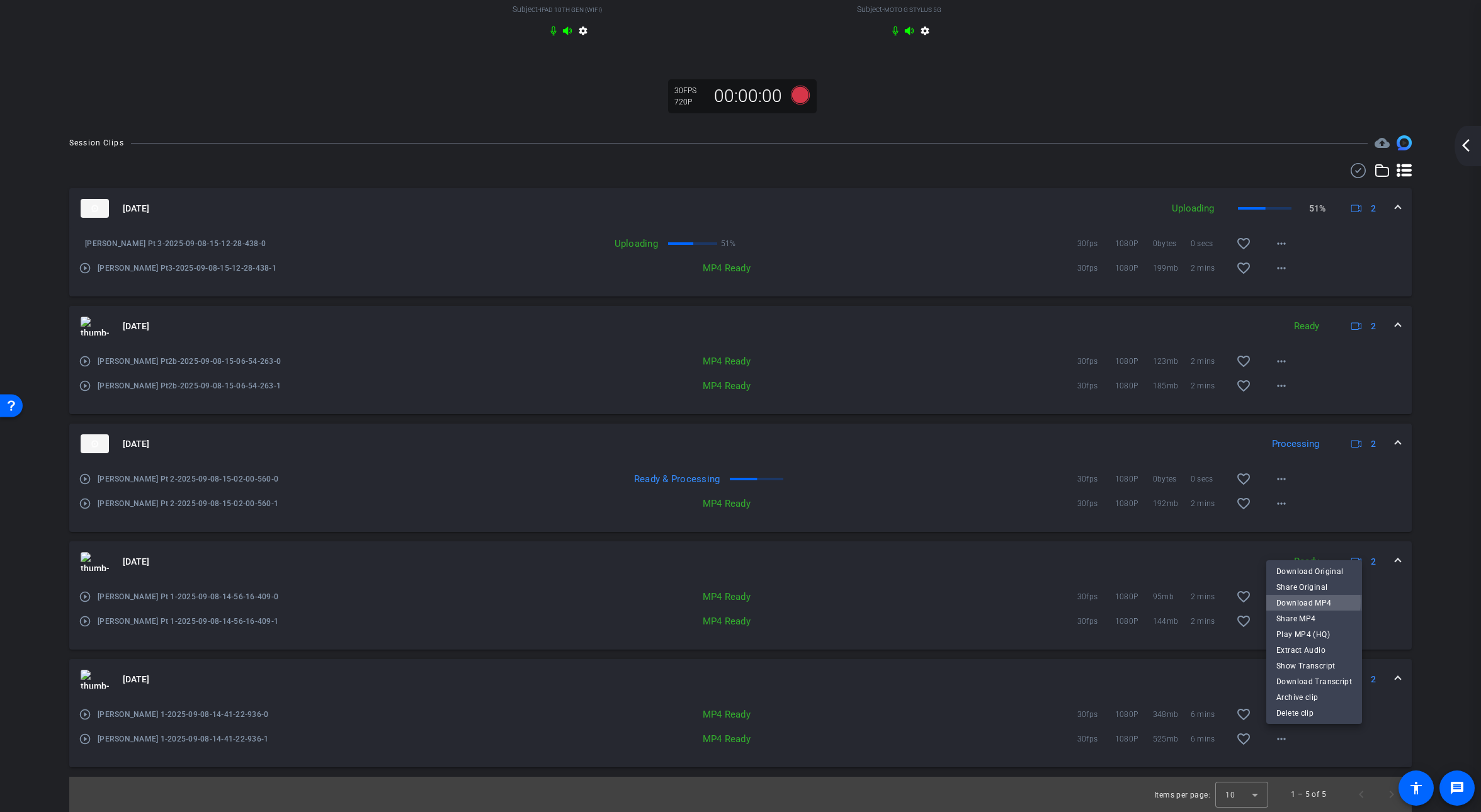
click span "Download MP4"
click mat-icon "more_horiz"
click span "Download MP4"
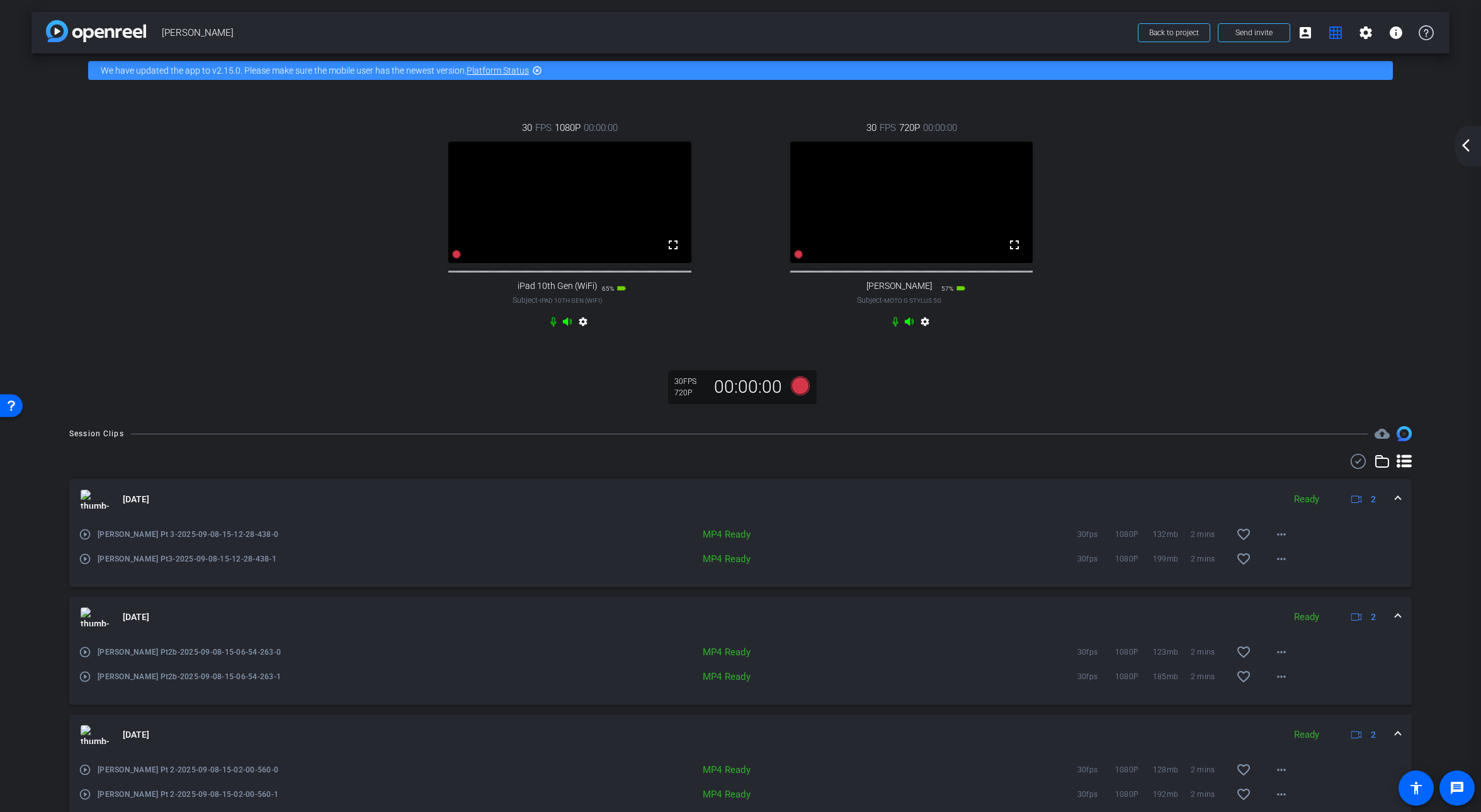
scroll to position [0, 0]
click div "30 FPS 1080P 00:00:00 fullscreen iPad 10th Gen (WiFi) Subject - iPad 10th Gen (…"
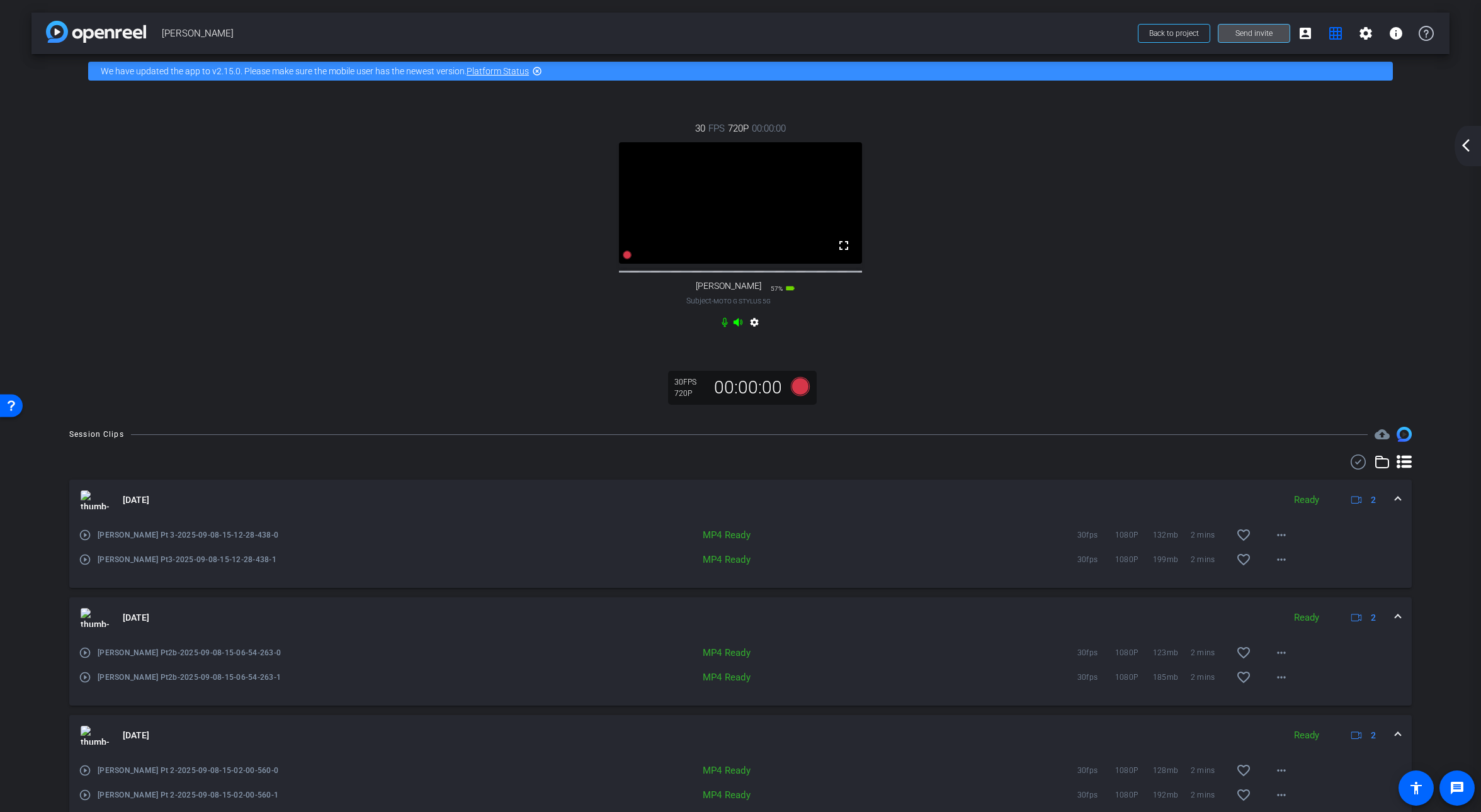
click span "Send invite"
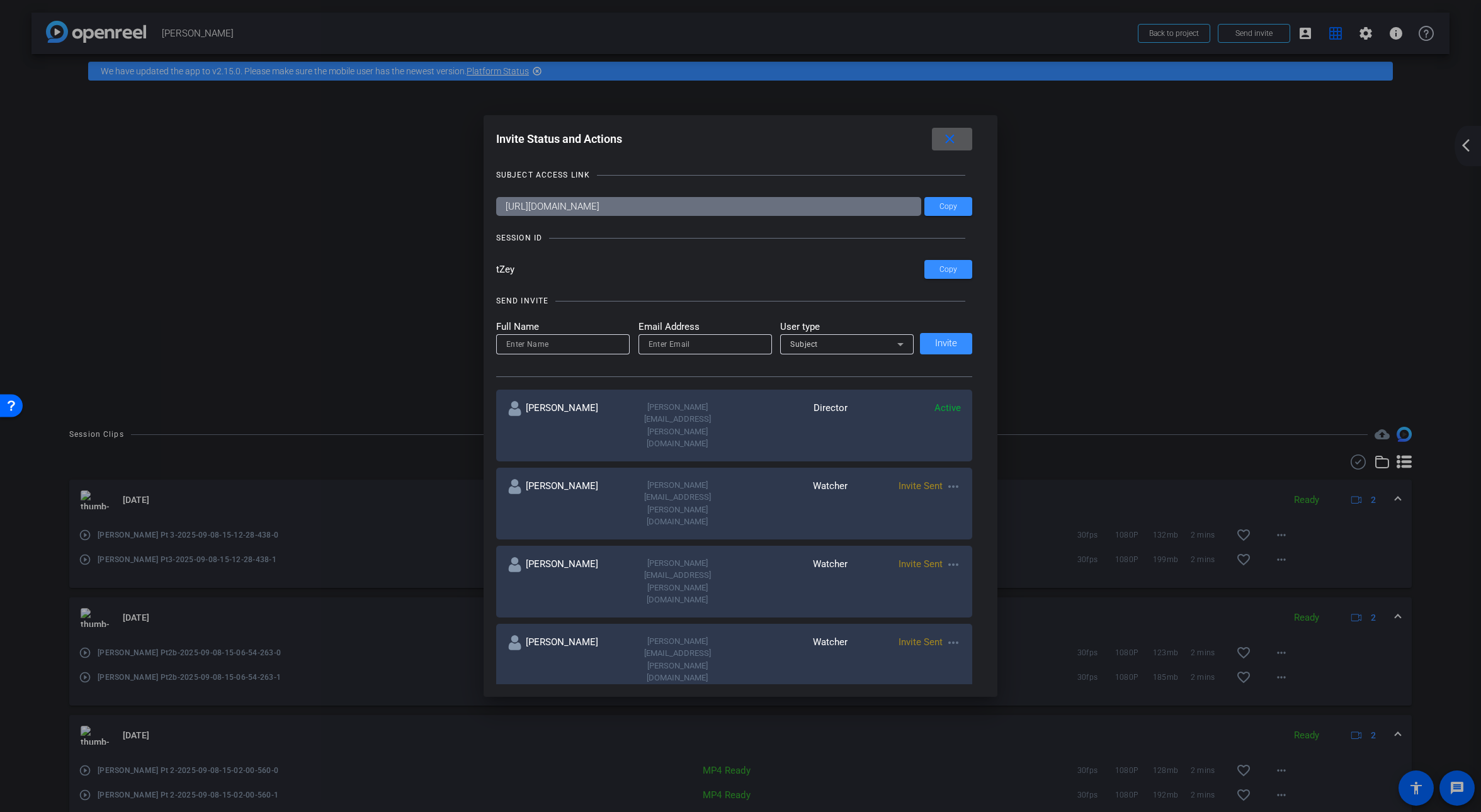
click mat-icon "close"
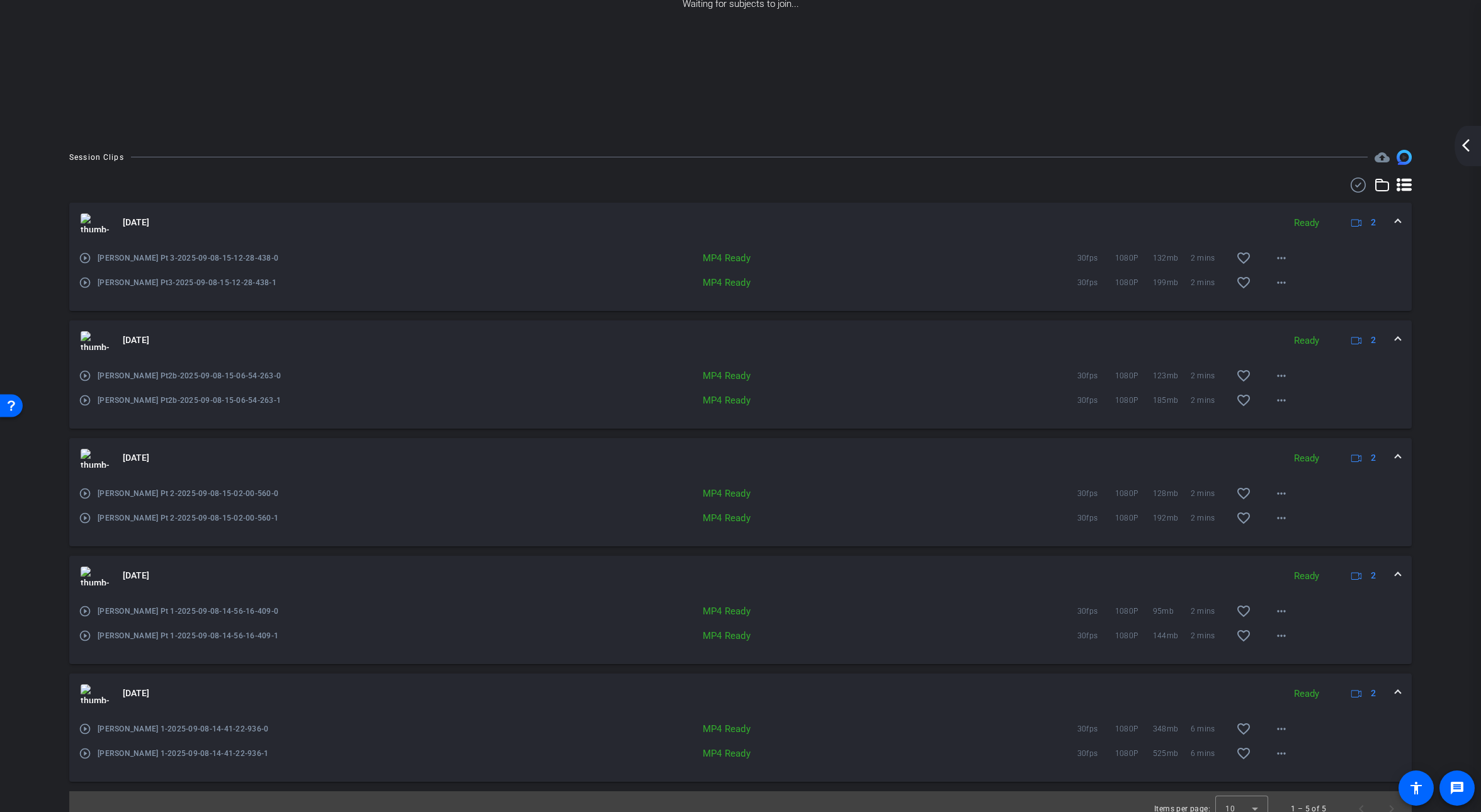
scroll to position [232, 0]
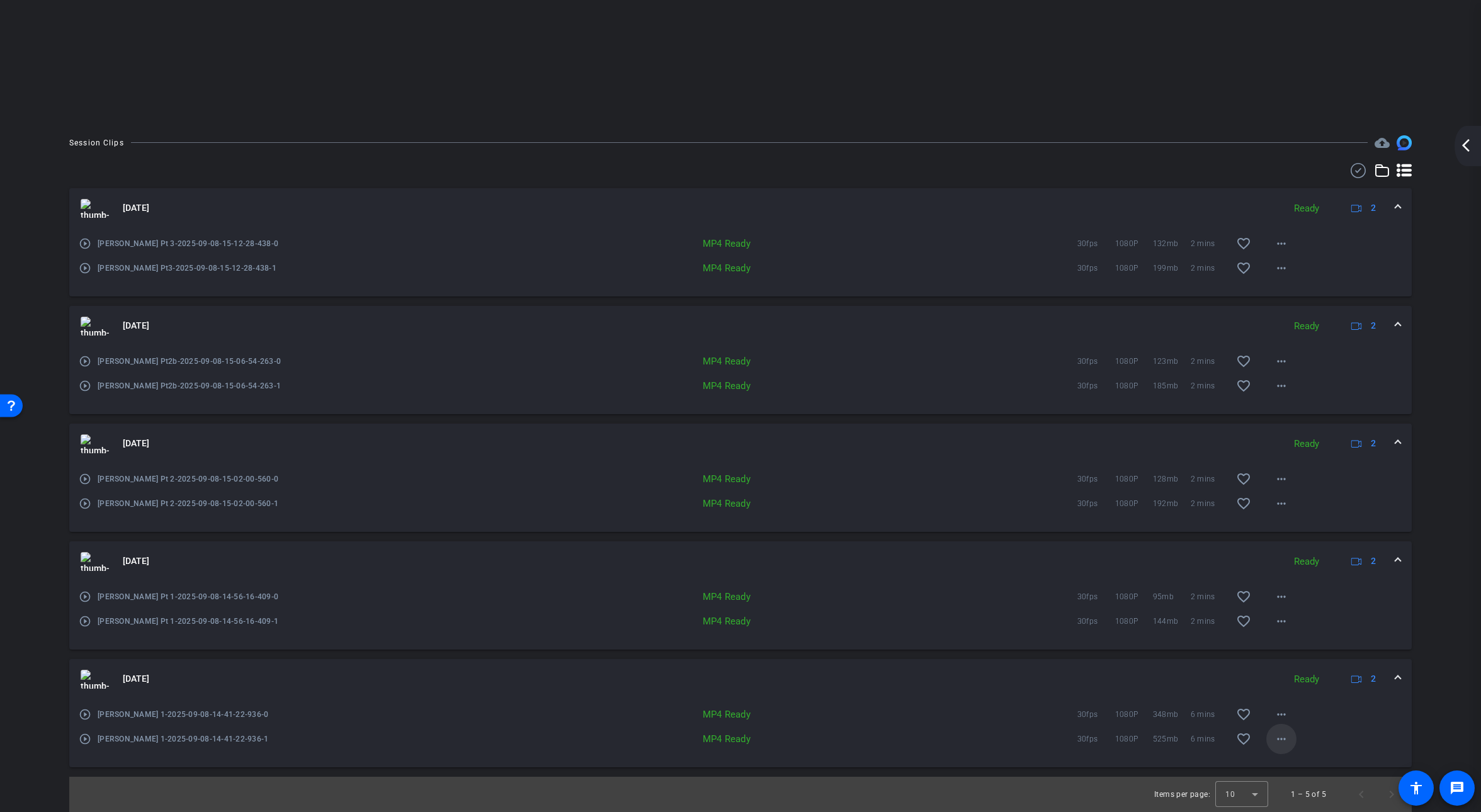
click mat-icon "more_horiz"
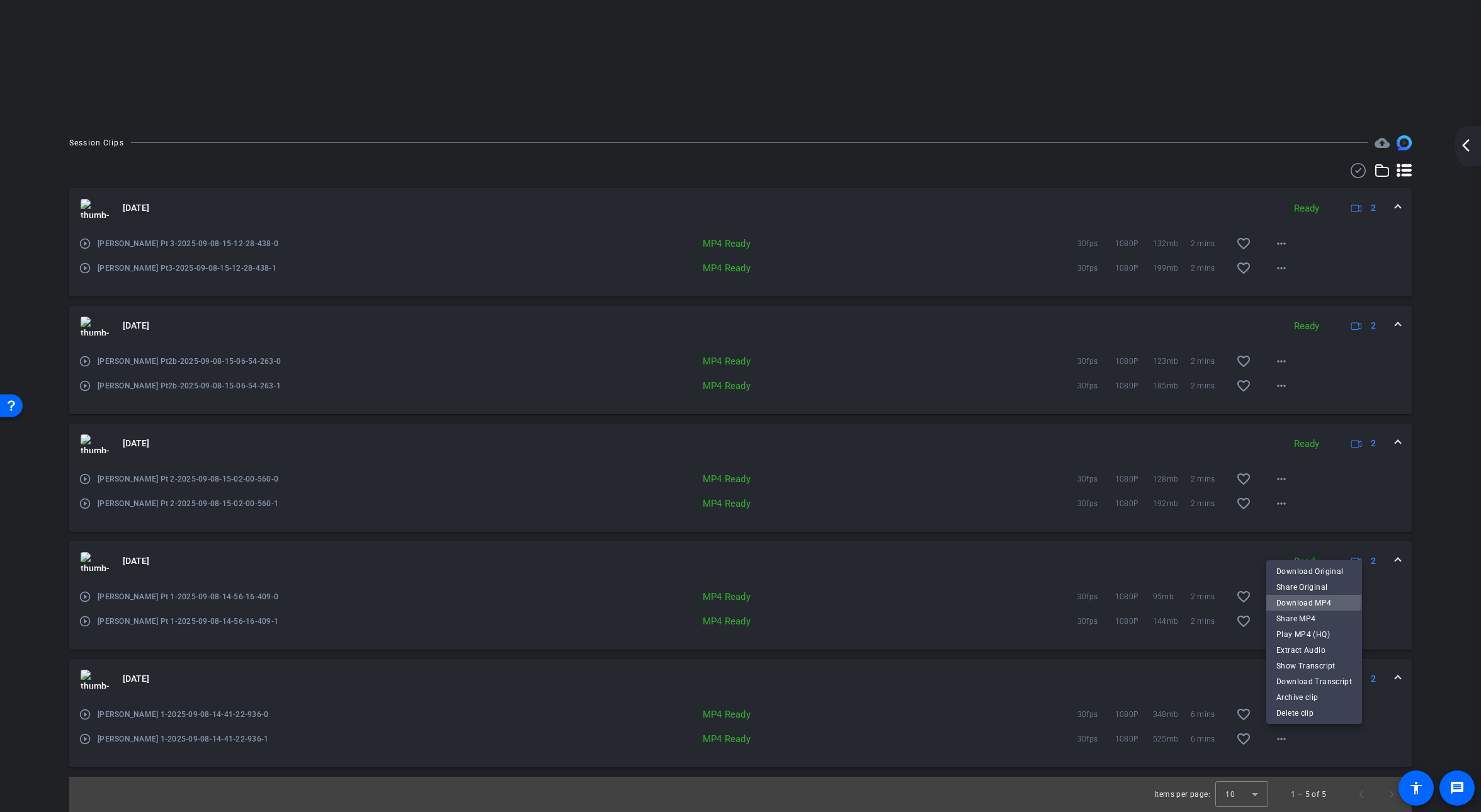
click span "Download MP4"
click mat-icon "more_horiz"
click span "Download MP4"
click mat-icon "more_horiz"
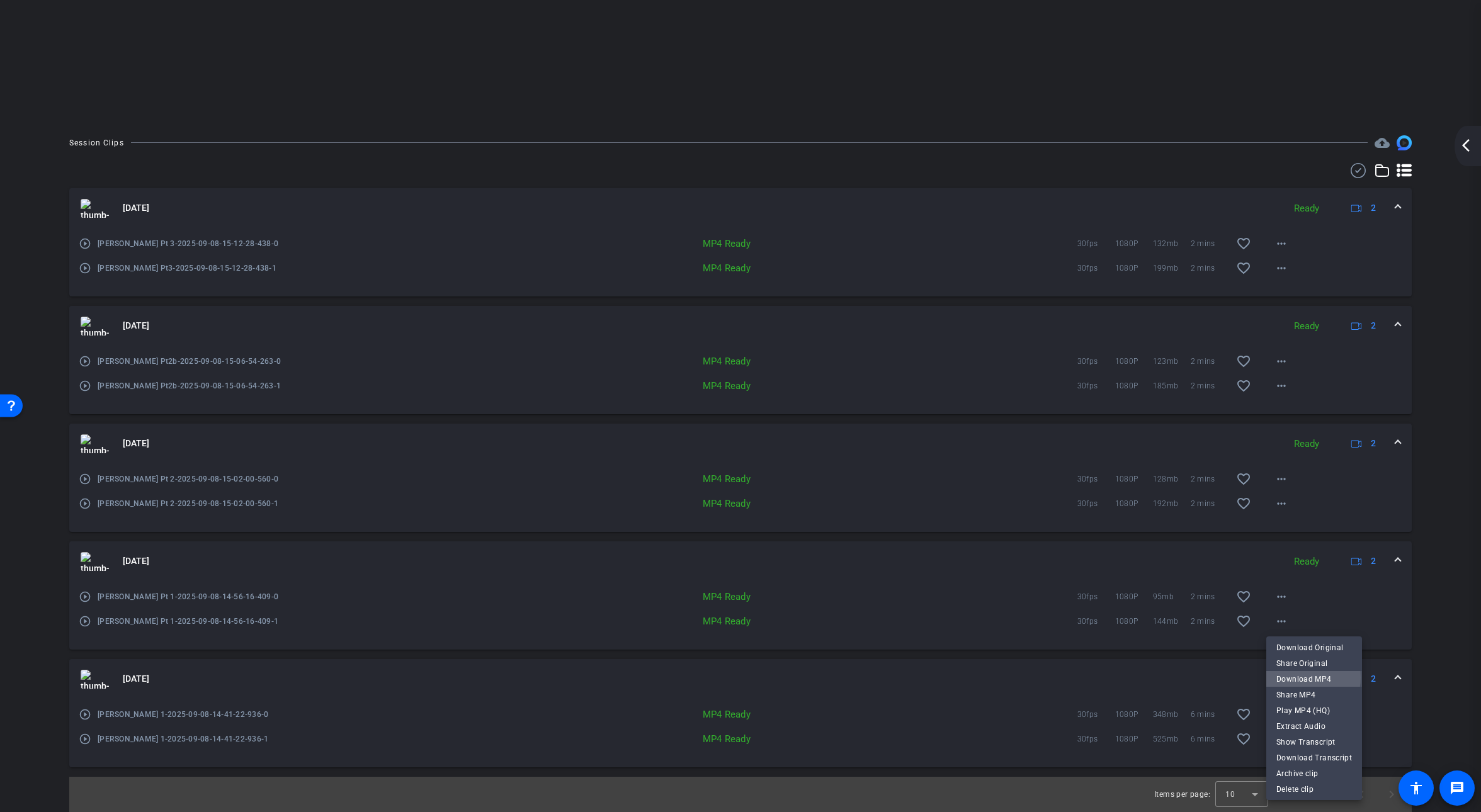
click span "Download MP4"
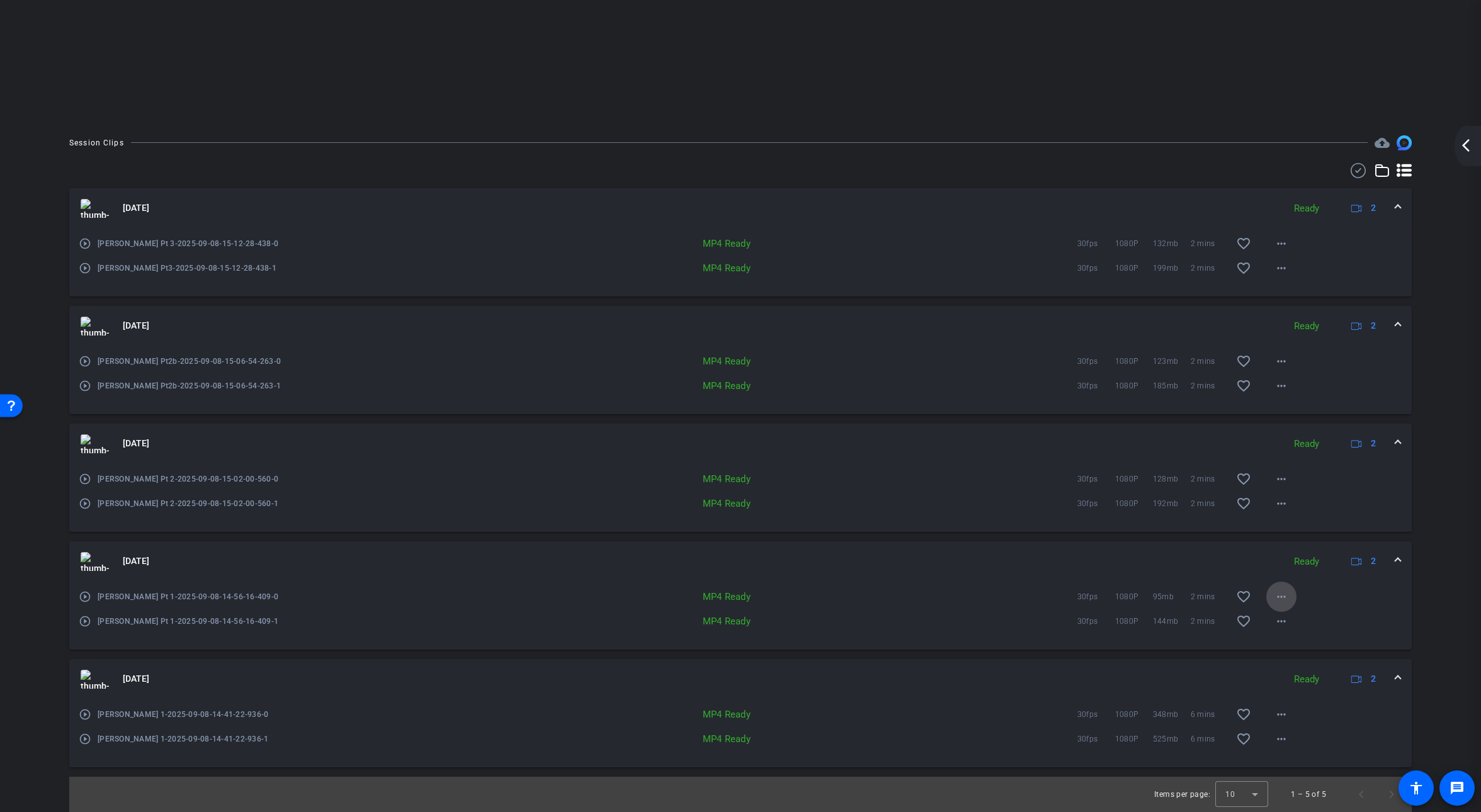
click mat-icon "more_horiz"
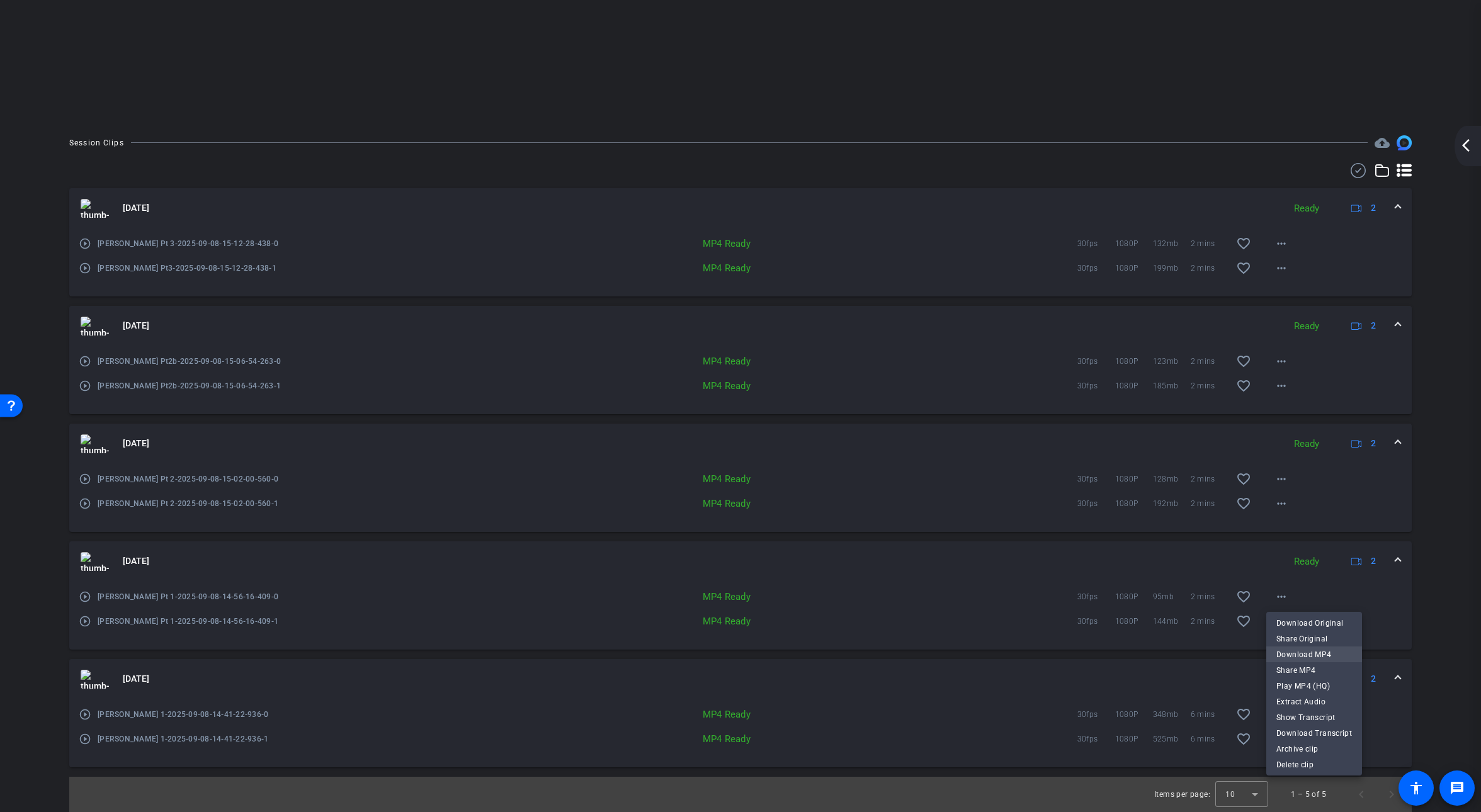
click span "Download MP4"
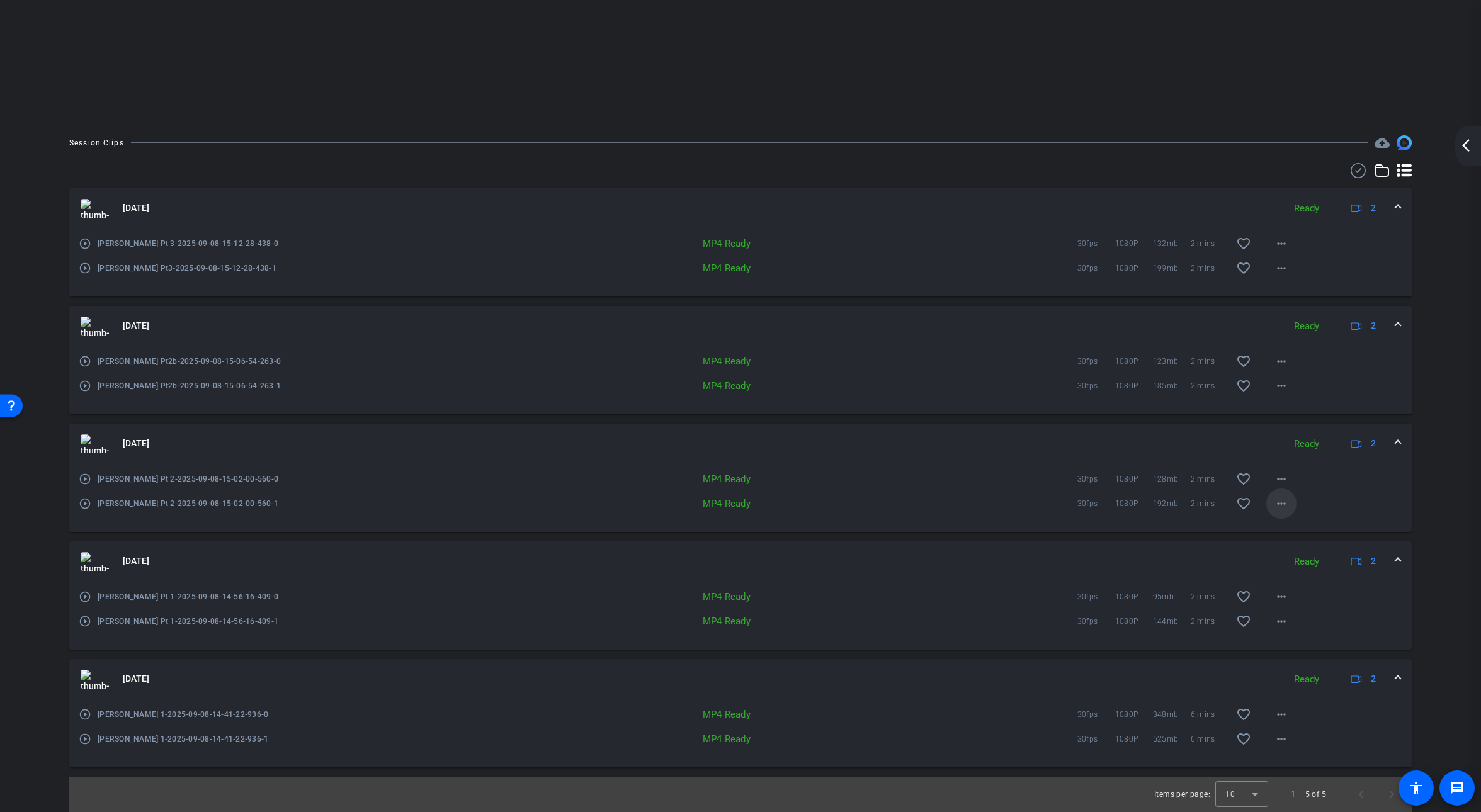
click mat-icon "more_horiz"
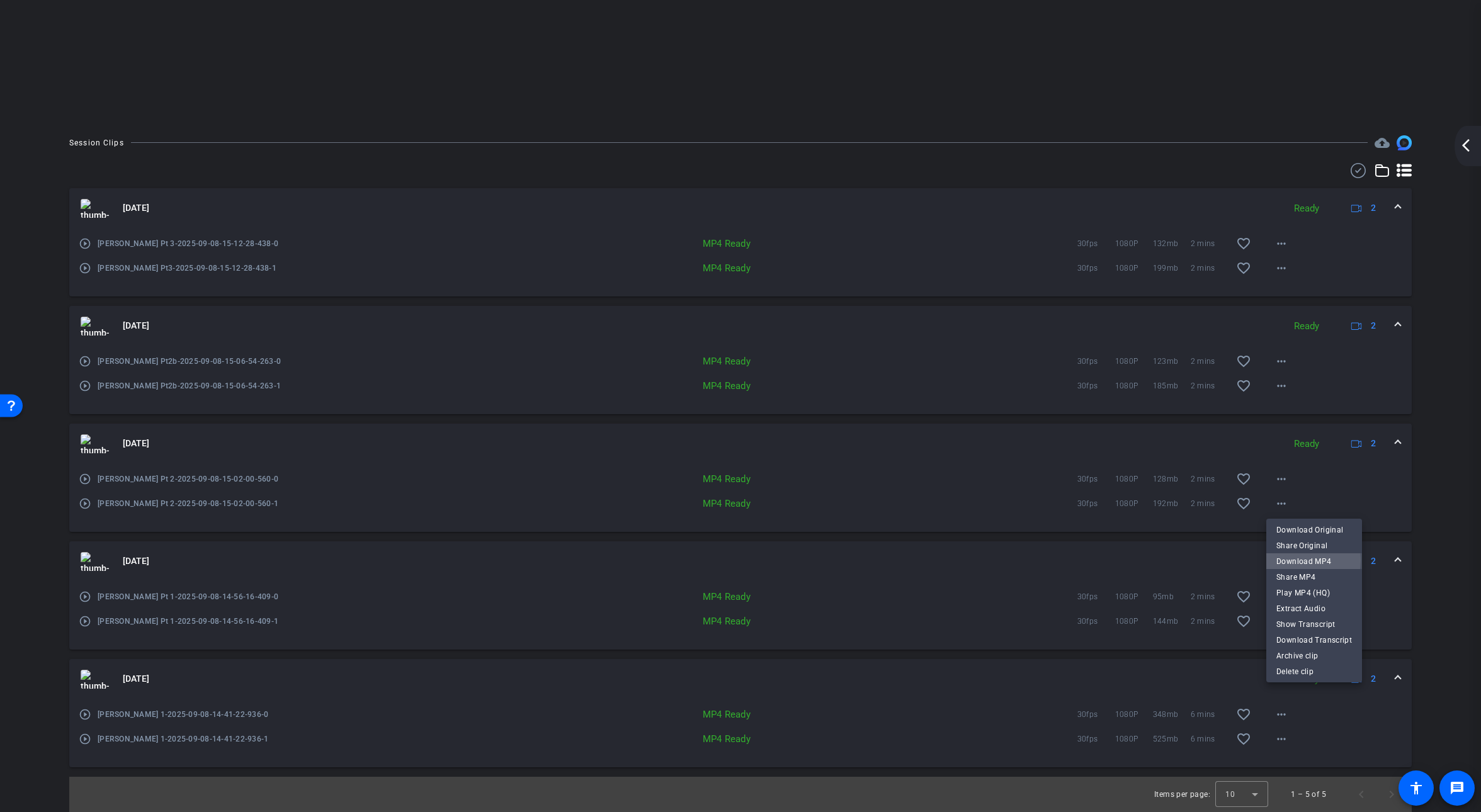
click span "Download MP4"
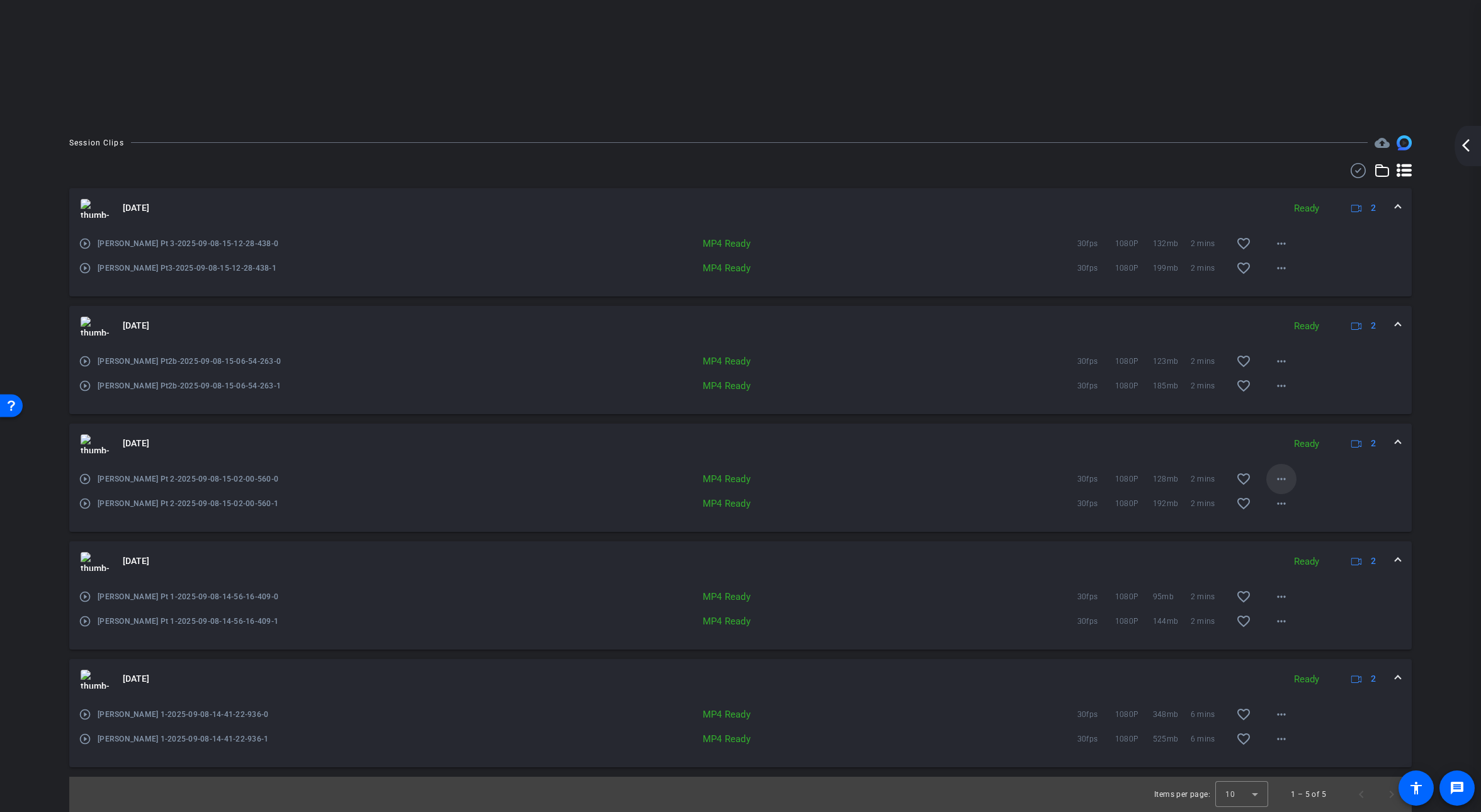
click mat-icon "more_horiz"
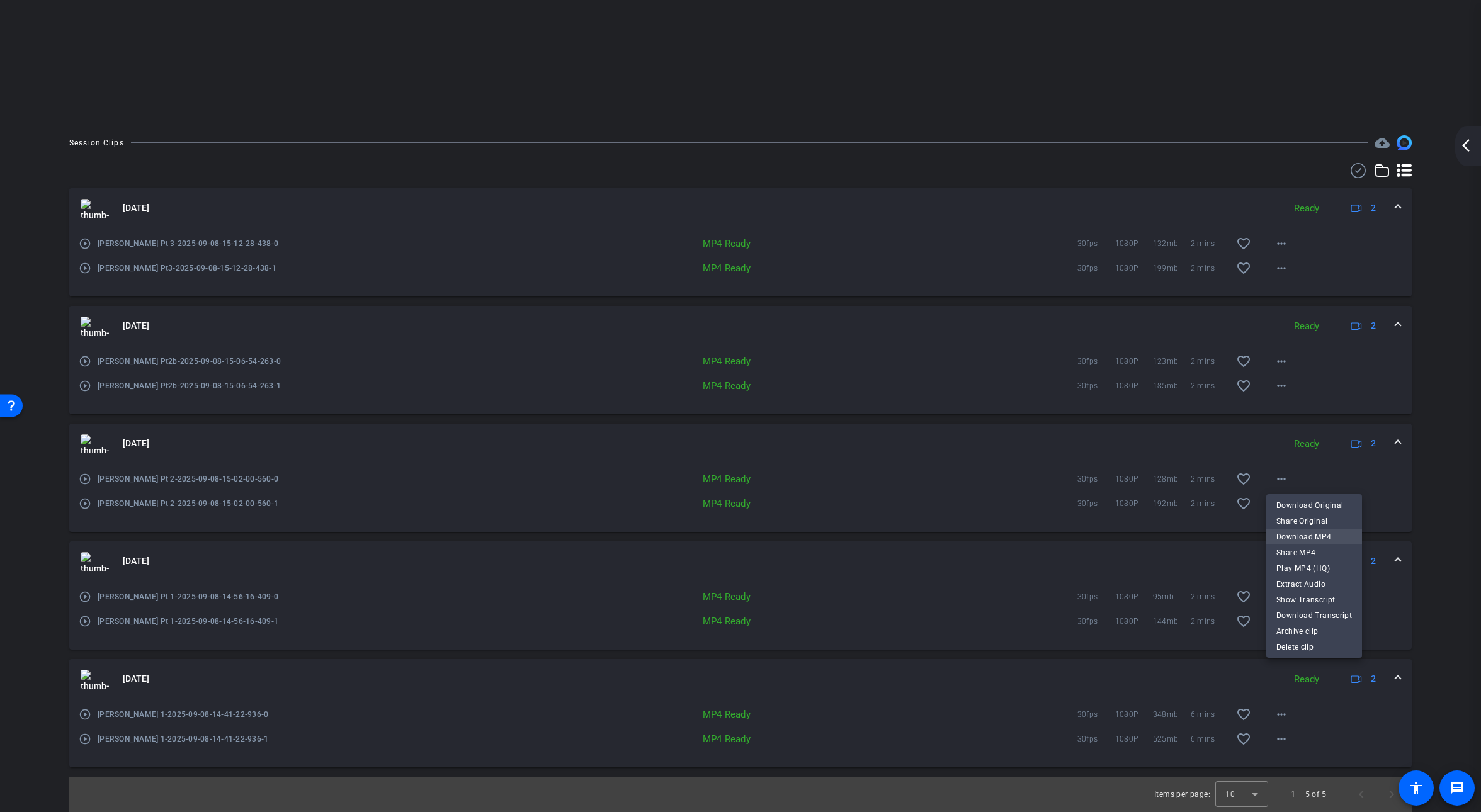
click span "Download MP4"
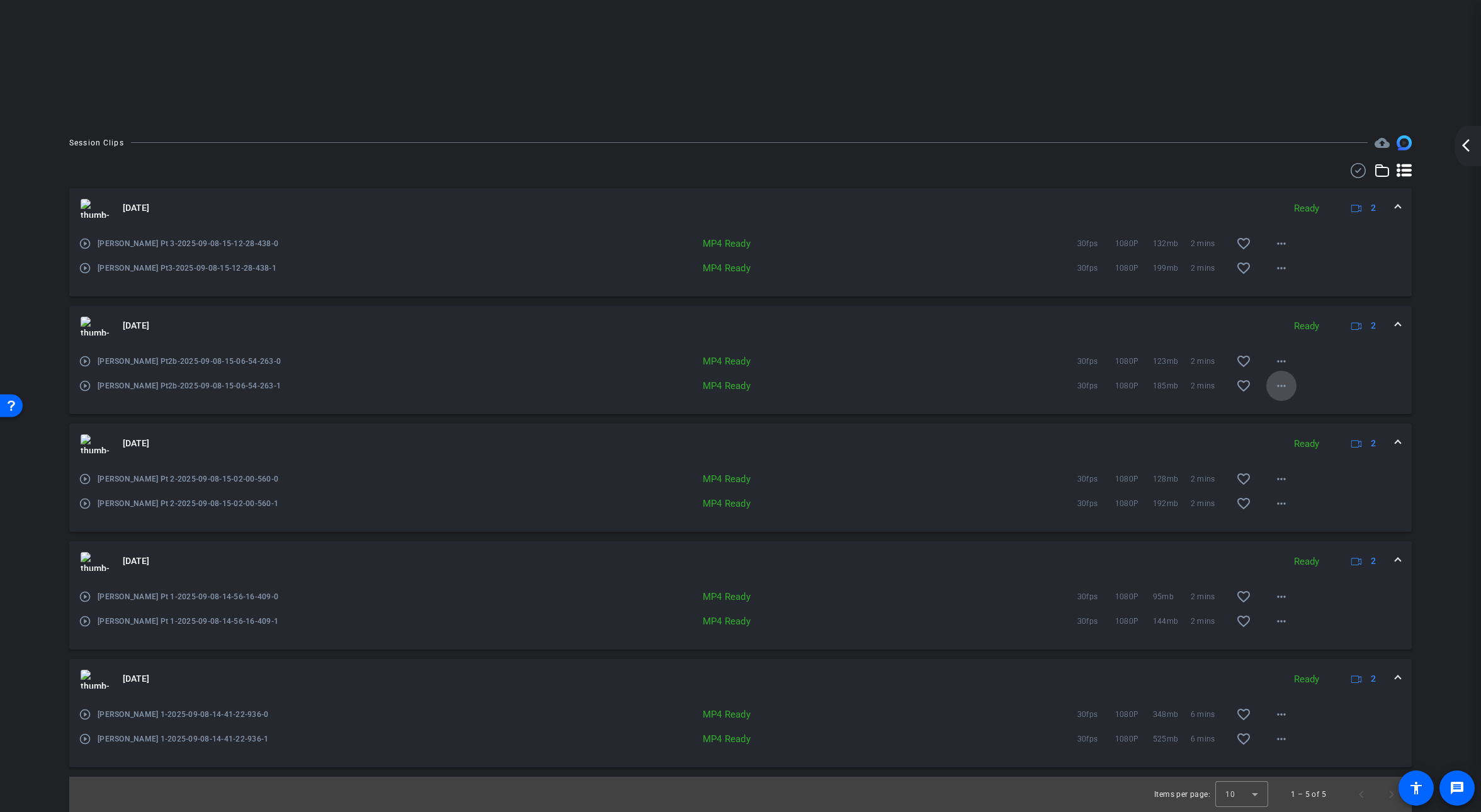
click mat-icon "more_horiz"
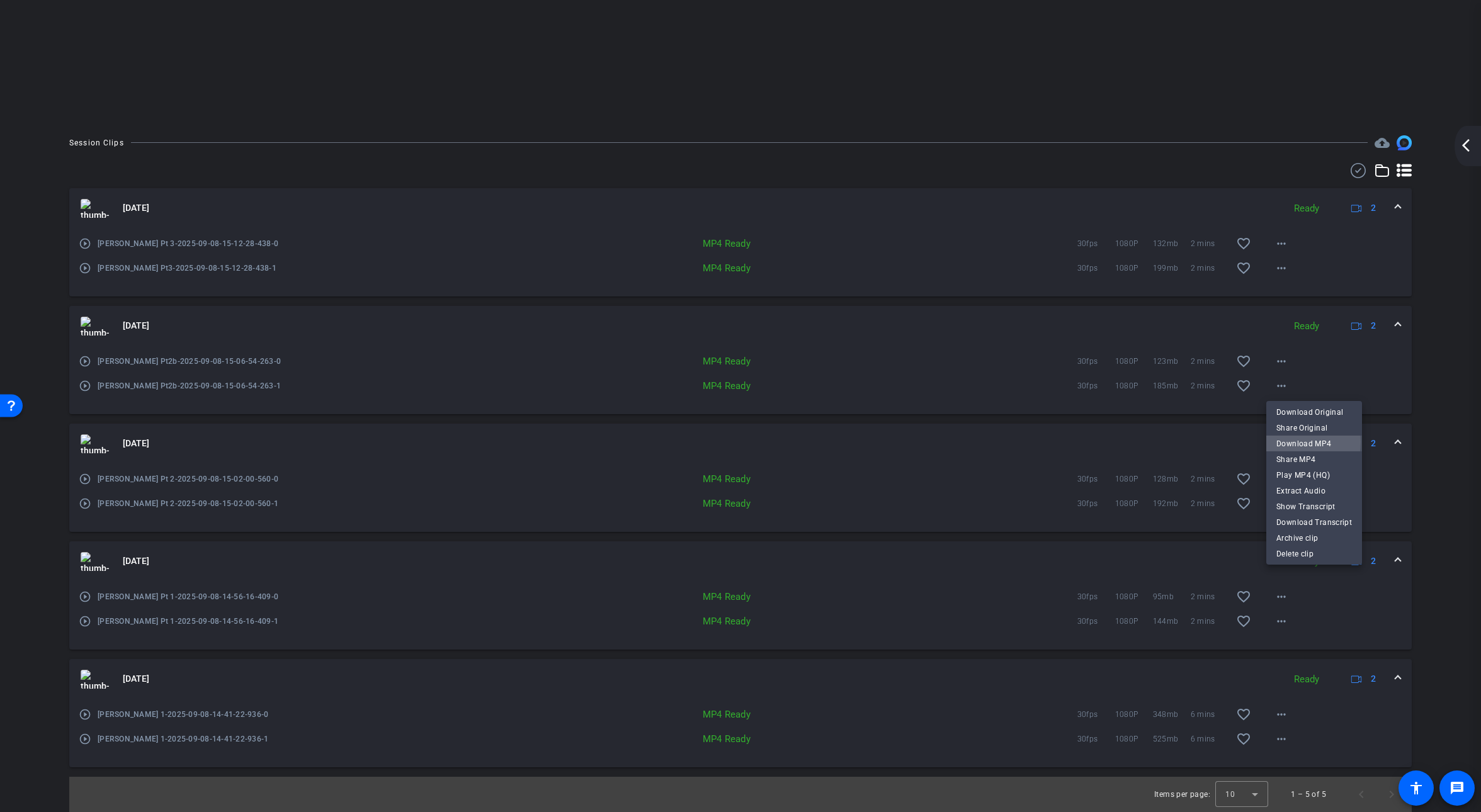
click span "Download MP4"
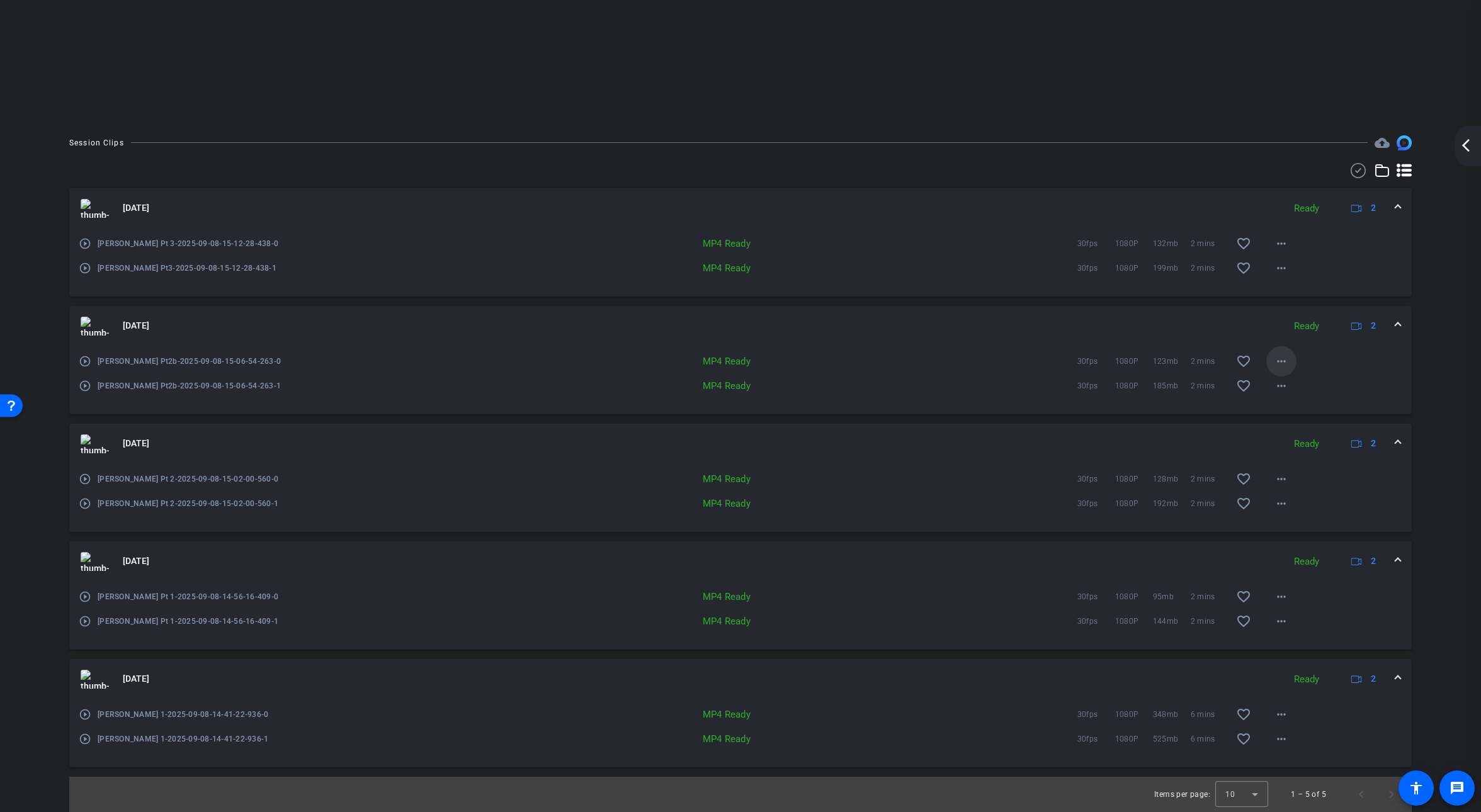
click mat-icon "more_horiz"
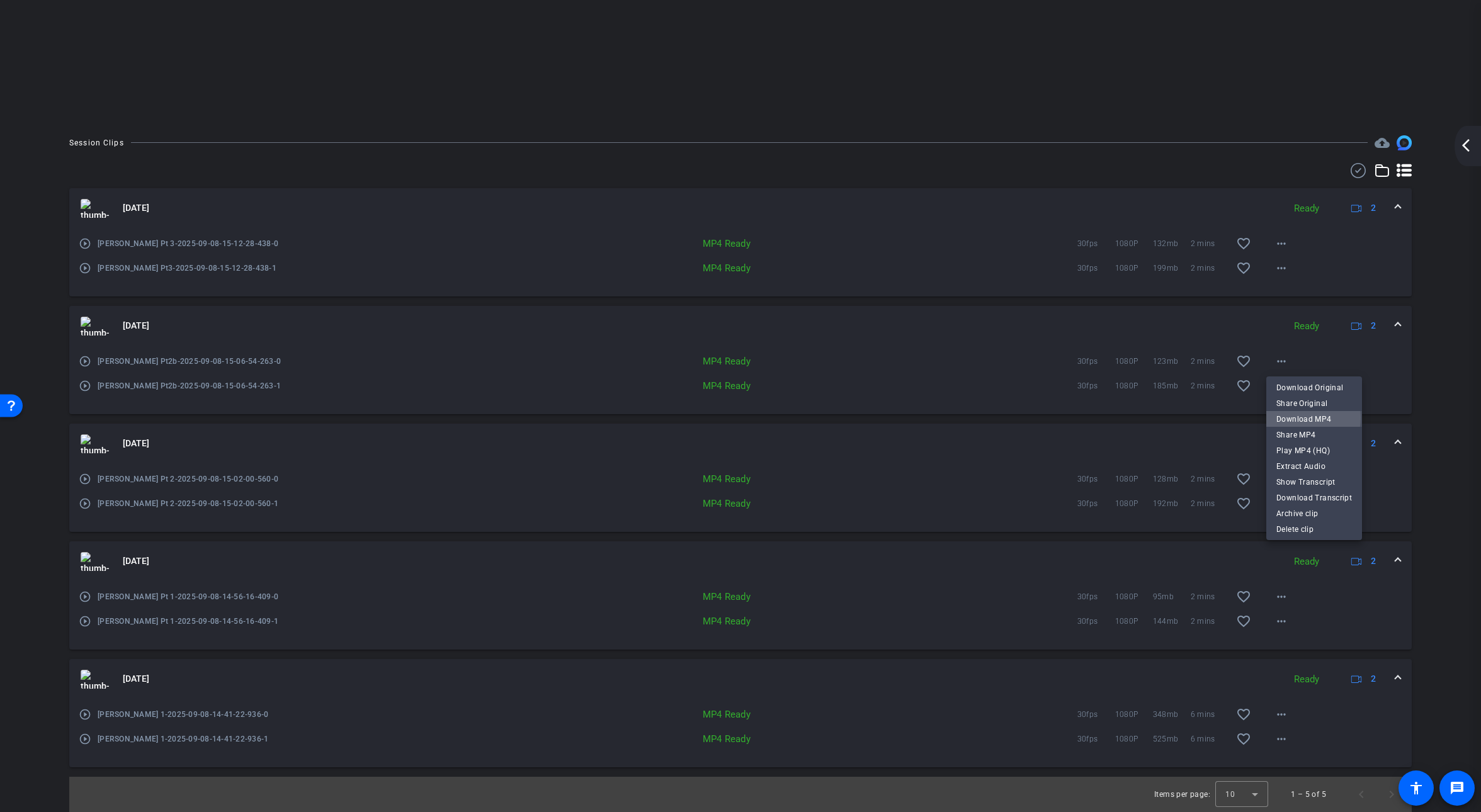
click span "Download MP4"
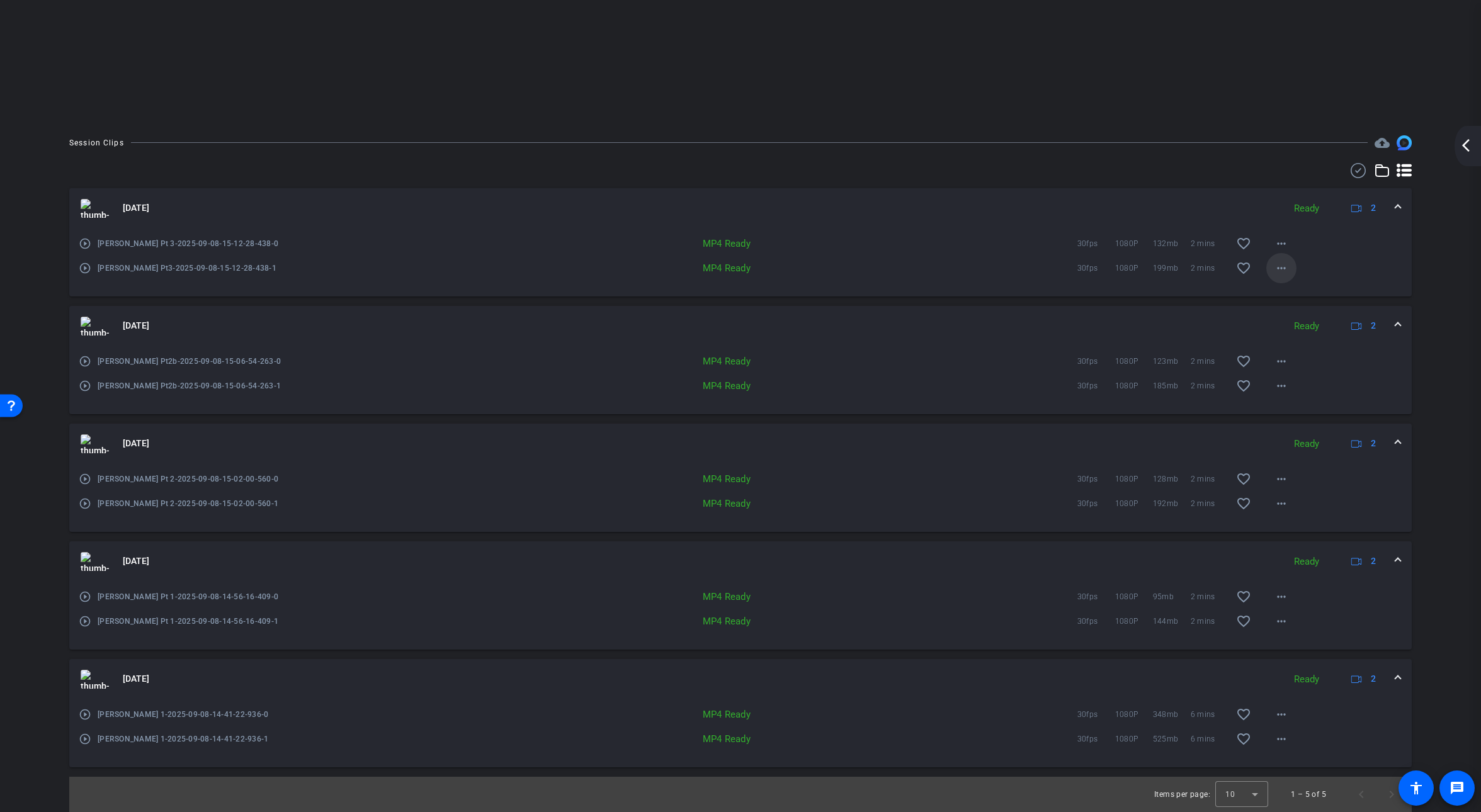
click mat-icon "more_horiz"
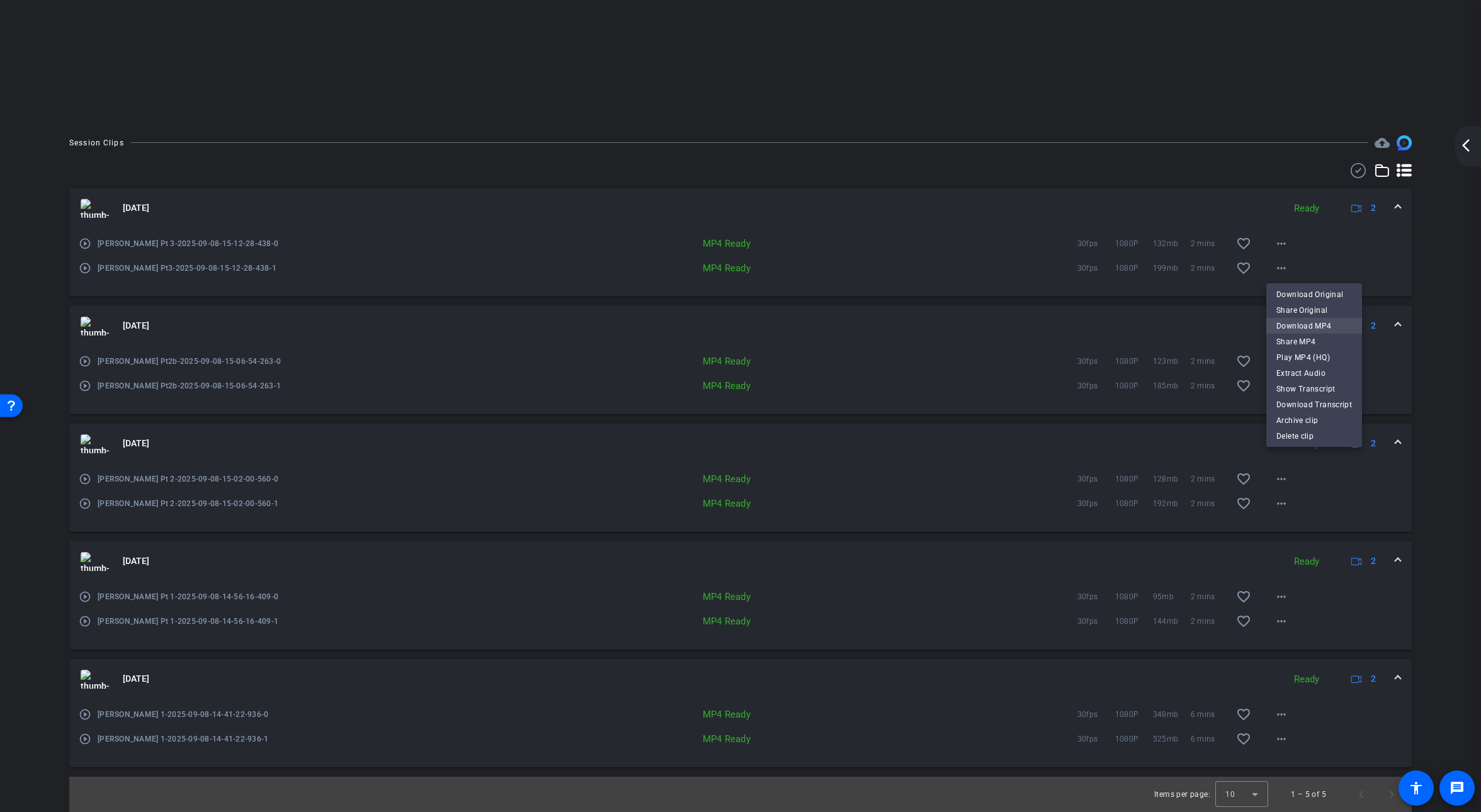
click span "Download MP4"
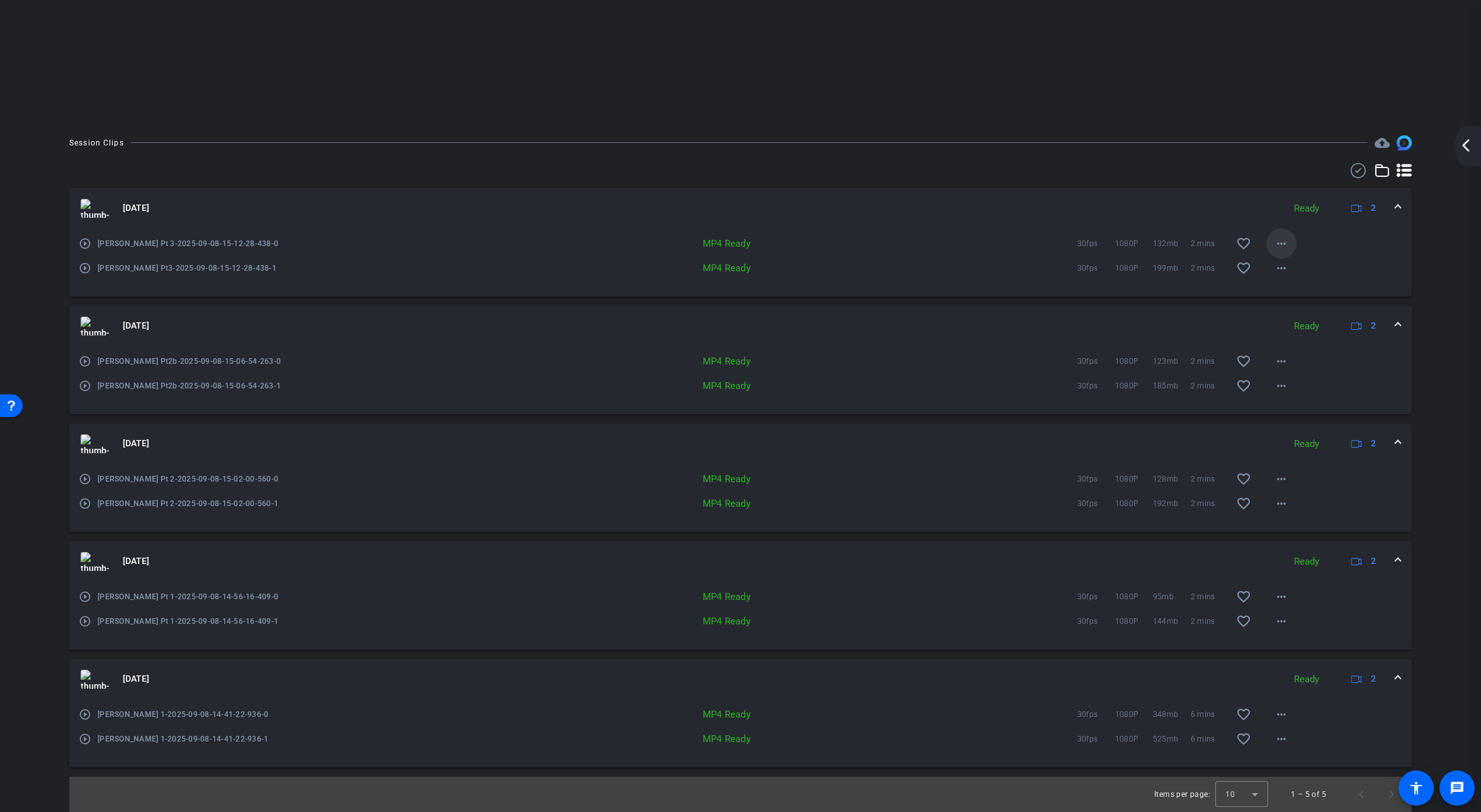
click mat-icon "more_horiz"
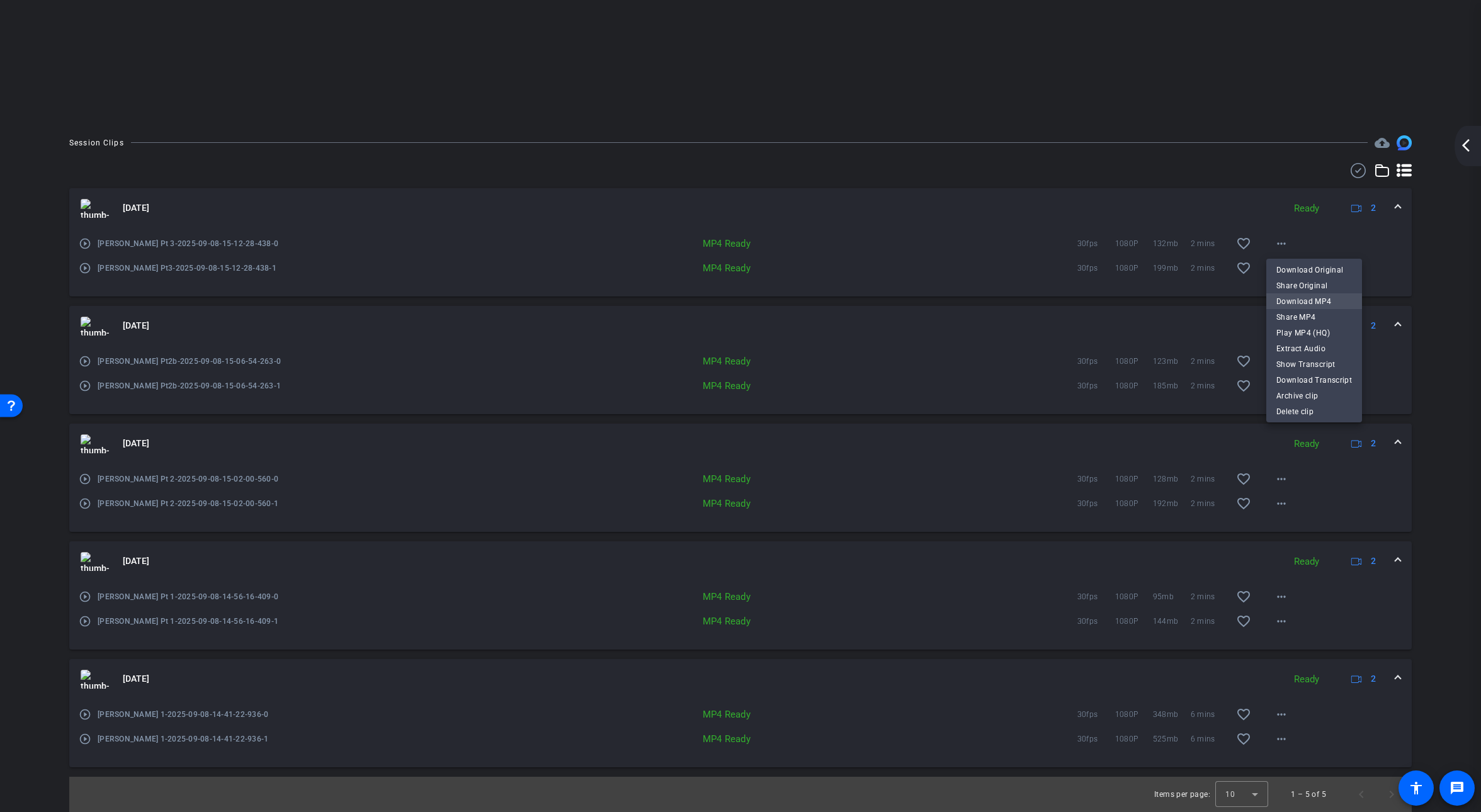
drag, startPoint x: 1295, startPoint y: 300, endPoint x: 1307, endPoint y: 294, distance: 13.4
click span "Download MP4"
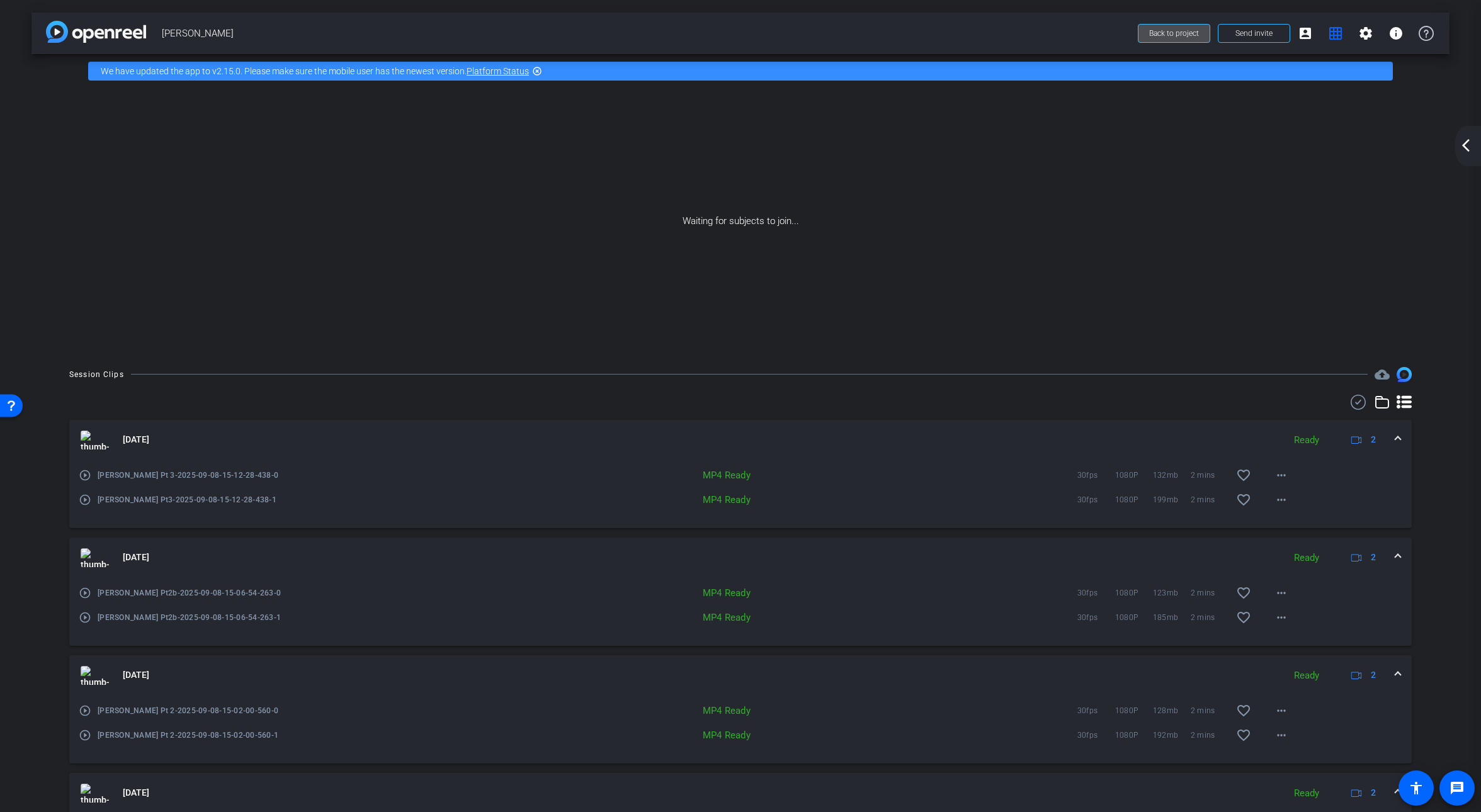
click span "Back to project"
